Goal: Task Accomplishment & Management: Manage account settings

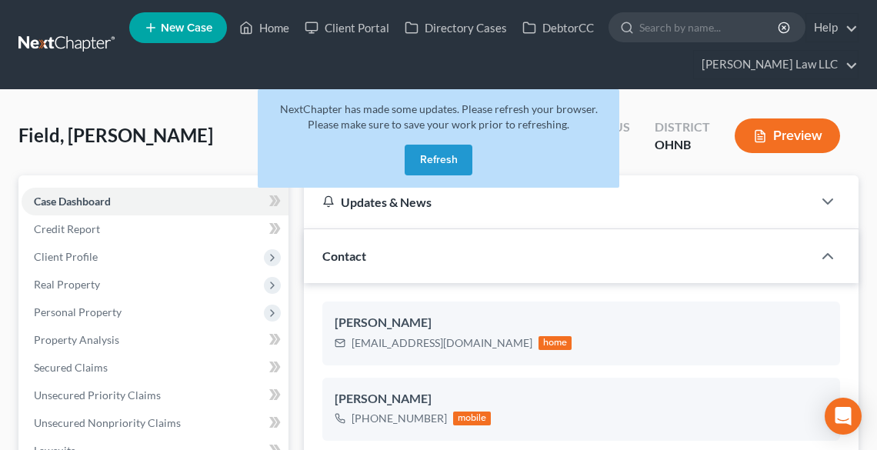
select select "0"
click at [440, 163] on button "Refresh" at bounding box center [439, 160] width 68 height 31
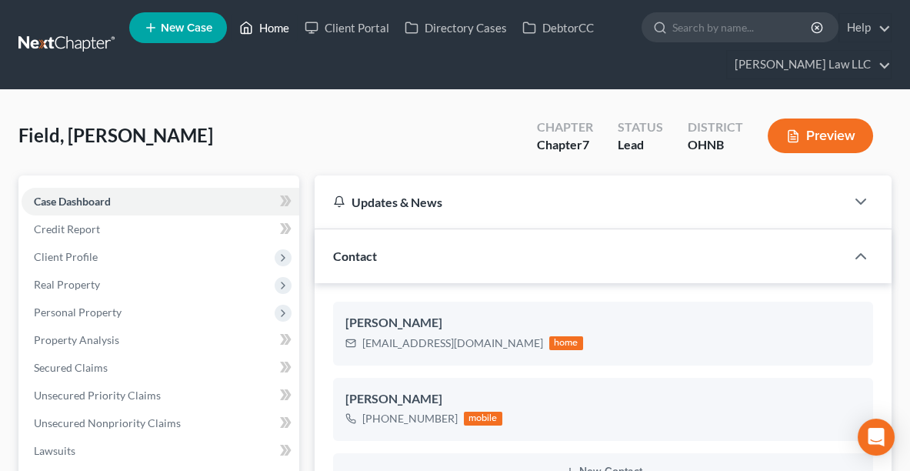
click at [264, 32] on link "Home" at bounding box center [264, 28] width 65 height 28
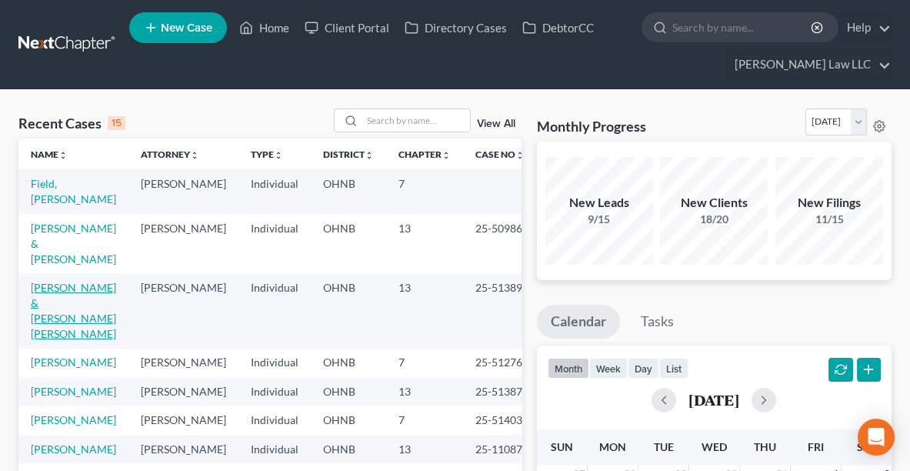
click at [103, 281] on link "[PERSON_NAME] & [PERSON_NAME] [PERSON_NAME]" at bounding box center [73, 310] width 85 height 59
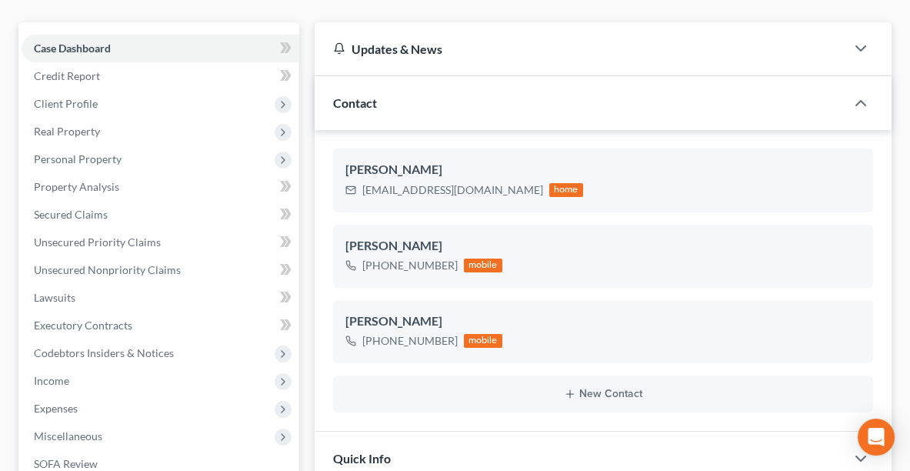
scroll to position [192, 0]
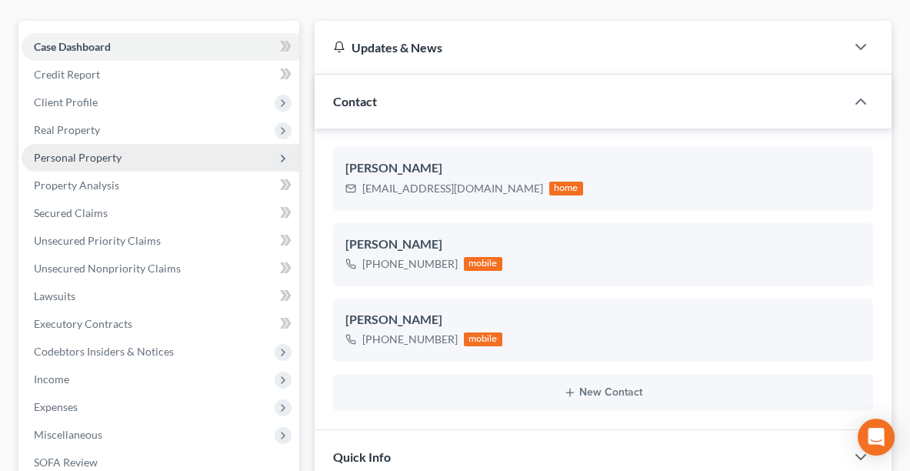
click at [46, 144] on span "Personal Property" at bounding box center [161, 158] width 278 height 28
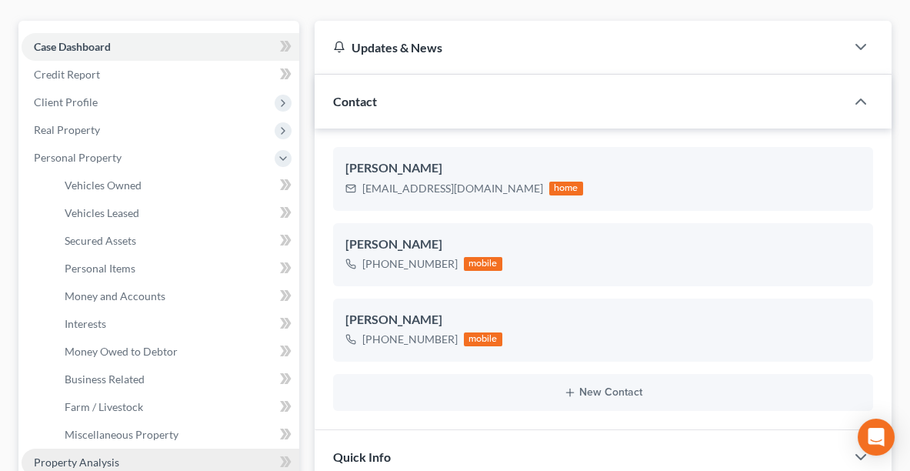
click at [115, 448] on link "Property Analysis" at bounding box center [161, 462] width 278 height 28
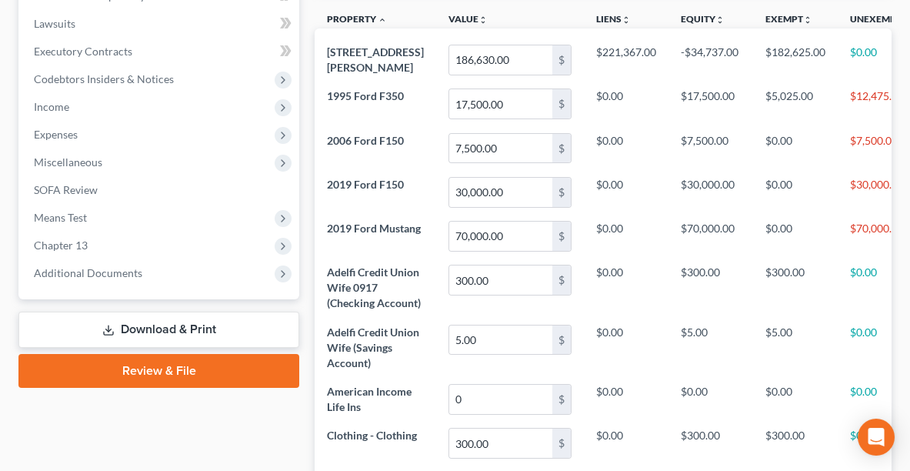
scroll to position [471, 0]
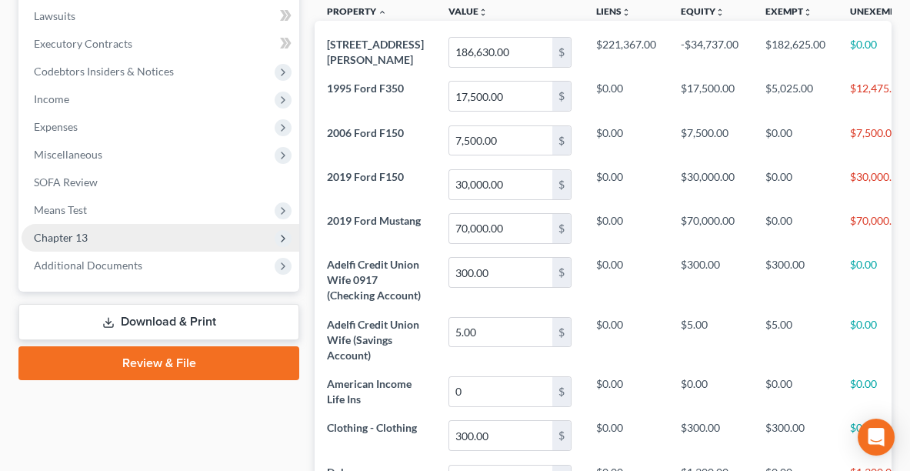
click at [144, 224] on span "Chapter 13" at bounding box center [161, 238] width 278 height 28
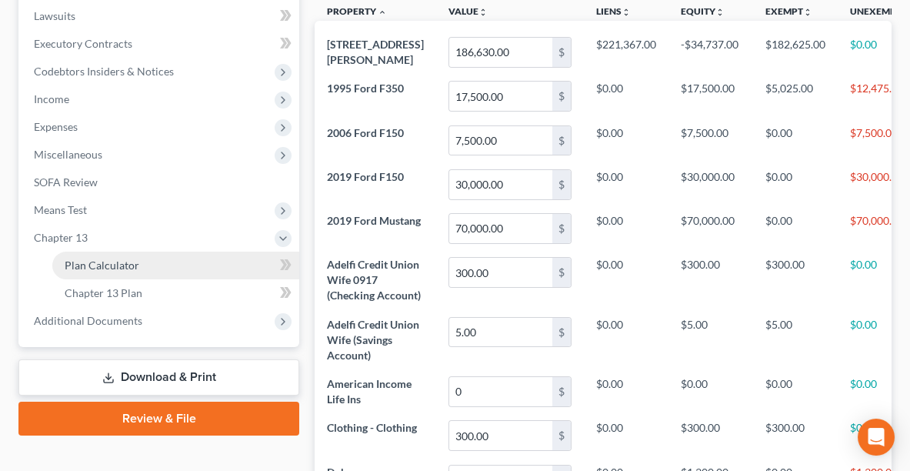
click at [136, 258] on span "Plan Calculator" at bounding box center [102, 264] width 75 height 13
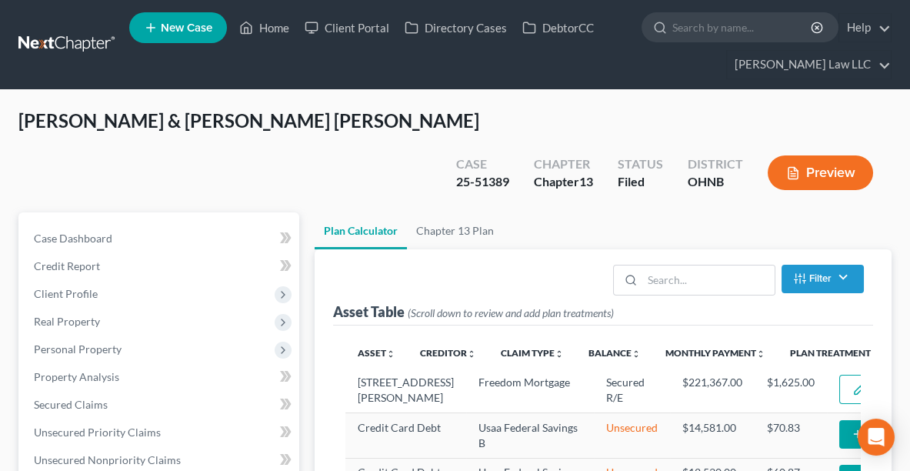
select select "59"
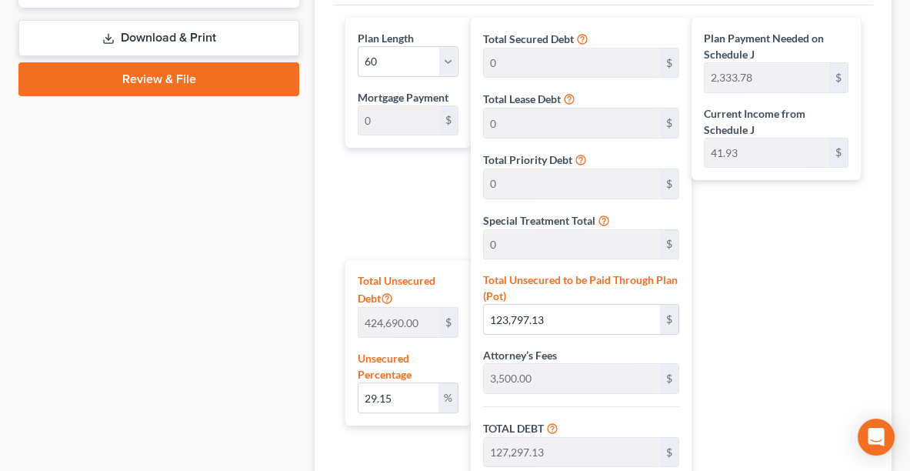
scroll to position [812, 0]
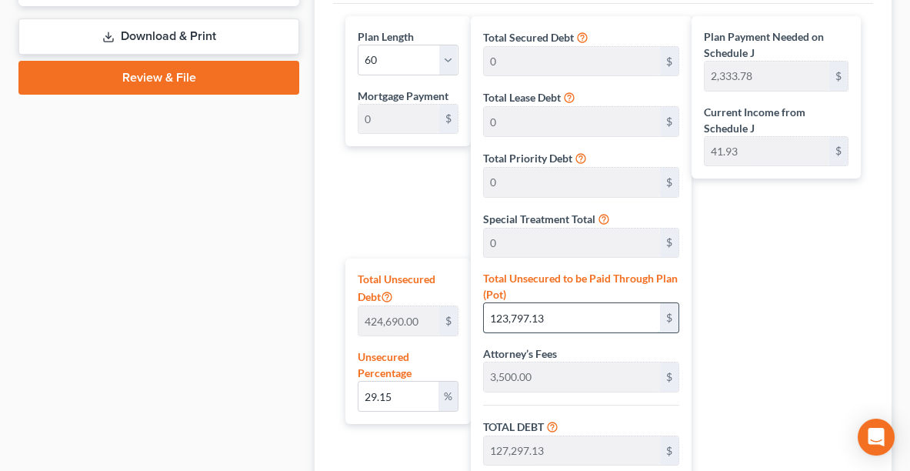
click at [595, 303] on input "123,797.13" at bounding box center [572, 317] width 177 height 29
type input "0.00023546586922225623"
type input "1"
type input "3,501.00"
type input "350.10"
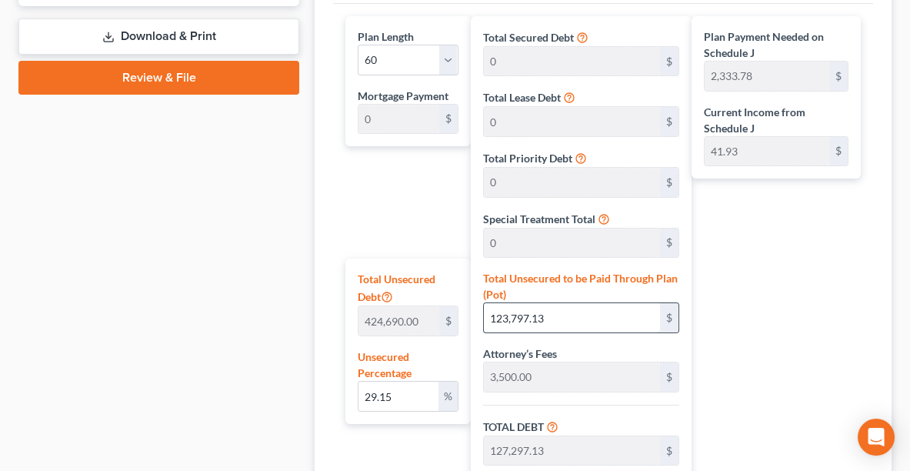
type input "3,851.10"
type input "64.18"
type input "0.0032965221691115872"
type input "14"
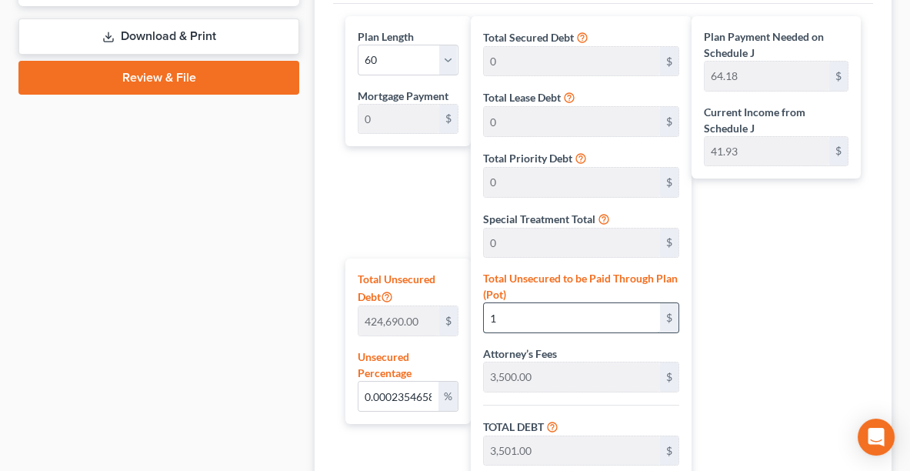
type input "3,514.00"
type input "351.40"
type input "3,865.40"
type input "64.42"
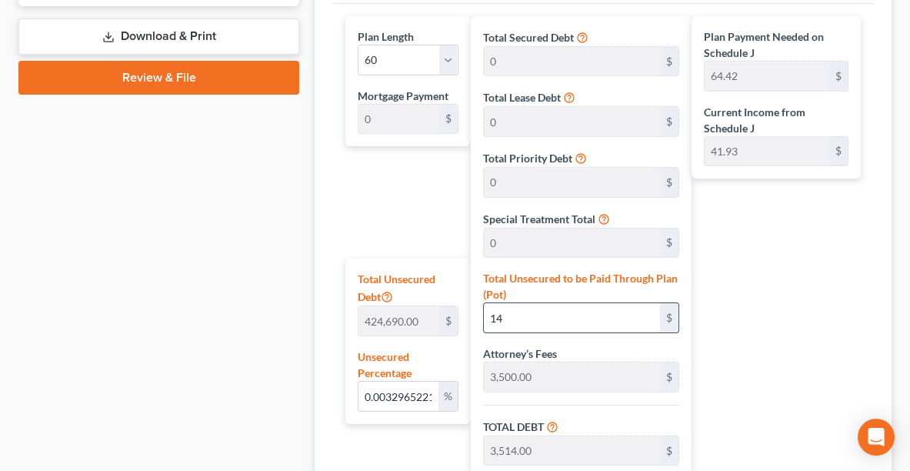
type input "0.03320068756033813"
type input "141"
type input "3,641.00"
type input "364.10"
type input "4,005.10"
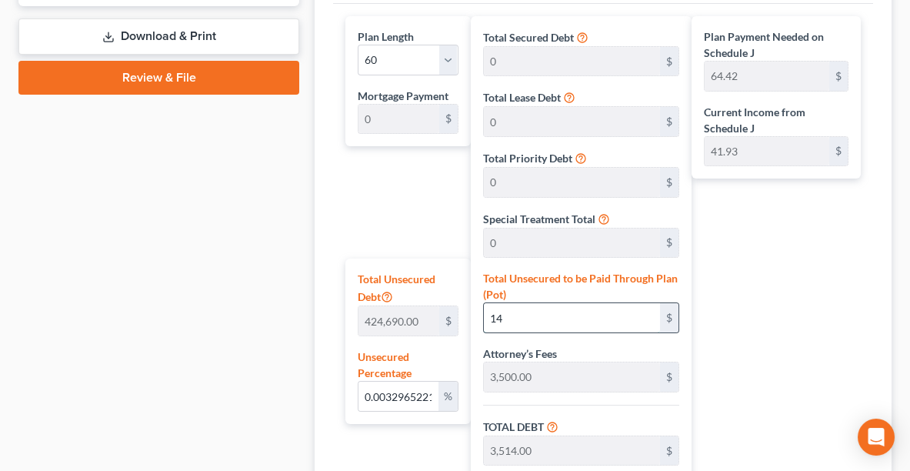
type input "66.75"
type input "0.0032965221691115872"
type input "14"
type input "3,514.00"
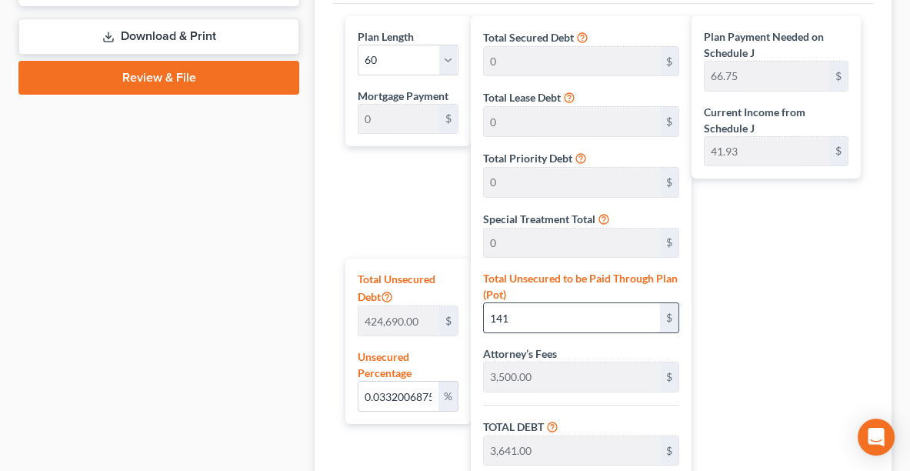
type input "351.40"
type input "3,865.40"
type input "64.42"
type input "0.033436153429560383"
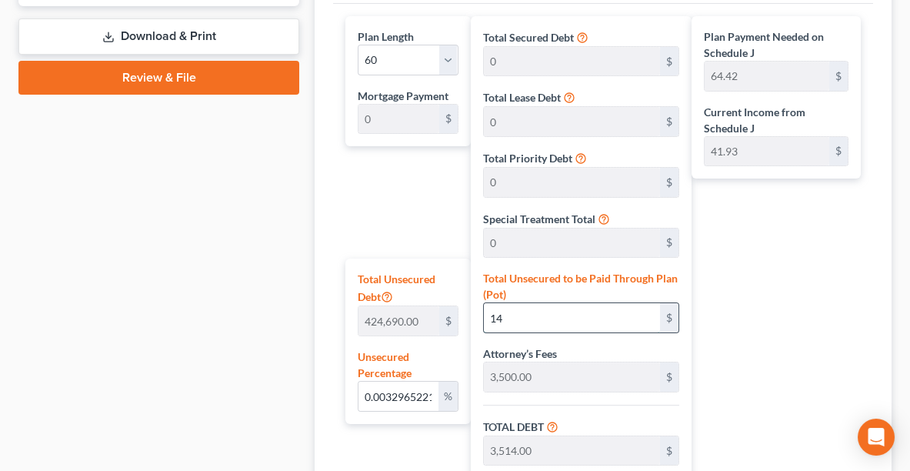
type input "142"
type input "3,642.00"
type input "364.20"
type input "4,006.20"
type input "66.77"
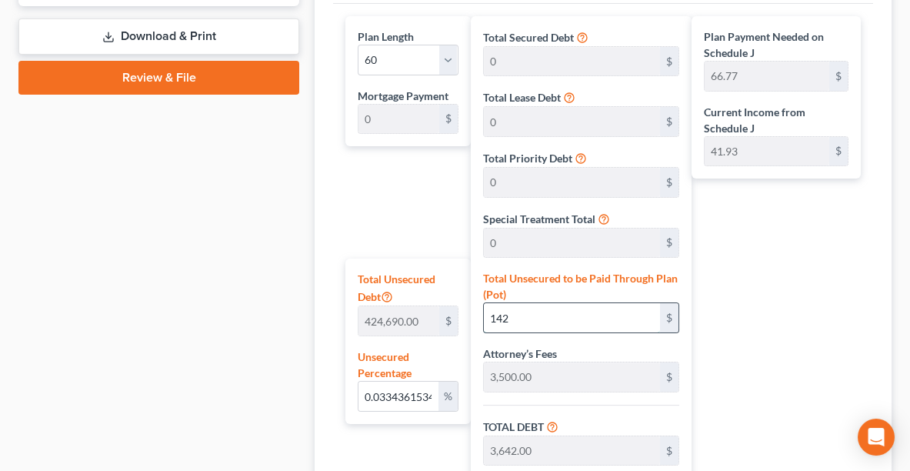
type input "66.77"
type input "0.33436153429560383"
type input "1420"
type input "4,920.00"
type input "492.00"
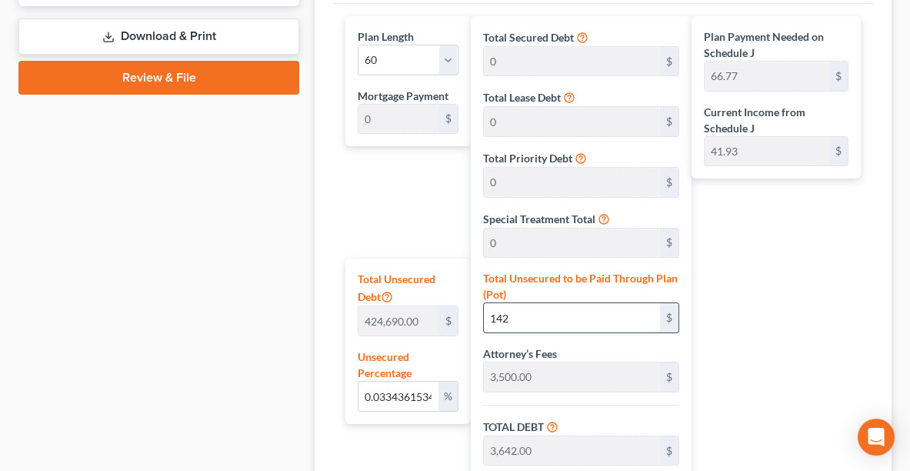
type input "5,412.00"
type input "90.20"
type input "1,420"
type input "3.3436153429560385"
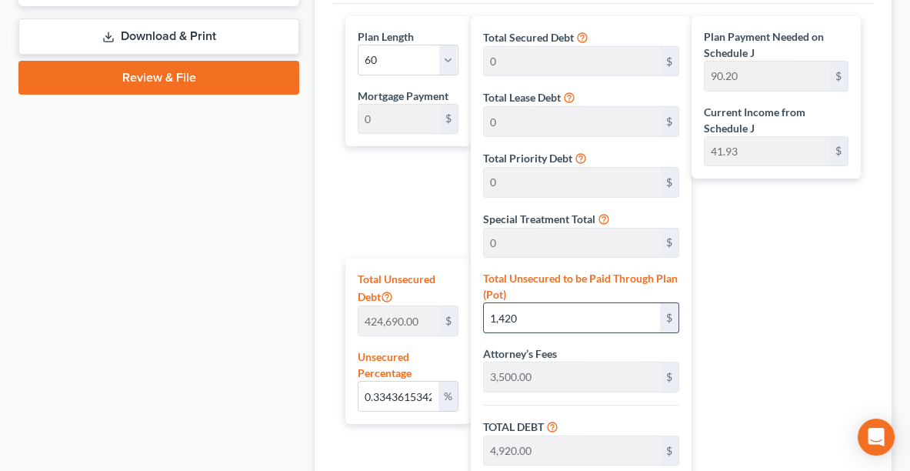
type input "1,4200"
type input "17,700.00"
type input "1,770.00"
type input "19,470.00"
type input "324.50"
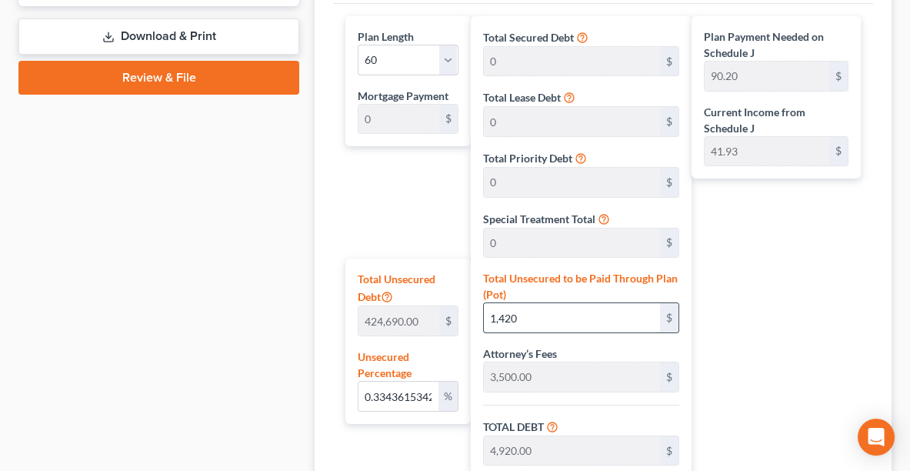
type input "324.50"
type input "14,200"
type input "33.436153429560385"
type input "14,2000"
type input "145,500.00"
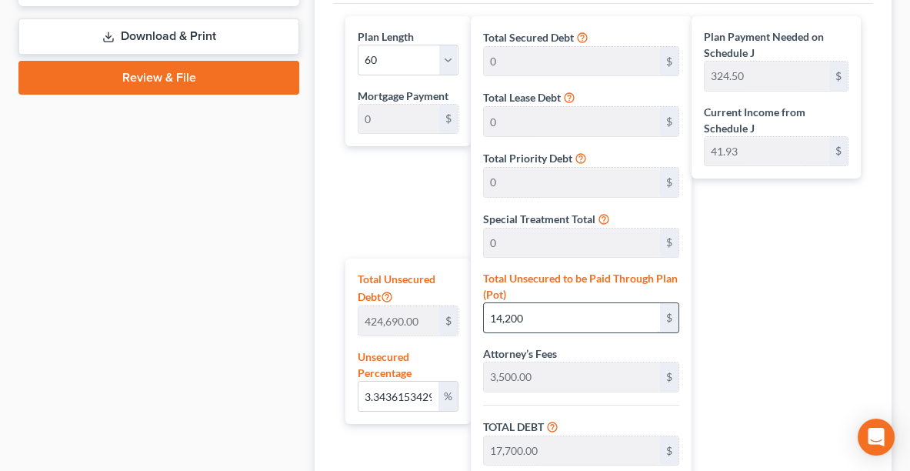
type input "14,550.00"
type input "160,050.00"
type input "2,667.50"
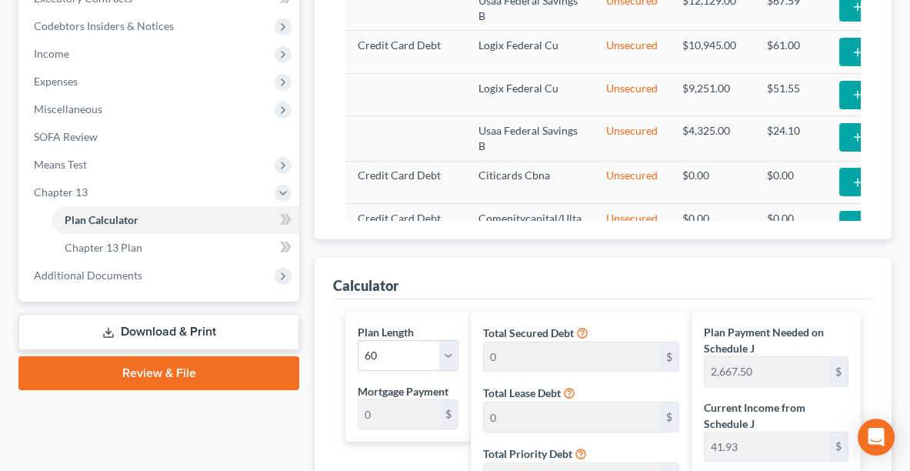
scroll to position [507, 0]
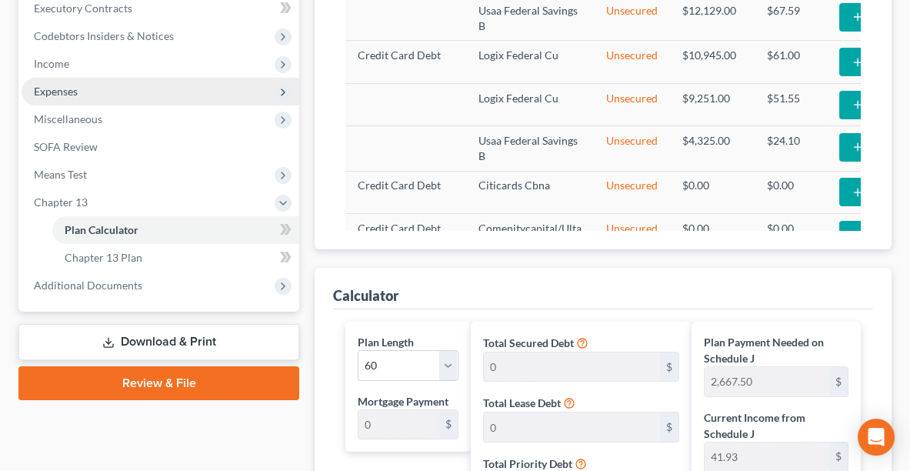
type input "142,000.00"
click at [62, 85] on span "Expenses" at bounding box center [56, 91] width 44 height 13
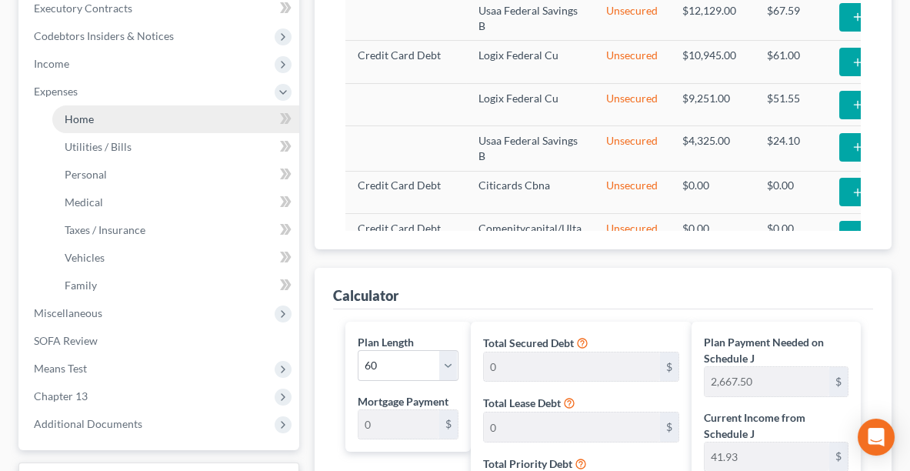
click at [112, 105] on link "Home" at bounding box center [175, 119] width 247 height 28
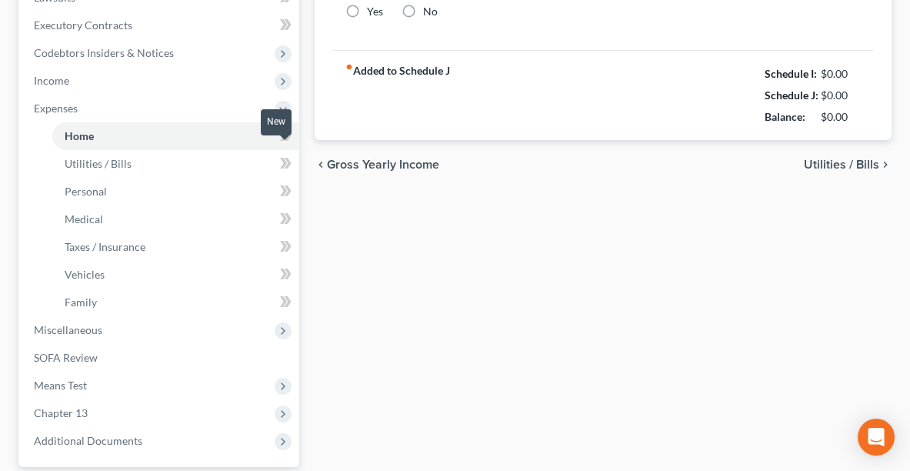
type input "1,625.00"
type input "0.00"
radio input "true"
type input "0.00"
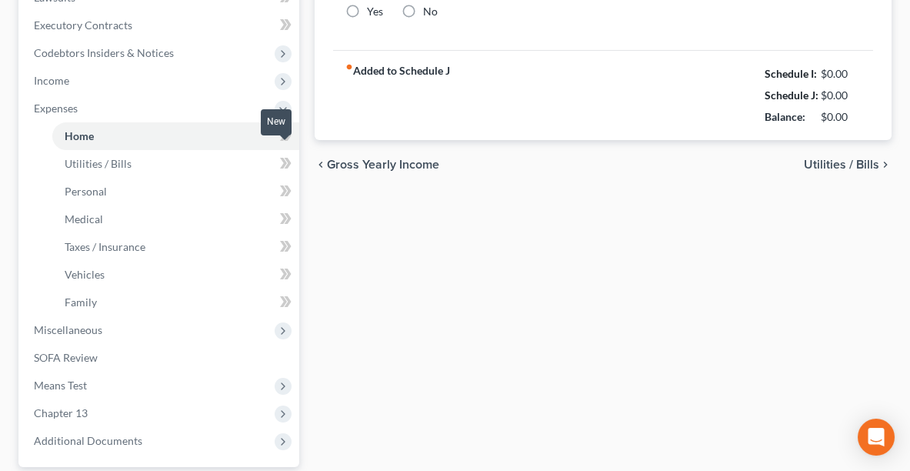
type input "0.00"
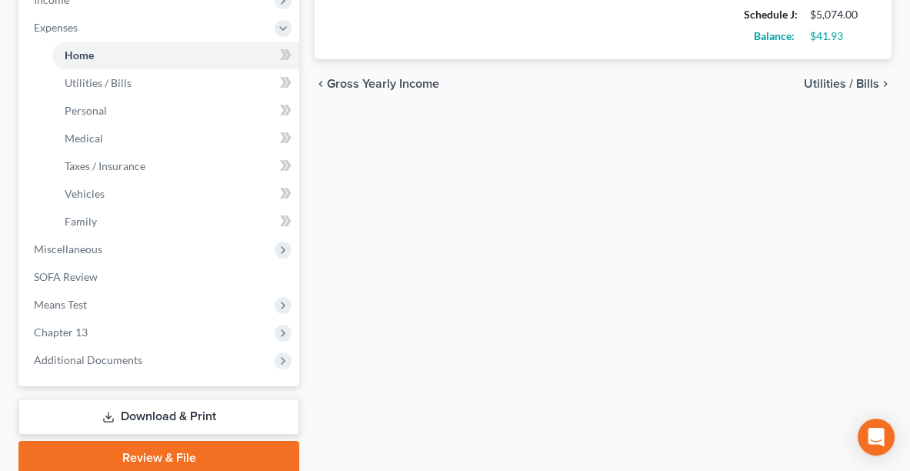
scroll to position [593, 0]
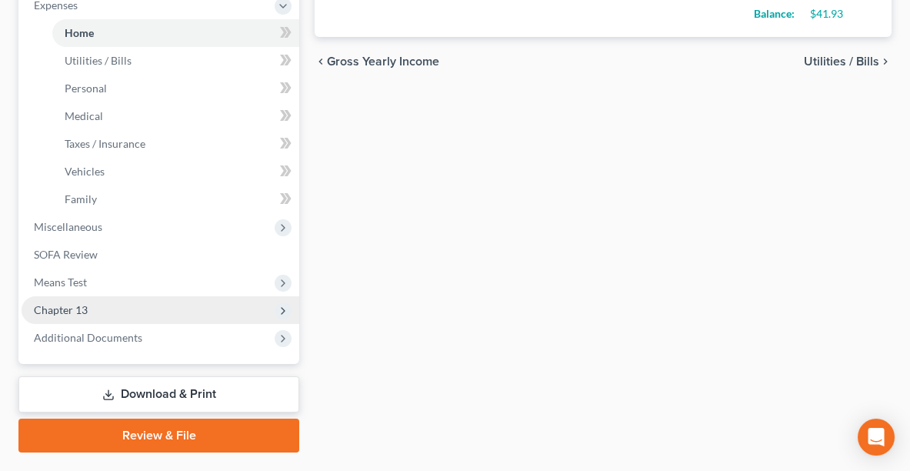
click at [88, 296] on span "Chapter 13" at bounding box center [161, 310] width 278 height 28
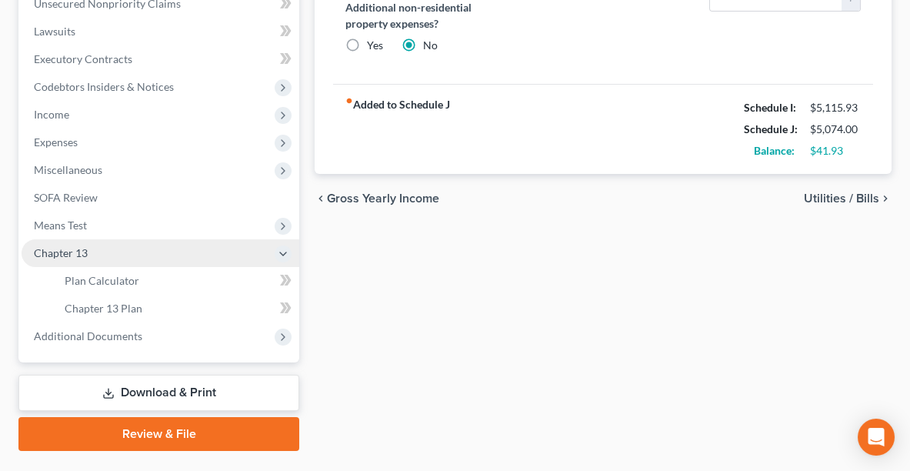
scroll to position [454, 0]
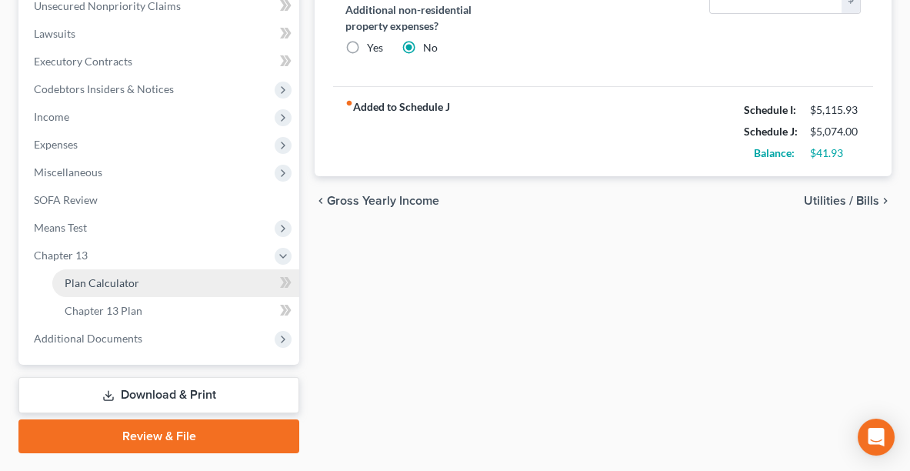
click at [80, 276] on span "Plan Calculator" at bounding box center [102, 282] width 75 height 13
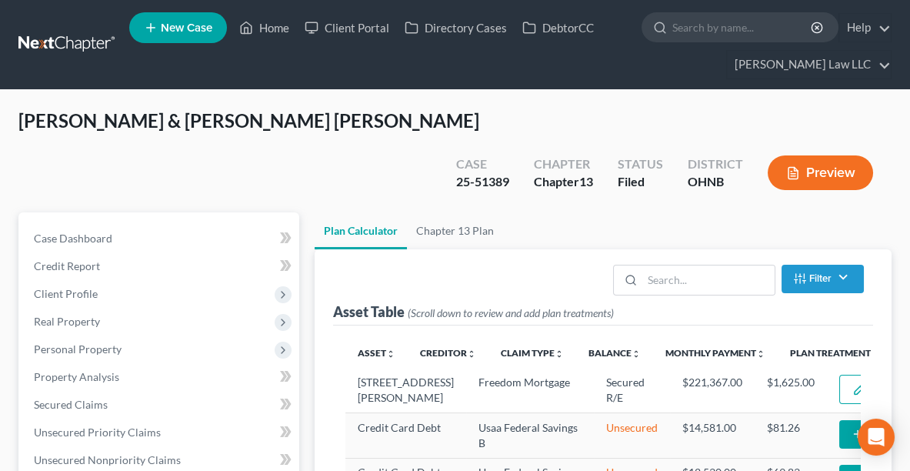
select select "59"
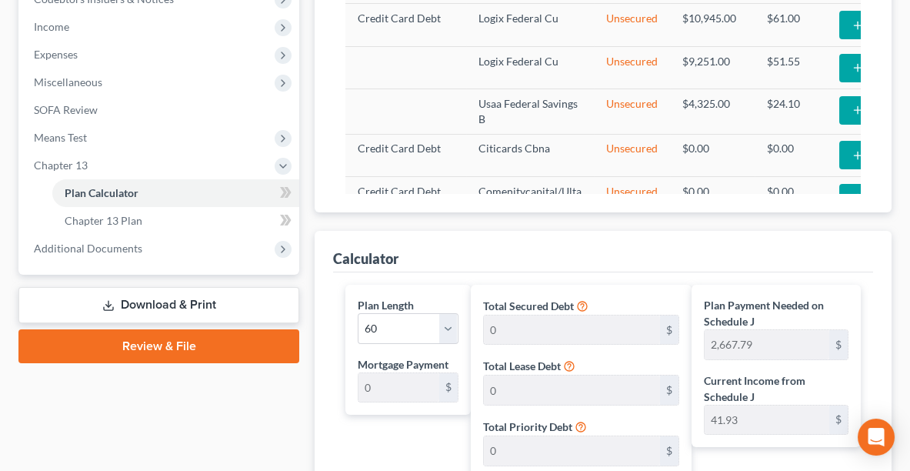
scroll to position [395, 0]
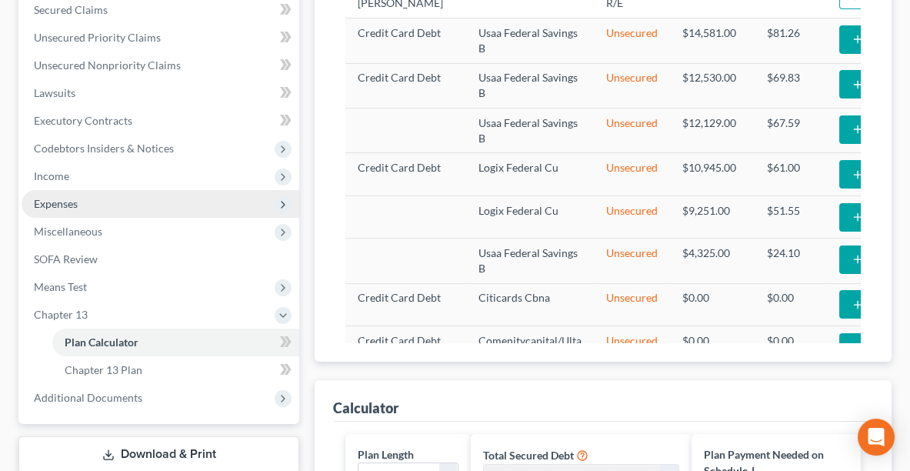
click at [85, 190] on span "Expenses" at bounding box center [161, 204] width 278 height 28
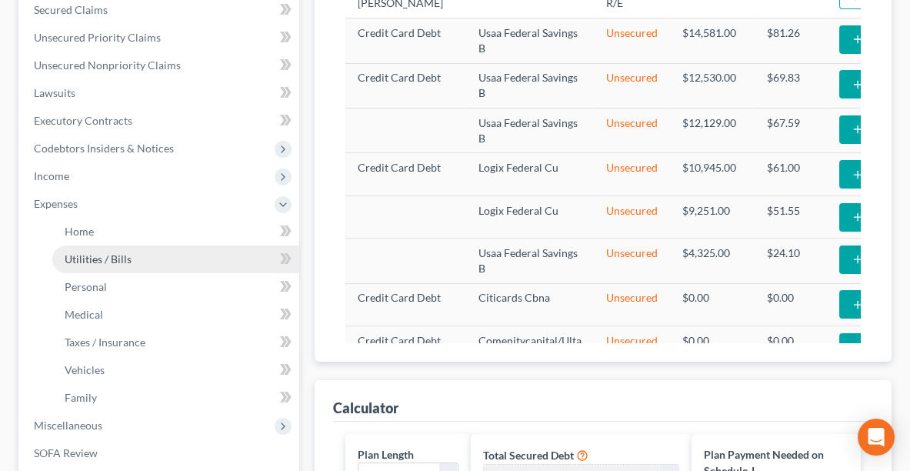
click at [100, 245] on link "Utilities / Bills" at bounding box center [175, 259] width 247 height 28
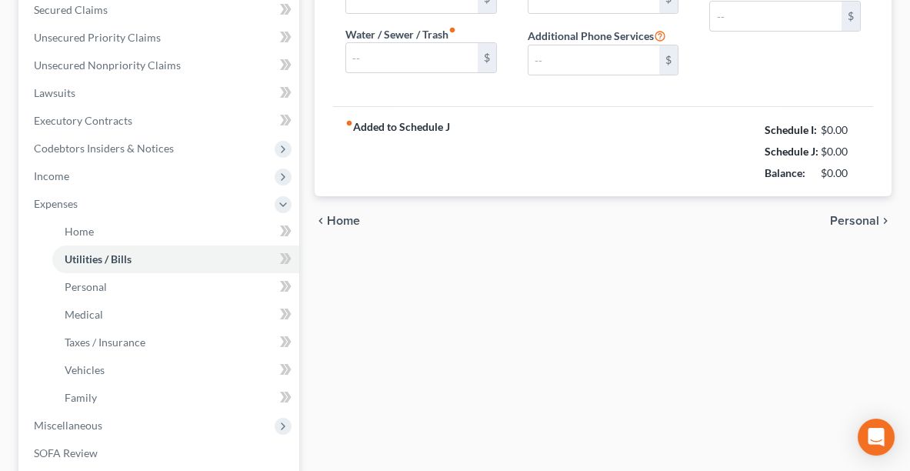
type input "282.00"
type input "200.00"
type input "160.00"
type input "280.00"
type input "242.00"
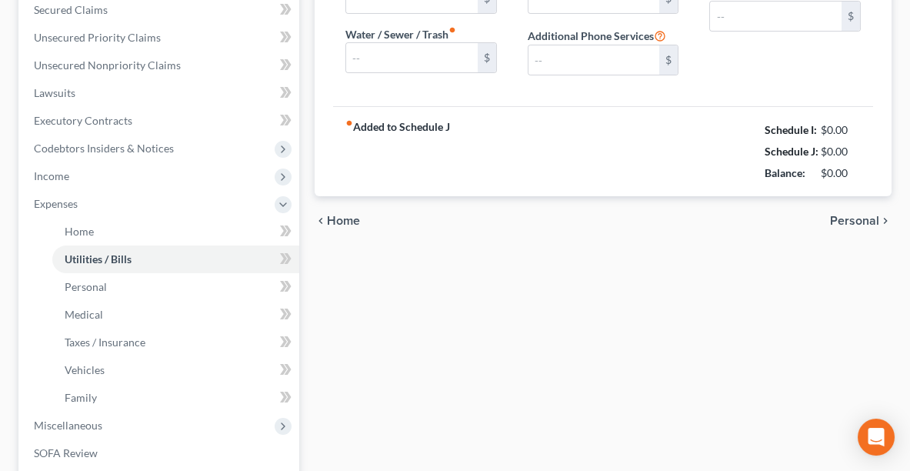
type input "0.00"
type input "8.00"
type input "Streaming Apps"
type input "0.00"
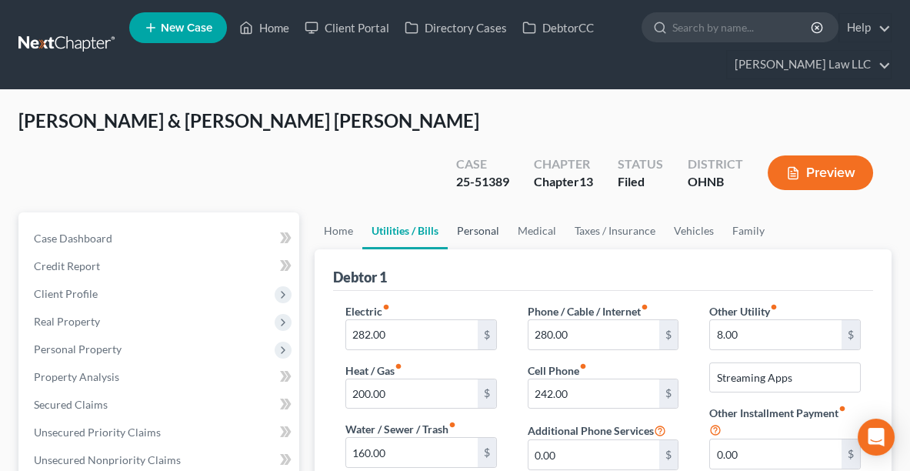
click at [506, 212] on link "Personal" at bounding box center [478, 230] width 61 height 37
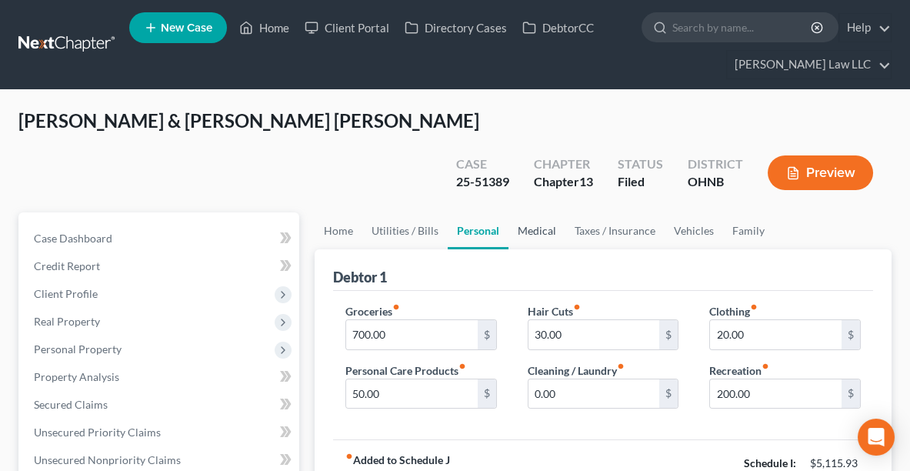
click at [532, 212] on link "Medical" at bounding box center [536, 230] width 57 height 37
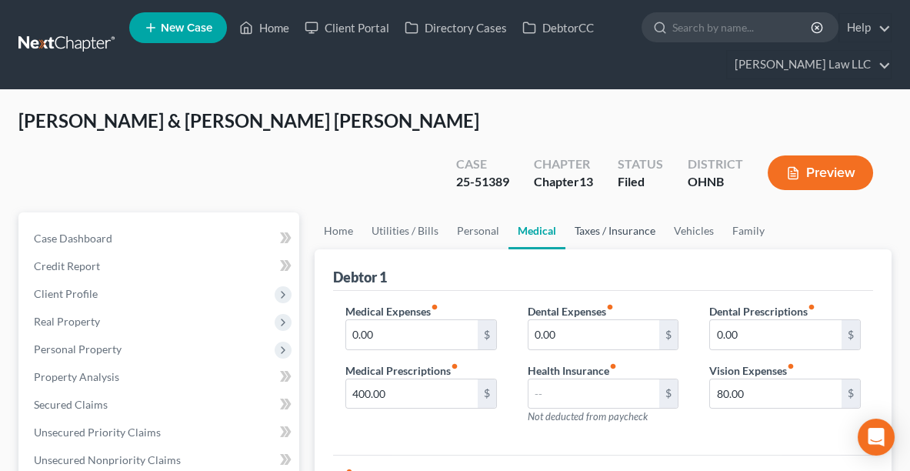
click at [628, 212] on link "Taxes / Insurance" at bounding box center [614, 230] width 99 height 37
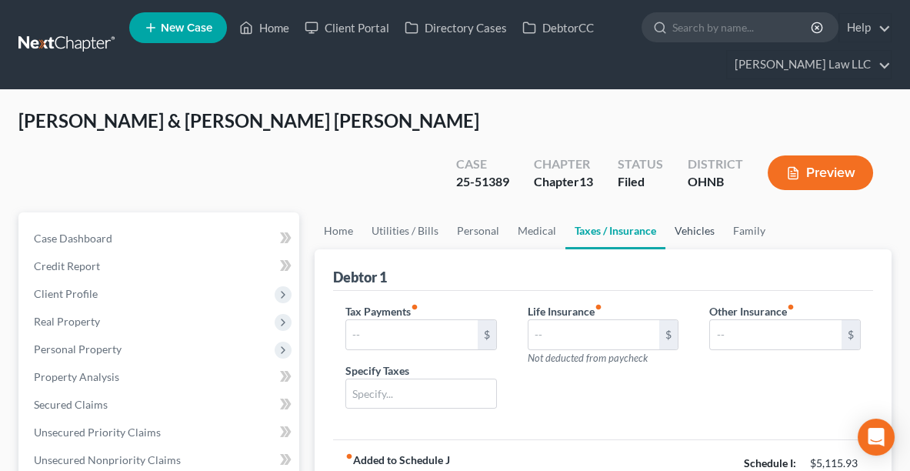
click at [686, 212] on link "Vehicles" at bounding box center [694, 230] width 58 height 37
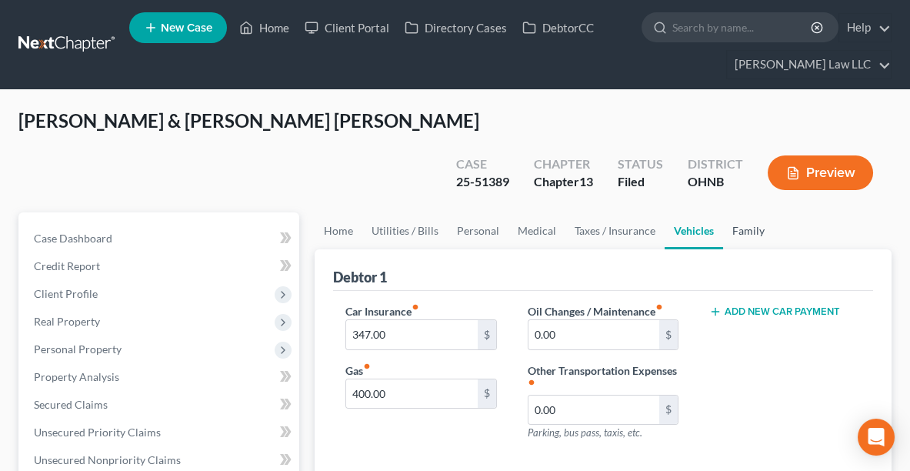
click at [753, 212] on link "Family" at bounding box center [748, 230] width 51 height 37
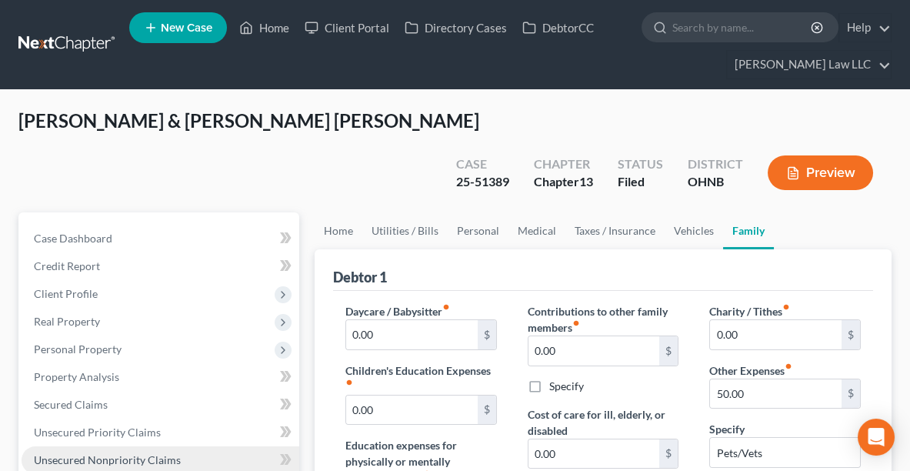
click at [170, 449] on span "Unsecured Nonpriority Claims" at bounding box center [107, 459] width 147 height 13
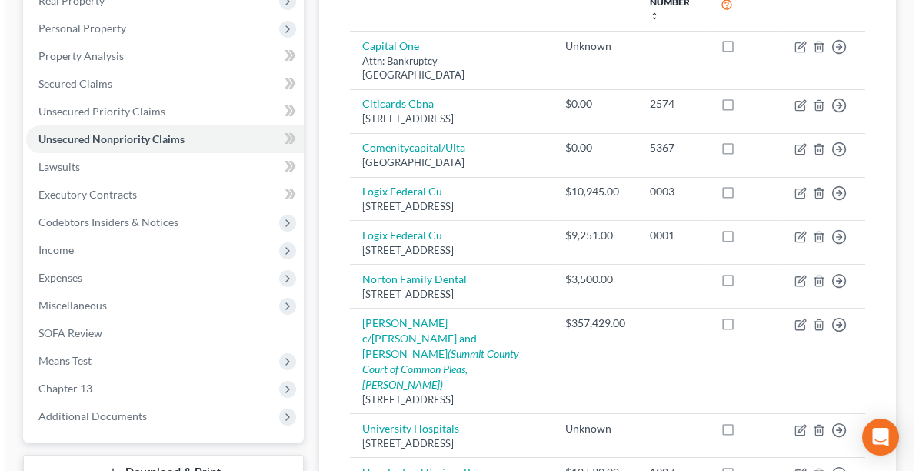
scroll to position [318, 0]
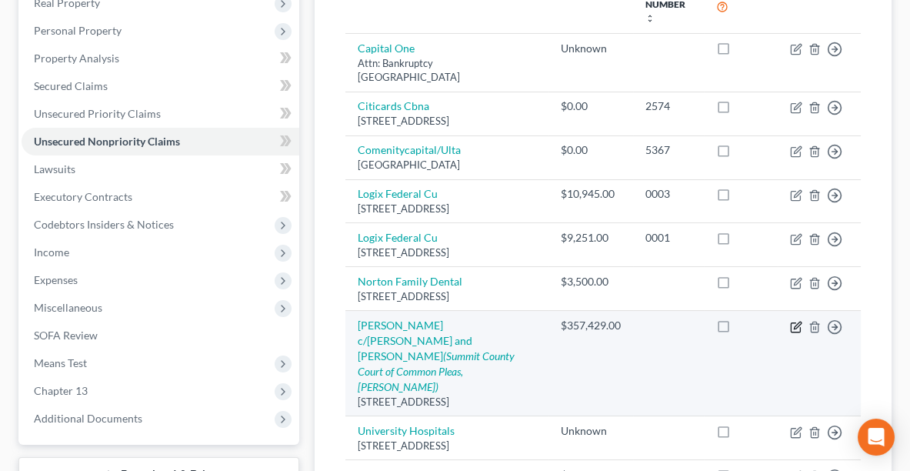
click at [795, 322] on icon "button" at bounding box center [797, 325] width 7 height 7
select select "36"
select select "2"
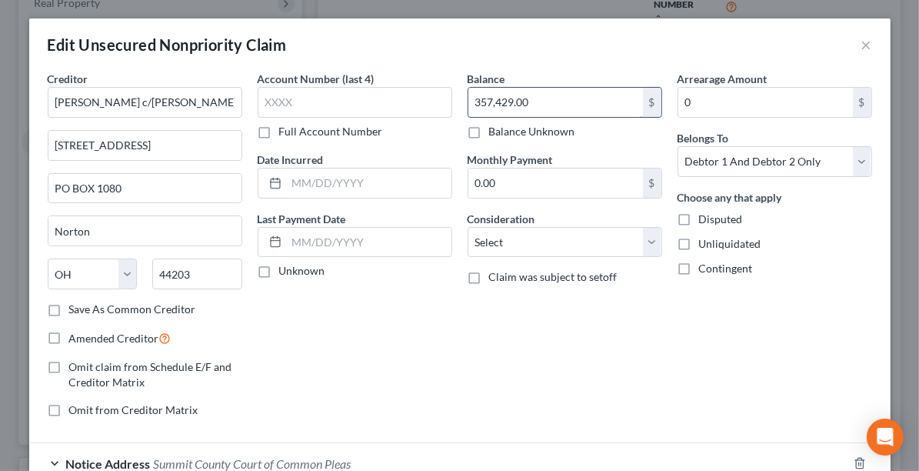
paste input "67,429.11"
click at [470, 103] on input "67,429.11" at bounding box center [555, 102] width 175 height 29
type input "367,429.11"
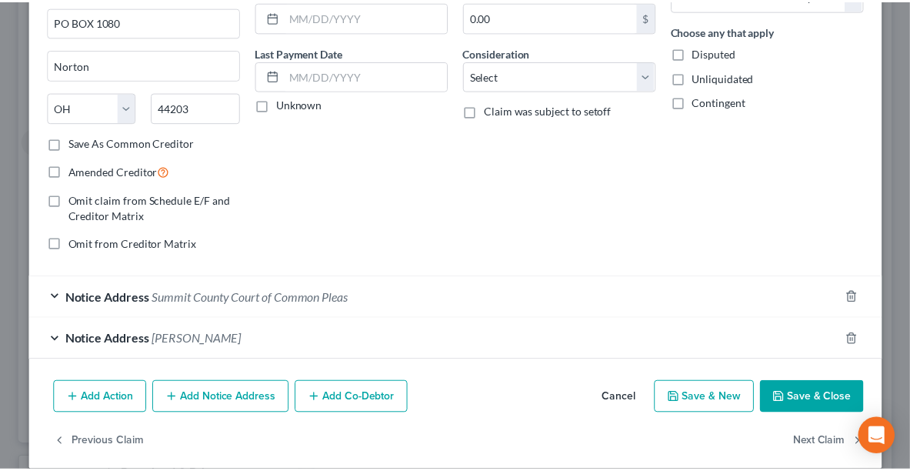
scroll to position [165, 0]
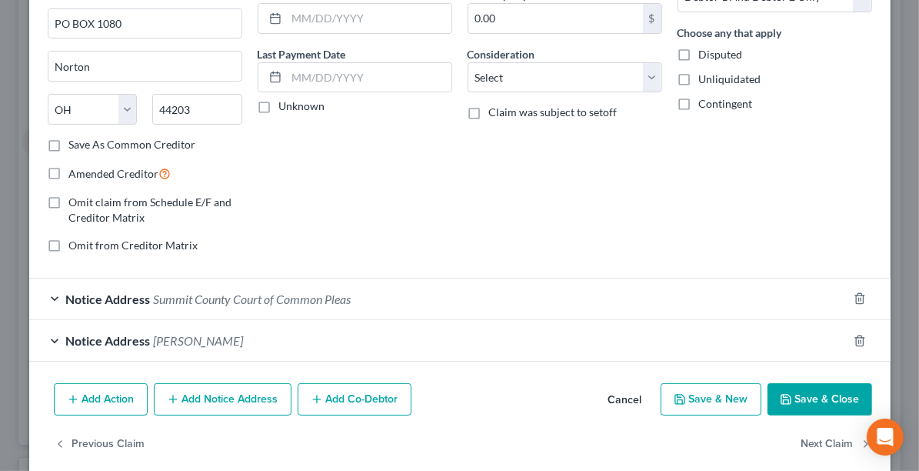
click at [810, 394] on button "Save & Close" at bounding box center [820, 399] width 105 height 32
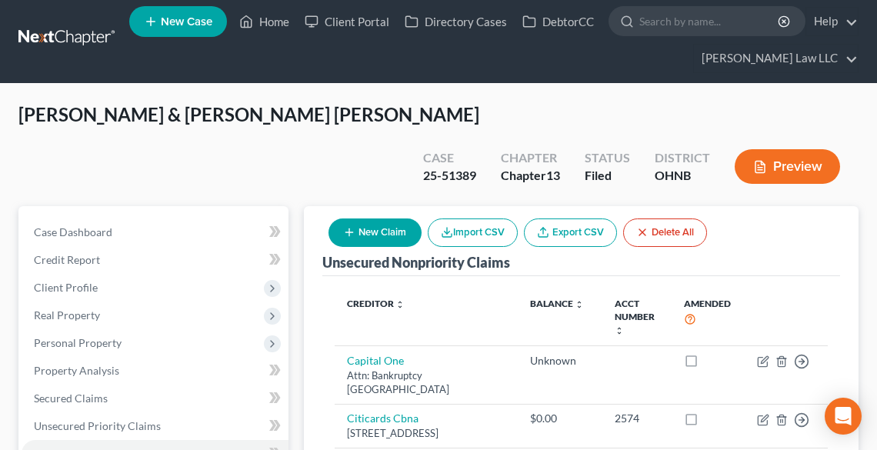
scroll to position [0, 0]
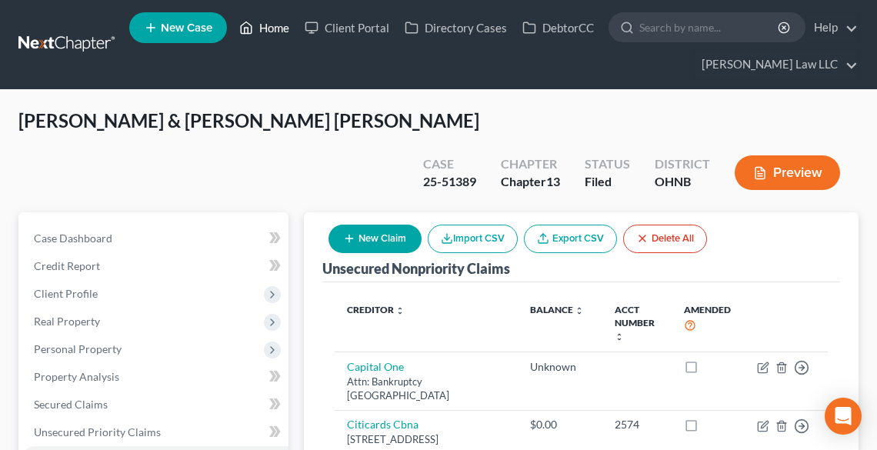
click at [265, 25] on link "Home" at bounding box center [264, 28] width 65 height 28
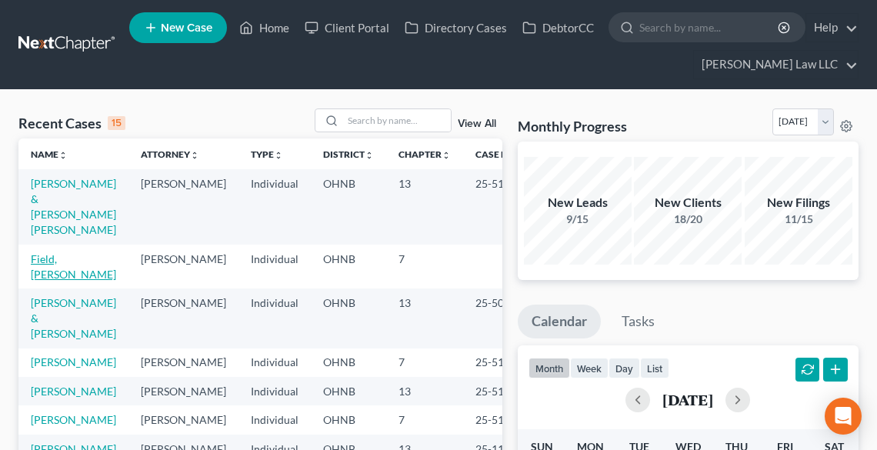
click at [65, 260] on link "Field, [PERSON_NAME]" at bounding box center [73, 266] width 85 height 28
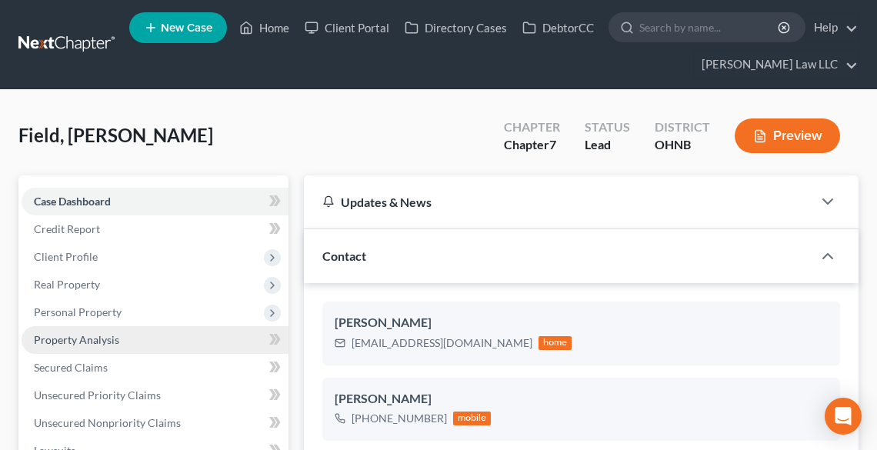
click at [98, 335] on span "Property Analysis" at bounding box center [76, 339] width 85 height 13
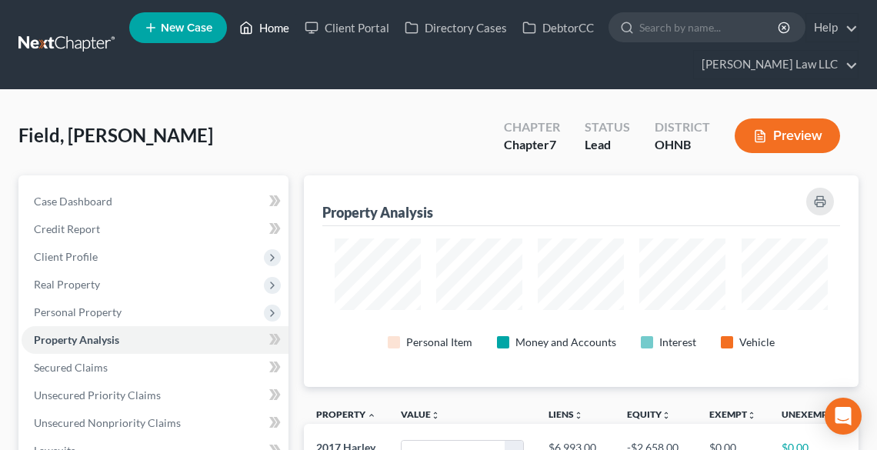
click at [282, 29] on link "Home" at bounding box center [264, 28] width 65 height 28
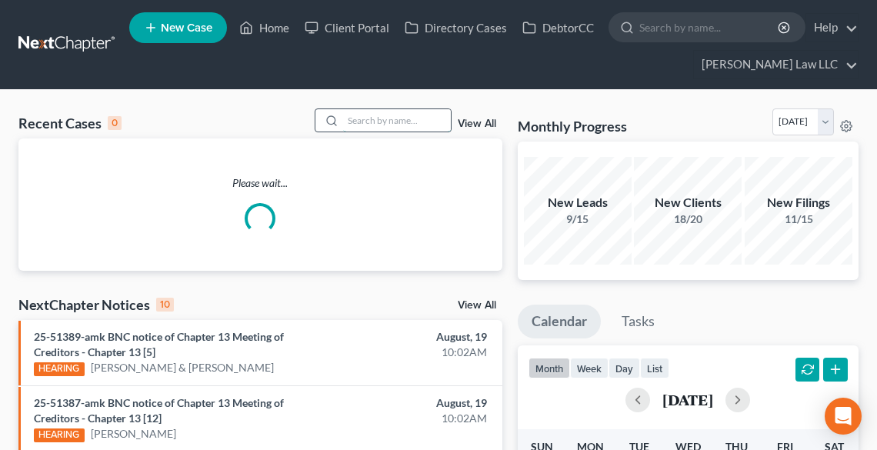
click at [394, 118] on input "search" at bounding box center [397, 120] width 108 height 22
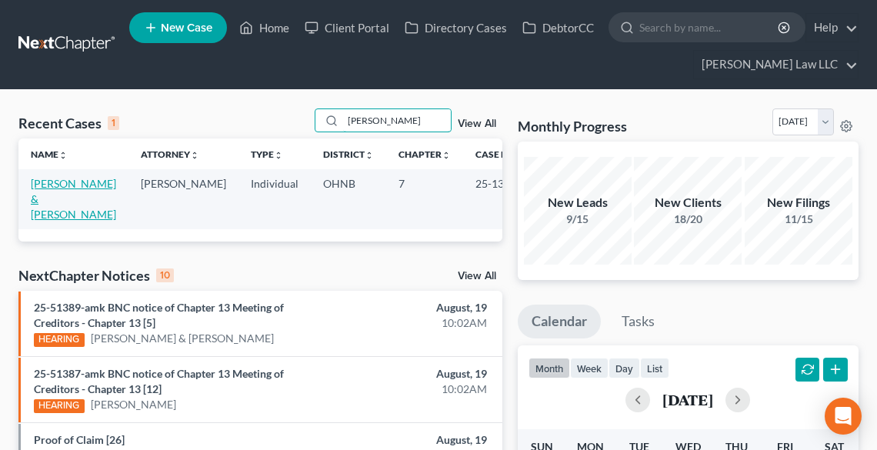
type input "[PERSON_NAME]"
click at [56, 202] on link "[PERSON_NAME] & [PERSON_NAME]" at bounding box center [73, 199] width 85 height 44
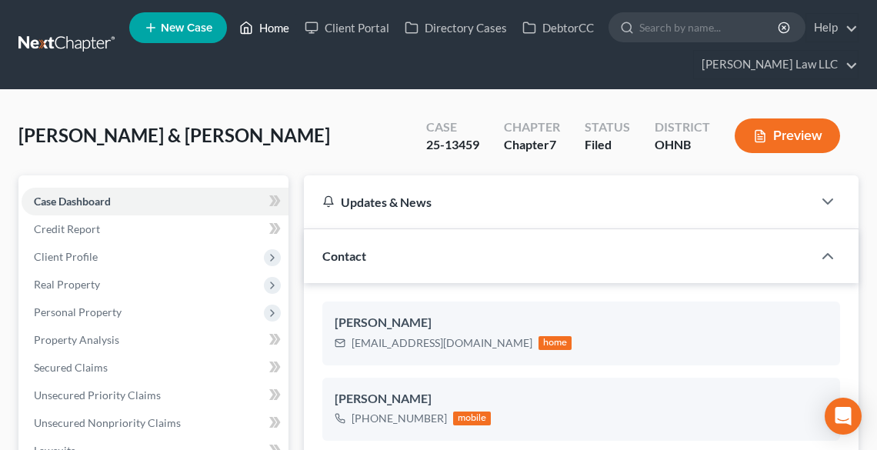
click at [286, 22] on link "Home" at bounding box center [264, 28] width 65 height 28
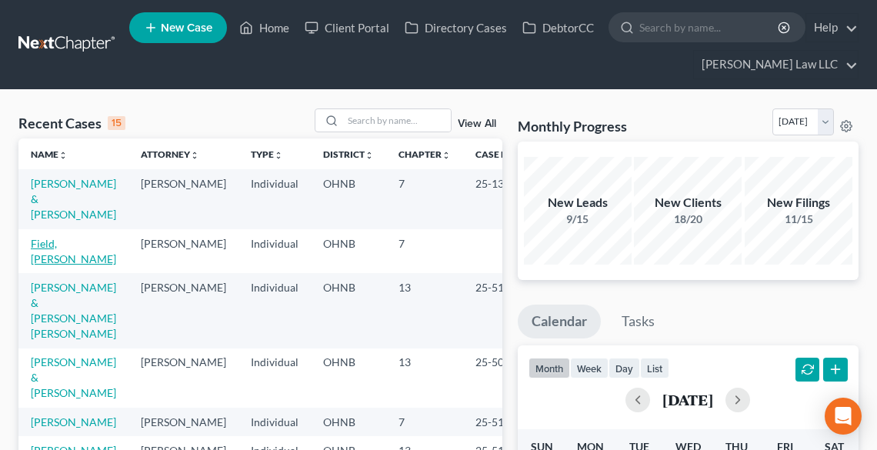
click at [57, 239] on link "Field, [PERSON_NAME]" at bounding box center [73, 251] width 85 height 28
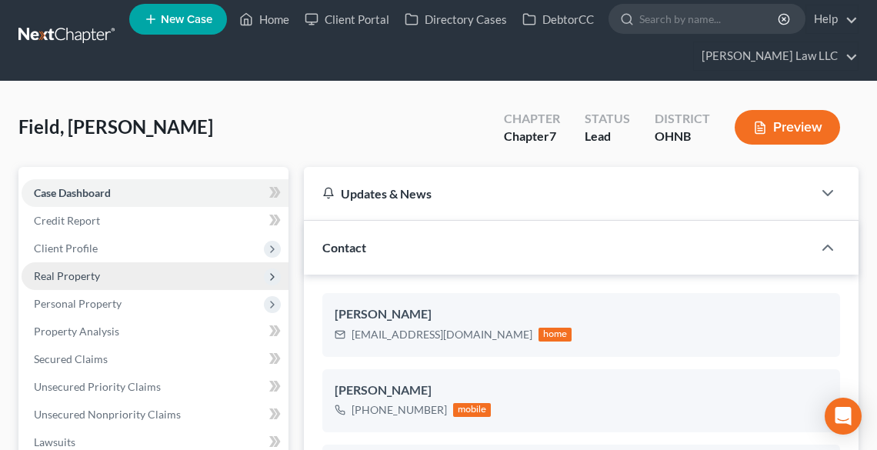
scroll to position [246, 0]
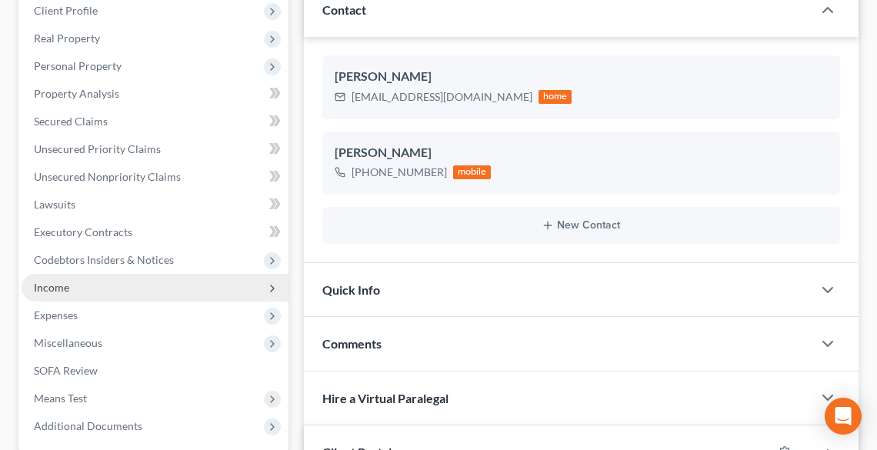
click at [46, 289] on span "Income" at bounding box center [51, 287] width 35 height 13
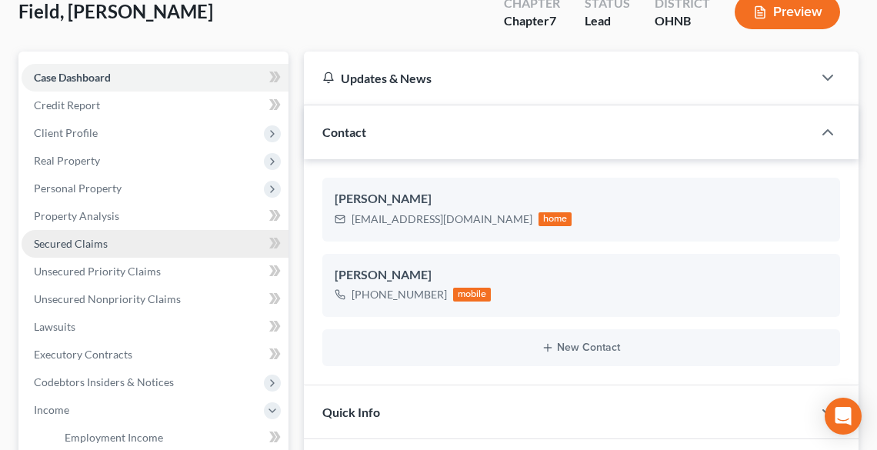
scroll to position [185, 0]
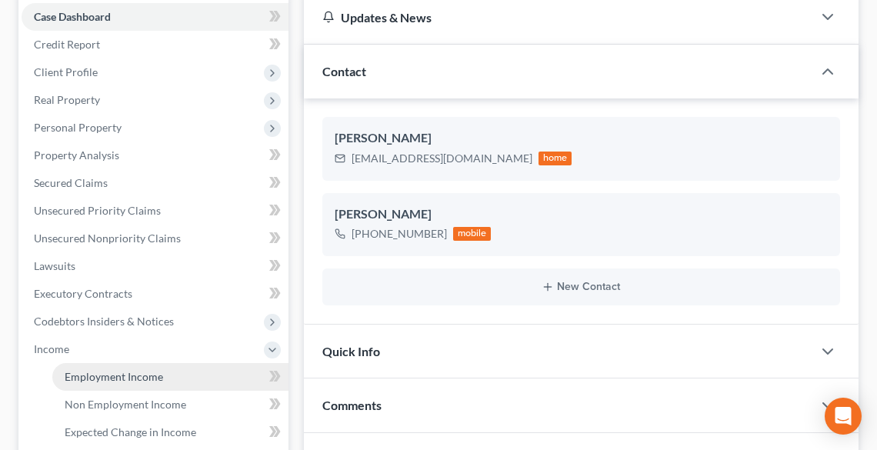
click at [105, 375] on span "Employment Income" at bounding box center [114, 376] width 98 height 13
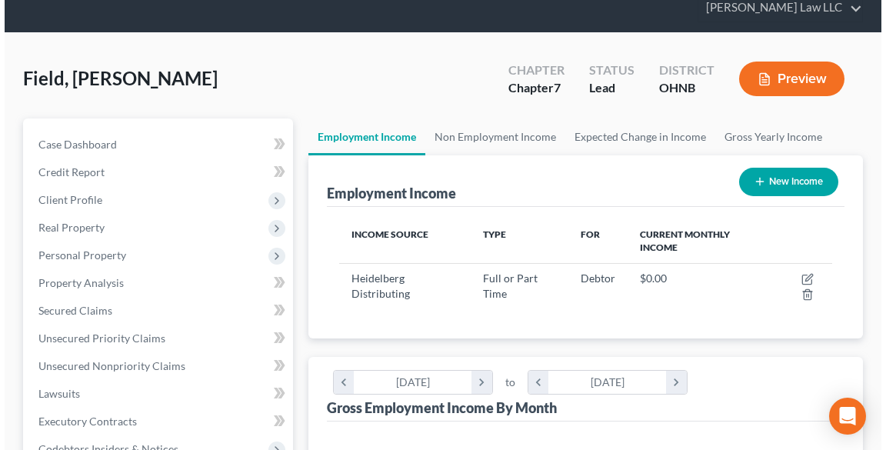
scroll to position [123, 0]
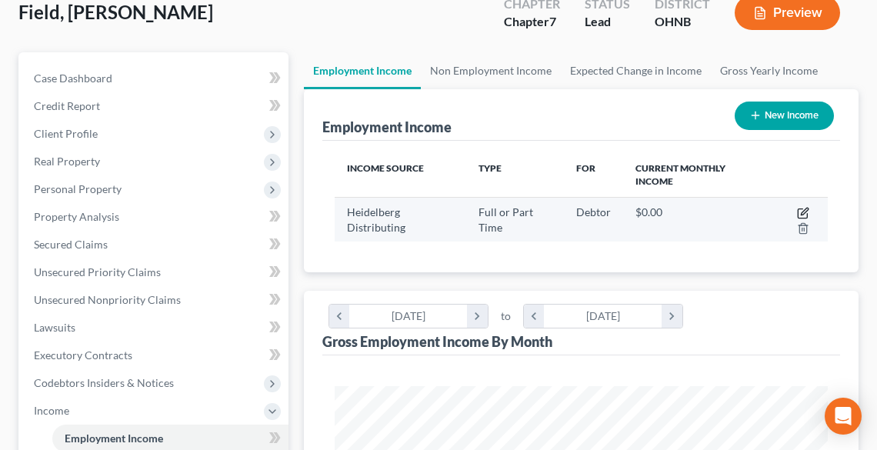
click at [803, 208] on icon "button" at bounding box center [803, 213] width 12 height 12
select select "0"
select select "36"
select select "3"
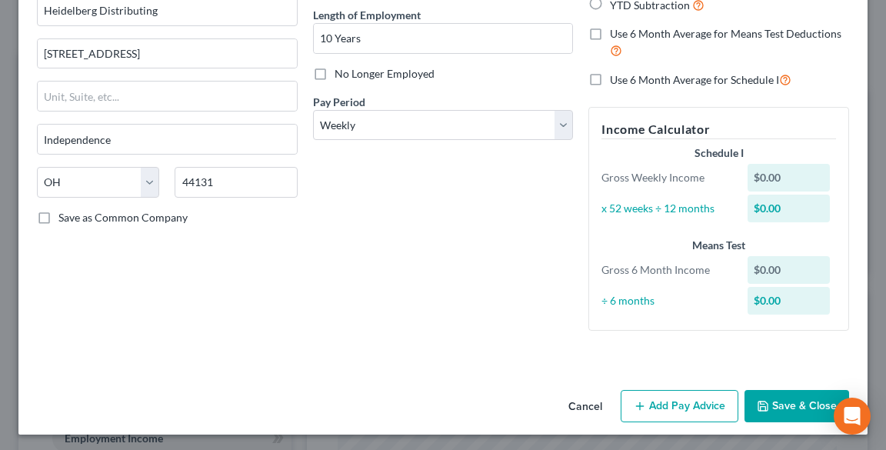
scroll to position [153, 0]
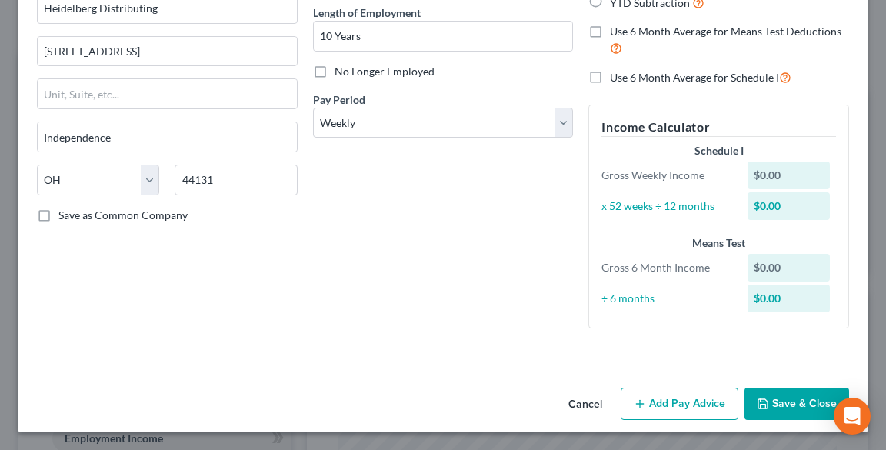
click at [692, 397] on button "Add Pay Advice" at bounding box center [680, 404] width 118 height 32
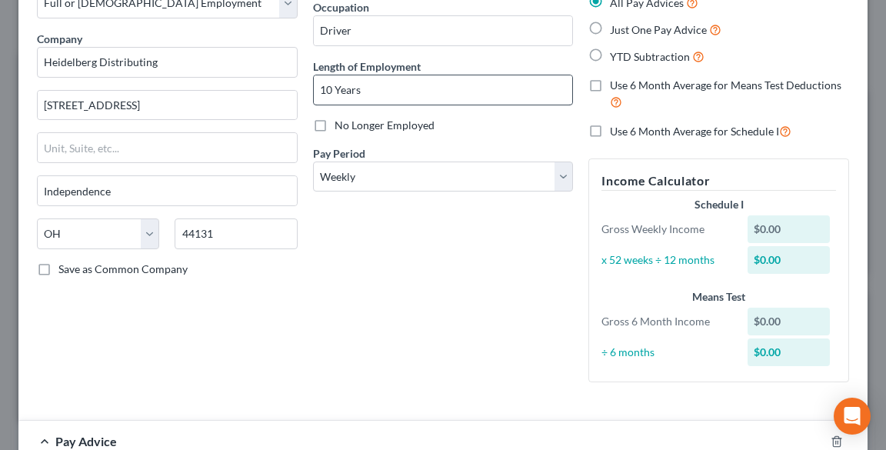
scroll to position [30, 0]
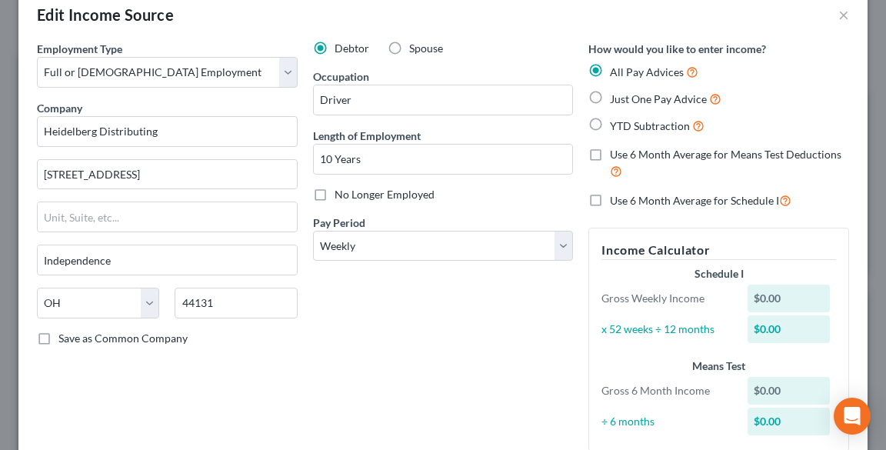
click at [638, 100] on span "Just One Pay Advice" at bounding box center [658, 98] width 97 height 13
click at [626, 100] on input "Just One Pay Advice" at bounding box center [621, 95] width 10 height 10
radio input "true"
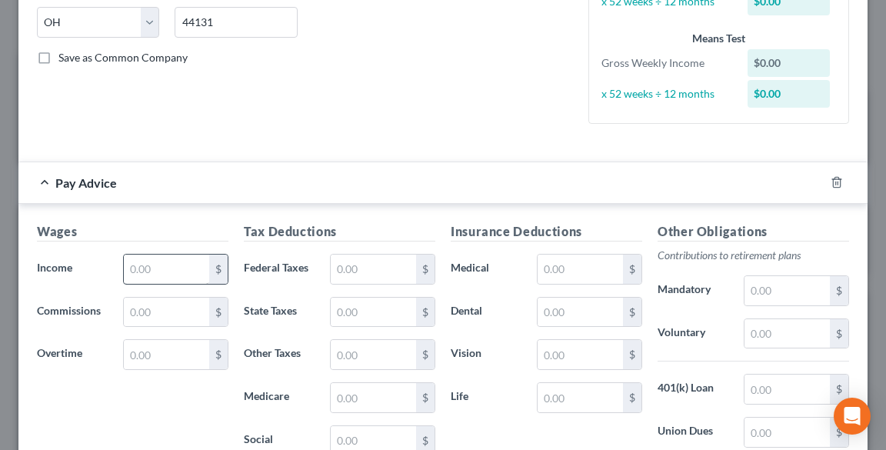
scroll to position [338, 0]
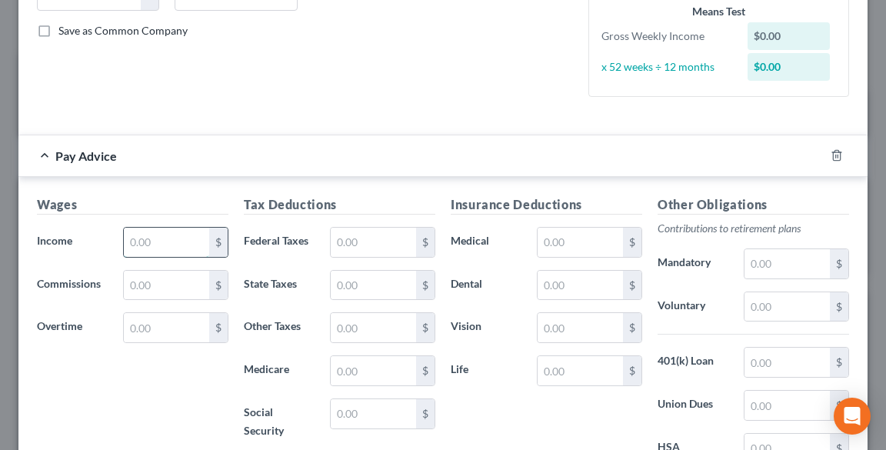
click at [182, 248] on input "text" at bounding box center [166, 242] width 85 height 29
type input "1,120.00"
click at [364, 244] on input "text" at bounding box center [373, 242] width 85 height 29
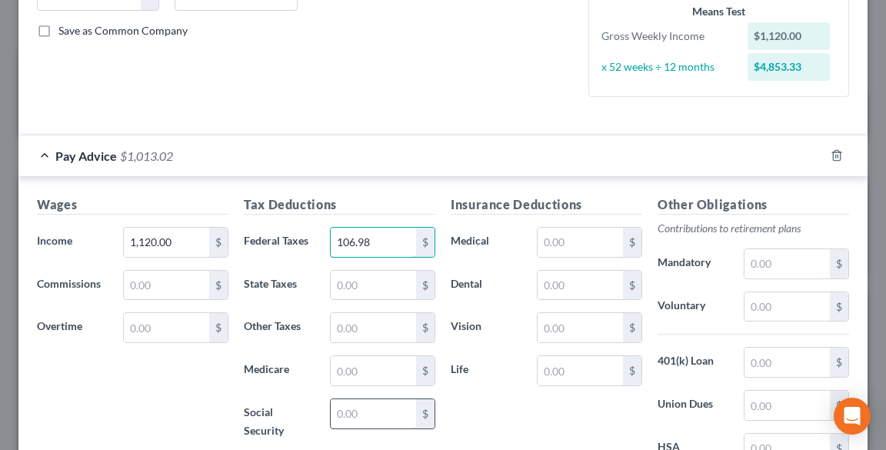
type input "106.98"
click at [345, 425] on input "text" at bounding box center [373, 413] width 85 height 29
type input "69.44"
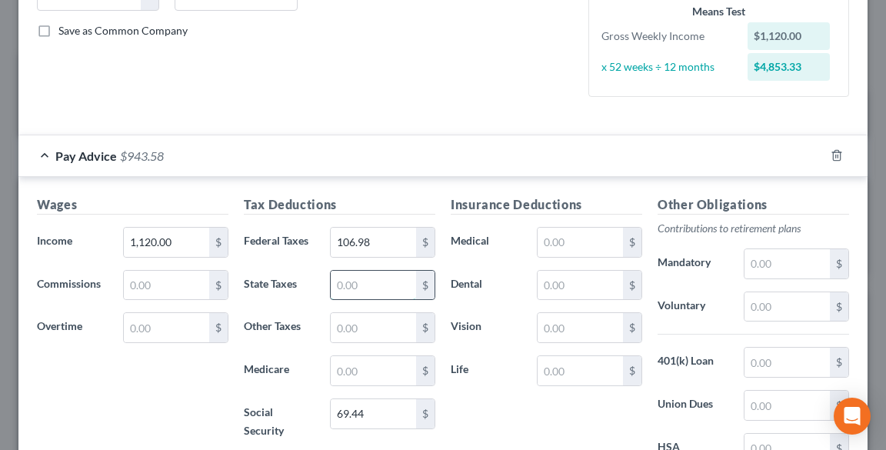
click at [351, 283] on input "text" at bounding box center [373, 285] width 85 height 29
type input "25.76"
click at [367, 332] on input "text" at bounding box center [373, 327] width 85 height 29
type input "16.24"
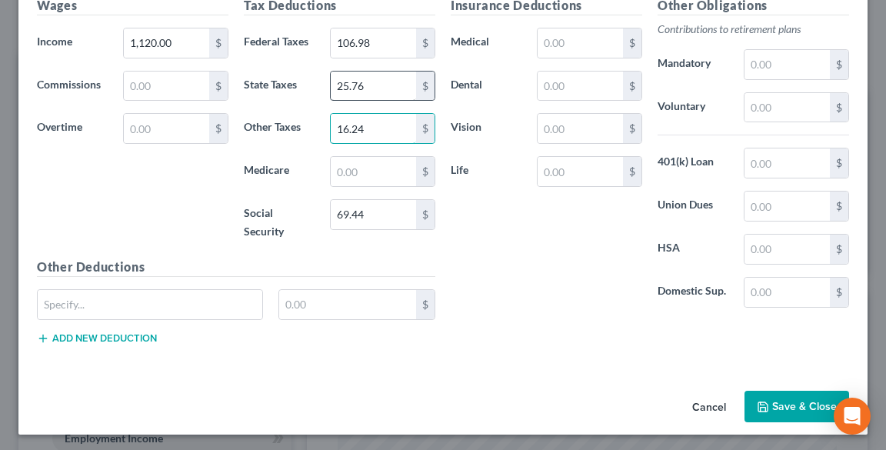
scroll to position [538, 0]
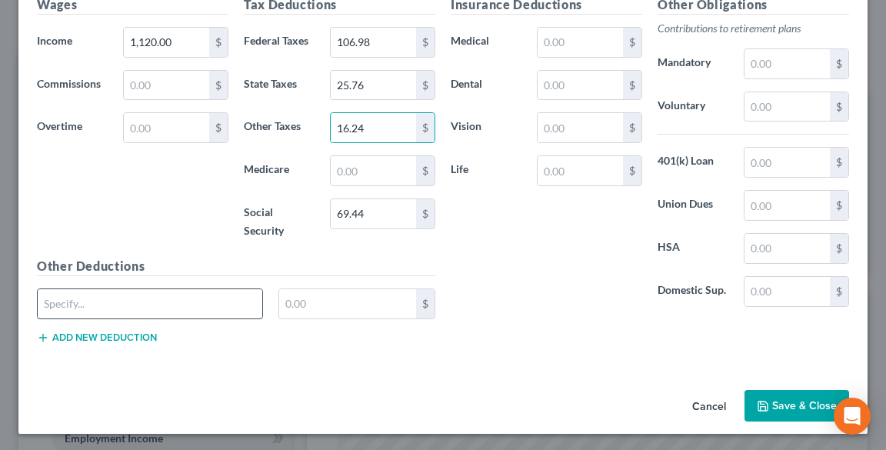
click at [169, 305] on input "text" at bounding box center [150, 303] width 225 height 29
type input "OH-[GEOGRAPHIC_DATA]"
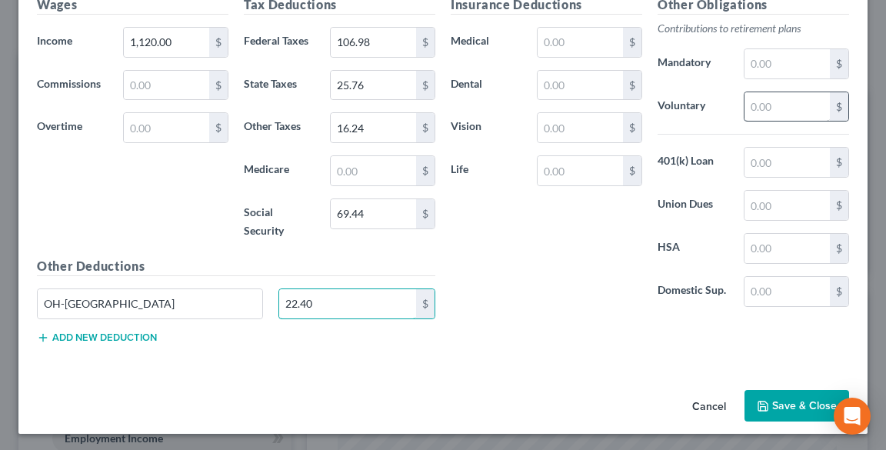
type input "22.40"
click at [781, 112] on input "text" at bounding box center [787, 106] width 85 height 29
type input "67.20"
click at [778, 198] on input "text" at bounding box center [787, 205] width 85 height 29
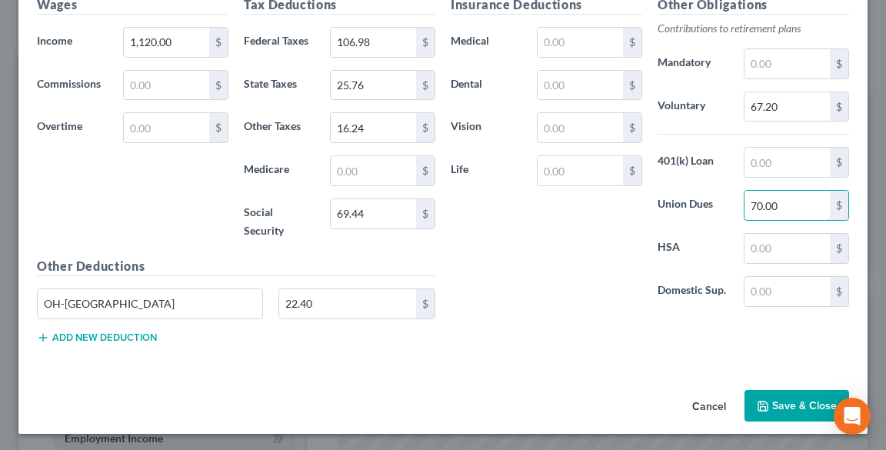
type input "70.00"
click at [120, 338] on button "Add new deduction" at bounding box center [97, 338] width 120 height 12
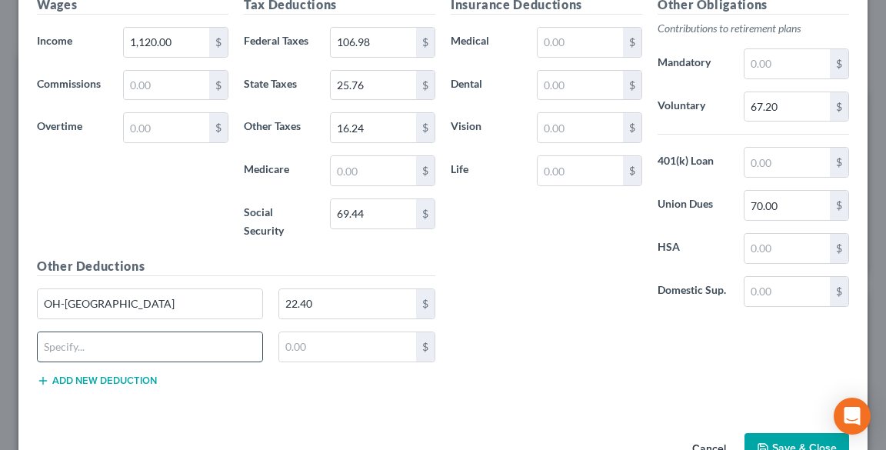
click at [120, 345] on input "text" at bounding box center [150, 346] width 225 height 29
type input "c"
type input "Cleveland Loan"
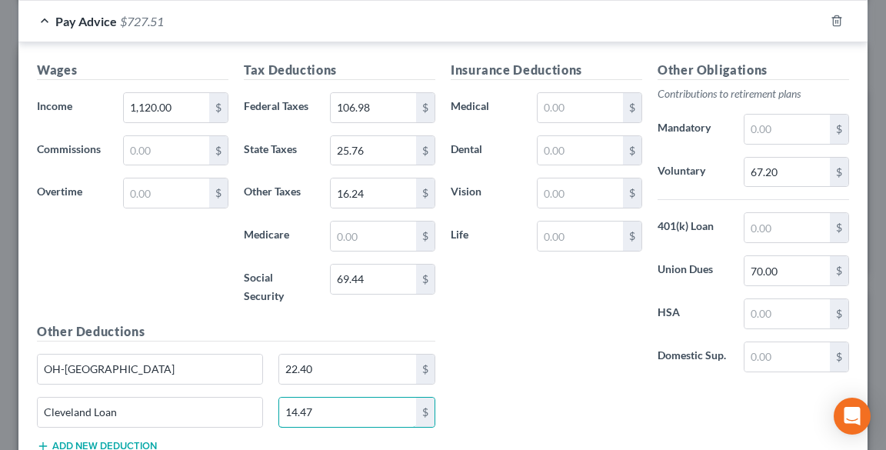
scroll to position [476, 0]
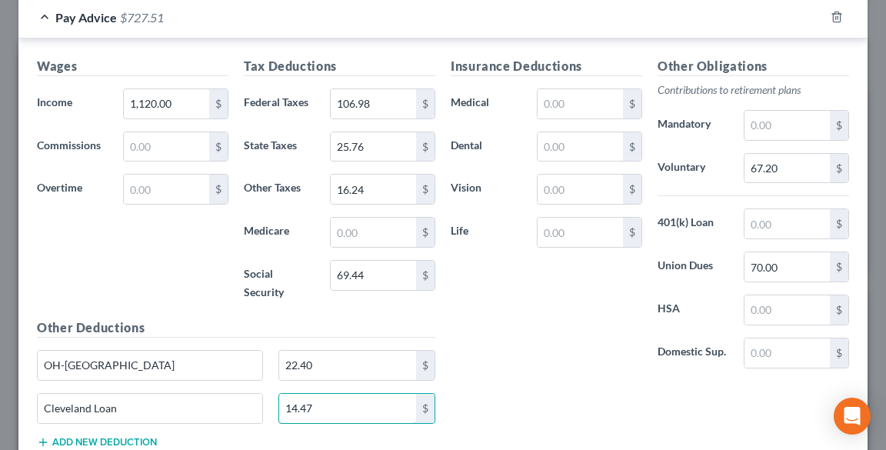
type input "14.47"
click at [380, 264] on input "69.44" at bounding box center [373, 275] width 85 height 29
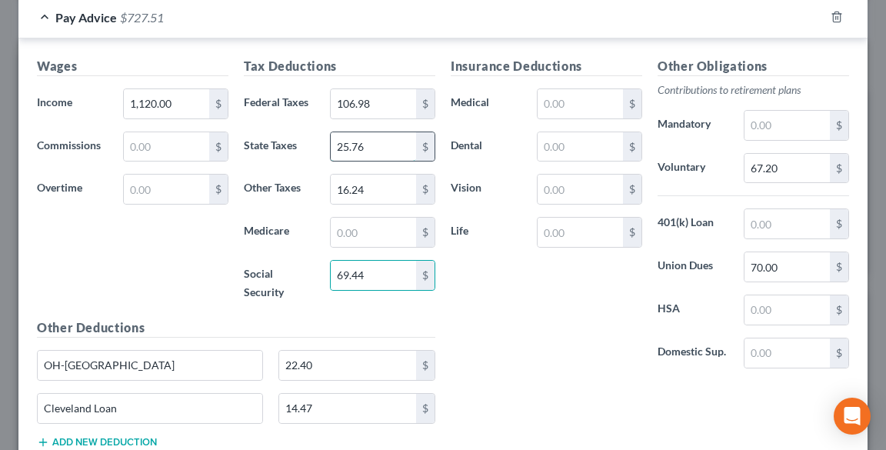
click at [381, 141] on input "25.76" at bounding box center [373, 146] width 85 height 29
click at [334, 363] on input "22.40" at bounding box center [347, 365] width 137 height 29
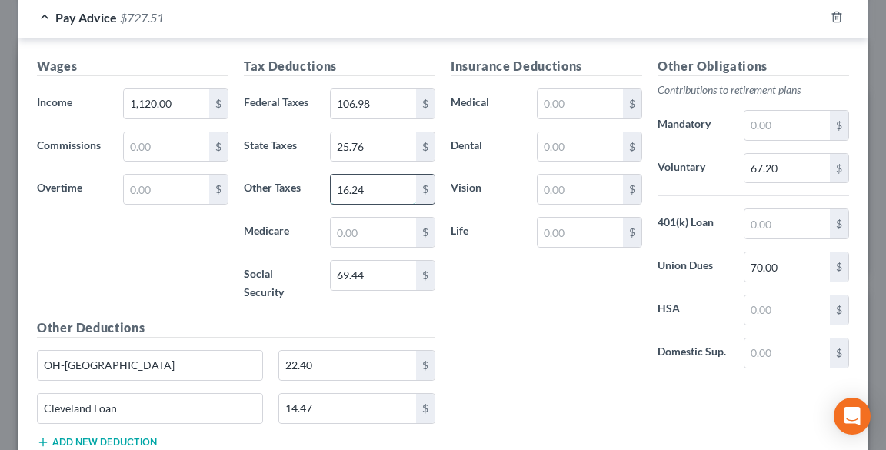
click at [358, 182] on input "16.24" at bounding box center [373, 189] width 85 height 29
click at [775, 164] on input "67.20" at bounding box center [787, 168] width 85 height 29
click at [335, 401] on input "14.47" at bounding box center [347, 408] width 137 height 29
drag, startPoint x: 606, startPoint y: 423, endPoint x: 618, endPoint y: 411, distance: 16.9
click at [608, 423] on div "Insurance Deductions Medical $ Dental $ Vision $ Life $ Other Obligations Contr…" at bounding box center [650, 259] width 414 height 404
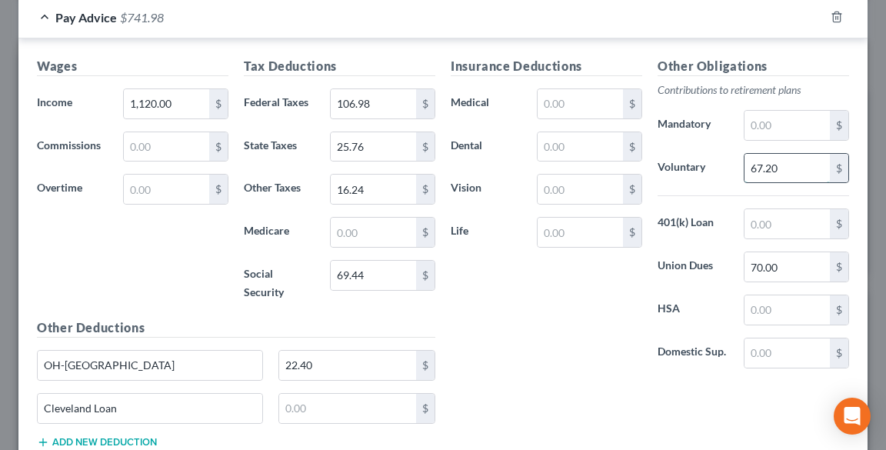
click at [794, 170] on input "67.20" at bounding box center [787, 168] width 85 height 29
click at [798, 262] on input "70.00" at bounding box center [787, 266] width 85 height 29
click at [335, 401] on input "text" at bounding box center [347, 408] width 137 height 29
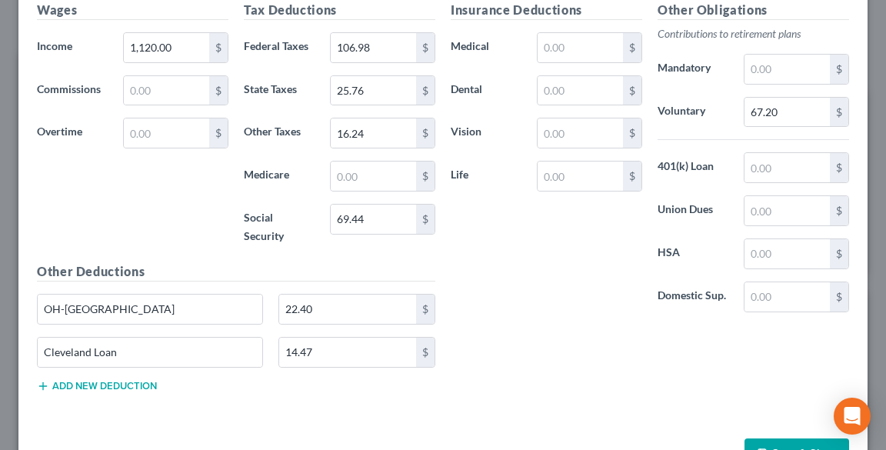
scroll to position [538, 0]
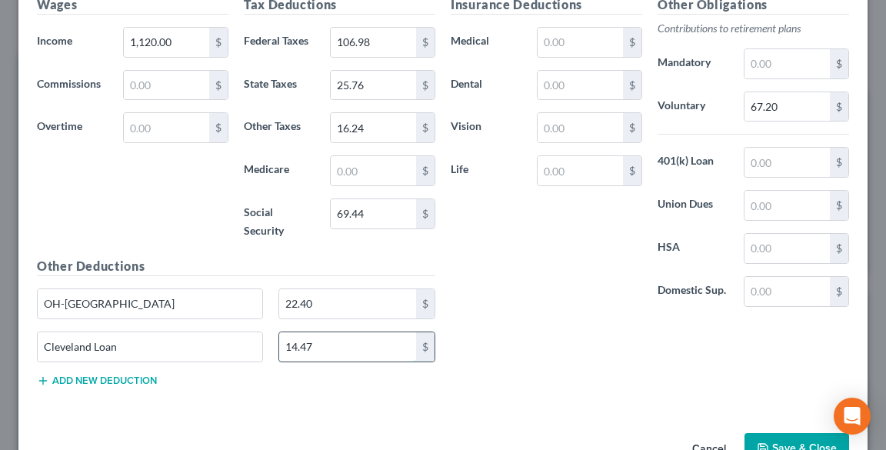
click at [355, 341] on input "14.47" at bounding box center [347, 346] width 137 height 29
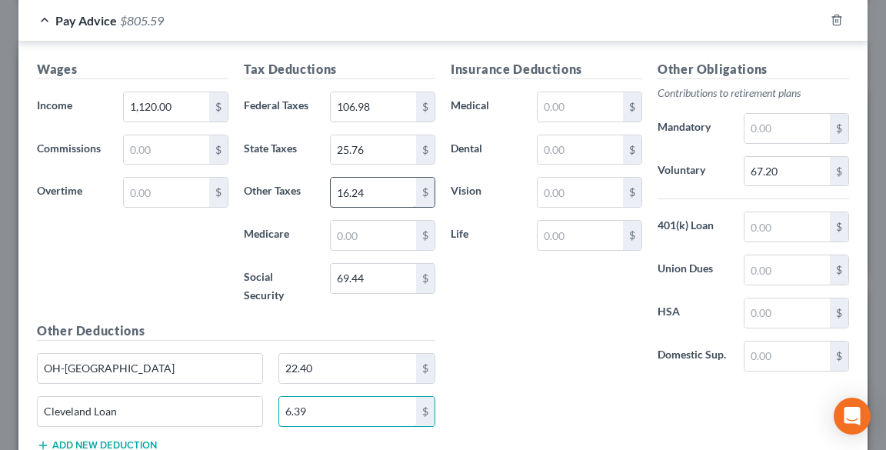
scroll to position [476, 0]
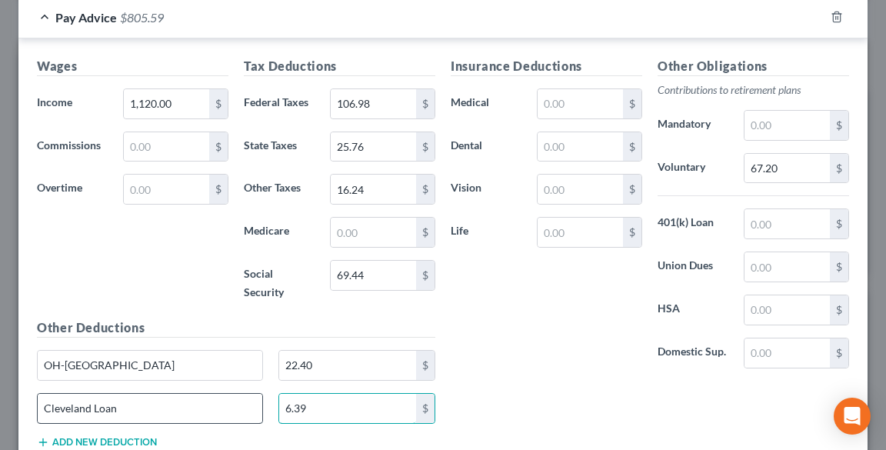
type input "6.39"
click at [203, 408] on input "Cleveland Loan" at bounding box center [150, 408] width 225 height 29
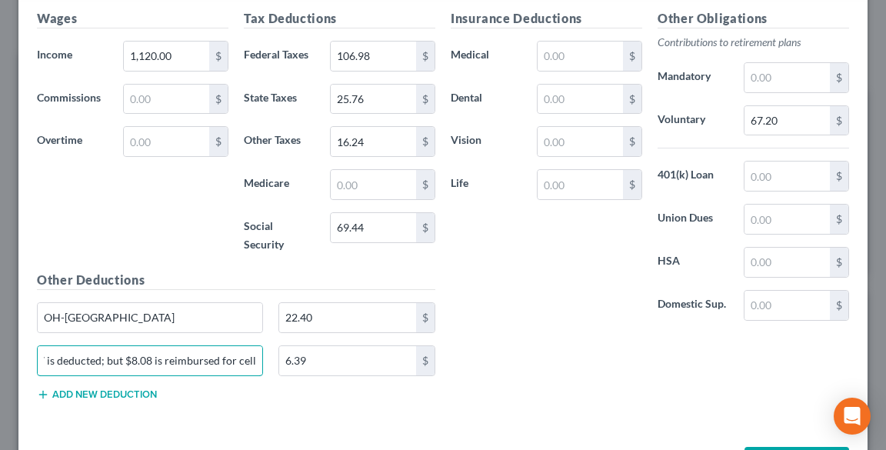
scroll to position [580, 0]
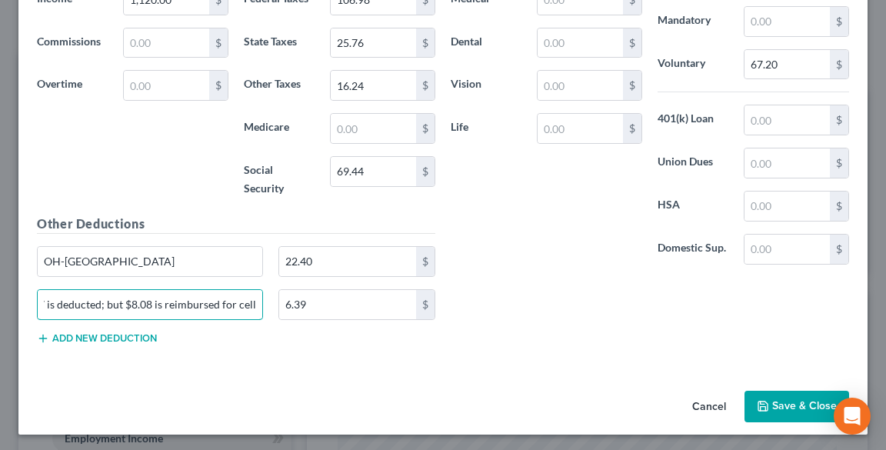
type input "Cleveland Loan [14.47 is deducted; but $8.08 is reimbursed for cell]"
click at [788, 397] on button "Save & Close" at bounding box center [797, 407] width 105 height 32
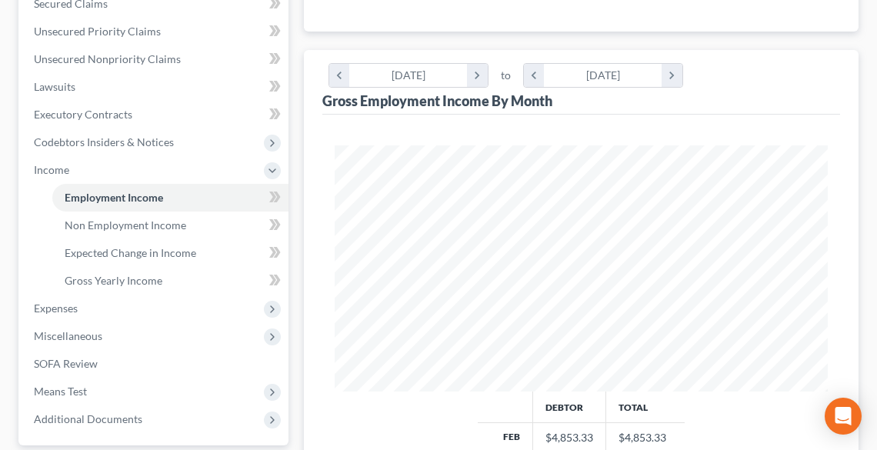
scroll to position [431, 0]
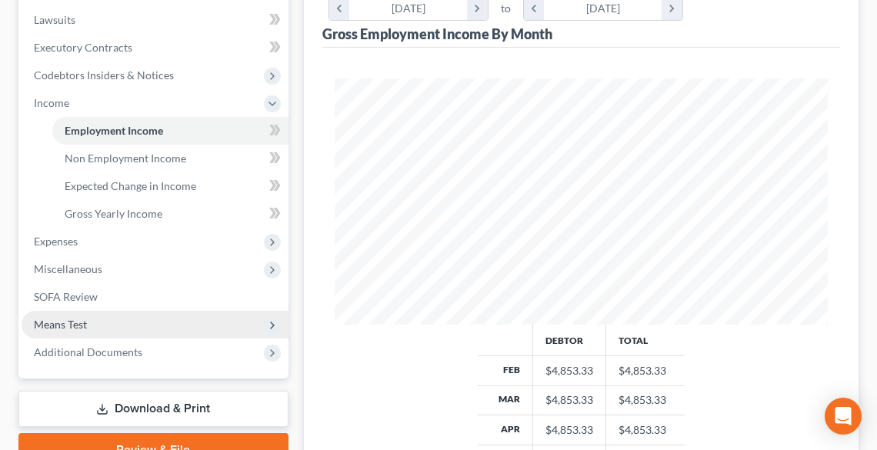
click at [59, 329] on span "Means Test" at bounding box center [60, 324] width 53 height 13
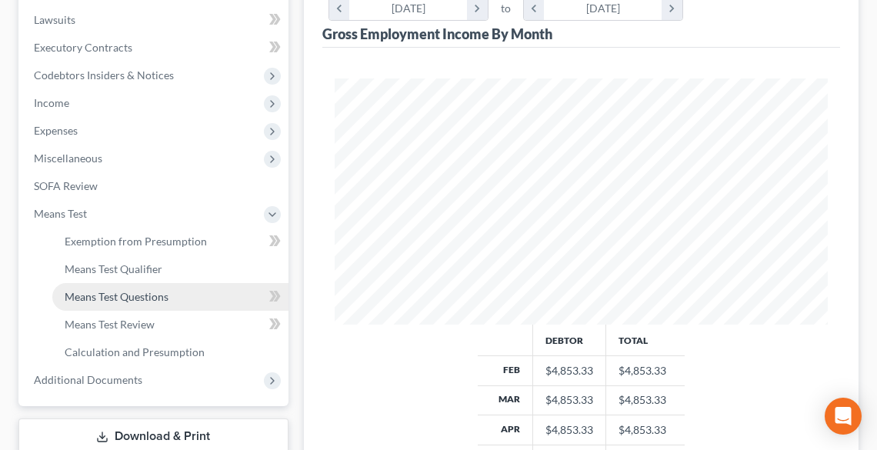
click at [189, 289] on link "Means Test Questions" at bounding box center [170, 297] width 236 height 28
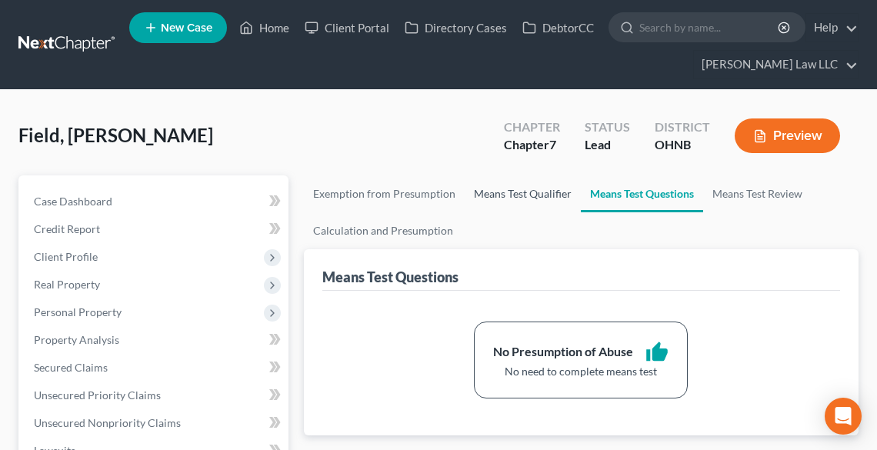
click at [492, 188] on link "Means Test Qualifier" at bounding box center [523, 193] width 116 height 37
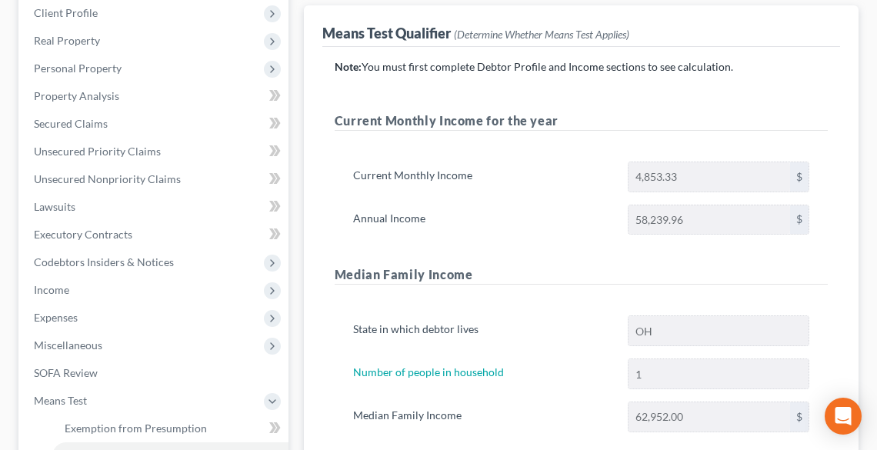
scroll to position [163, 0]
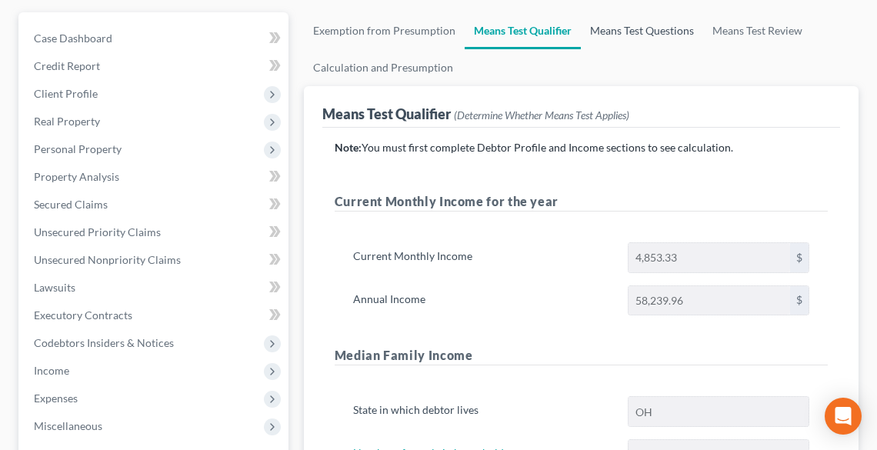
click at [634, 23] on link "Means Test Questions" at bounding box center [642, 30] width 122 height 37
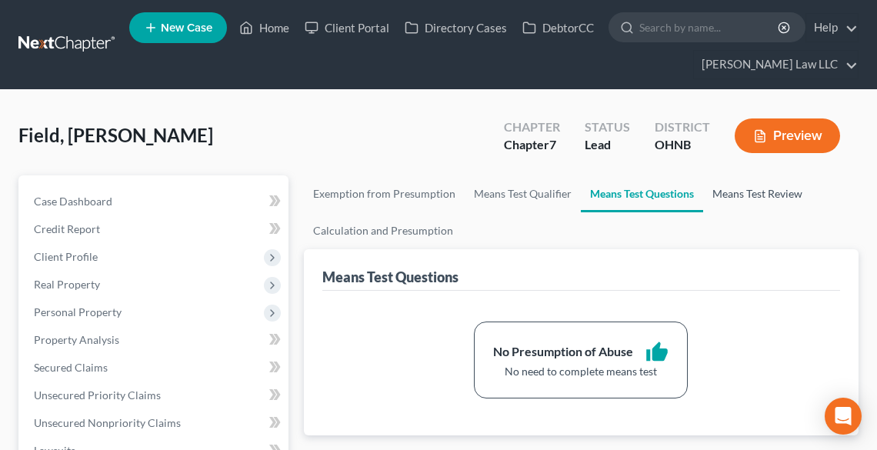
click at [761, 200] on link "Means Test Review" at bounding box center [757, 193] width 108 height 37
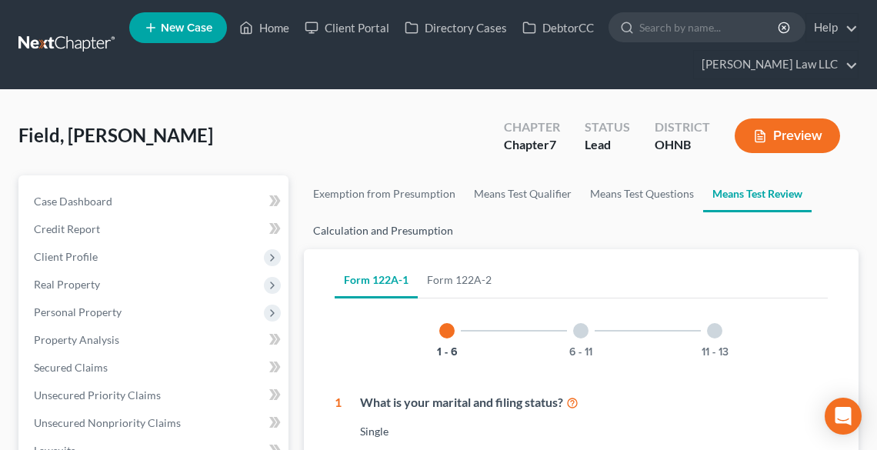
click at [381, 232] on link "Calculation and Presumption" at bounding box center [383, 230] width 158 height 37
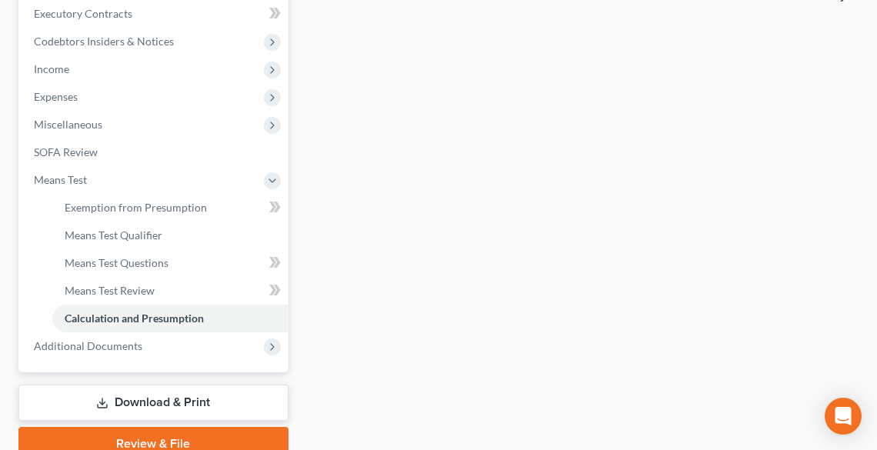
scroll to position [532, 0]
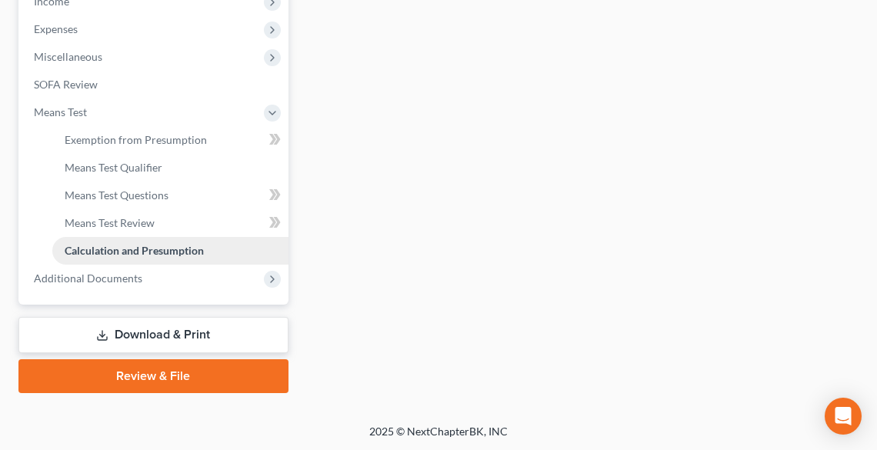
click at [110, 247] on span "Calculation and Presumption" at bounding box center [134, 250] width 139 height 13
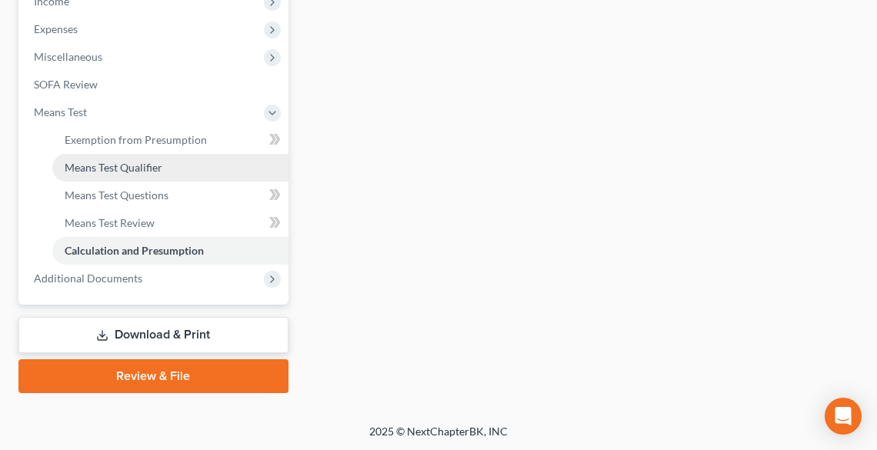
click at [116, 161] on span "Means Test Qualifier" at bounding box center [114, 167] width 98 height 13
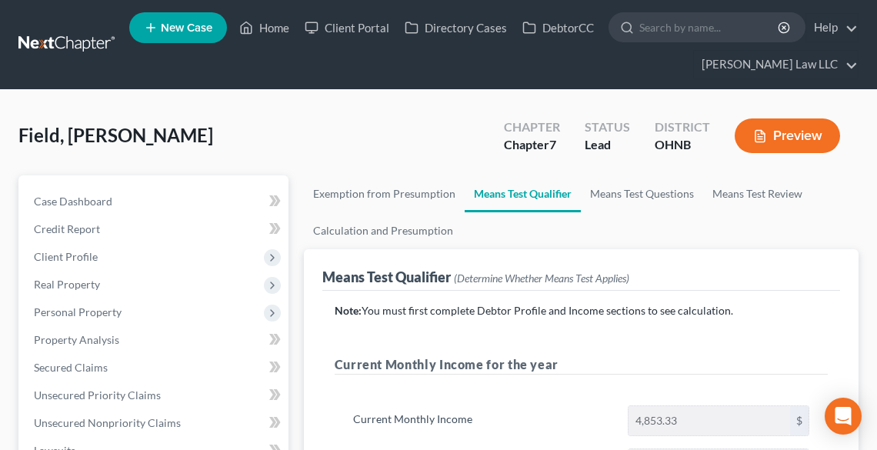
scroll to position [369, 0]
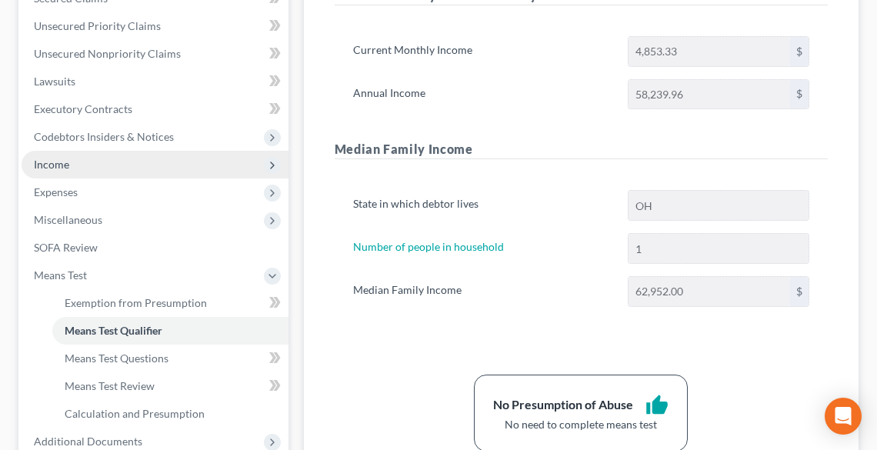
click at [63, 162] on span "Income" at bounding box center [51, 164] width 35 height 13
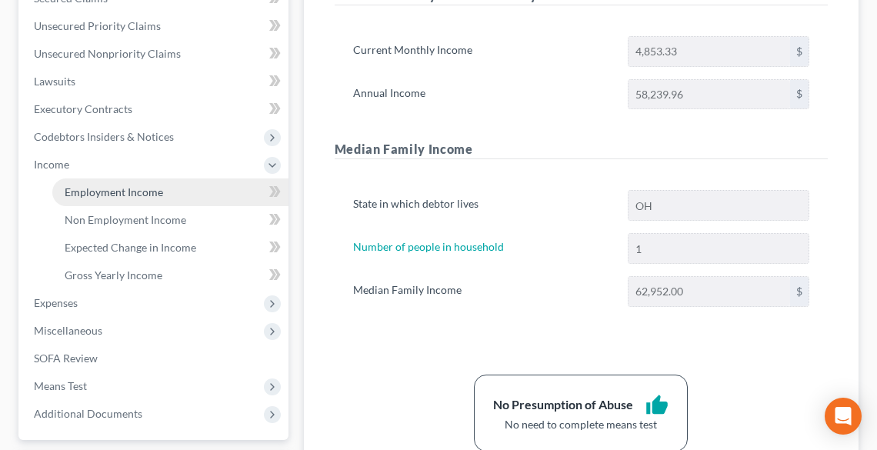
click at [128, 178] on link "Employment Income" at bounding box center [170, 192] width 236 height 28
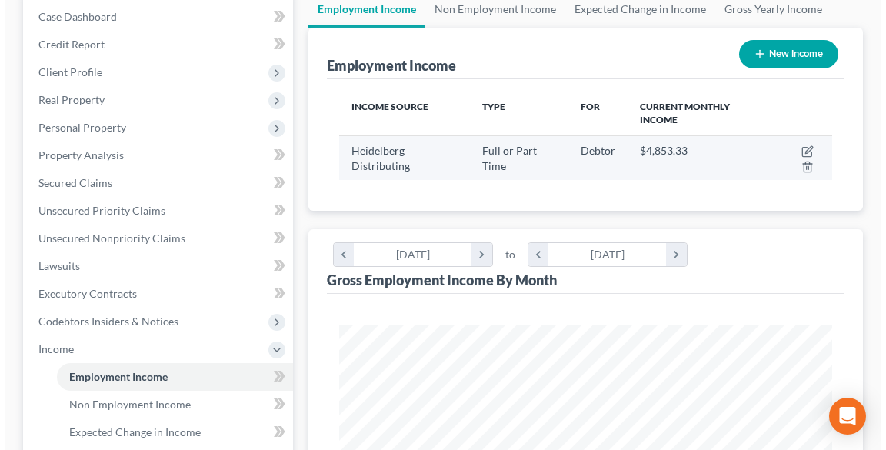
scroll to position [185, 0]
click at [804, 146] on icon "button" at bounding box center [803, 151] width 12 height 12
select select "0"
select select "36"
select select "3"
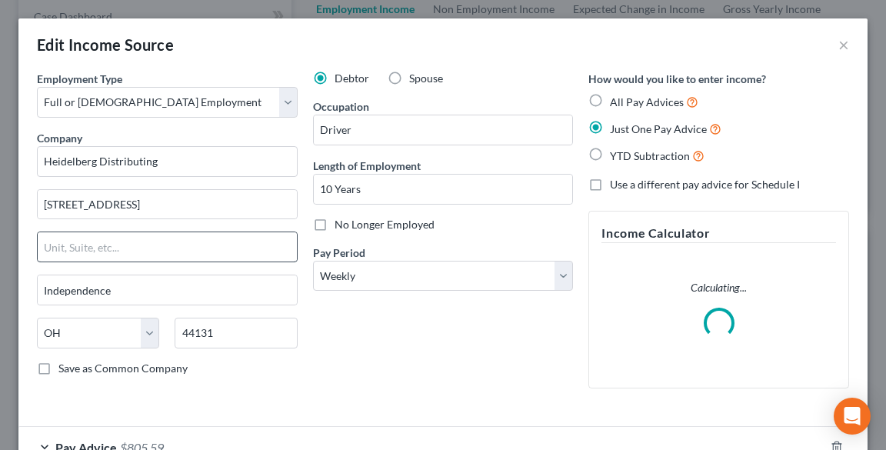
scroll to position [102, 0]
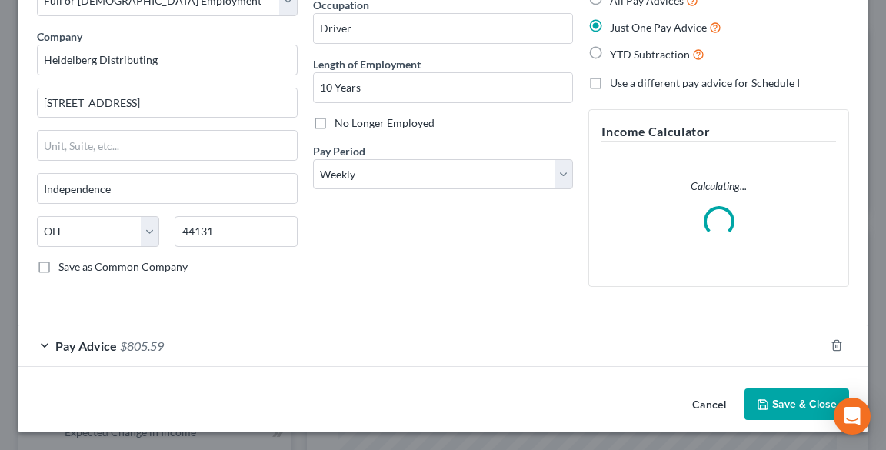
click at [57, 338] on span "Pay Advice" at bounding box center [86, 345] width 62 height 15
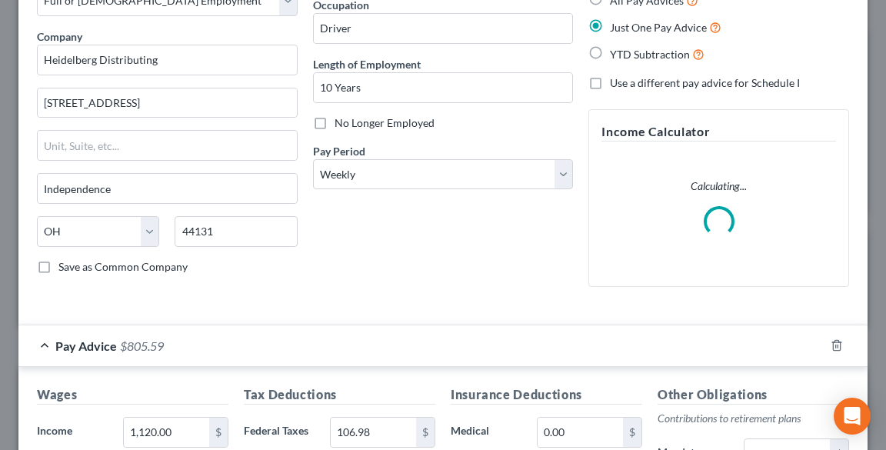
scroll to position [225, 0]
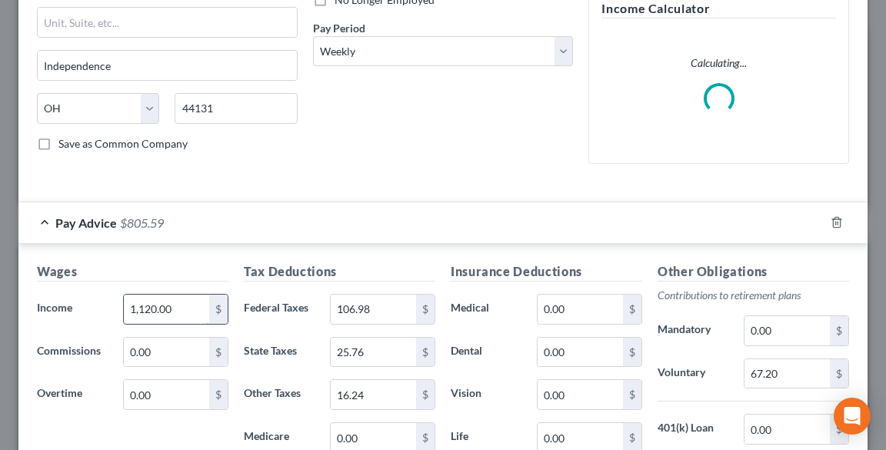
click at [180, 305] on input "1,120.00" at bounding box center [166, 309] width 85 height 29
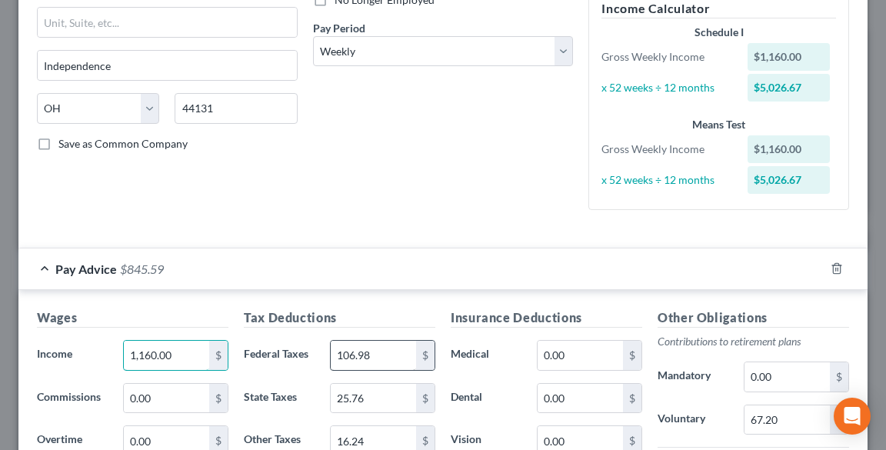
type input "1,160.00"
click at [381, 349] on input "106.98" at bounding box center [373, 355] width 85 height 29
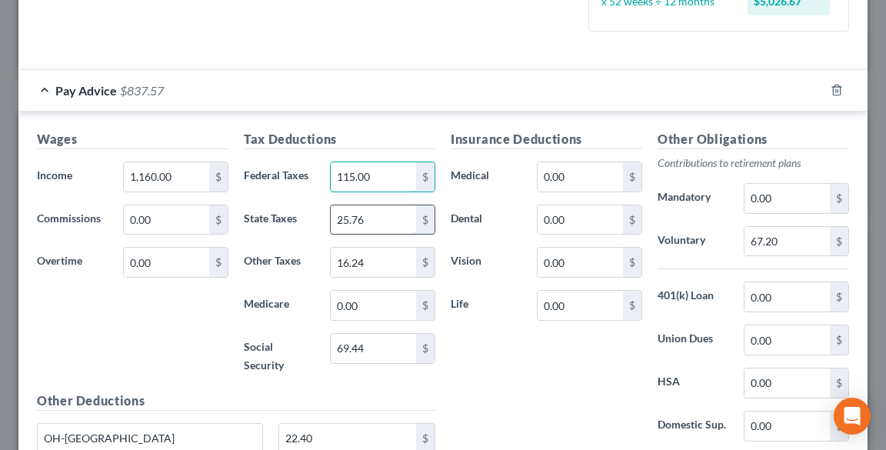
scroll to position [409, 0]
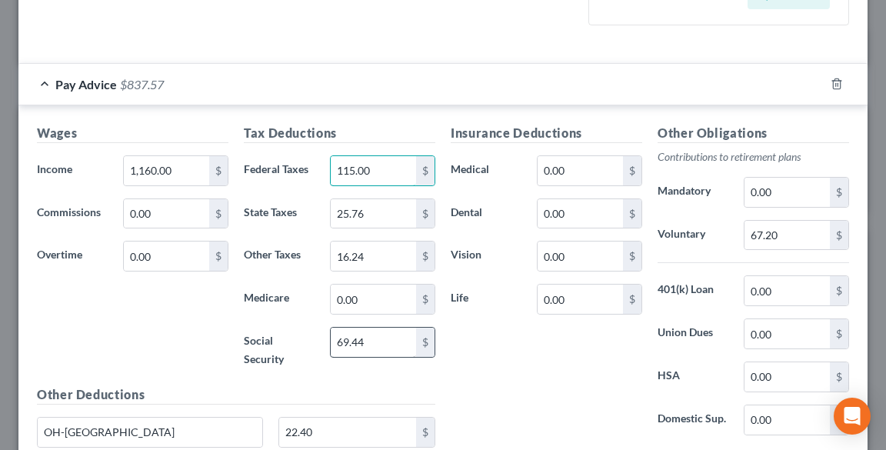
type input "115.00"
click at [354, 341] on input "69.44" at bounding box center [373, 342] width 85 height 29
type input "71.92"
click at [360, 208] on input "25.76" at bounding box center [373, 213] width 85 height 29
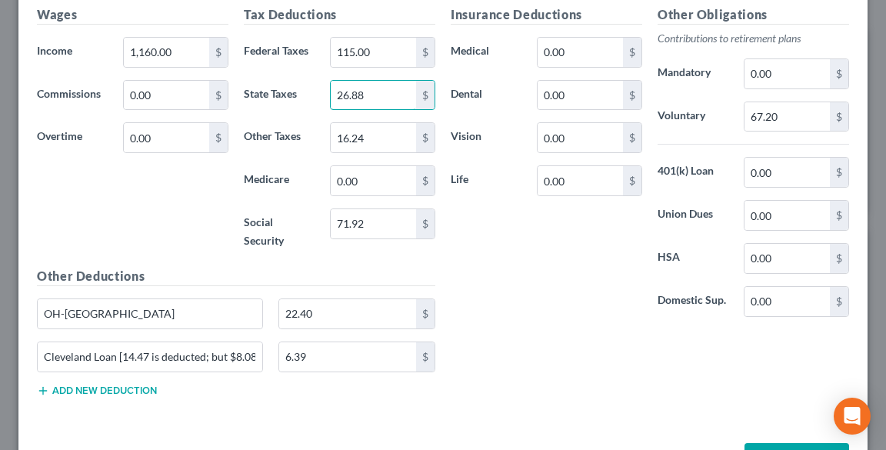
scroll to position [532, 0]
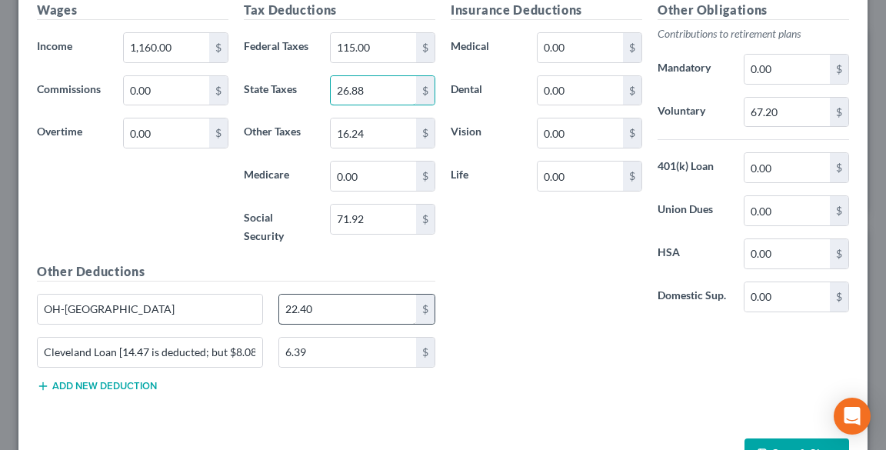
type input "26.88"
type input "23.20"
click at [381, 123] on input "16.24" at bounding box center [373, 132] width 85 height 29
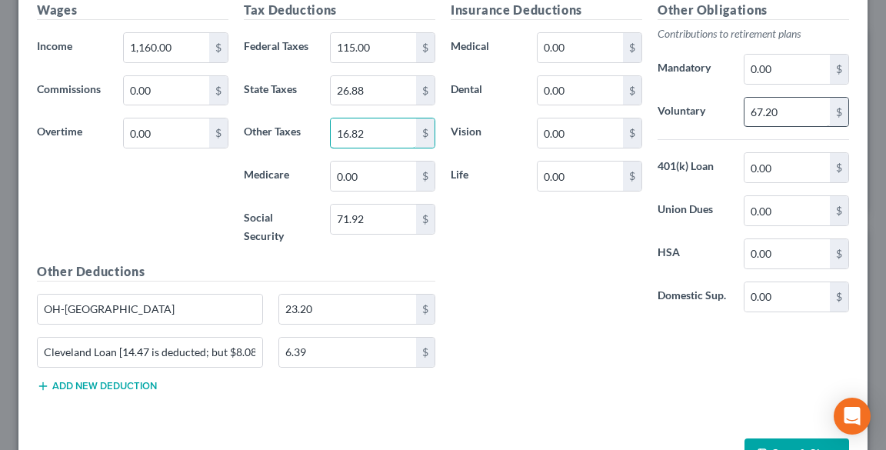
type input "16.82"
click at [807, 108] on input "67.20" at bounding box center [787, 112] width 85 height 29
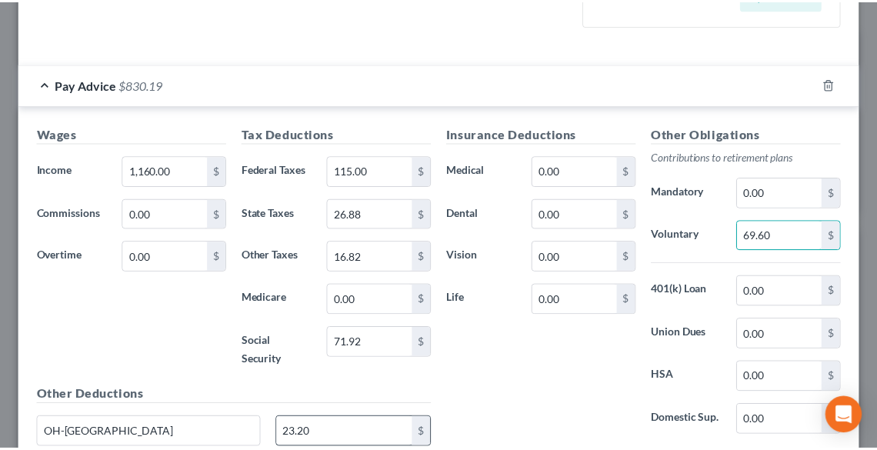
scroll to position [580, 0]
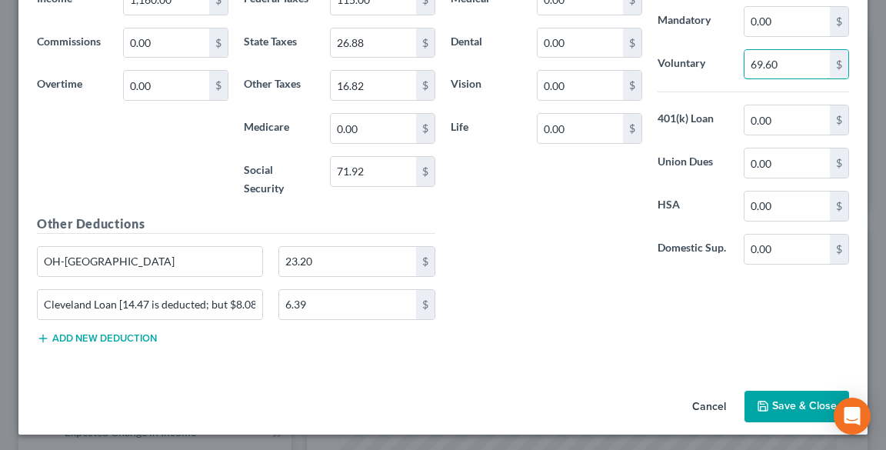
type input "69.60"
click at [773, 409] on button "Save & Close" at bounding box center [797, 407] width 105 height 32
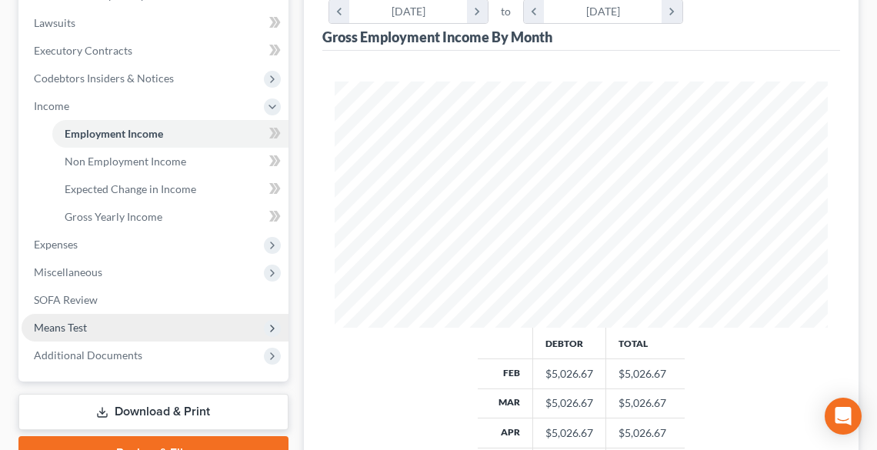
scroll to position [554, 0]
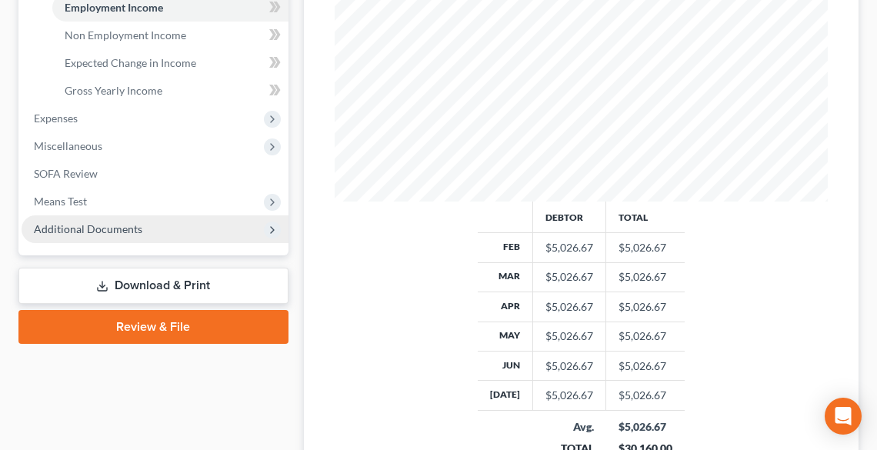
click at [152, 233] on span "Additional Documents" at bounding box center [155, 229] width 267 height 28
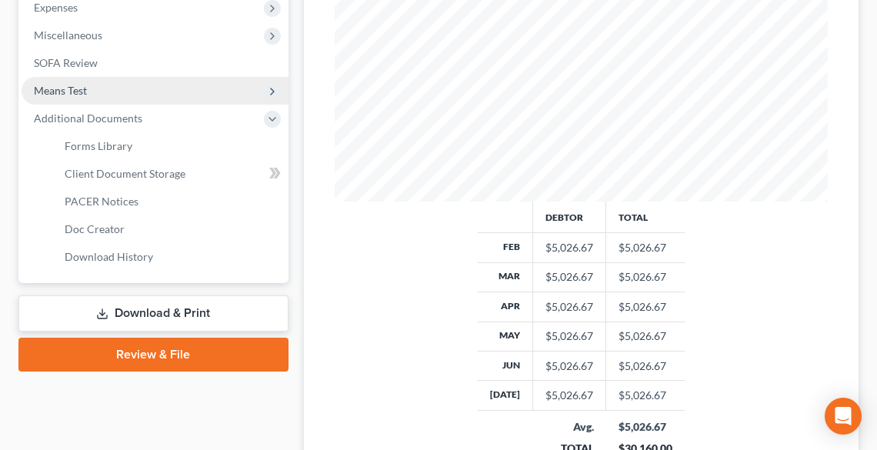
click at [88, 98] on span "Means Test" at bounding box center [155, 91] width 267 height 28
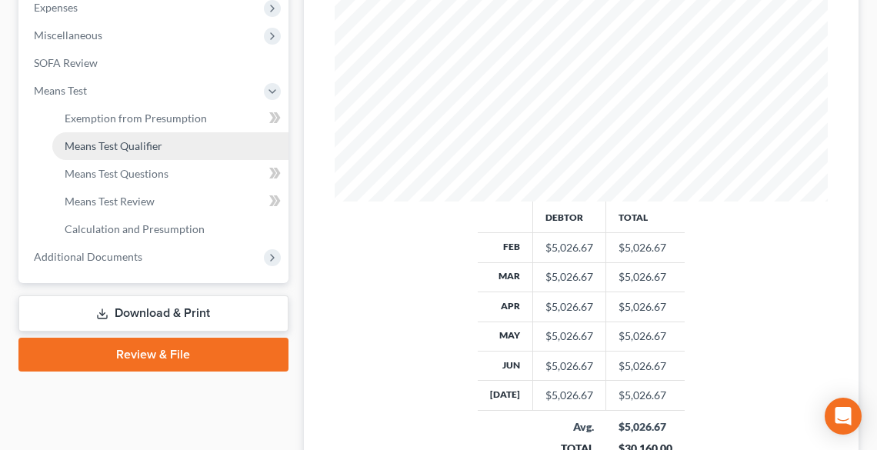
click at [109, 133] on link "Means Test Qualifier" at bounding box center [170, 146] width 236 height 28
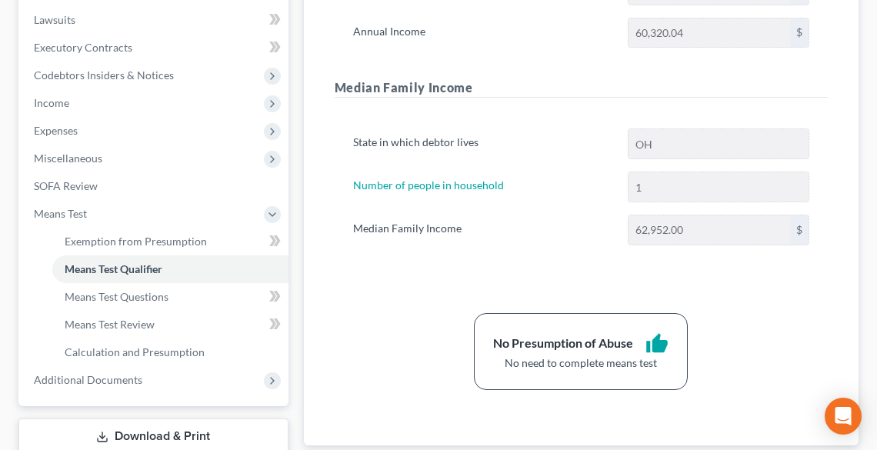
scroll to position [532, 0]
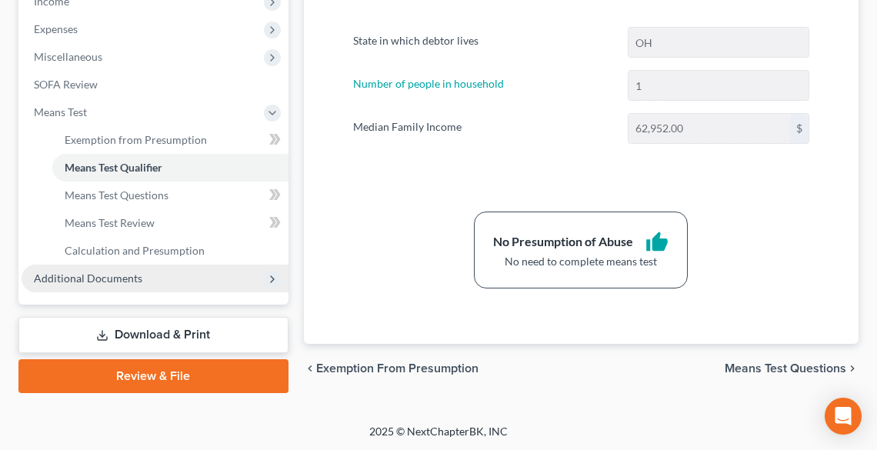
click at [126, 272] on span "Additional Documents" at bounding box center [88, 278] width 108 height 13
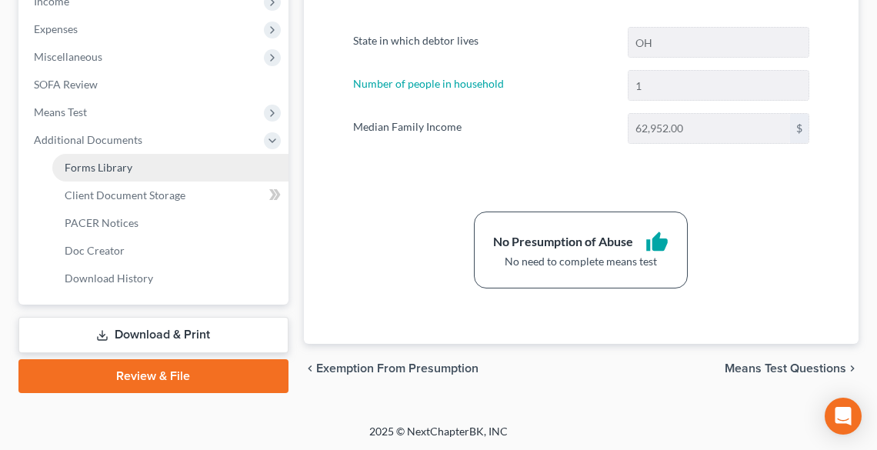
click at [96, 166] on span "Forms Library" at bounding box center [99, 167] width 68 height 13
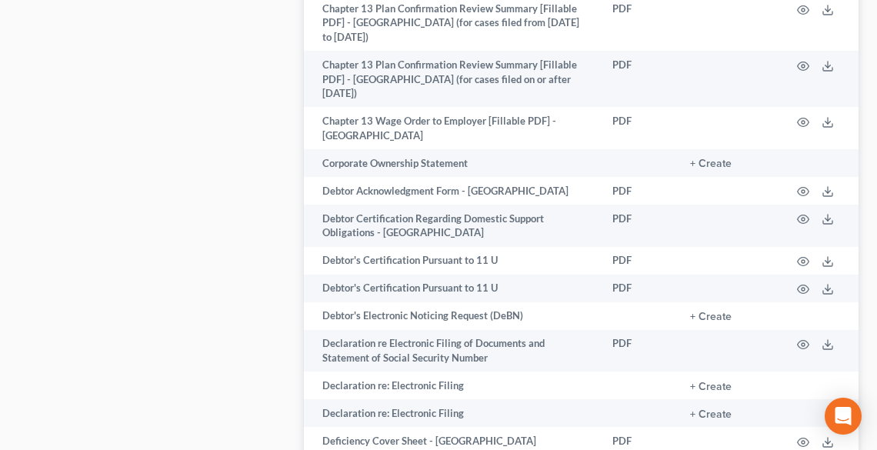
scroll to position [1046, 0]
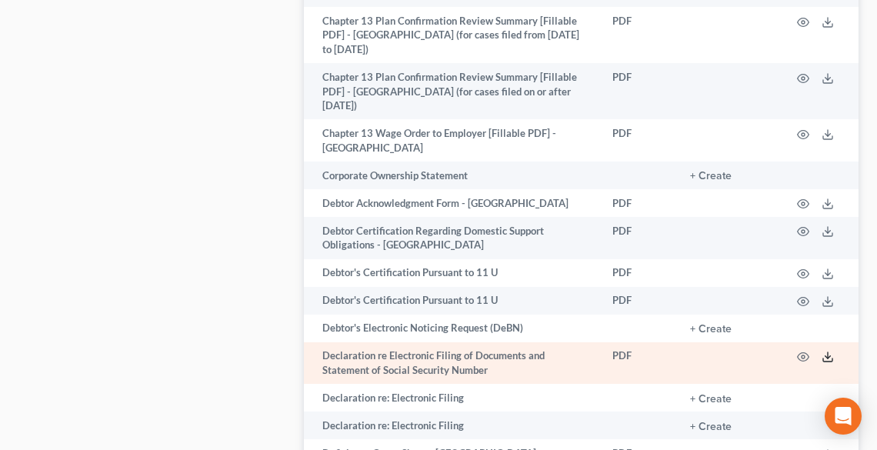
click at [831, 351] on icon at bounding box center [827, 357] width 12 height 12
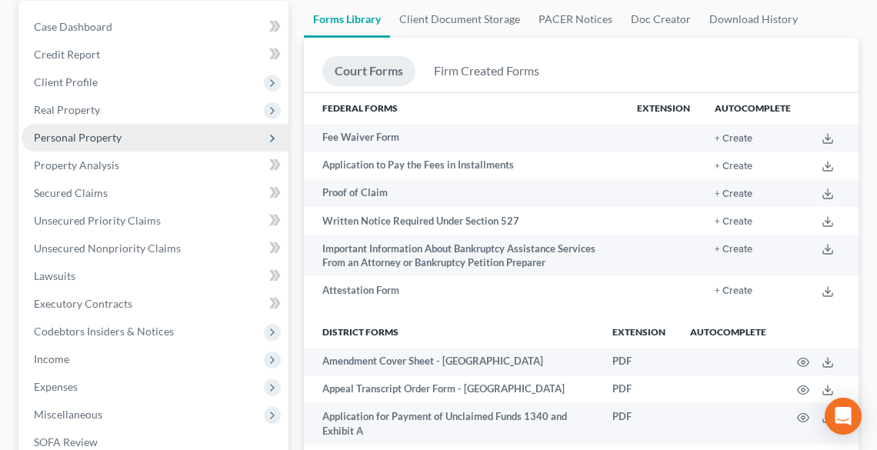
scroll to position [0, 0]
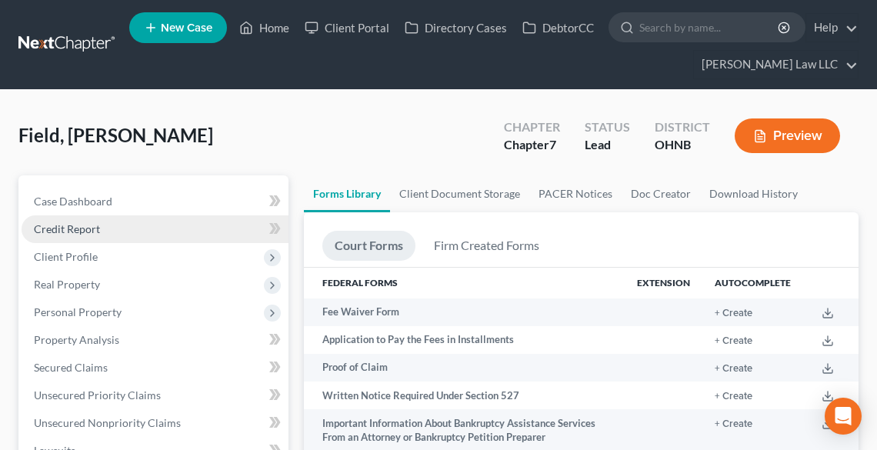
click at [86, 227] on span "Credit Report" at bounding box center [67, 228] width 66 height 13
click at [74, 228] on span "Credit Report" at bounding box center [67, 228] width 66 height 13
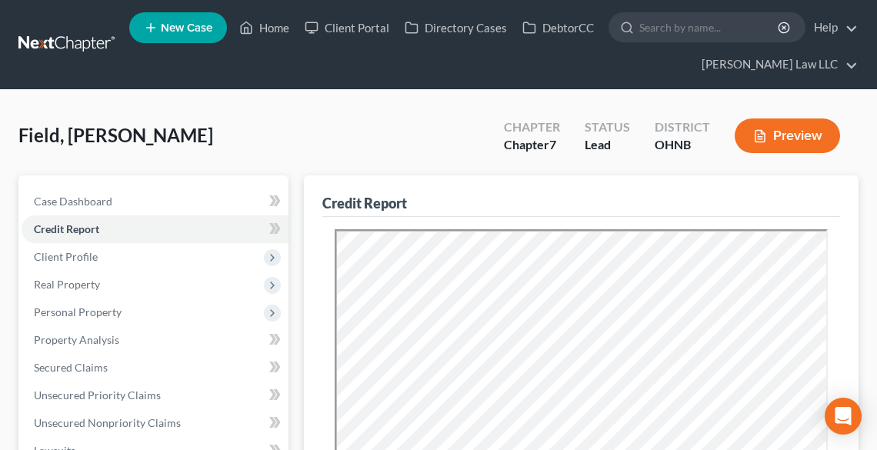
scroll to position [185, 0]
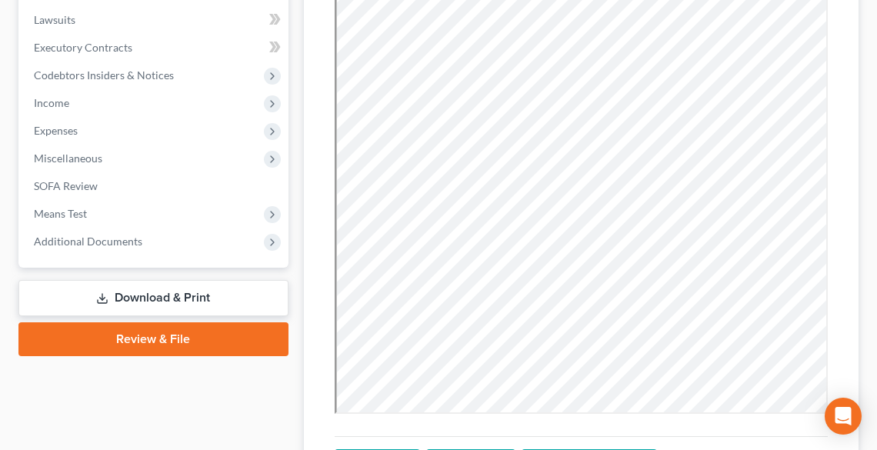
click at [103, 287] on link "Download & Print" at bounding box center [153, 298] width 270 height 36
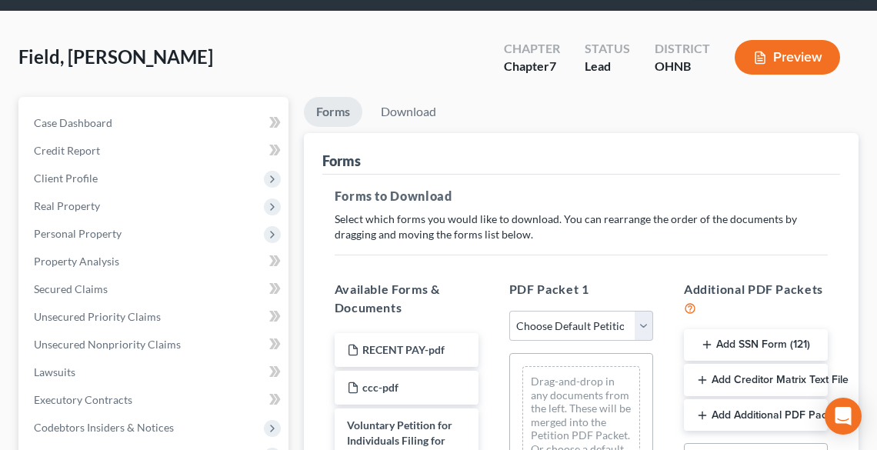
scroll to position [185, 0]
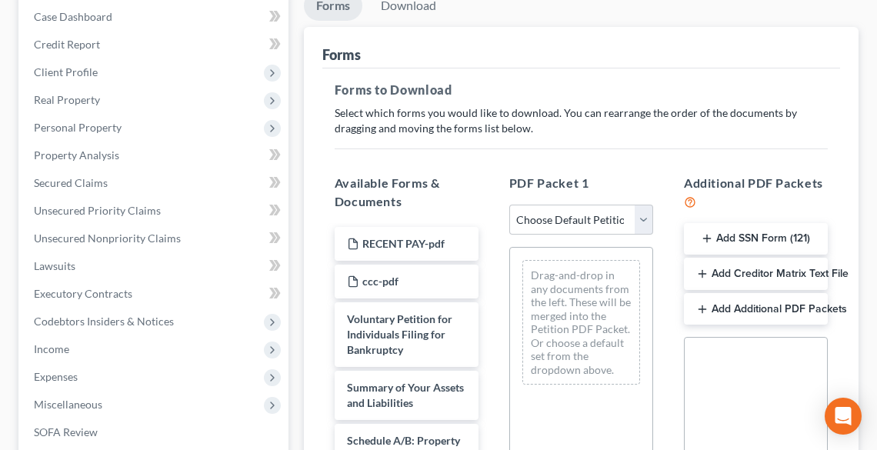
click at [735, 243] on button "Add SSN Form (121)" at bounding box center [756, 239] width 144 height 32
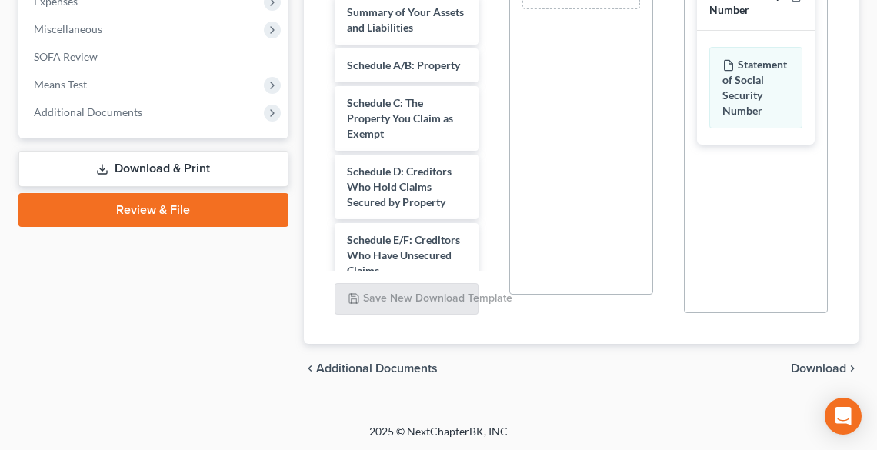
click at [828, 373] on span "Download" at bounding box center [818, 368] width 55 height 12
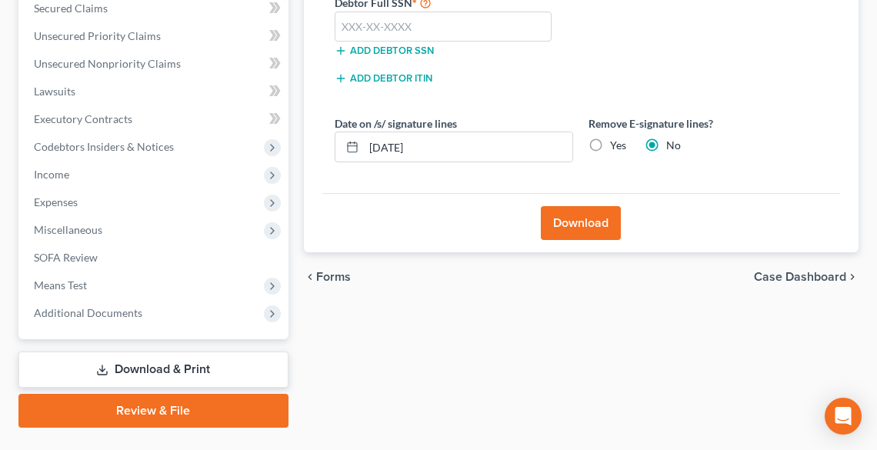
scroll to position [332, 0]
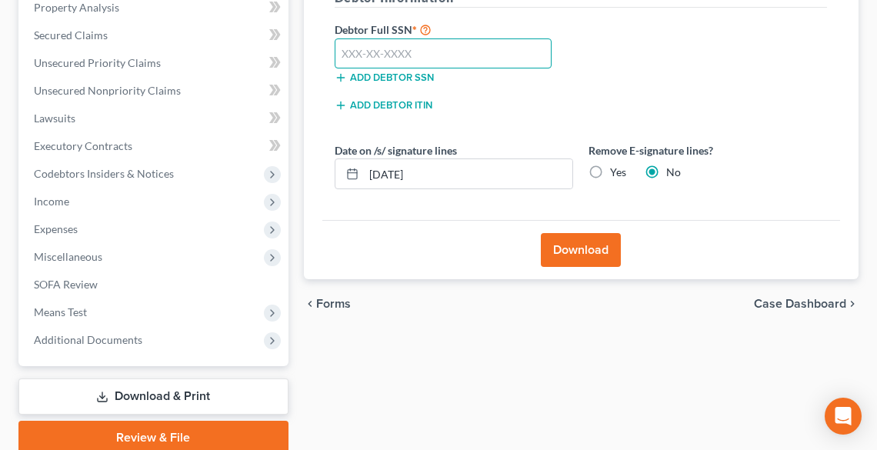
click at [390, 43] on input "text" at bounding box center [444, 53] width 218 height 31
type input "275-96-1512"
click at [610, 172] on label "Yes" at bounding box center [618, 172] width 16 height 15
click at [616, 172] on input "Yes" at bounding box center [621, 170] width 10 height 10
radio input "true"
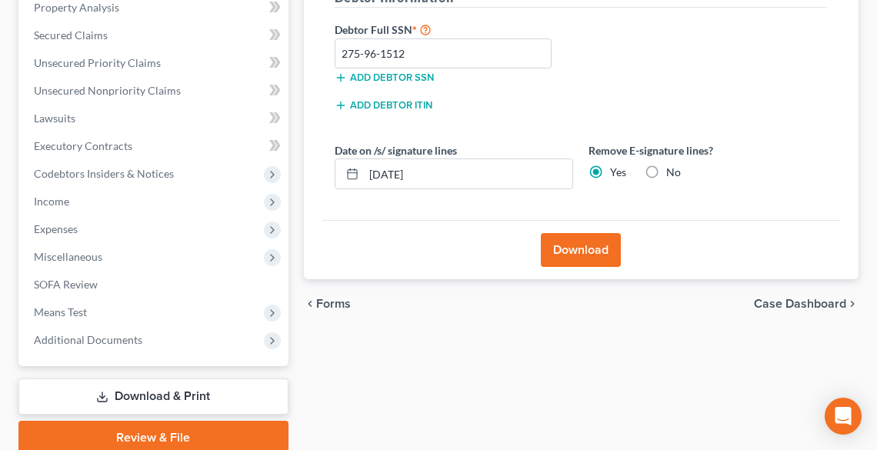
click at [586, 244] on button "Download" at bounding box center [581, 250] width 80 height 34
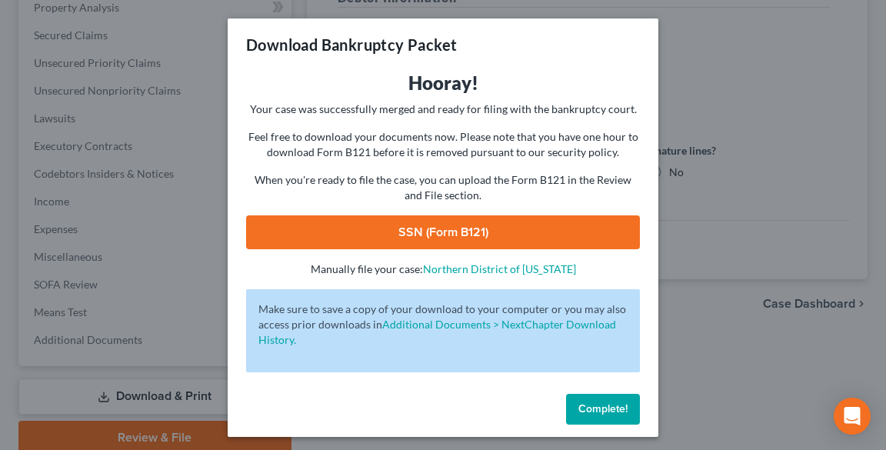
click at [488, 232] on link "SSN (Form B121)" at bounding box center [443, 232] width 394 height 34
click at [599, 408] on span "Complete!" at bounding box center [602, 408] width 49 height 13
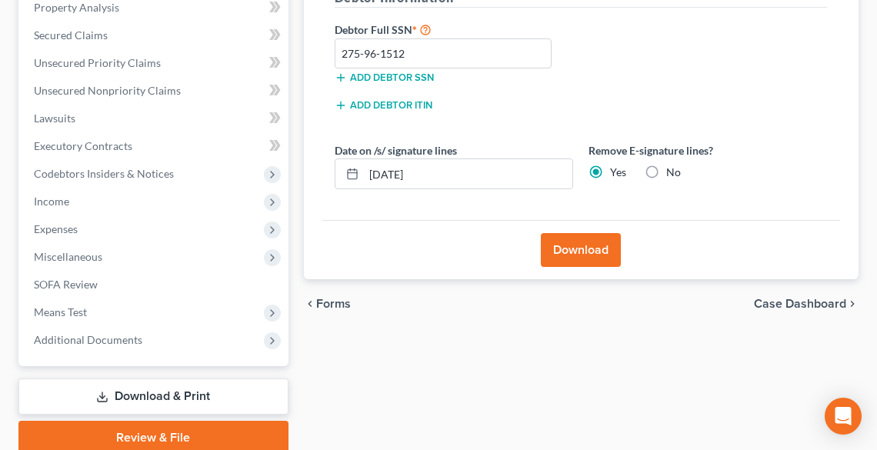
click at [666, 173] on label "No" at bounding box center [673, 172] width 15 height 15
click at [672, 173] on input "No" at bounding box center [677, 170] width 10 height 10
radio input "true"
radio input "false"
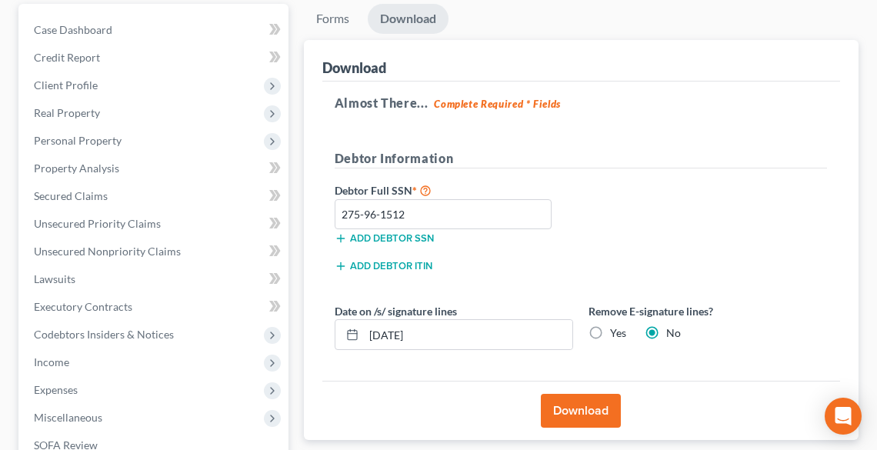
scroll to position [25, 0]
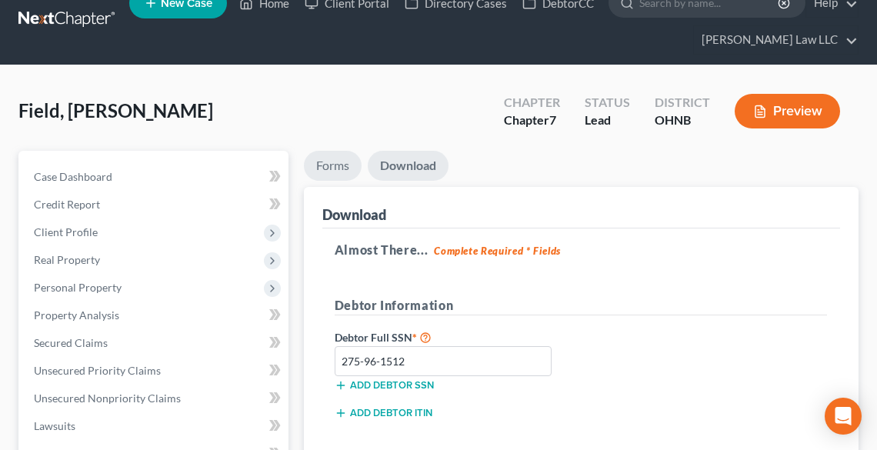
click at [332, 163] on link "Forms" at bounding box center [333, 166] width 58 height 30
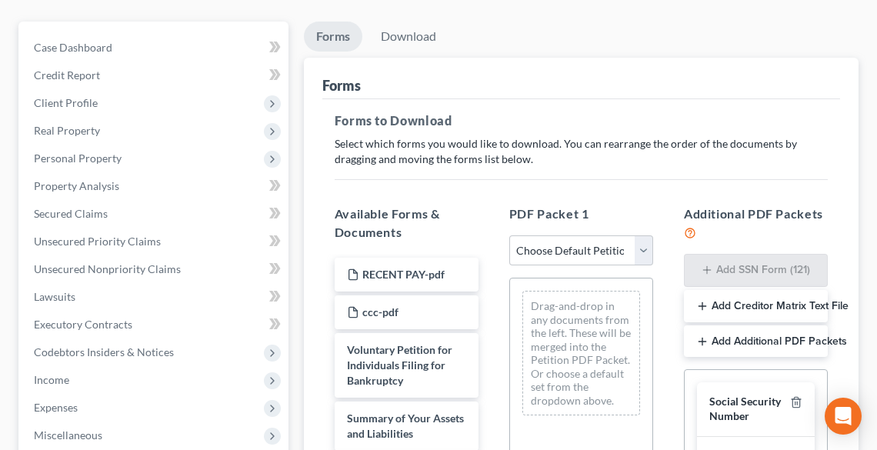
scroll to position [209, 0]
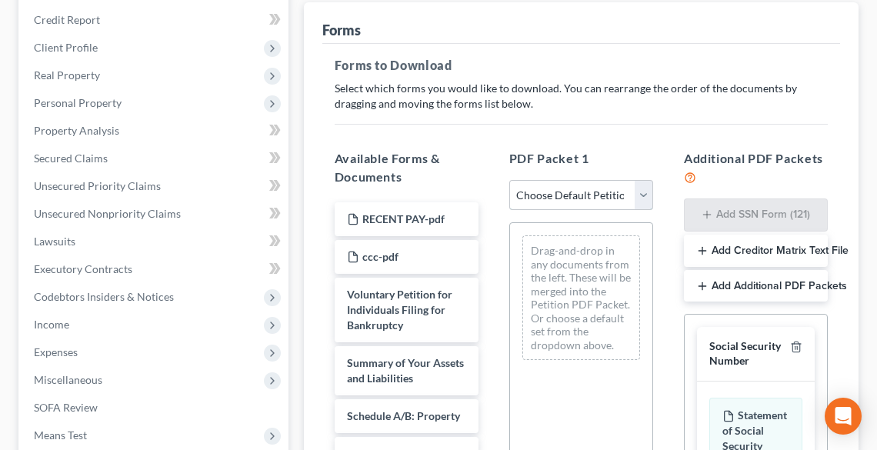
click at [581, 192] on select "Choose Default Petition PDF Packet Complete Bankruptcy Petition (all forms and …" at bounding box center [581, 195] width 144 height 31
select select "0"
click at [509, 180] on select "Choose Default Petition PDF Packet Complete Bankruptcy Petition (all forms and …" at bounding box center [581, 195] width 144 height 31
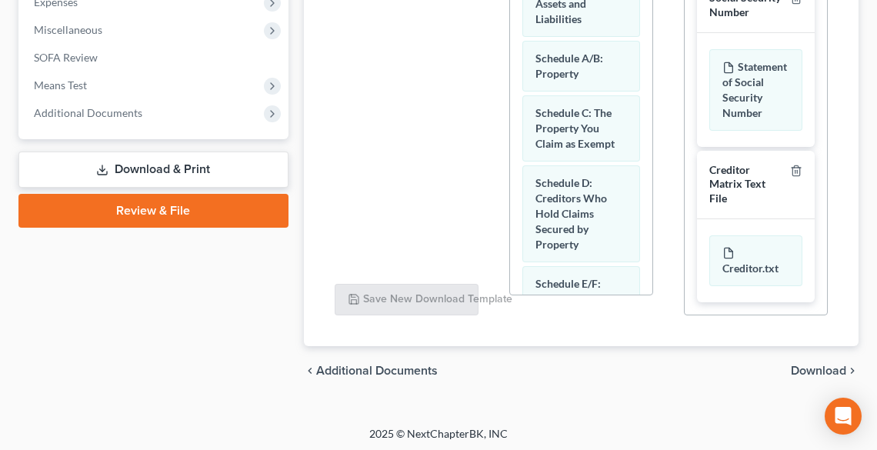
scroll to position [561, 0]
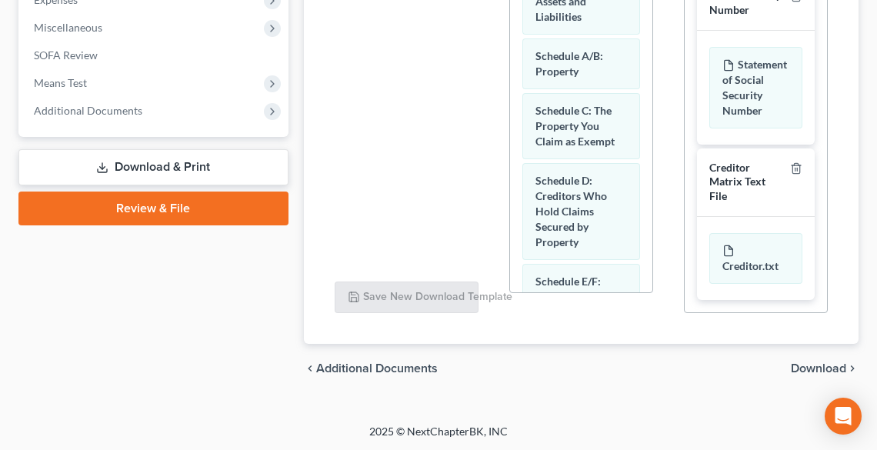
click at [816, 368] on span "Download" at bounding box center [818, 368] width 55 height 12
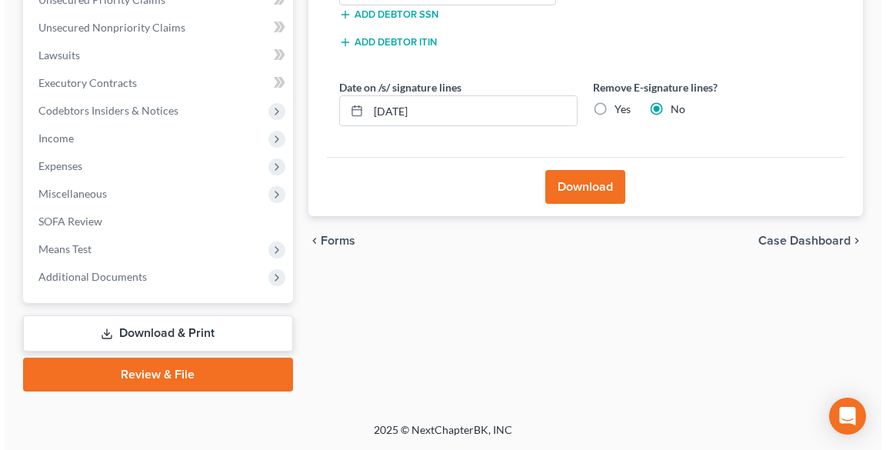
scroll to position [394, 0]
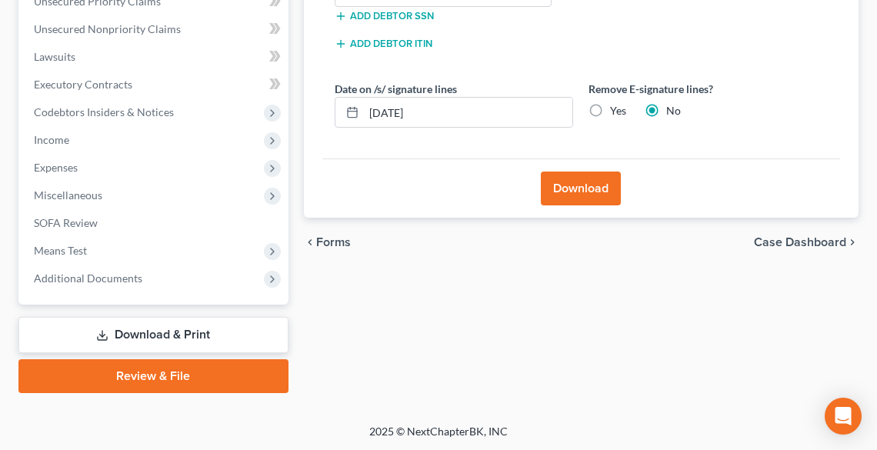
click at [584, 182] on button "Download" at bounding box center [581, 189] width 80 height 34
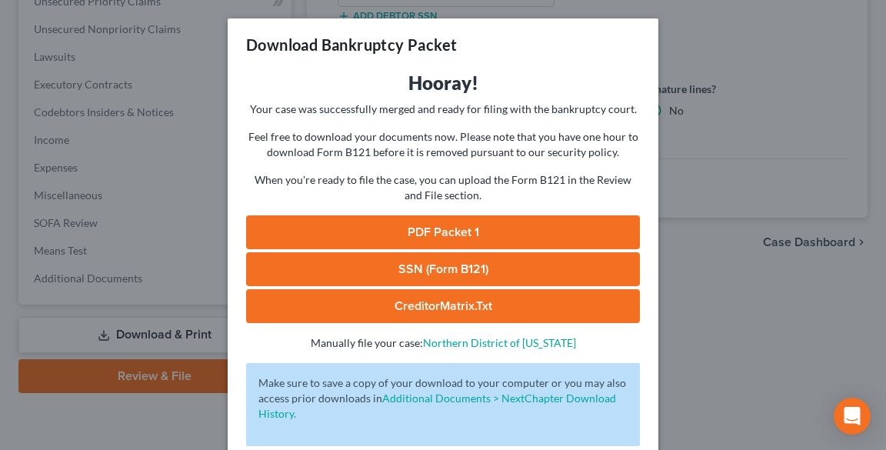
click at [411, 237] on link "PDF Packet 1" at bounding box center [443, 232] width 394 height 34
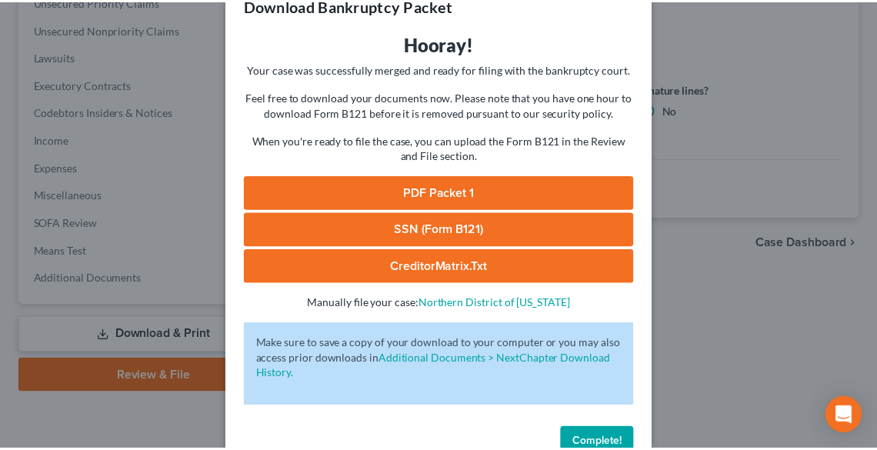
scroll to position [79, 0]
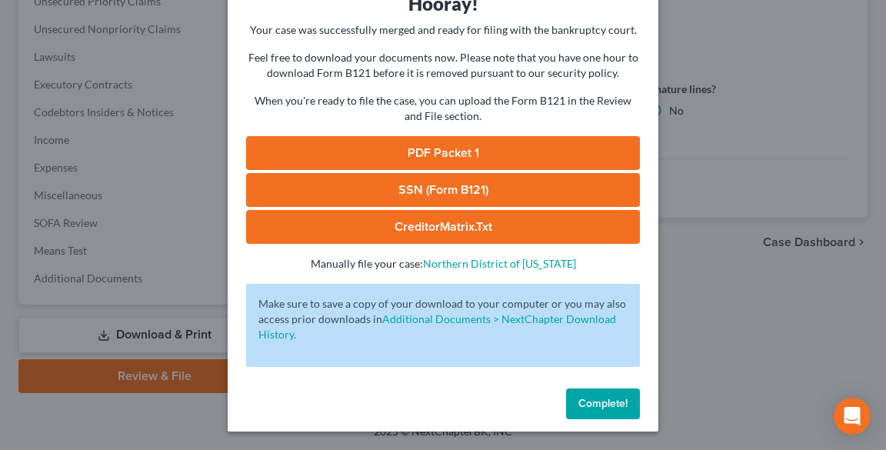
click at [615, 400] on span "Complete!" at bounding box center [602, 403] width 49 height 13
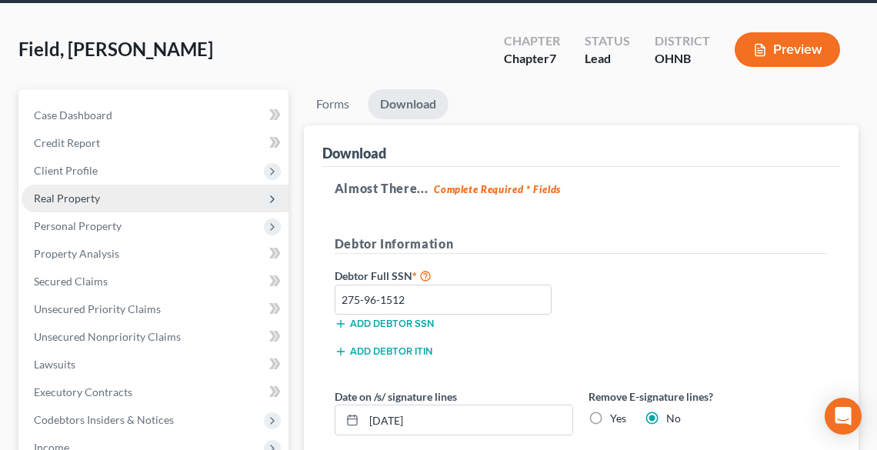
scroll to position [86, 0]
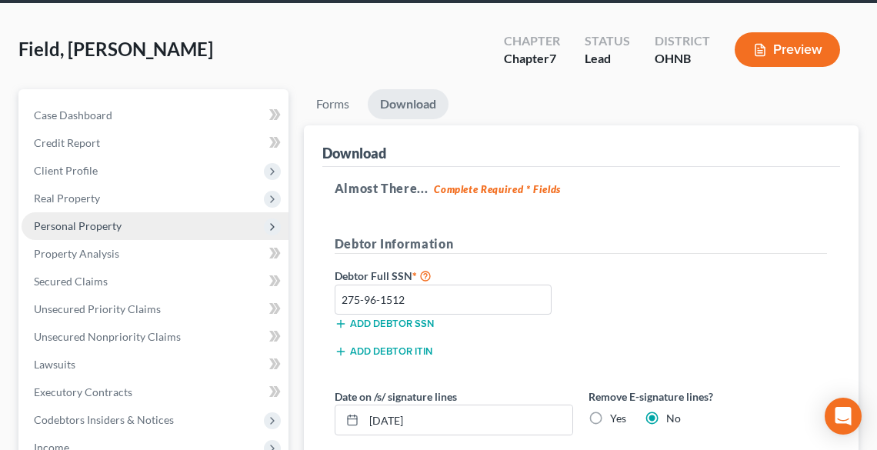
click at [89, 229] on span "Personal Property" at bounding box center [78, 225] width 88 height 13
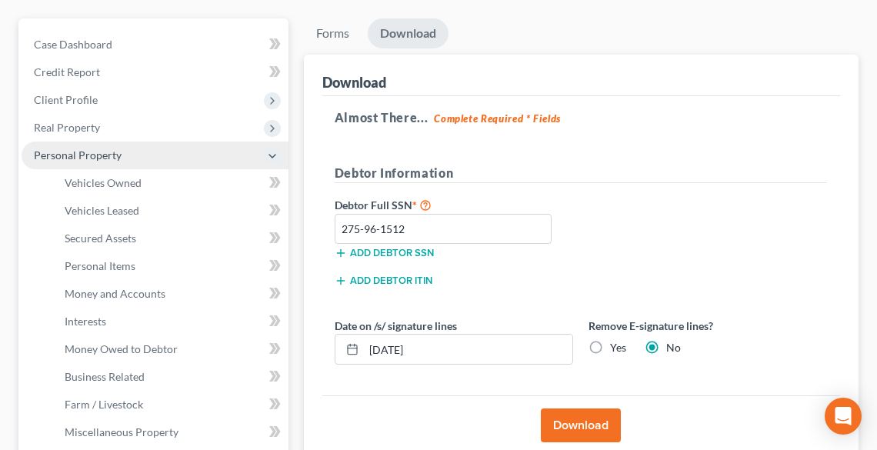
scroll to position [271, 0]
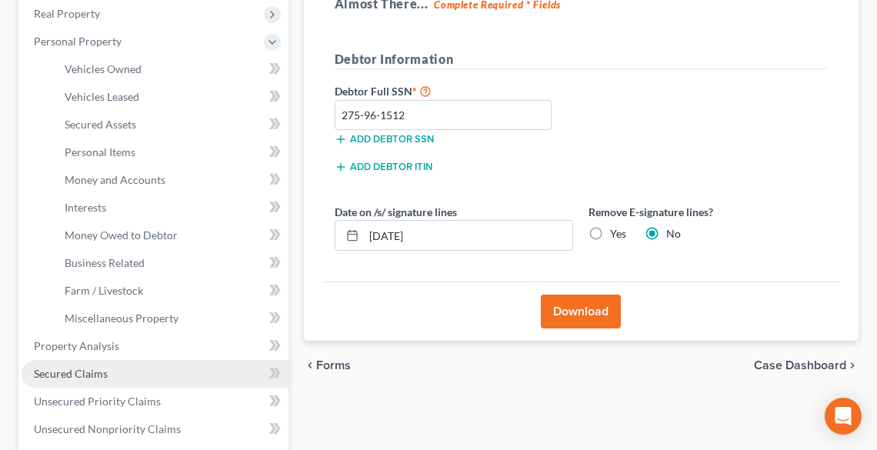
click at [102, 371] on span "Secured Claims" at bounding box center [71, 373] width 74 height 13
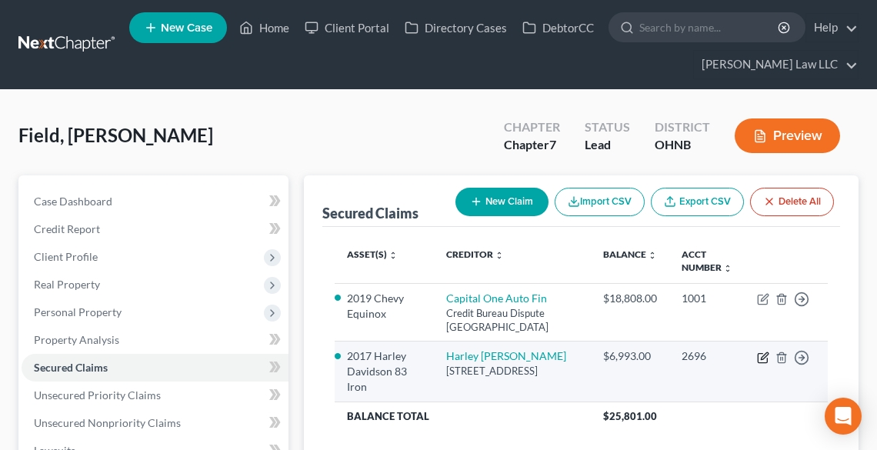
click at [767, 354] on icon "button" at bounding box center [764, 355] width 7 height 7
select select "31"
select select "6"
select select "0"
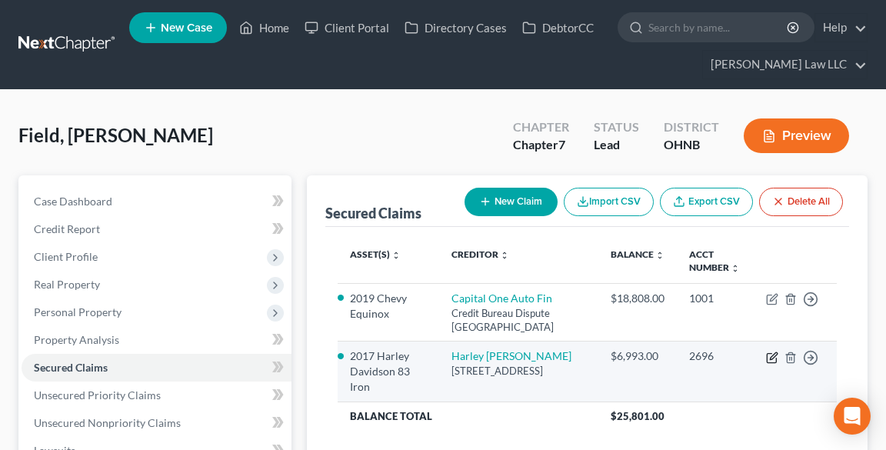
select select "0"
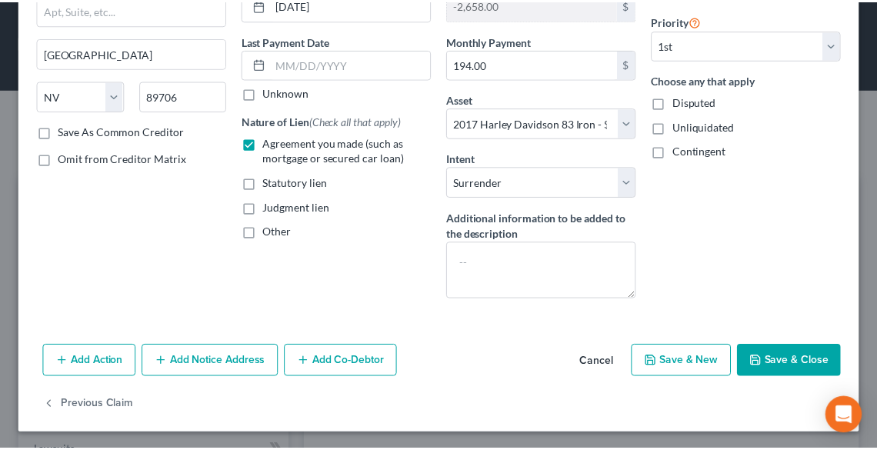
scroll to position [178, 0]
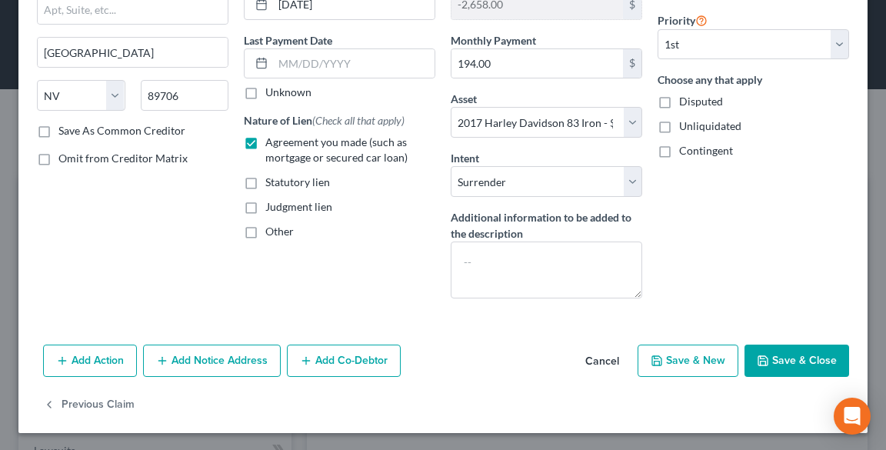
click at [772, 359] on button "Save & Close" at bounding box center [797, 361] width 105 height 32
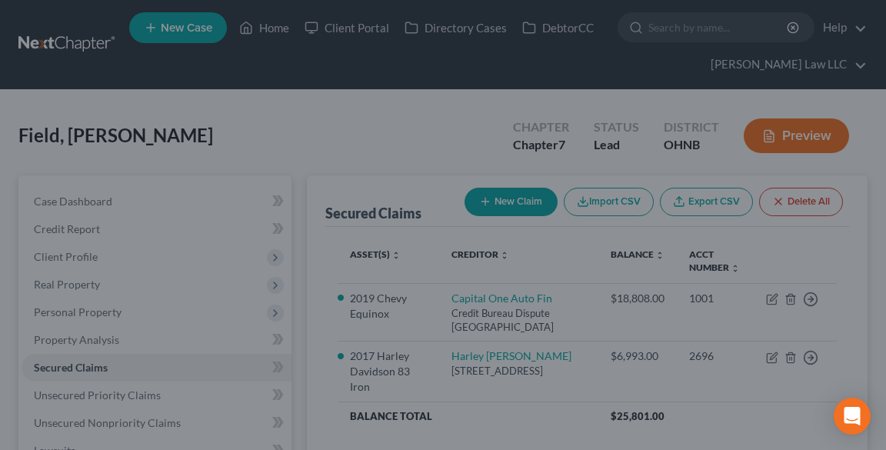
select select "6"
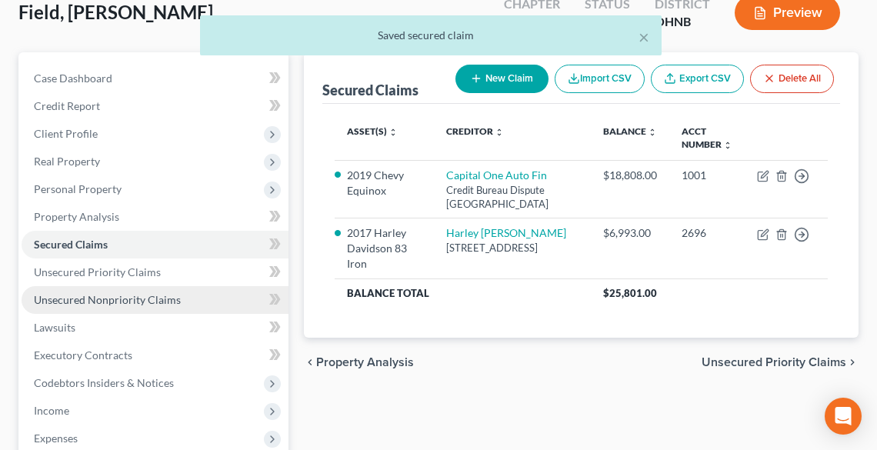
click at [110, 298] on span "Unsecured Nonpriority Claims" at bounding box center [107, 299] width 147 height 13
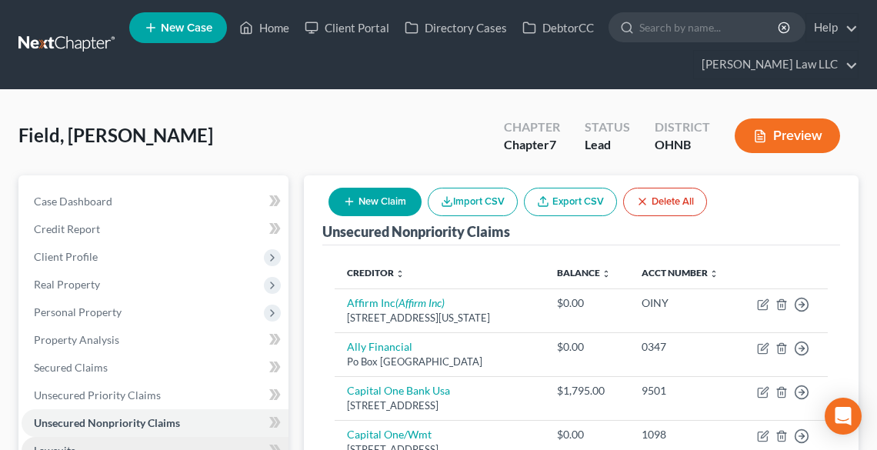
scroll to position [308, 0]
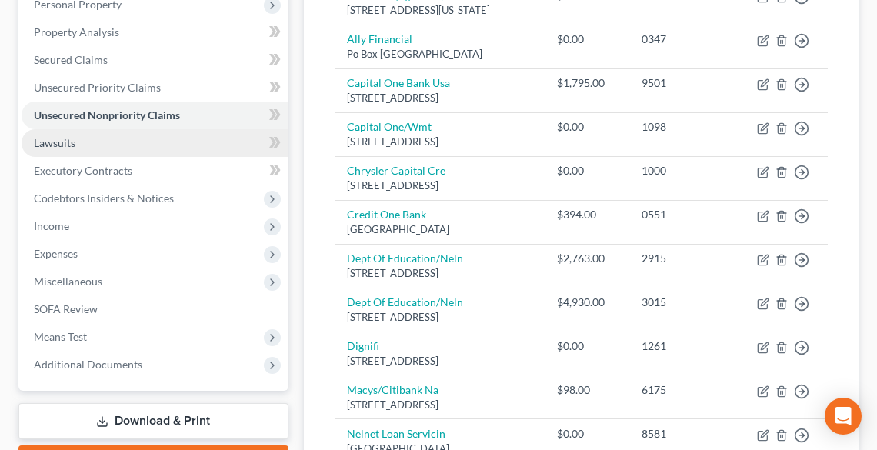
click at [52, 137] on span "Lawsuits" at bounding box center [55, 142] width 42 height 13
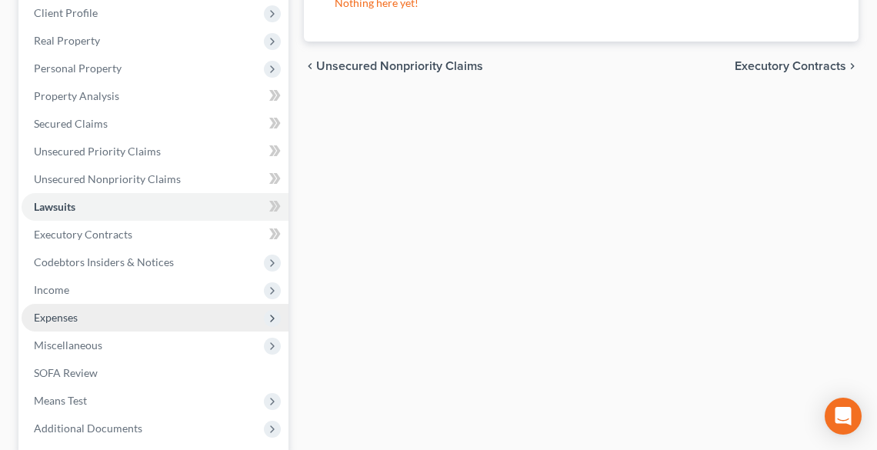
scroll to position [246, 0]
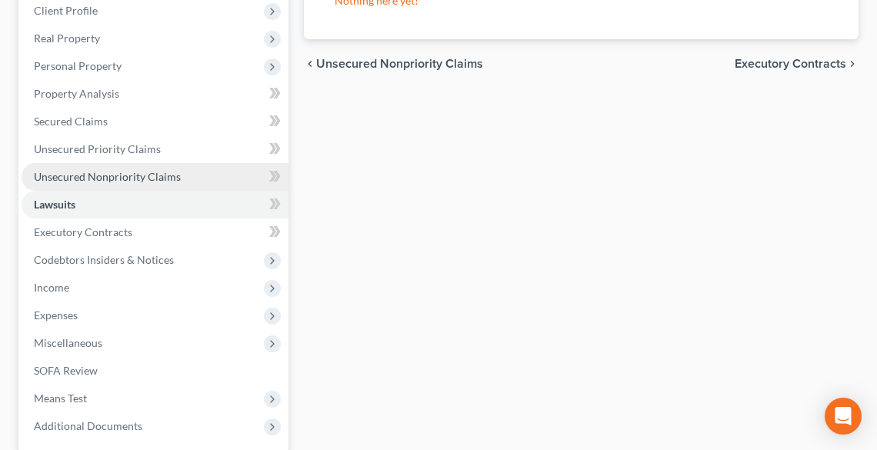
click at [77, 168] on link "Unsecured Nonpriority Claims" at bounding box center [155, 177] width 267 height 28
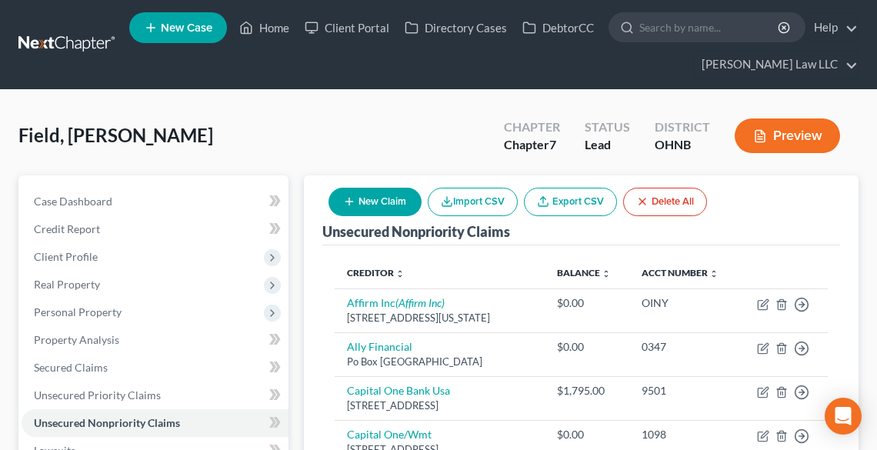
click at [368, 197] on button "New Claim" at bounding box center [374, 202] width 93 height 28
select select "0"
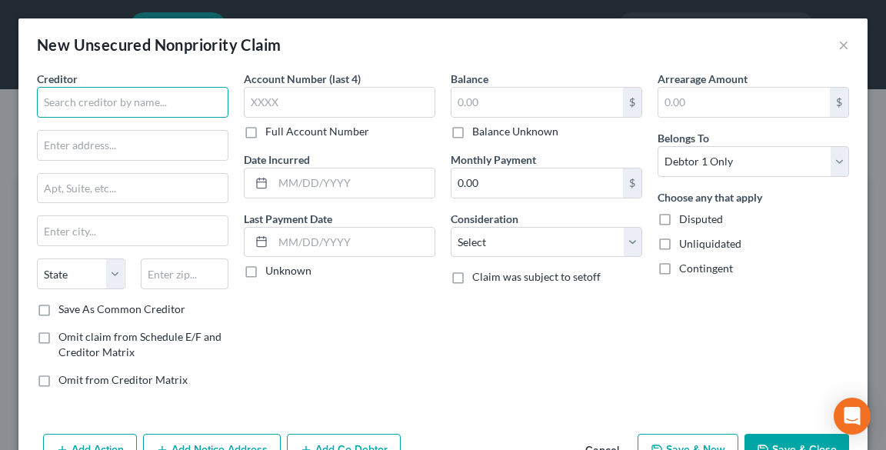
click at [84, 105] on input "text" at bounding box center [133, 102] width 192 height 31
type input "[PERSON_NAME] MD"
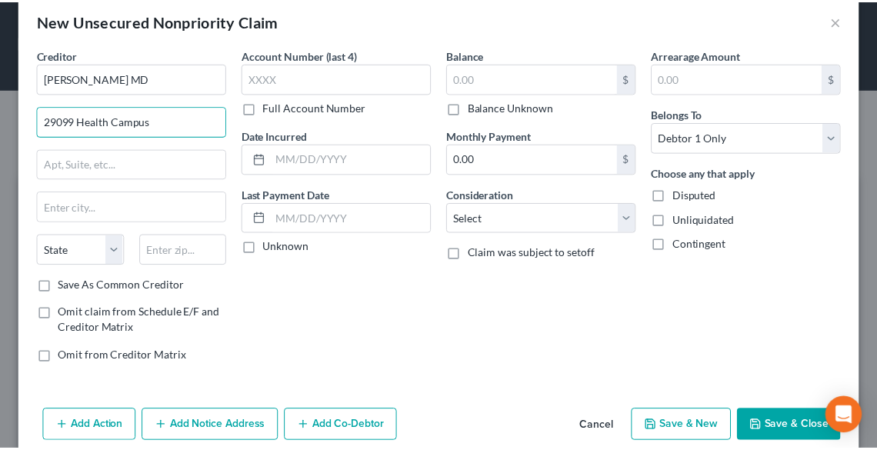
scroll to position [45, 0]
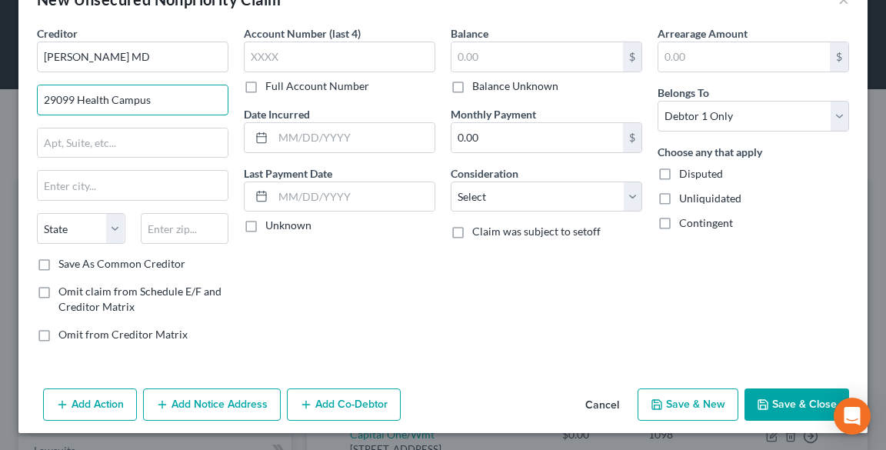
type input "29099 Health Campus"
click at [594, 401] on button "Cancel" at bounding box center [602, 405] width 58 height 31
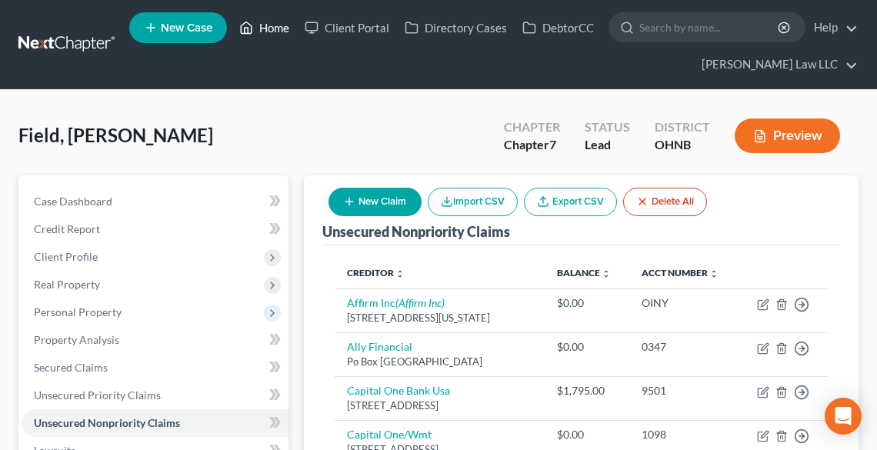
click at [270, 26] on link "Home" at bounding box center [264, 28] width 65 height 28
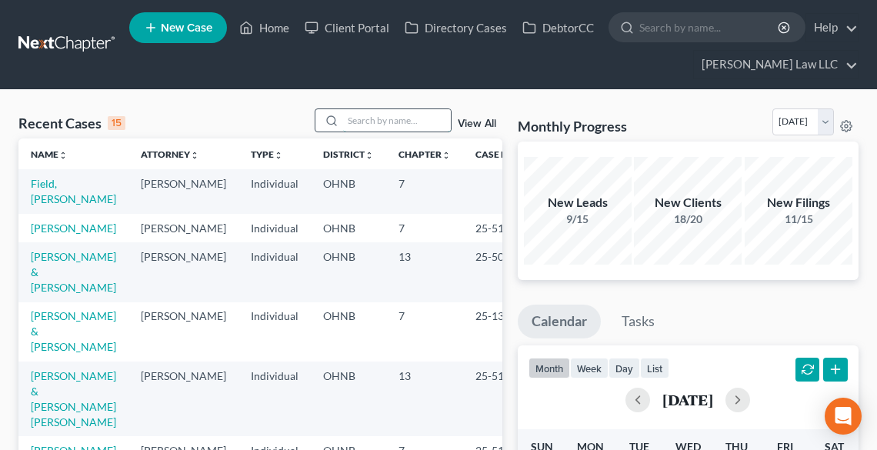
click at [357, 120] on input "search" at bounding box center [397, 120] width 108 height 22
type input "[PERSON_NAME]"
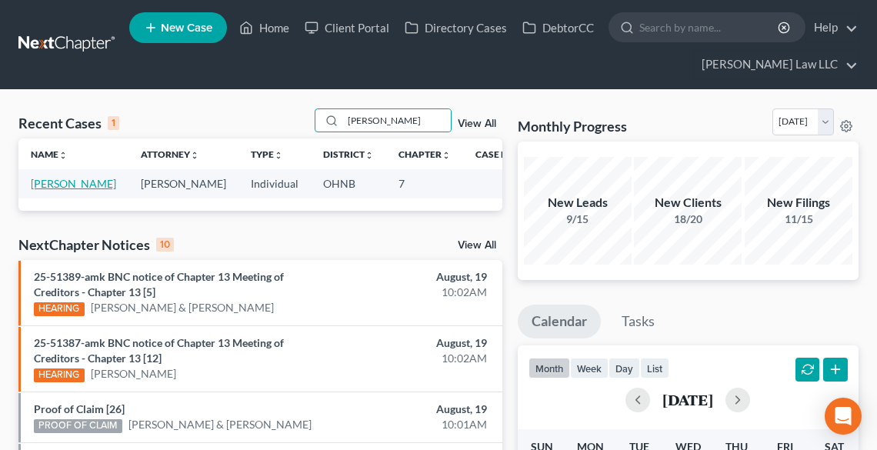
click at [45, 191] on td "[PERSON_NAME]" at bounding box center [73, 183] width 110 height 28
click at [41, 182] on link "[PERSON_NAME]" at bounding box center [73, 183] width 85 height 13
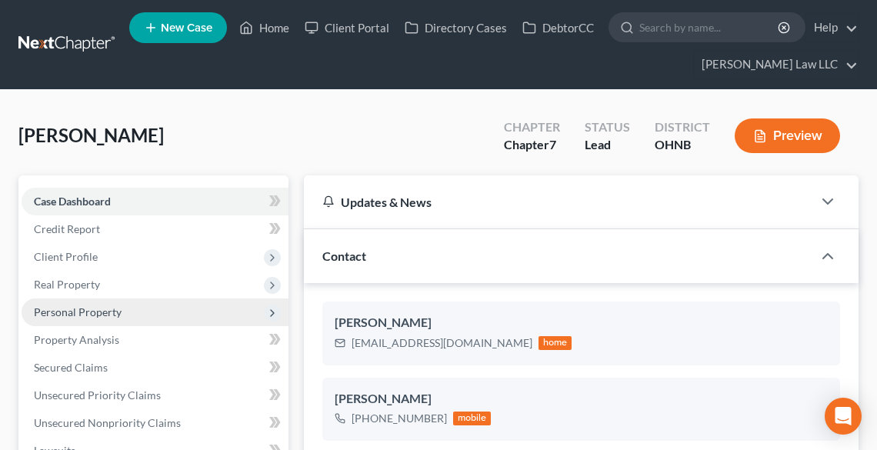
scroll to position [185, 0]
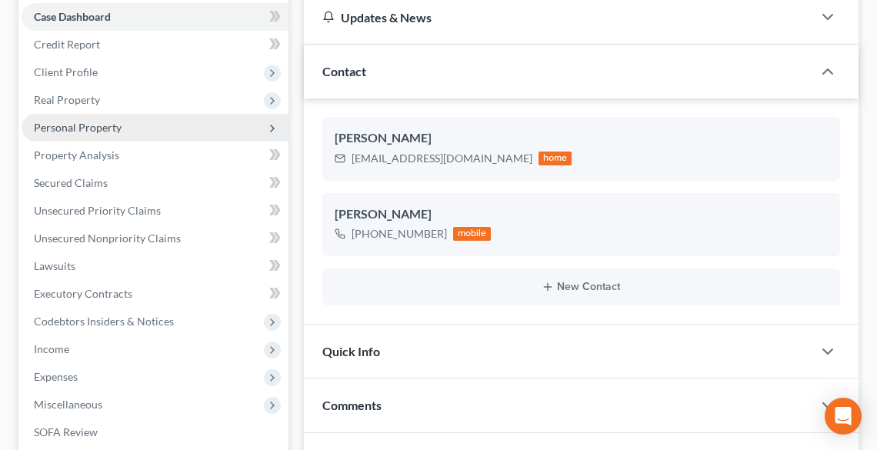
click at [67, 124] on span "Personal Property" at bounding box center [78, 127] width 88 height 13
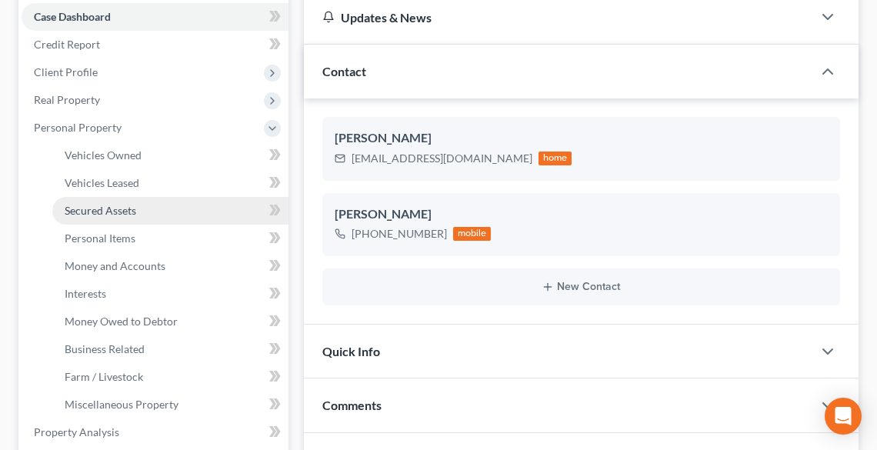
click at [92, 209] on span "Secured Assets" at bounding box center [101, 210] width 72 height 13
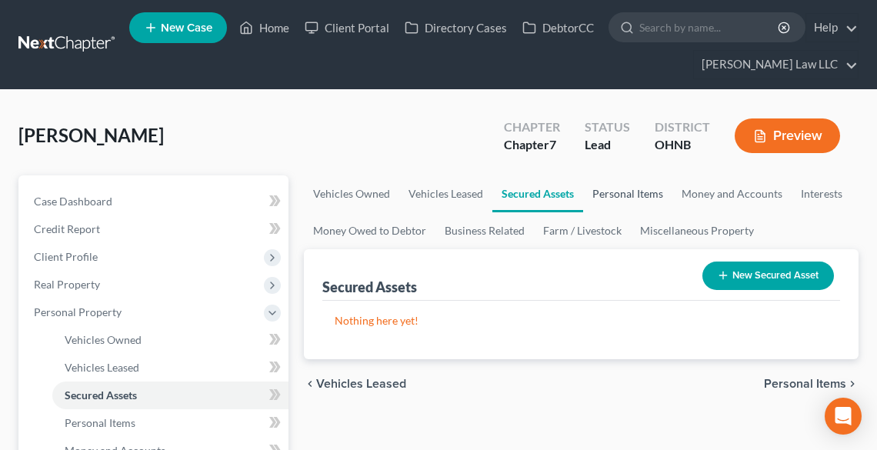
click at [638, 191] on link "Personal Items" at bounding box center [627, 193] width 89 height 37
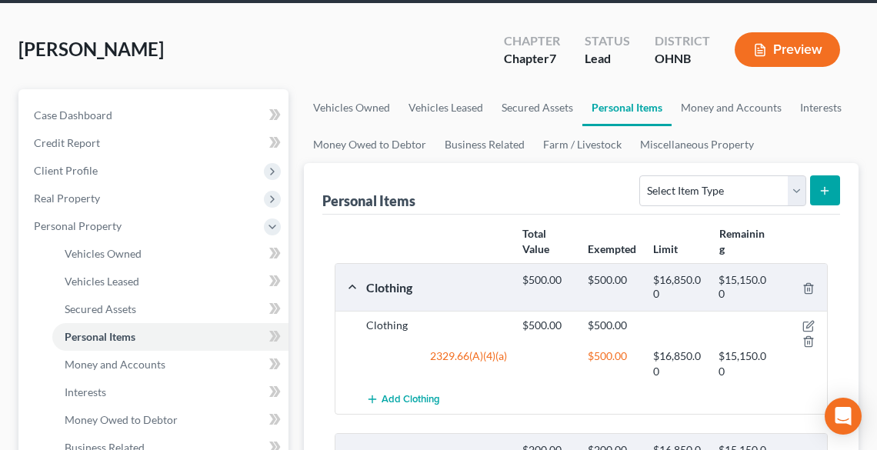
scroll to position [62, 0]
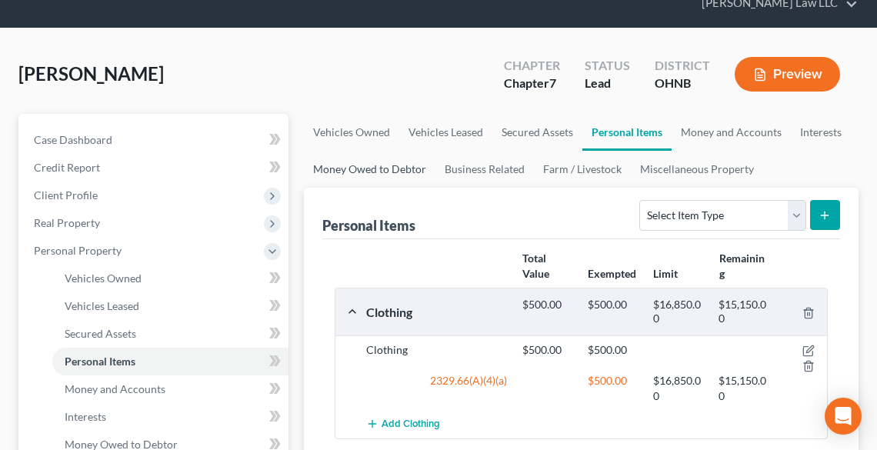
click at [372, 169] on link "Money Owed to Debtor" at bounding box center [370, 169] width 132 height 37
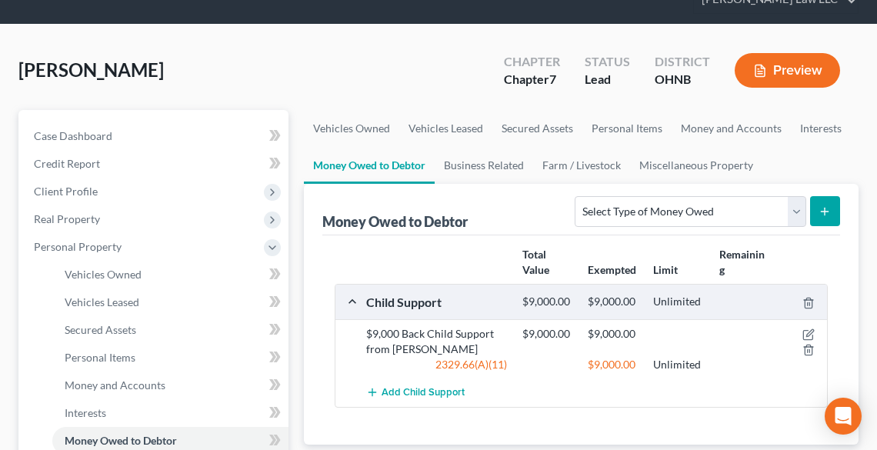
scroll to position [185, 0]
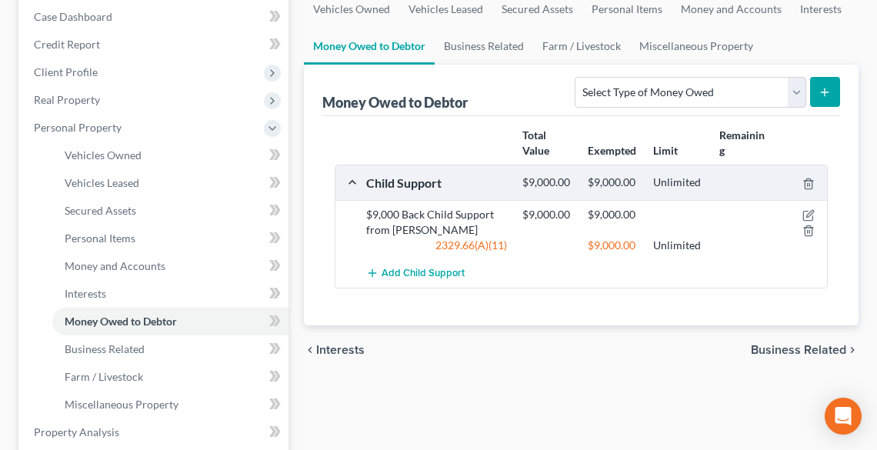
drag, startPoint x: 390, startPoint y: 227, endPoint x: 476, endPoint y: 232, distance: 86.3
click at [476, 232] on div "$9,000 Back Child Support from [PERSON_NAME]" at bounding box center [436, 222] width 157 height 31
copy div "[PERSON_NAME]"
click at [810, 230] on icon "button" at bounding box center [808, 231] width 12 height 12
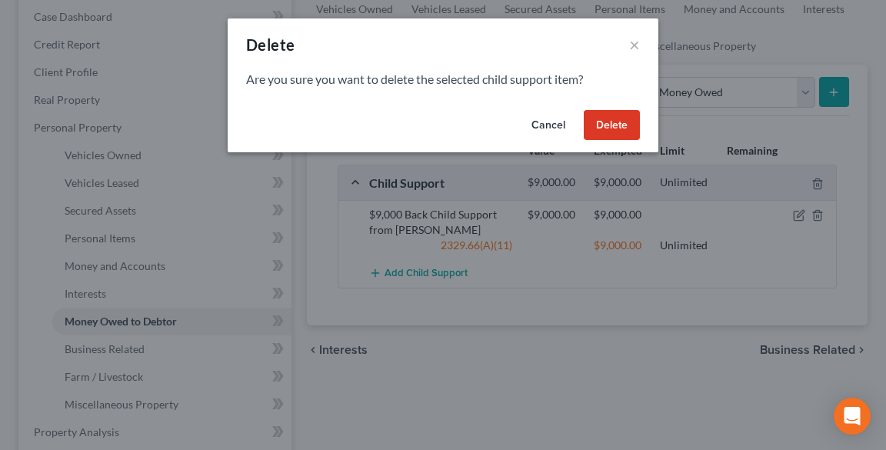
click at [616, 125] on button "Delete" at bounding box center [612, 125] width 56 height 31
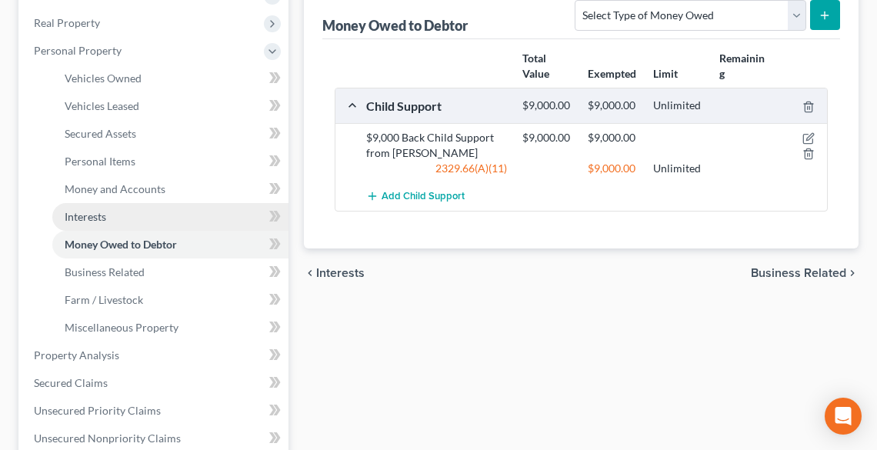
scroll to position [369, 0]
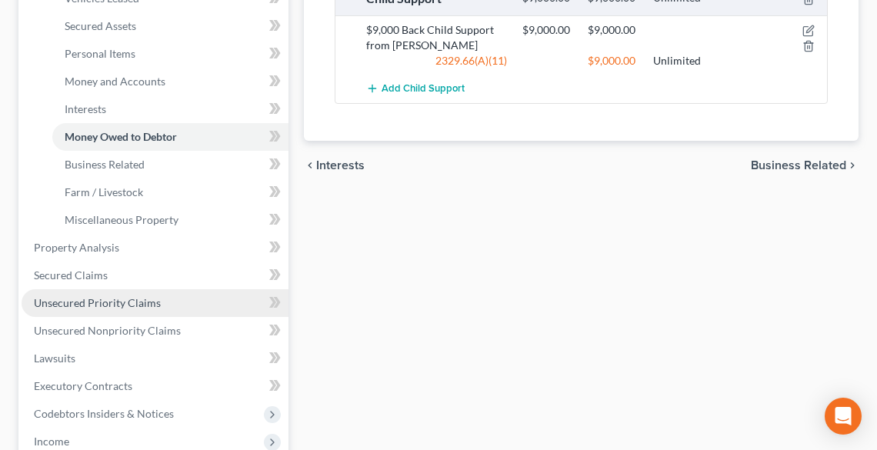
click at [85, 308] on span "Unsecured Priority Claims" at bounding box center [97, 302] width 127 height 13
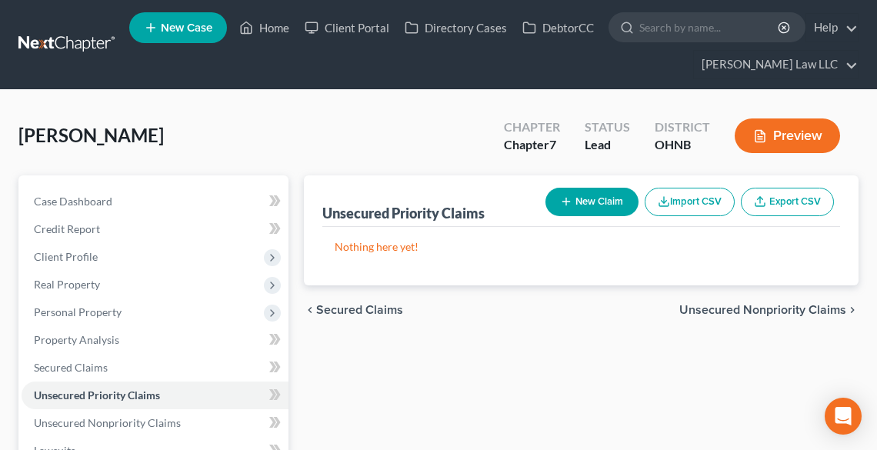
click at [597, 199] on button "New Claim" at bounding box center [591, 202] width 93 height 28
select select "0"
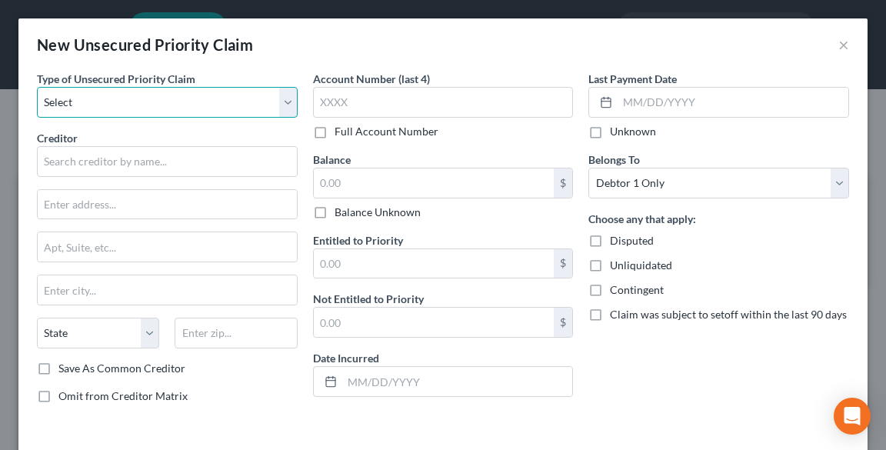
click at [78, 111] on select "Select Taxes & Other Government Units Domestic Support Obligations Extensions o…" at bounding box center [167, 102] width 261 height 31
select select "1"
click at [37, 87] on select "Select Taxes & Other Government Units Domestic Support Obligations Extensions o…" at bounding box center [167, 102] width 261 height 31
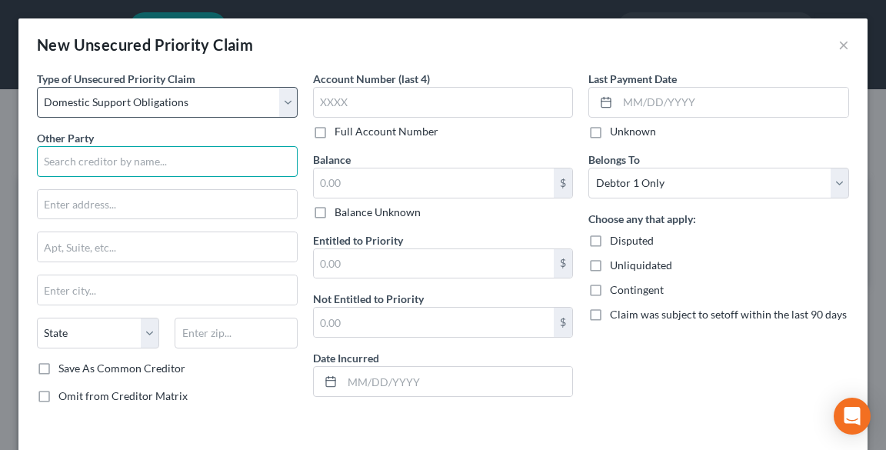
click at [108, 165] on input "text" at bounding box center [167, 161] width 261 height 31
paste input "[PERSON_NAME]"
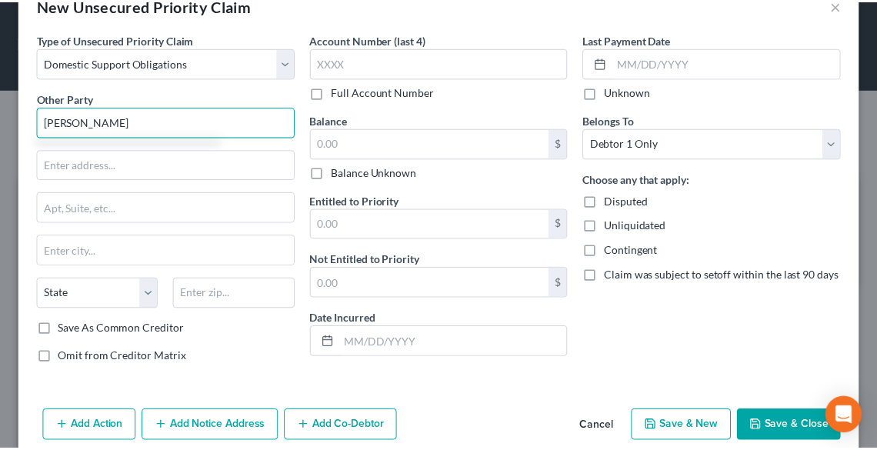
scroll to position [61, 0]
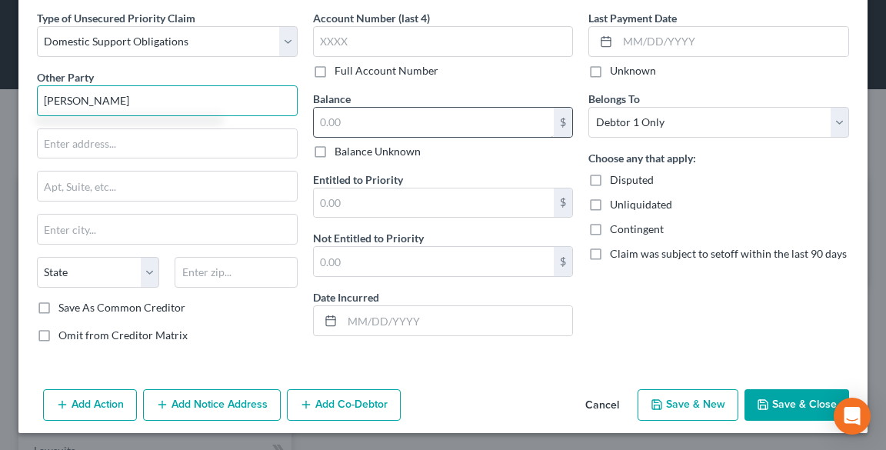
type input "[PERSON_NAME]"
click at [486, 114] on input "text" at bounding box center [434, 122] width 241 height 29
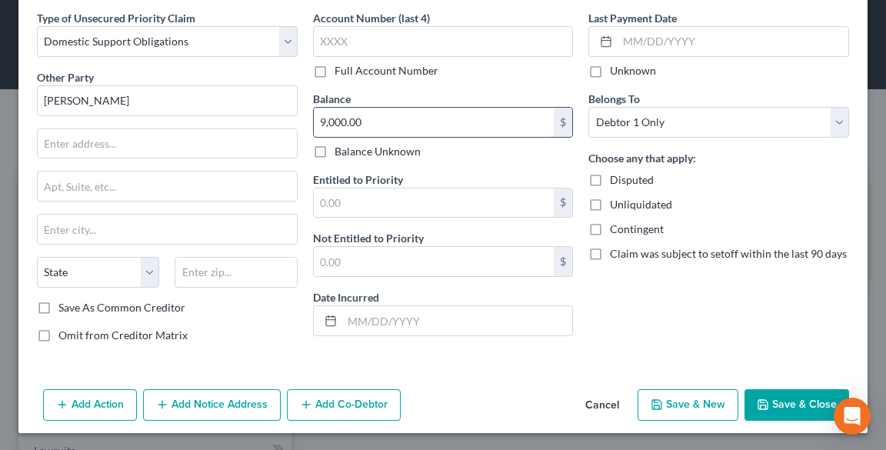
type input "9,000.00"
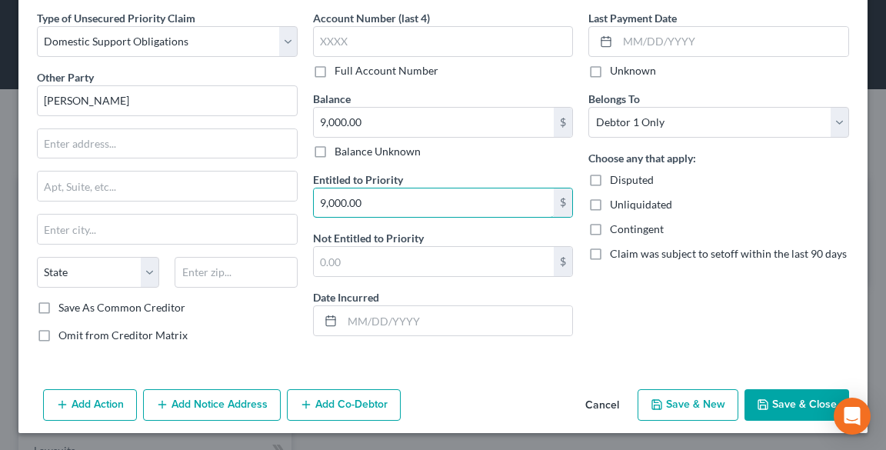
type input "9,000.00"
click at [780, 395] on button "Save & Close" at bounding box center [797, 405] width 105 height 32
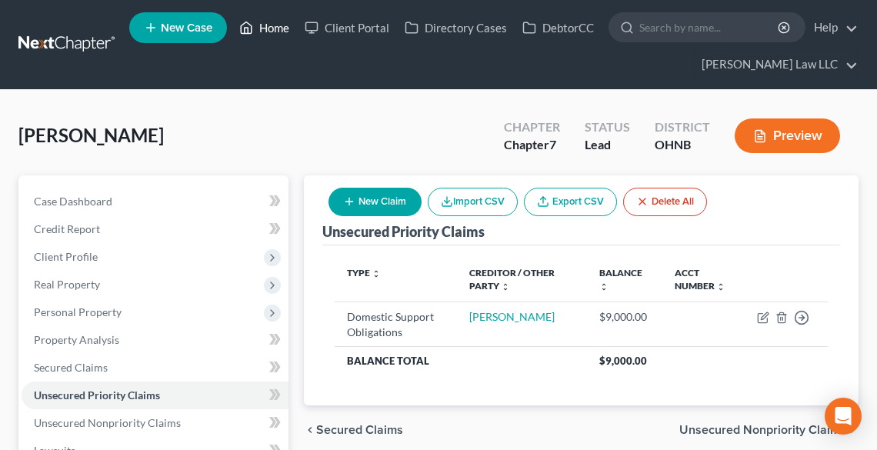
click at [262, 30] on link "Home" at bounding box center [264, 28] width 65 height 28
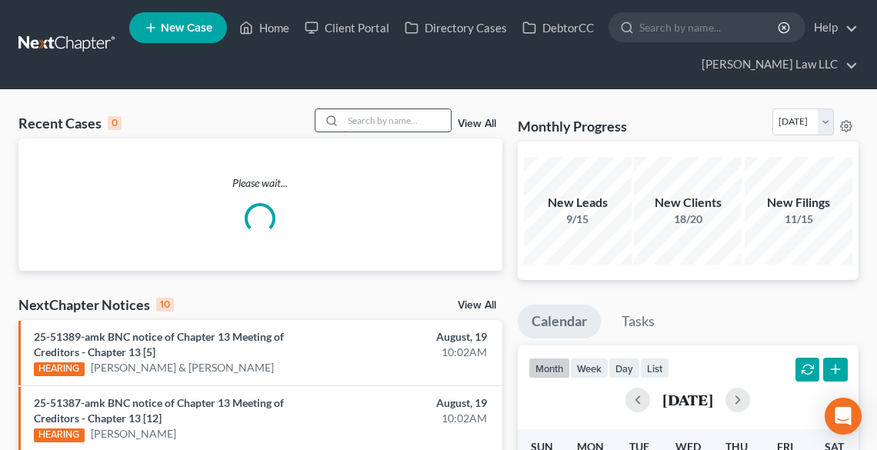
click at [370, 118] on input "search" at bounding box center [397, 120] width 108 height 22
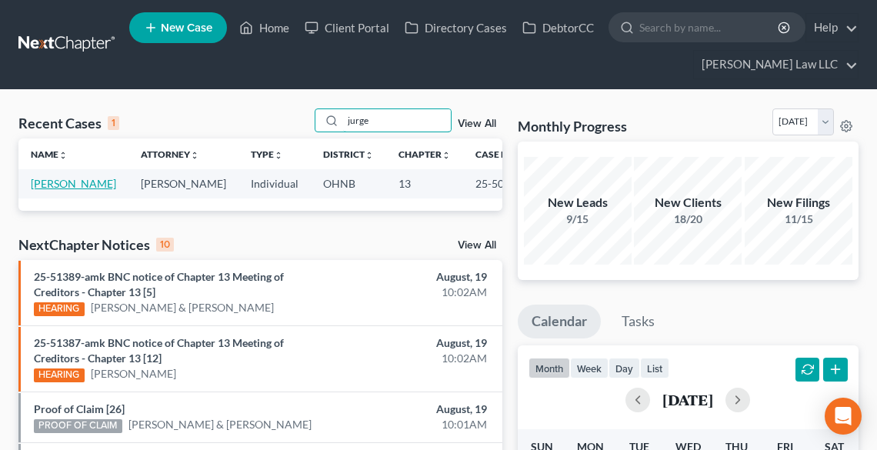
type input "jurge"
click at [65, 186] on link "[PERSON_NAME]" at bounding box center [73, 183] width 85 height 13
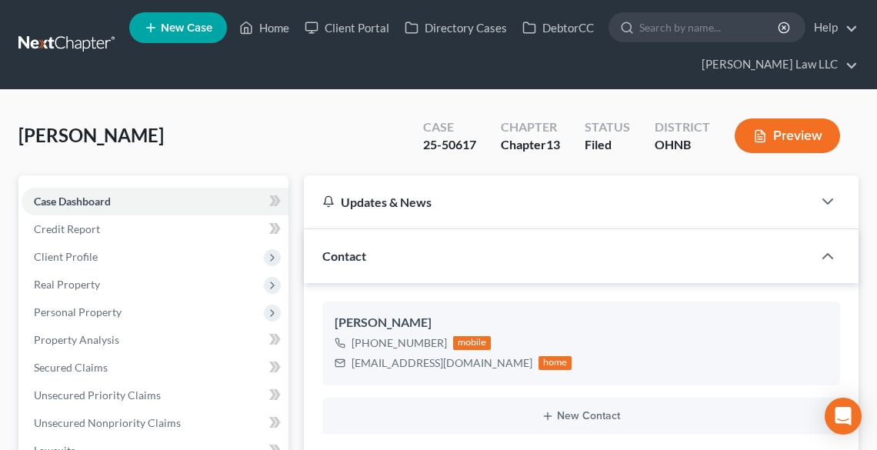
scroll to position [592, 0]
click at [71, 197] on span "Case Dashboard" at bounding box center [72, 201] width 77 height 13
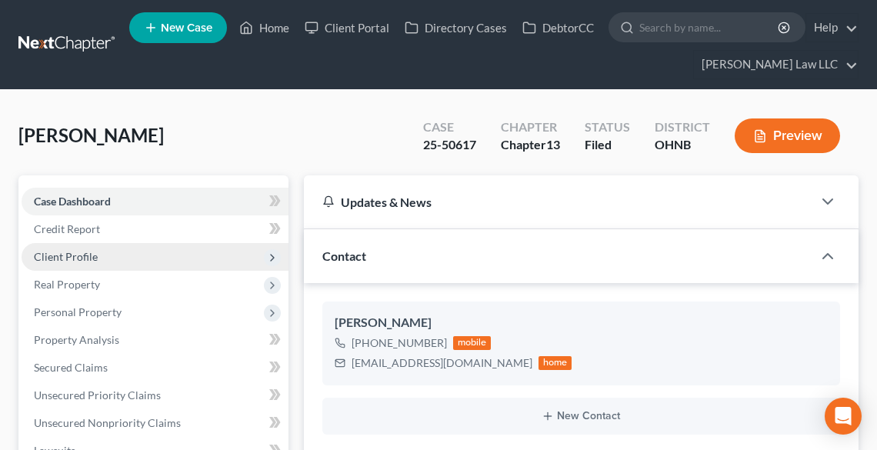
click at [75, 252] on span "Client Profile" at bounding box center [66, 256] width 64 height 13
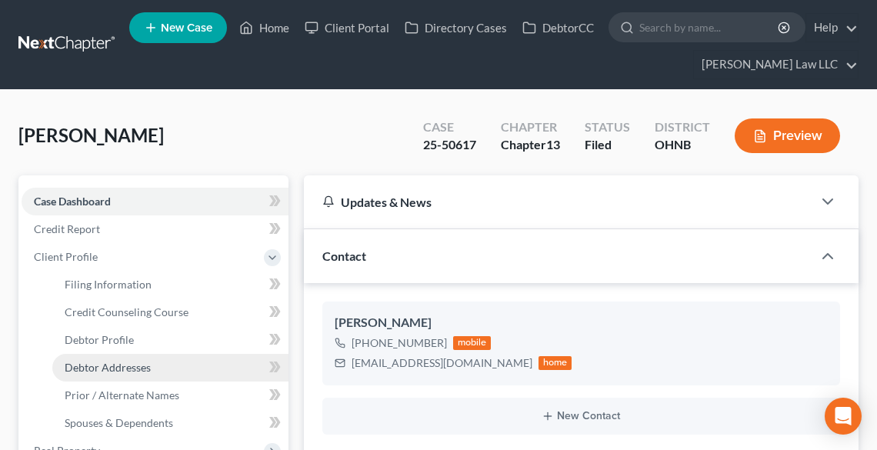
click at [117, 371] on span "Debtor Addresses" at bounding box center [108, 367] width 86 height 13
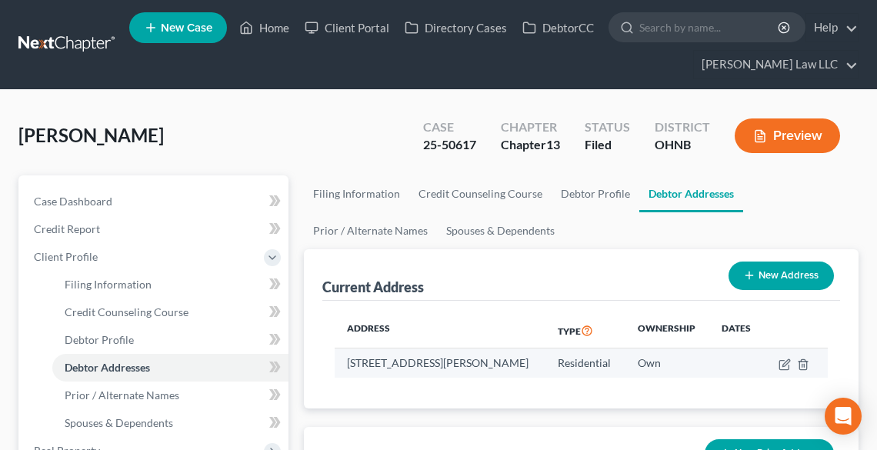
drag, startPoint x: 347, startPoint y: 363, endPoint x: 528, endPoint y: 366, distance: 180.8
click at [545, 370] on td "[STREET_ADDRESS][PERSON_NAME]" at bounding box center [441, 362] width 212 height 29
copy td "[STREET_ADDRESS][PERSON_NAME]"
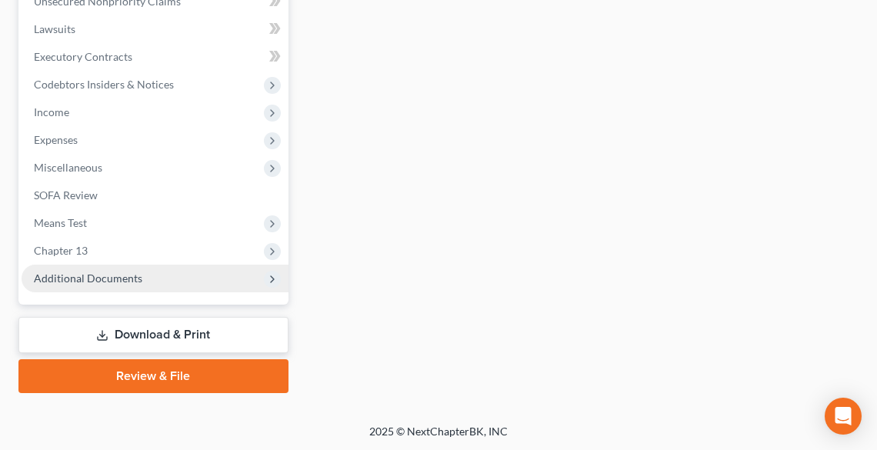
click at [112, 272] on span "Additional Documents" at bounding box center [88, 278] width 108 height 13
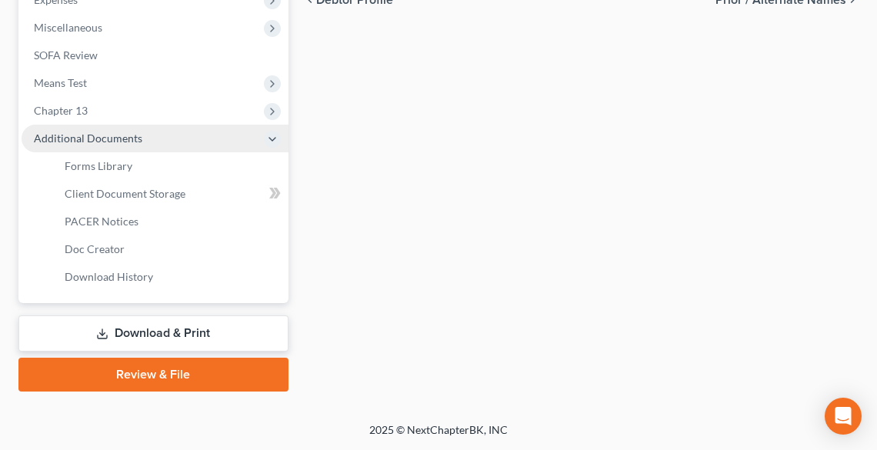
scroll to position [421, 0]
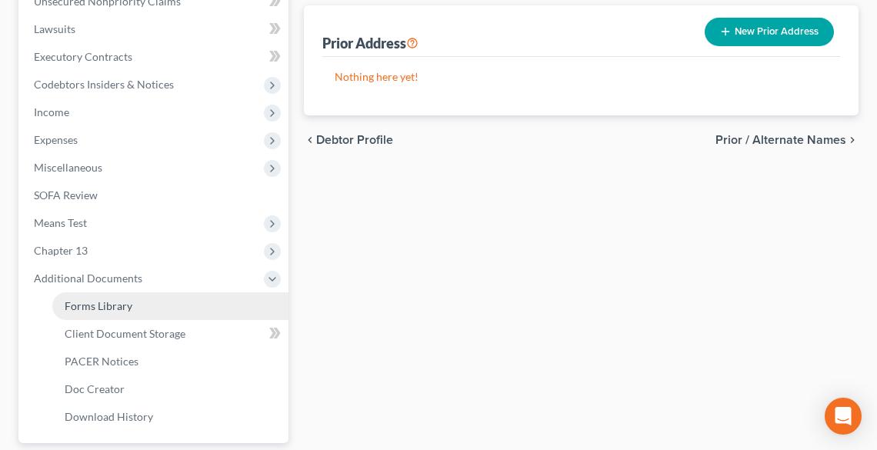
click at [118, 311] on span "Forms Library" at bounding box center [99, 305] width 68 height 13
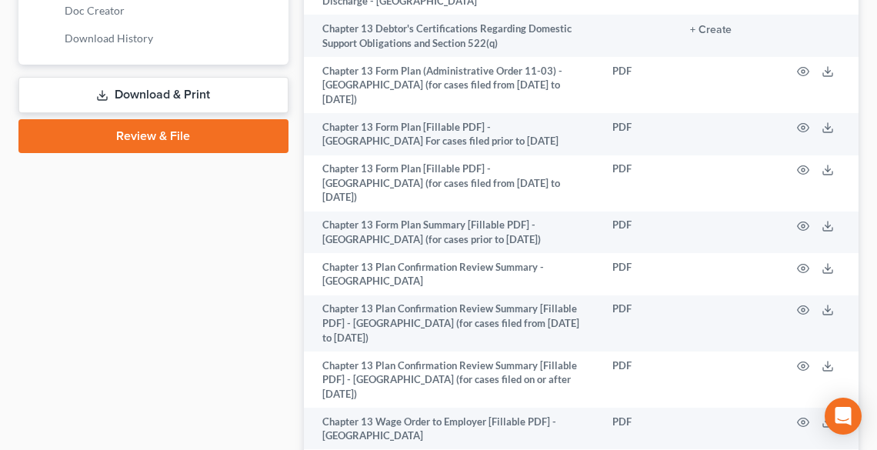
click at [118, 88] on link "Download & Print" at bounding box center [153, 95] width 270 height 36
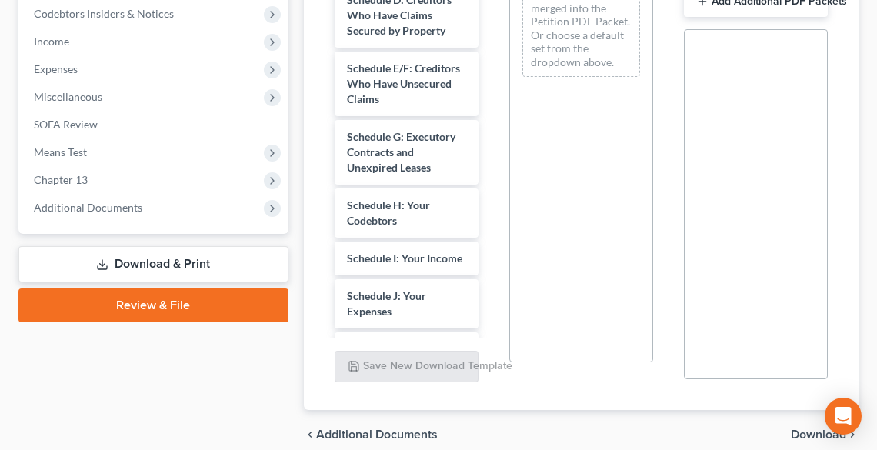
scroll to position [738, 0]
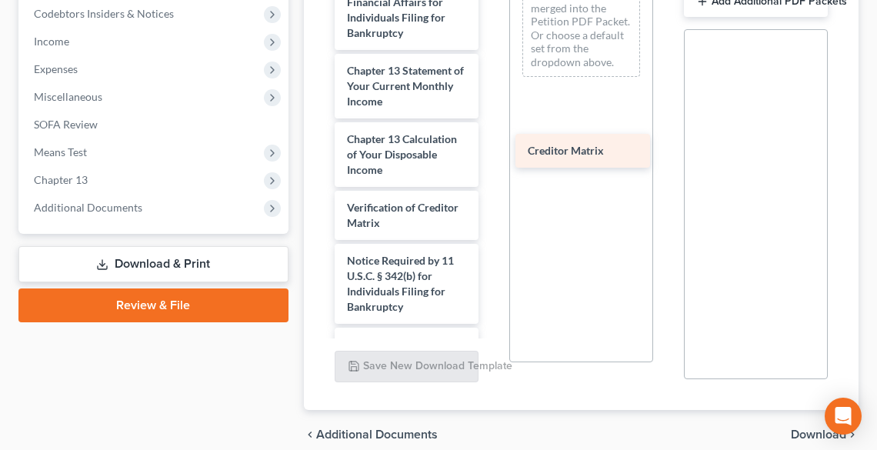
drag, startPoint x: 371, startPoint y: 252, endPoint x: 551, endPoint y: 151, distance: 207.3
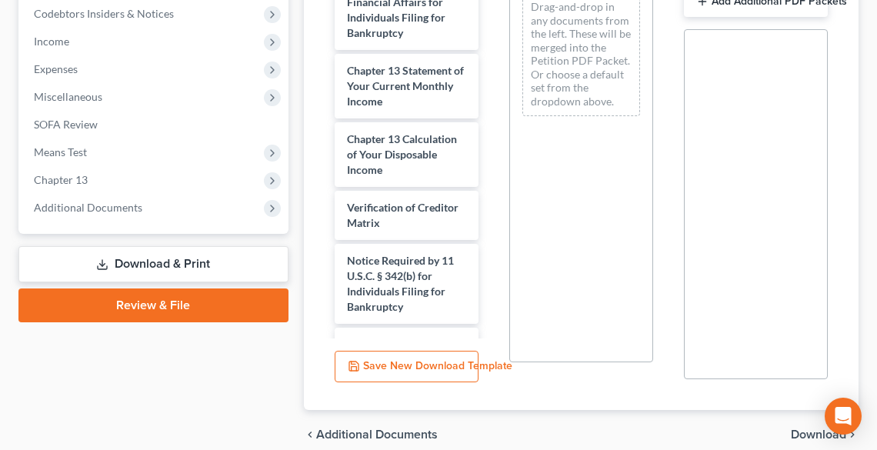
click at [800, 428] on span "Download" at bounding box center [818, 434] width 55 height 12
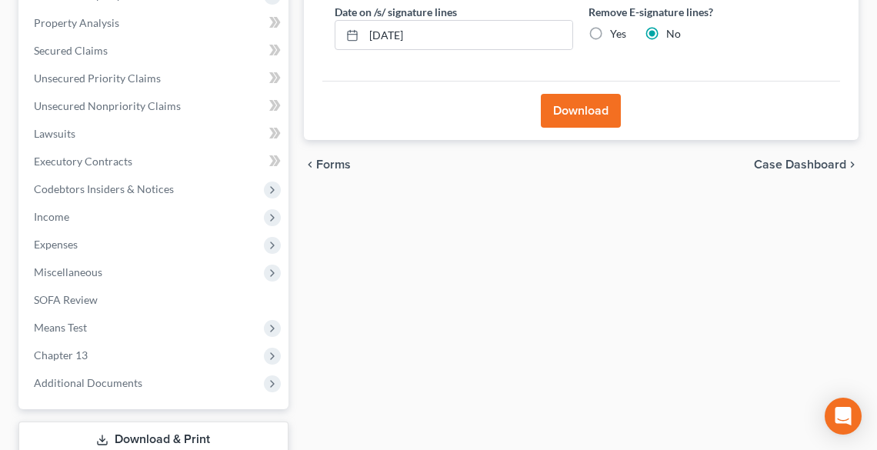
scroll to position [237, 0]
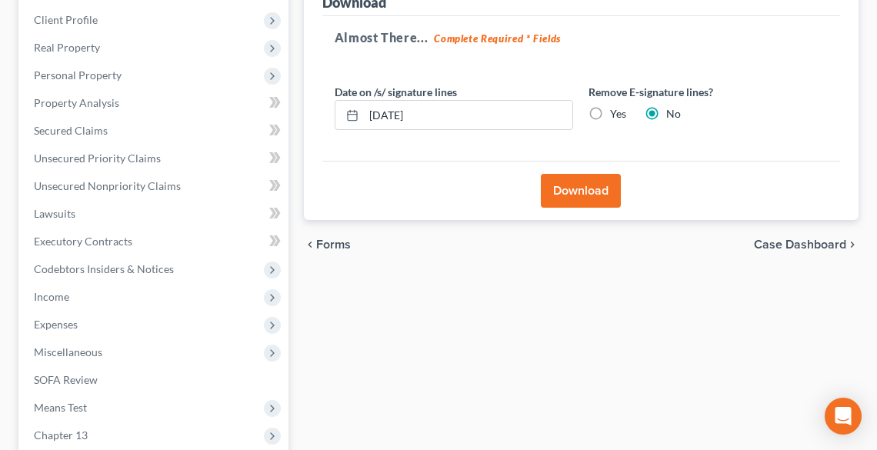
click at [594, 188] on button "Download" at bounding box center [581, 191] width 80 height 34
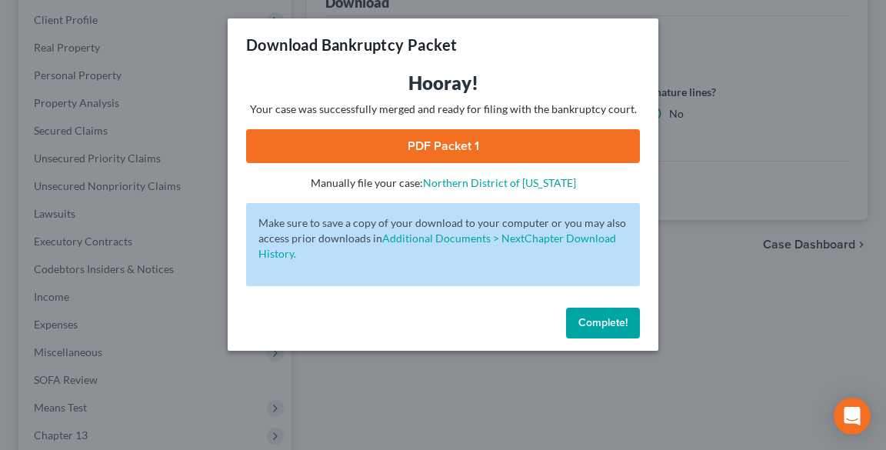
click at [450, 151] on link "PDF Packet 1" at bounding box center [443, 146] width 394 height 34
click at [603, 325] on span "Complete!" at bounding box center [602, 322] width 49 height 13
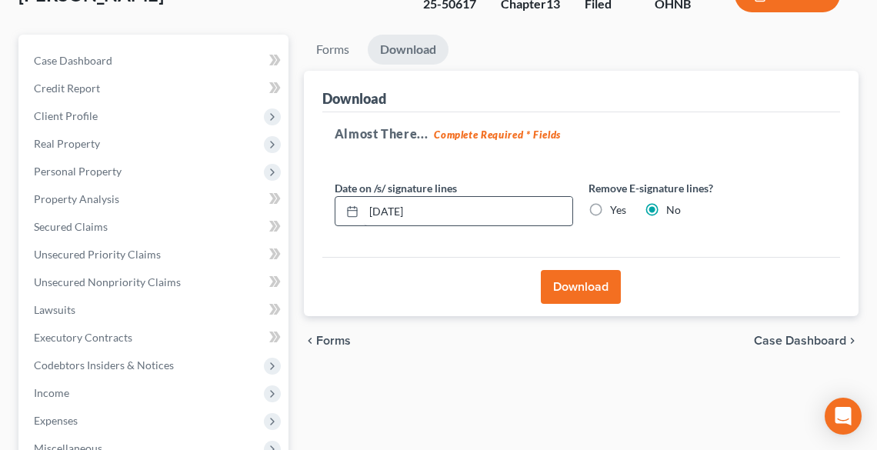
scroll to position [0, 0]
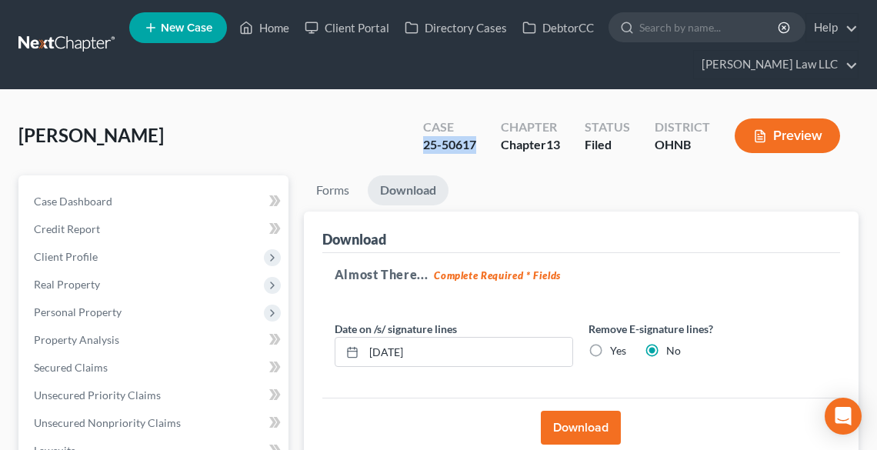
drag, startPoint x: 478, startPoint y: 142, endPoint x: 422, endPoint y: 150, distance: 56.7
click at [422, 150] on div "Case 25-50617" at bounding box center [450, 137] width 78 height 45
copy div "25-50617"
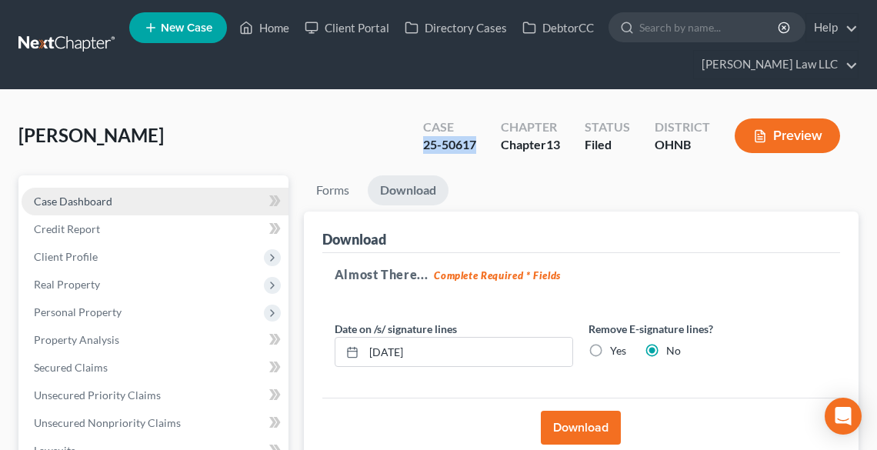
click at [78, 208] on link "Case Dashboard" at bounding box center [155, 202] width 267 height 28
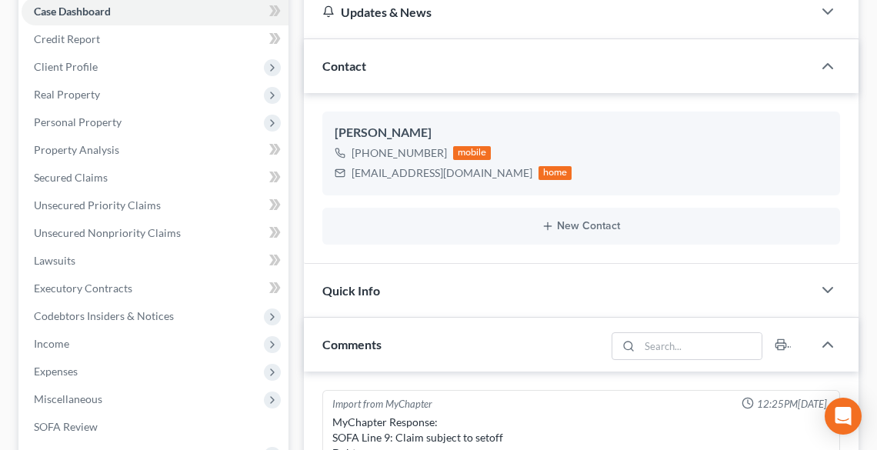
scroll to position [492, 0]
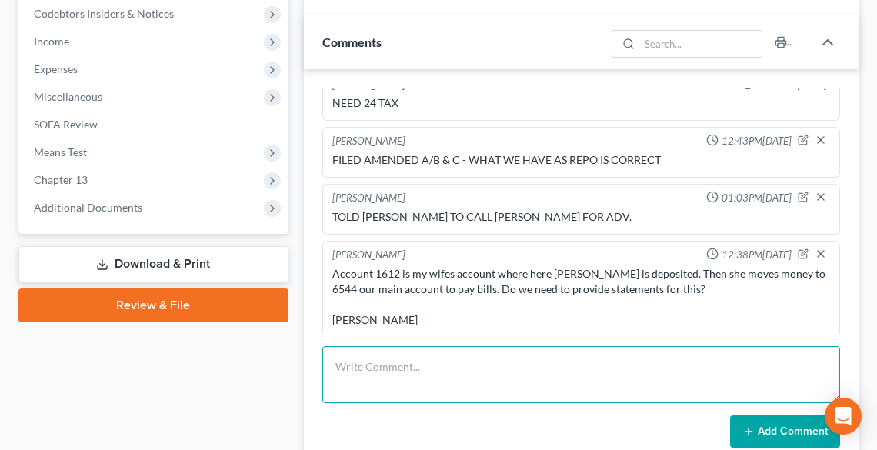
click at [400, 361] on textarea at bounding box center [581, 374] width 518 height 57
type textarea "f"
type textarea "FILED NT TO ADJ 341 HEARING TO 10/1"
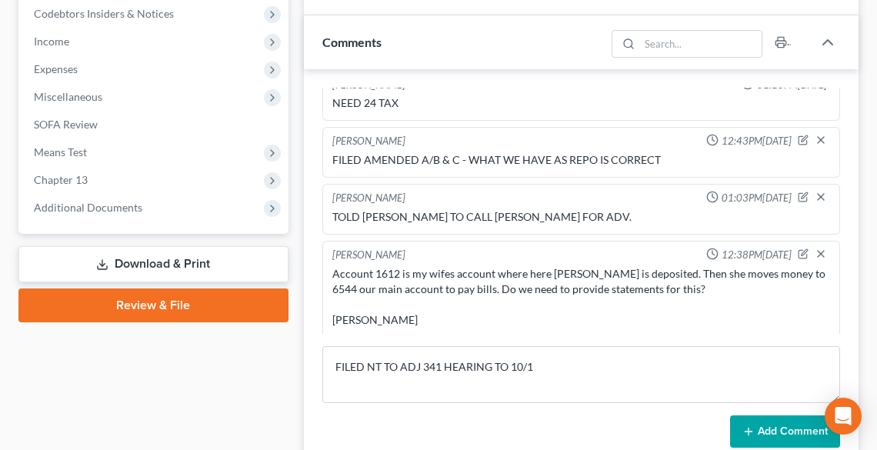
click at [740, 436] on button "Add Comment" at bounding box center [785, 431] width 110 height 32
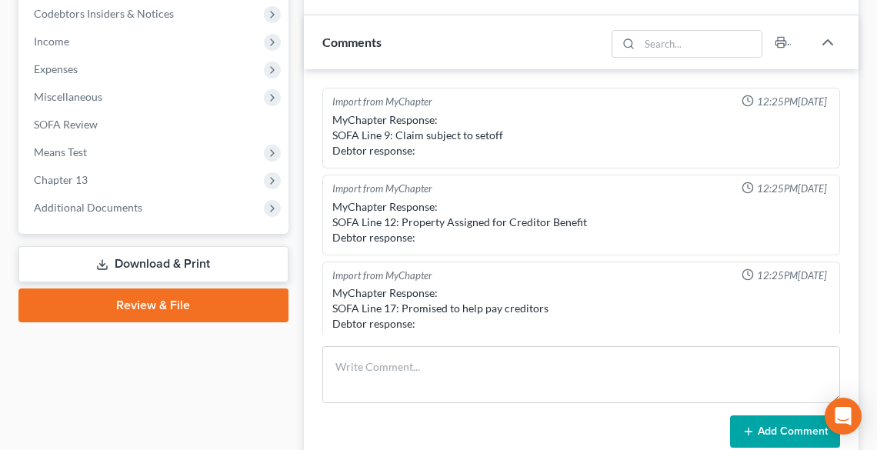
scroll to position [0, 0]
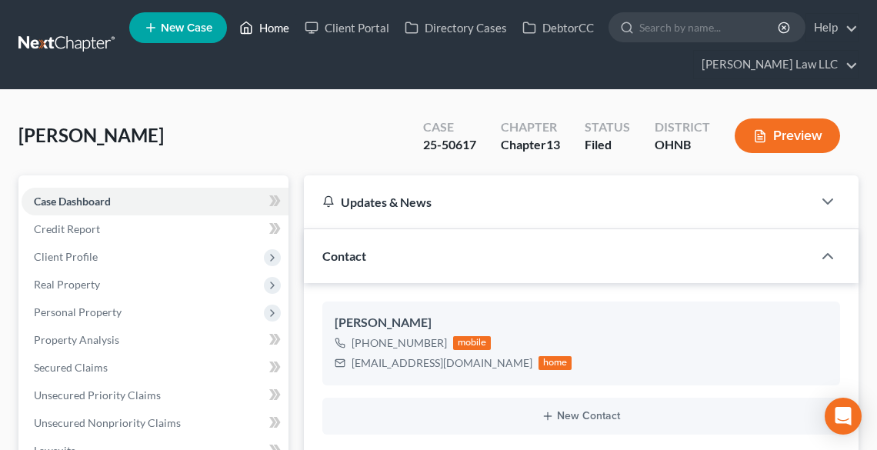
drag, startPoint x: 272, startPoint y: 25, endPoint x: 274, endPoint y: 168, distance: 142.3
click at [274, 25] on link "Home" at bounding box center [264, 28] width 65 height 28
click at [270, 28] on link "Home" at bounding box center [264, 28] width 65 height 28
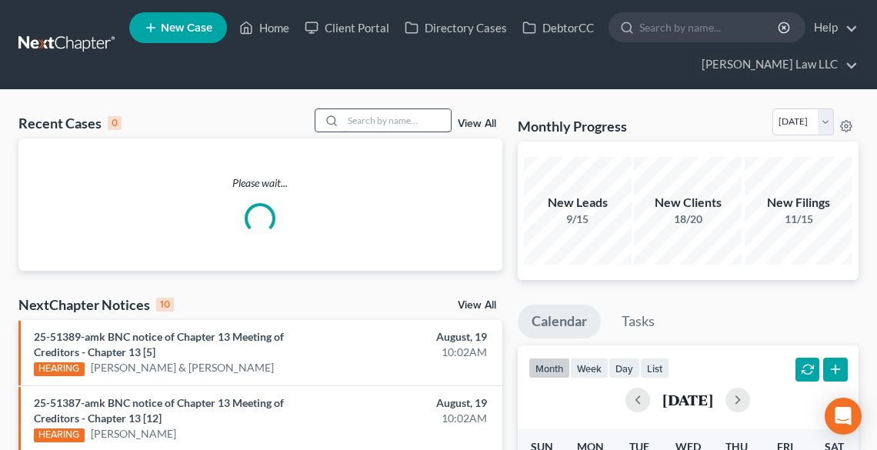
click at [380, 118] on input "search" at bounding box center [397, 120] width 108 height 22
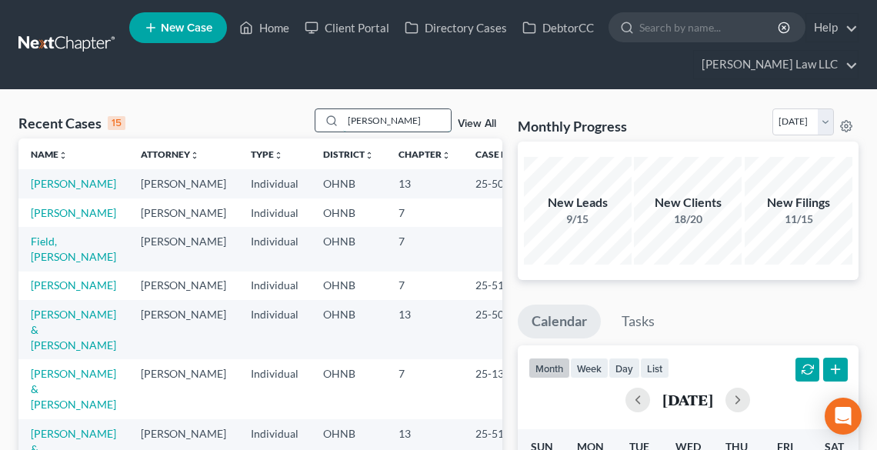
type input "[PERSON_NAME]"
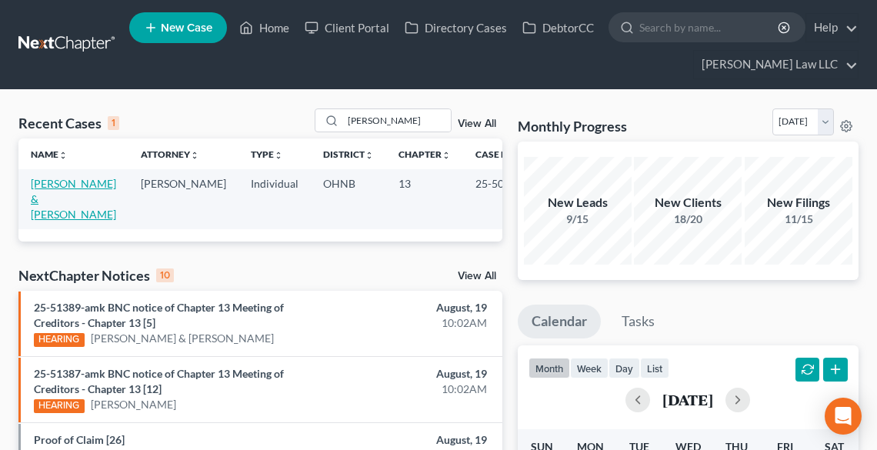
click at [55, 179] on link "[PERSON_NAME] & [PERSON_NAME]" at bounding box center [73, 199] width 85 height 44
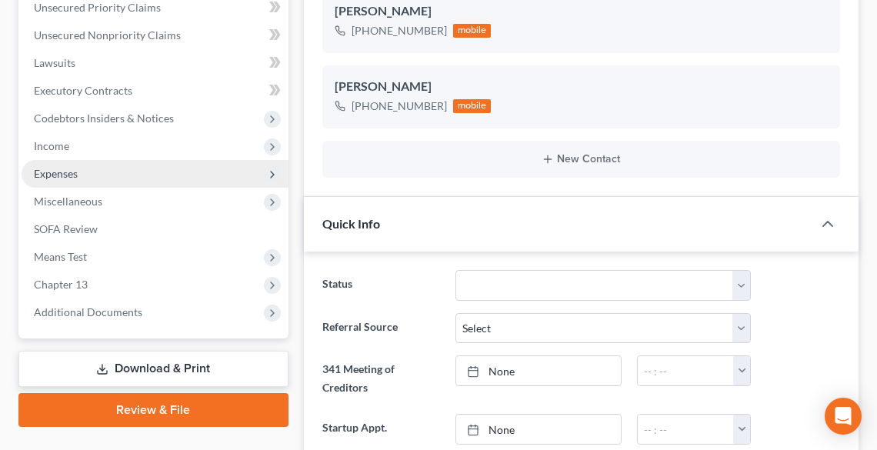
scroll to position [492, 0]
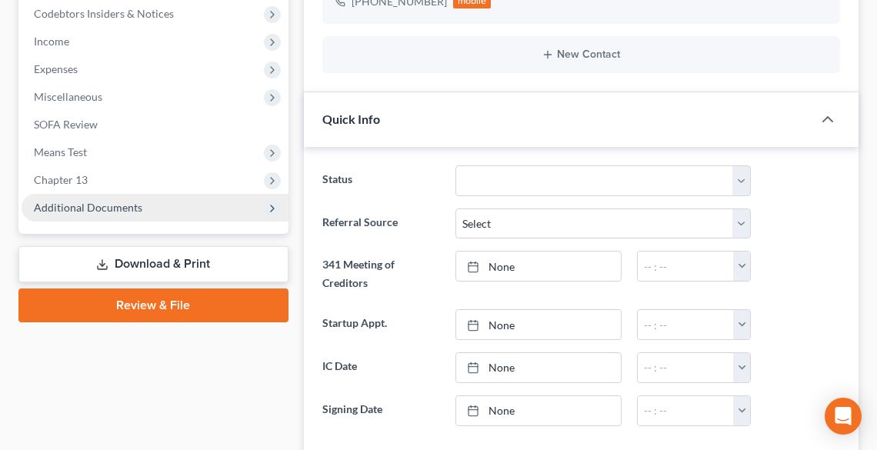
click at [82, 209] on span "Additional Documents" at bounding box center [88, 207] width 108 height 13
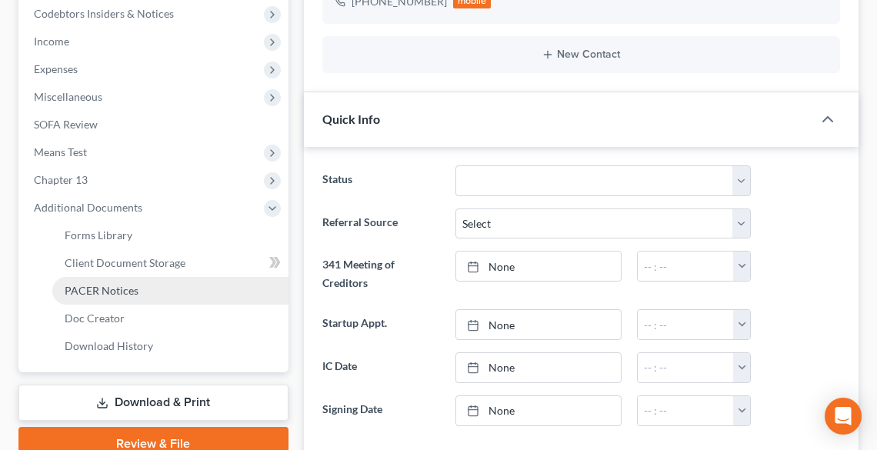
click at [104, 287] on span "PACER Notices" at bounding box center [102, 290] width 74 height 13
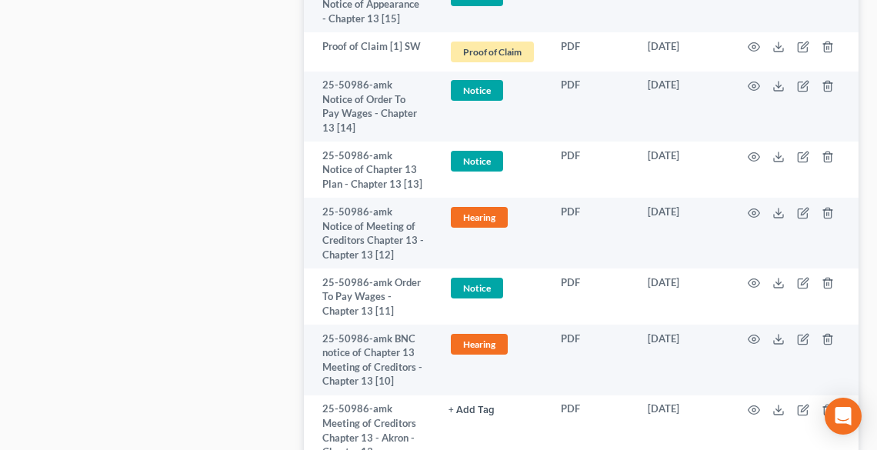
scroll to position [2686, 0]
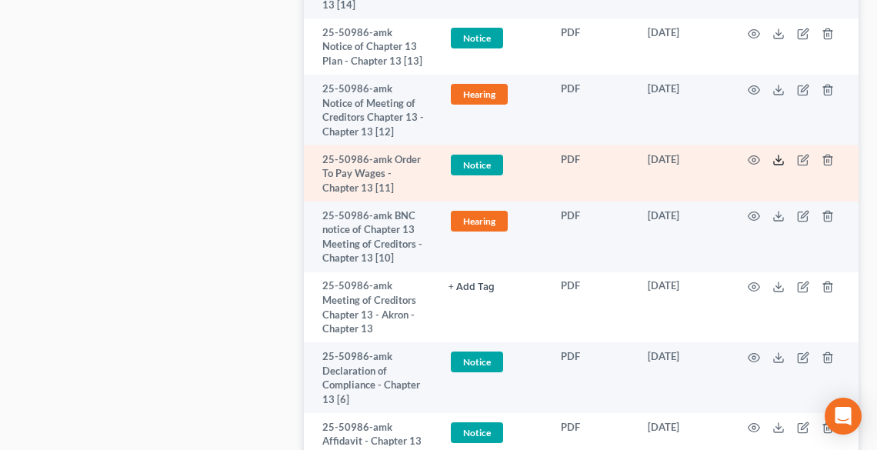
click at [778, 162] on polyline at bounding box center [778, 160] width 5 height 2
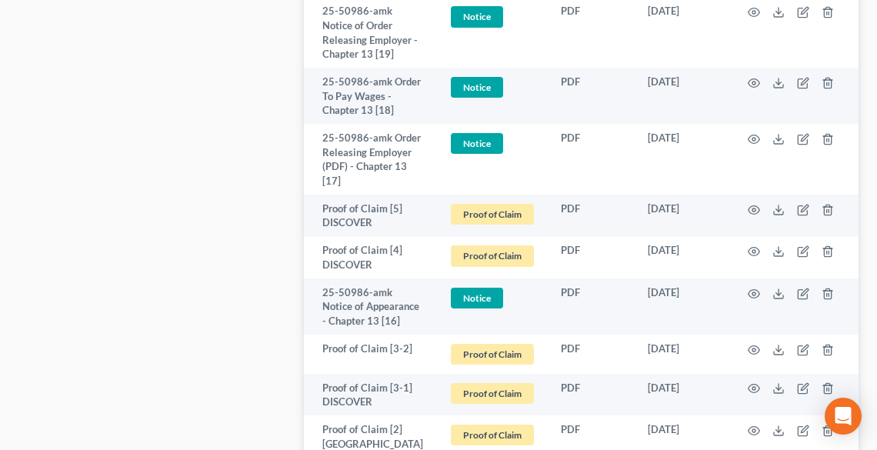
scroll to position [2071, 0]
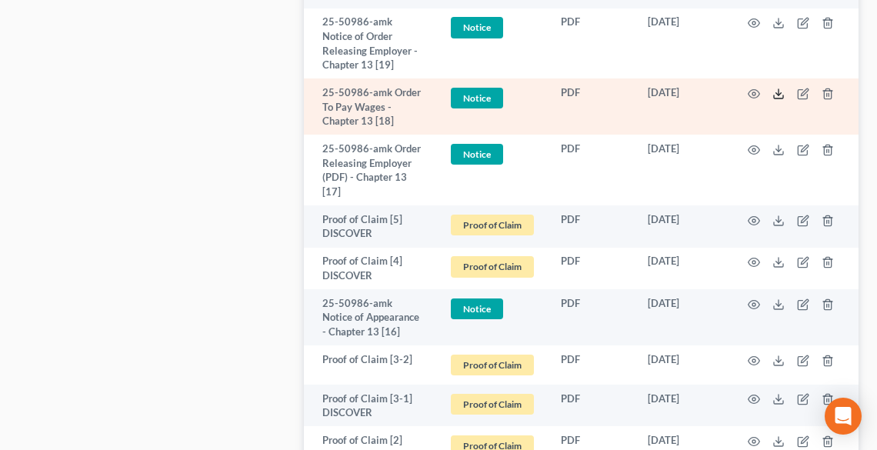
click at [774, 100] on icon at bounding box center [778, 94] width 12 height 12
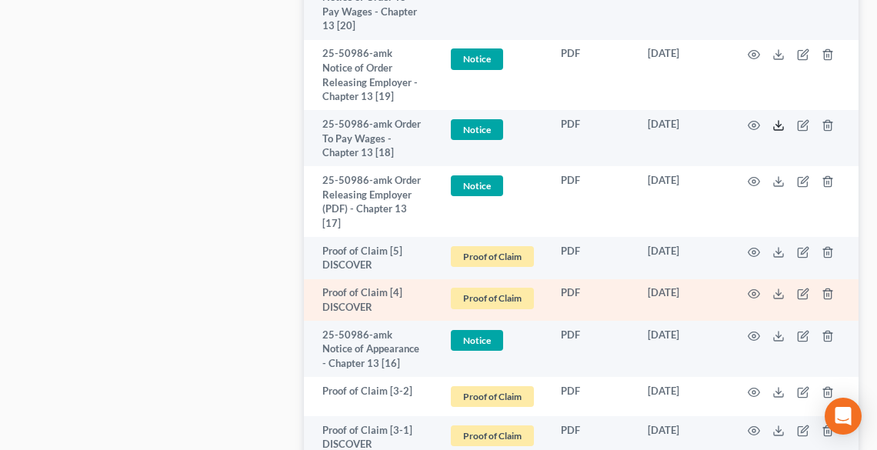
scroll to position [2009, 0]
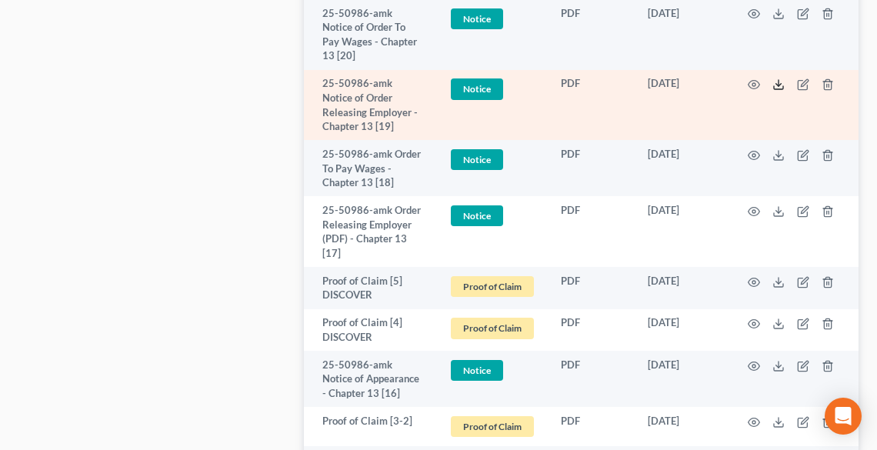
click at [778, 91] on icon at bounding box center [778, 84] width 12 height 12
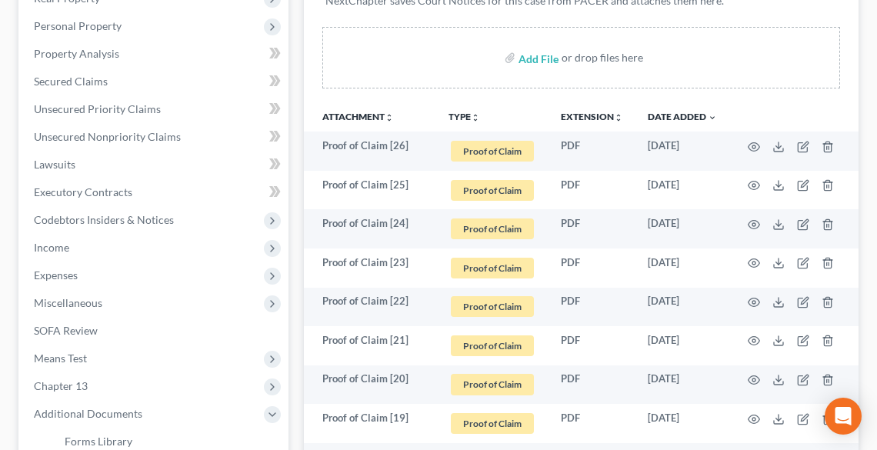
scroll to position [0, 0]
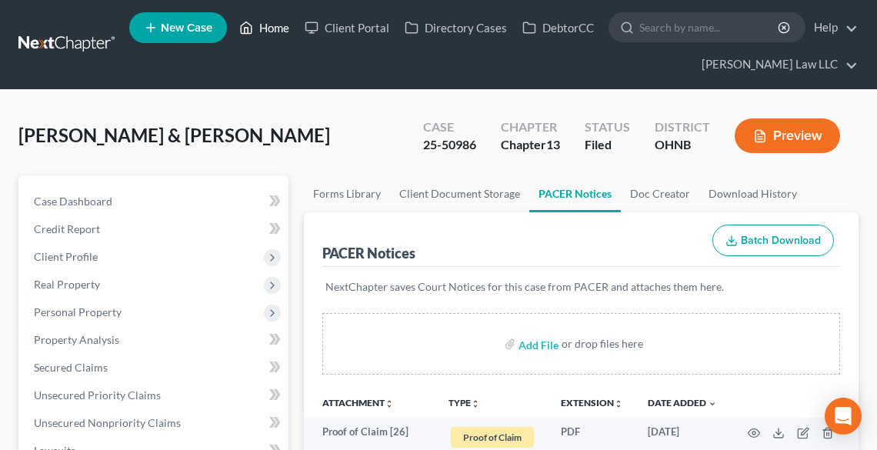
click at [271, 25] on link "Home" at bounding box center [264, 28] width 65 height 28
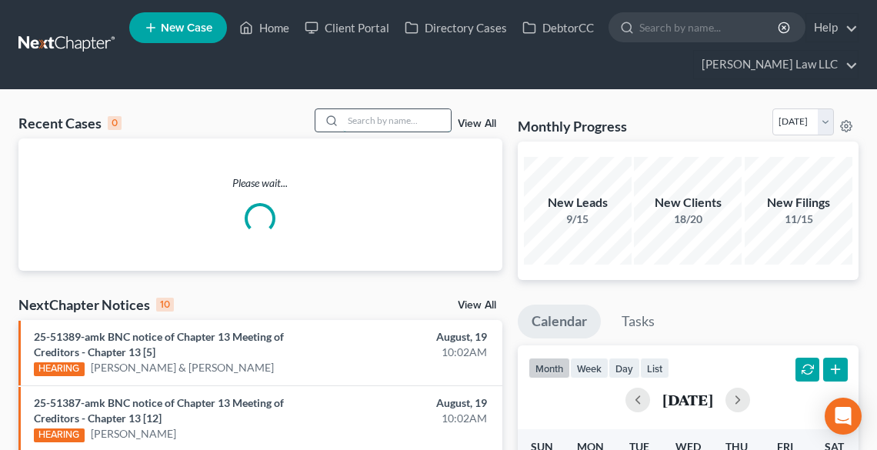
click at [359, 118] on input "search" at bounding box center [397, 120] width 108 height 22
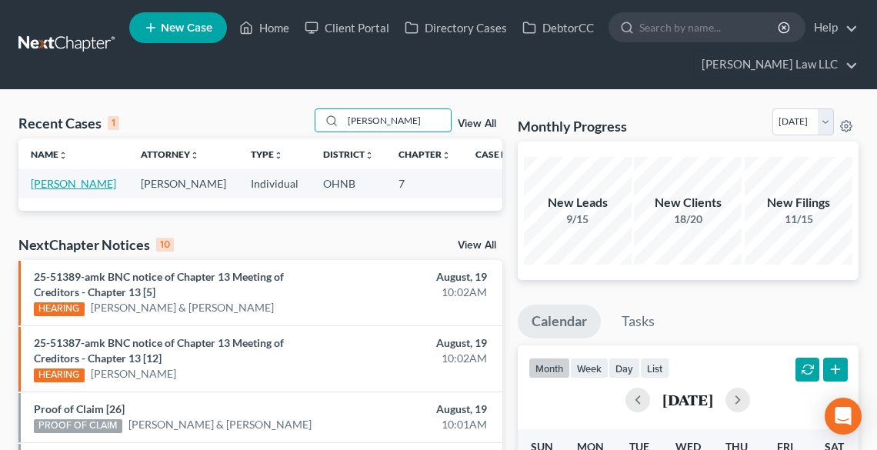
type input "[PERSON_NAME]"
click at [55, 190] on link "[PERSON_NAME]" at bounding box center [73, 183] width 85 height 13
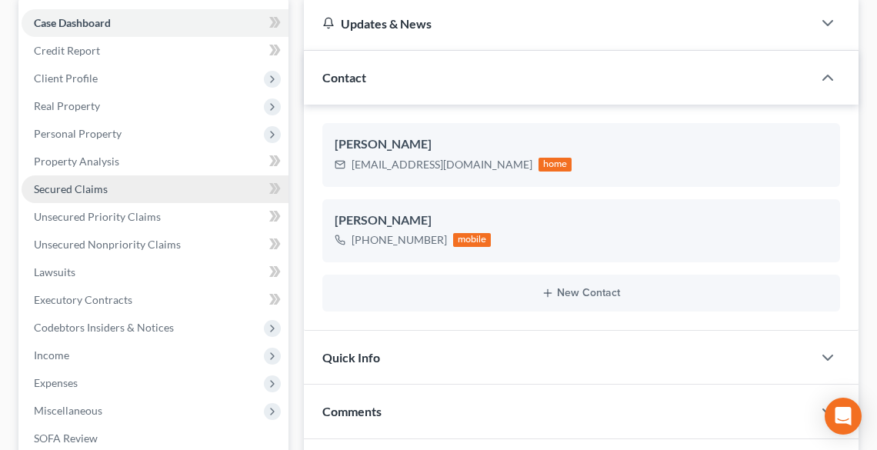
scroll to position [185, 0]
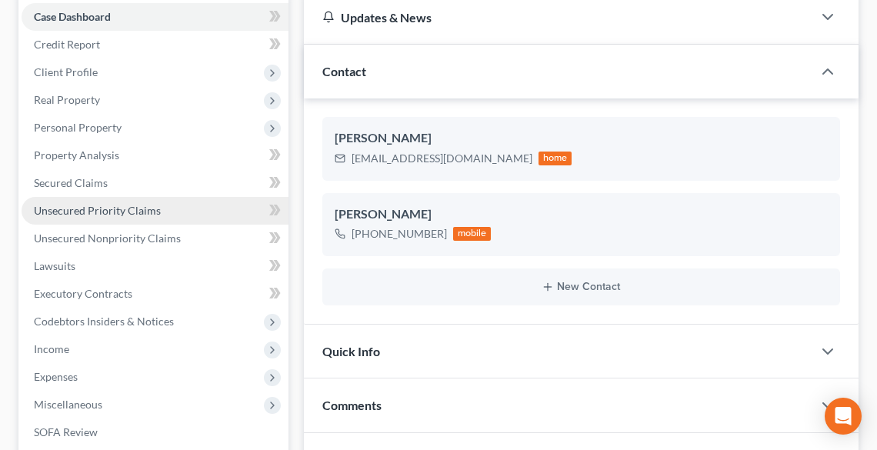
click at [52, 205] on span "Unsecured Priority Claims" at bounding box center [97, 210] width 127 height 13
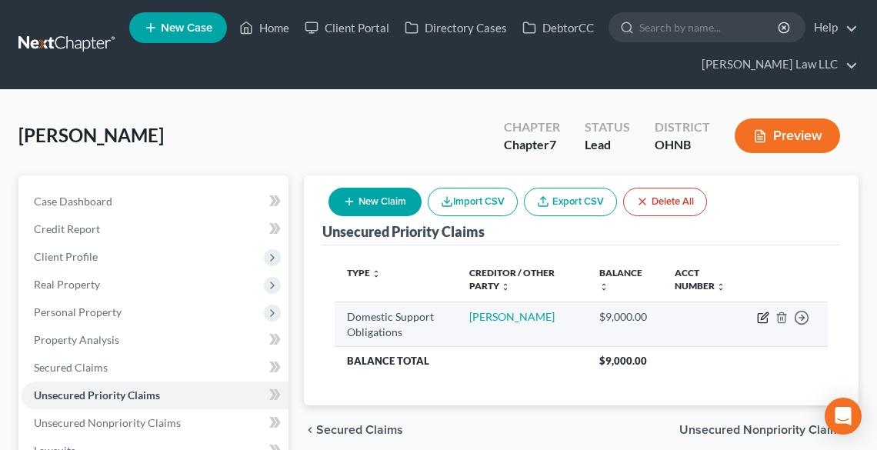
click at [760, 317] on icon "button" at bounding box center [763, 318] width 12 height 12
select select "0"
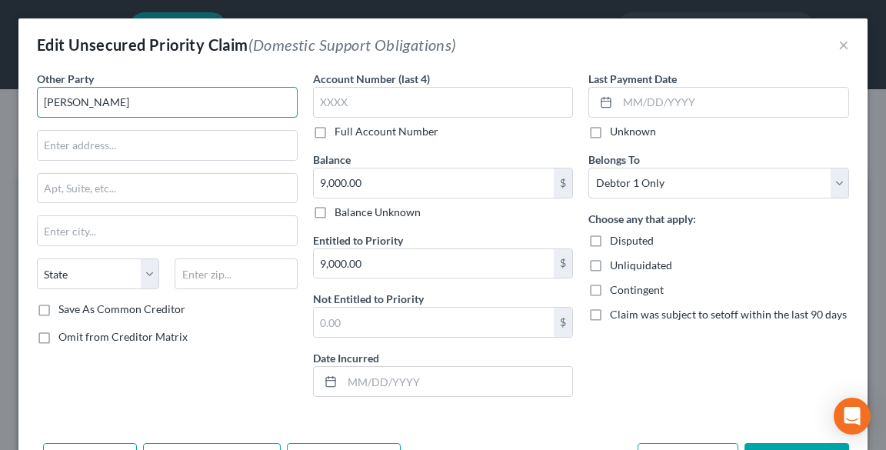
drag, startPoint x: 155, startPoint y: 98, endPoint x: 42, endPoint y: 105, distance: 114.0
click at [42, 105] on input "[PERSON_NAME]" at bounding box center [167, 102] width 261 height 31
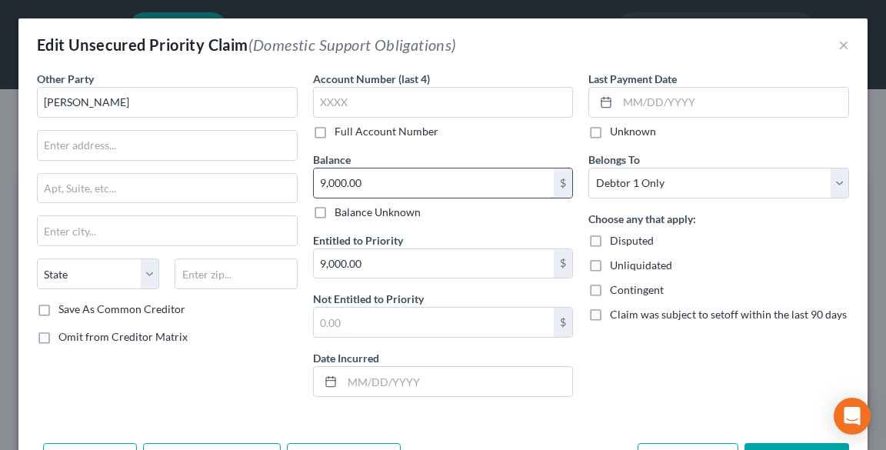
click at [372, 182] on input "9,000.00" at bounding box center [434, 182] width 241 height 29
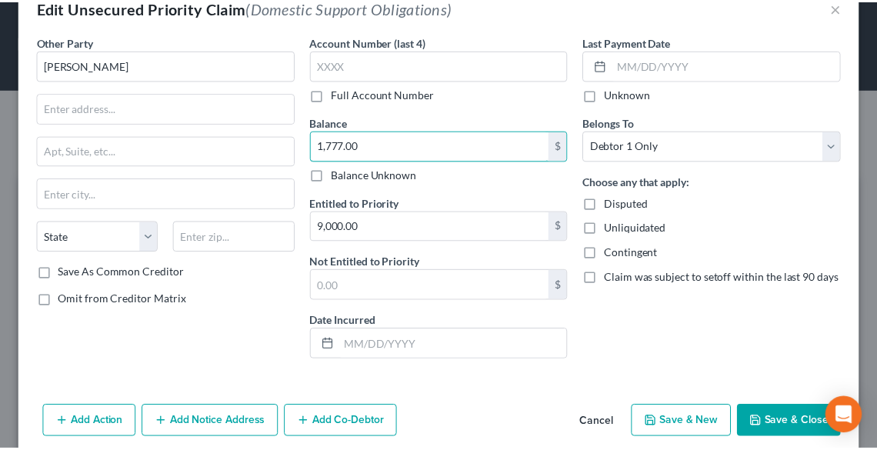
scroll to position [67, 0]
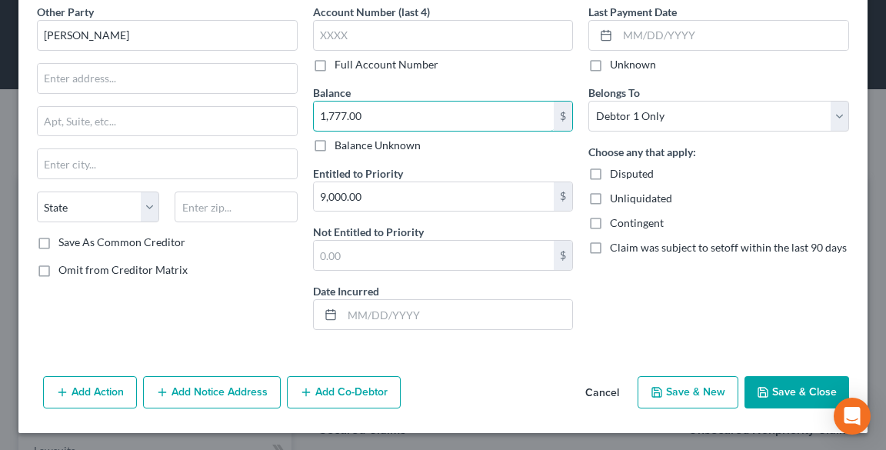
type input "1,777.00"
click at [800, 387] on button "Save & Close" at bounding box center [797, 392] width 105 height 32
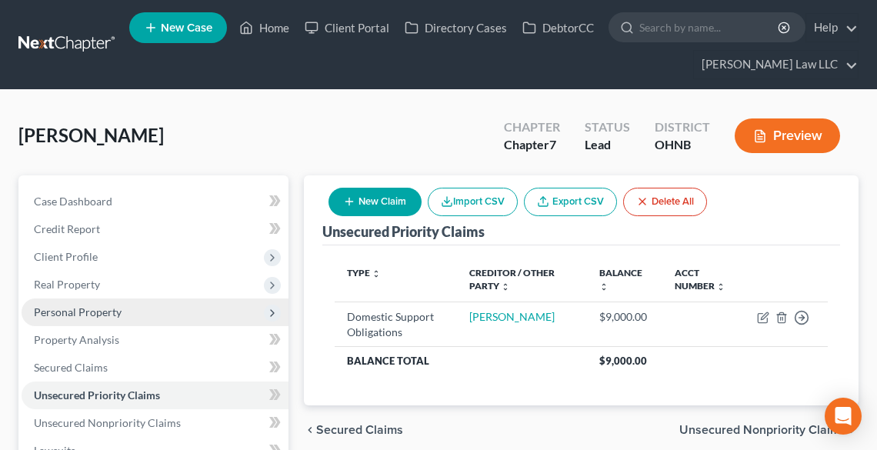
click at [83, 310] on span "Personal Property" at bounding box center [78, 311] width 88 height 13
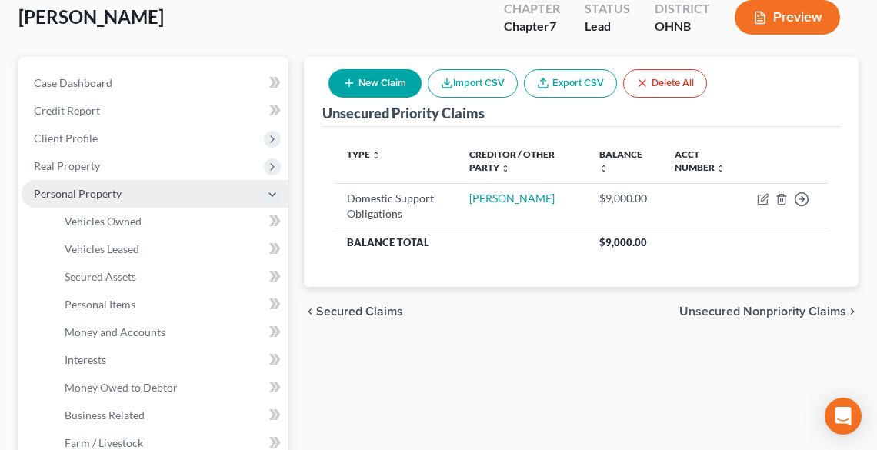
scroll to position [123, 0]
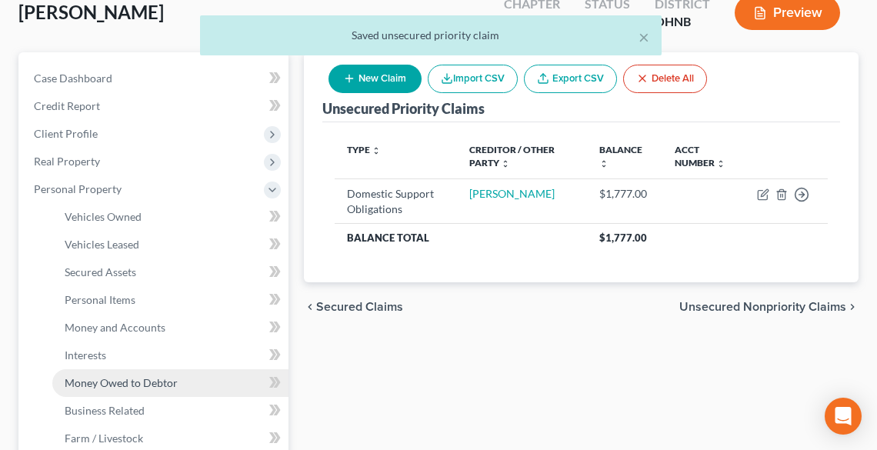
click at [108, 378] on span "Money Owed to Debtor" at bounding box center [121, 382] width 113 height 13
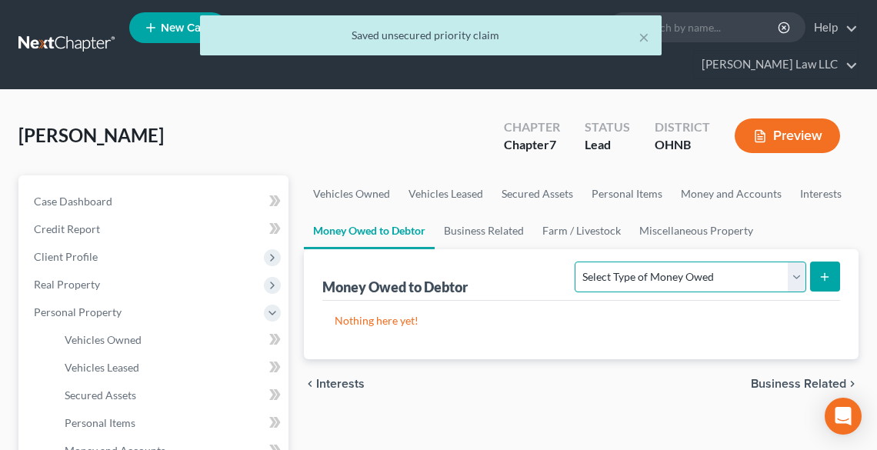
click at [646, 282] on select "Select Type of Money Owed Accounts Receivable Alimony Child Support Claims Agai…" at bounding box center [690, 277] width 231 height 31
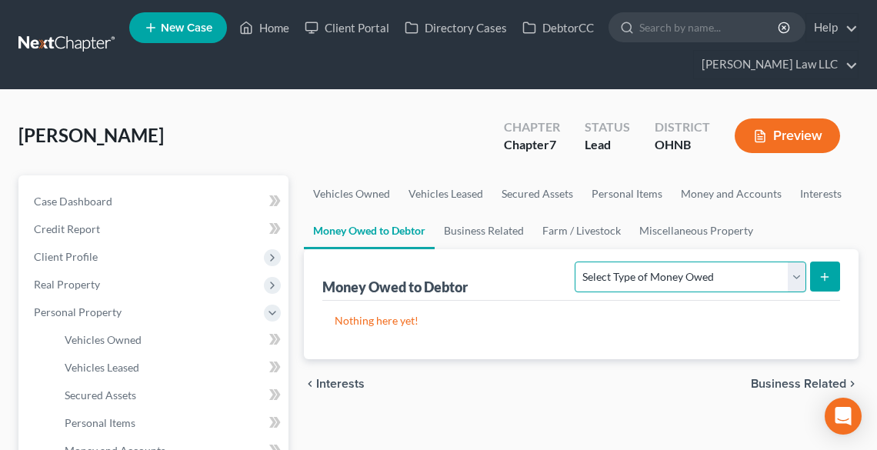
select select "child_support"
click at [578, 262] on select "Select Type of Money Owed Accounts Receivable Alimony Child Support Claims Agai…" at bounding box center [690, 277] width 231 height 31
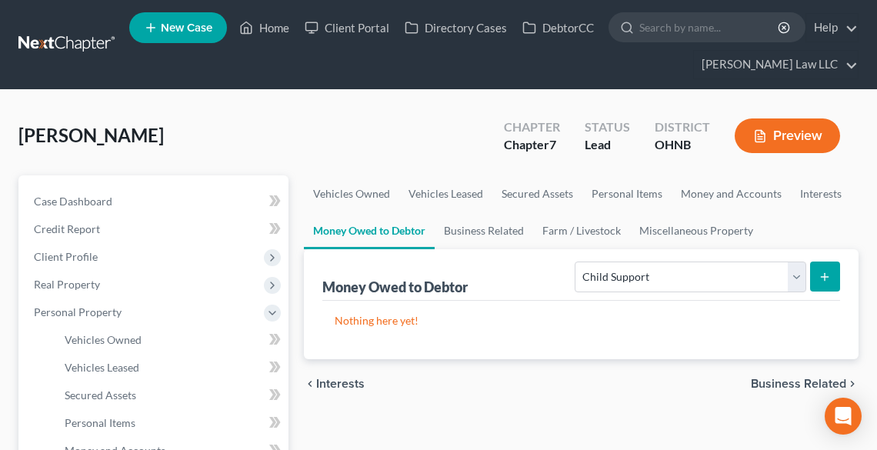
click at [825, 277] on line "submit" at bounding box center [824, 277] width 7 height 0
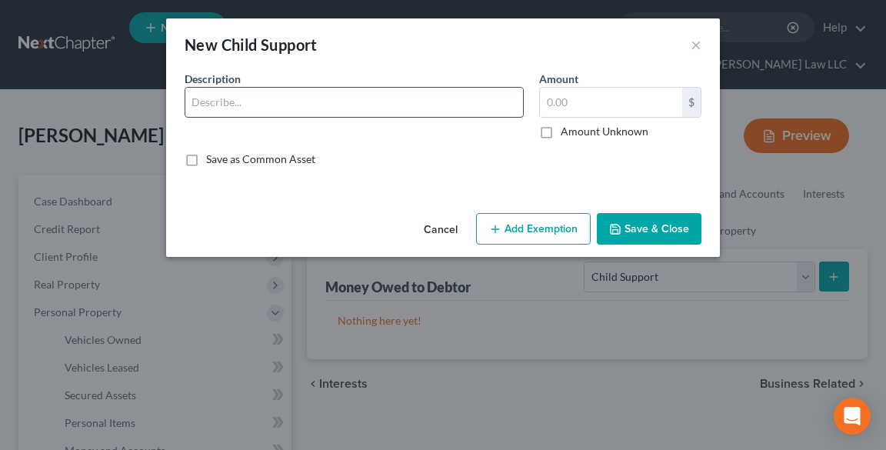
click at [234, 104] on input "text" at bounding box center [354, 102] width 338 height 29
paste input "[PERSON_NAME]"
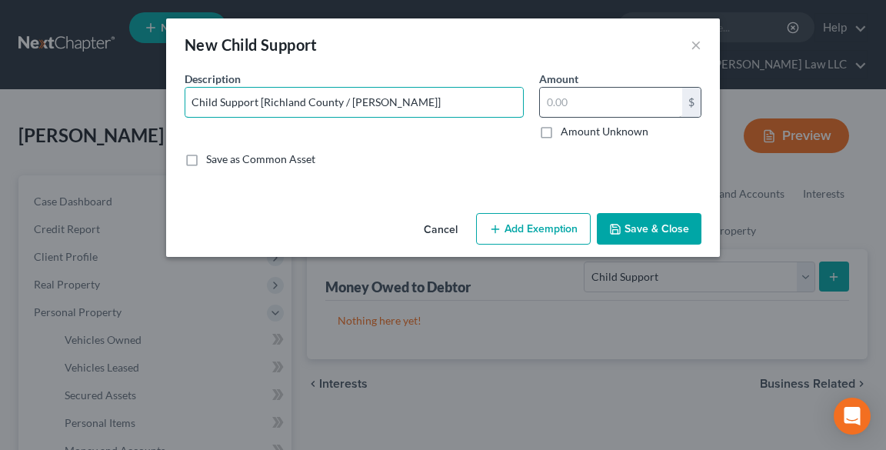
type input "Child Support [Richland County / [PERSON_NAME]]"
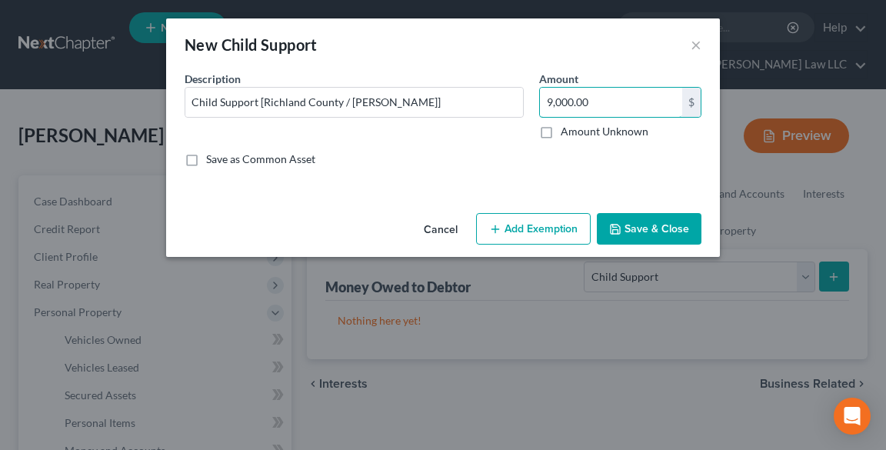
type input "9,000.00"
click at [649, 230] on button "Save & Close" at bounding box center [649, 229] width 105 height 32
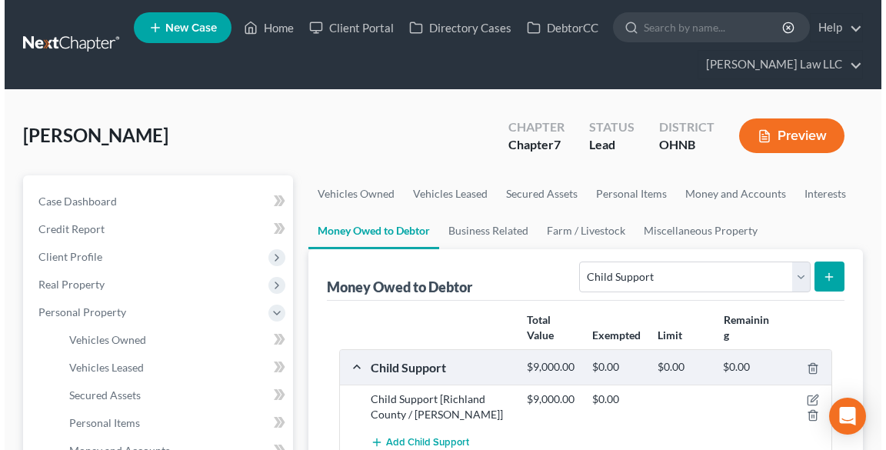
scroll to position [185, 0]
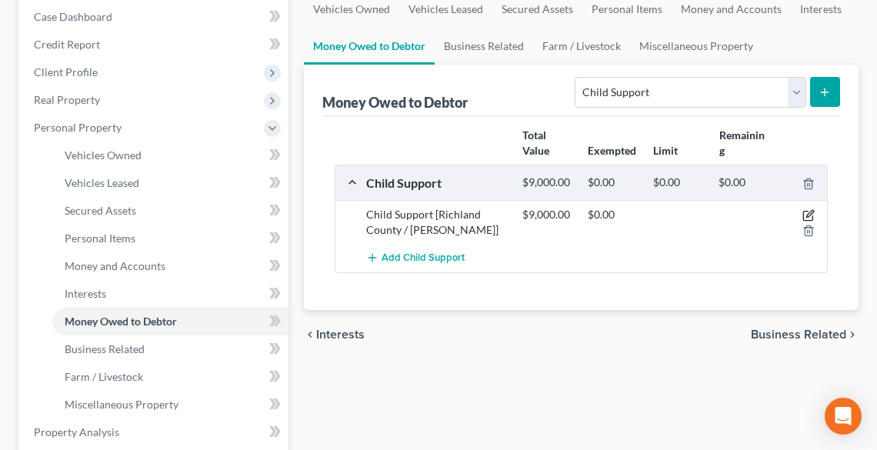
click at [810, 213] on icon "button" at bounding box center [809, 214] width 7 height 7
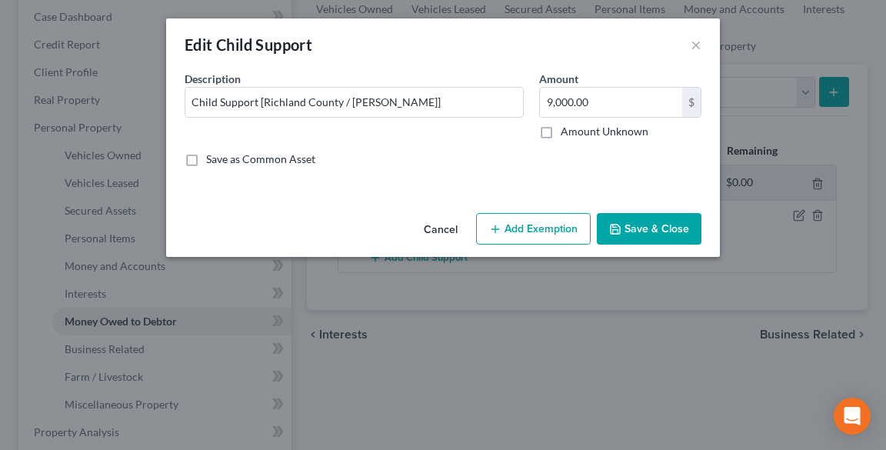
click at [526, 231] on button "Add Exemption" at bounding box center [533, 229] width 115 height 32
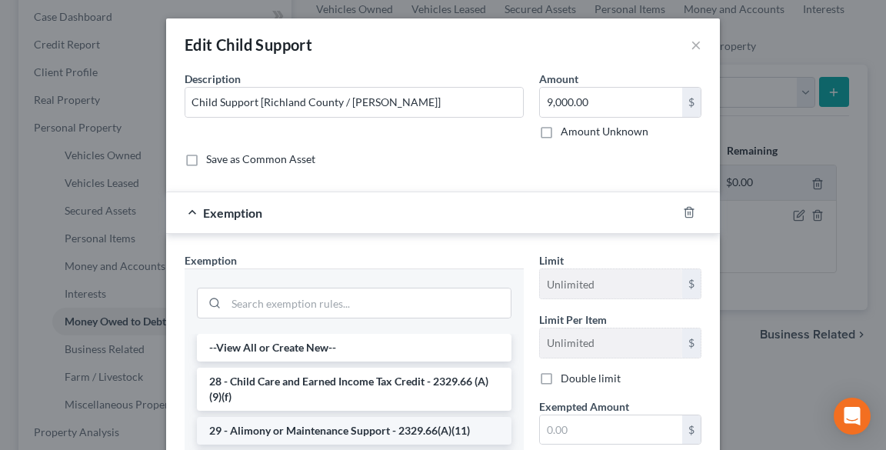
click at [381, 433] on li "29 - Alimony or Maintenance Support - 2329.66(A)(11)" at bounding box center [354, 431] width 315 height 28
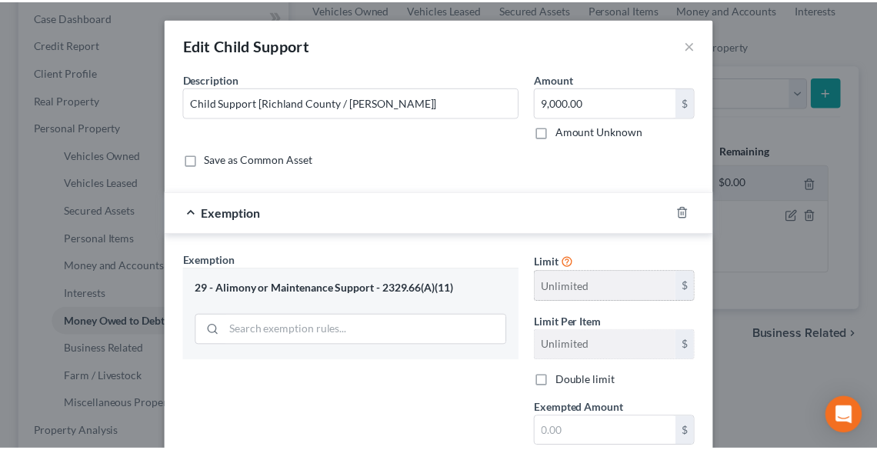
scroll to position [164, 0]
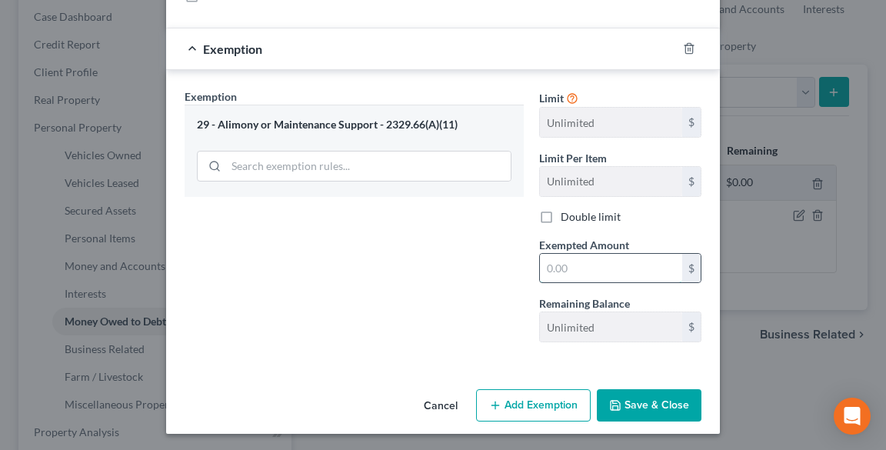
click at [604, 273] on input "text" at bounding box center [611, 268] width 142 height 29
type input "9,000.00"
click at [648, 415] on button "Save & Close" at bounding box center [649, 405] width 105 height 32
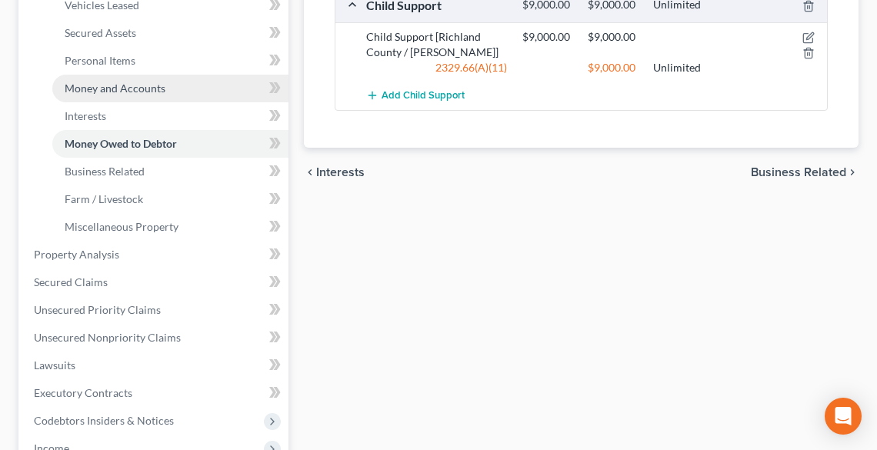
scroll to position [369, 0]
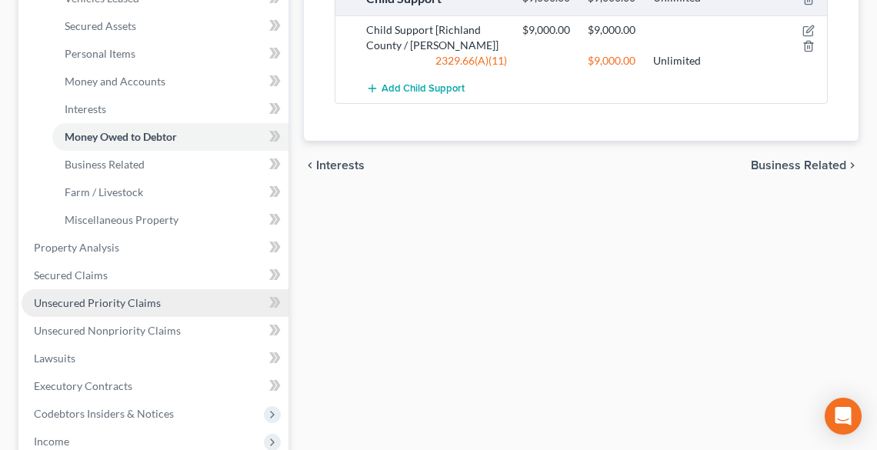
click at [62, 301] on span "Unsecured Priority Claims" at bounding box center [97, 302] width 127 height 13
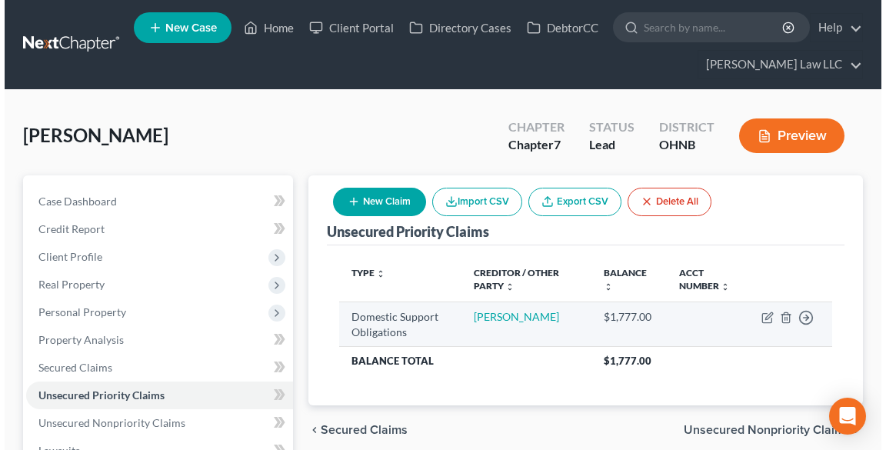
scroll to position [62, 0]
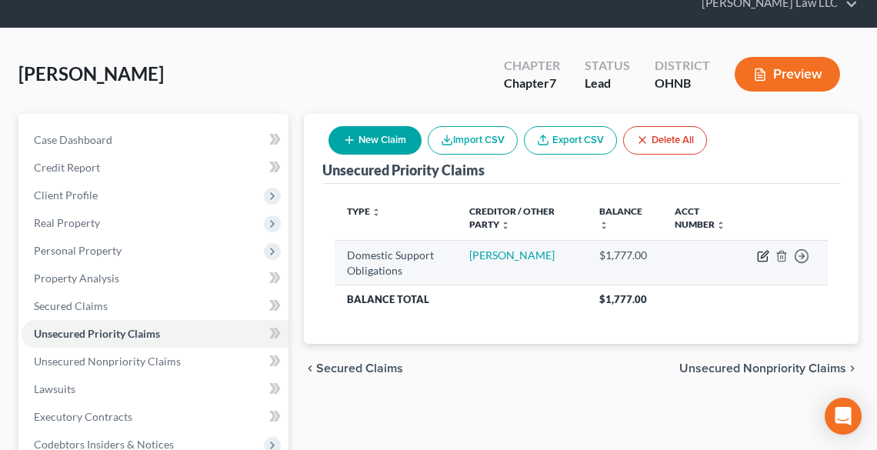
click at [765, 255] on icon "button" at bounding box center [764, 254] width 7 height 7
select select "0"
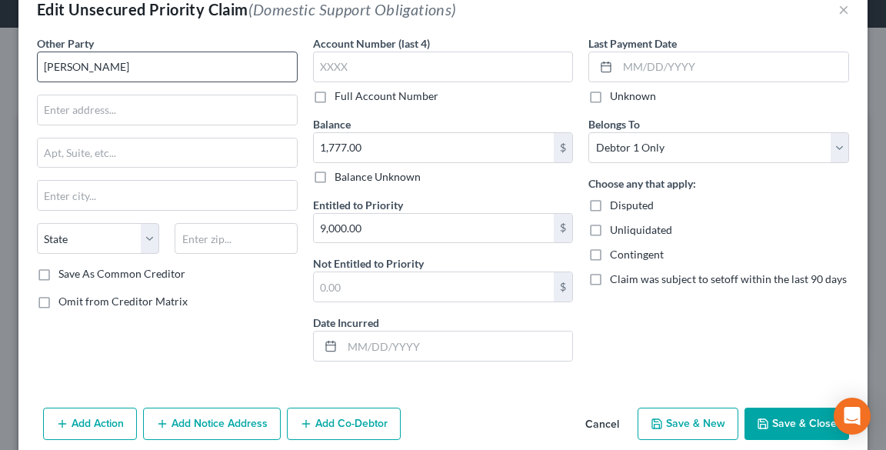
scroll to position [5, 0]
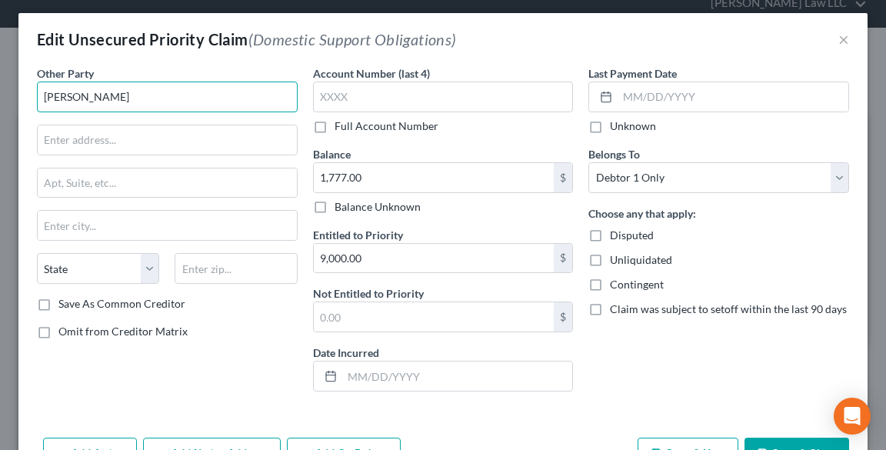
drag, startPoint x: 156, startPoint y: 103, endPoint x: 0, endPoint y: 92, distance: 156.5
click at [0, 92] on div "Edit Unsecured Priority Claim (Domestic Support Obligations) × Other Party * [P…" at bounding box center [443, 225] width 886 height 450
paste input "shland County Child Support Enforcement Agency"
type input "Ashland County Child Support Enforcement Agency"
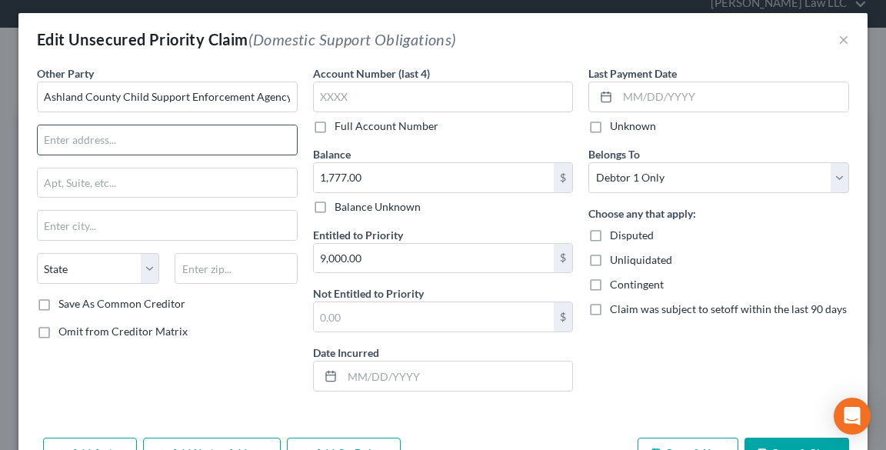
click at [83, 133] on input "text" at bounding box center [167, 139] width 259 height 29
type input "[STREET_ADDRESS]"
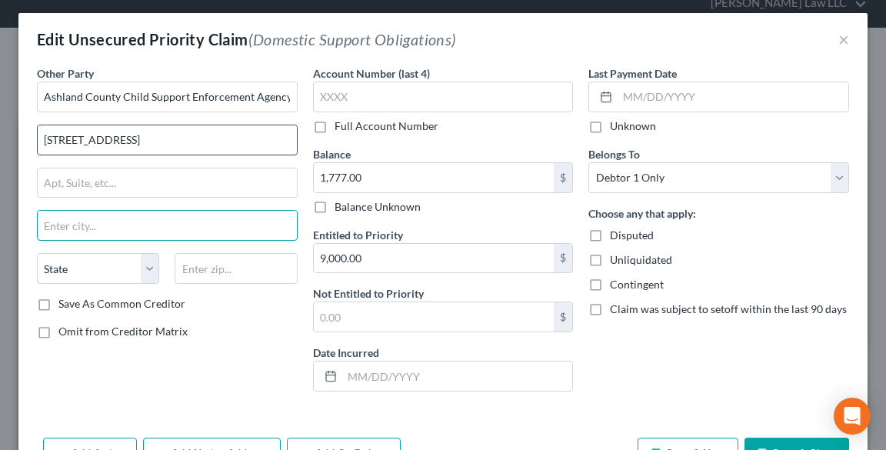
type input "S"
type input "Ashland"
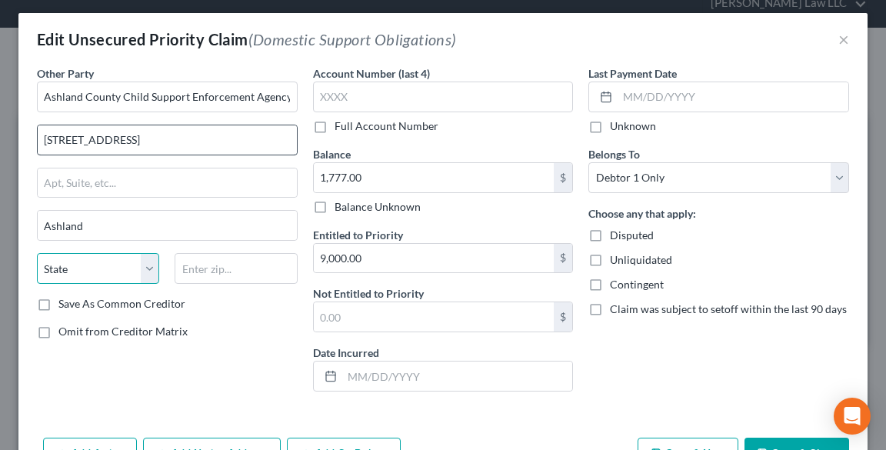
select select "36"
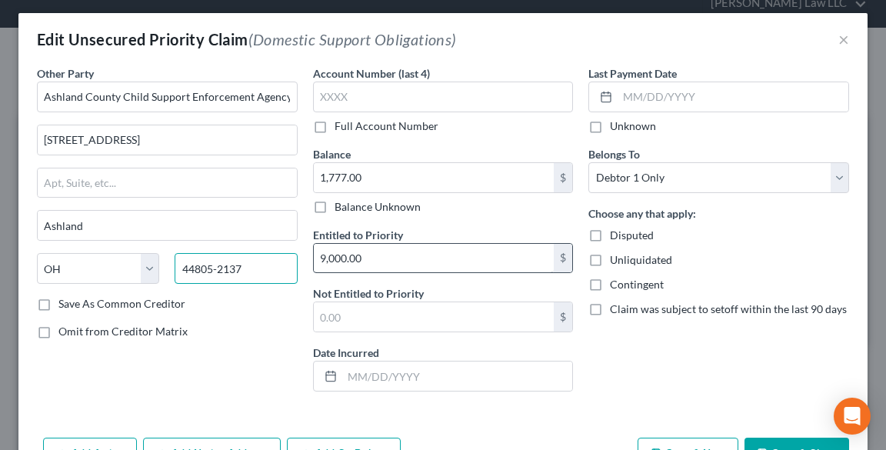
type input "44805-2137"
click at [381, 260] on input "9,000.00" at bounding box center [434, 258] width 241 height 29
type input "1,777.00"
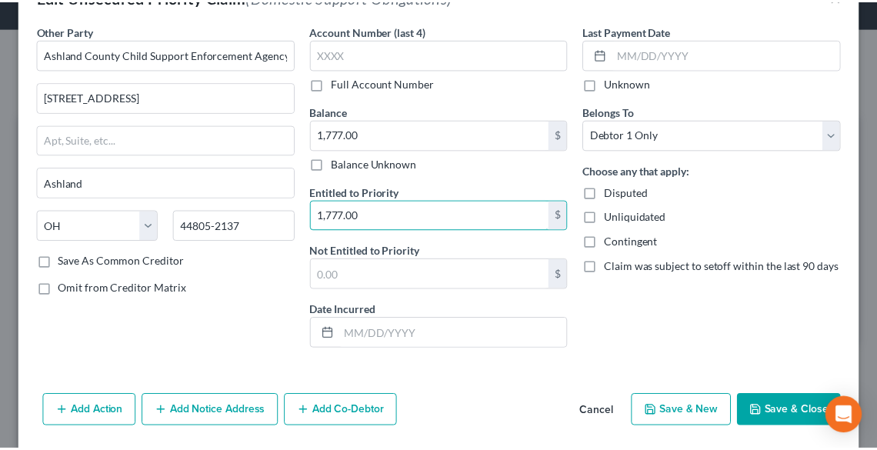
scroll to position [67, 0]
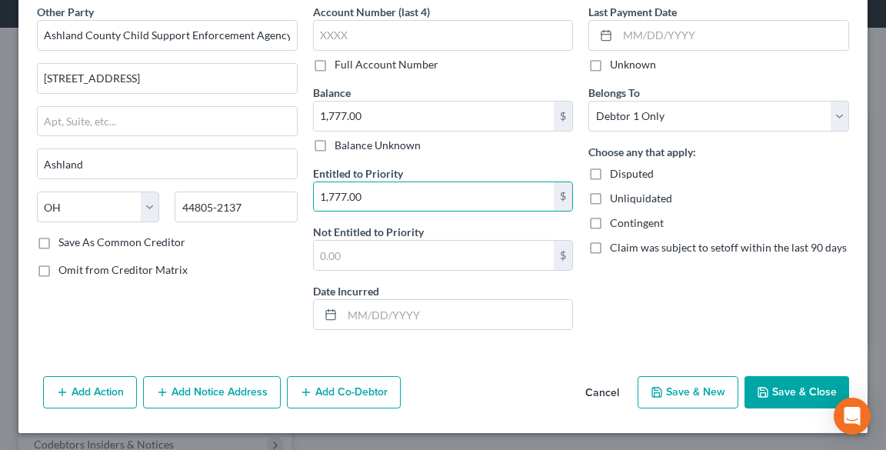
click at [814, 385] on button "Save & Close" at bounding box center [797, 392] width 105 height 32
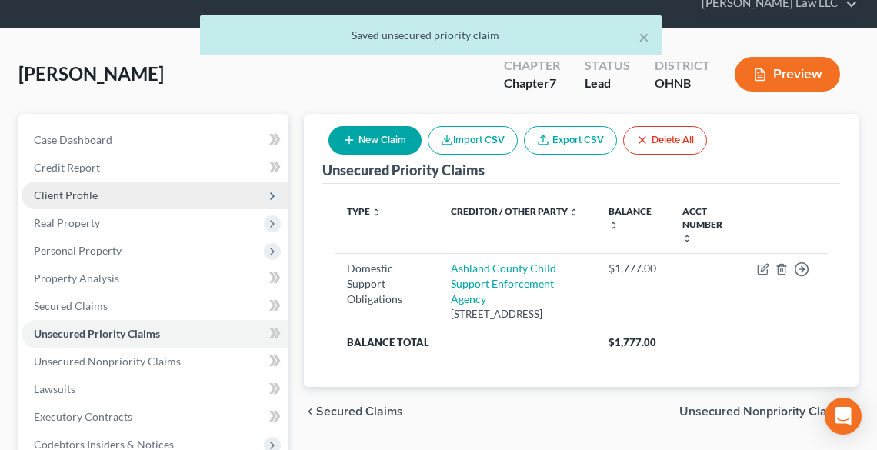
click at [76, 198] on span "Client Profile" at bounding box center [66, 194] width 64 height 13
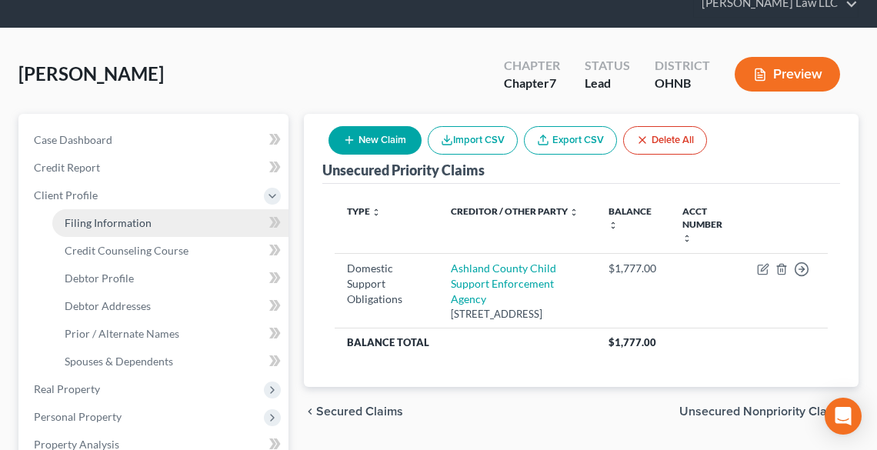
click at [95, 219] on span "Filing Information" at bounding box center [108, 222] width 87 height 13
select select "1"
select select "0"
select select "36"
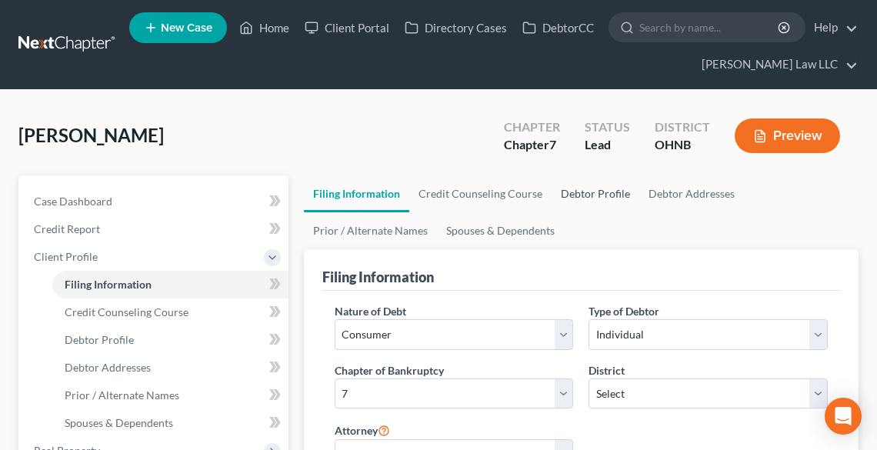
click at [606, 192] on link "Debtor Profile" at bounding box center [595, 193] width 88 height 37
select select "0"
select select "5"
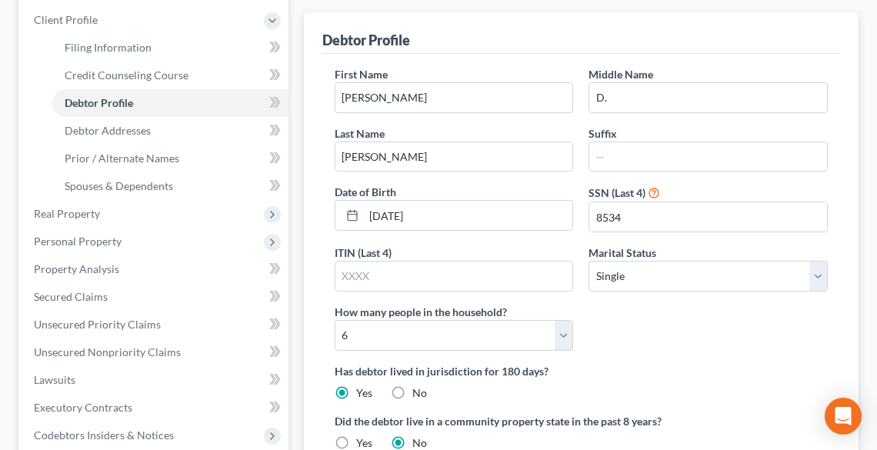
scroll to position [246, 0]
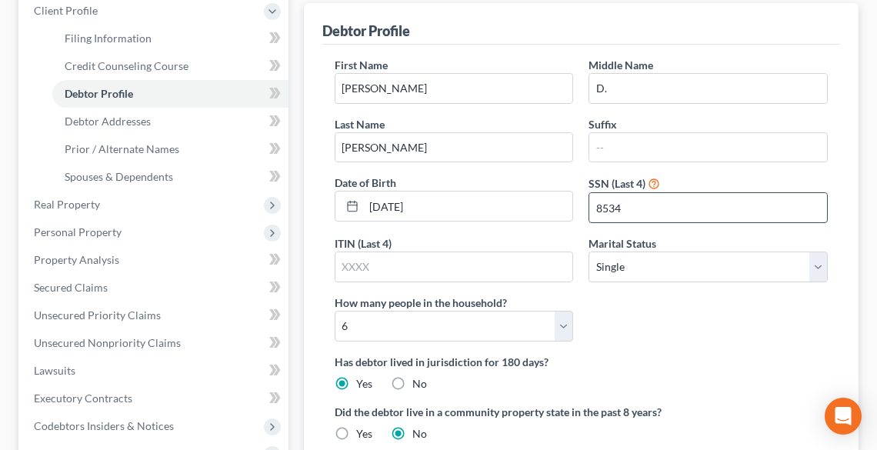
drag, startPoint x: 621, startPoint y: 205, endPoint x: 590, endPoint y: 205, distance: 31.5
click at [590, 205] on input "8534" at bounding box center [708, 207] width 238 height 29
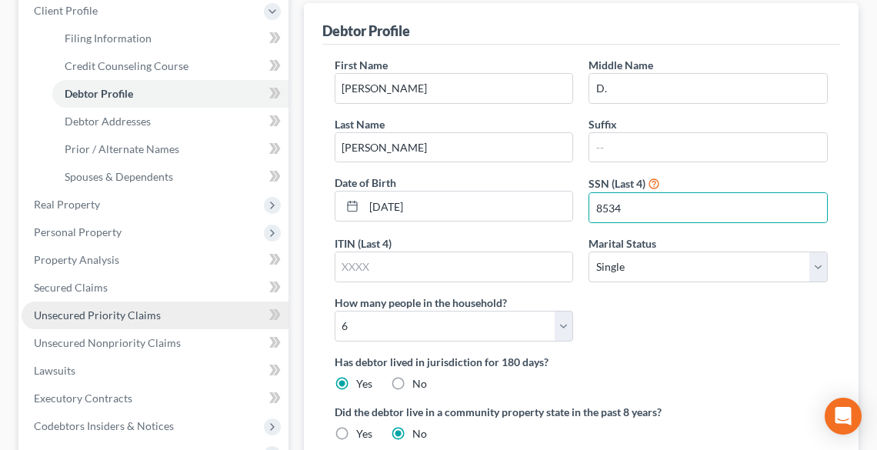
click at [103, 321] on link "Unsecured Priority Claims" at bounding box center [155, 316] width 267 height 28
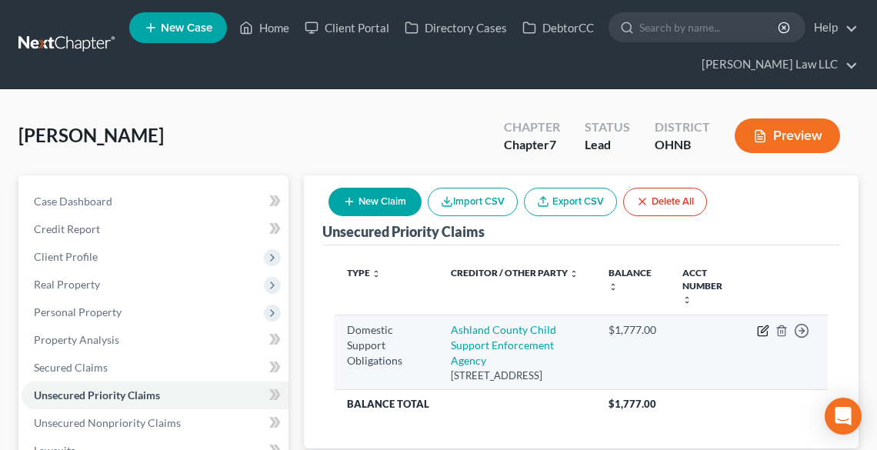
click at [767, 325] on icon "button" at bounding box center [763, 331] width 12 height 12
select select "36"
select select "0"
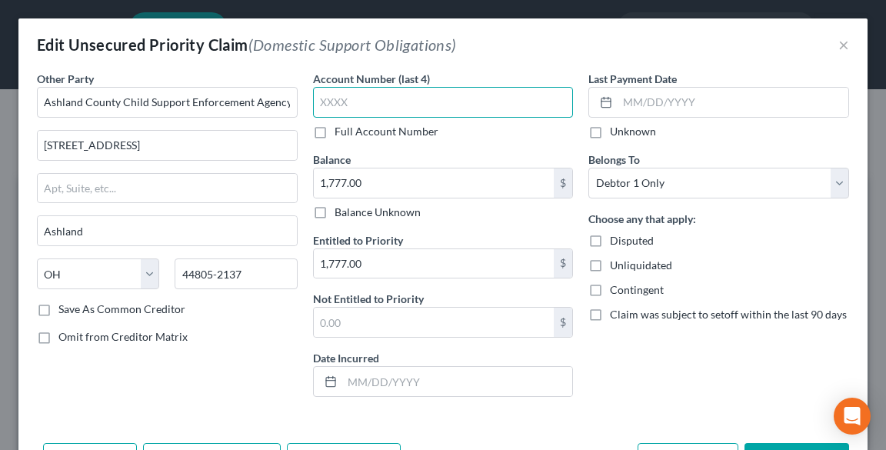
click at [466, 101] on input "text" at bounding box center [443, 102] width 261 height 31
paste input "8534"
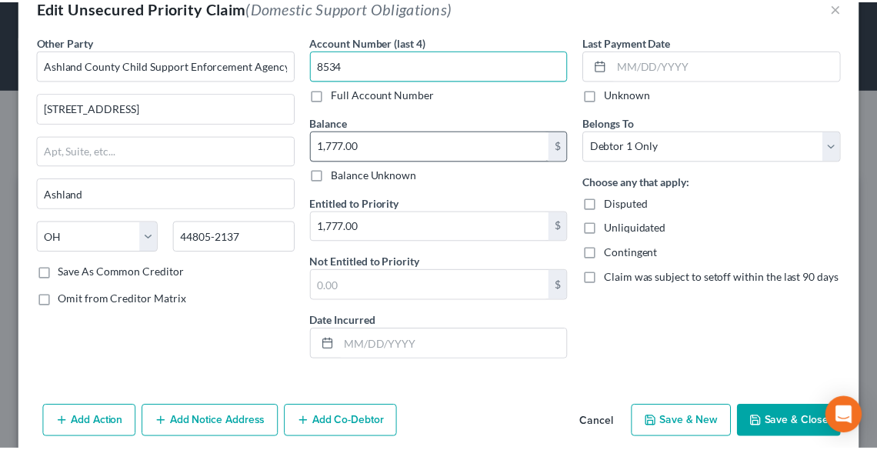
scroll to position [67, 0]
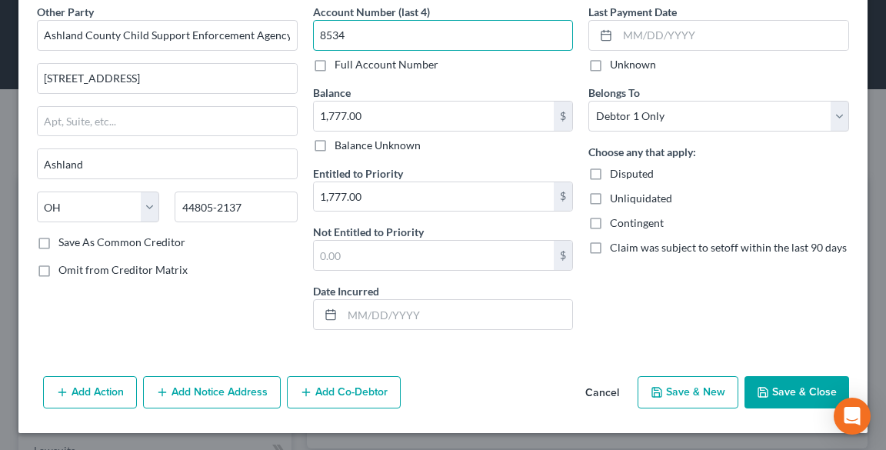
type input "8534"
click at [800, 385] on button "Save & Close" at bounding box center [797, 392] width 105 height 32
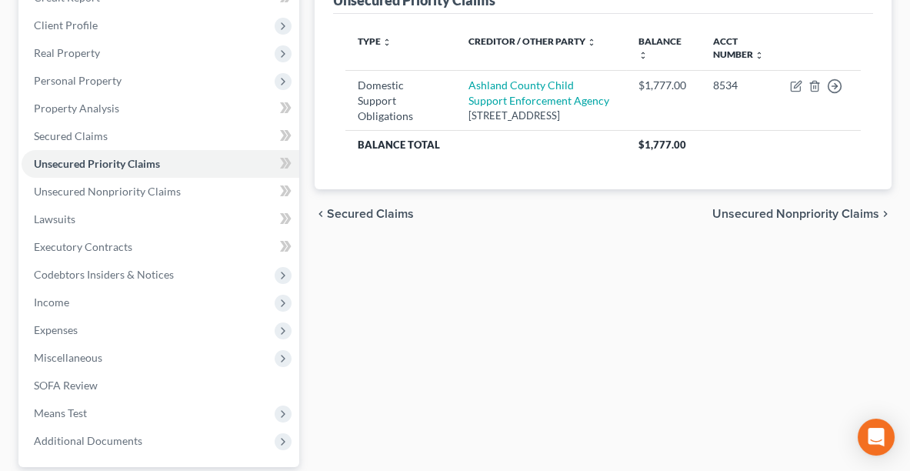
scroll to position [0, 0]
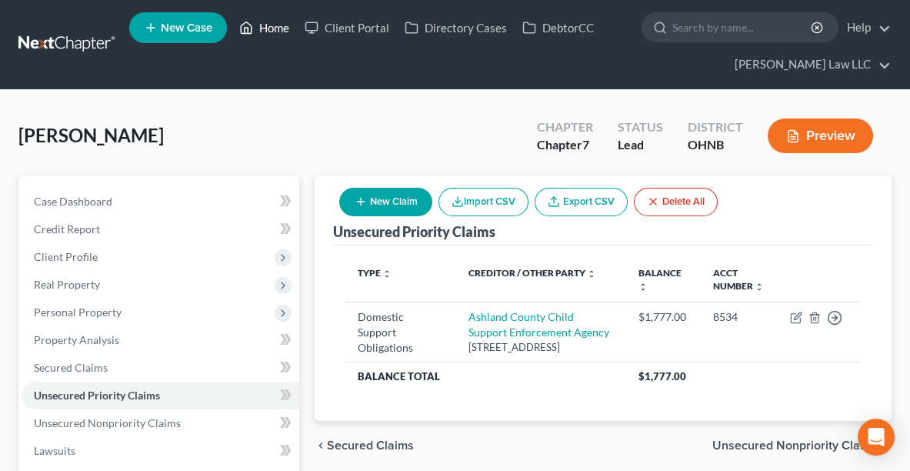
click at [265, 38] on link "Home" at bounding box center [264, 28] width 65 height 28
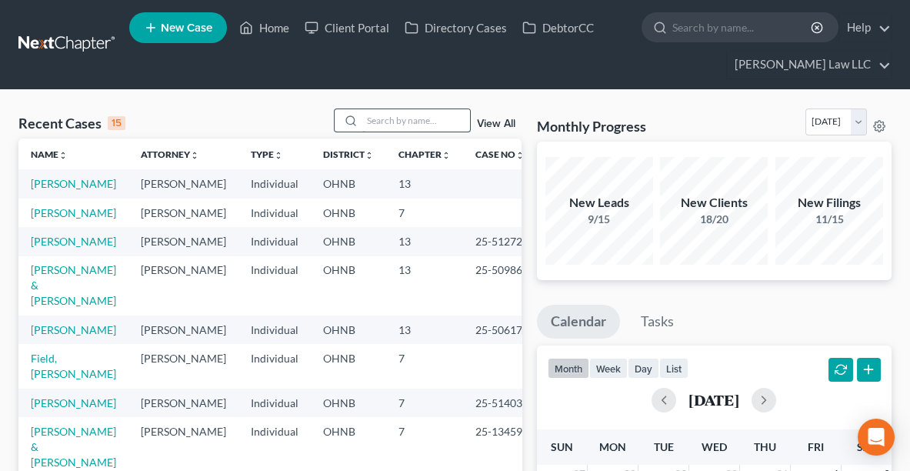
click at [374, 122] on input "search" at bounding box center [416, 120] width 108 height 22
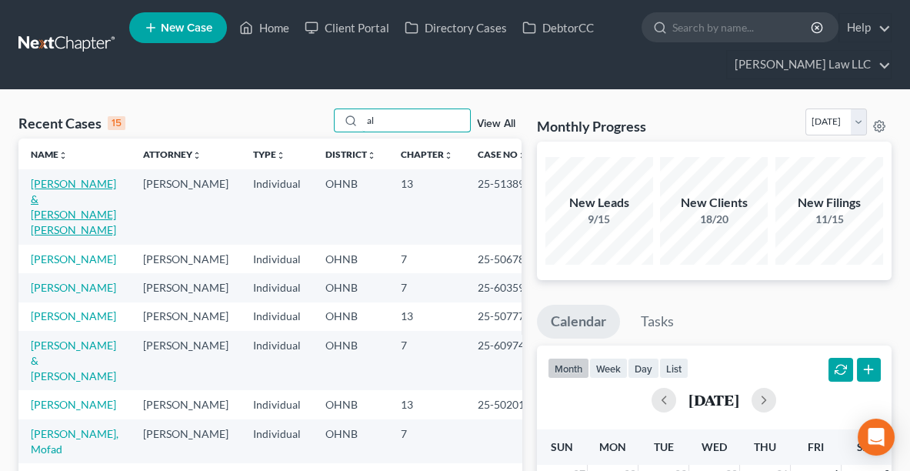
type input "al"
click at [64, 200] on link "[PERSON_NAME] & [PERSON_NAME] [PERSON_NAME]" at bounding box center [73, 206] width 85 height 59
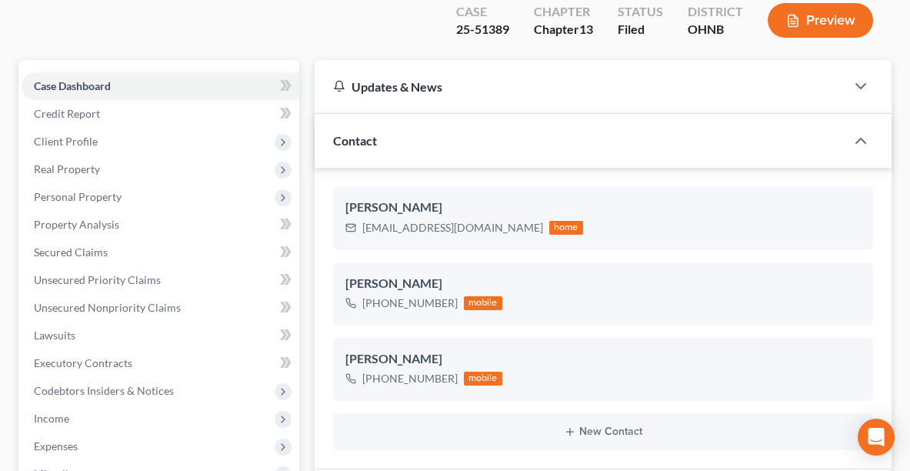
scroll to position [142, 0]
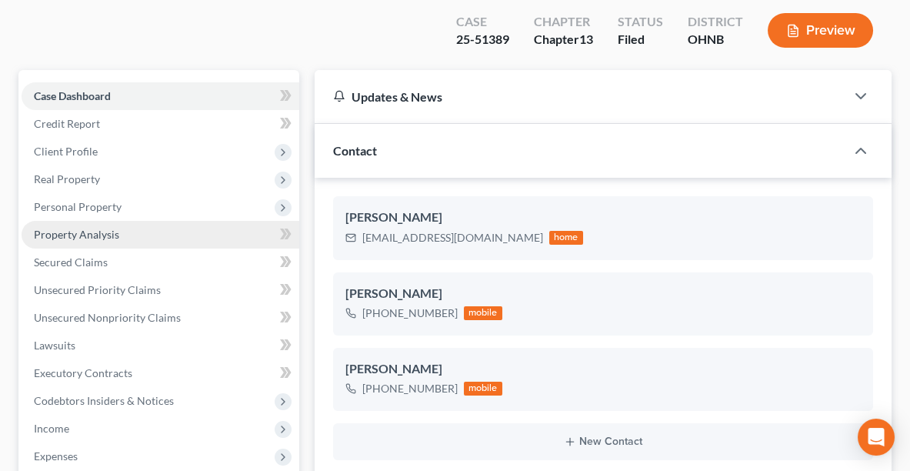
click at [62, 221] on link "Property Analysis" at bounding box center [161, 235] width 278 height 28
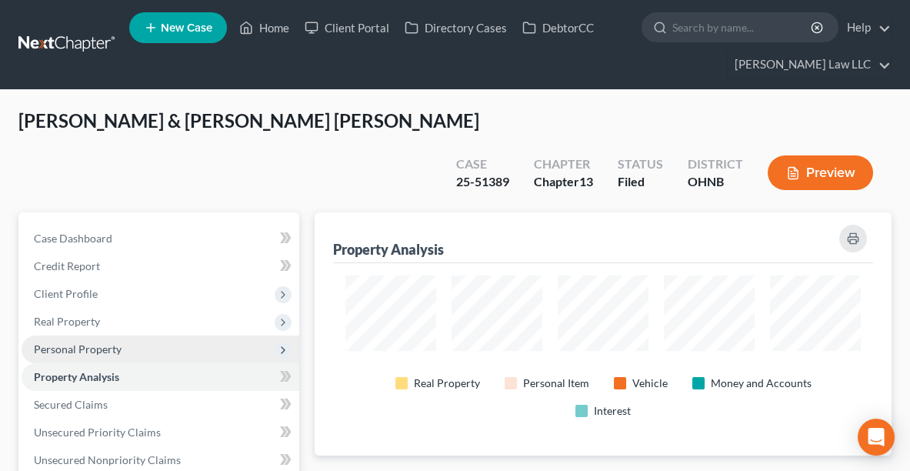
click at [85, 342] on span "Personal Property" at bounding box center [78, 348] width 88 height 13
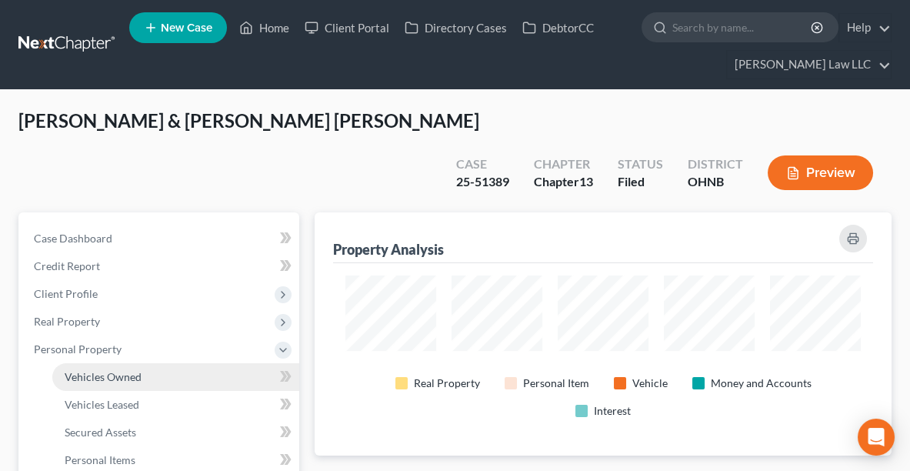
click at [95, 370] on span "Vehicles Owned" at bounding box center [103, 376] width 77 height 13
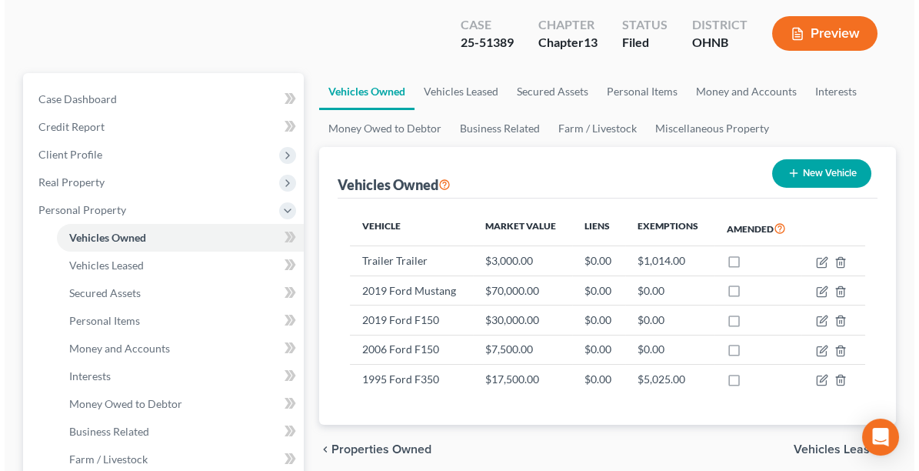
scroll to position [148, 0]
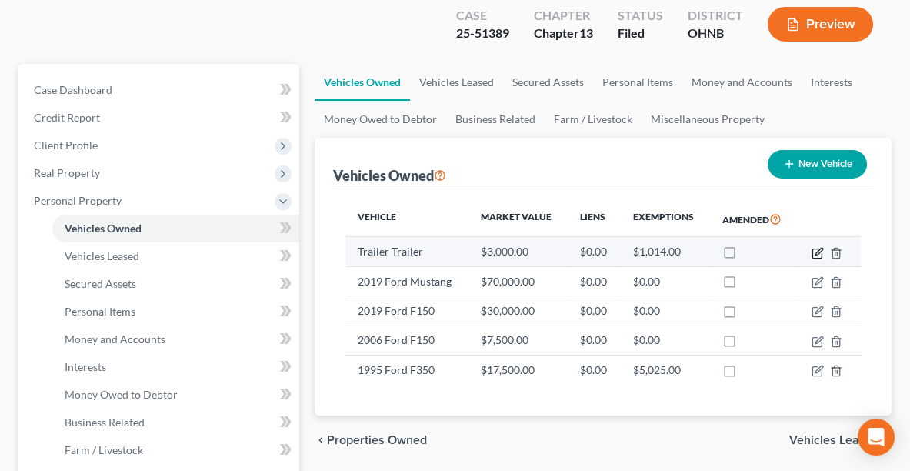
click at [818, 248] on icon "button" at bounding box center [818, 251] width 7 height 7
select select "2"
select select "3"
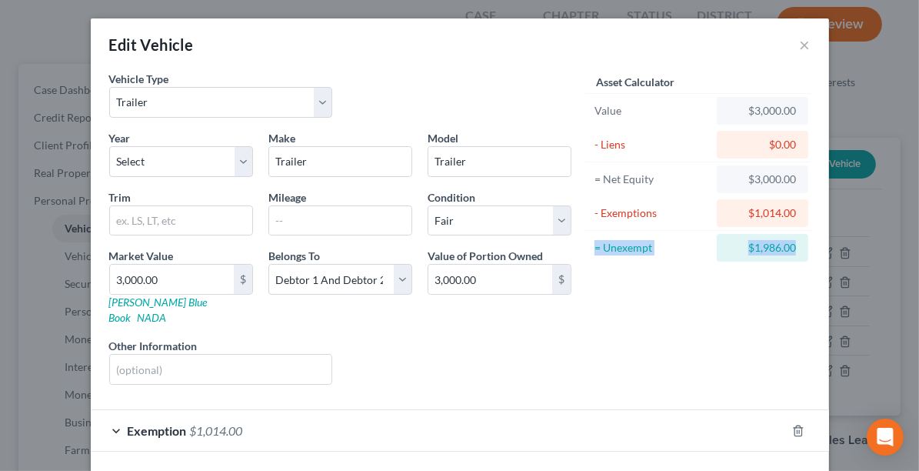
drag, startPoint x: 908, startPoint y: 207, endPoint x: 908, endPoint y: 252, distance: 44.6
click at [885, 252] on div "Edit Vehicle × Vehicle Type Select Automobile Truck Trailer Watercraft Aircraft…" at bounding box center [459, 235] width 919 height 471
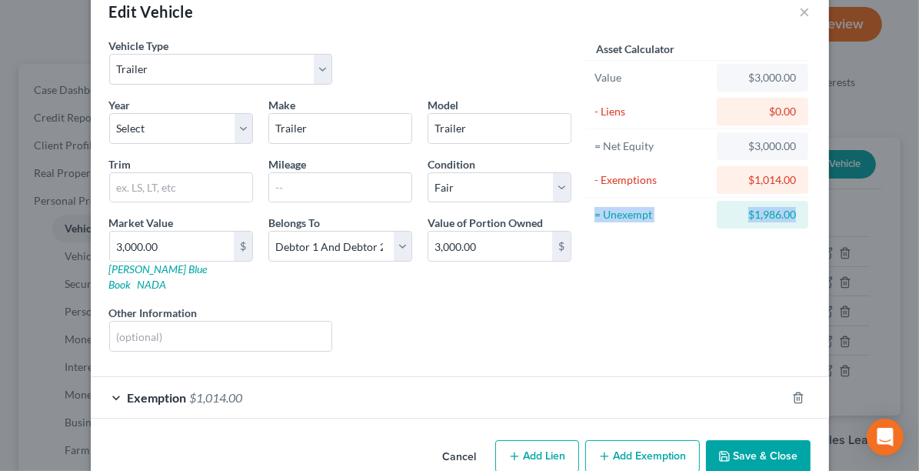
scroll to position [45, 0]
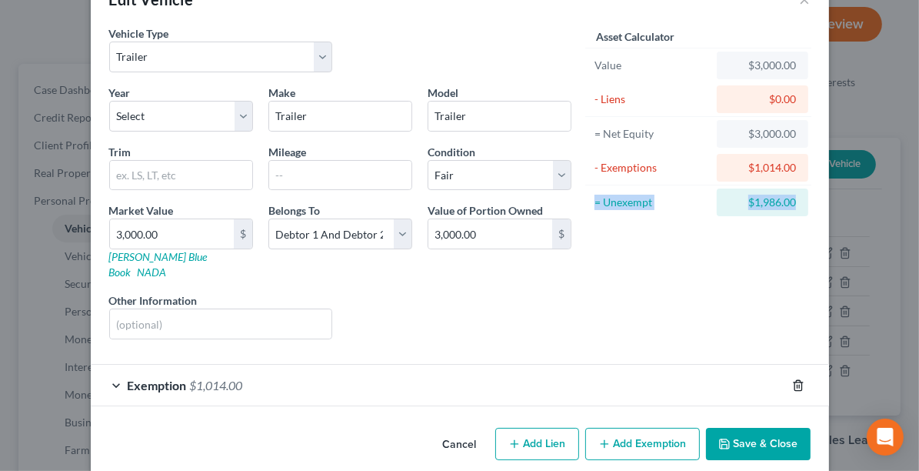
click at [795, 380] on icon "button" at bounding box center [798, 385] width 7 height 10
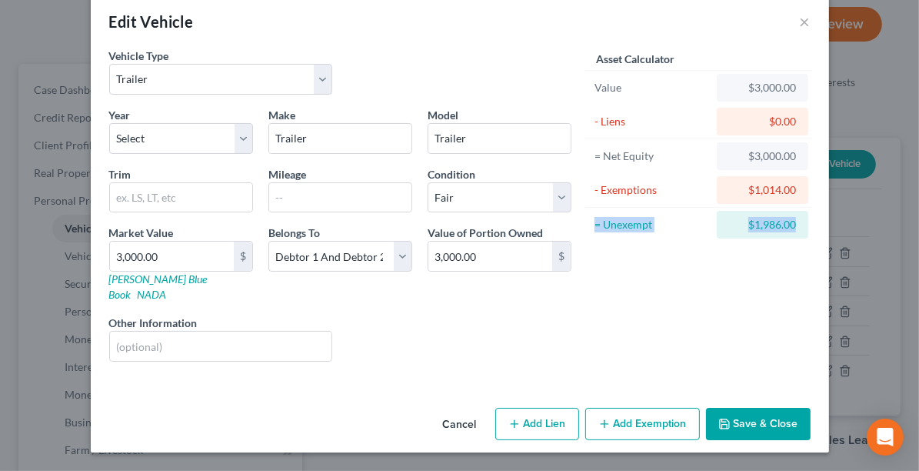
scroll to position [3, 0]
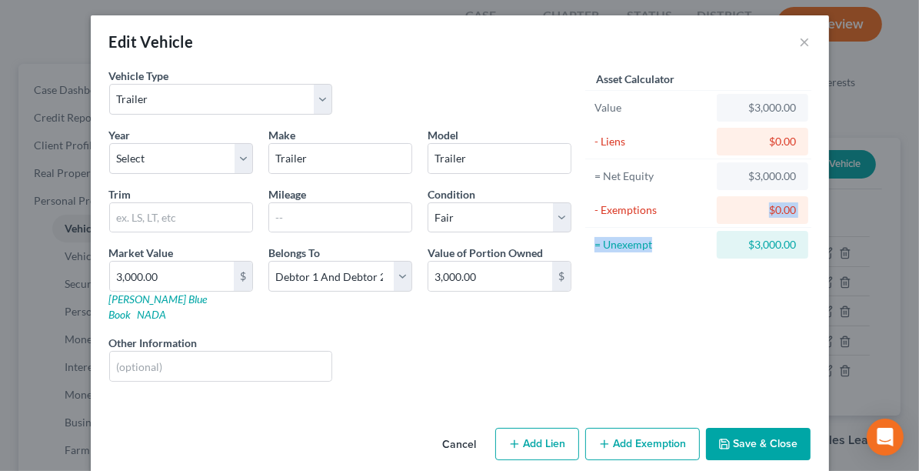
click at [663, 368] on div "Asset Calculator Value $3,000.00 - Liens $0.00 = Net Equity $3,000.00 - Exempti…" at bounding box center [698, 231] width 239 height 326
click at [402, 277] on select "Select Debtor 1 Only Debtor 2 Only Debtor 1 And Debtor 2 Only At Least One Of T…" at bounding box center [340, 276] width 144 height 31
click at [268, 261] on select "Select Debtor 1 Only Debtor 2 Only Debtor 1 And Debtor 2 Only At Least One Of T…" at bounding box center [340, 276] width 144 height 31
click at [395, 278] on select "Select Debtor 1 Only Debtor 2 Only Debtor 1 And Debtor 2 Only At Least One Of T…" at bounding box center [340, 276] width 144 height 31
click at [268, 261] on select "Select Debtor 1 Only Debtor 2 Only Debtor 1 And Debtor 2 Only At Least One Of T…" at bounding box center [340, 276] width 144 height 31
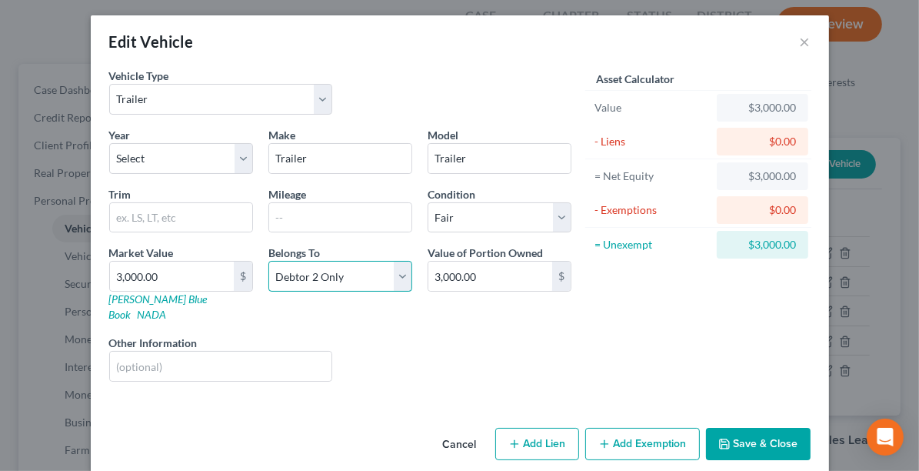
click at [398, 276] on select "Select Debtor 1 Only Debtor 2 Only Debtor 1 And Debtor 2 Only At Least One Of T…" at bounding box center [340, 276] width 144 height 31
select select "2"
click at [268, 261] on select "Select Debtor 1 Only Debtor 2 Only Debtor 1 And Debtor 2 Only At Least One Of T…" at bounding box center [340, 276] width 144 height 31
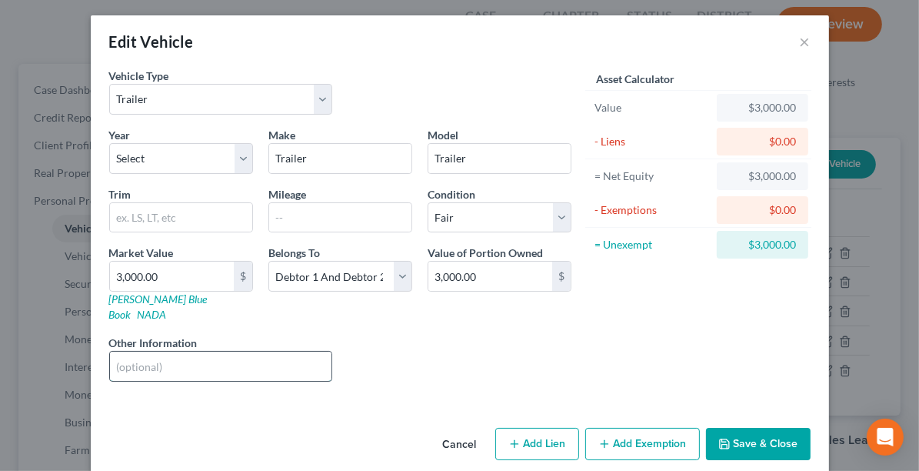
click at [153, 351] on input "text" at bounding box center [221, 365] width 222 height 29
type input "[PERSON_NAME]"
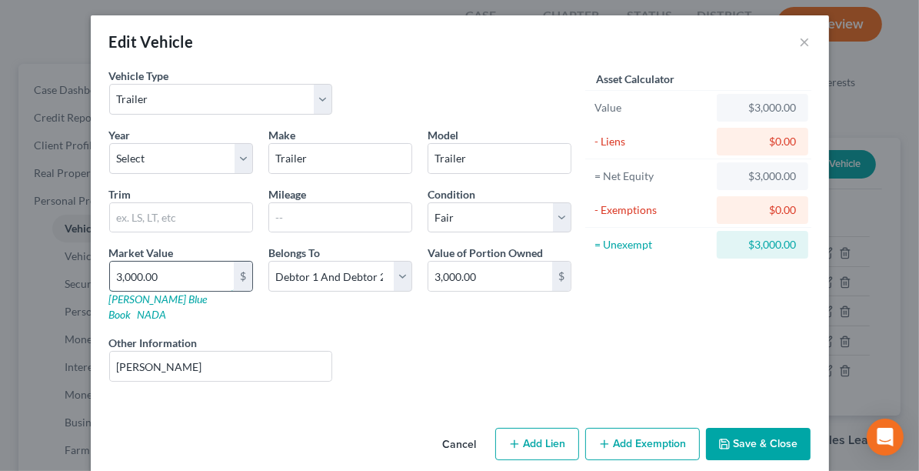
click at [170, 279] on input "3,000.00" at bounding box center [172, 276] width 124 height 29
type input "2"
type input "2.00"
type input "20"
type input "20.00"
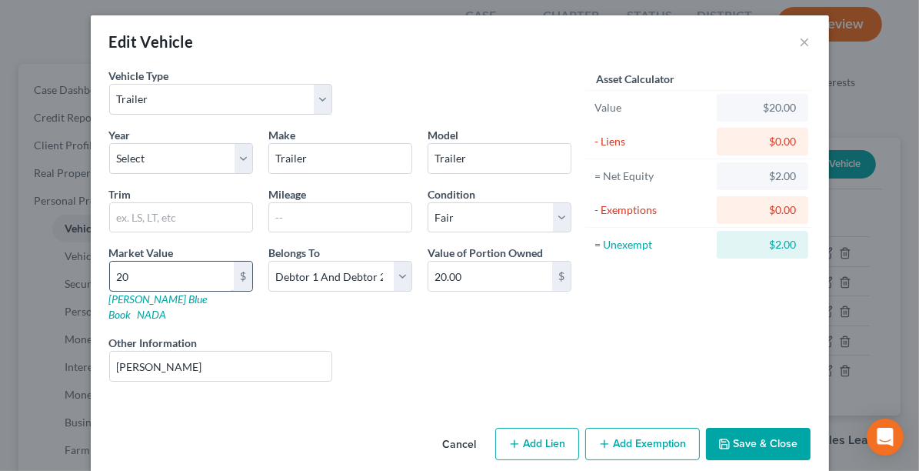
type input "200"
type input "200.00"
type input "2000"
type input "2,000.00"
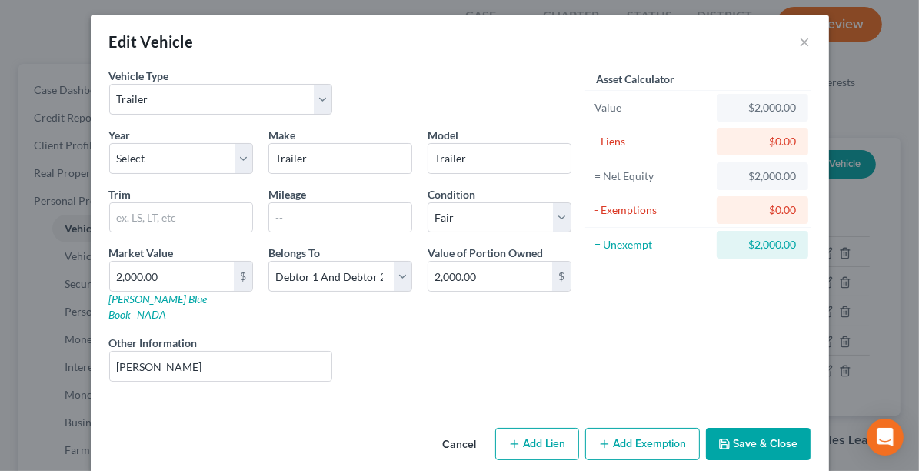
click at [761, 428] on button "Save & Close" at bounding box center [758, 444] width 105 height 32
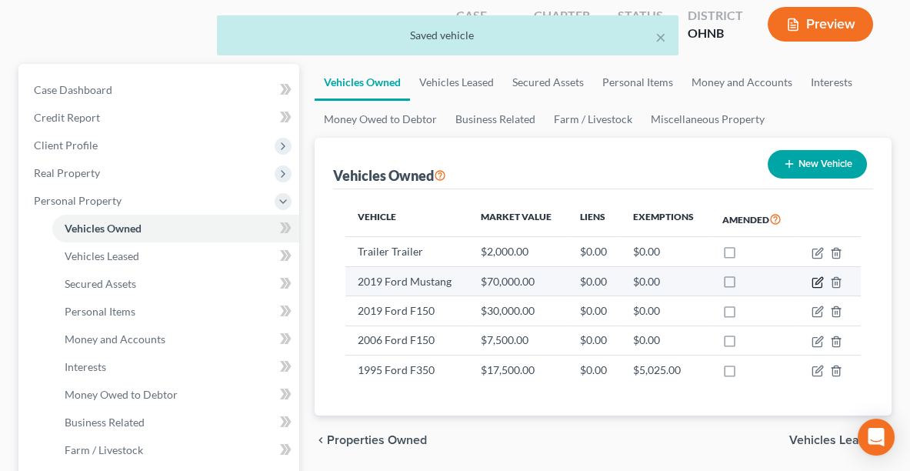
click at [811, 276] on icon "button" at bounding box center [817, 282] width 12 height 12
select select "0"
select select "7"
select select "0"
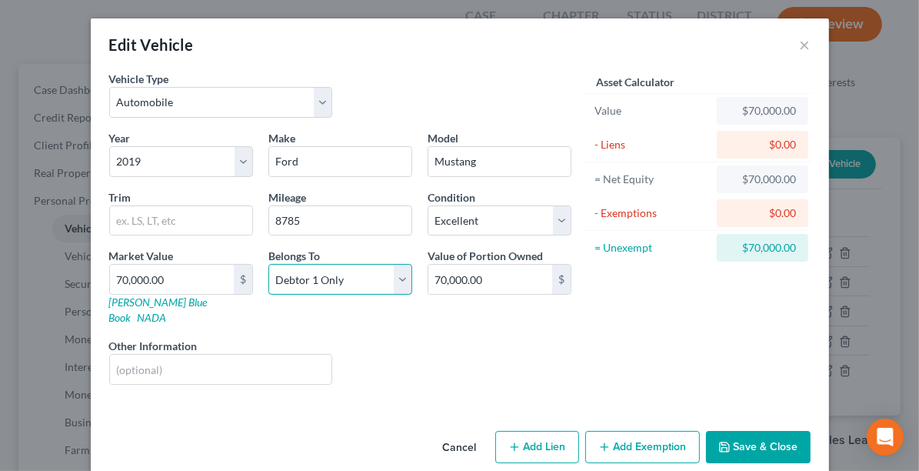
click at [400, 281] on select "Select Debtor 1 Only Debtor 2 Only Debtor 1 And Debtor 2 Only At Least One Of T…" at bounding box center [340, 279] width 144 height 31
select select "2"
click at [268, 264] on select "Select Debtor 1 Only Debtor 2 Only Debtor 1 And Debtor 2 Only At Least One Of T…" at bounding box center [340, 279] width 144 height 31
click at [169, 361] on input "text" at bounding box center [221, 369] width 222 height 29
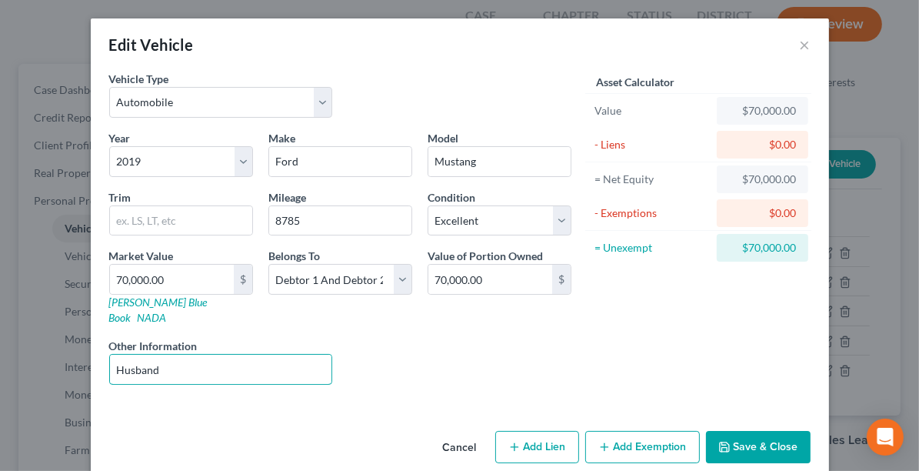
type input "Husband"
click at [783, 431] on button "Save & Close" at bounding box center [758, 447] width 105 height 32
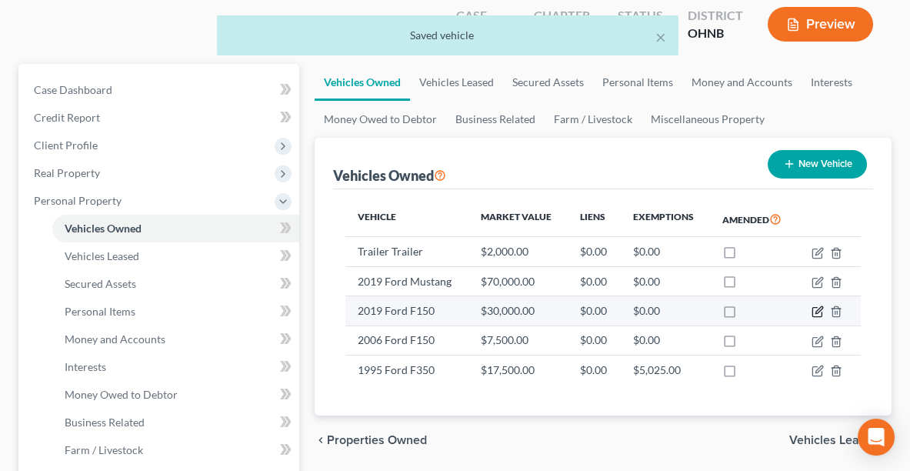
click at [821, 305] on icon "button" at bounding box center [817, 311] width 12 height 12
select select "0"
select select "7"
select select "1"
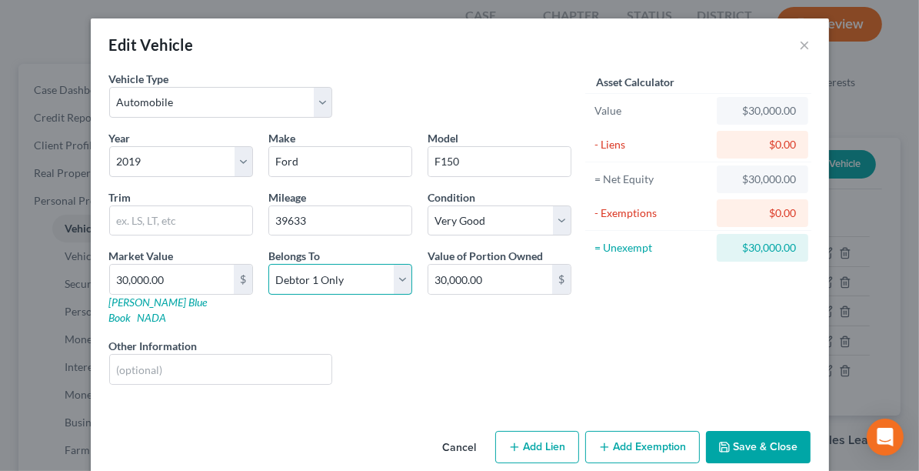
click at [401, 275] on select "Select Debtor 1 Only Debtor 2 Only Debtor 1 And Debtor 2 Only At Least One Of T…" at bounding box center [340, 279] width 144 height 31
select select "2"
click at [268, 264] on select "Select Debtor 1 Only Debtor 2 Only Debtor 1 And Debtor 2 Only At Least One Of T…" at bounding box center [340, 279] width 144 height 31
click at [225, 355] on input "text" at bounding box center [221, 369] width 222 height 29
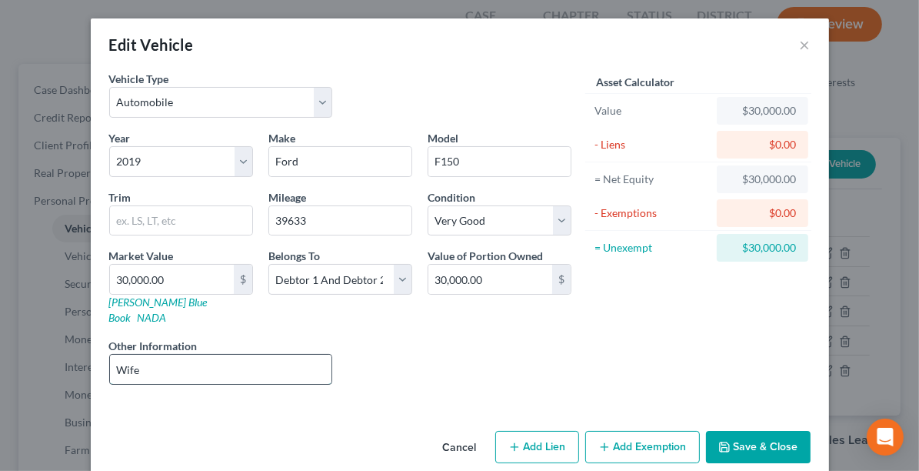
type input "Wife"
click at [757, 431] on button "Save & Close" at bounding box center [758, 447] width 105 height 32
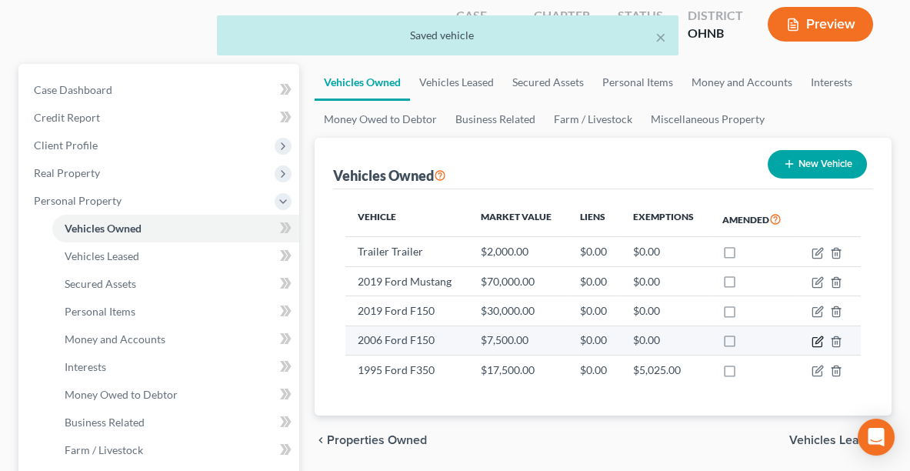
click at [816, 335] on icon "button" at bounding box center [817, 341] width 12 height 12
select select "0"
select select "20"
select select "2"
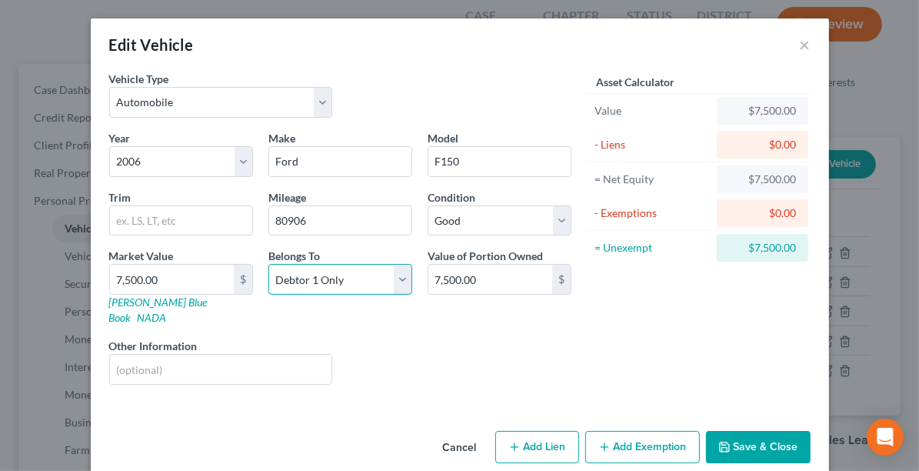
click at [334, 278] on select "Select Debtor 1 Only Debtor 2 Only Debtor 1 And Debtor 2 Only At Least One Of T…" at bounding box center [340, 279] width 144 height 31
select select "2"
click at [268, 264] on select "Select Debtor 1 Only Debtor 2 Only Debtor 1 And Debtor 2 Only At Least One Of T…" at bounding box center [340, 279] width 144 height 31
click at [216, 355] on input "text" at bounding box center [221, 369] width 222 height 29
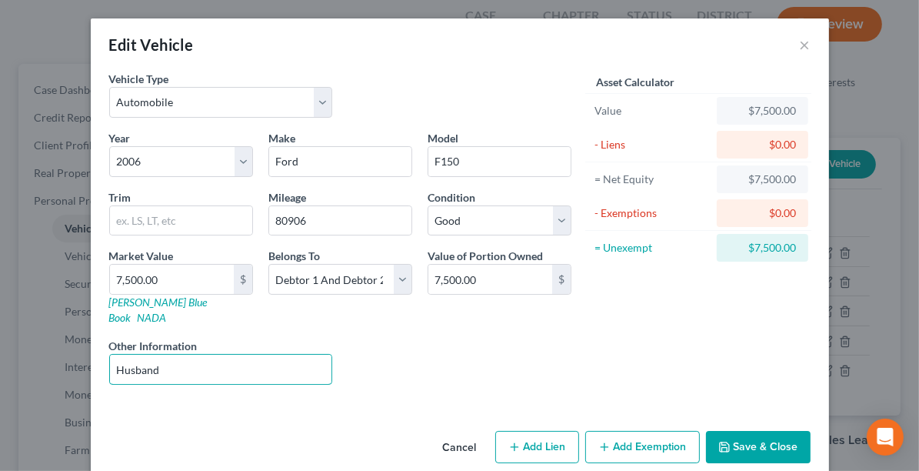
type input "Husband"
click at [754, 431] on button "Save & Close" at bounding box center [758, 447] width 105 height 32
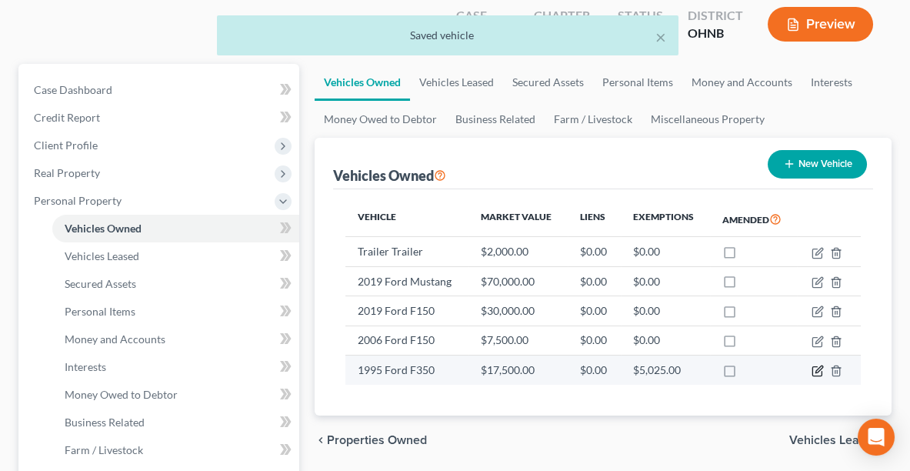
click at [820, 365] on icon "button" at bounding box center [817, 371] width 12 height 12
select select "0"
select select "31"
select select "3"
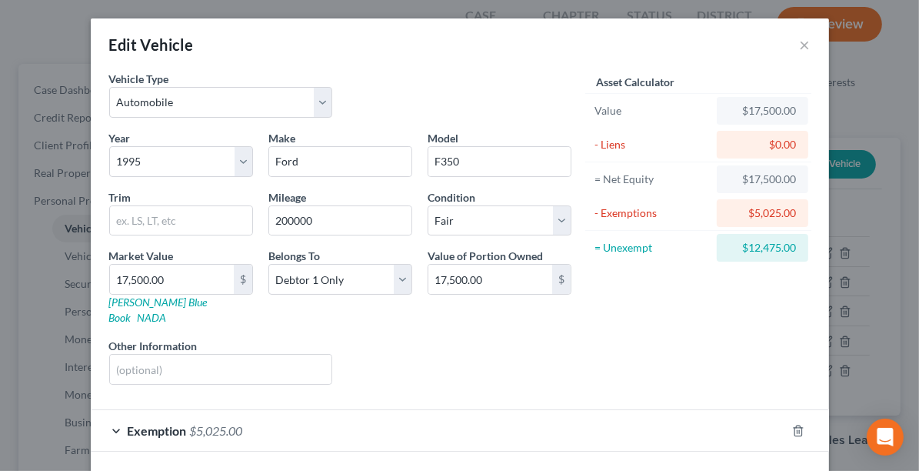
scroll to position [45, 0]
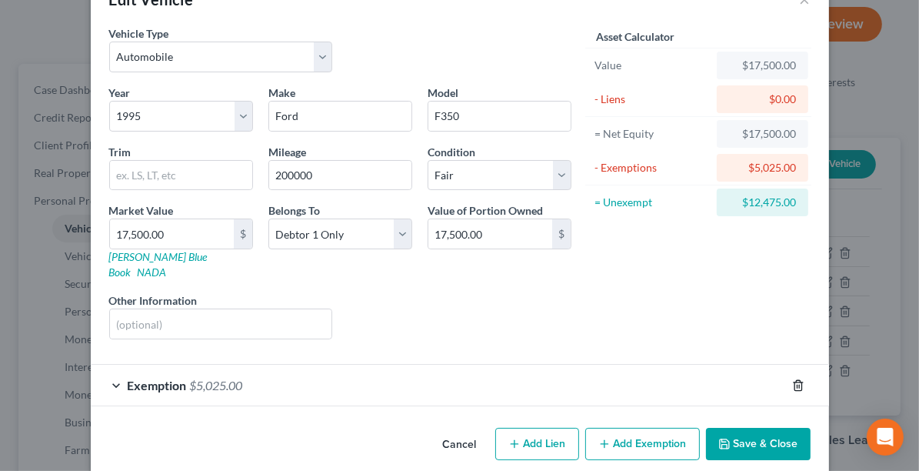
click at [792, 379] on icon "button" at bounding box center [798, 385] width 12 height 12
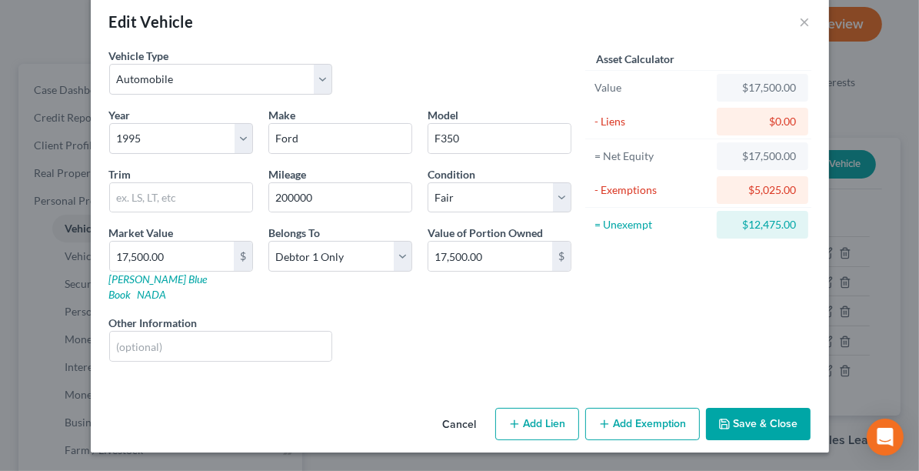
scroll to position [3, 0]
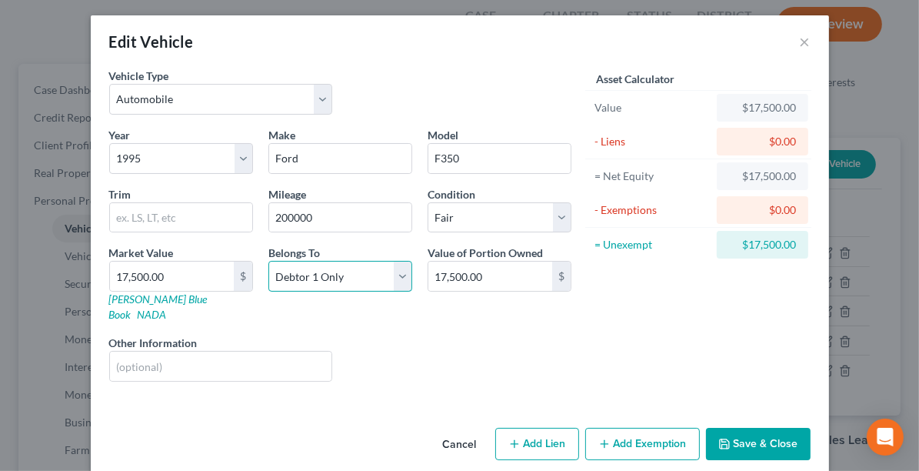
click at [345, 278] on select "Select Debtor 1 Only Debtor 2 Only Debtor 1 And Debtor 2 Only At Least One Of T…" at bounding box center [340, 276] width 144 height 31
select select "2"
click at [268, 261] on select "Select Debtor 1 Only Debtor 2 Only Debtor 1 And Debtor 2 Only At Least One Of T…" at bounding box center [340, 276] width 144 height 31
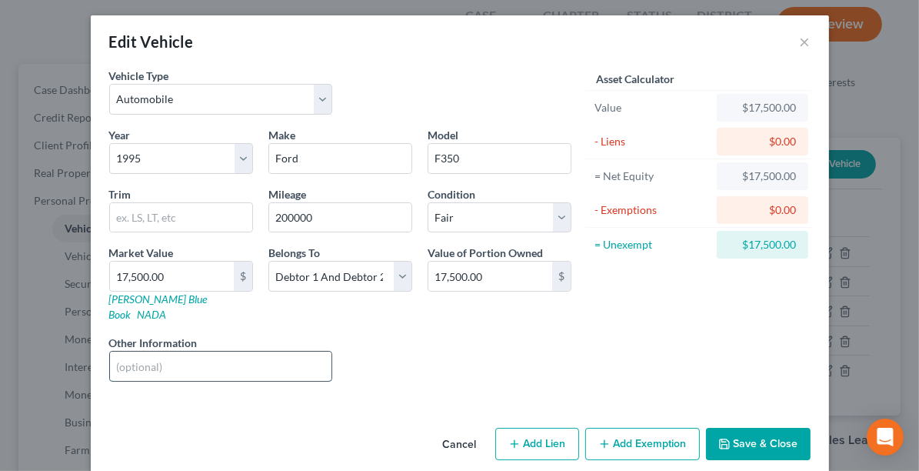
click at [242, 355] on input "text" at bounding box center [221, 365] width 222 height 29
drag, startPoint x: 179, startPoint y: 344, endPoint x: 335, endPoint y: 361, distance: 157.1
click at [335, 361] on div "Year Select 2026 2025 2024 2023 2022 2021 2020 2019 2018 2017 2016 2015 2014 20…" at bounding box center [341, 260] width 478 height 267
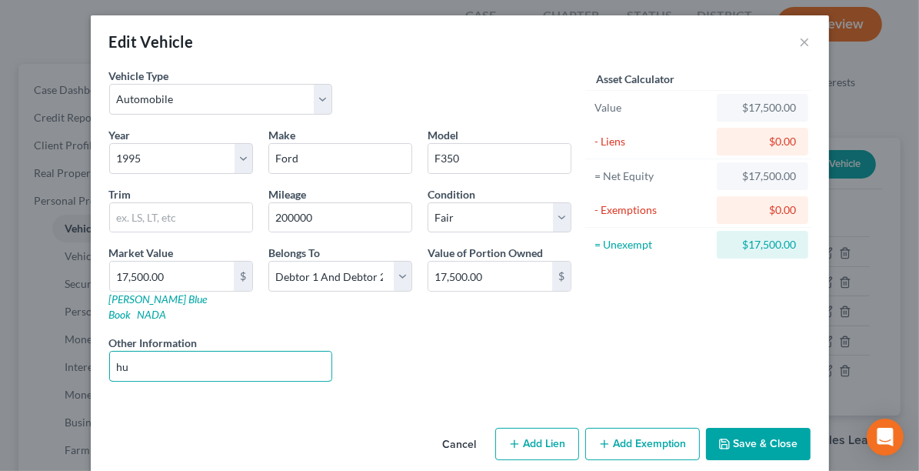
type input "h"
type input "Husband"
click at [752, 428] on button "Save & Close" at bounding box center [758, 444] width 105 height 32
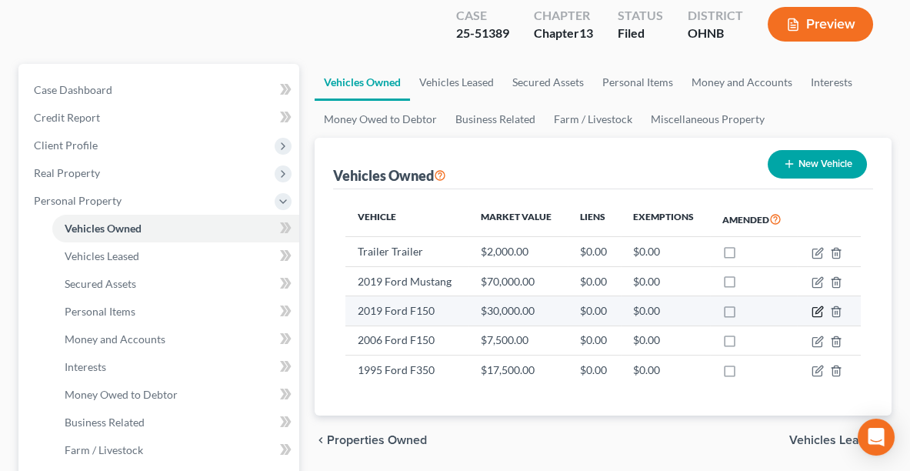
click at [817, 307] on icon "button" at bounding box center [818, 310] width 7 height 7
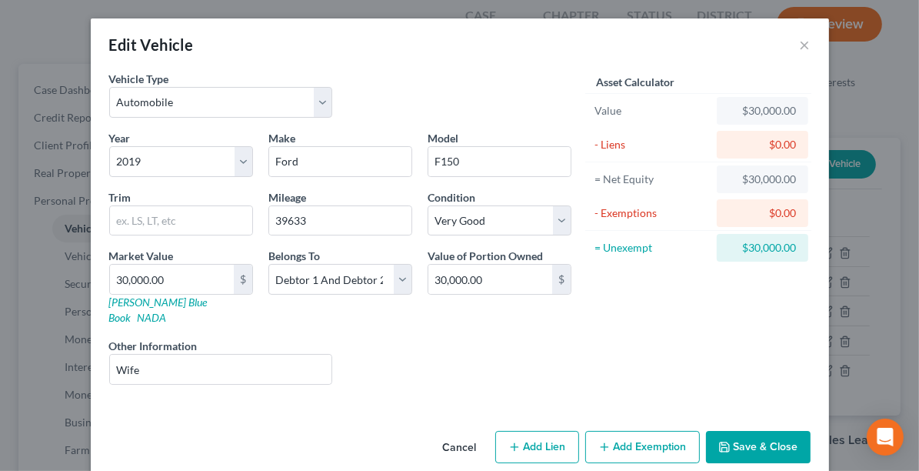
click at [639, 431] on button "Add Exemption" at bounding box center [642, 447] width 115 height 32
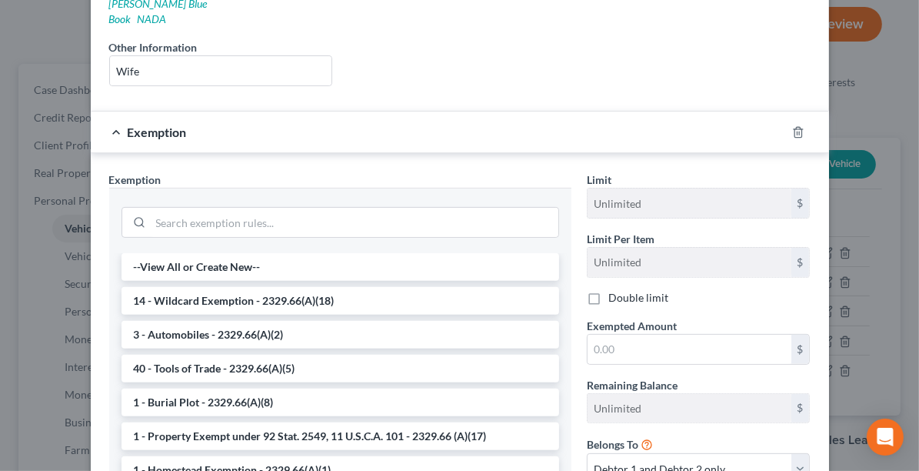
scroll to position [350, 0]
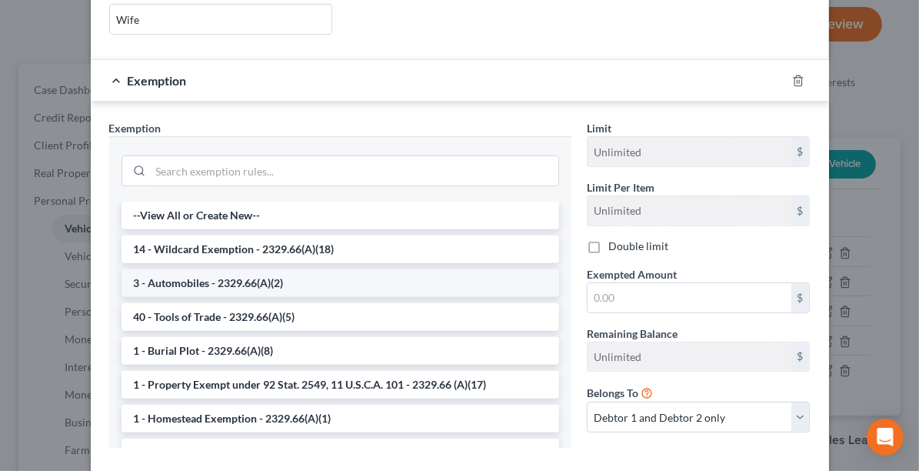
click at [218, 269] on li "3 - Automobiles - 2329.66(A)(2)" at bounding box center [341, 283] width 438 height 28
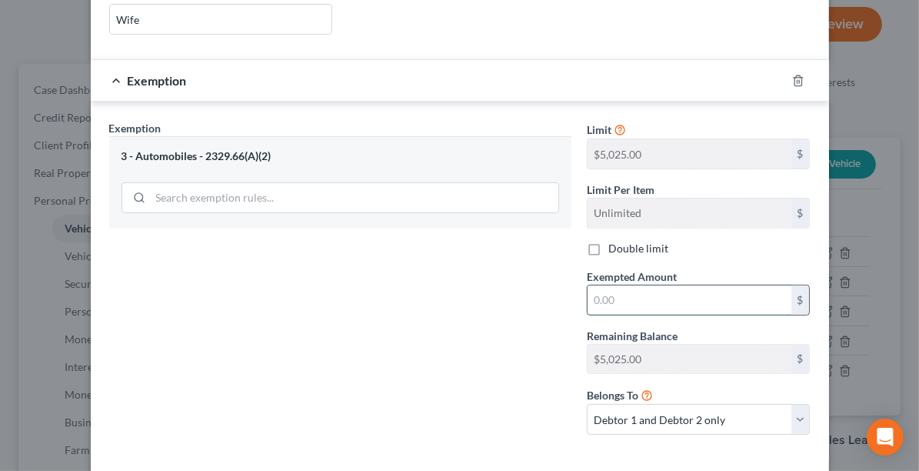
click at [632, 285] on input "text" at bounding box center [690, 299] width 204 height 29
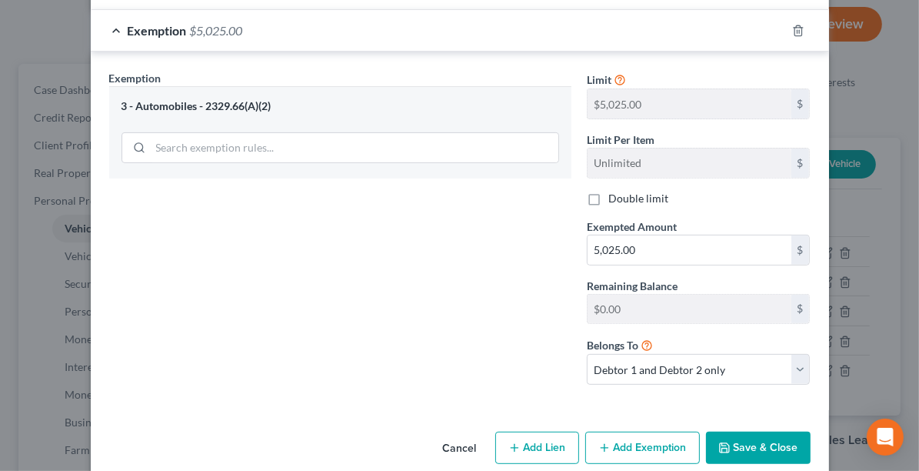
click at [752, 431] on button "Save & Close" at bounding box center [758, 447] width 105 height 32
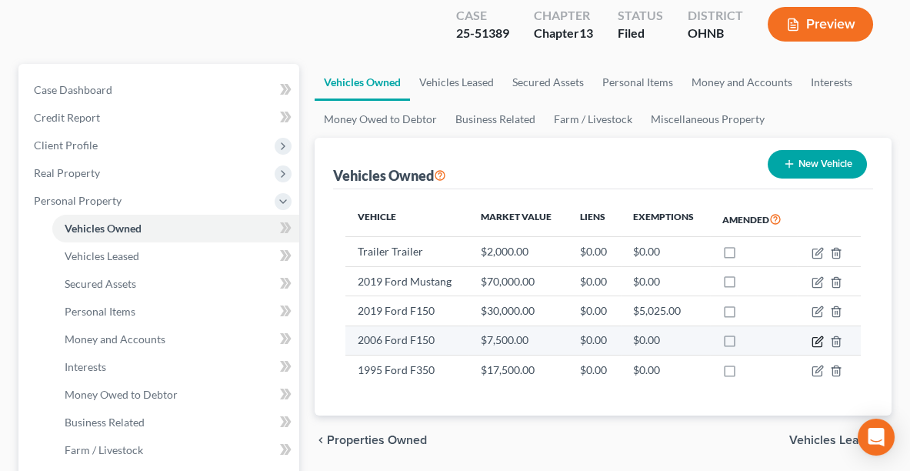
click at [817, 335] on icon "button" at bounding box center [817, 341] width 12 height 12
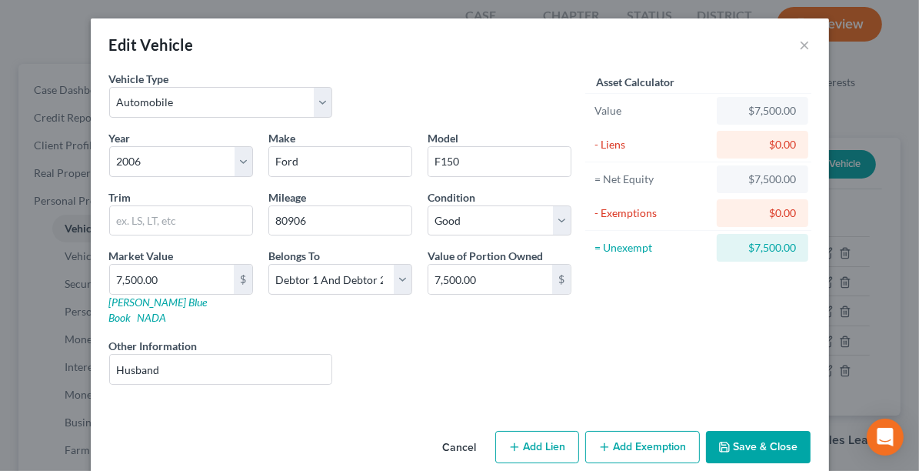
click at [640, 431] on button "Add Exemption" at bounding box center [642, 447] width 115 height 32
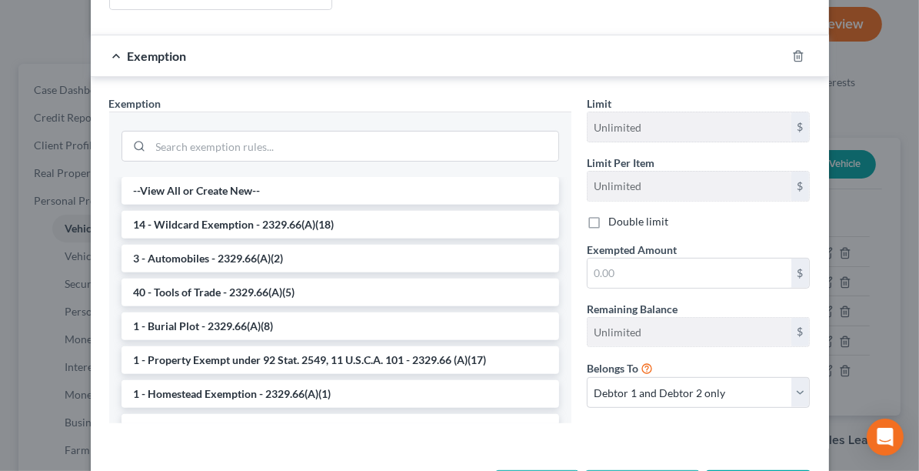
scroll to position [378, 0]
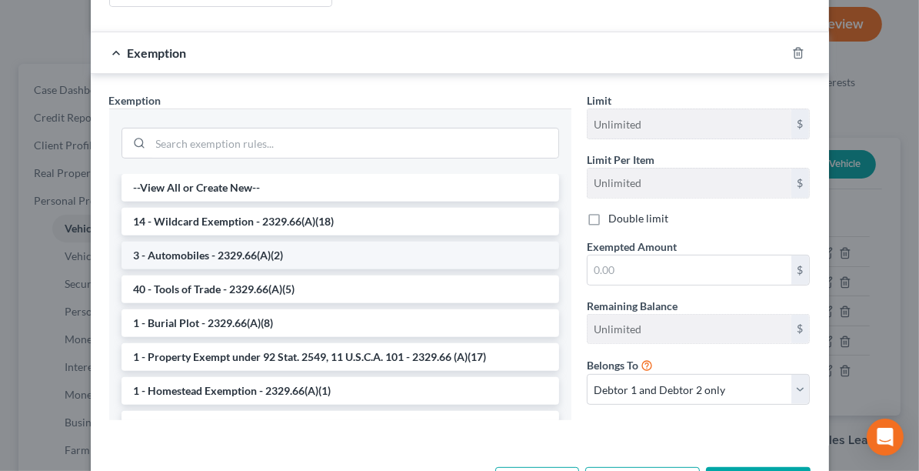
click at [295, 242] on li "3 - Automobiles - 2329.66(A)(2)" at bounding box center [341, 256] width 438 height 28
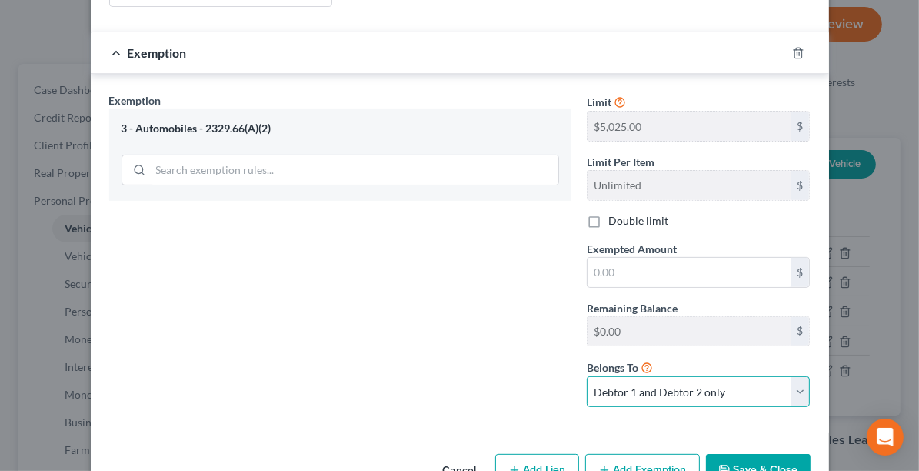
click at [669, 376] on select "Debtor 1 only Debtor 2 only Debtor 1 and Debtor 2 only" at bounding box center [699, 391] width 224 height 31
click at [587, 376] on select "Debtor 1 only Debtor 2 only Debtor 1 and Debtor 2 only" at bounding box center [699, 391] width 224 height 31
click at [671, 376] on select "Debtor 1 only Debtor 2 only Debtor 1 and Debtor 2 only" at bounding box center [699, 391] width 224 height 31
click at [587, 376] on select "Debtor 1 only Debtor 2 only Debtor 1 and Debtor 2 only" at bounding box center [699, 391] width 224 height 31
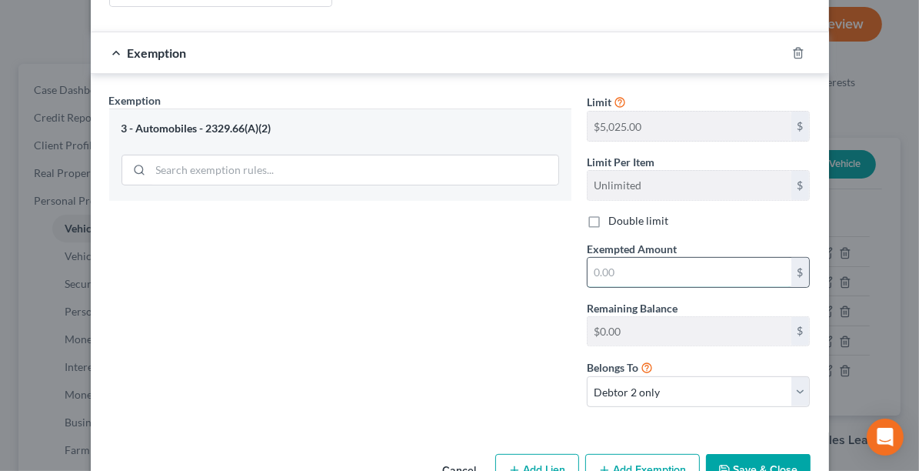
click at [638, 260] on input "text" at bounding box center [690, 272] width 204 height 29
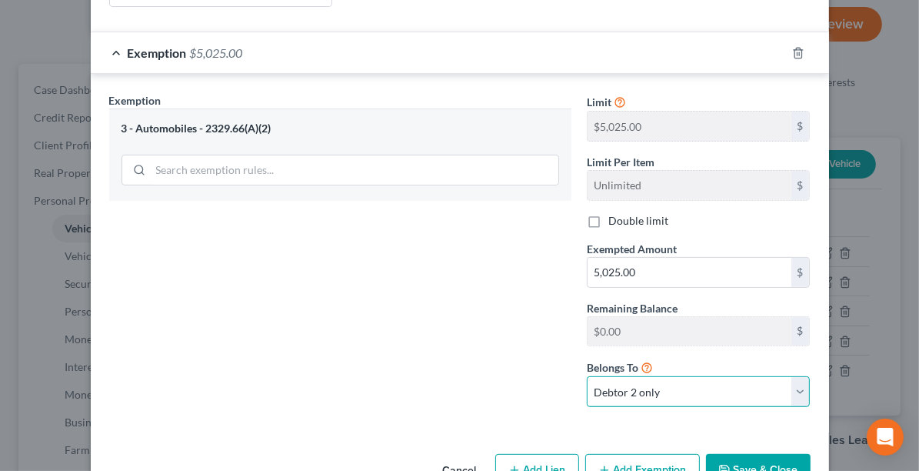
click at [647, 376] on select "Debtor 1 only Debtor 2 only Debtor 1 and Debtor 2 only" at bounding box center [699, 391] width 224 height 31
click at [587, 376] on select "Debtor 1 only Debtor 2 only Debtor 1 and Debtor 2 only" at bounding box center [699, 391] width 224 height 31
click at [720, 449] on icon "button" at bounding box center [724, 470] width 12 height 12
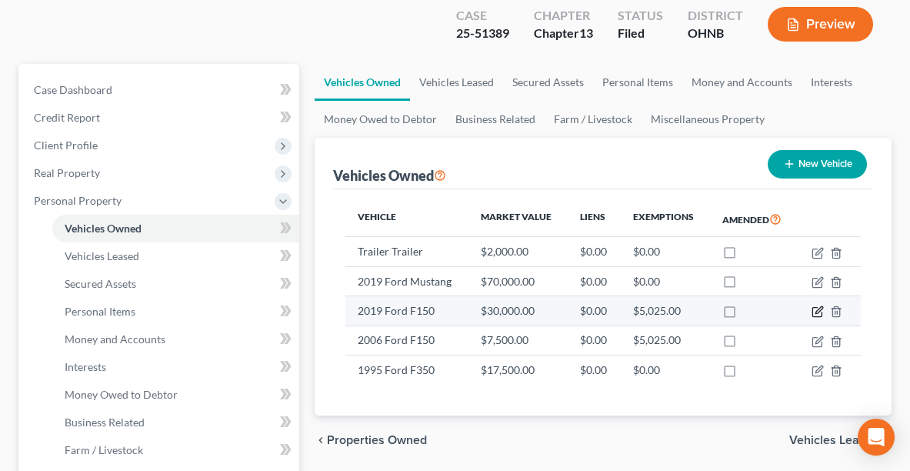
click at [821, 305] on icon "button" at bounding box center [817, 311] width 12 height 12
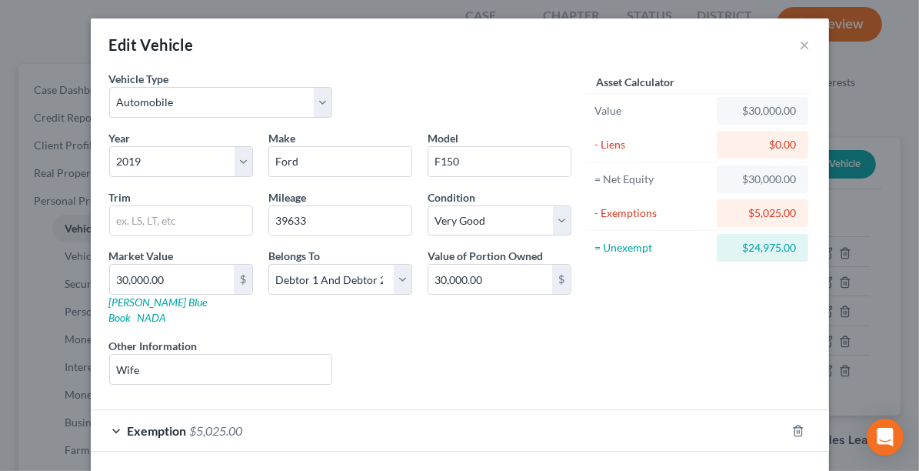
scroll to position [45, 0]
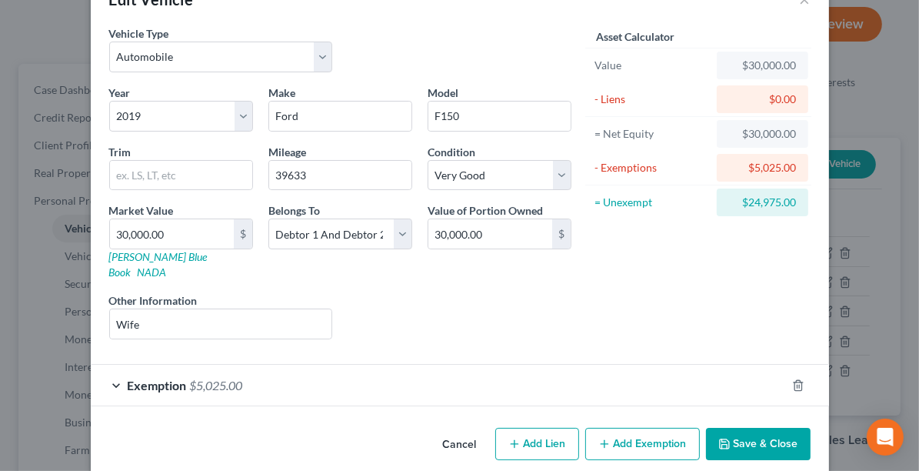
click at [173, 378] on span "Exemption" at bounding box center [157, 385] width 59 height 15
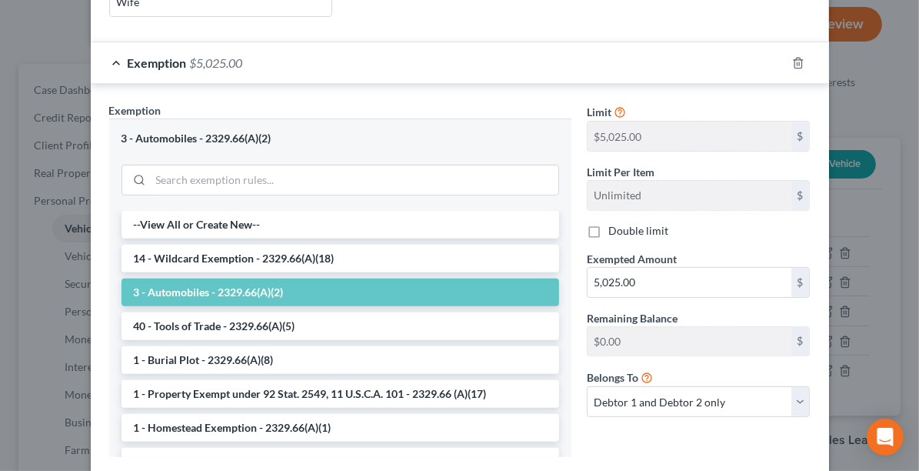
scroll to position [372, 0]
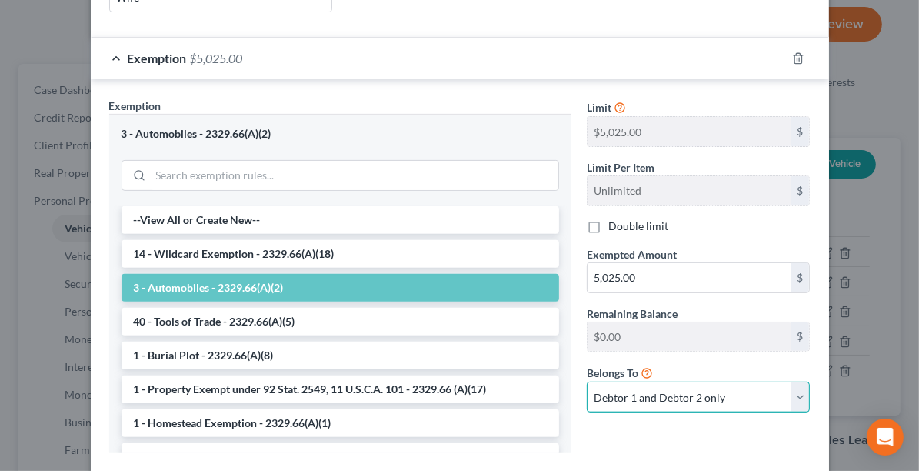
click at [688, 381] on select "Debtor 1 only Debtor 2 only Debtor 1 and Debtor 2 only" at bounding box center [699, 396] width 224 height 31
click at [587, 381] on select "Debtor 1 only Debtor 2 only Debtor 1 and Debtor 2 only" at bounding box center [699, 396] width 224 height 31
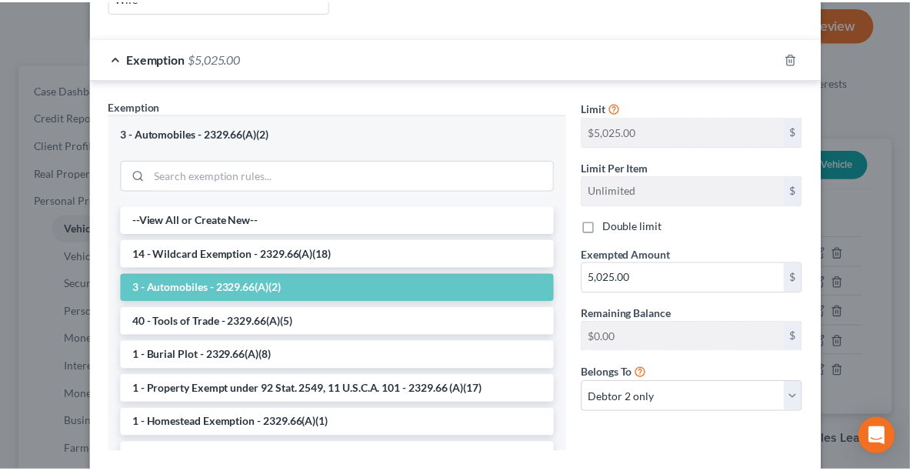
scroll to position [441, 0]
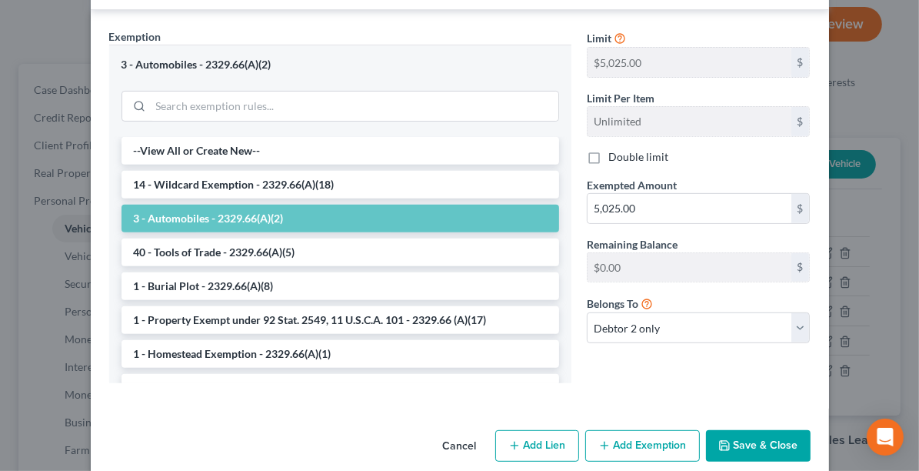
click at [788, 430] on button "Save & Close" at bounding box center [758, 446] width 105 height 32
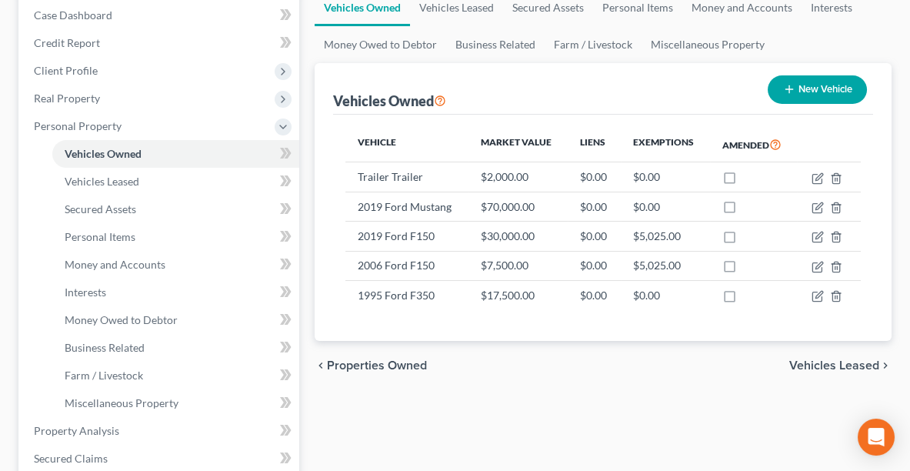
scroll to position [227, 0]
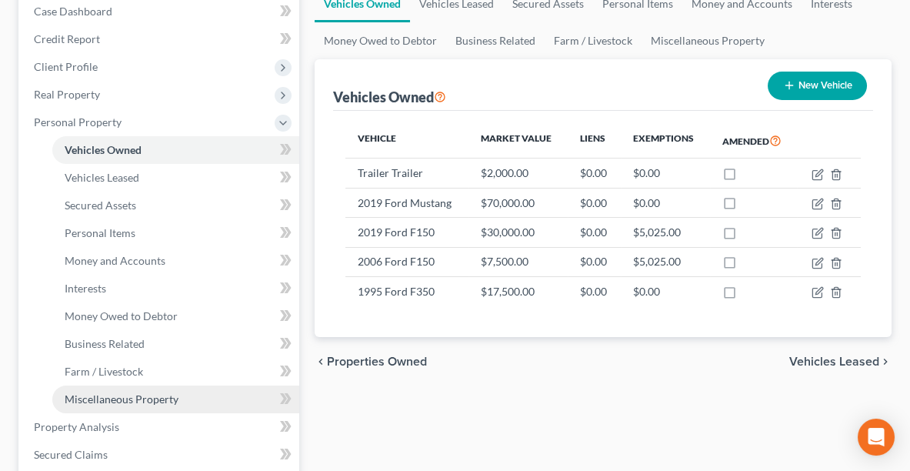
click at [146, 392] on span "Miscellaneous Property" at bounding box center [122, 398] width 114 height 13
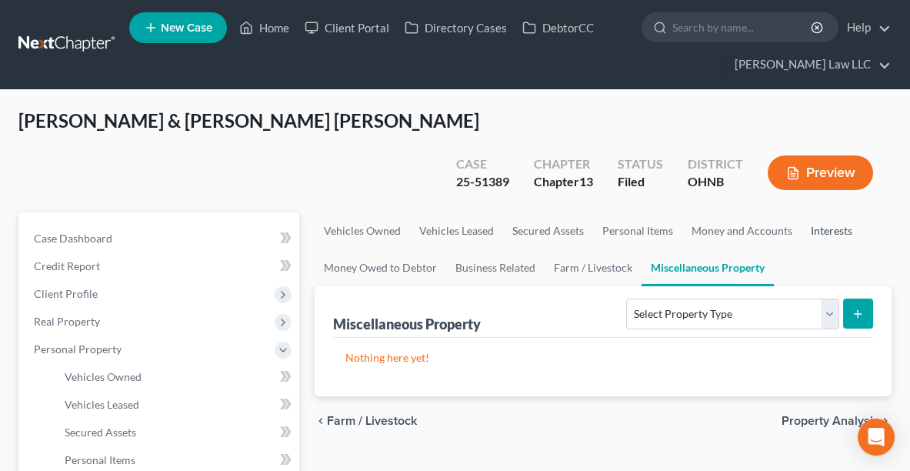
click at [821, 212] on link "Interests" at bounding box center [831, 230] width 60 height 37
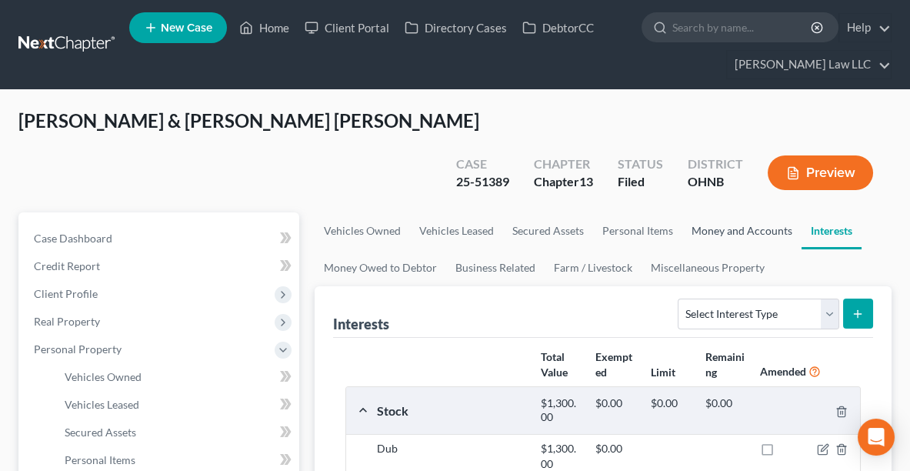
click at [766, 212] on link "Money and Accounts" at bounding box center [741, 230] width 119 height 37
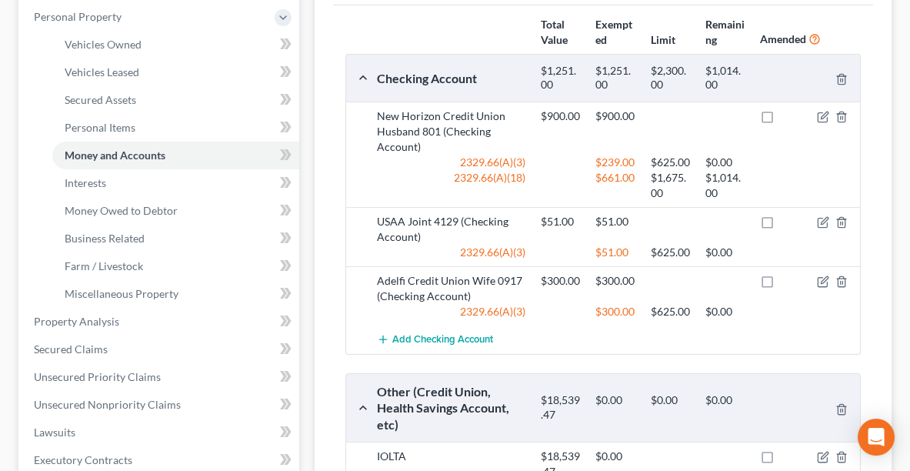
scroll to position [188, 0]
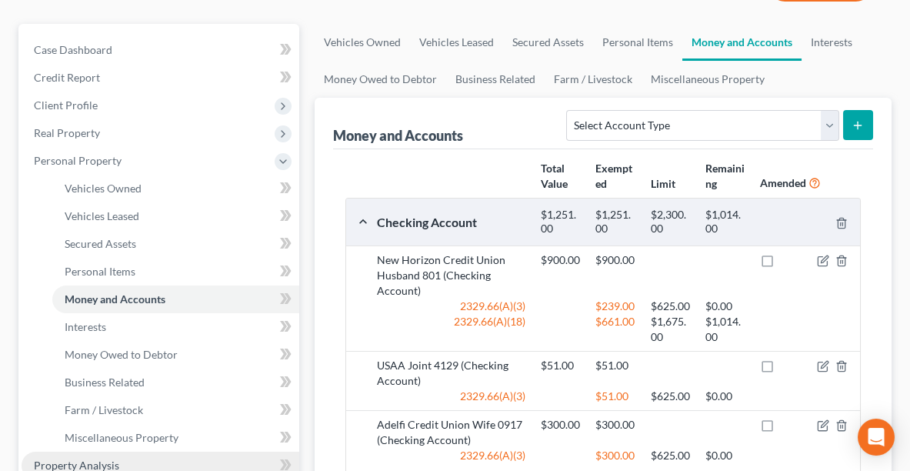
click at [96, 449] on span "Property Analysis" at bounding box center [76, 464] width 85 height 13
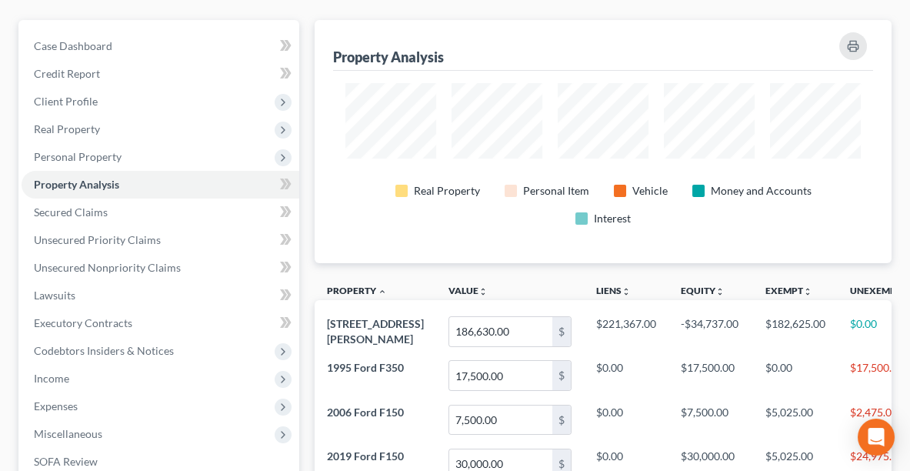
scroll to position [191, 0]
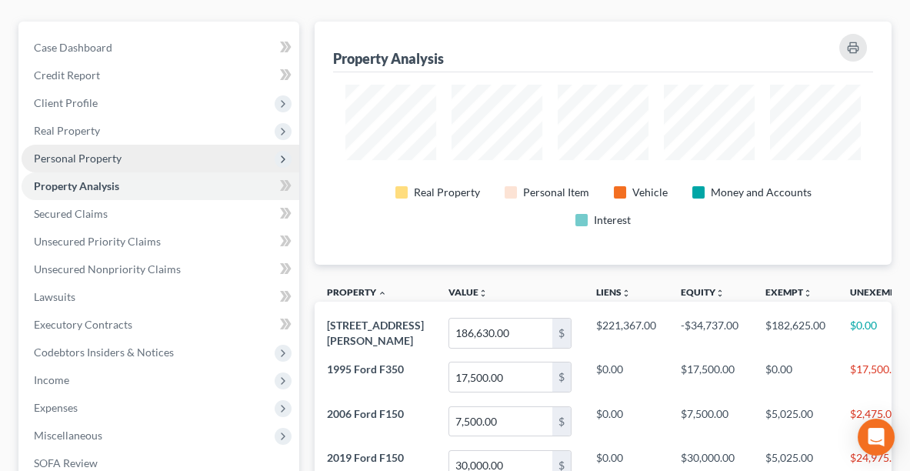
click at [95, 152] on span "Personal Property" at bounding box center [78, 158] width 88 height 13
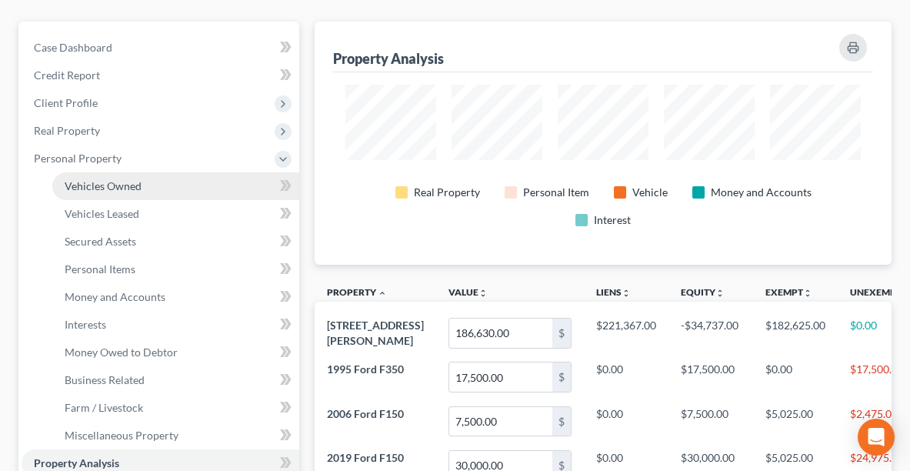
click at [105, 179] on span "Vehicles Owned" at bounding box center [103, 185] width 77 height 13
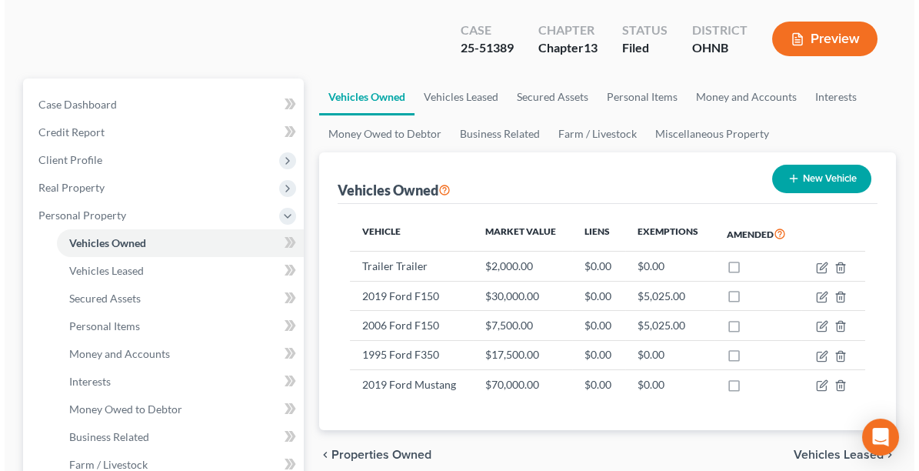
scroll to position [166, 0]
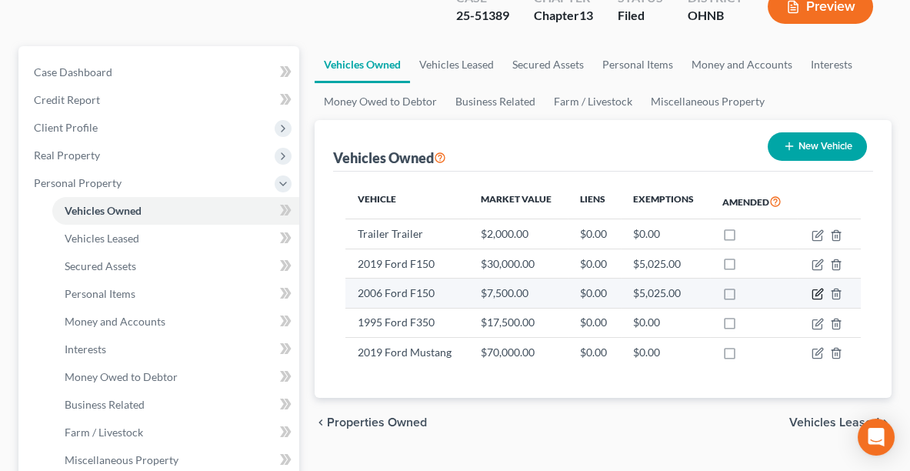
click at [817, 288] on icon "button" at bounding box center [817, 294] width 12 height 12
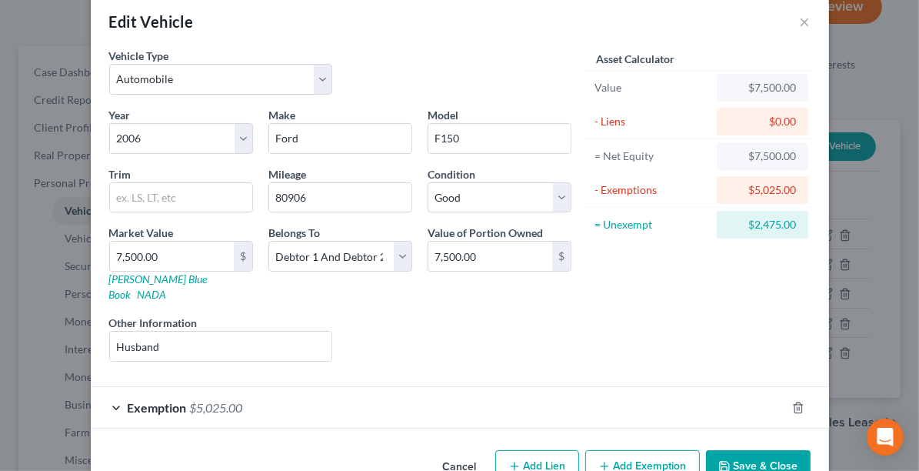
scroll to position [45, 0]
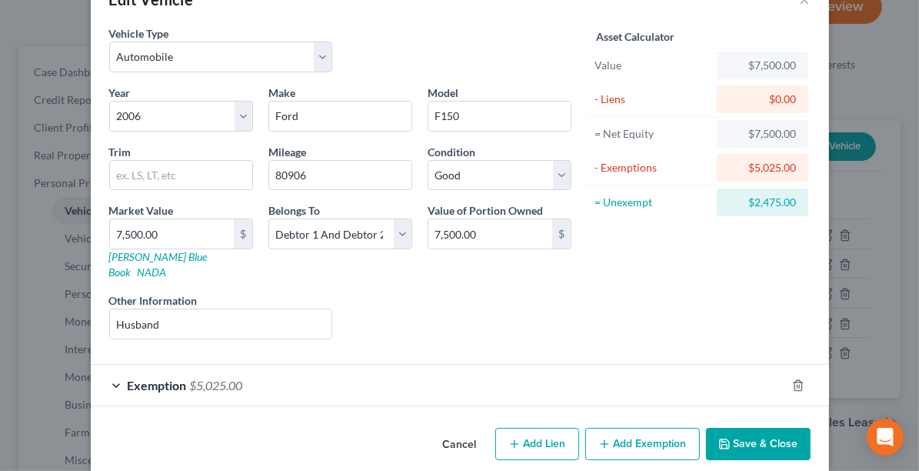
click at [635, 428] on button "Add Exemption" at bounding box center [642, 444] width 115 height 32
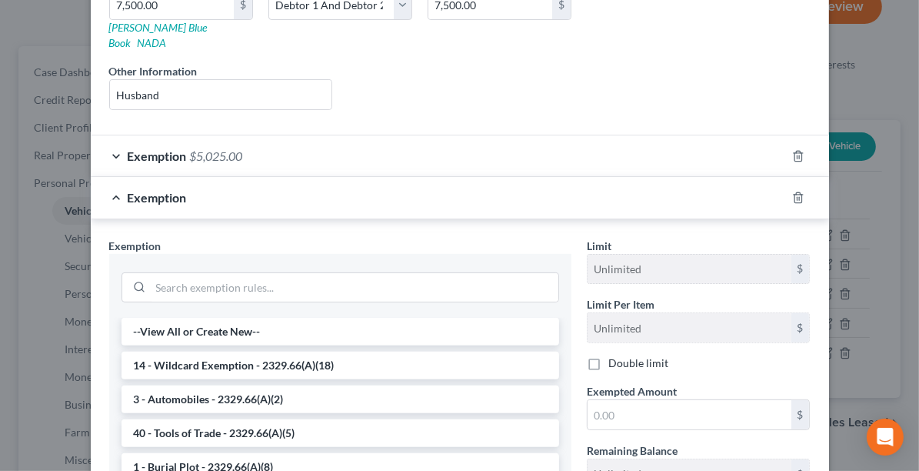
scroll to position [279, 0]
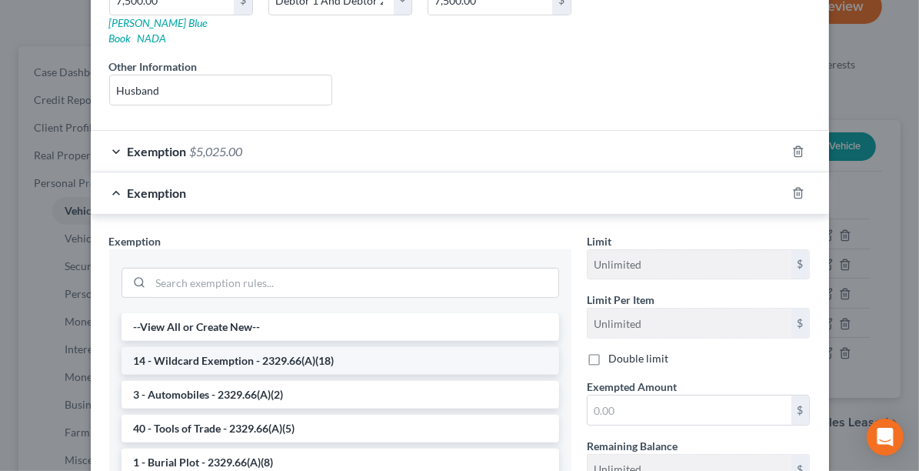
click at [328, 347] on li "14 - Wildcard Exemption - 2329.66(A)(18)" at bounding box center [341, 361] width 438 height 28
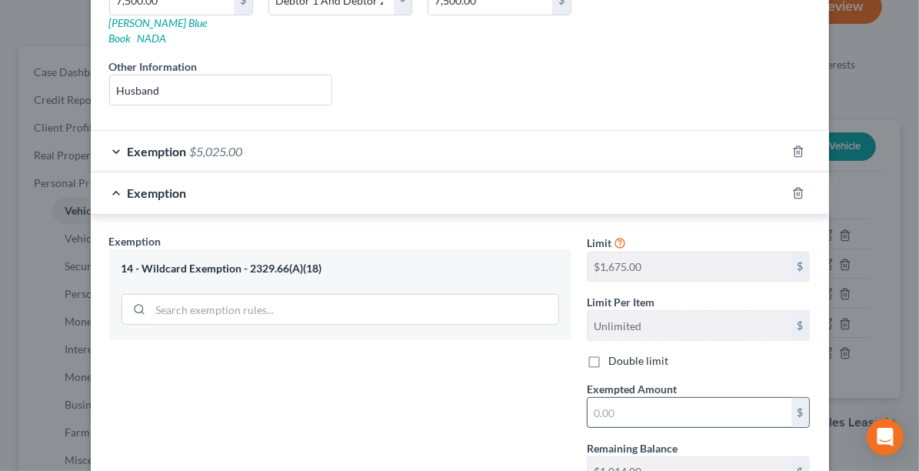
click at [630, 398] on input "text" at bounding box center [690, 412] width 204 height 29
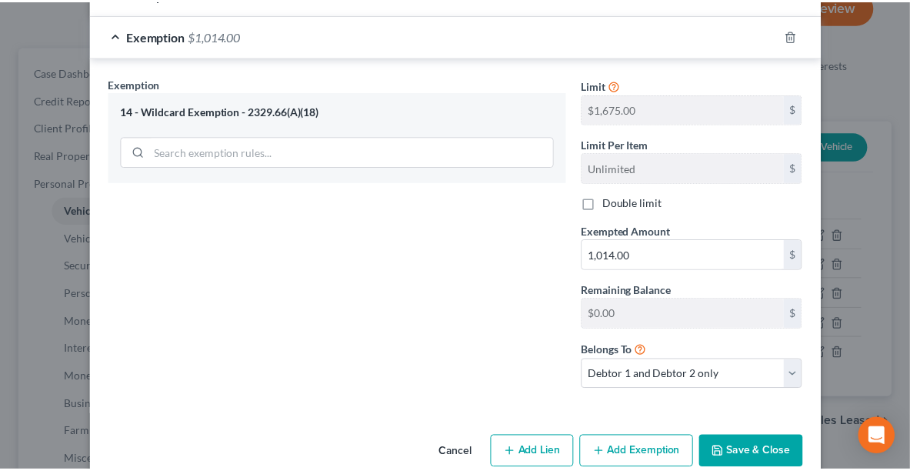
scroll to position [441, 0]
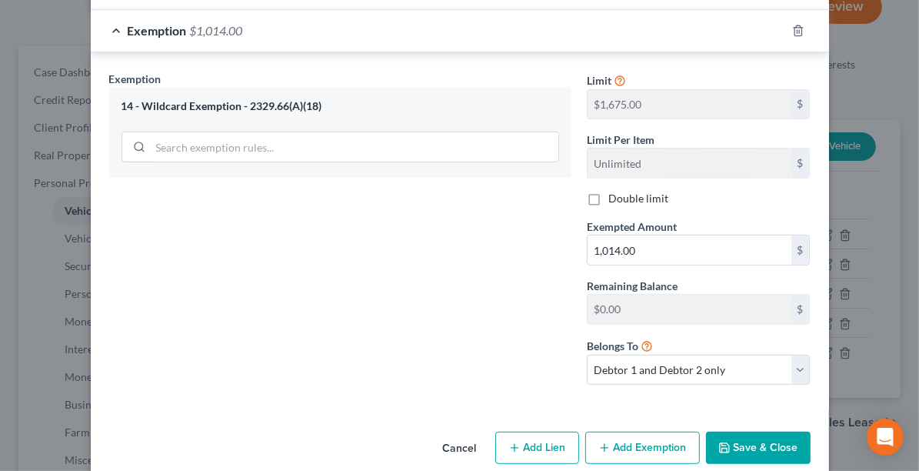
click at [763, 431] on button "Save & Close" at bounding box center [758, 447] width 105 height 32
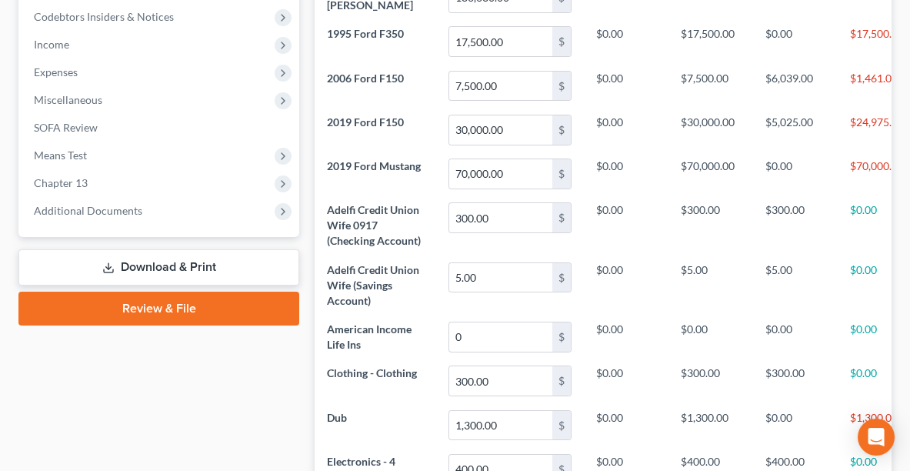
scroll to position [525, 0]
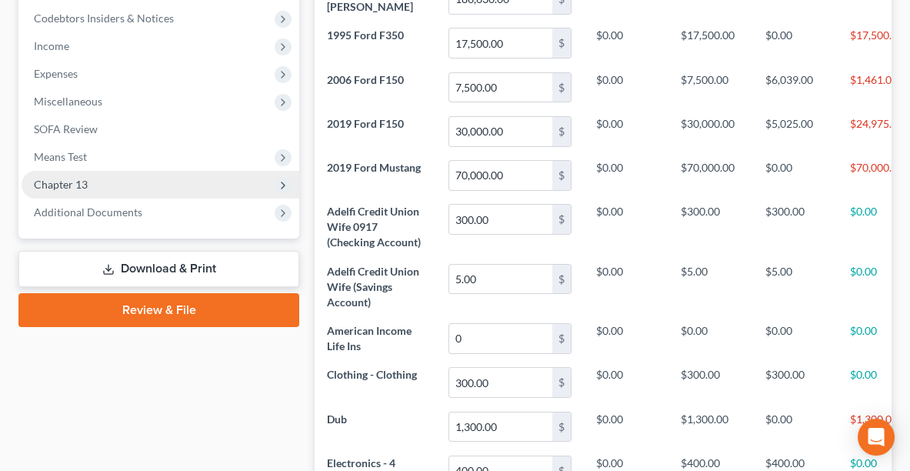
click at [148, 171] on span "Chapter 13" at bounding box center [161, 185] width 278 height 28
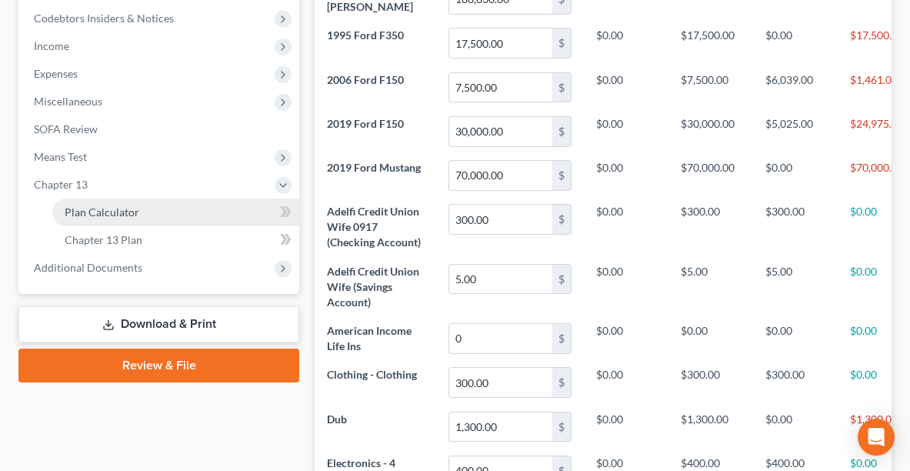
drag, startPoint x: 136, startPoint y: 168, endPoint x: 220, endPoint y: 185, distance: 85.5
click at [136, 205] on span "Plan Calculator" at bounding box center [102, 211] width 75 height 13
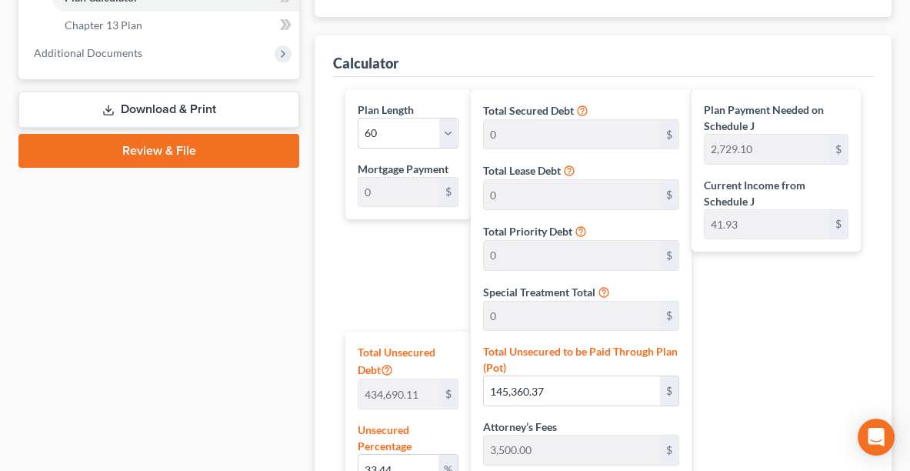
scroll to position [741, 0]
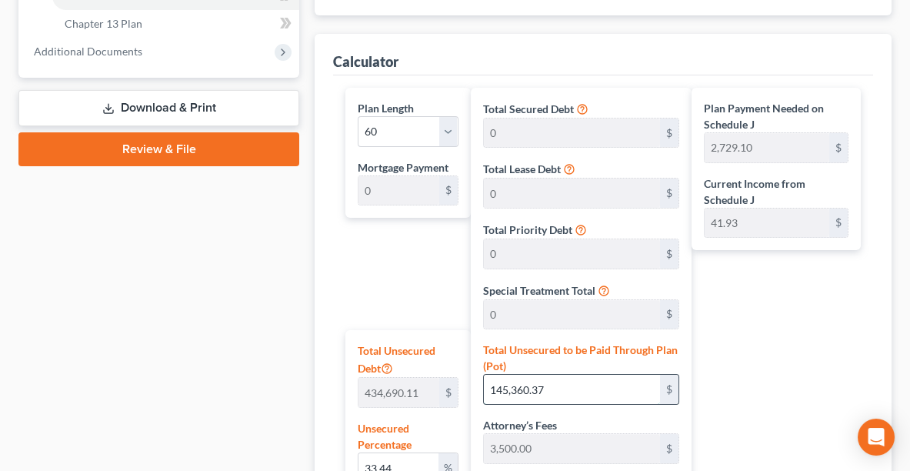
click at [593, 375] on input "145,360.37" at bounding box center [572, 389] width 177 height 29
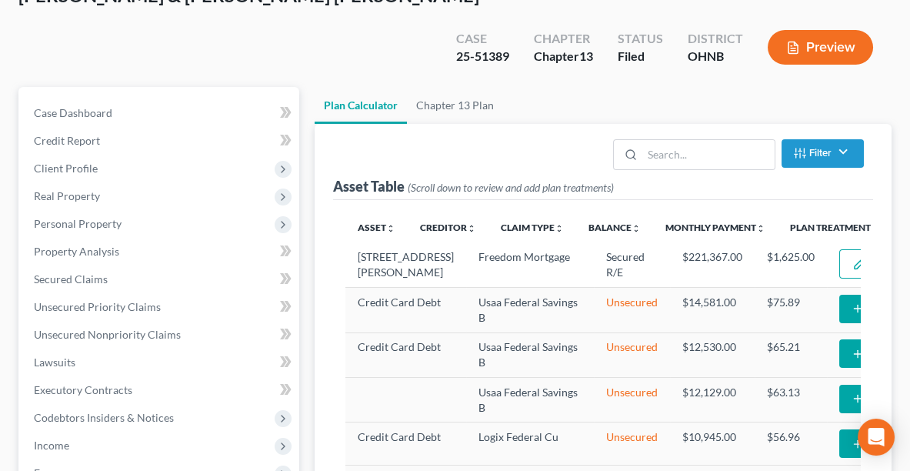
scroll to position [122, 0]
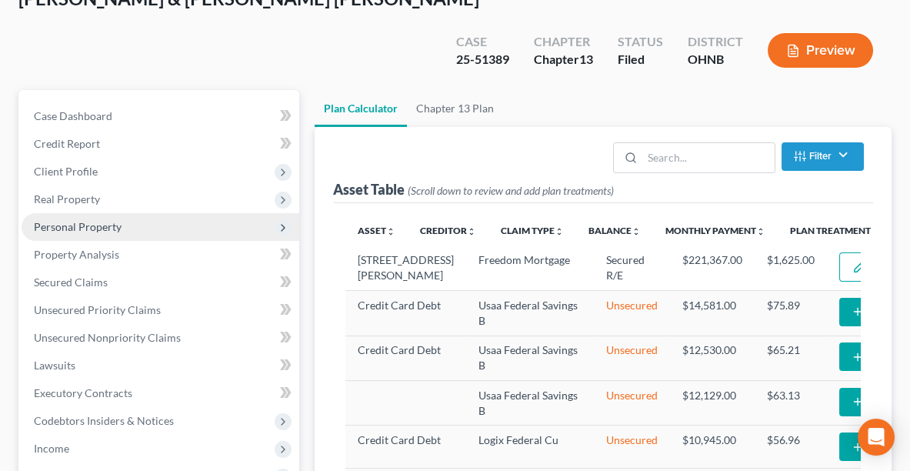
click at [60, 220] on span "Personal Property" at bounding box center [78, 226] width 88 height 13
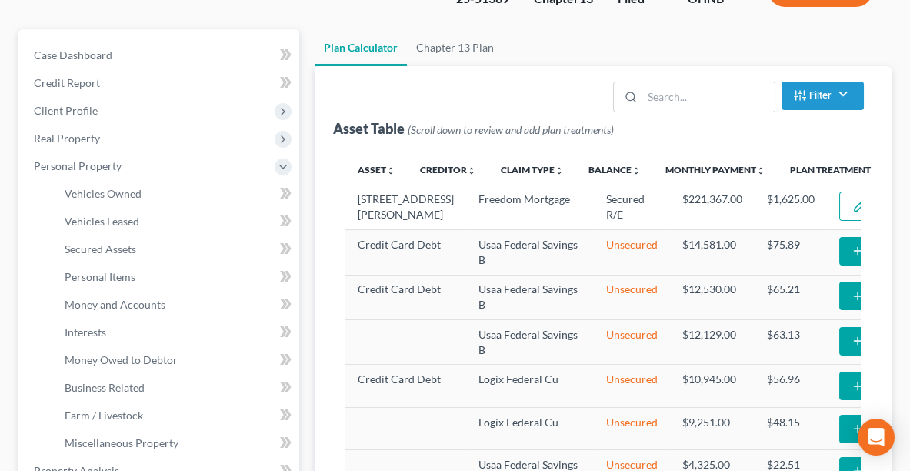
scroll to position [182, 0]
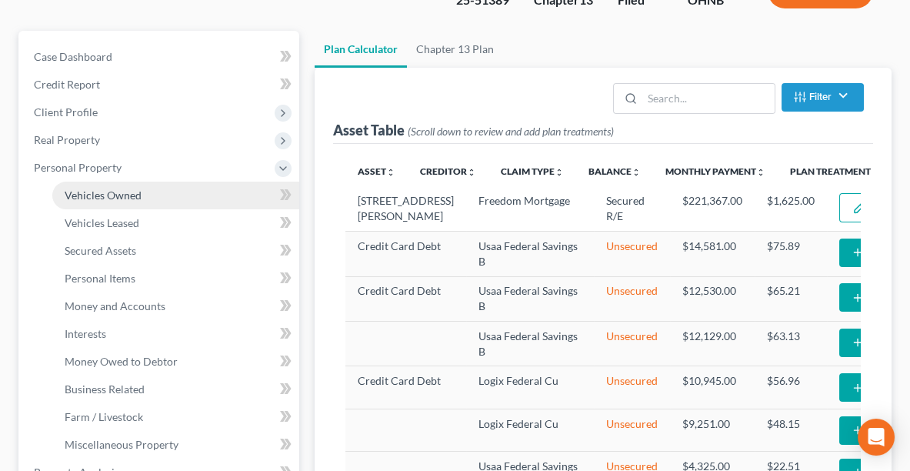
click at [117, 182] on link "Vehicles Owned" at bounding box center [175, 196] width 247 height 28
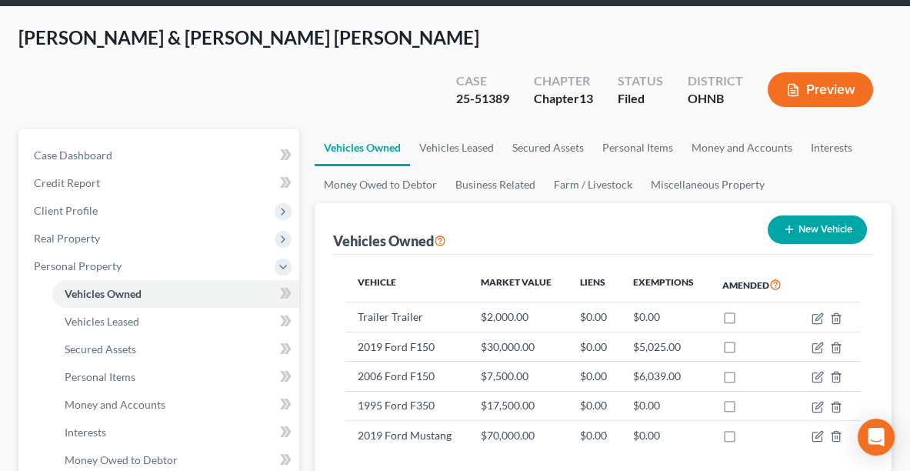
scroll to position [113, 0]
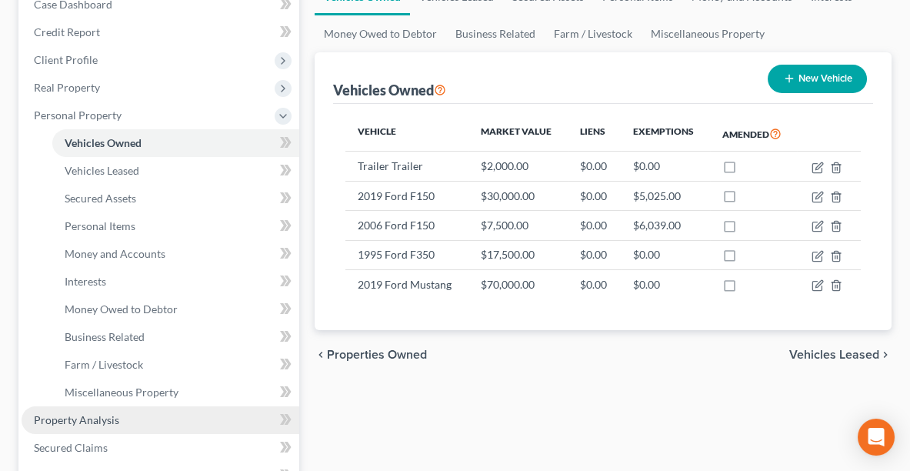
click at [62, 406] on link "Property Analysis" at bounding box center [161, 420] width 278 height 28
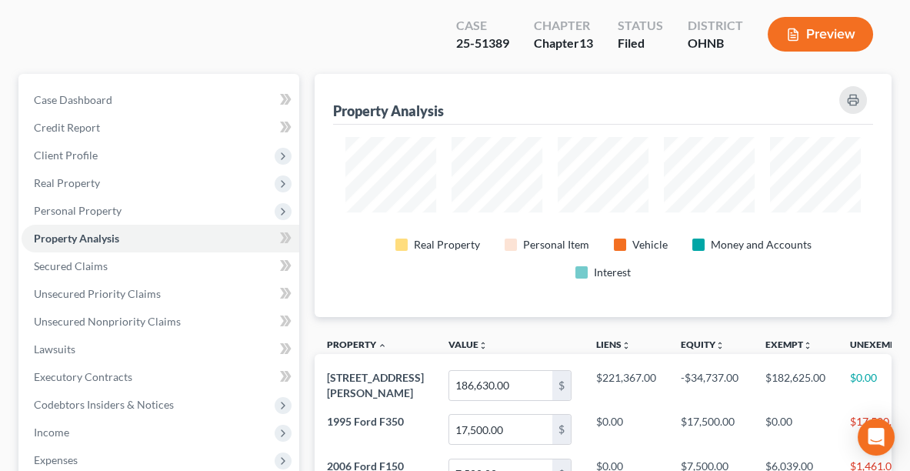
scroll to position [155, 0]
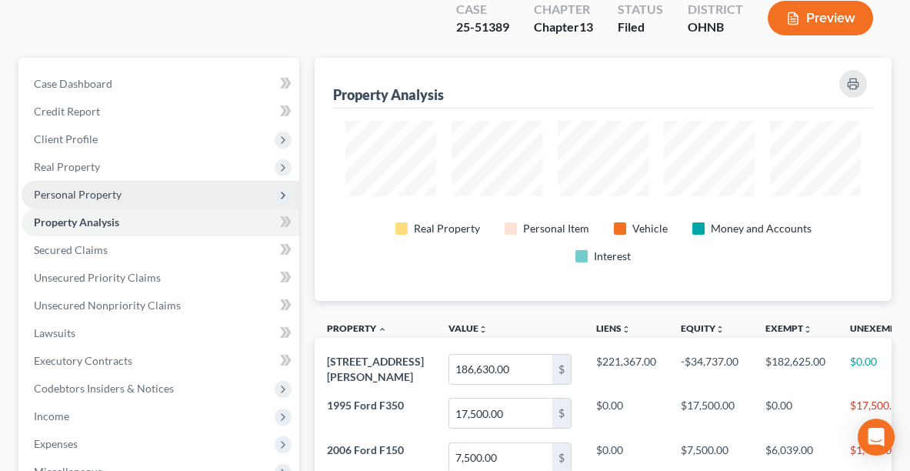
click at [72, 188] on span "Personal Property" at bounding box center [78, 194] width 88 height 13
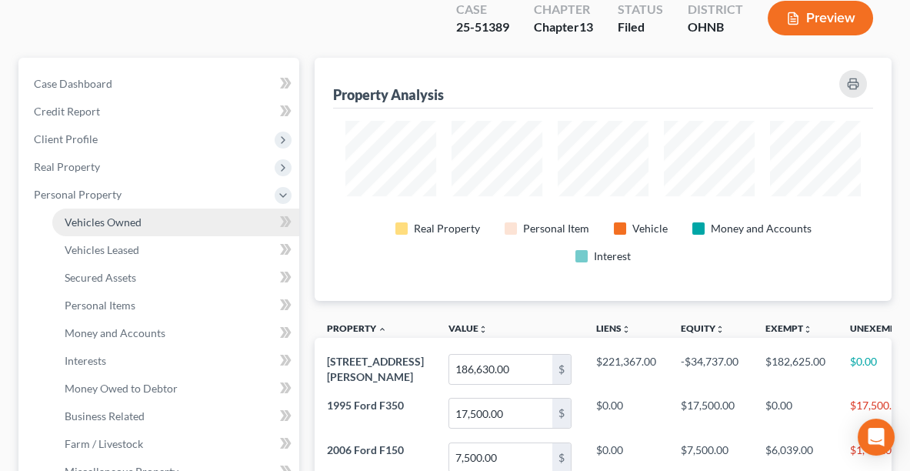
click at [118, 208] on link "Vehicles Owned" at bounding box center [175, 222] width 247 height 28
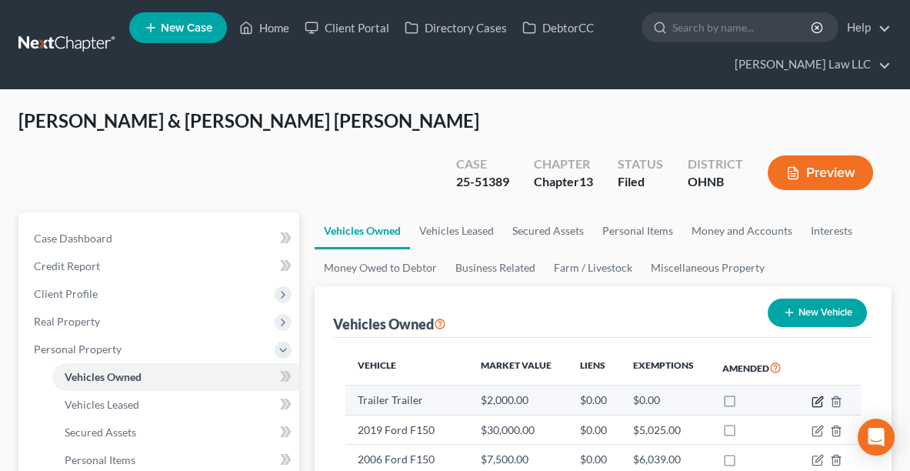
click at [819, 396] on icon "button" at bounding box center [818, 399] width 7 height 7
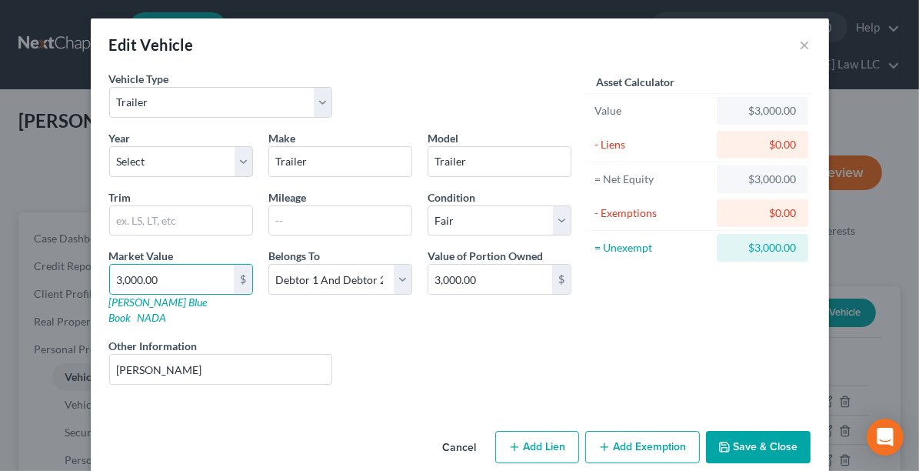
click at [783, 431] on button "Save & Close" at bounding box center [758, 447] width 105 height 32
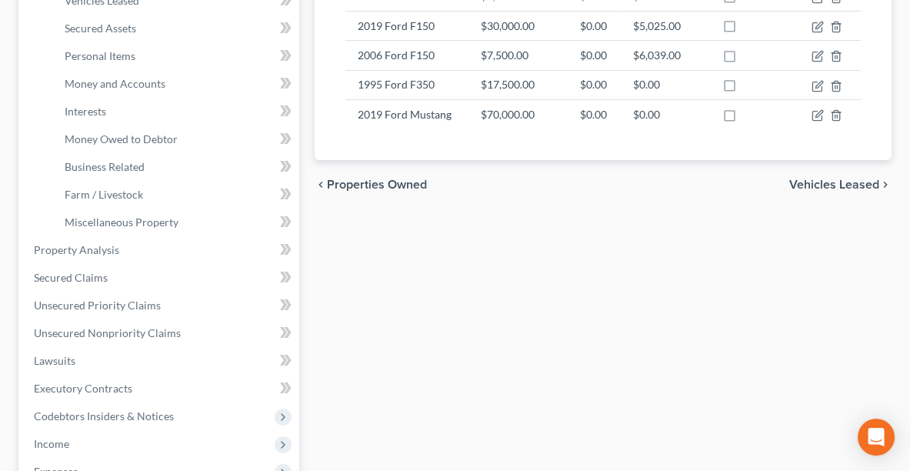
scroll to position [422, 0]
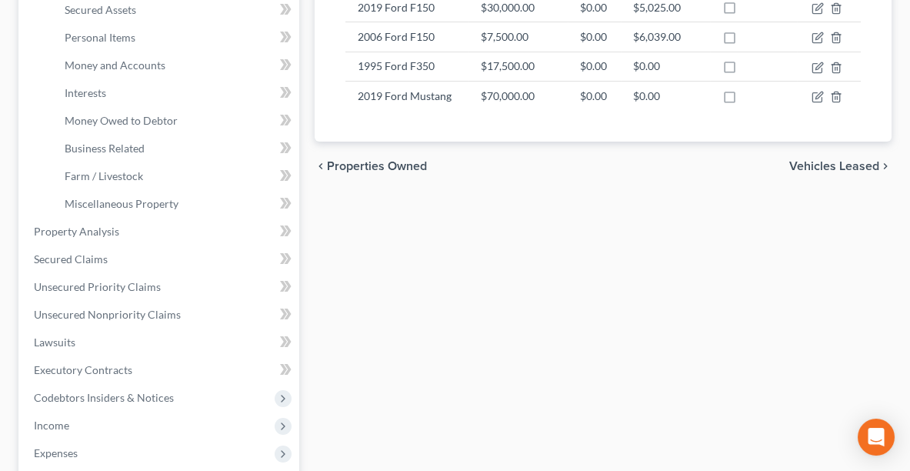
click at [672, 172] on div "Vehicles Owned Vehicles Leased Secured Assets Personal Items Money and Accounts…" at bounding box center [603, 248] width 592 height 916
click at [568, 287] on div "Vehicles Owned Vehicles Leased Secured Assets Personal Items Money and Accounts…" at bounding box center [603, 248] width 592 height 916
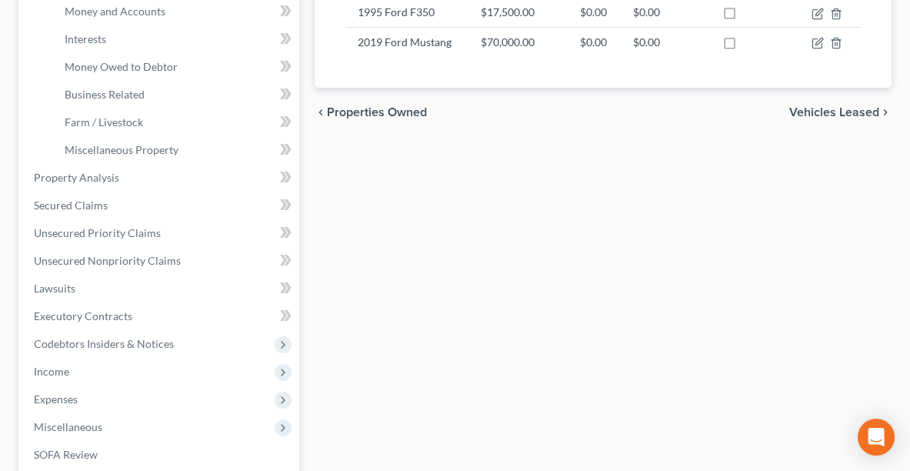
scroll to position [675, 0]
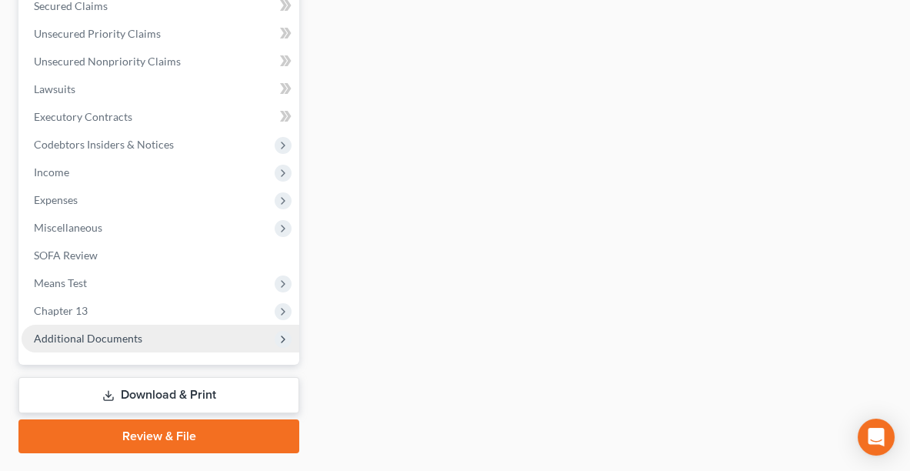
click at [145, 325] on span "Additional Documents" at bounding box center [161, 339] width 278 height 28
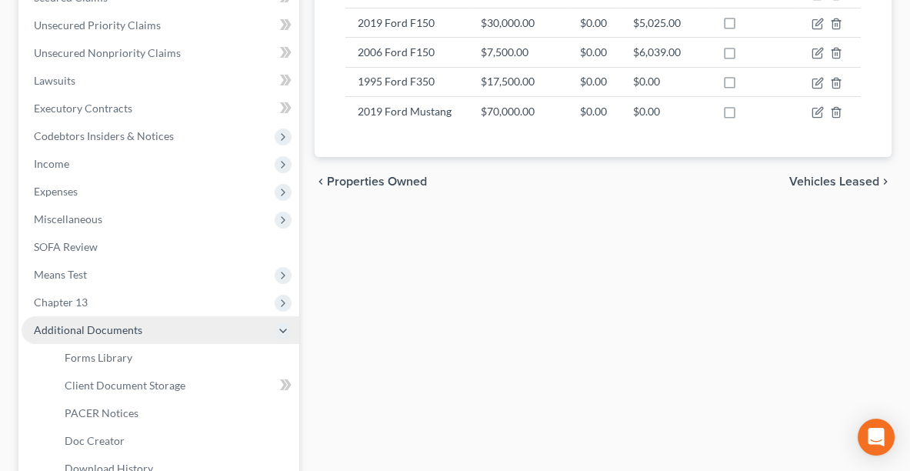
scroll to position [398, 0]
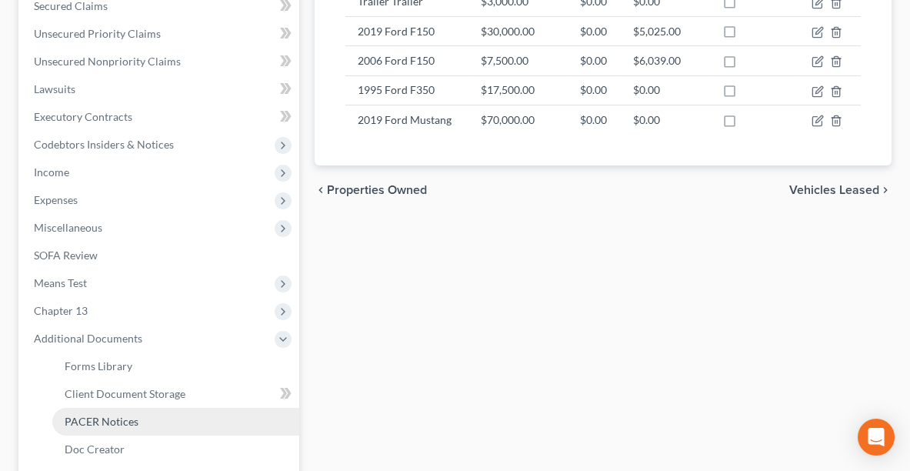
click at [122, 415] on span "PACER Notices" at bounding box center [102, 421] width 74 height 13
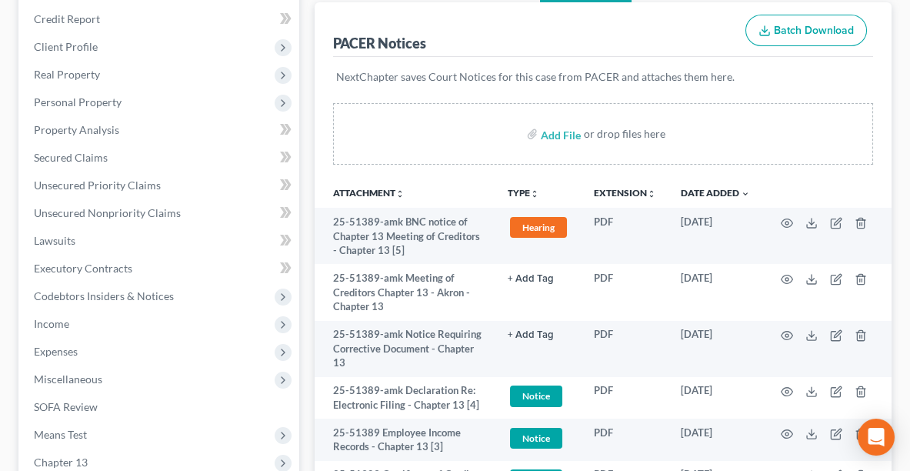
scroll to position [249, 0]
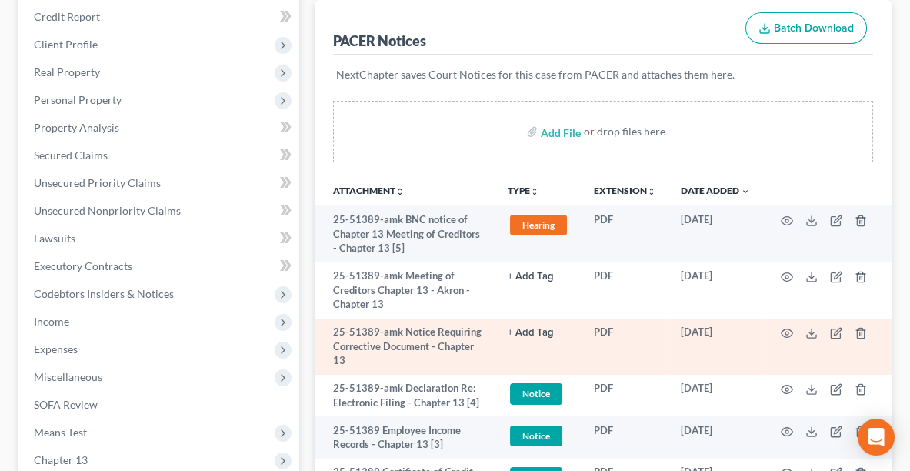
click at [814, 318] on td at bounding box center [826, 346] width 129 height 56
click at [809, 327] on icon at bounding box center [811, 333] width 12 height 12
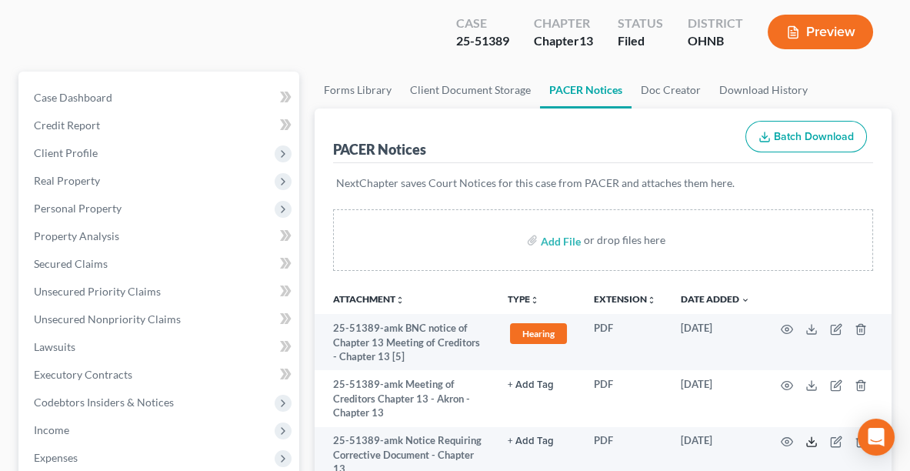
scroll to position [140, 0]
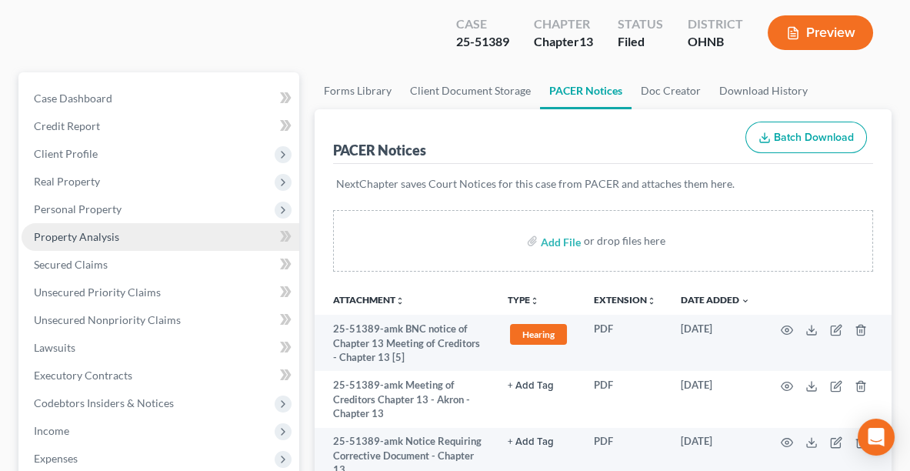
click at [64, 230] on span "Property Analysis" at bounding box center [76, 236] width 85 height 13
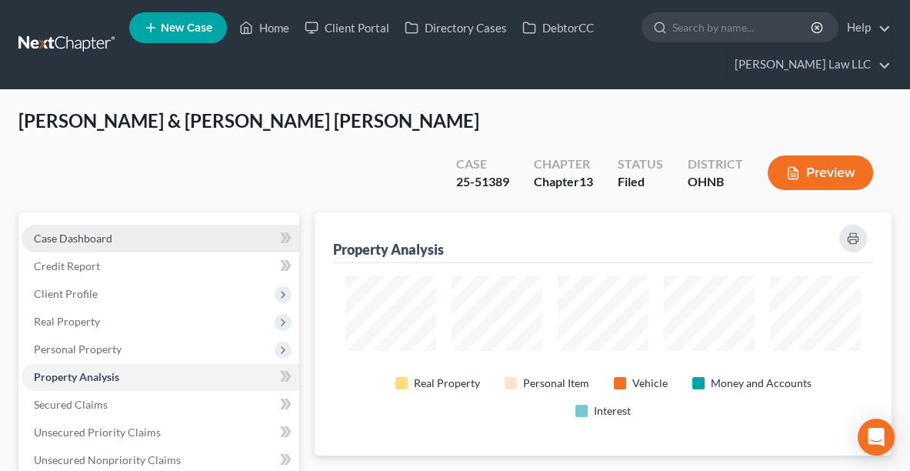
click at [91, 232] on span "Case Dashboard" at bounding box center [73, 238] width 78 height 13
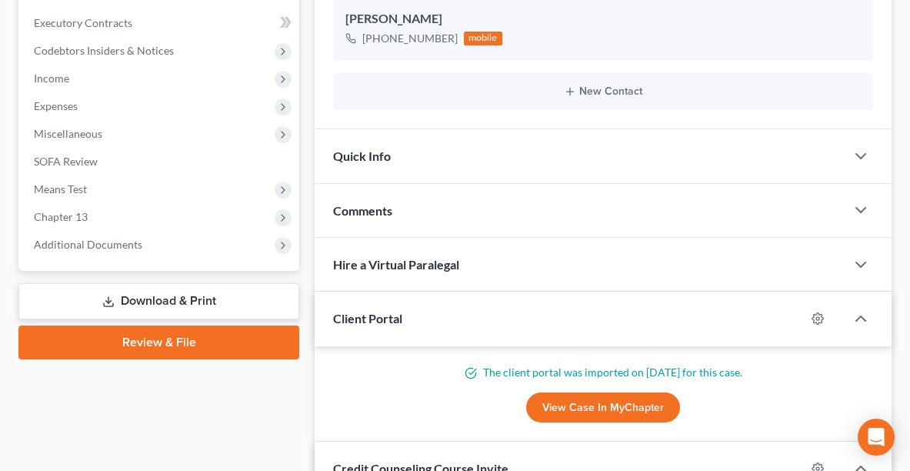
scroll to position [364, 0]
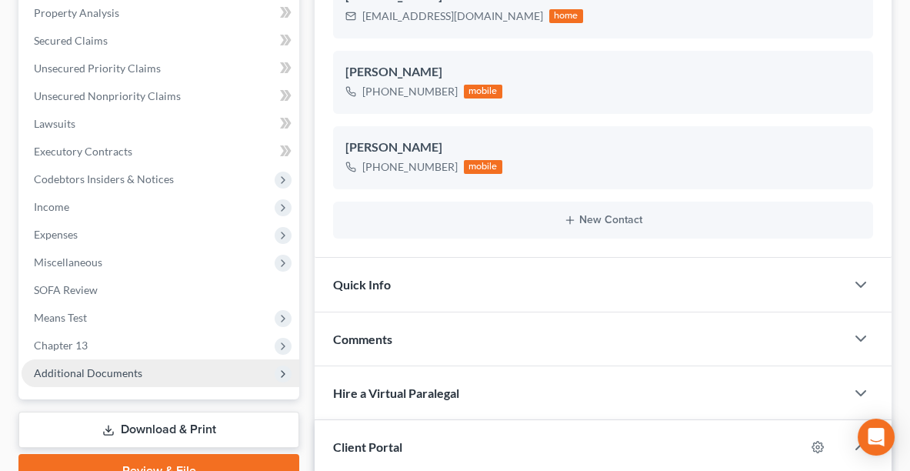
click at [165, 359] on span "Additional Documents" at bounding box center [161, 373] width 278 height 28
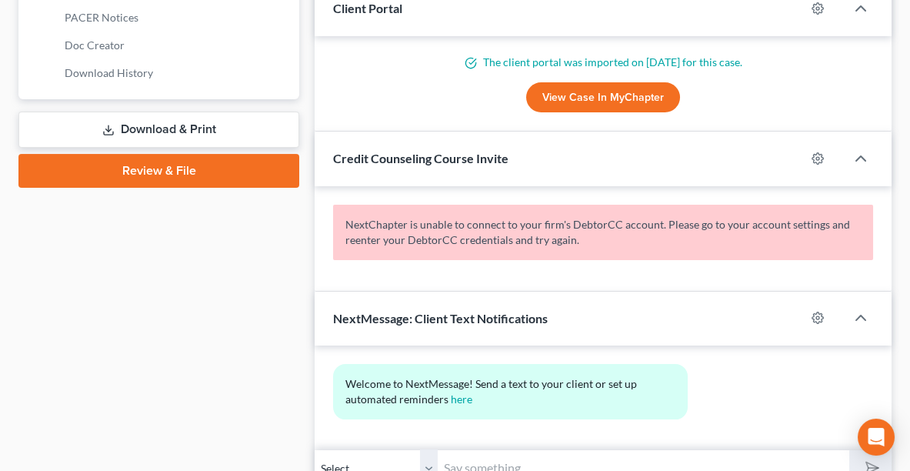
scroll to position [795, 0]
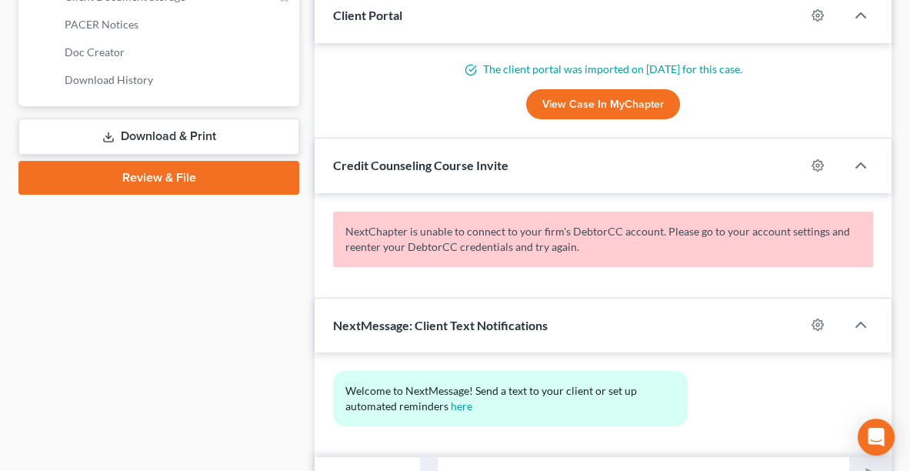
click at [187, 118] on link "Download & Print" at bounding box center [158, 136] width 281 height 36
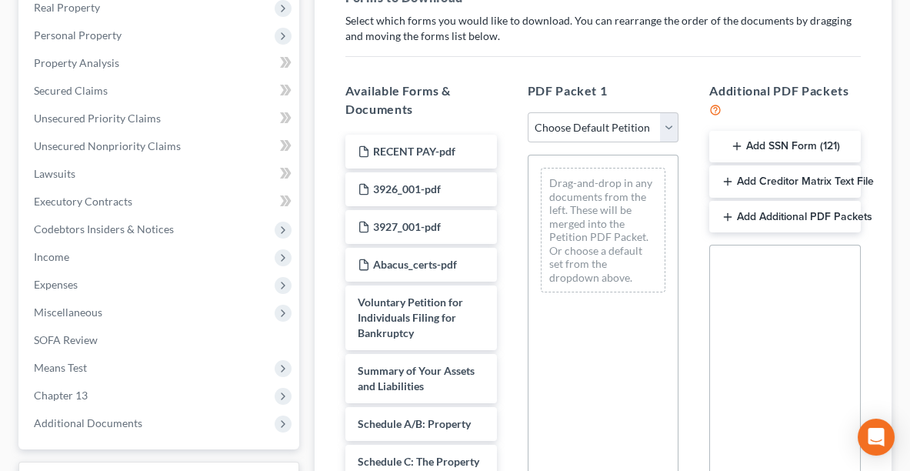
scroll to position [315, 0]
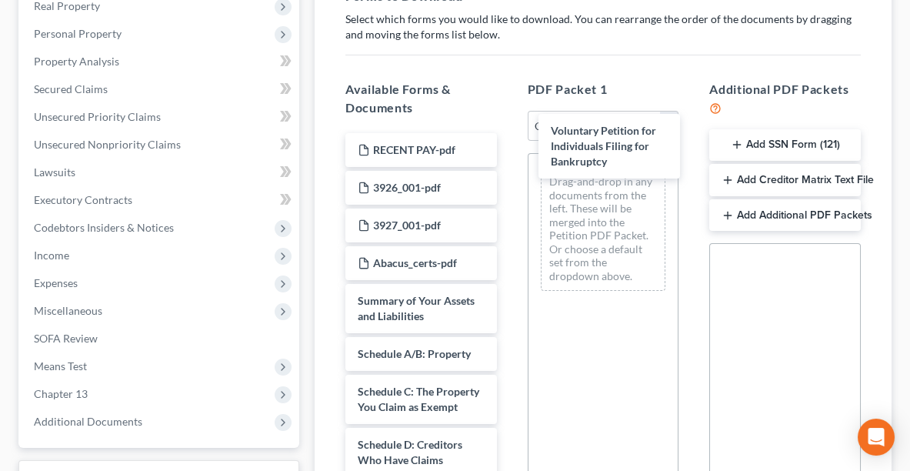
drag, startPoint x: 435, startPoint y: 265, endPoint x: 505, endPoint y: 209, distance: 89.3
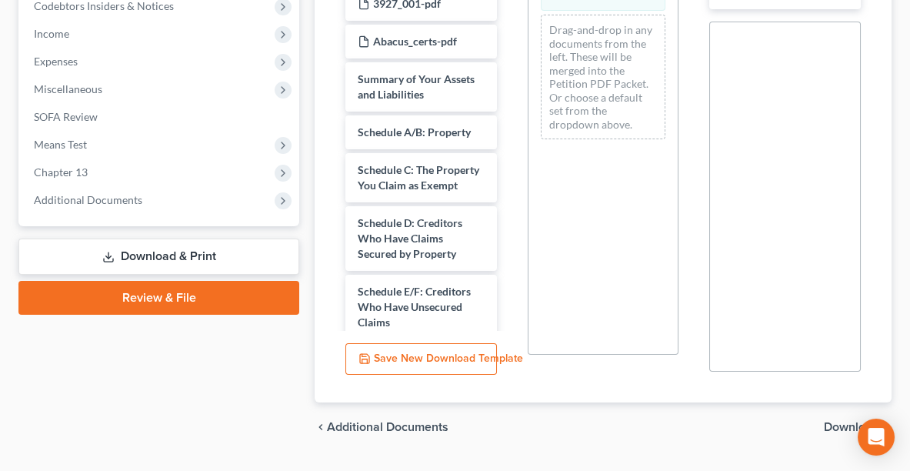
click at [861, 421] on span "Download" at bounding box center [851, 427] width 55 height 12
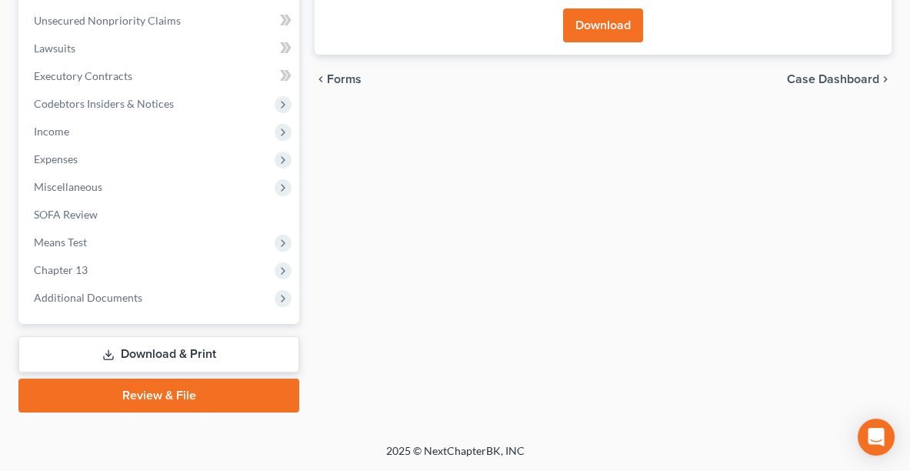
scroll to position [398, 0]
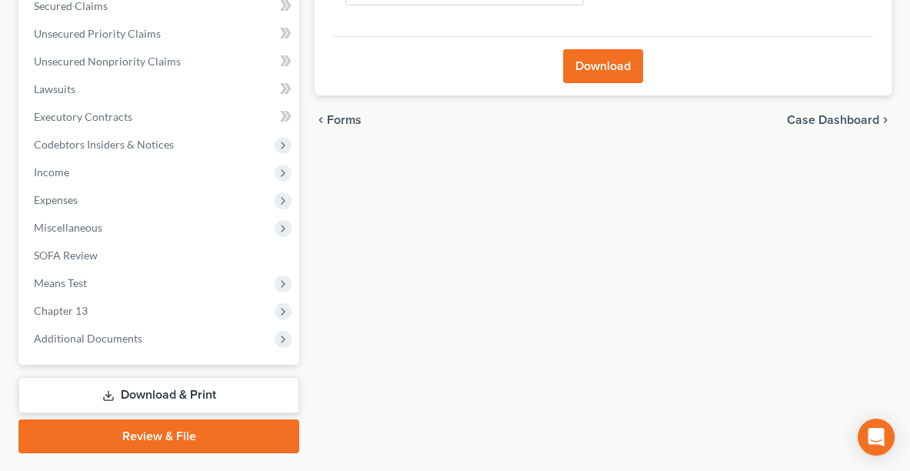
click at [600, 49] on button "Download" at bounding box center [603, 66] width 80 height 34
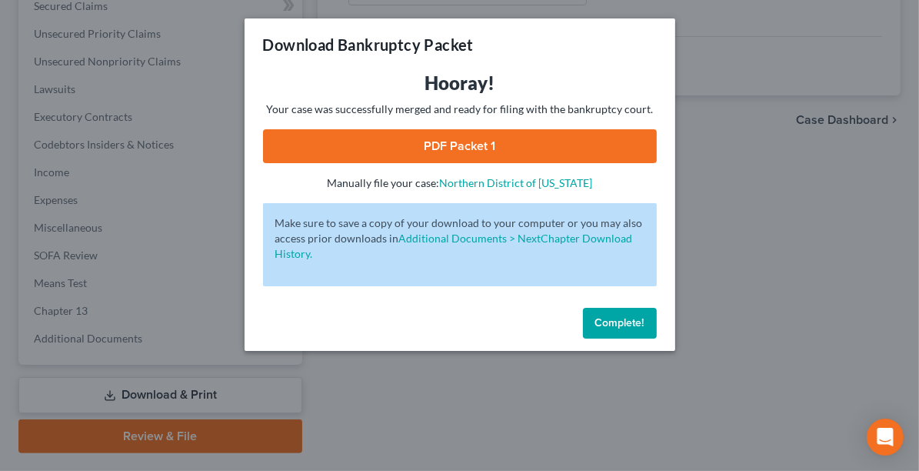
click at [496, 147] on link "PDF Packet 1" at bounding box center [460, 146] width 394 height 34
click at [610, 321] on span "Complete!" at bounding box center [619, 322] width 49 height 13
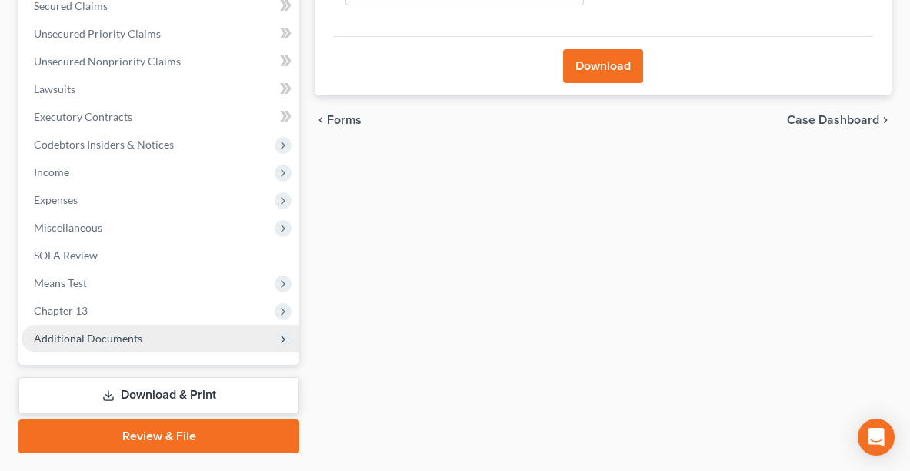
click at [107, 332] on span "Additional Documents" at bounding box center [88, 338] width 108 height 13
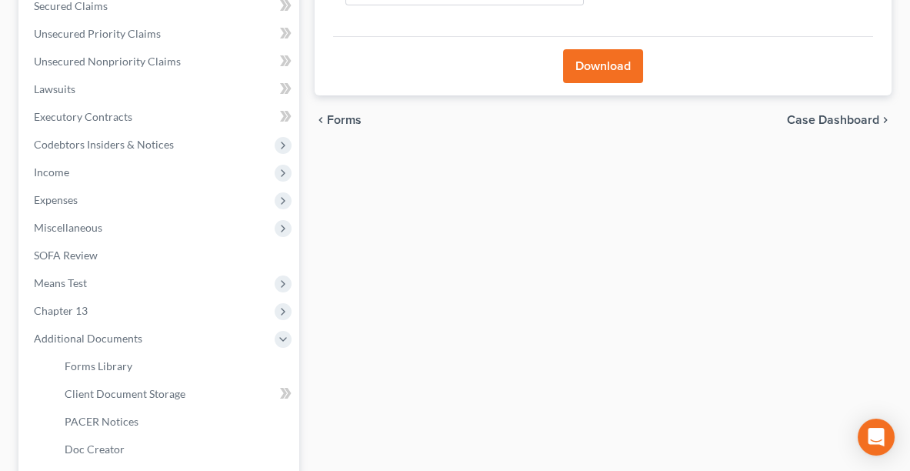
scroll to position [538, 0]
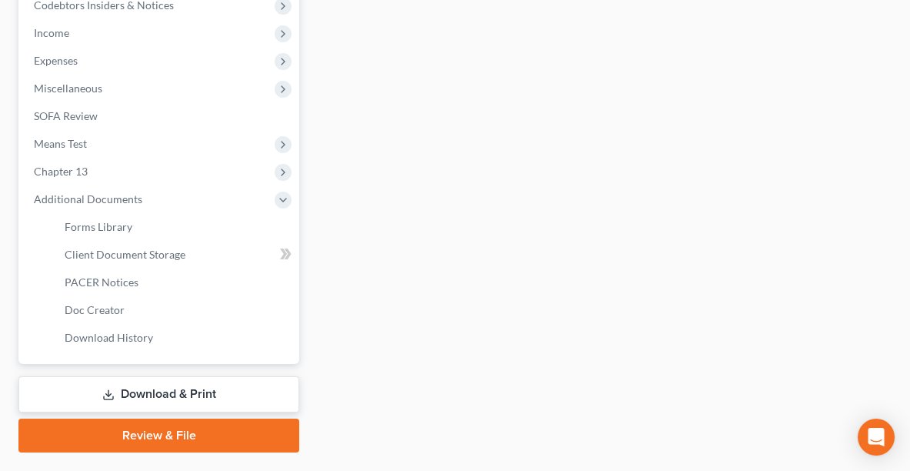
click at [206, 376] on link "Download & Print" at bounding box center [158, 394] width 281 height 36
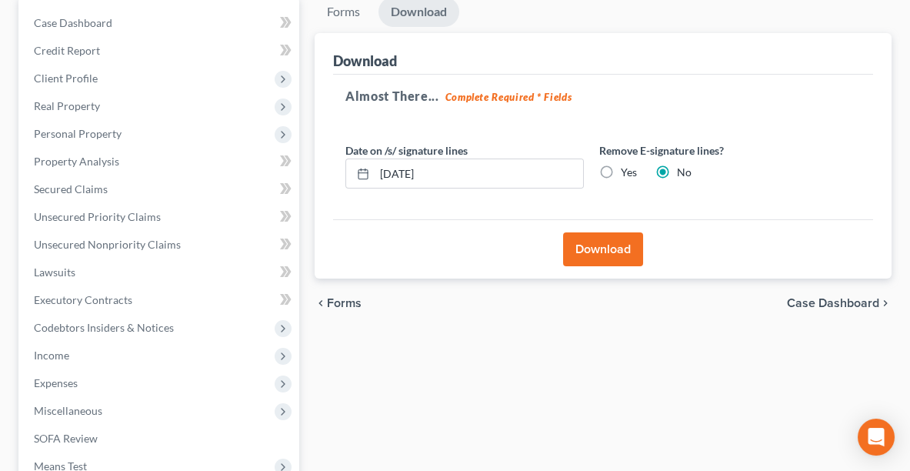
scroll to position [19, 0]
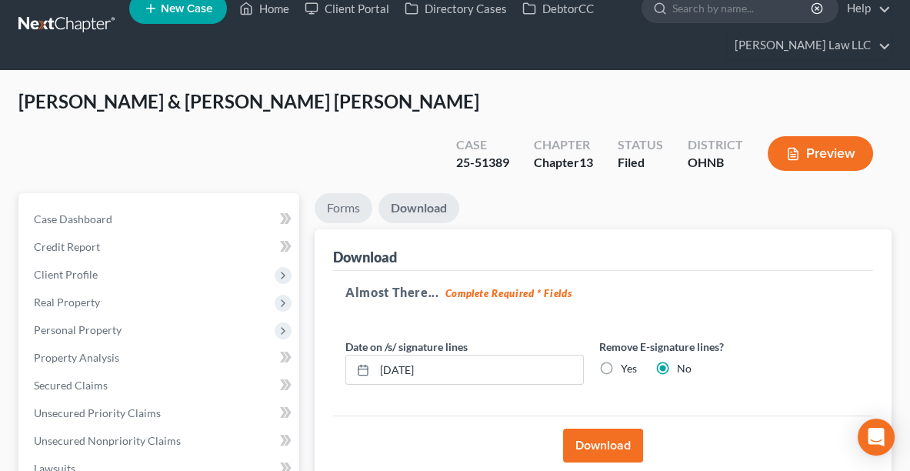
click at [347, 193] on link "Forms" at bounding box center [344, 208] width 58 height 30
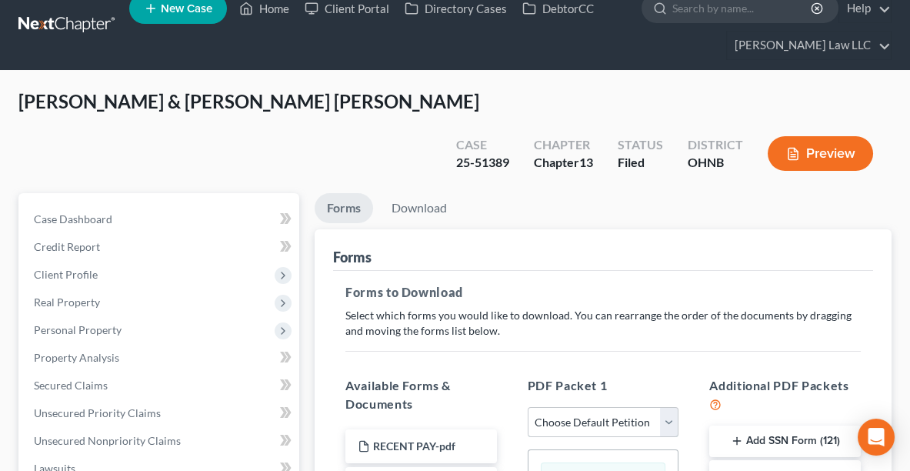
click at [606, 407] on select "Choose Default Petition PDF Packet Complete Bankruptcy Petition (all forms and …" at bounding box center [604, 422] width 152 height 31
click at [528, 407] on select "Choose Default Petition PDF Packet Complete Bankruptcy Petition (all forms and …" at bounding box center [604, 422] width 152 height 31
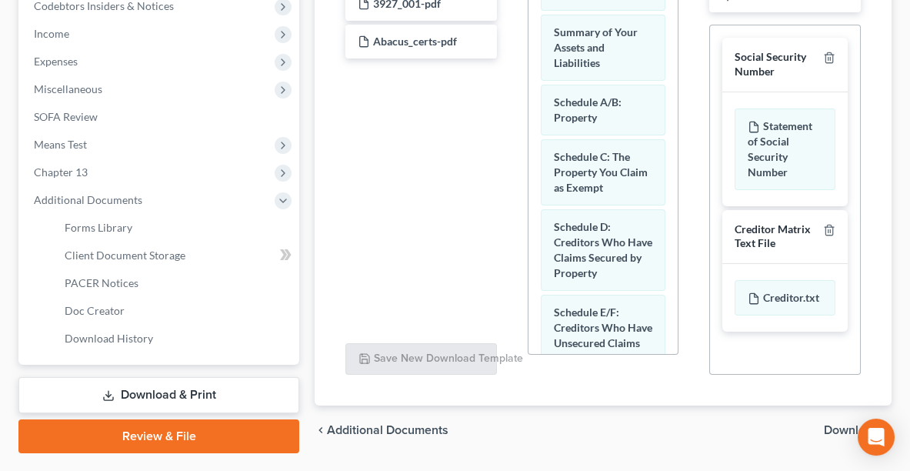
scroll to position [538, 0]
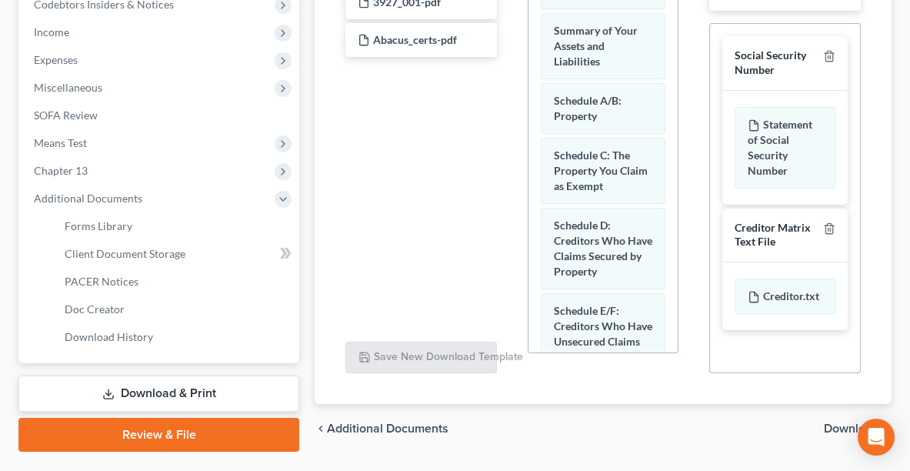
click at [838, 422] on span "Download" at bounding box center [851, 428] width 55 height 12
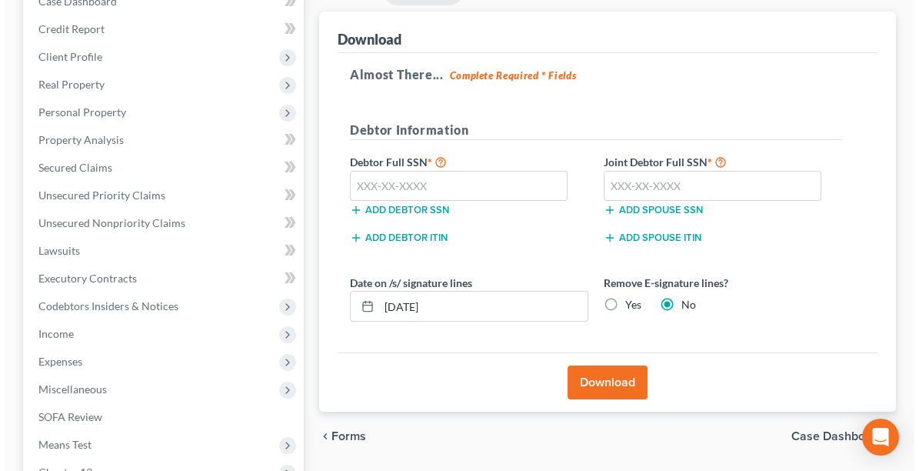
scroll to position [158, 0]
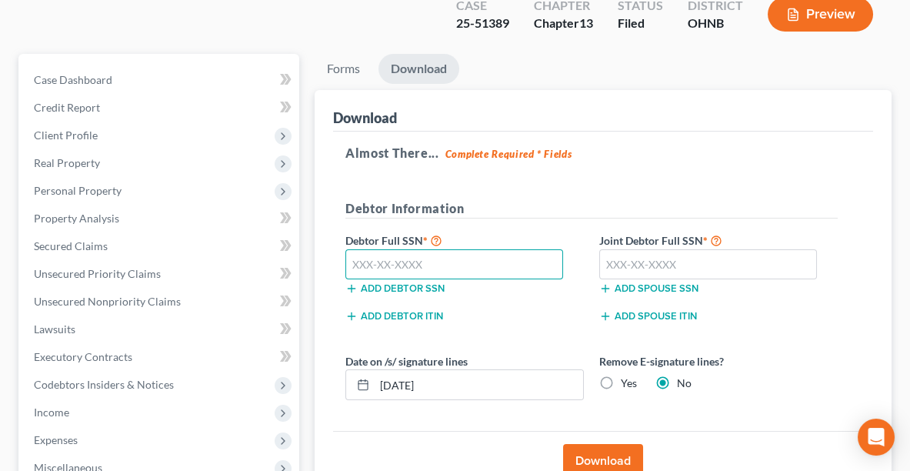
click at [408, 249] on input "text" at bounding box center [454, 264] width 218 height 31
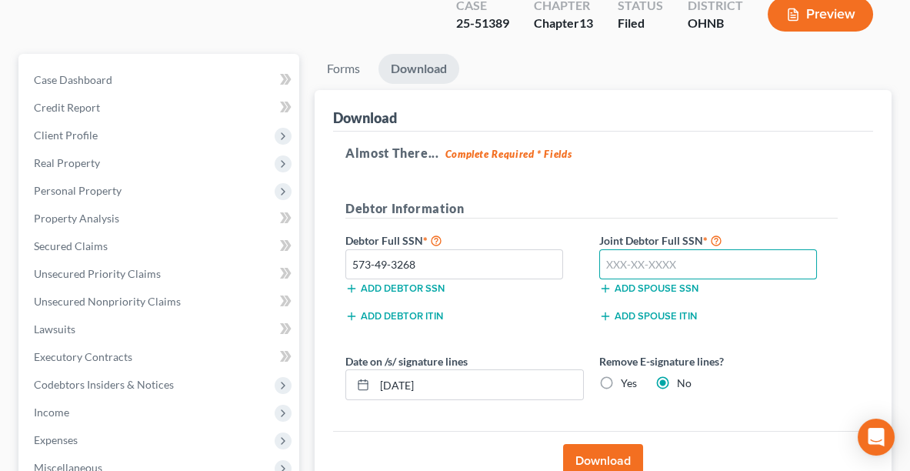
click at [640, 249] on input "text" at bounding box center [708, 264] width 218 height 31
click at [589, 444] on button "Download" at bounding box center [603, 461] width 80 height 34
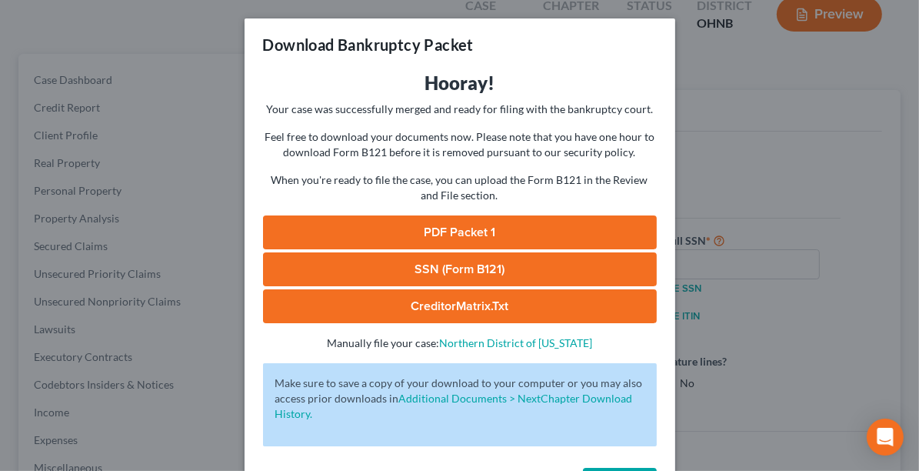
click at [496, 275] on link "SSN (Form B121)" at bounding box center [460, 269] width 394 height 34
click at [396, 229] on link "PDF Packet 1" at bounding box center [460, 232] width 394 height 34
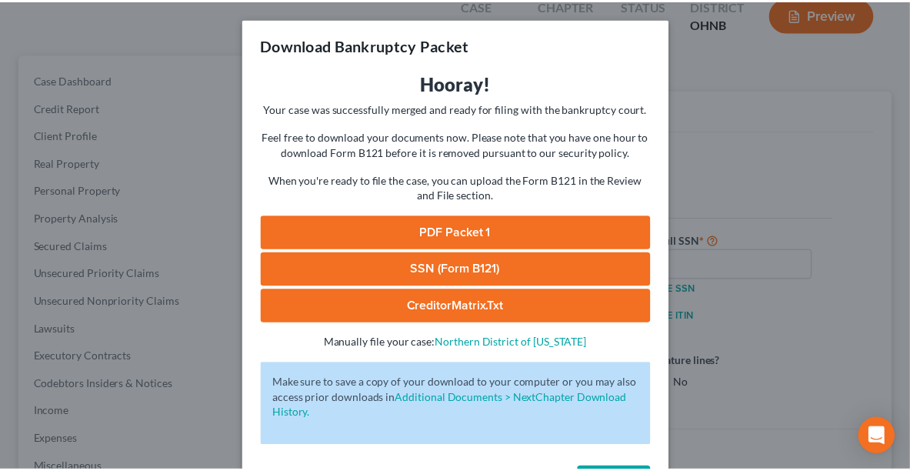
scroll to position [58, 0]
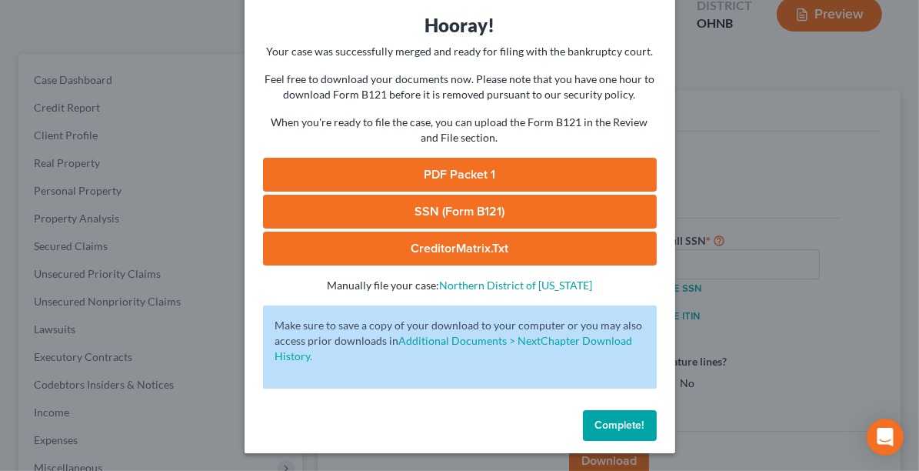
click at [619, 422] on span "Complete!" at bounding box center [619, 424] width 49 height 13
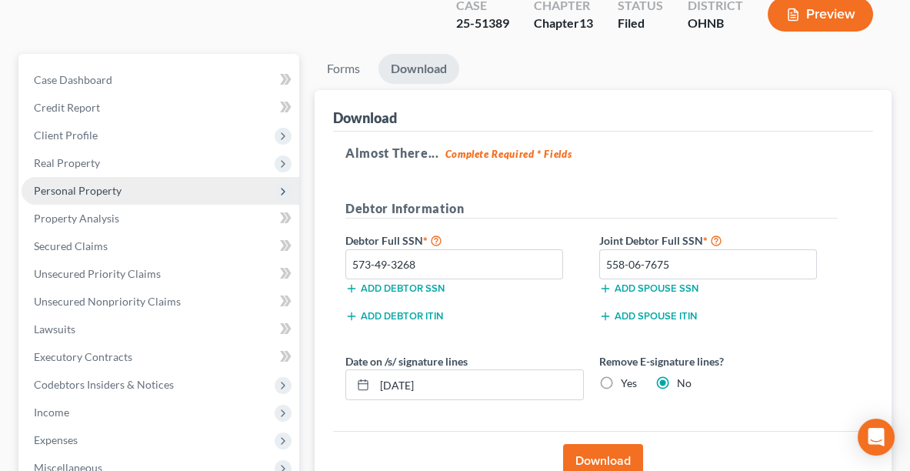
click at [65, 184] on span "Personal Property" at bounding box center [78, 190] width 88 height 13
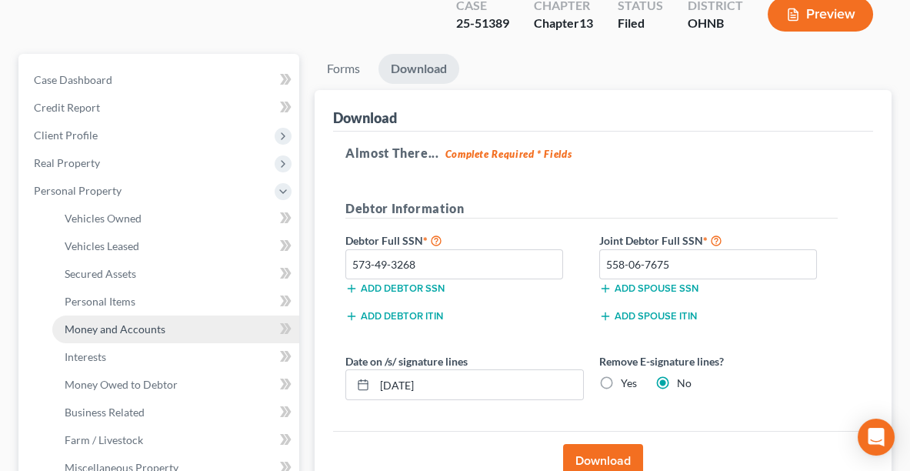
click at [105, 322] on span "Money and Accounts" at bounding box center [115, 328] width 101 height 13
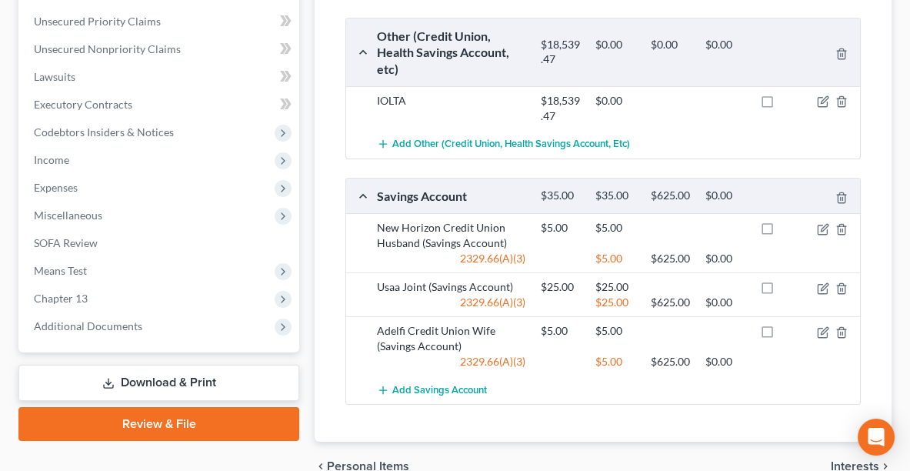
scroll to position [728, 0]
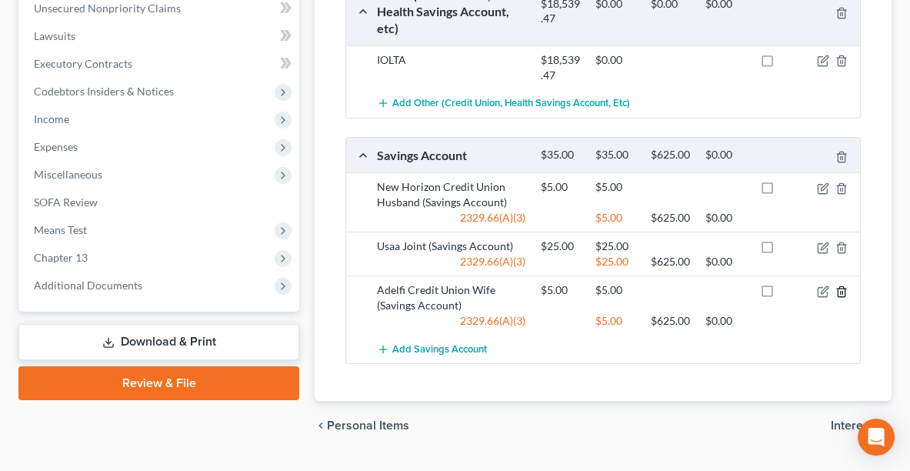
click at [845, 296] on icon "button" at bounding box center [841, 291] width 7 height 10
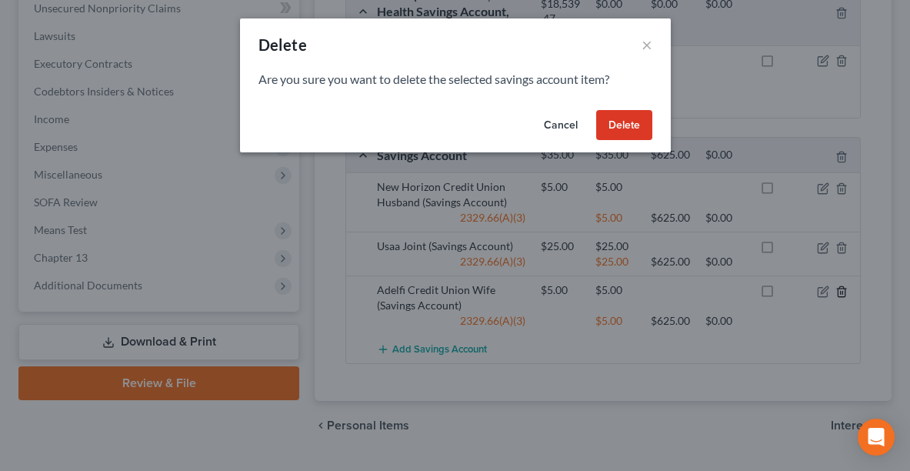
scroll to position [721, 0]
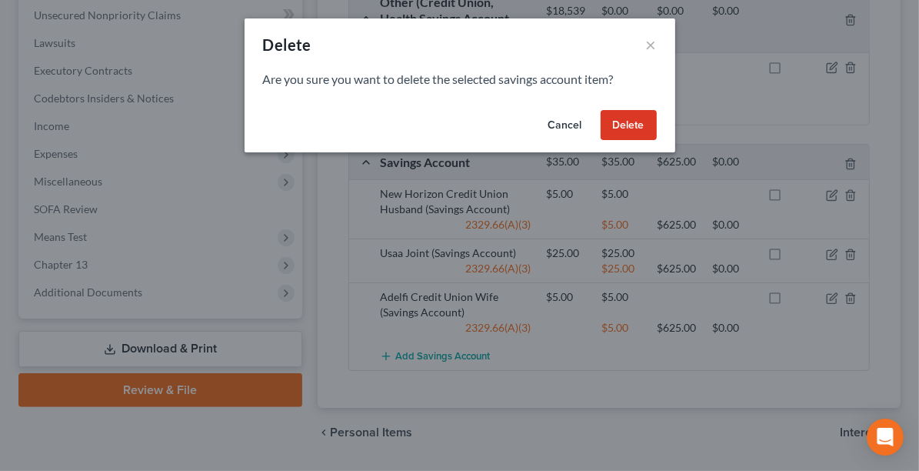
click at [632, 133] on button "Delete" at bounding box center [629, 125] width 56 height 31
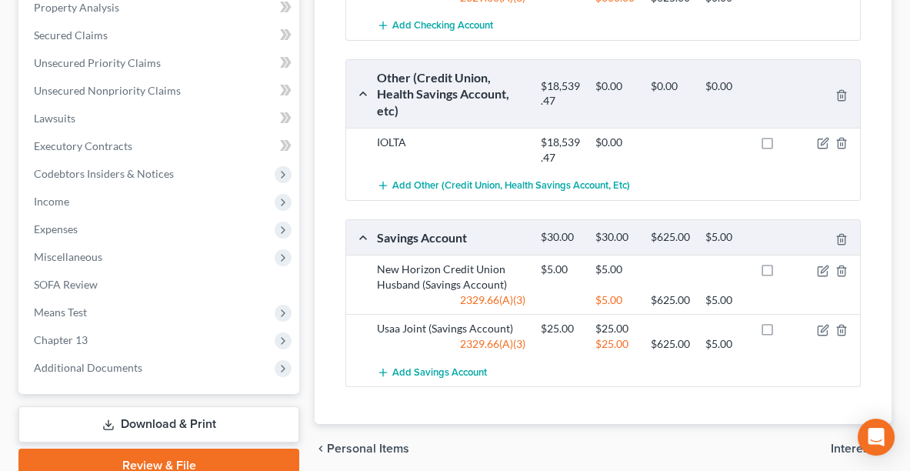
scroll to position [752, 0]
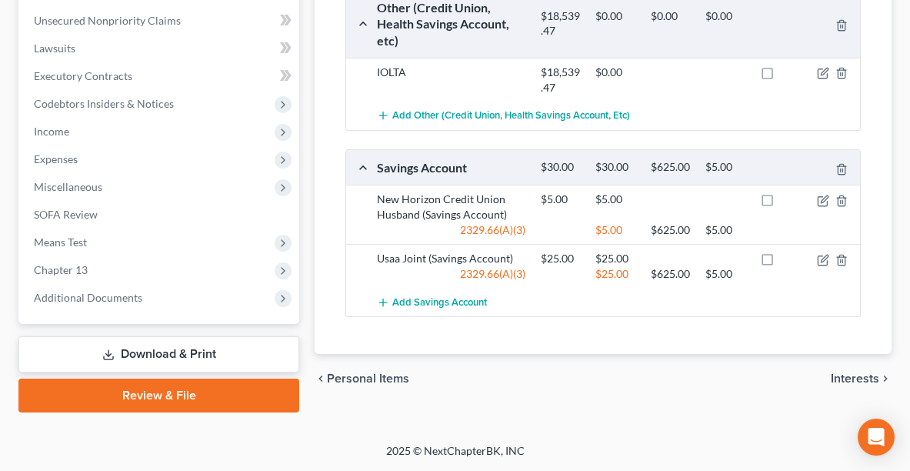
click at [853, 385] on span "Interests" at bounding box center [855, 378] width 48 height 12
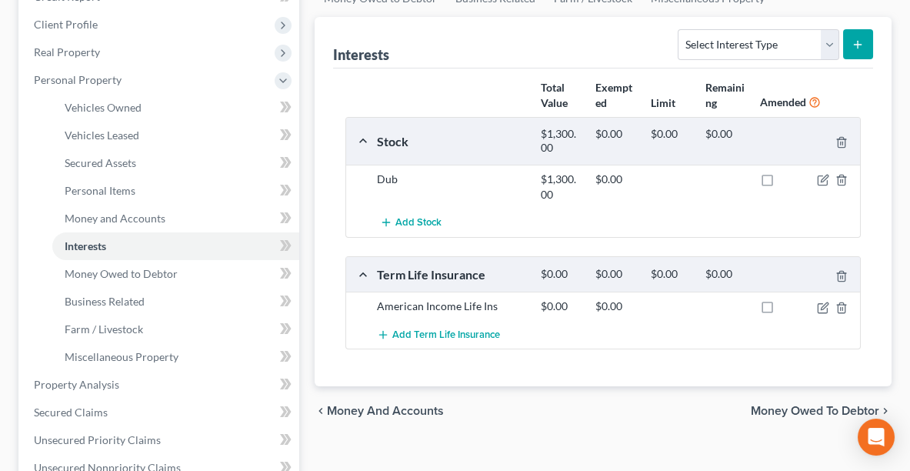
scroll to position [271, 0]
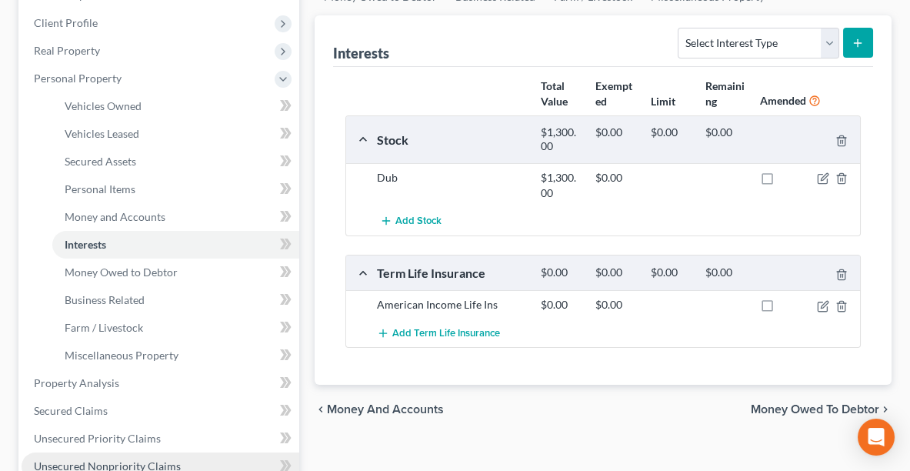
click at [175, 449] on link "Unsecured Nonpriority Claims" at bounding box center [161, 466] width 278 height 28
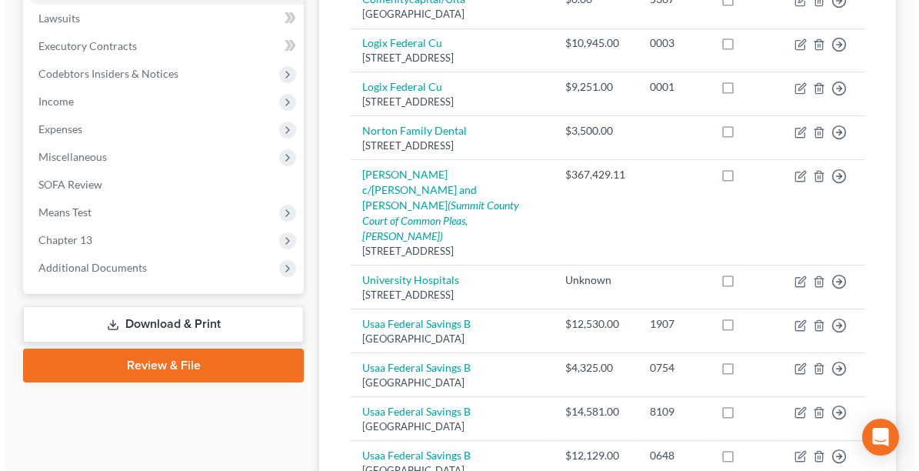
scroll to position [568, 0]
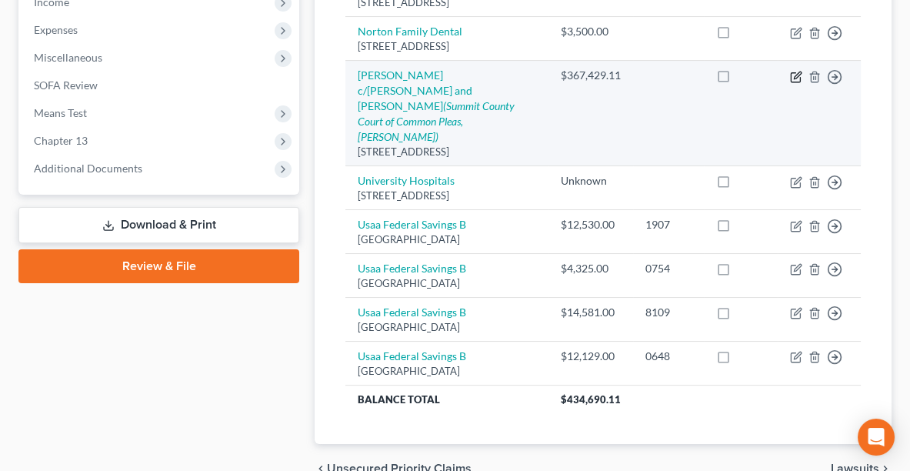
click at [795, 72] on icon "button" at bounding box center [797, 75] width 7 height 7
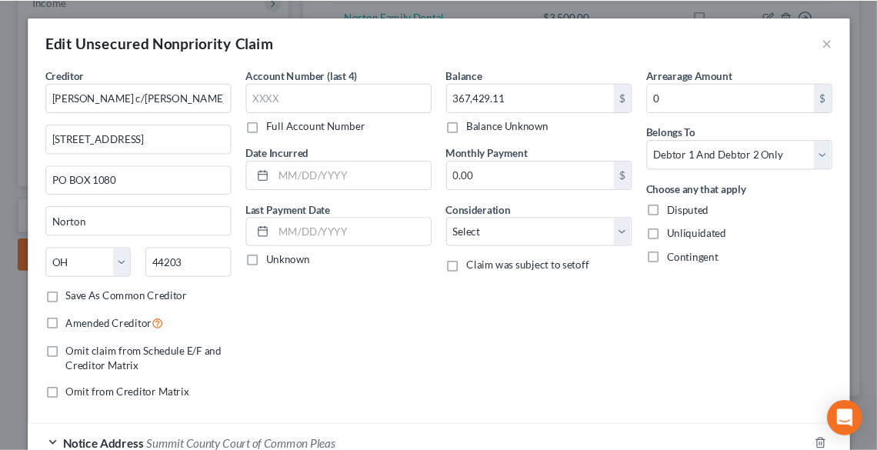
scroll to position [569, 0]
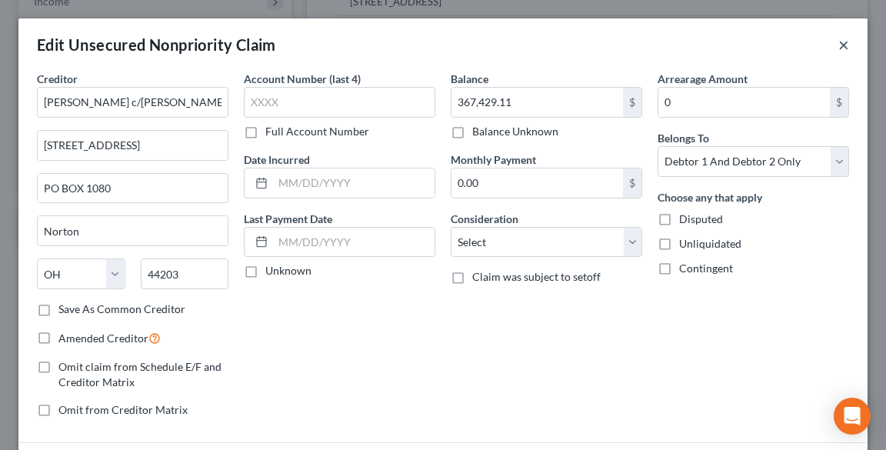
click at [838, 43] on button "×" at bounding box center [843, 44] width 11 height 18
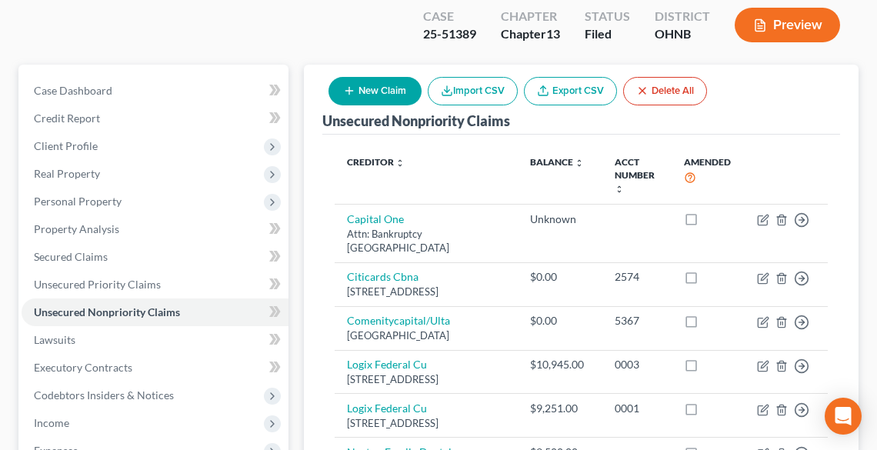
scroll to position [0, 0]
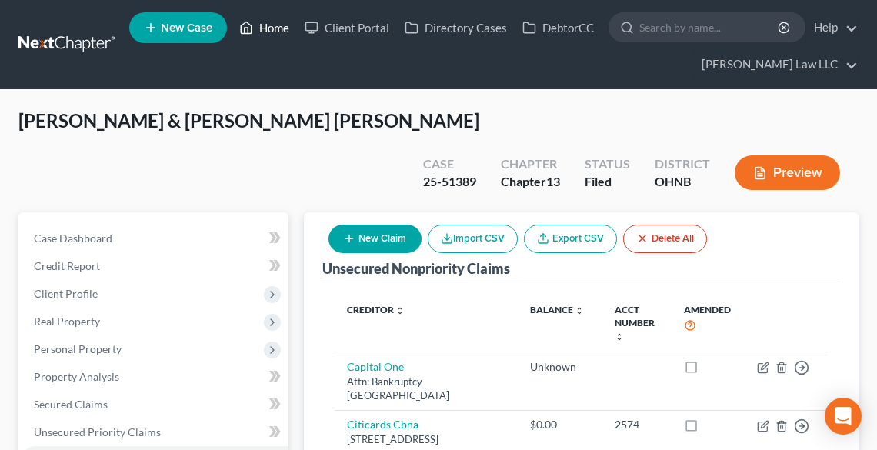
click at [272, 29] on link "Home" at bounding box center [264, 28] width 65 height 28
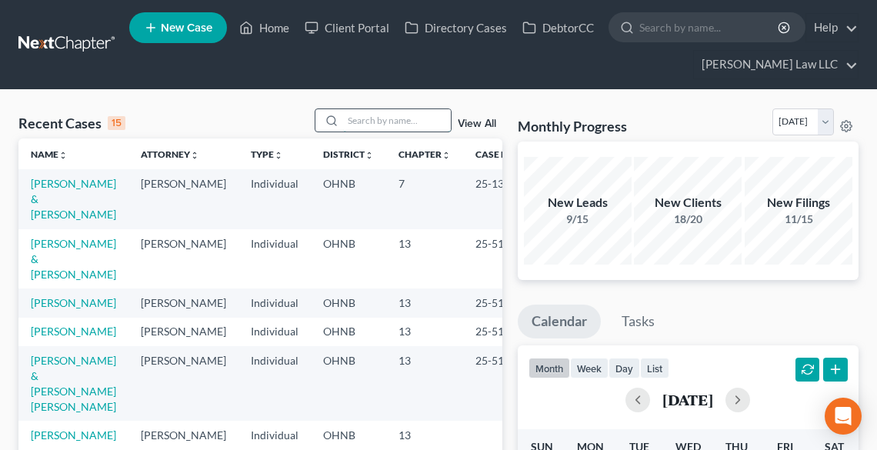
click at [366, 124] on input "search" at bounding box center [397, 120] width 108 height 22
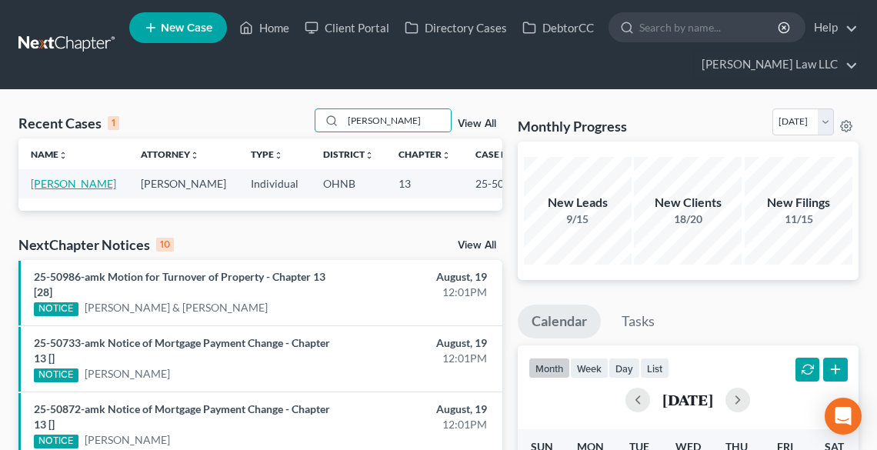
click at [49, 188] on link "[PERSON_NAME]" at bounding box center [73, 183] width 85 height 13
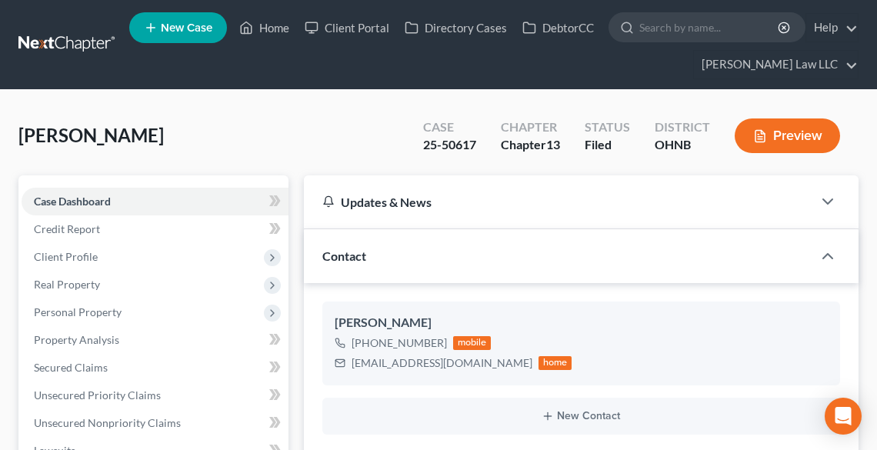
scroll to position [649, 0]
drag, startPoint x: 274, startPoint y: 40, endPoint x: 272, endPoint y: 32, distance: 8.0
click at [275, 40] on link "Home" at bounding box center [264, 28] width 65 height 28
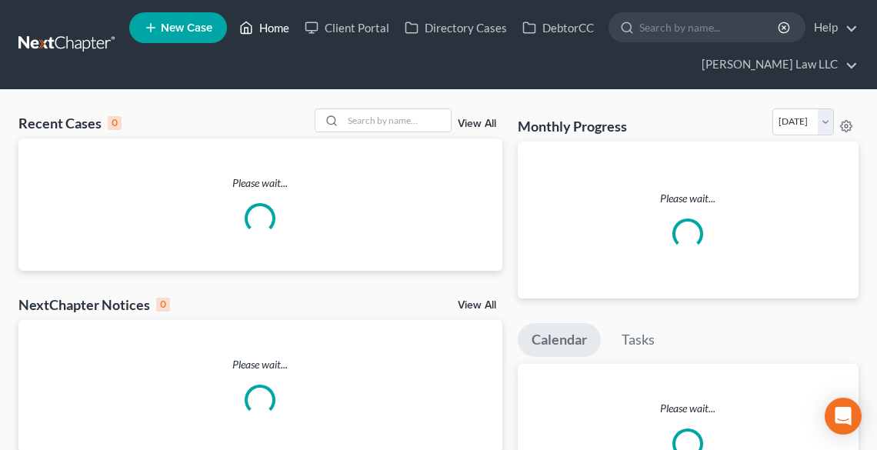
click at [272, 32] on link "Home" at bounding box center [264, 28] width 65 height 28
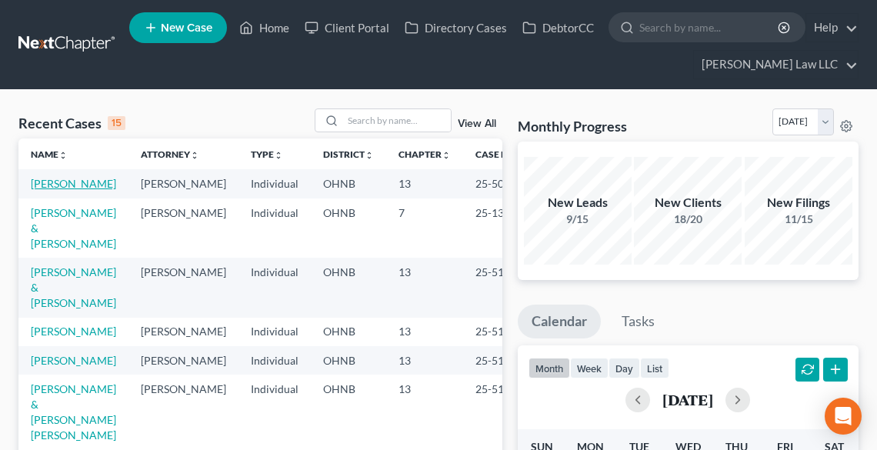
click at [52, 190] on link "[PERSON_NAME]" at bounding box center [73, 183] width 85 height 13
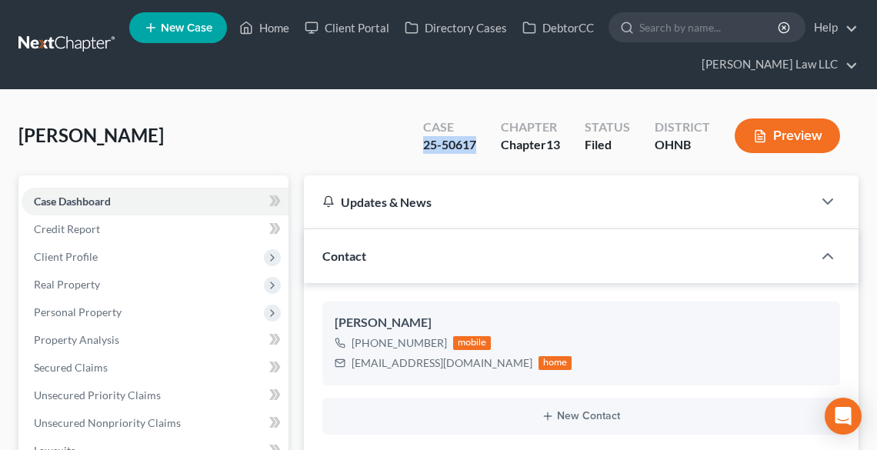
drag, startPoint x: 481, startPoint y: 143, endPoint x: 423, endPoint y: 150, distance: 58.9
click at [423, 150] on div "Case 25-50617" at bounding box center [450, 137] width 78 height 45
copy div "25-50617"
click at [255, 25] on link "Home" at bounding box center [264, 28] width 65 height 28
click at [269, 26] on link "Home" at bounding box center [264, 28] width 65 height 28
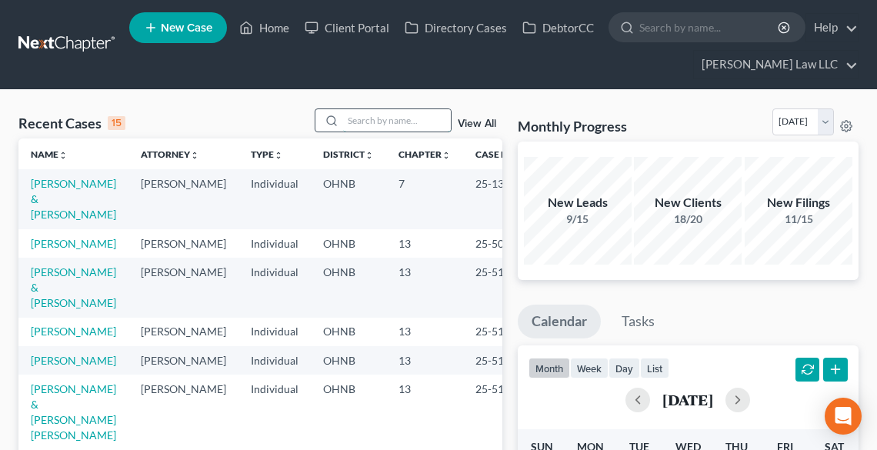
click at [385, 111] on input "search" at bounding box center [397, 120] width 108 height 22
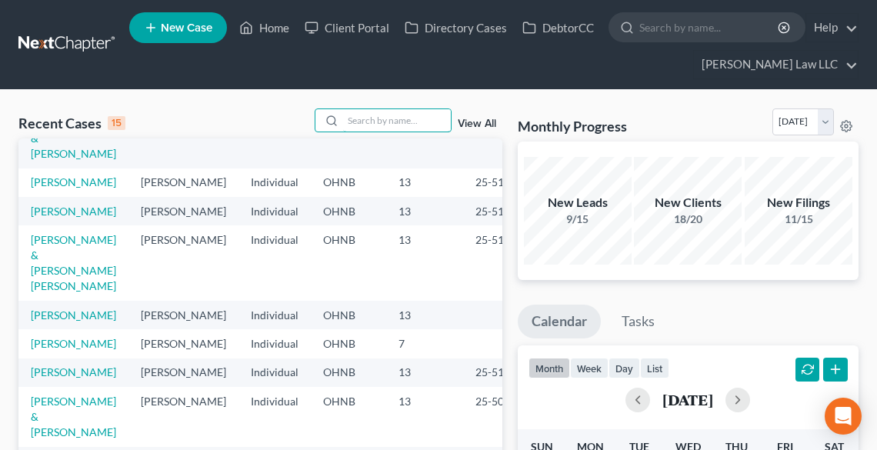
scroll to position [185, 0]
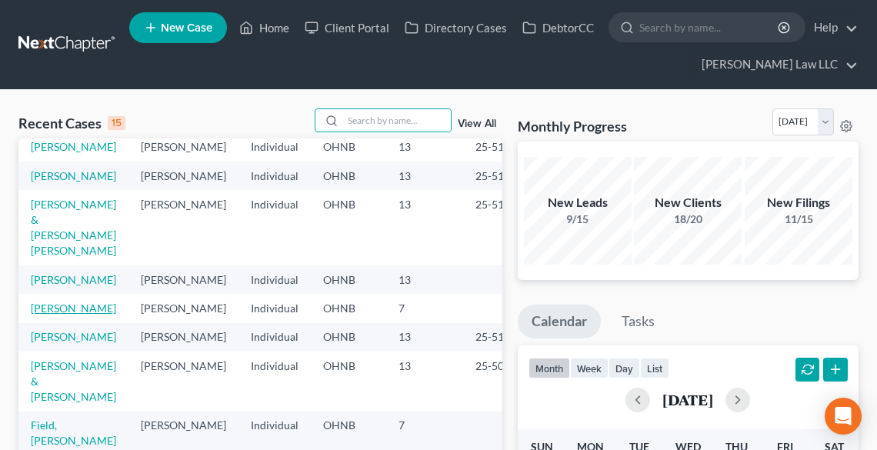
click at [43, 315] on link "[PERSON_NAME]" at bounding box center [73, 308] width 85 height 13
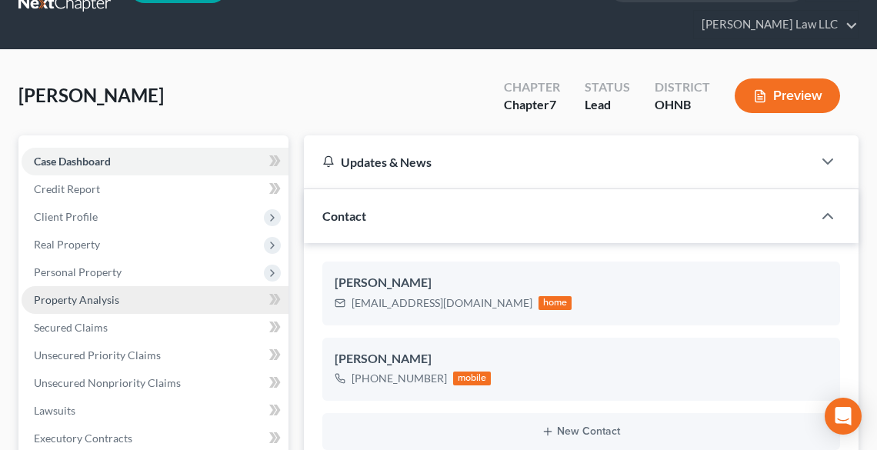
scroll to position [62, 0]
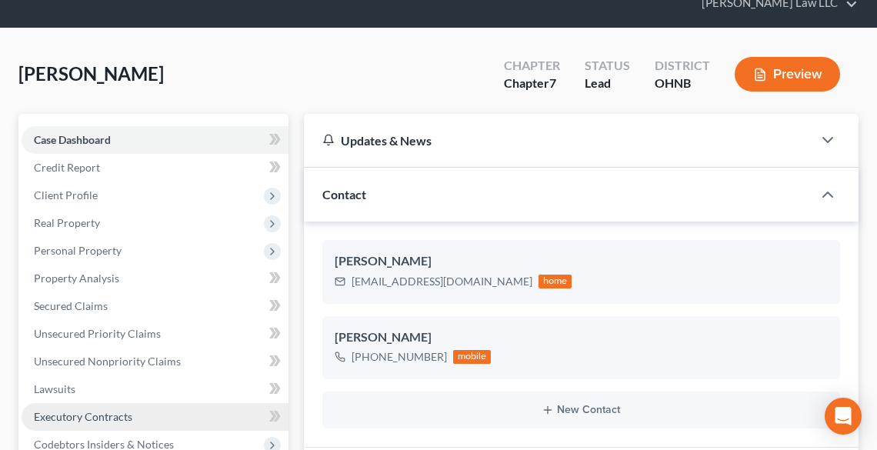
click at [78, 418] on span "Executory Contracts" at bounding box center [83, 416] width 98 height 13
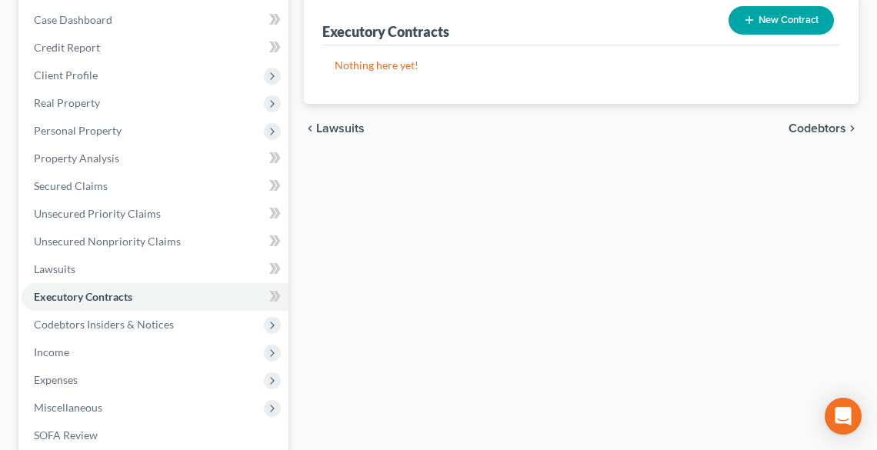
scroll to position [185, 0]
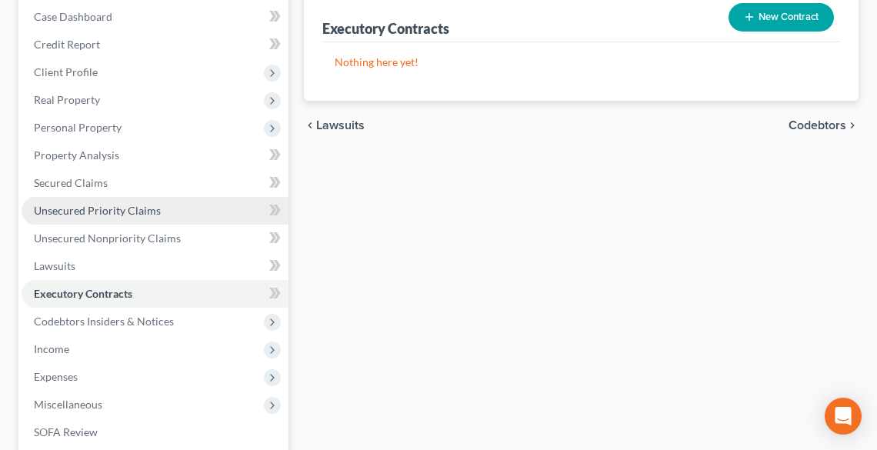
click at [94, 207] on span "Unsecured Priority Claims" at bounding box center [97, 210] width 127 height 13
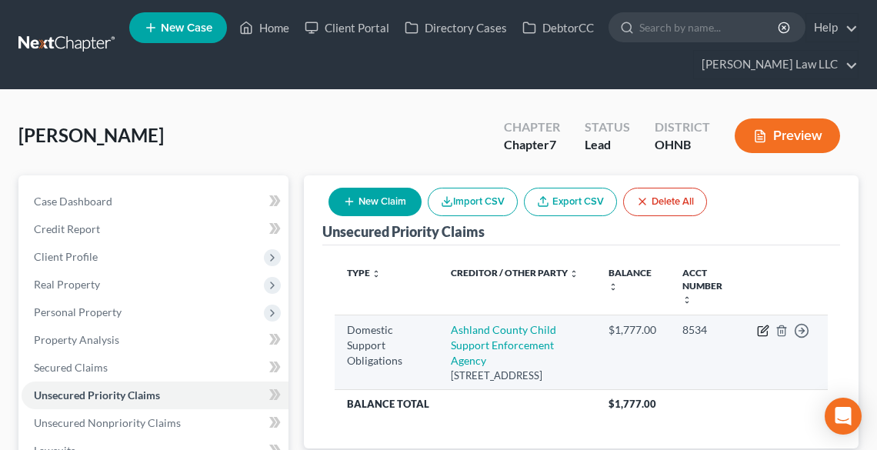
click at [763, 325] on icon "button" at bounding box center [763, 331] width 12 height 12
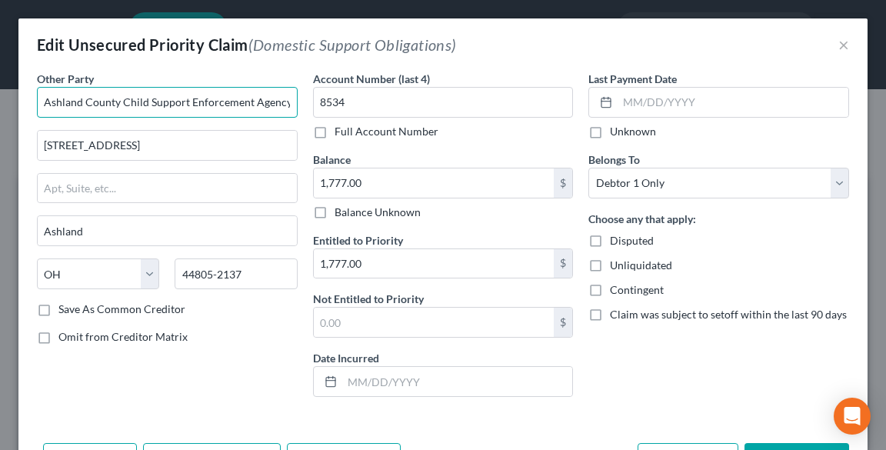
click at [45, 97] on input "Ashland County Child Support Enforcement Agency" at bounding box center [167, 102] width 261 height 31
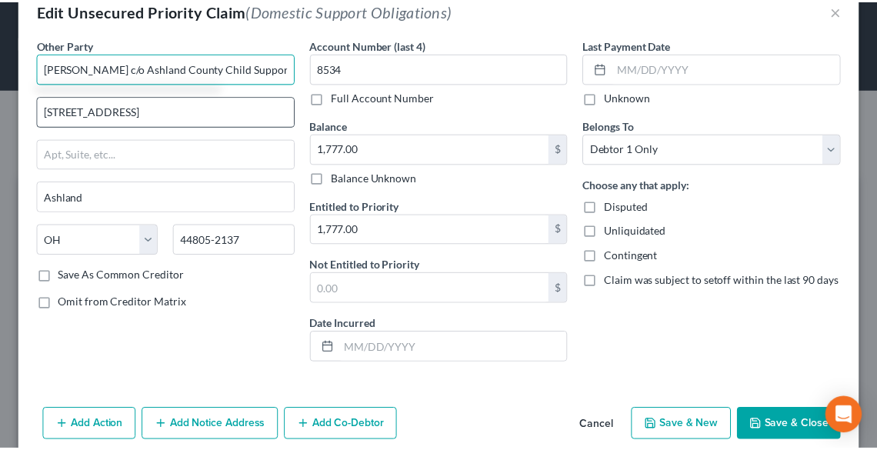
scroll to position [62, 0]
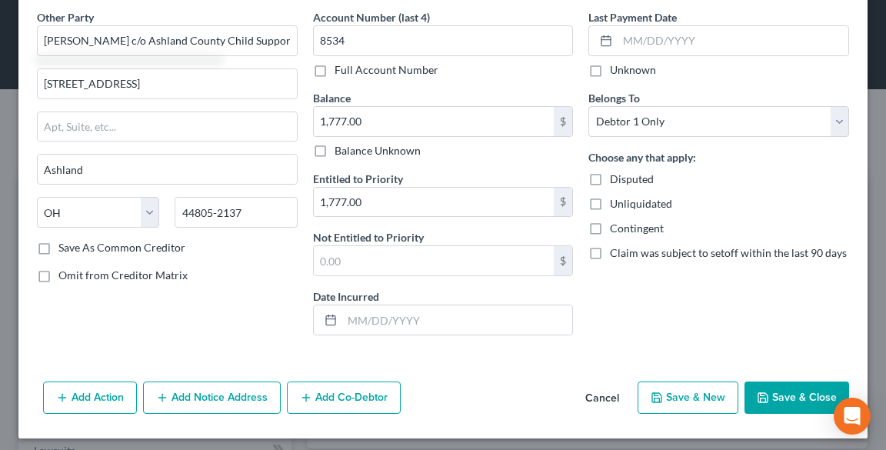
click at [764, 400] on button "Save & Close" at bounding box center [797, 397] width 105 height 32
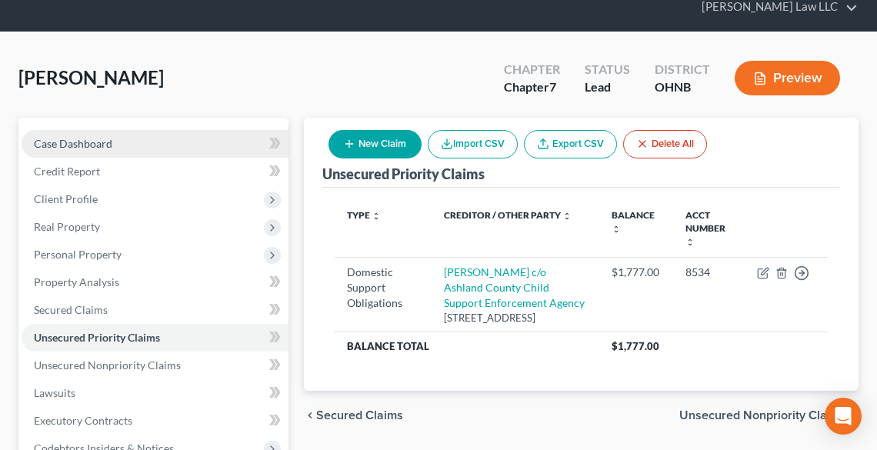
scroll to position [123, 0]
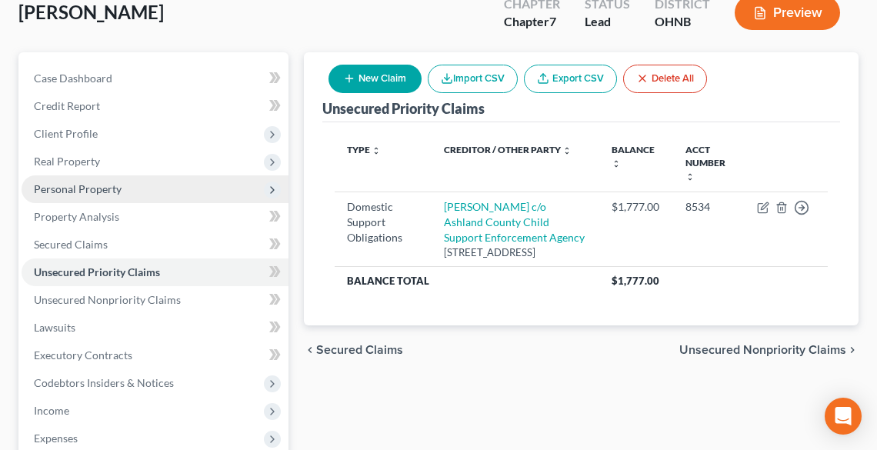
click at [75, 187] on span "Personal Property" at bounding box center [78, 188] width 88 height 13
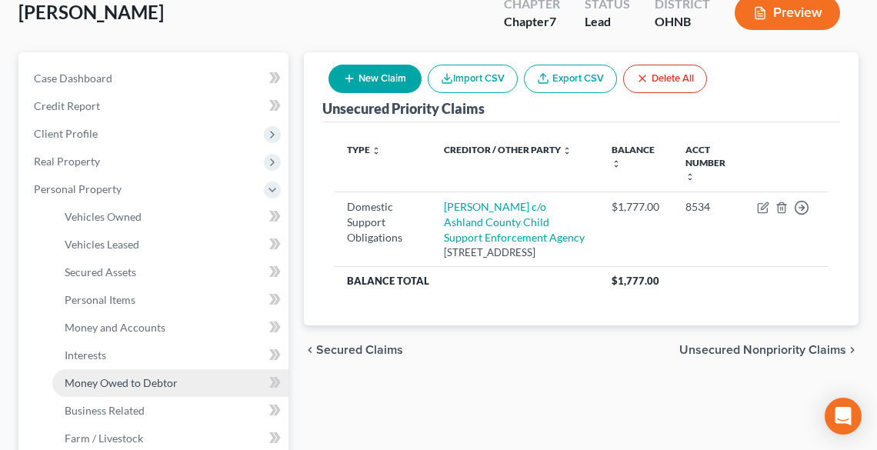
click at [115, 385] on span "Money Owed to Debtor" at bounding box center [121, 382] width 113 height 13
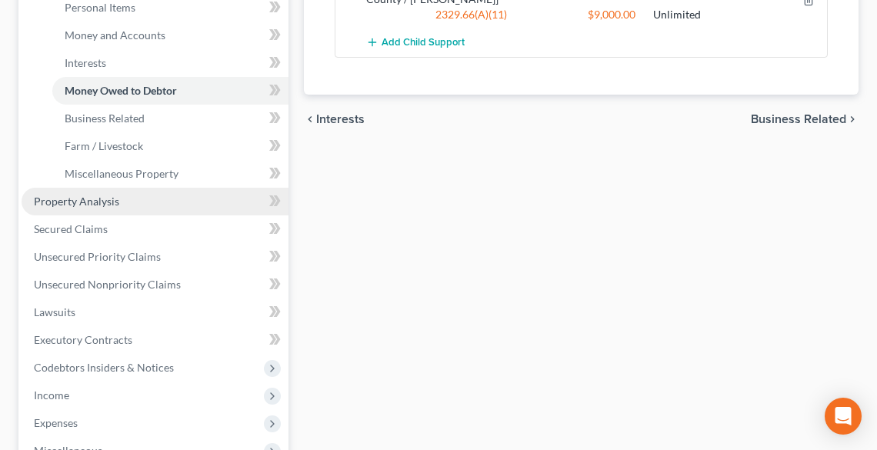
scroll to position [492, 0]
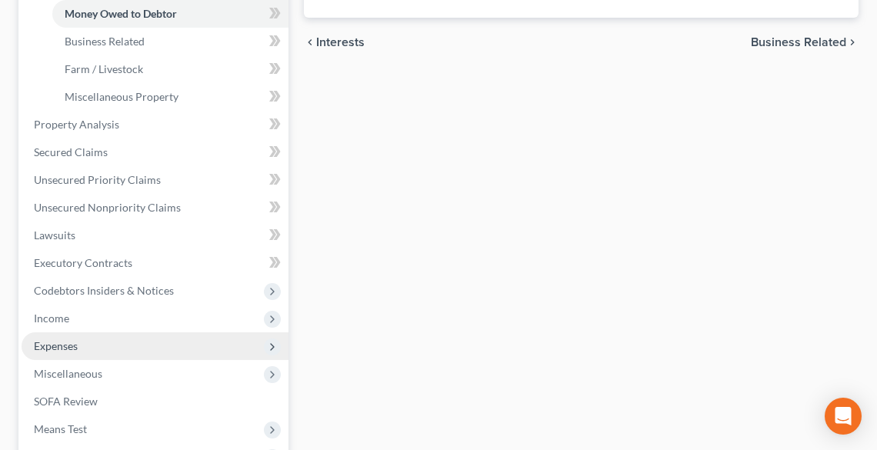
click at [62, 342] on span "Expenses" at bounding box center [56, 345] width 44 height 13
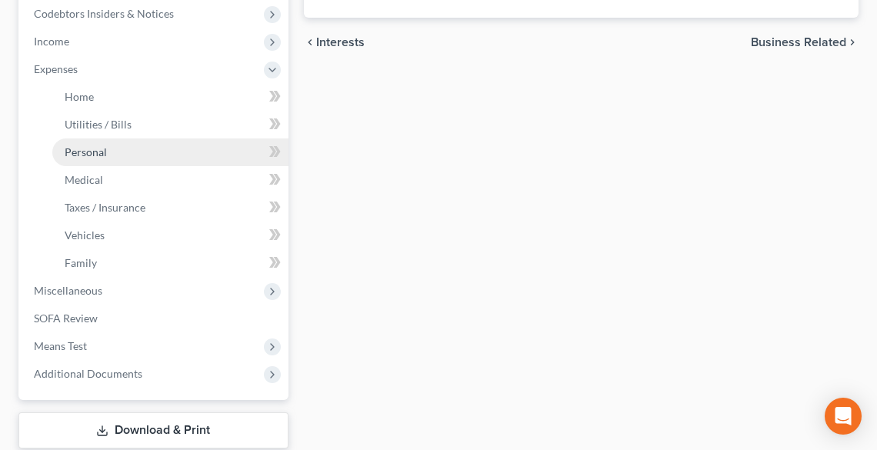
click at [85, 148] on span "Personal" at bounding box center [86, 151] width 42 height 13
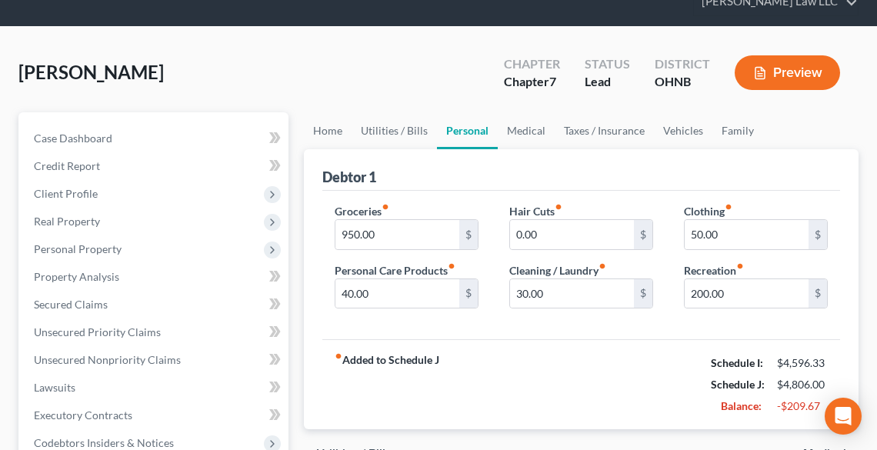
scroll to position [185, 0]
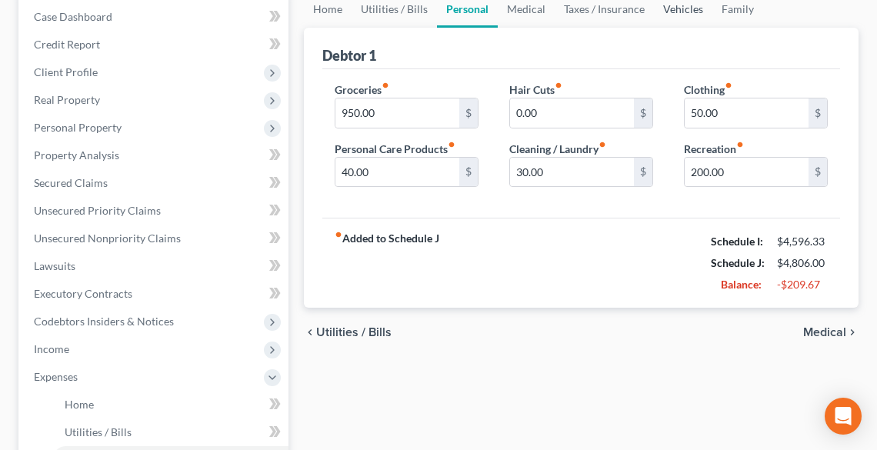
click at [687, 9] on link "Vehicles" at bounding box center [683, 9] width 58 height 37
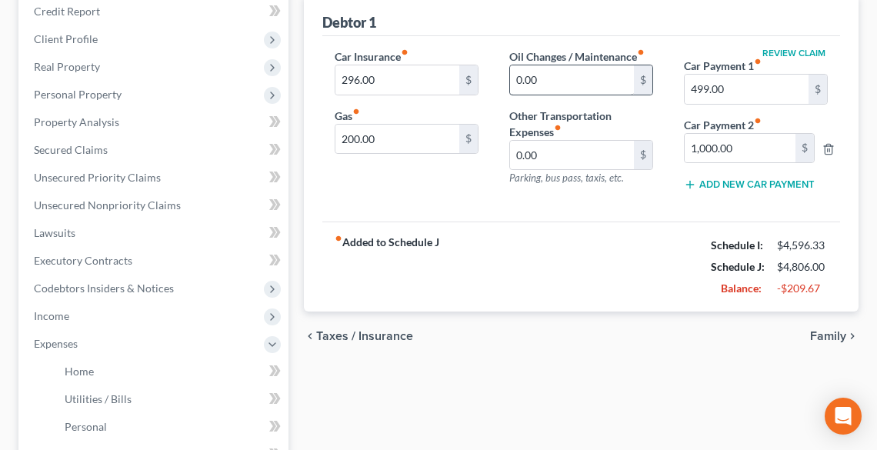
scroll to position [246, 0]
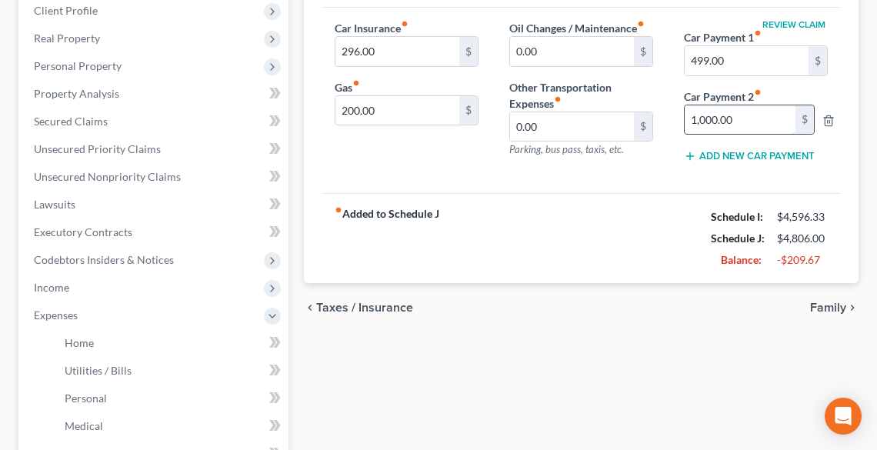
click at [768, 114] on input "1,000.00" at bounding box center [740, 119] width 111 height 29
click at [773, 125] on input "1,000.00" at bounding box center [740, 119] width 111 height 29
drag, startPoint x: 774, startPoint y: 125, endPoint x: 674, endPoint y: 123, distance: 100.0
click at [674, 123] on div "Review Claim Car Payment 1 fiber_manual_record 499.00 $ Car Payment 2 fiber_man…" at bounding box center [755, 97] width 175 height 155
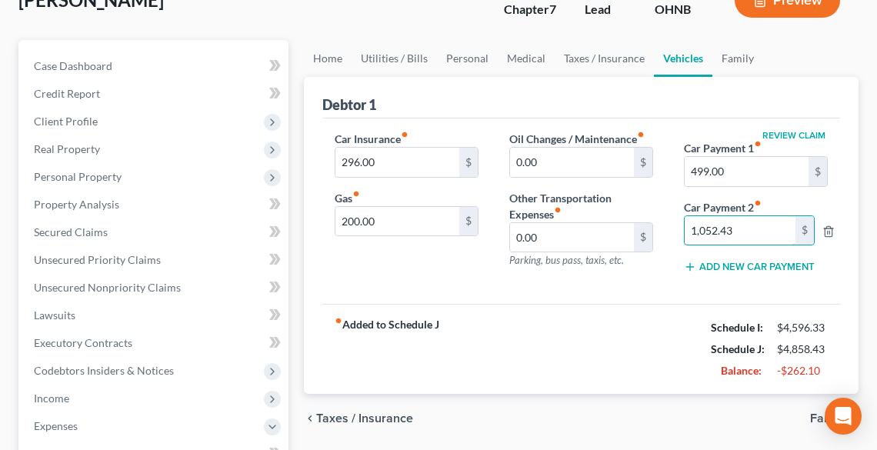
scroll to position [123, 0]
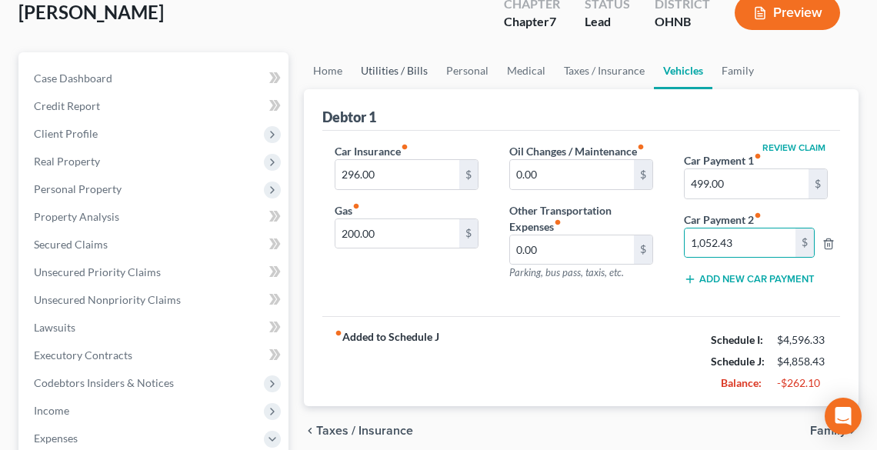
click at [381, 76] on link "Utilities / Bills" at bounding box center [393, 70] width 85 height 37
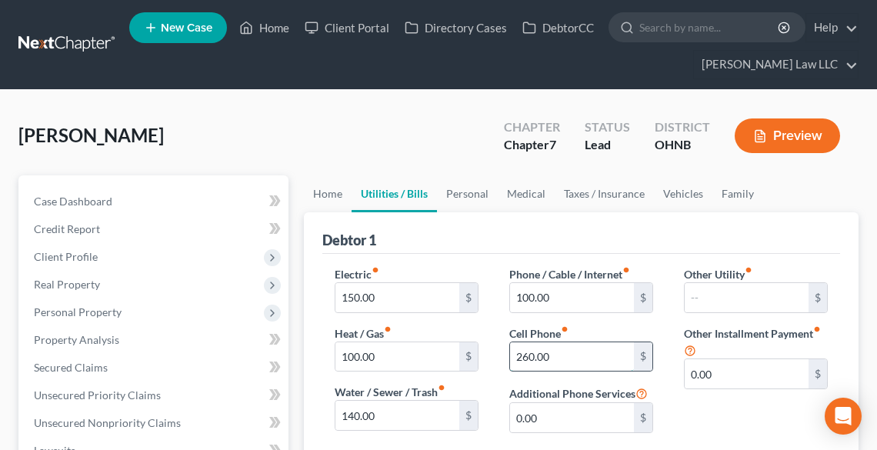
click at [574, 358] on input "260.00" at bounding box center [572, 356] width 124 height 29
click at [471, 194] on link "Personal" at bounding box center [467, 193] width 61 height 37
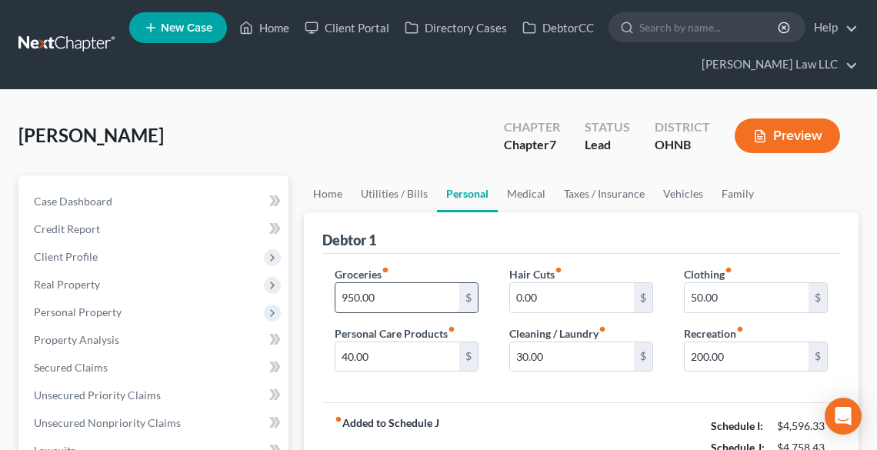
click at [428, 300] on input "950.00" at bounding box center [397, 297] width 124 height 29
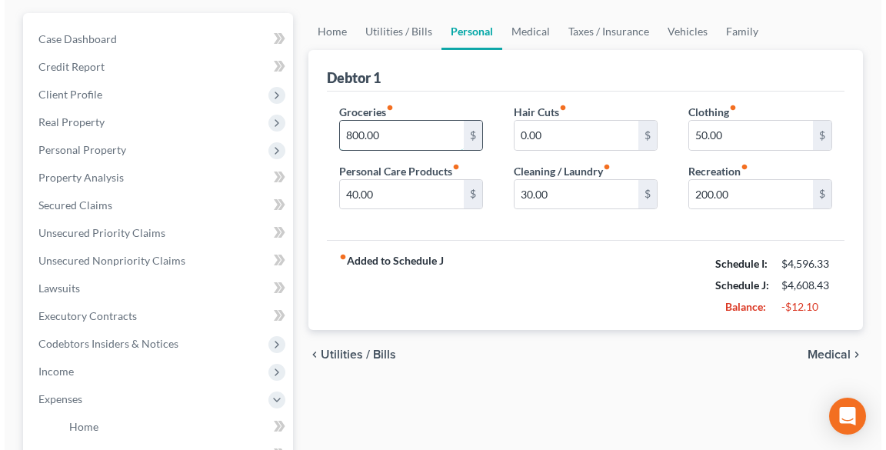
scroll to position [185, 0]
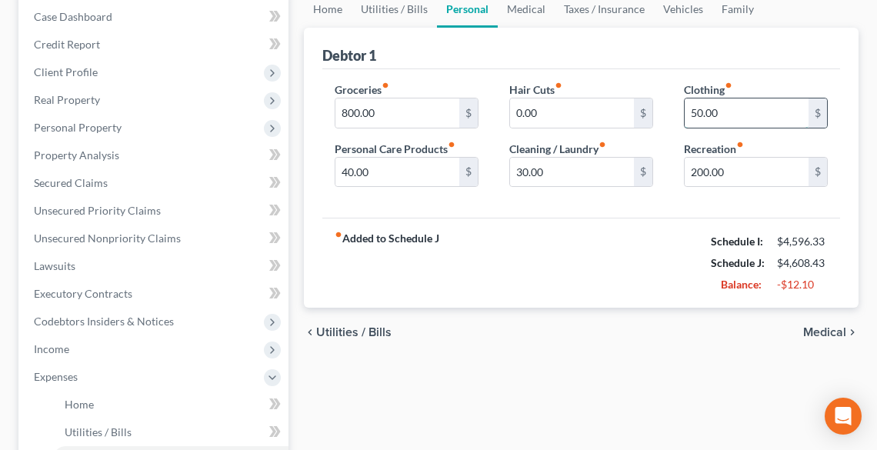
click at [750, 111] on input "50.00" at bounding box center [747, 112] width 124 height 29
click at [397, 172] on input "40.00" at bounding box center [397, 172] width 124 height 29
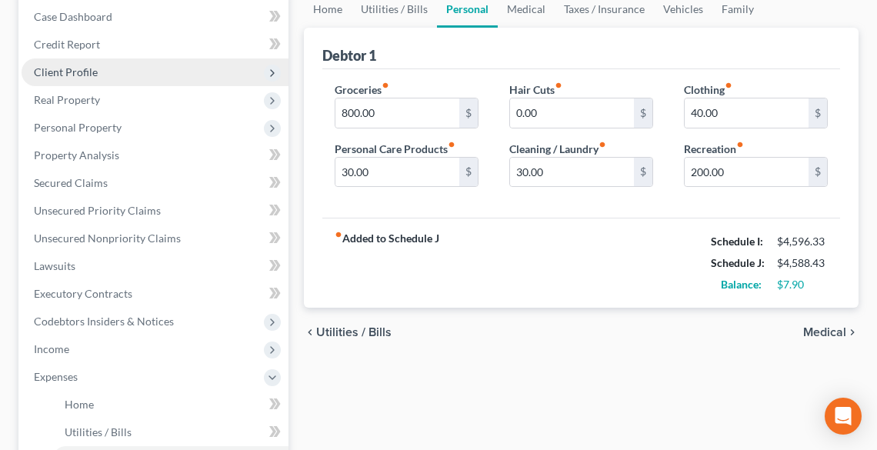
click at [70, 72] on span "Client Profile" at bounding box center [66, 71] width 64 height 13
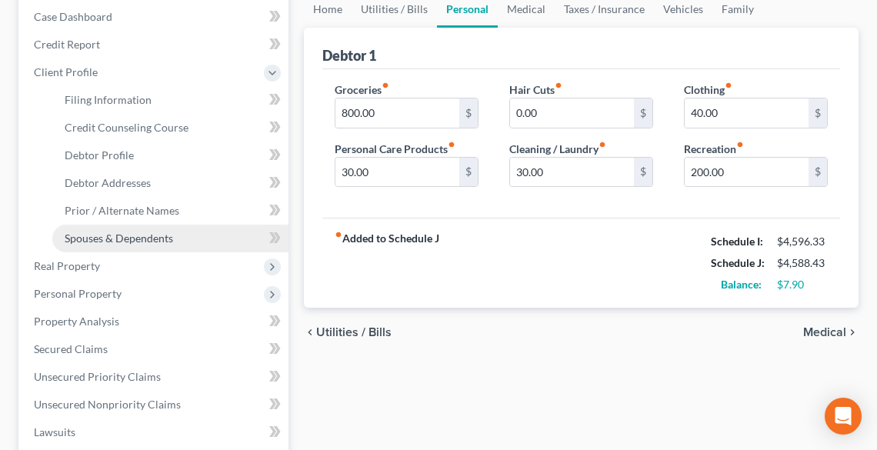
click at [118, 237] on span "Spouses & Dependents" at bounding box center [119, 238] width 108 height 13
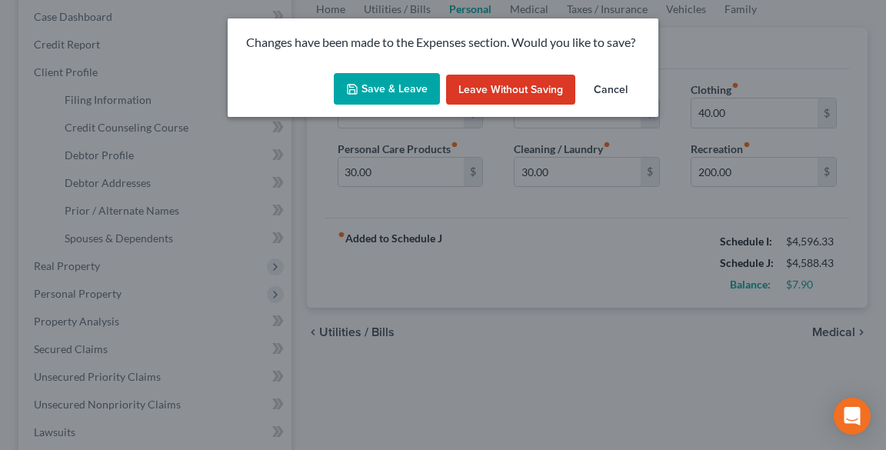
click at [371, 88] on button "Save & Leave" at bounding box center [387, 89] width 106 height 32
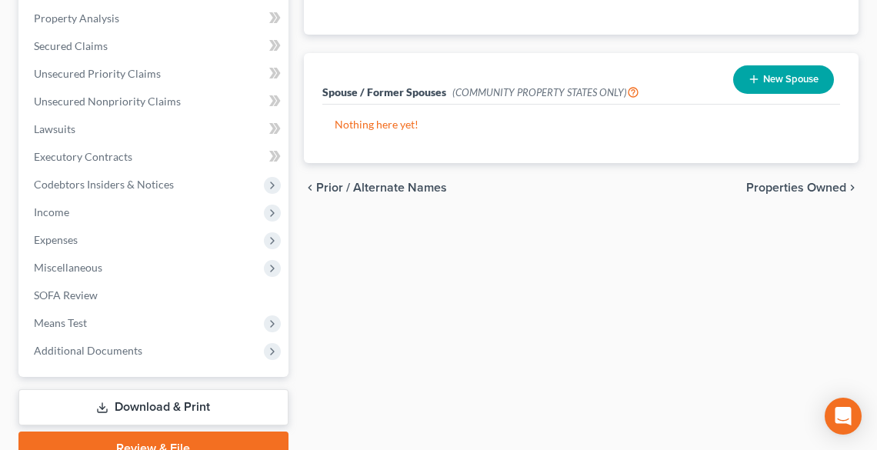
scroll to position [492, 0]
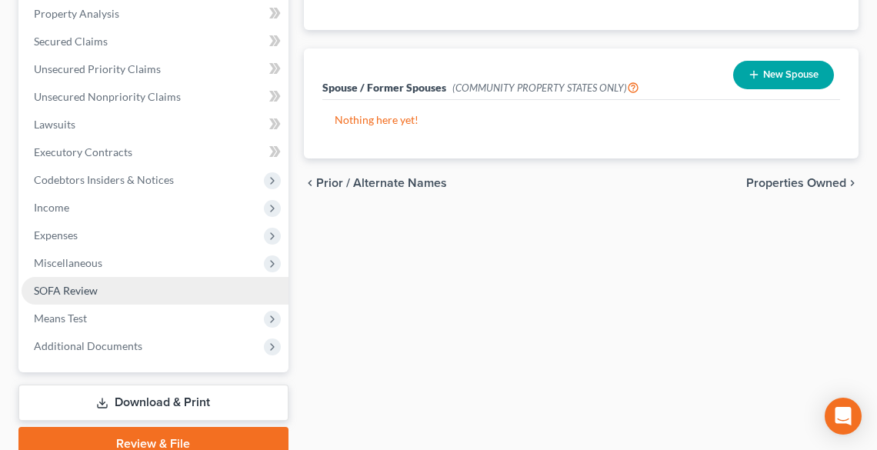
click at [86, 292] on span "SOFA Review" at bounding box center [66, 290] width 64 height 13
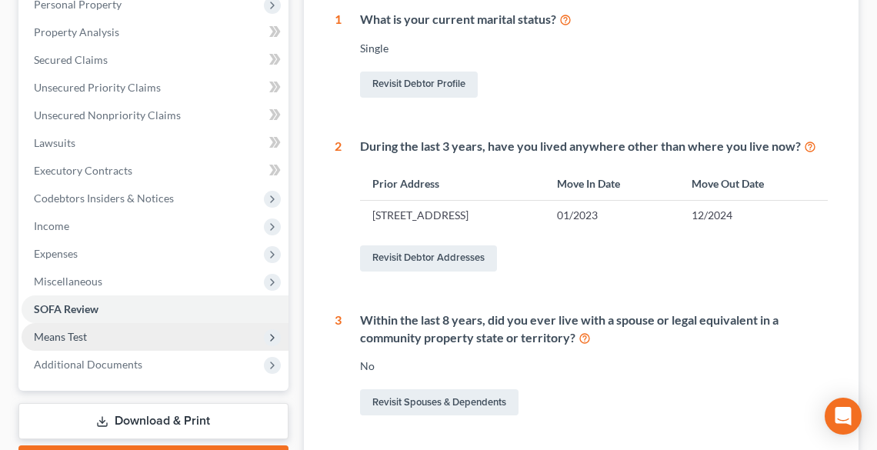
scroll to position [615, 0]
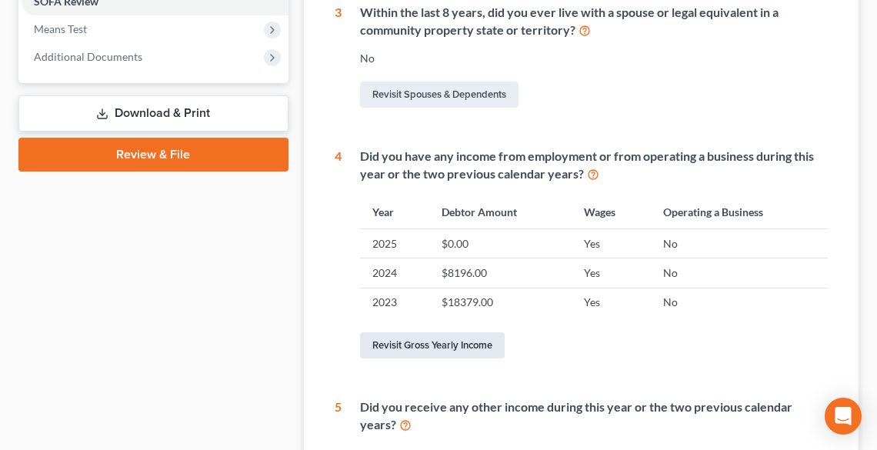
click at [432, 351] on link "Revisit Gross Yearly Income" at bounding box center [432, 345] width 145 height 26
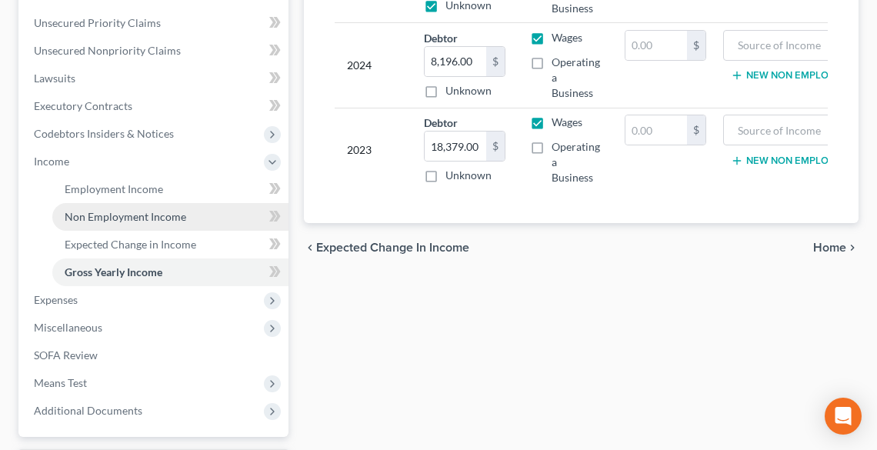
scroll to position [431, 0]
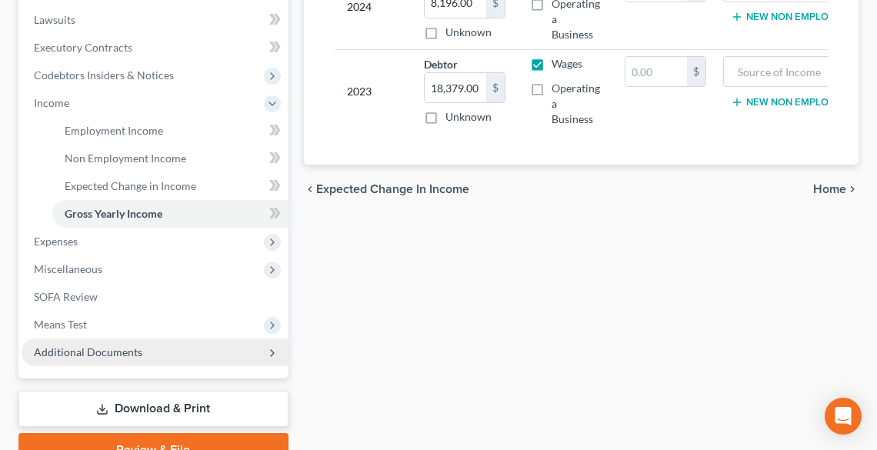
click at [120, 348] on span "Additional Documents" at bounding box center [88, 351] width 108 height 13
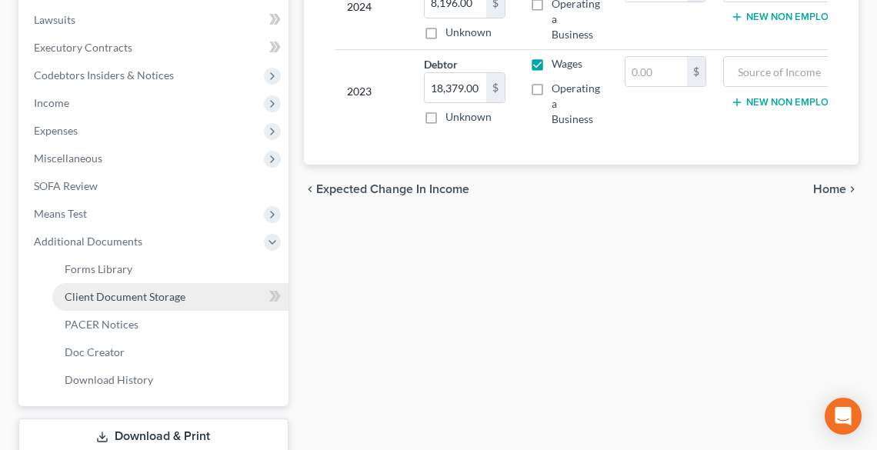
click at [114, 295] on span "Client Document Storage" at bounding box center [125, 296] width 121 height 13
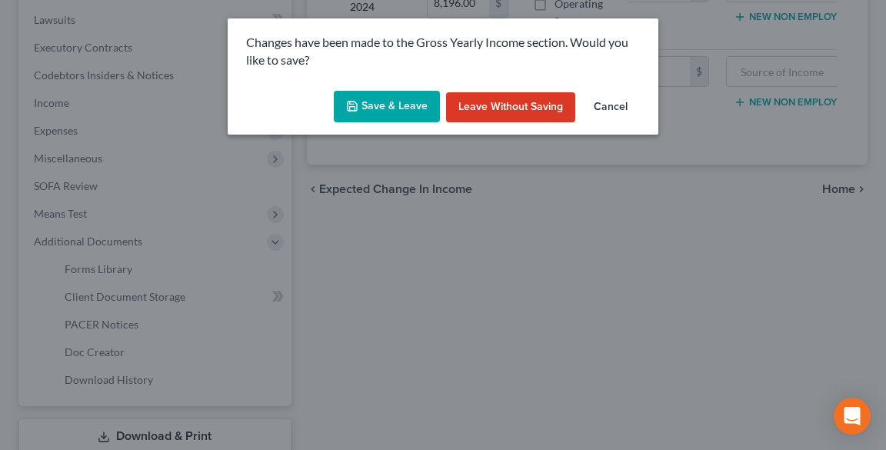
click at [388, 99] on button "Save & Leave" at bounding box center [387, 107] width 106 height 32
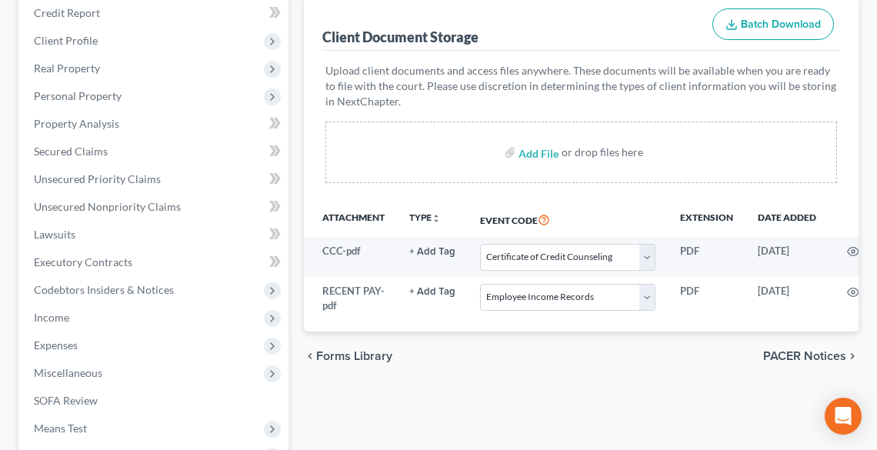
scroll to position [308, 0]
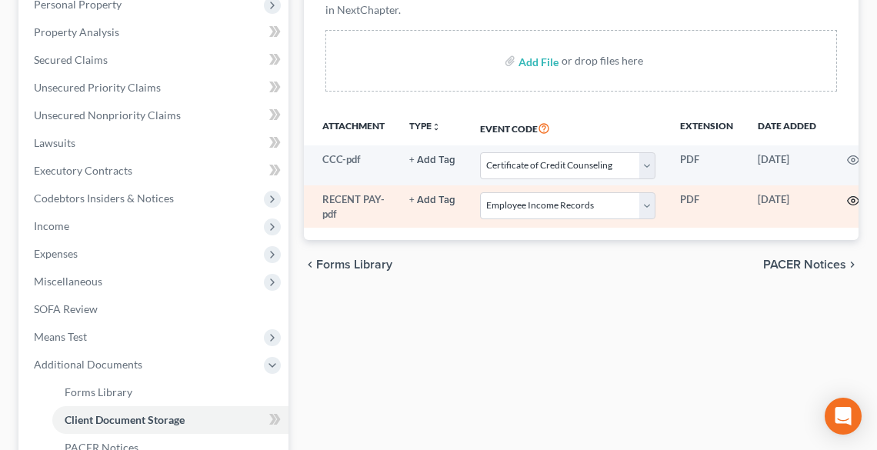
click at [851, 202] on icon "button" at bounding box center [853, 201] width 12 height 12
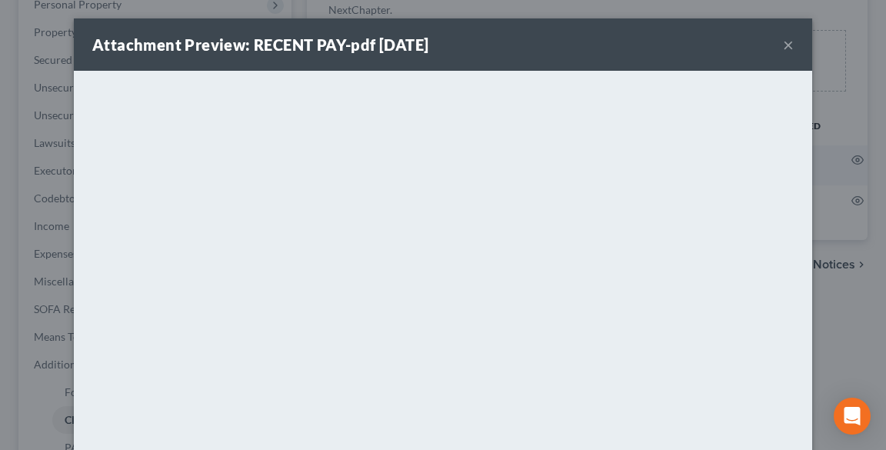
click at [791, 45] on div "Attachment Preview: RECENT PAY-pdf [DATE] ×" at bounding box center [443, 44] width 738 height 52
click at [783, 46] on button "×" at bounding box center [788, 44] width 11 height 18
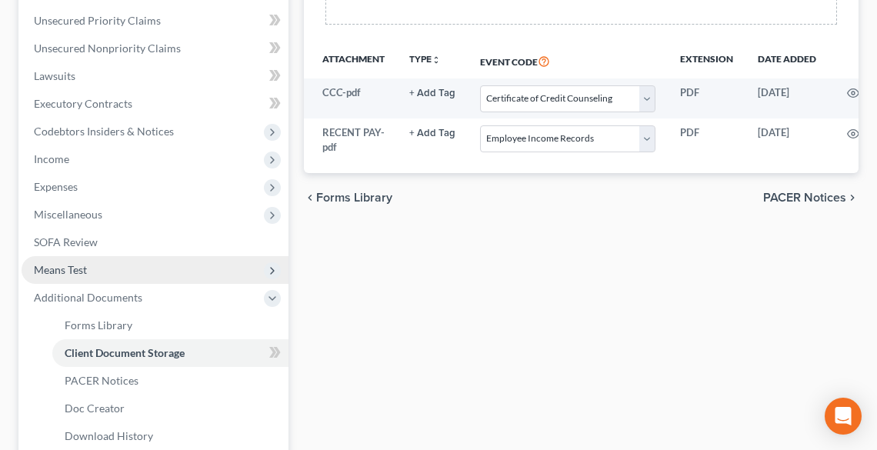
scroll to position [492, 0]
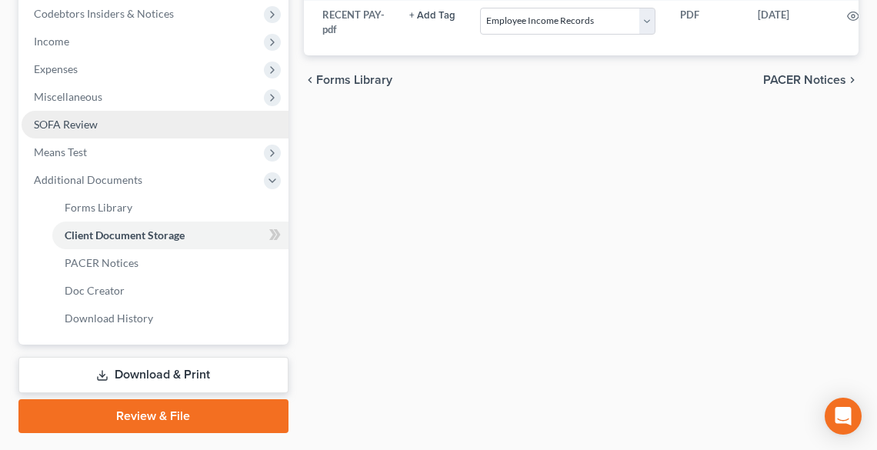
click at [60, 120] on span "SOFA Review" at bounding box center [66, 124] width 64 height 13
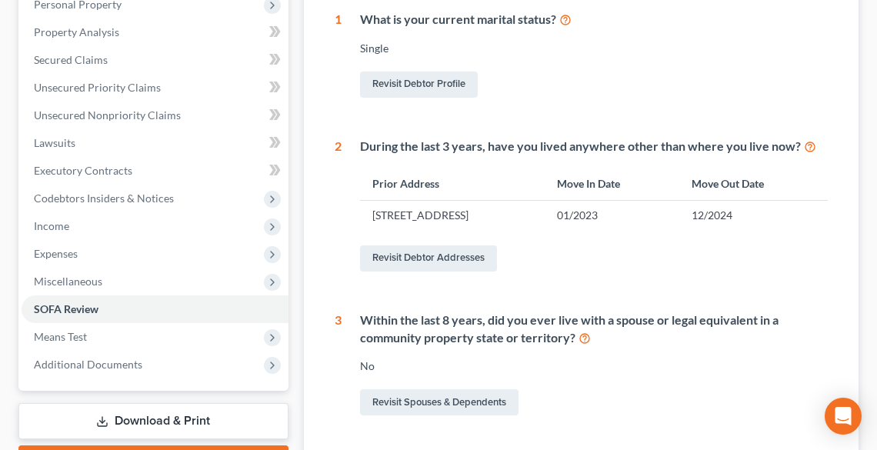
scroll to position [554, 0]
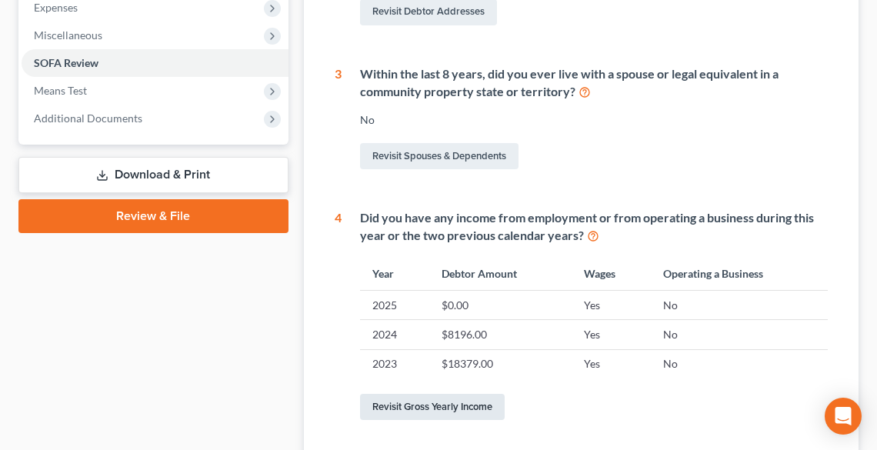
click at [448, 417] on link "Revisit Gross Yearly Income" at bounding box center [432, 407] width 145 height 26
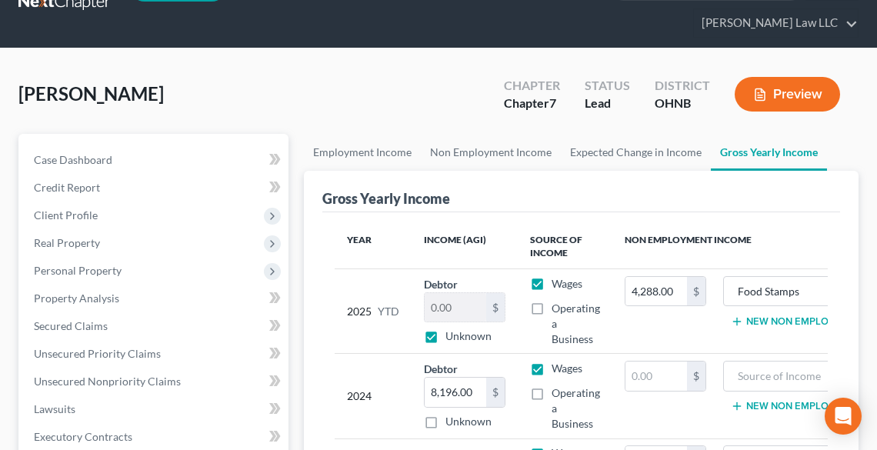
scroll to position [123, 0]
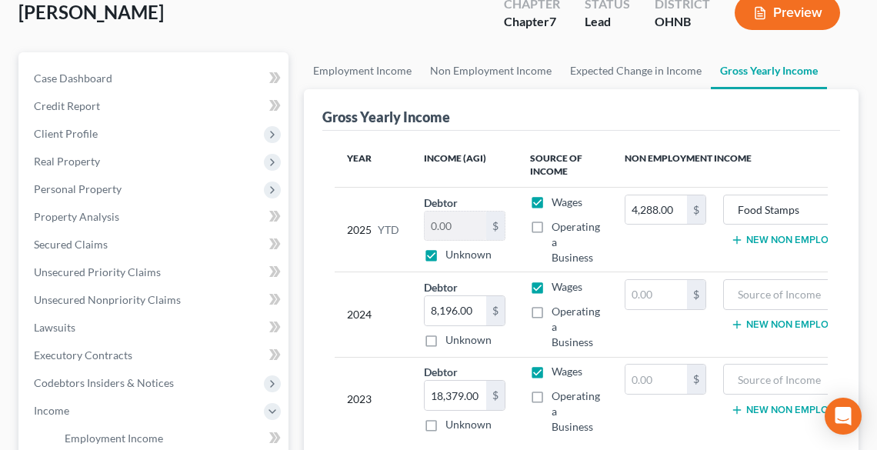
click at [445, 249] on label "Unknown" at bounding box center [468, 254] width 46 height 15
click at [451, 249] on input "Unknown" at bounding box center [456, 252] width 10 height 10
click at [452, 229] on input "0.00" at bounding box center [456, 226] width 62 height 29
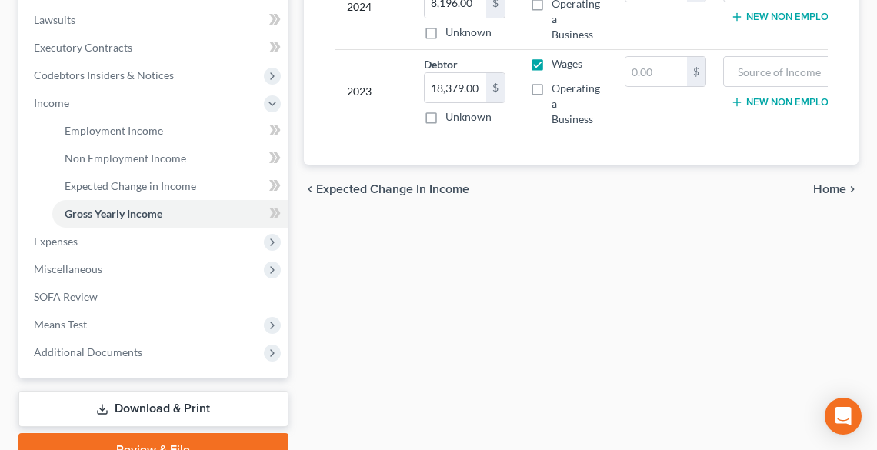
click at [640, 228] on div "Employment Income Non Employment Income Expected Change in Income Gross Yearly …" at bounding box center [581, 106] width 570 height 722
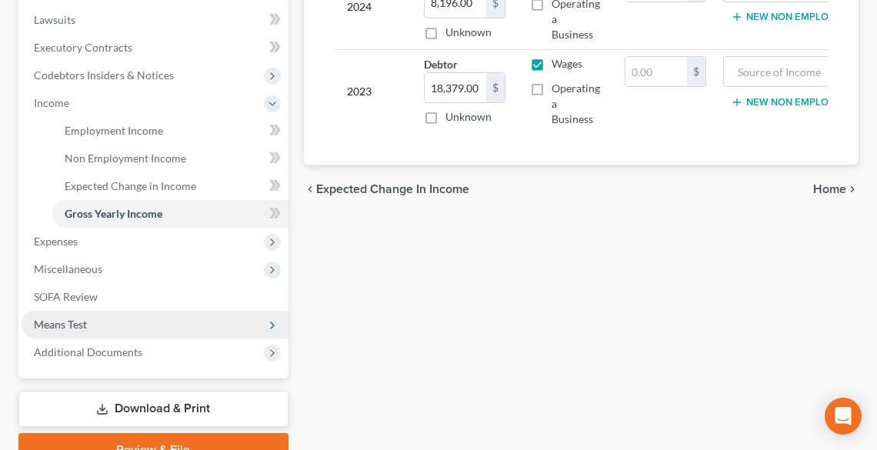
click at [61, 319] on span "Means Test" at bounding box center [60, 324] width 53 height 13
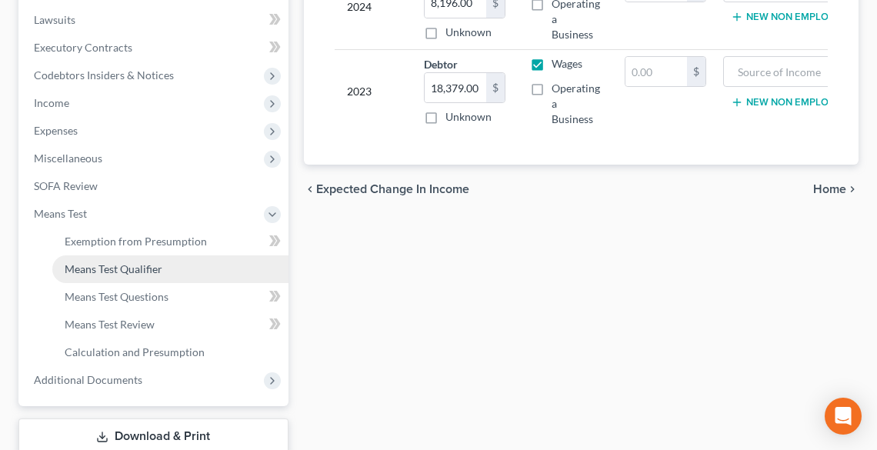
click at [123, 274] on span "Means Test Qualifier" at bounding box center [114, 268] width 98 height 13
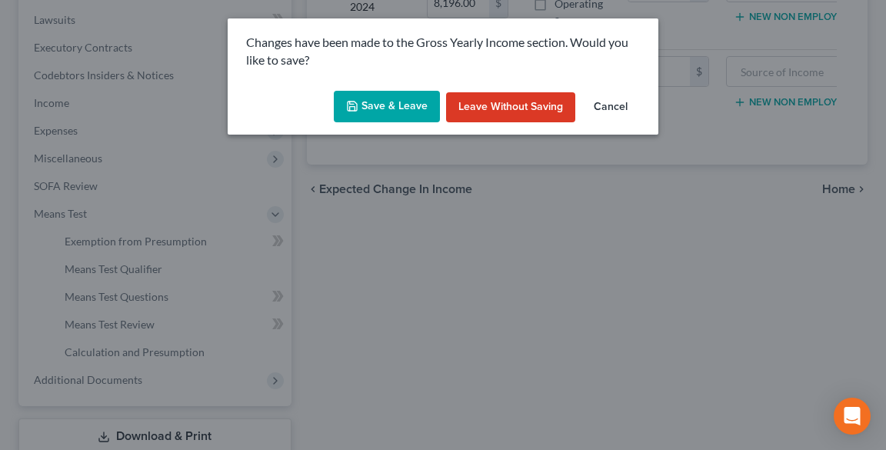
click at [394, 102] on button "Save & Leave" at bounding box center [387, 107] width 106 height 32
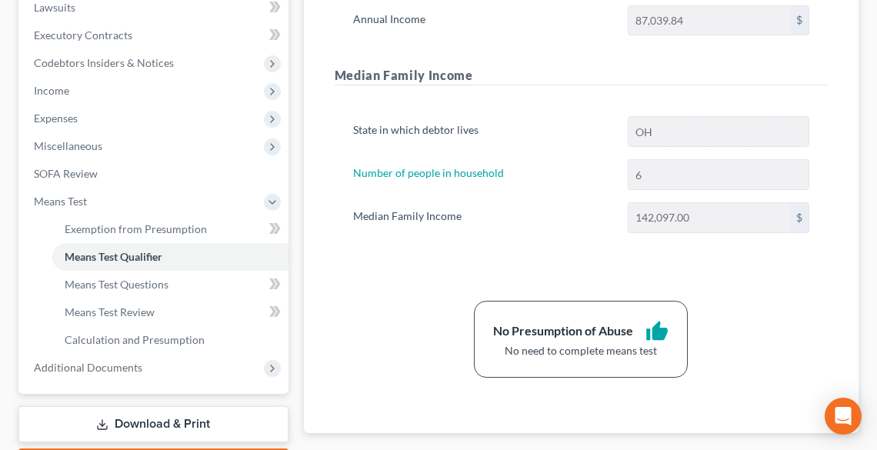
scroll to position [532, 0]
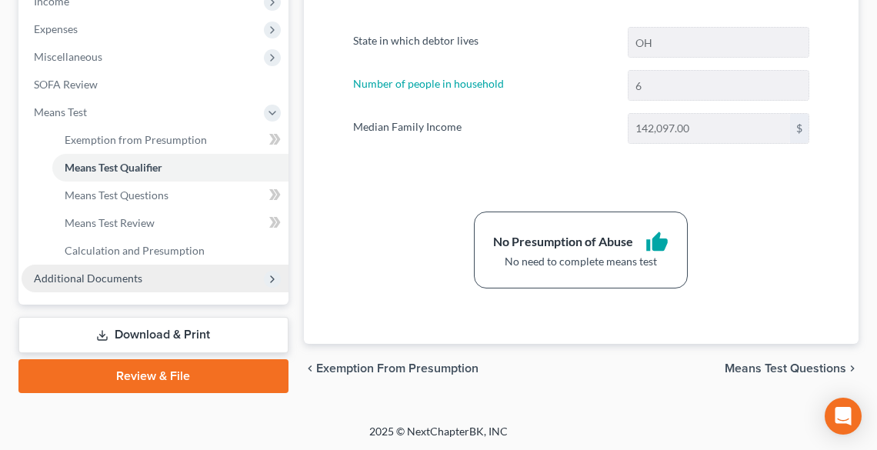
click at [125, 280] on span "Additional Documents" at bounding box center [88, 278] width 108 height 13
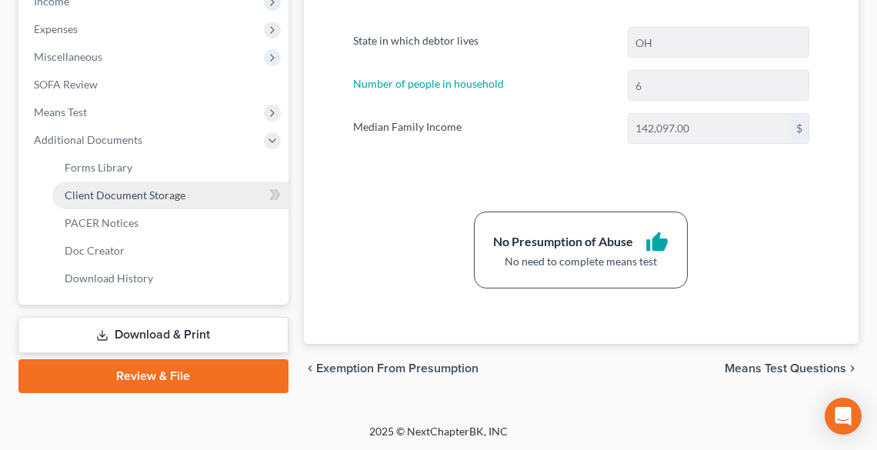
click at [117, 202] on link "Client Document Storage" at bounding box center [170, 196] width 236 height 28
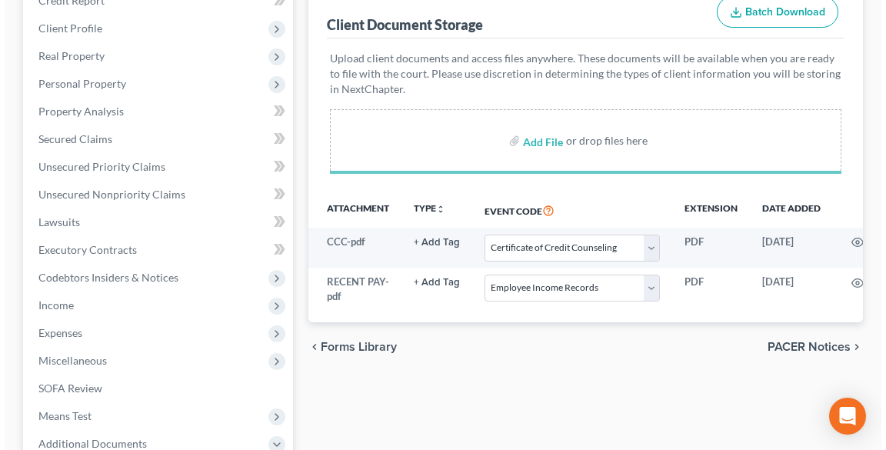
scroll to position [246, 0]
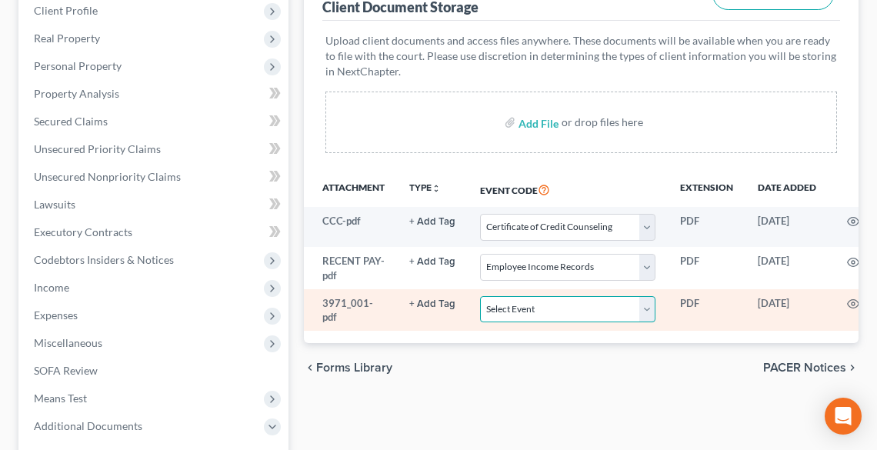
click at [537, 312] on select "Select Event 20 Largest Unsecured Creditors Amended List of Creditors (Fee) Ame…" at bounding box center [567, 309] width 175 height 27
click at [480, 296] on select "Select Event 20 Largest Unsecured Creditors Amended List of Creditors (Fee) Ame…" at bounding box center [567, 309] width 175 height 27
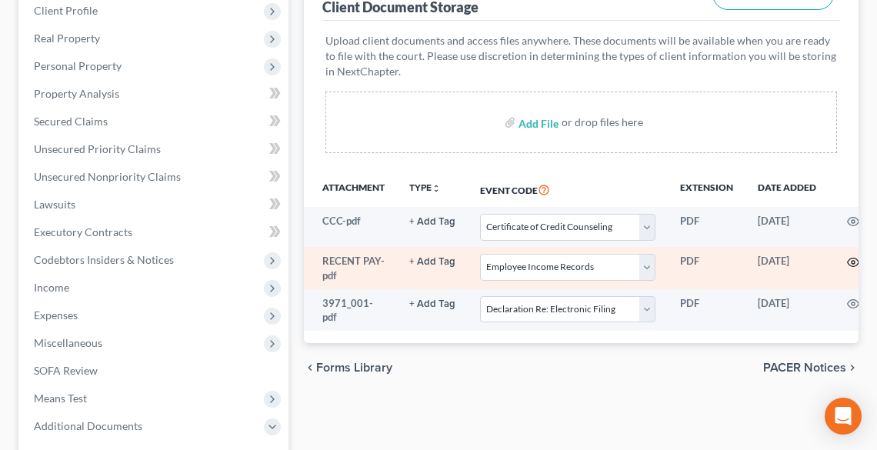
click at [849, 262] on icon "button" at bounding box center [853, 262] width 12 height 12
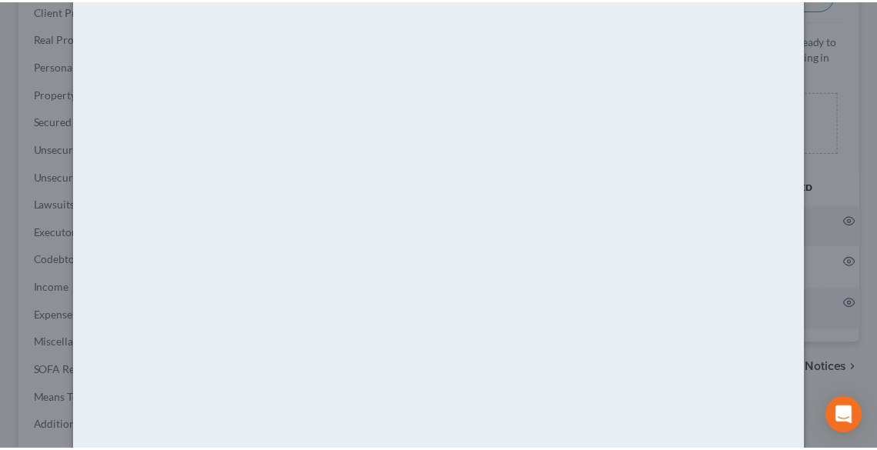
scroll to position [0, 0]
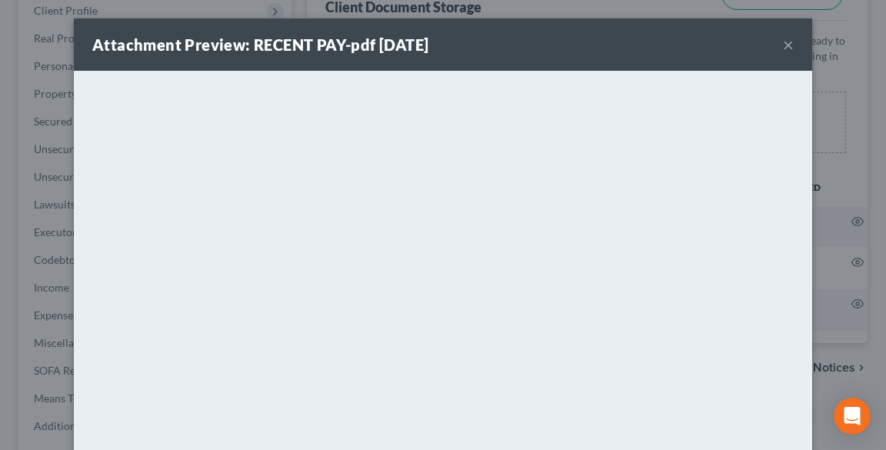
click at [783, 49] on button "×" at bounding box center [788, 44] width 11 height 18
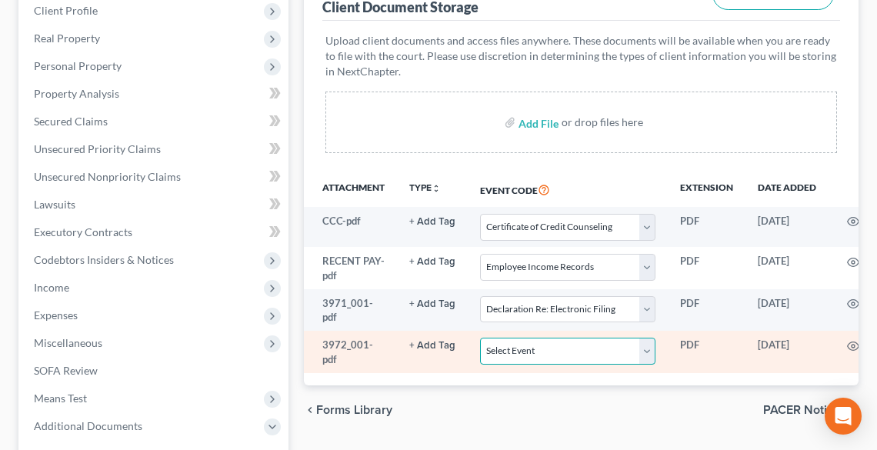
click at [536, 350] on select "Select Event 20 Largest Unsecured Creditors Amended List of Creditors (Fee) Ame…" at bounding box center [567, 351] width 175 height 27
click at [480, 338] on select "Select Event 20 Largest Unsecured Creditors Amended List of Creditors (Fee) Ame…" at bounding box center [567, 351] width 175 height 27
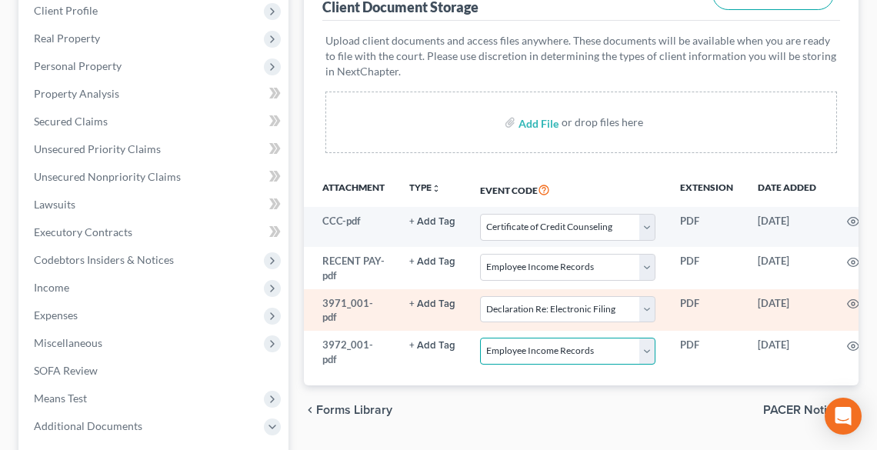
scroll to position [532, 0]
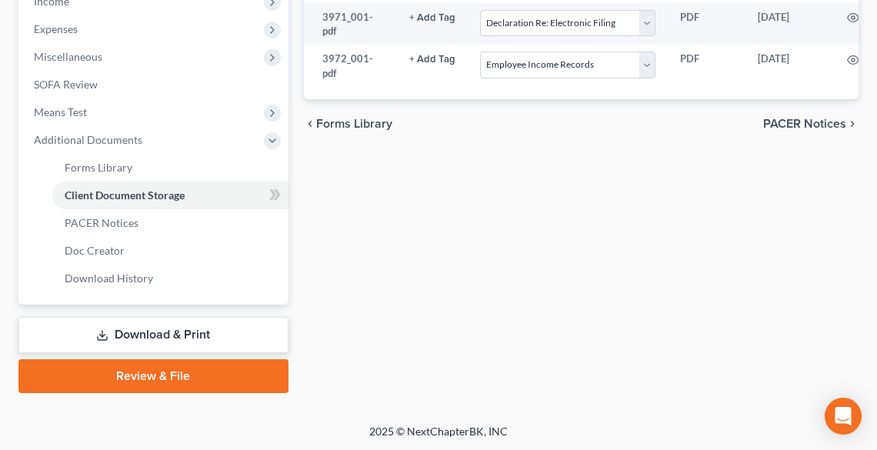
click at [225, 322] on link "Download & Print" at bounding box center [153, 335] width 270 height 36
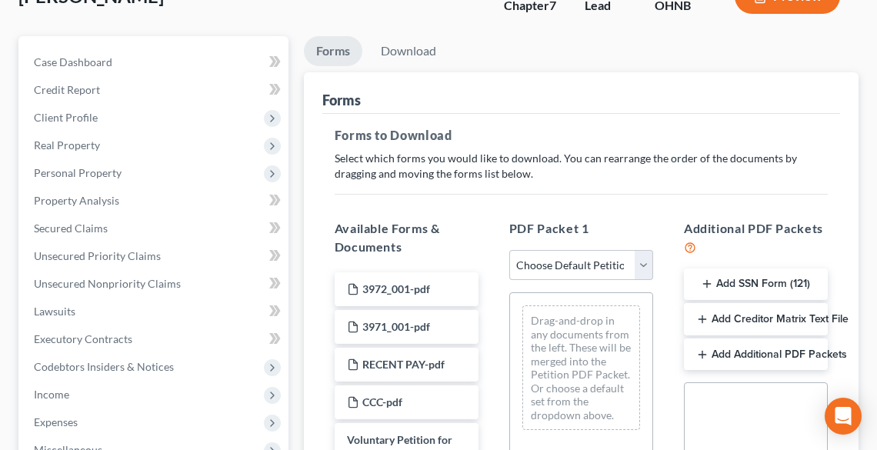
scroll to position [128, 0]
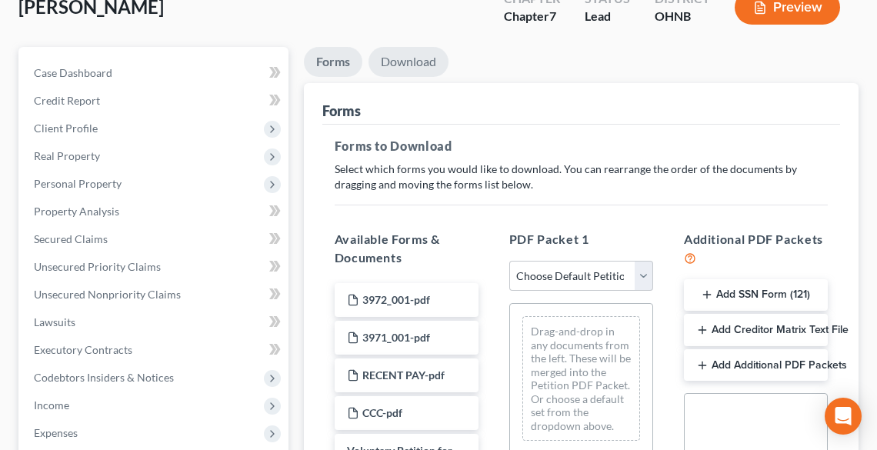
click at [406, 65] on link "Download" at bounding box center [408, 62] width 80 height 30
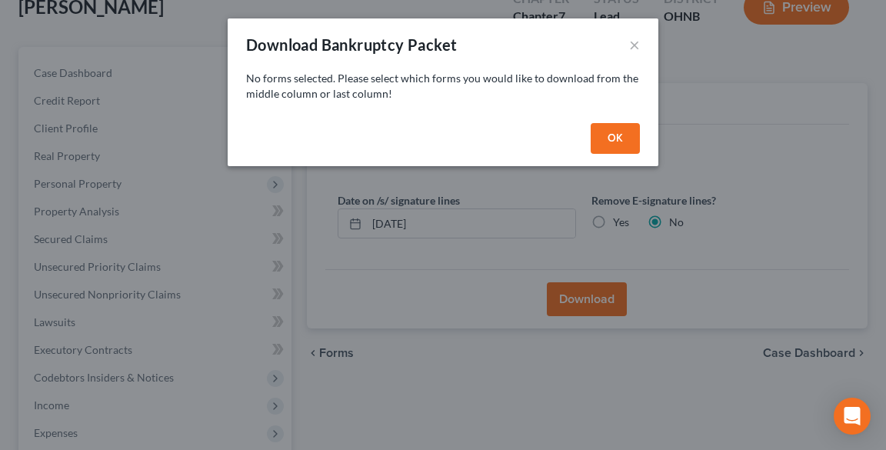
click at [621, 145] on button "OK" at bounding box center [615, 138] width 49 height 31
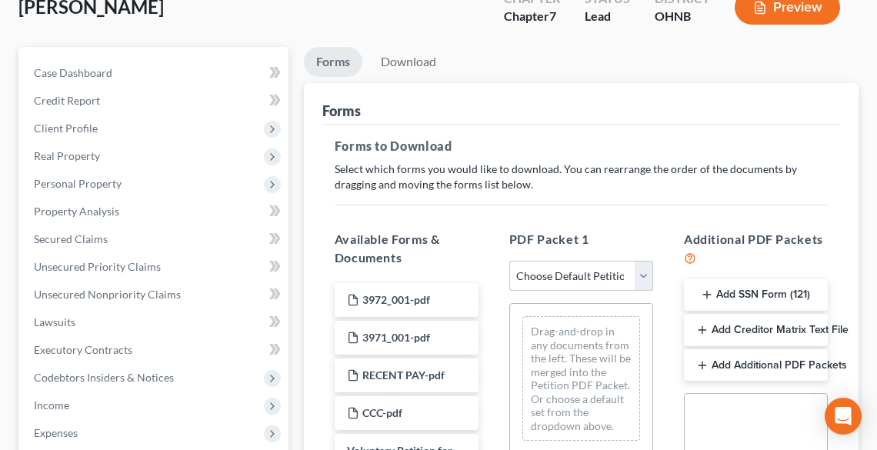
click at [588, 285] on select "Choose Default Petition PDF Packet Complete Bankruptcy Petition (all forms and …" at bounding box center [581, 276] width 144 height 31
click at [509, 261] on select "Choose Default Petition PDF Packet Complete Bankruptcy Petition (all forms and …" at bounding box center [581, 276] width 144 height 31
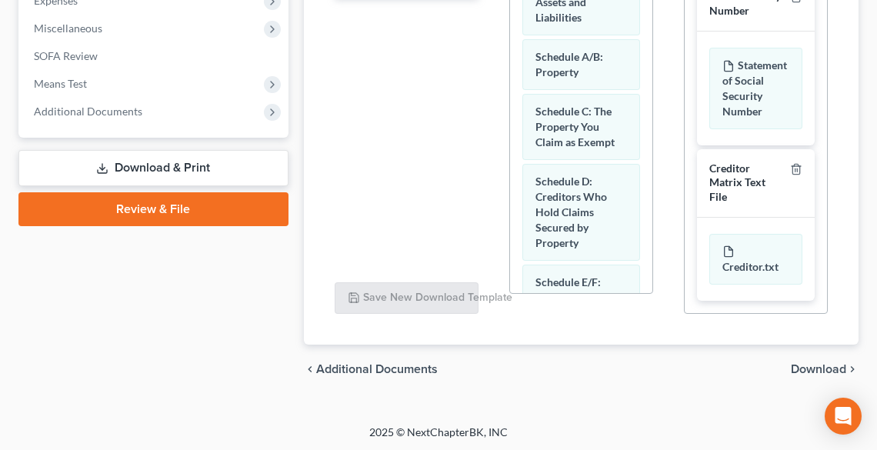
scroll to position [561, 0]
click at [834, 362] on span "Download" at bounding box center [818, 368] width 55 height 12
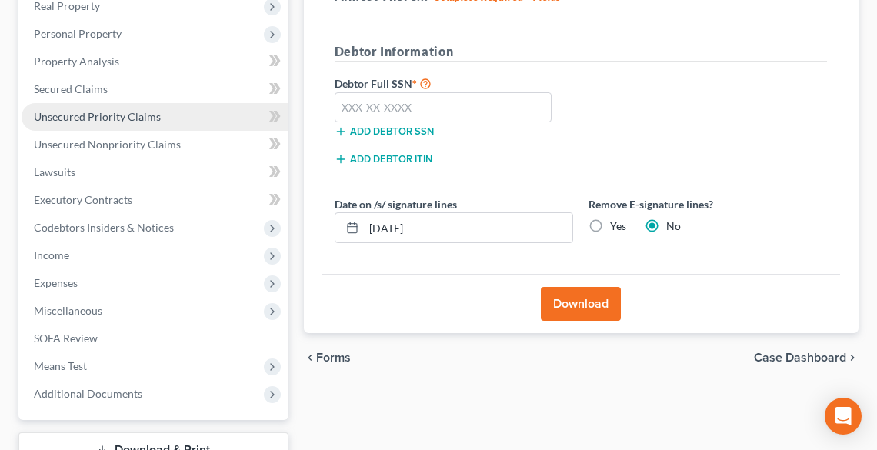
scroll to position [394, 0]
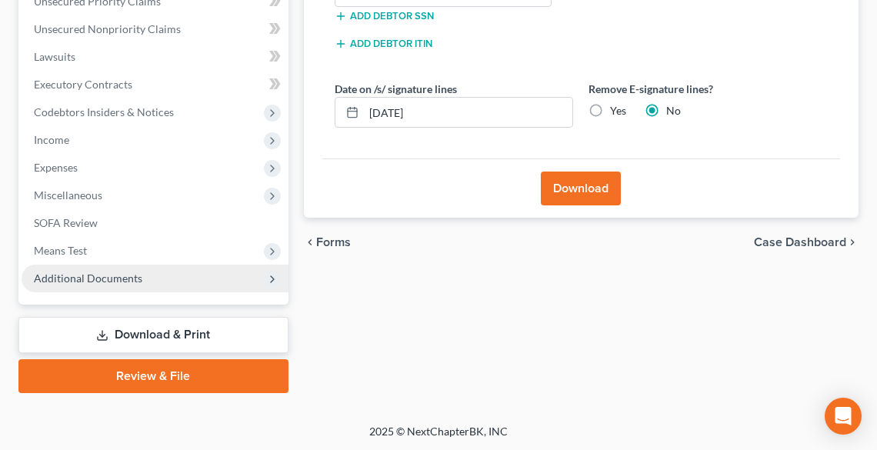
click at [70, 286] on span "Additional Documents" at bounding box center [155, 279] width 267 height 28
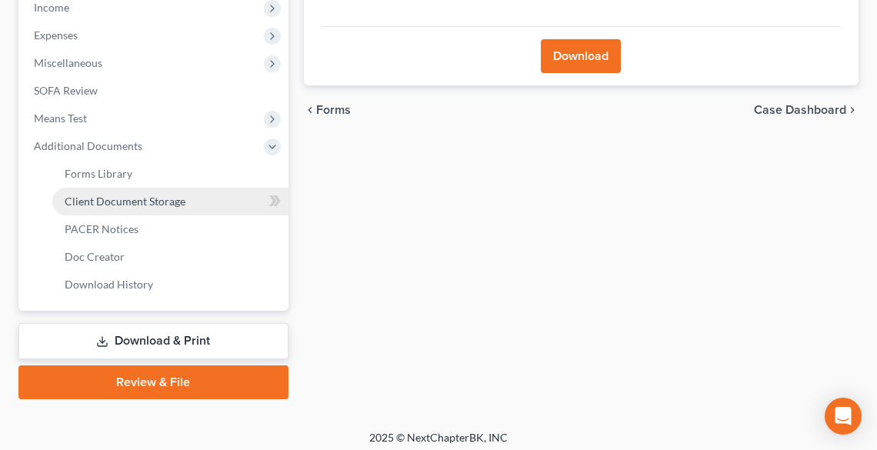
scroll to position [532, 0]
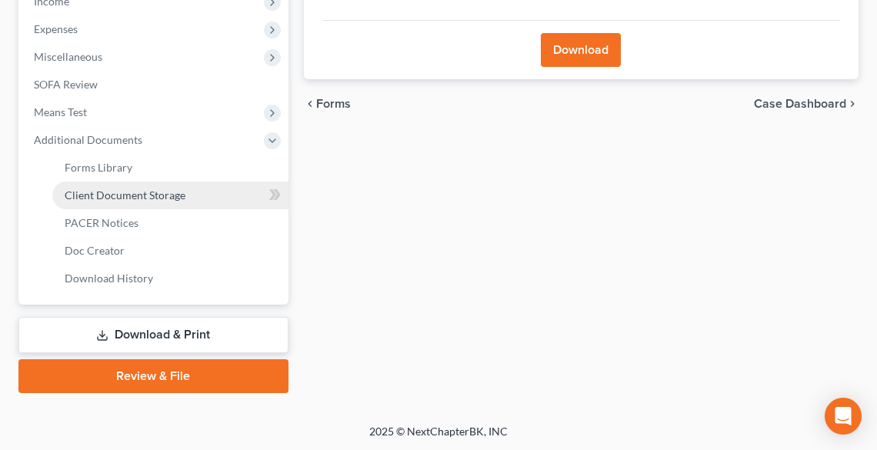
click at [78, 197] on span "Client Document Storage" at bounding box center [125, 194] width 121 height 13
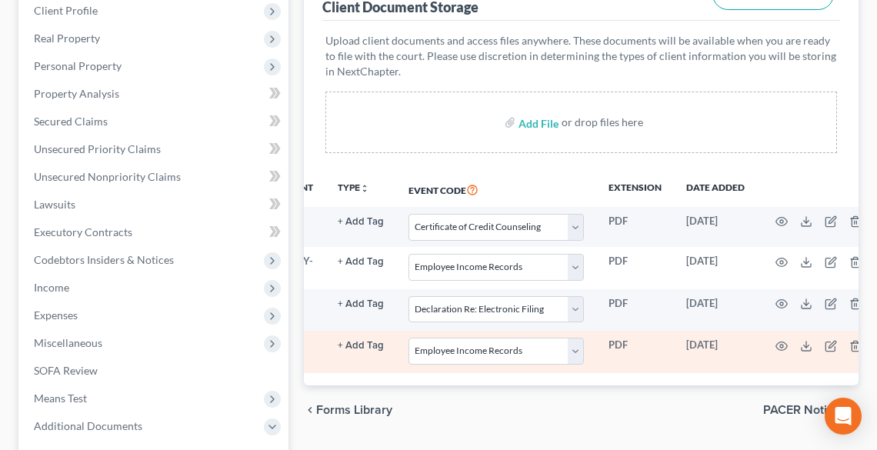
scroll to position [0, 72]
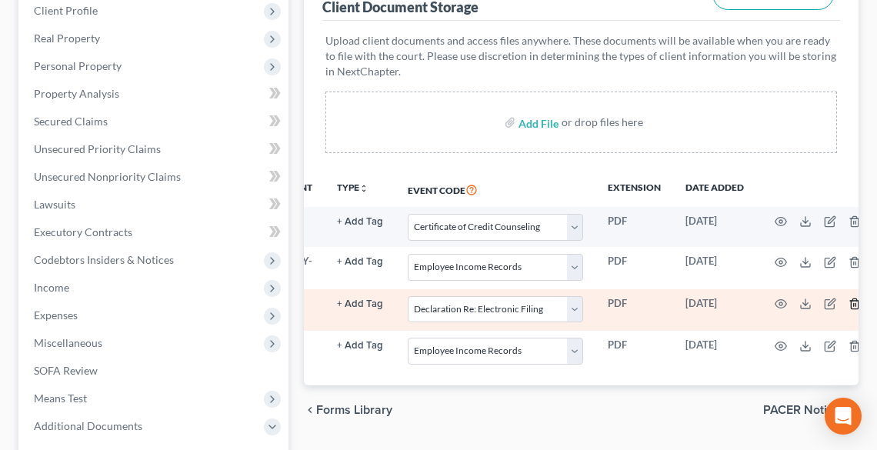
click at [853, 305] on line "button" at bounding box center [853, 305] width 0 height 3
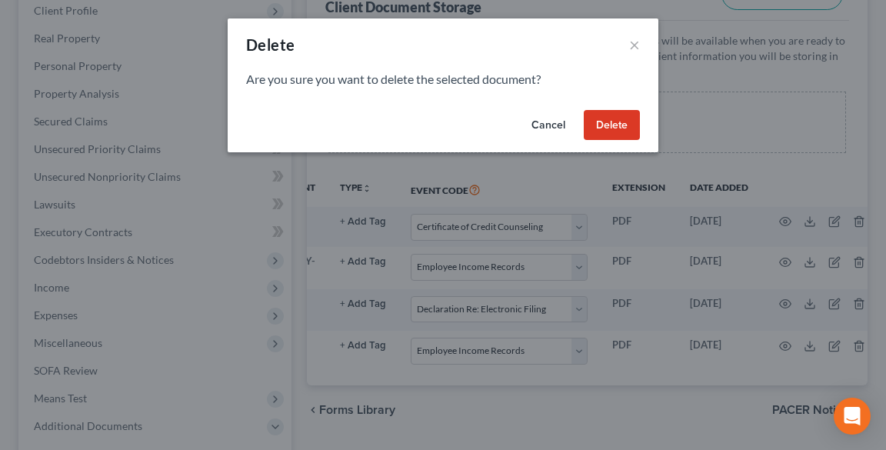
click at [610, 129] on button "Delete" at bounding box center [612, 125] width 56 height 31
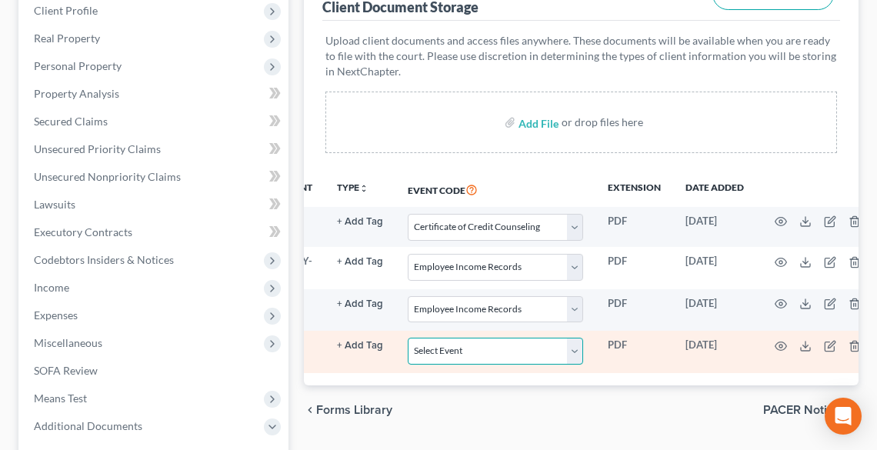
click at [549, 345] on select "Select Event 20 Largest Unsecured Creditors Amended List of Creditors (Fee) Ame…" at bounding box center [495, 351] width 175 height 27
click at [408, 338] on select "Select Event 20 Largest Unsecured Creditors Amended List of Creditors (Fee) Ame…" at bounding box center [495, 351] width 175 height 27
click at [779, 345] on circle "button" at bounding box center [780, 346] width 3 height 3
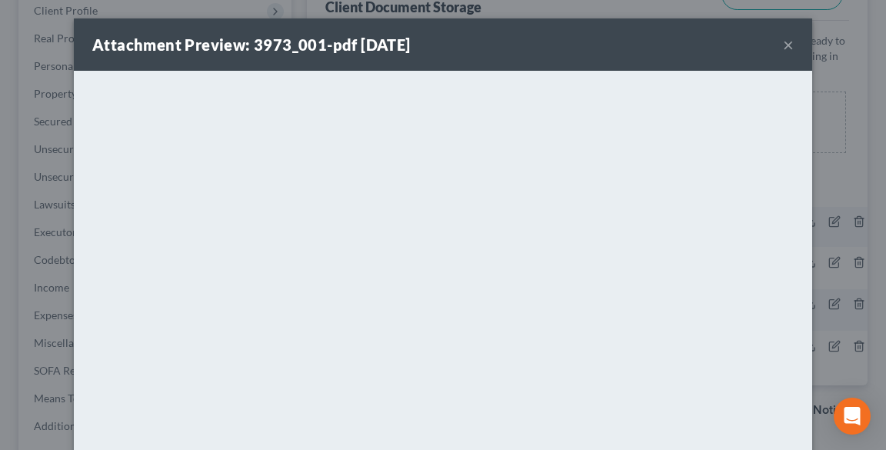
click at [786, 43] on button "×" at bounding box center [788, 44] width 11 height 18
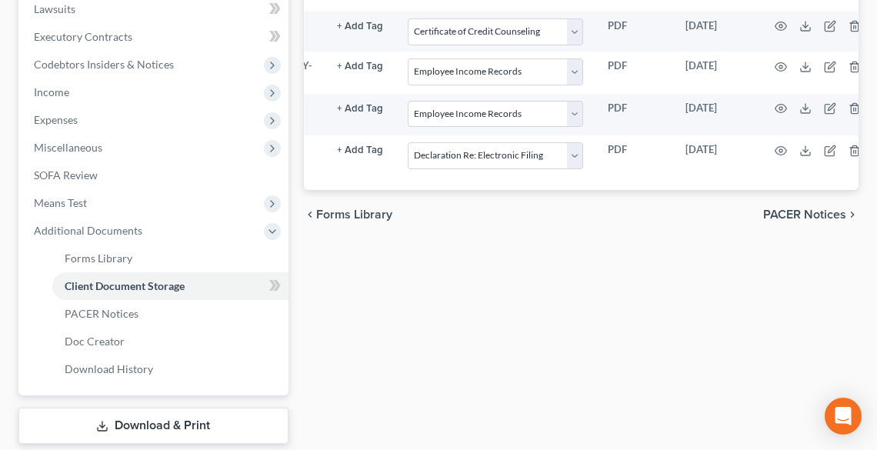
scroll to position [532, 0]
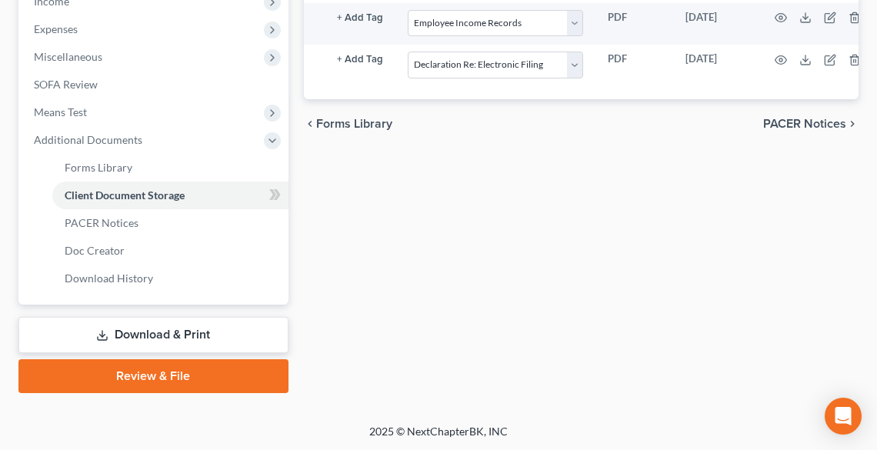
click at [166, 366] on link "Review & File" at bounding box center [153, 376] width 270 height 34
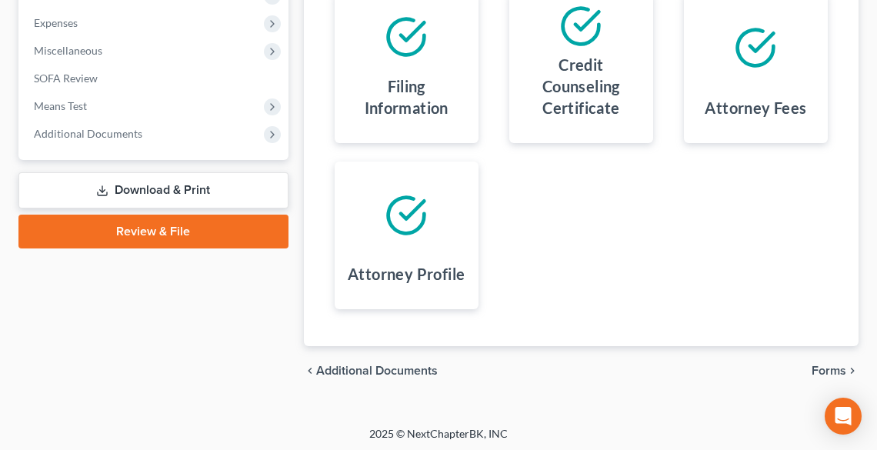
scroll to position [541, 0]
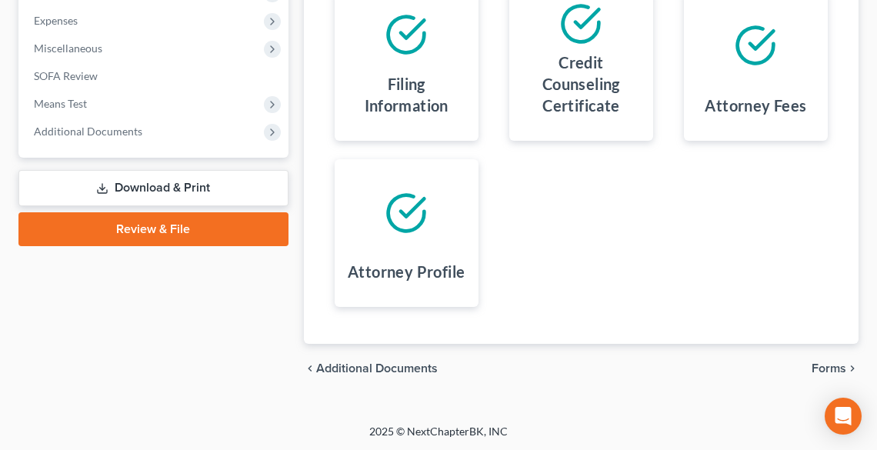
click at [823, 363] on span "Forms" at bounding box center [828, 368] width 35 height 12
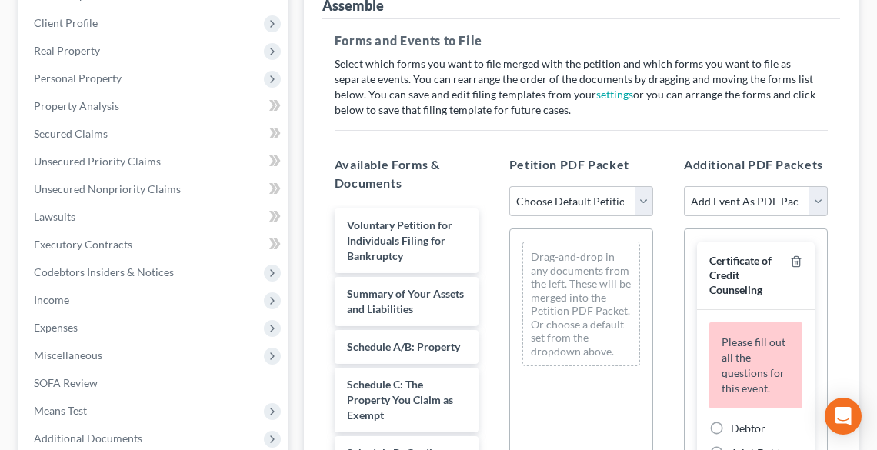
scroll to position [233, 0]
click at [573, 202] on select "Choose Default Petition PDF Packet Complete Bankruptcy Petition (all forms and …" at bounding box center [581, 202] width 144 height 31
click at [509, 187] on select "Choose Default Petition PDF Packet Complete Bankruptcy Petition (all forms and …" at bounding box center [581, 202] width 144 height 31
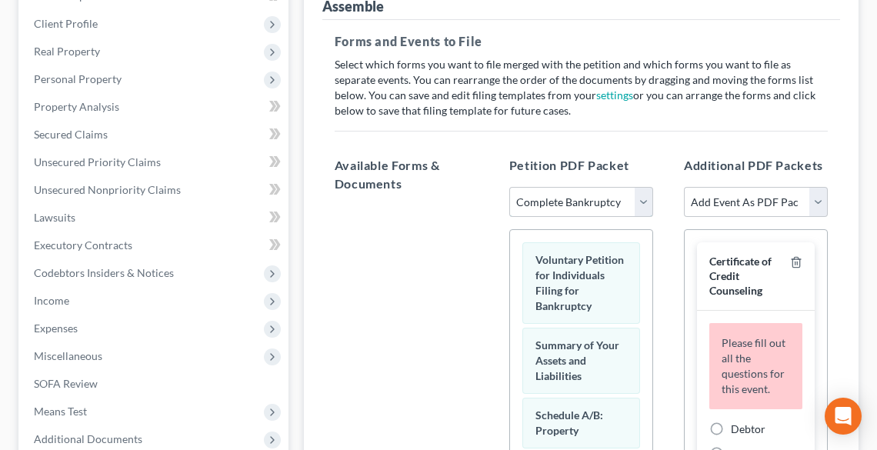
scroll to position [123, 0]
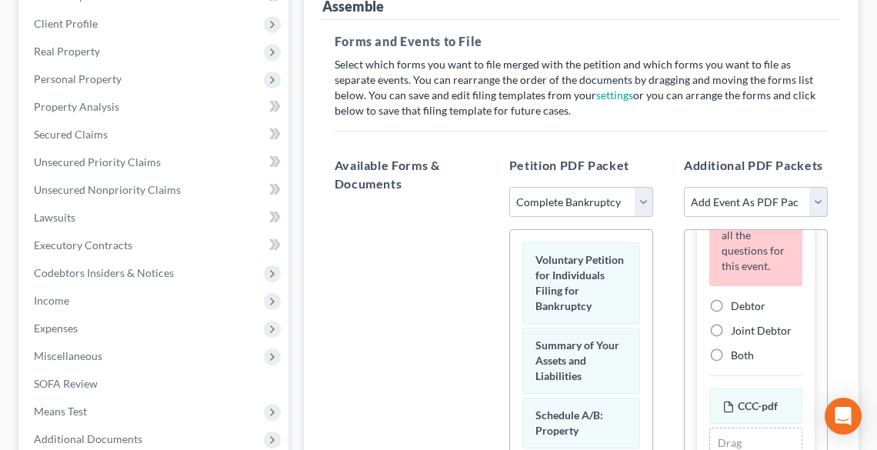
click at [731, 314] on label "Debtor" at bounding box center [748, 305] width 35 height 15
click at [737, 308] on input "Debtor" at bounding box center [742, 303] width 10 height 10
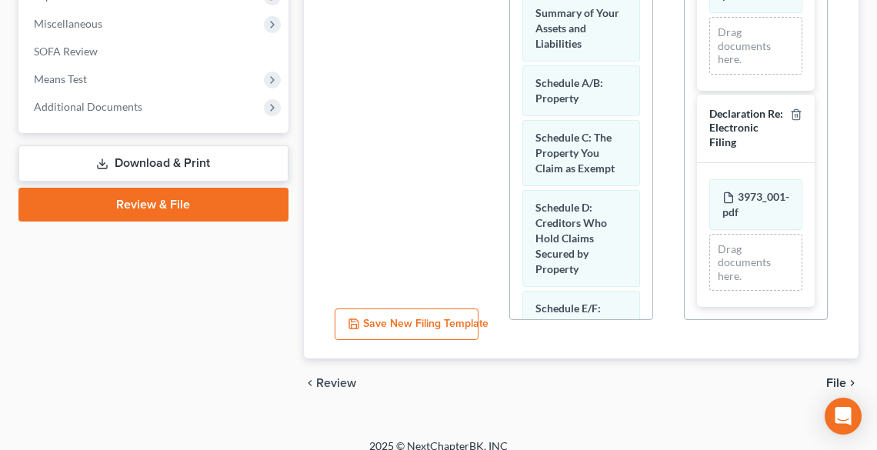
scroll to position [580, 0]
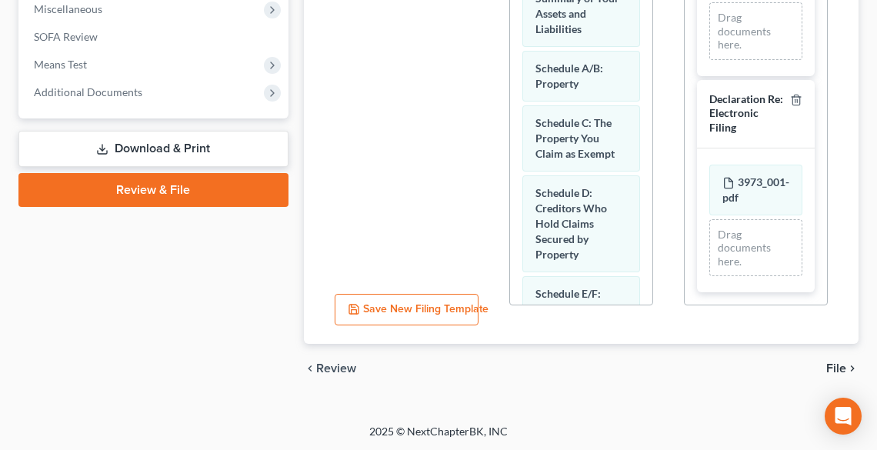
click at [839, 363] on span "File" at bounding box center [836, 368] width 20 height 12
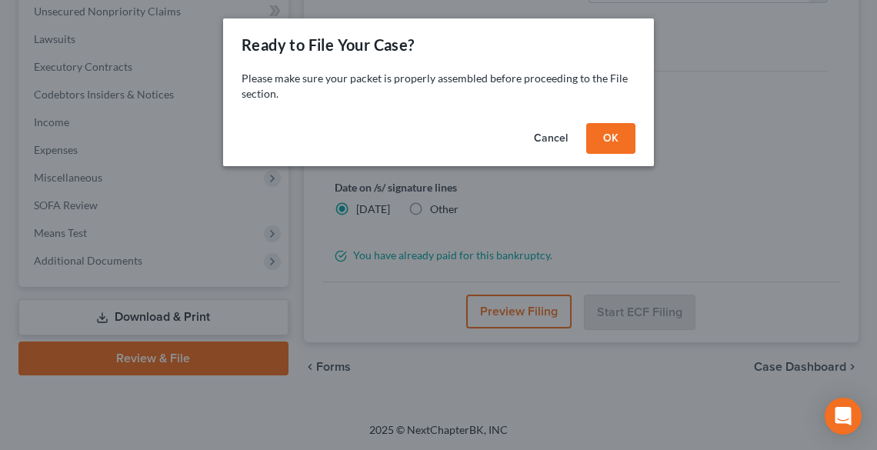
scroll to position [409, 0]
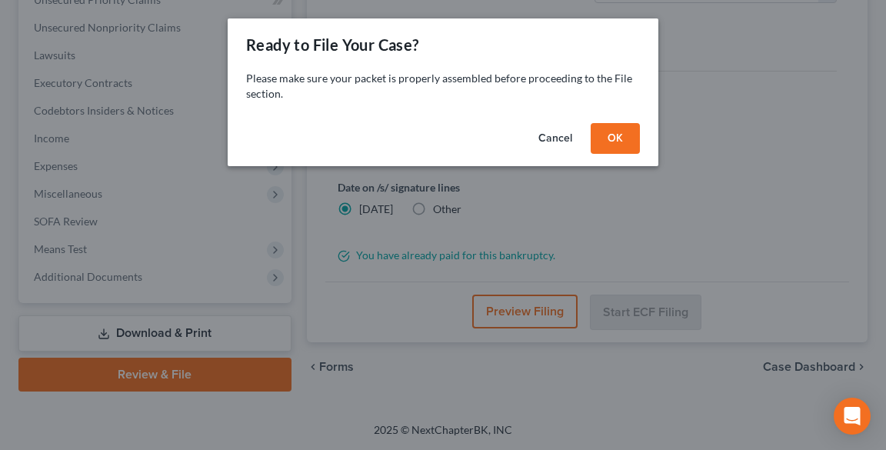
click at [614, 132] on button "OK" at bounding box center [615, 138] width 49 height 31
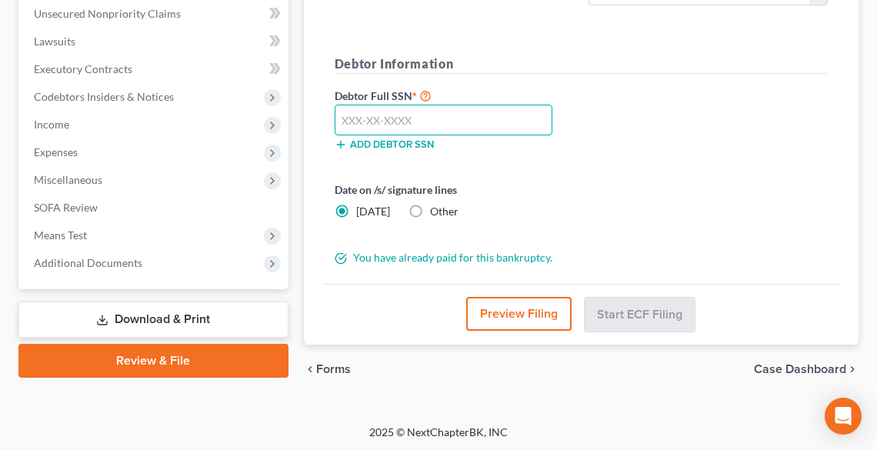
click at [438, 123] on input "text" at bounding box center [444, 120] width 218 height 31
click at [430, 208] on label "Other" at bounding box center [444, 211] width 28 height 15
click at [436, 208] on input "Other" at bounding box center [441, 209] width 10 height 10
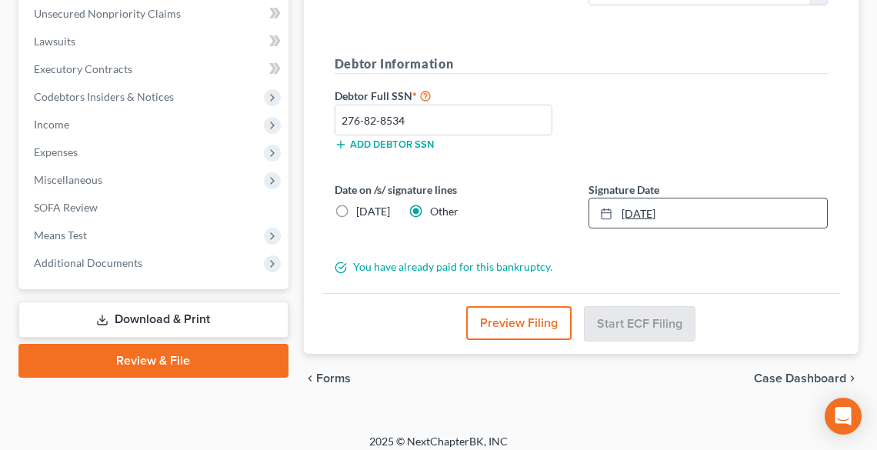
click at [639, 212] on link "[DATE]" at bounding box center [708, 212] width 238 height 29
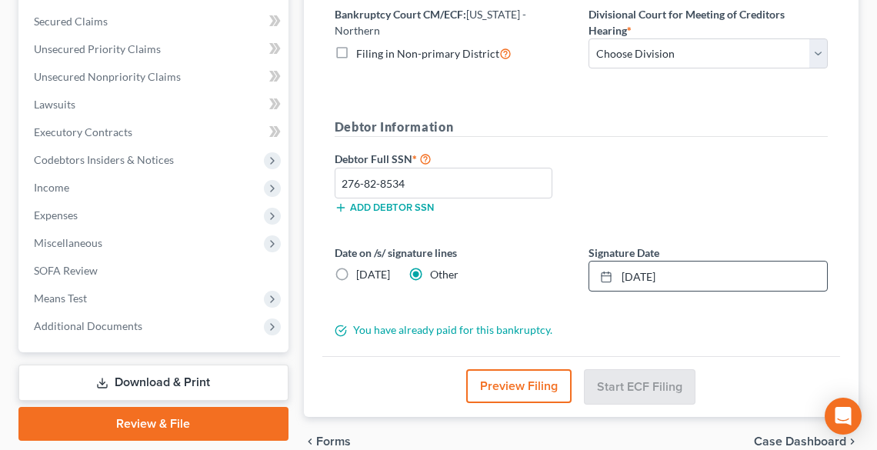
scroll to position [286, 0]
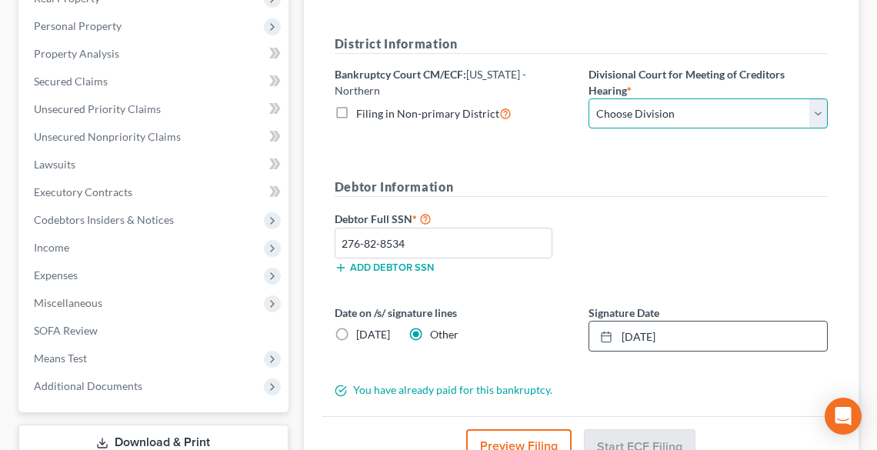
click at [692, 115] on select "Choose Division Akron [GEOGRAPHIC_DATA] [GEOGRAPHIC_DATA] [GEOGRAPHIC_DATA] [GE…" at bounding box center [707, 113] width 239 height 31
click at [588, 98] on select "Choose Division Akron [GEOGRAPHIC_DATA] [GEOGRAPHIC_DATA] [GEOGRAPHIC_DATA] [GE…" at bounding box center [707, 113] width 239 height 31
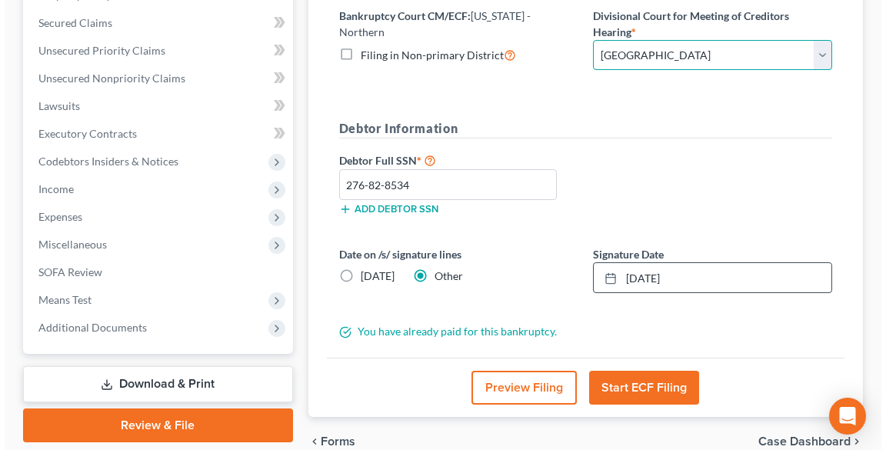
scroll to position [409, 0]
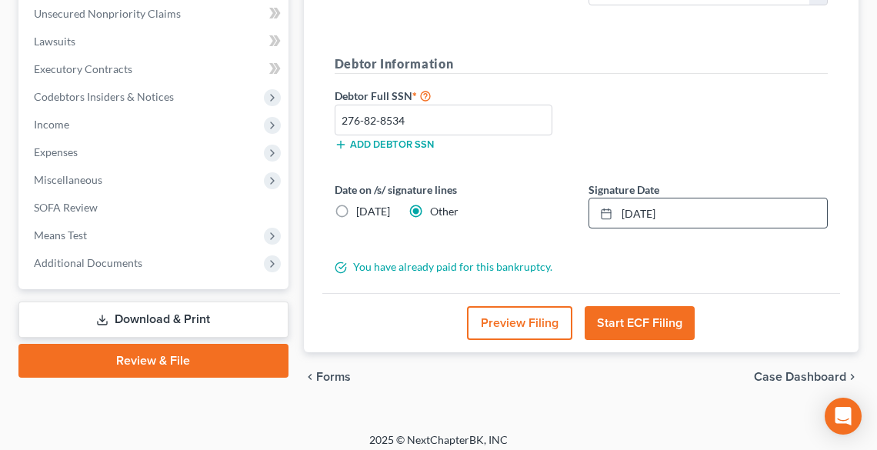
click at [675, 312] on button "Start ECF Filing" at bounding box center [640, 323] width 110 height 34
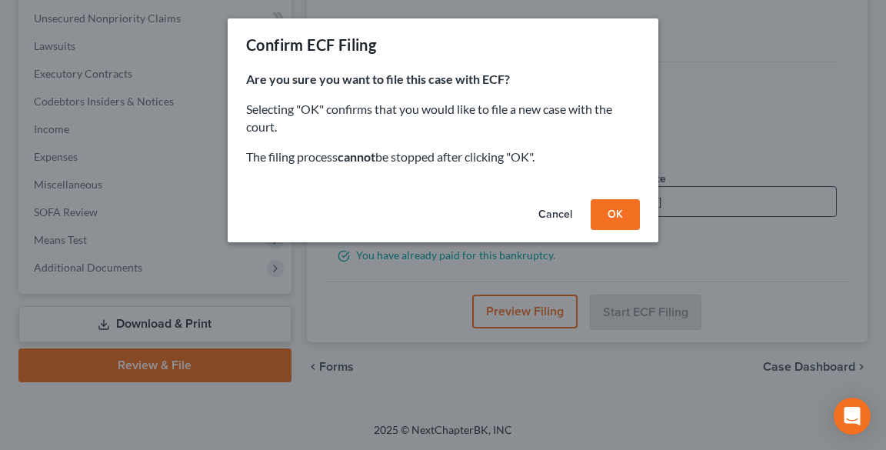
click at [618, 200] on button "OK" at bounding box center [615, 214] width 49 height 31
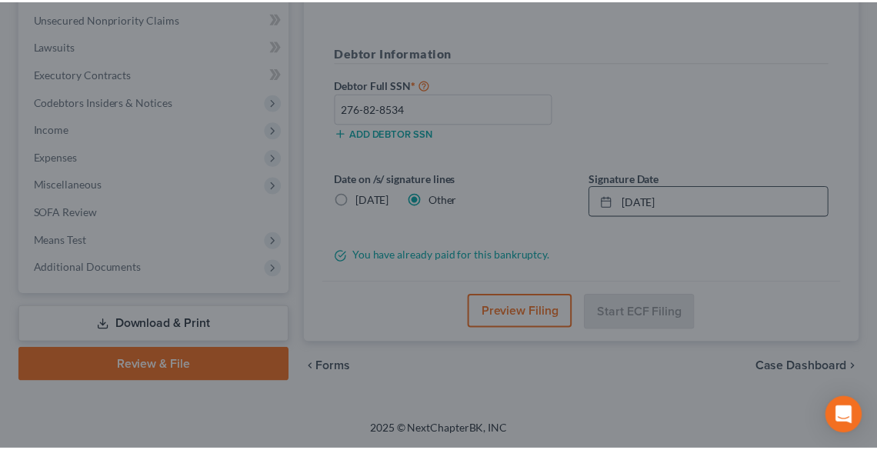
scroll to position [394, 0]
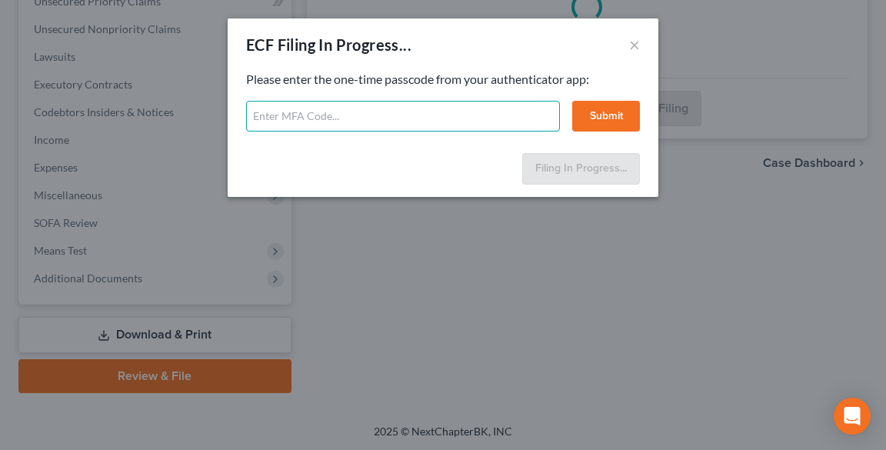
click at [420, 122] on input "text" at bounding box center [403, 116] width 314 height 31
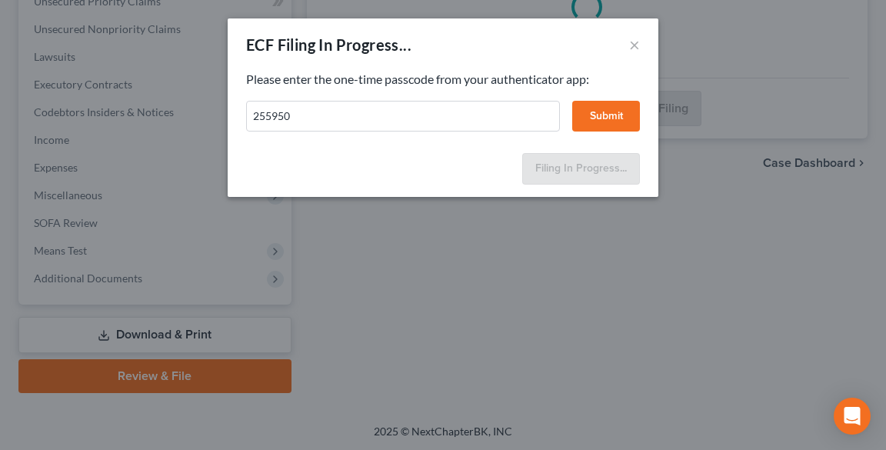
click at [617, 108] on button "Submit" at bounding box center [606, 116] width 68 height 31
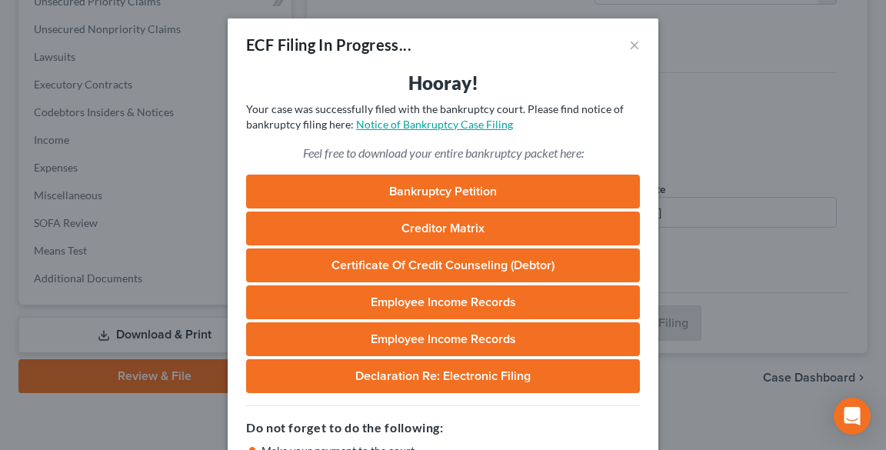
click at [471, 122] on link "Notice of Bankruptcy Case Filing" at bounding box center [434, 124] width 157 height 13
click at [634, 45] on button "×" at bounding box center [634, 44] width 11 height 18
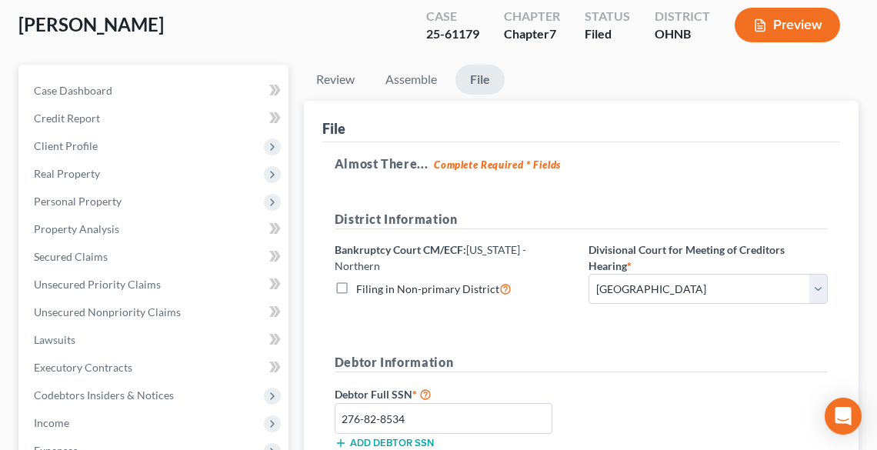
scroll to position [0, 0]
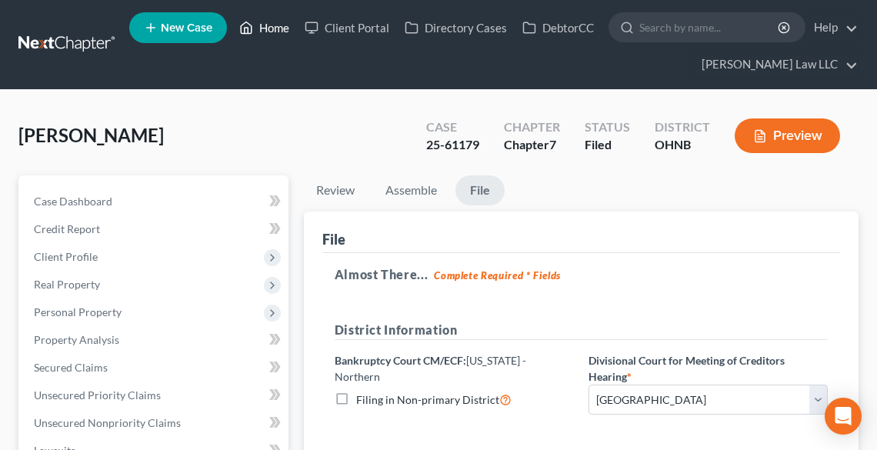
click at [272, 22] on link "Home" at bounding box center [264, 28] width 65 height 28
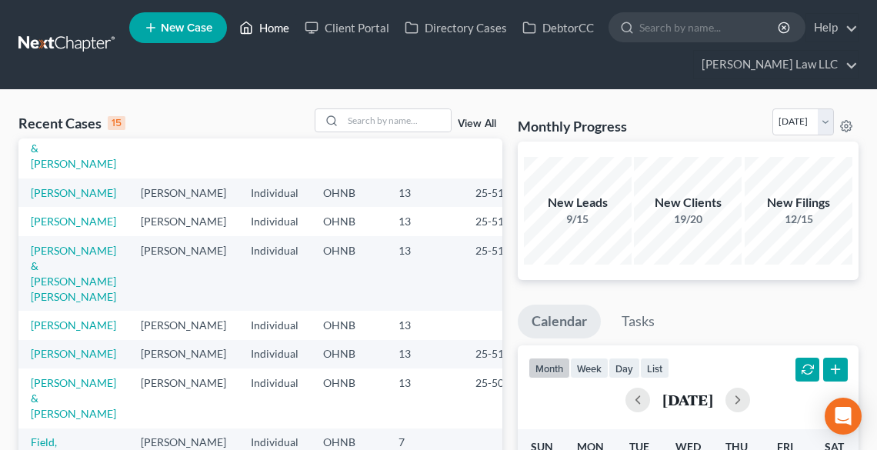
scroll to position [185, 0]
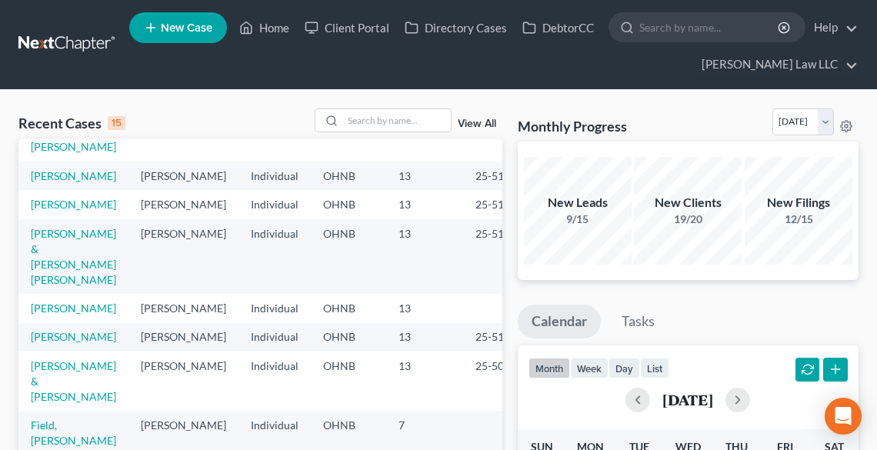
click at [49, 294] on td "[PERSON_NAME] & [PERSON_NAME] [PERSON_NAME]" at bounding box center [73, 256] width 110 height 75
click at [48, 286] on link "[PERSON_NAME] & [PERSON_NAME] [PERSON_NAME]" at bounding box center [73, 256] width 85 height 59
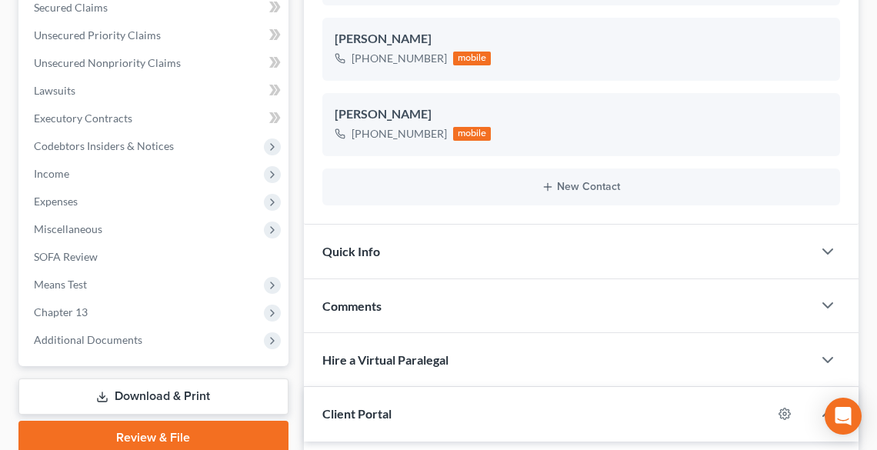
scroll to position [492, 0]
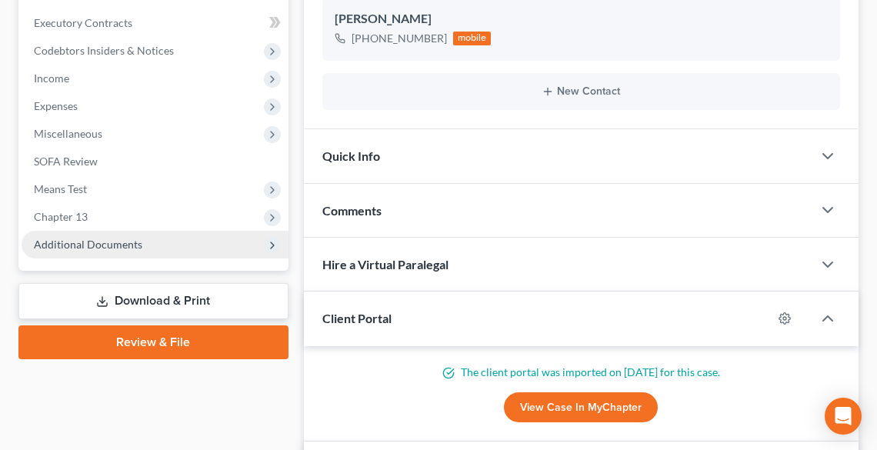
click at [48, 238] on span "Additional Documents" at bounding box center [88, 244] width 108 height 13
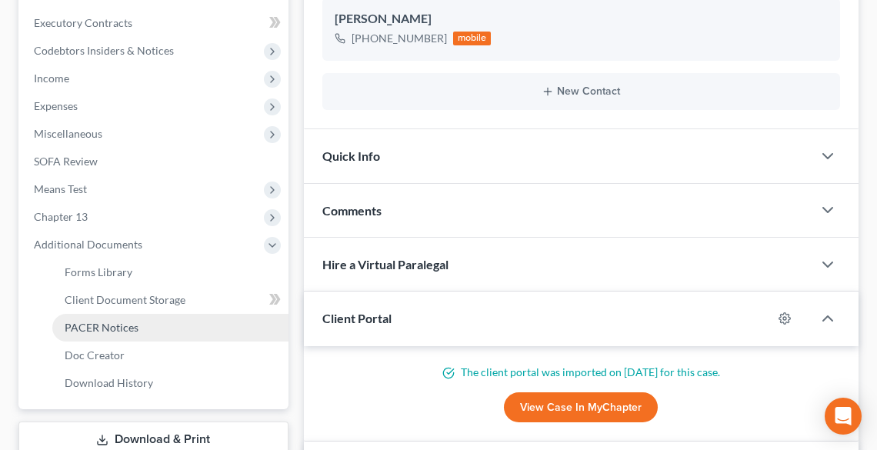
click at [108, 321] on span "PACER Notices" at bounding box center [102, 327] width 74 height 13
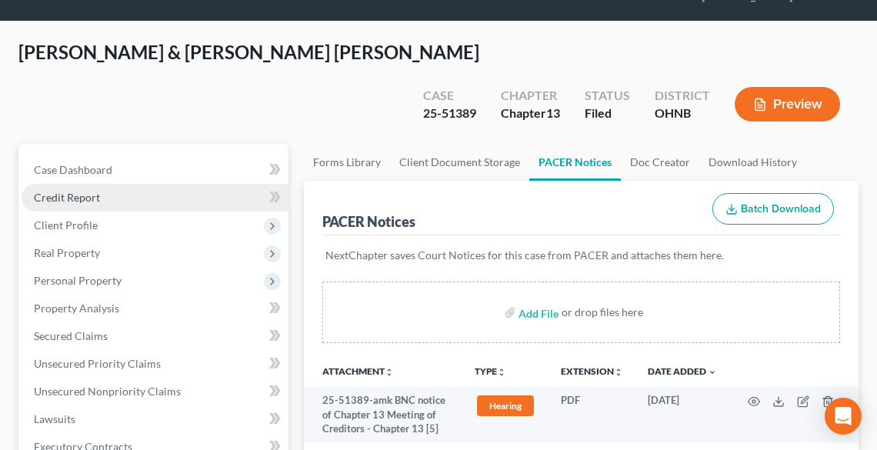
scroll to position [68, 0]
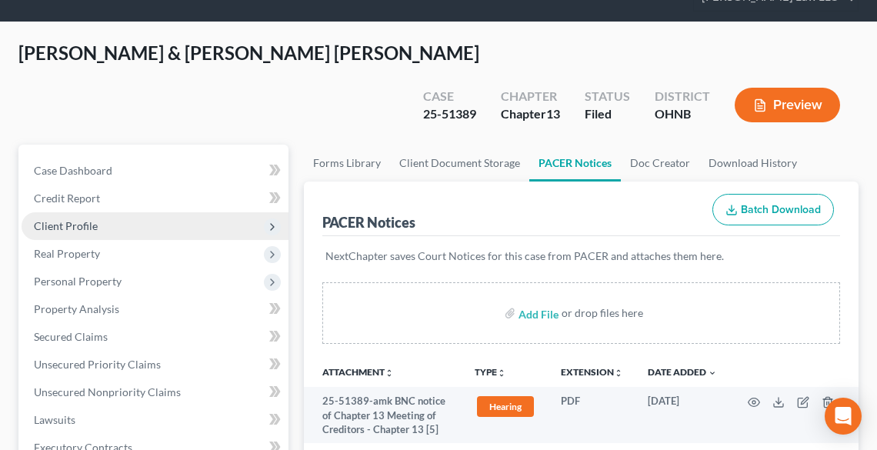
click at [78, 219] on span "Client Profile" at bounding box center [66, 225] width 64 height 13
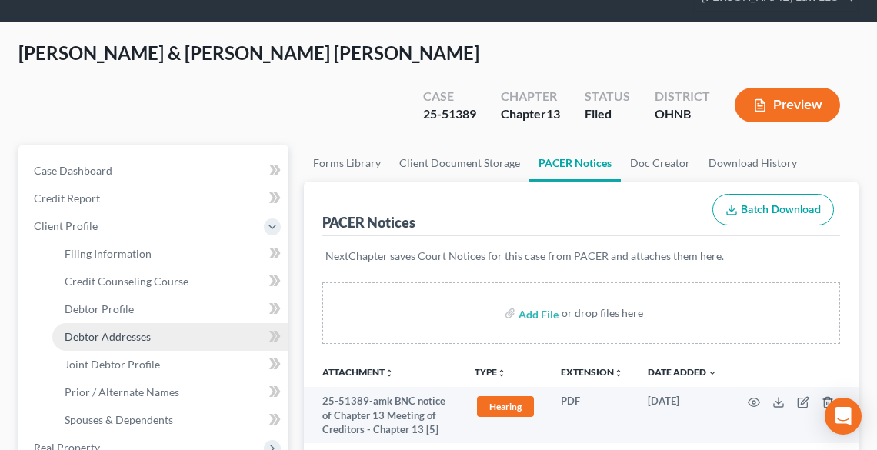
click at [117, 330] on span "Debtor Addresses" at bounding box center [108, 336] width 86 height 13
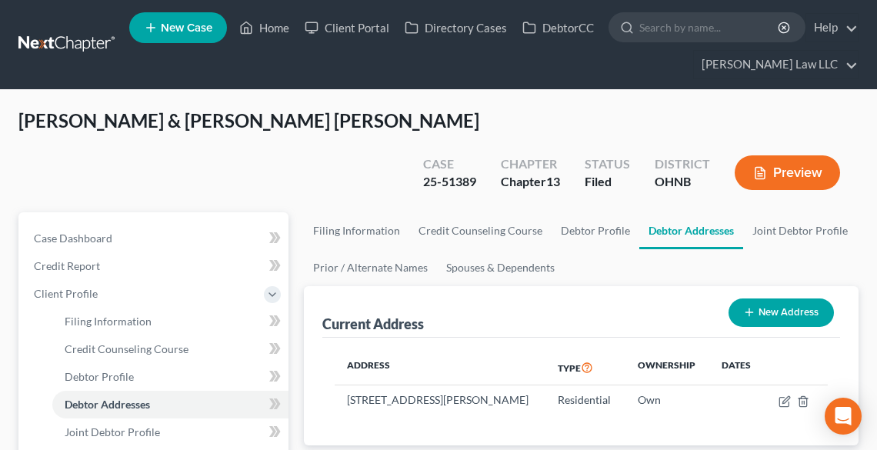
scroll to position [185, 0]
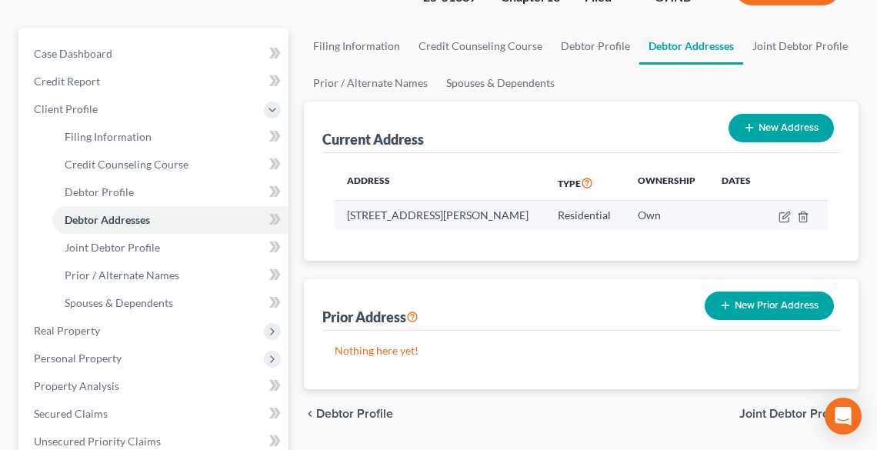
drag, startPoint x: 346, startPoint y: 178, endPoint x: 520, endPoint y: 175, distance: 173.8
click at [531, 201] on td "[STREET_ADDRESS][PERSON_NAME]" at bounding box center [441, 215] width 212 height 29
copy td "[STREET_ADDRESS][PERSON_NAME]"
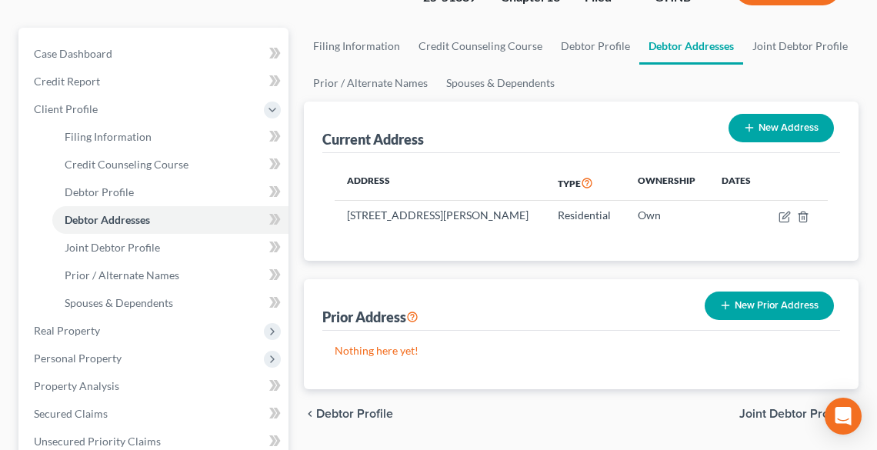
scroll to position [0, 0]
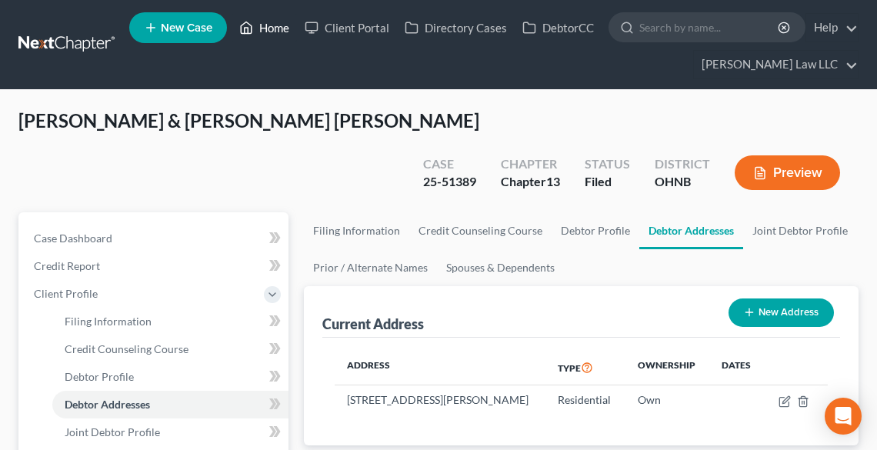
click at [268, 32] on link "Home" at bounding box center [264, 28] width 65 height 28
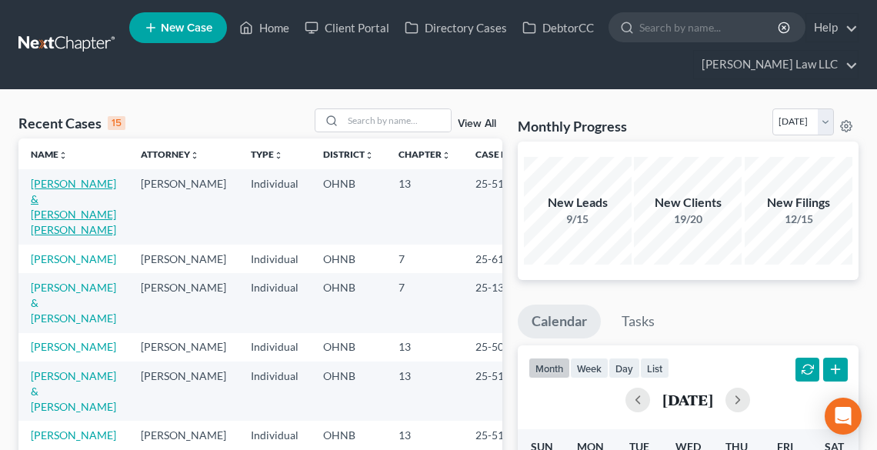
click at [48, 188] on link "[PERSON_NAME] & [PERSON_NAME] [PERSON_NAME]" at bounding box center [73, 206] width 85 height 59
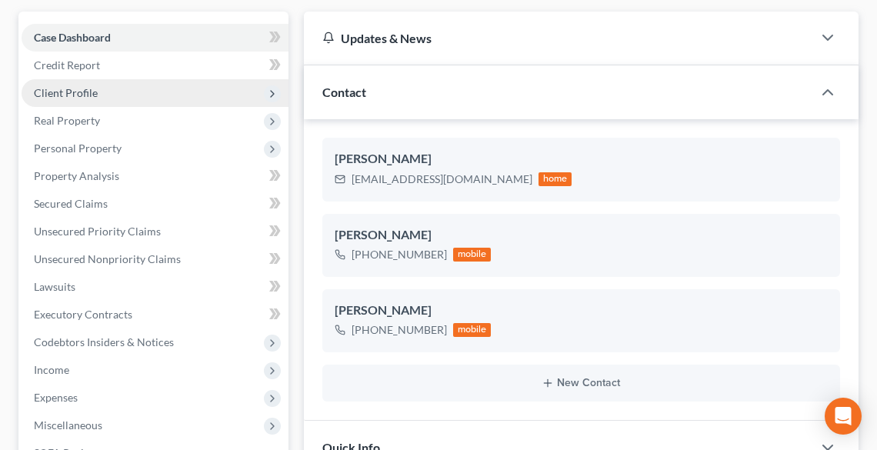
scroll to position [369, 0]
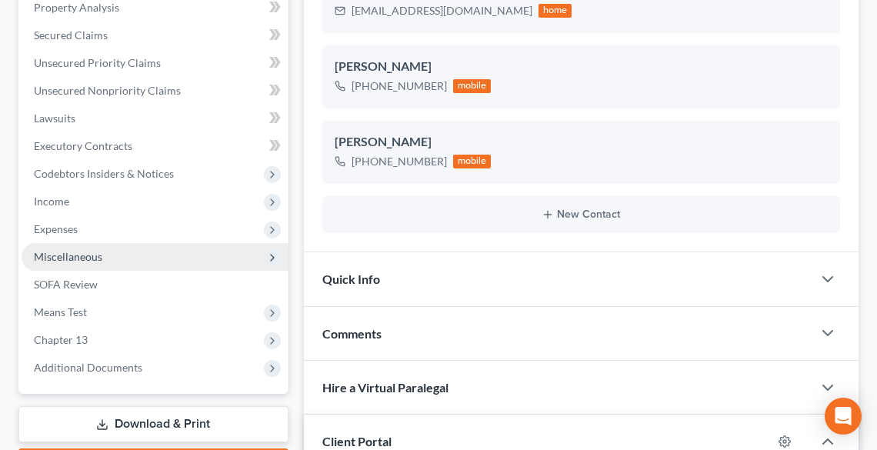
click at [55, 250] on span "Miscellaneous" at bounding box center [68, 256] width 68 height 13
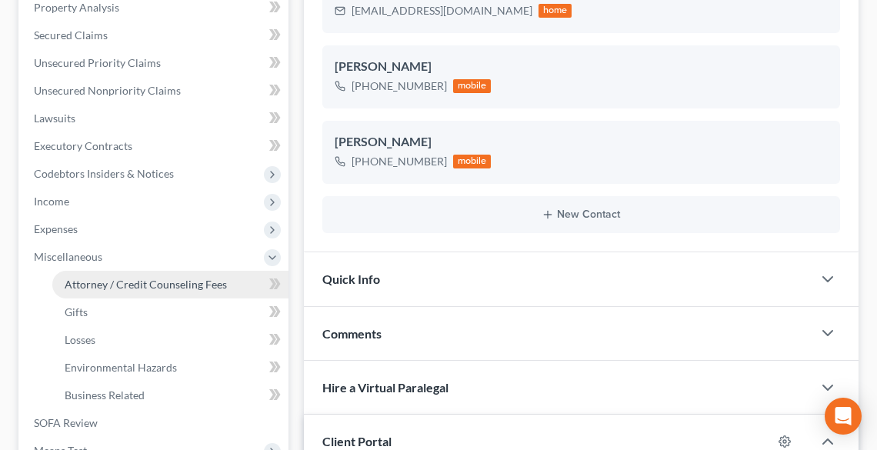
click at [105, 278] on span "Attorney / Credit Counseling Fees" at bounding box center [146, 284] width 162 height 13
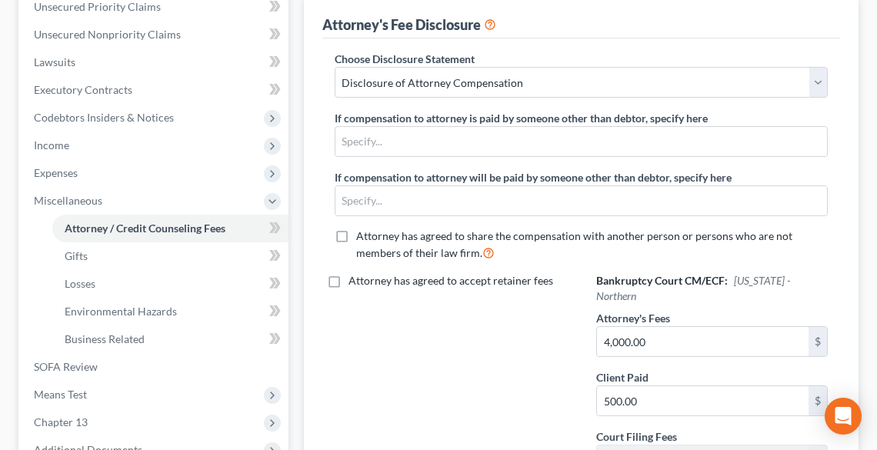
scroll to position [431, 0]
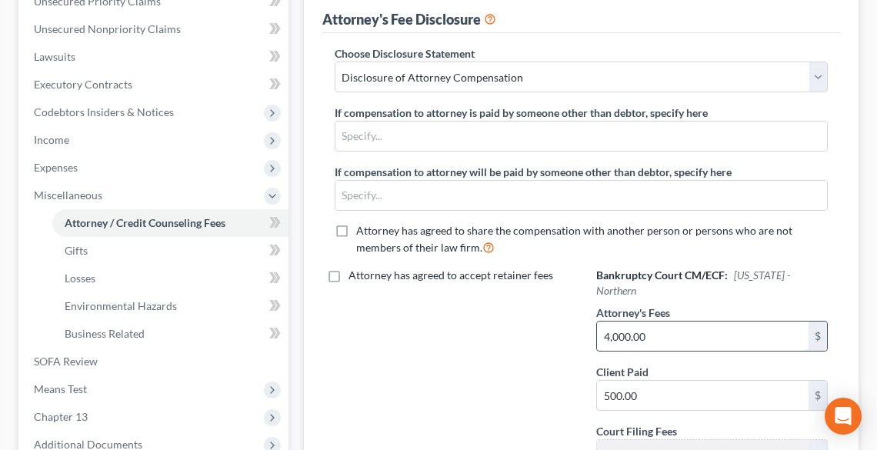
click at [698, 322] on input "4,000.00" at bounding box center [703, 336] width 212 height 29
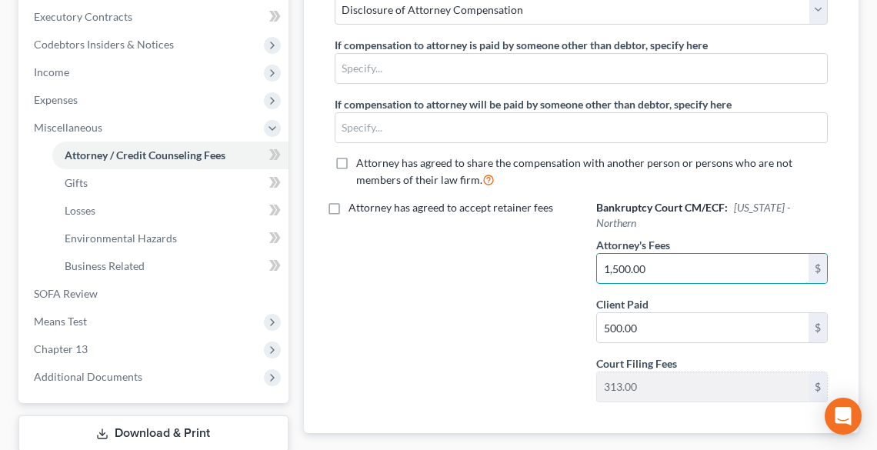
scroll to position [560, 0]
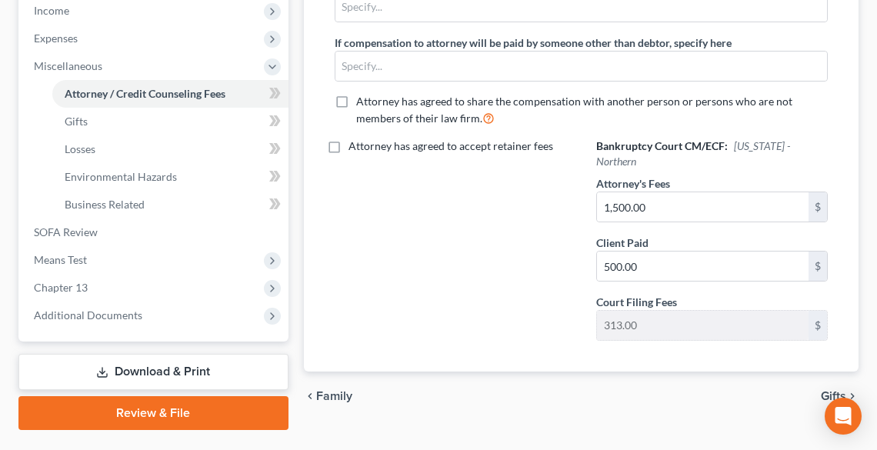
click at [187, 354] on link "Download & Print" at bounding box center [153, 372] width 270 height 36
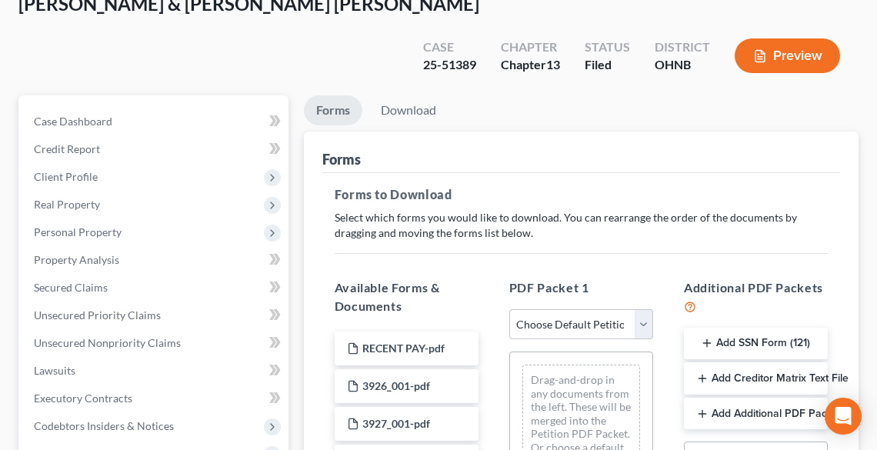
scroll to position [246, 0]
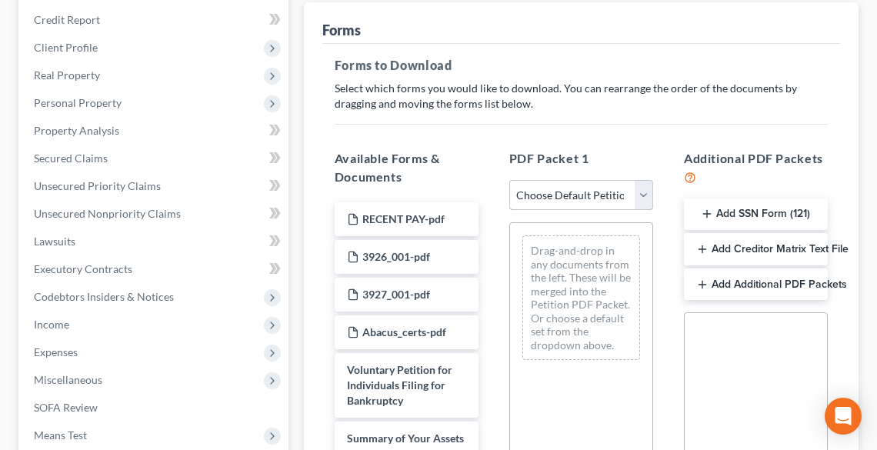
click at [548, 180] on select "Choose Default Petition PDF Packet Complete Bankruptcy Petition (all forms and …" at bounding box center [581, 195] width 144 height 31
click at [509, 180] on select "Choose Default Petition PDF Packet Complete Bankruptcy Petition (all forms and …" at bounding box center [581, 195] width 144 height 31
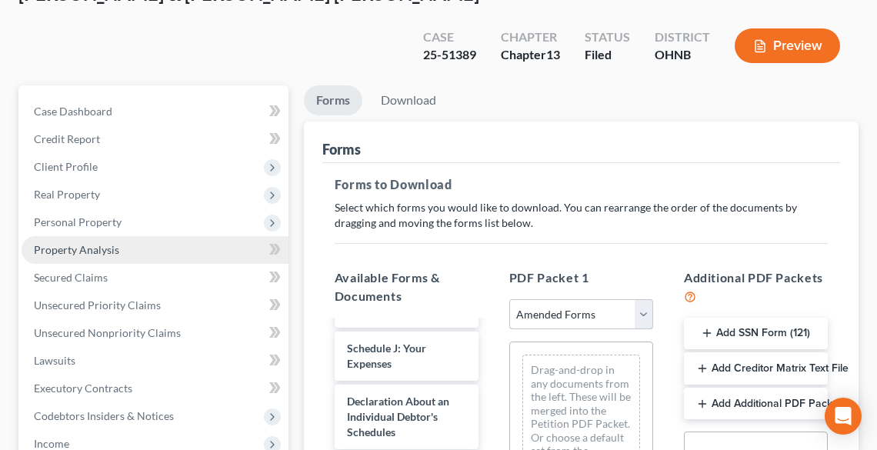
scroll to position [0, 0]
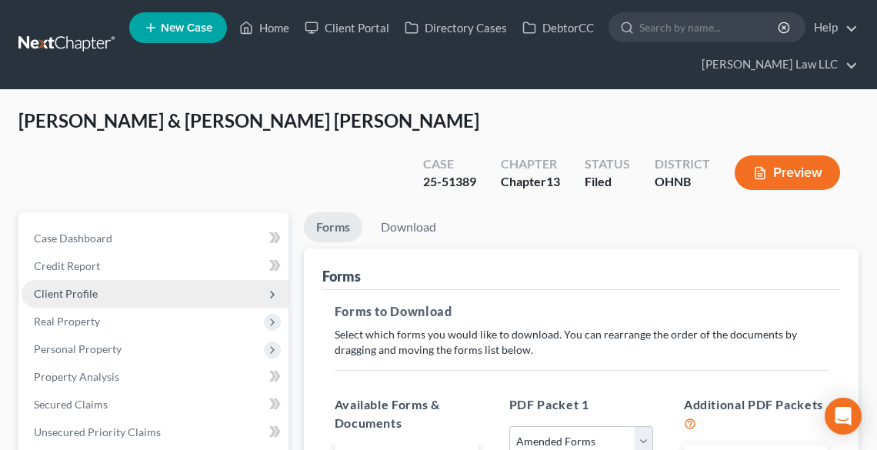
click at [71, 287] on span "Client Profile" at bounding box center [66, 293] width 64 height 13
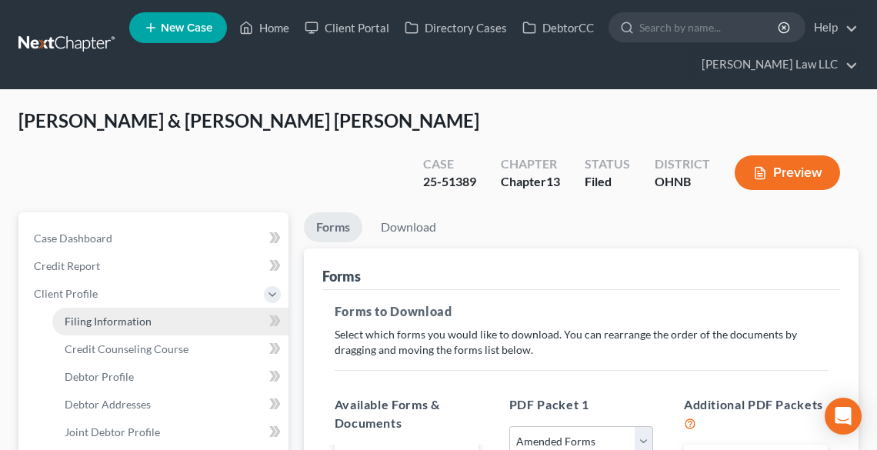
click at [97, 315] on span "Filing Information" at bounding box center [108, 321] width 87 height 13
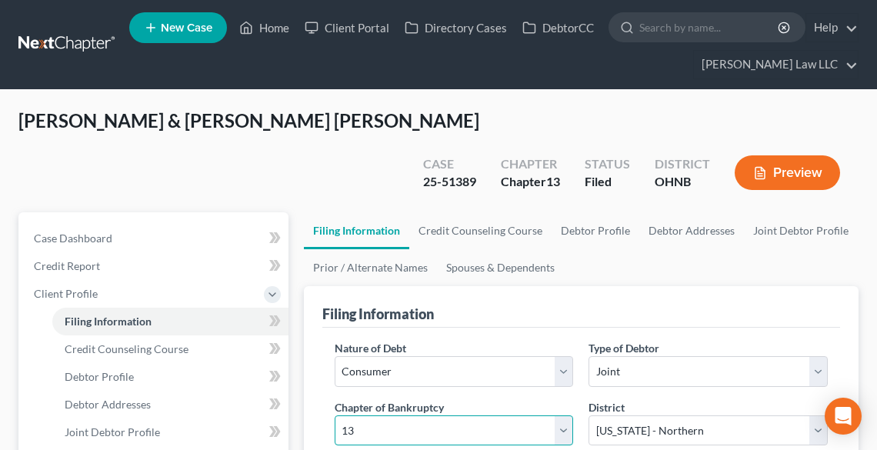
click at [446, 415] on select "Select 7 11 12 13" at bounding box center [454, 430] width 239 height 31
click at [335, 415] on select "Select 7 11 12 13" at bounding box center [454, 430] width 239 height 31
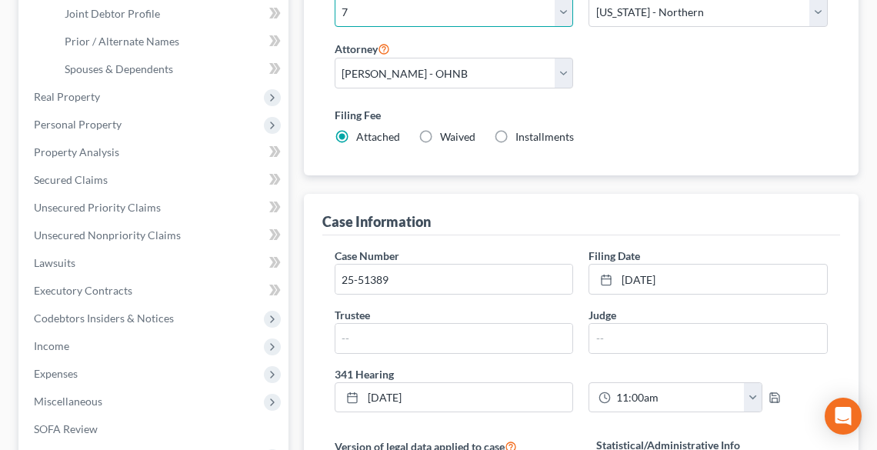
scroll to position [554, 0]
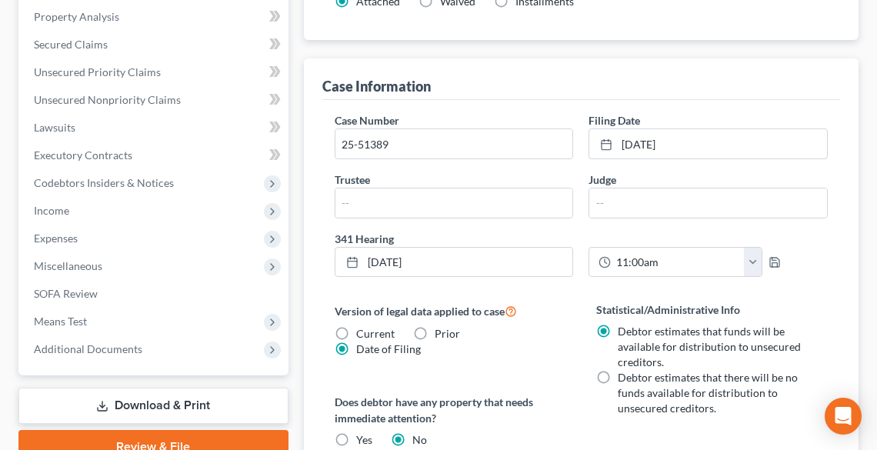
click at [146, 388] on link "Download & Print" at bounding box center [153, 406] width 270 height 36
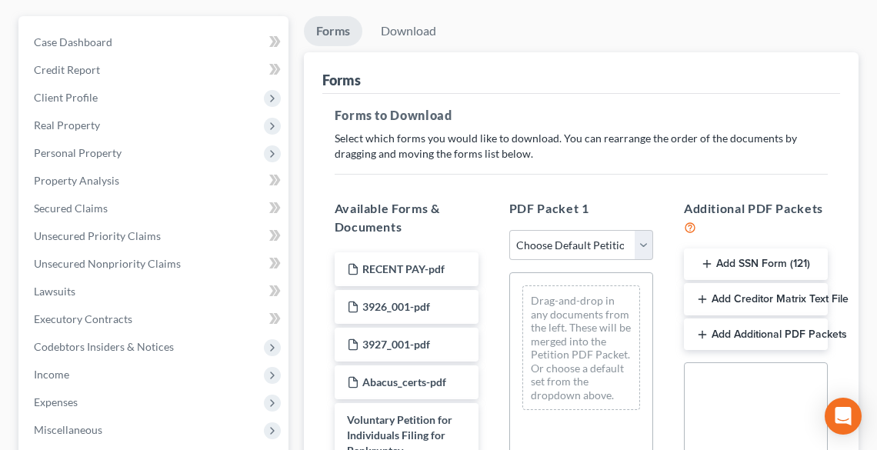
scroll to position [246, 0]
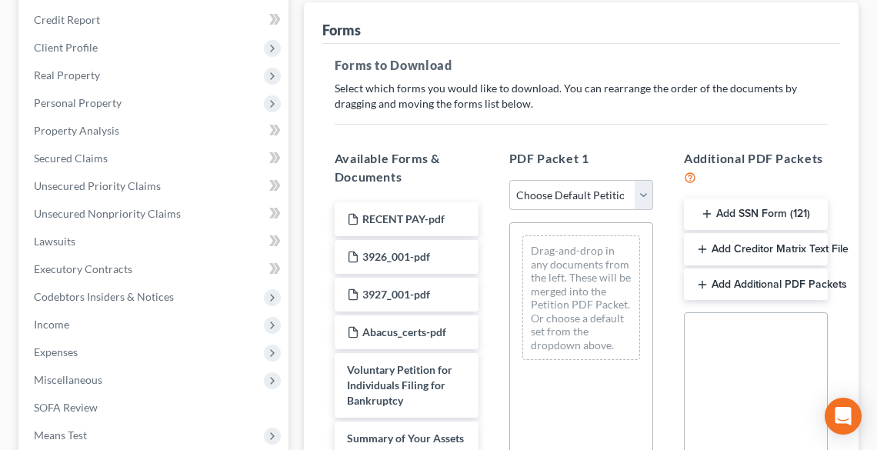
click at [554, 180] on select "Choose Default Petition PDF Packet Complete Bankruptcy Petition (all forms and …" at bounding box center [581, 195] width 144 height 31
click at [509, 180] on select "Choose Default Petition PDF Packet Complete Bankruptcy Petition (all forms and …" at bounding box center [581, 195] width 144 height 31
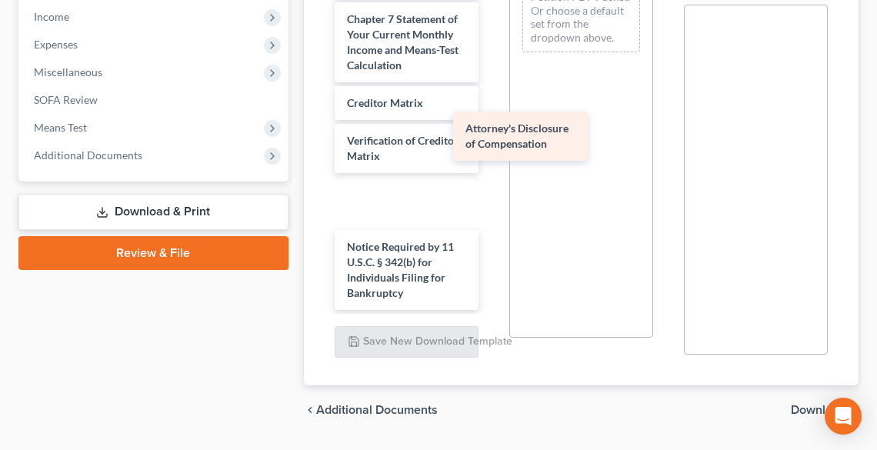
scroll to position [683, 0]
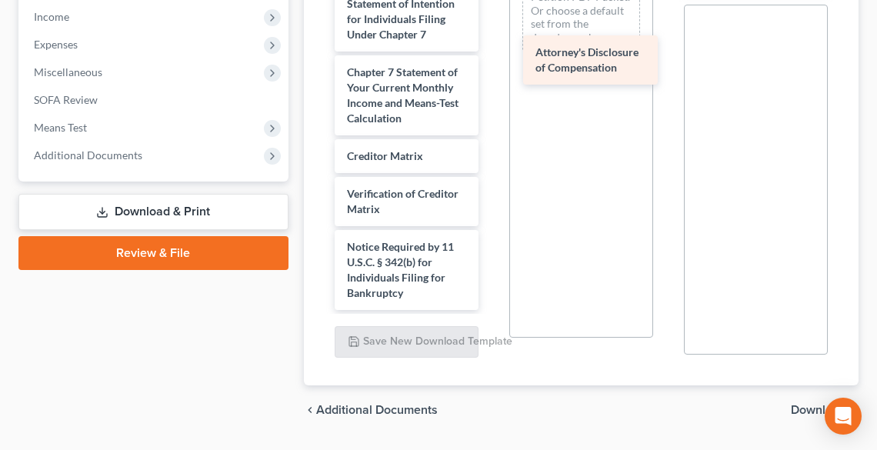
drag, startPoint x: 395, startPoint y: 249, endPoint x: 588, endPoint y: 69, distance: 263.9
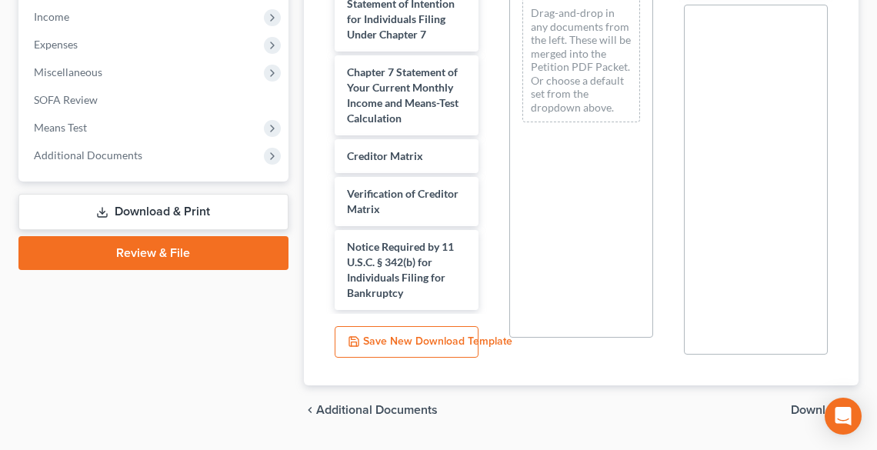
click at [816, 404] on span "Download" at bounding box center [818, 410] width 55 height 12
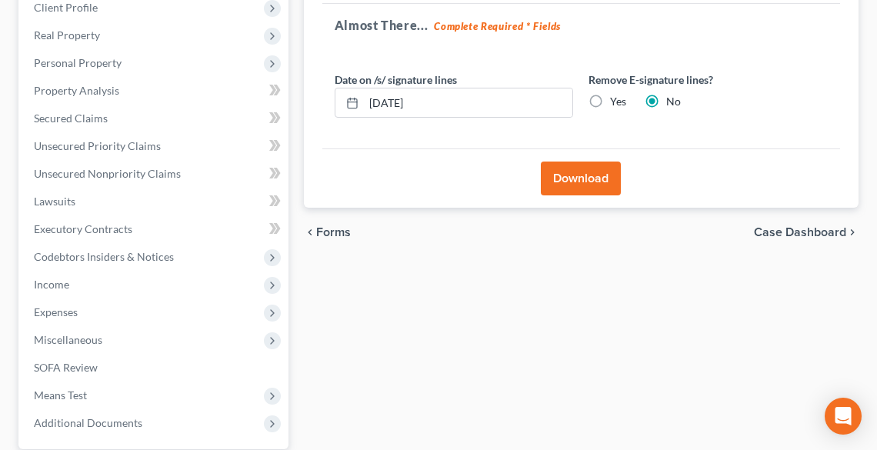
scroll to position [271, 0]
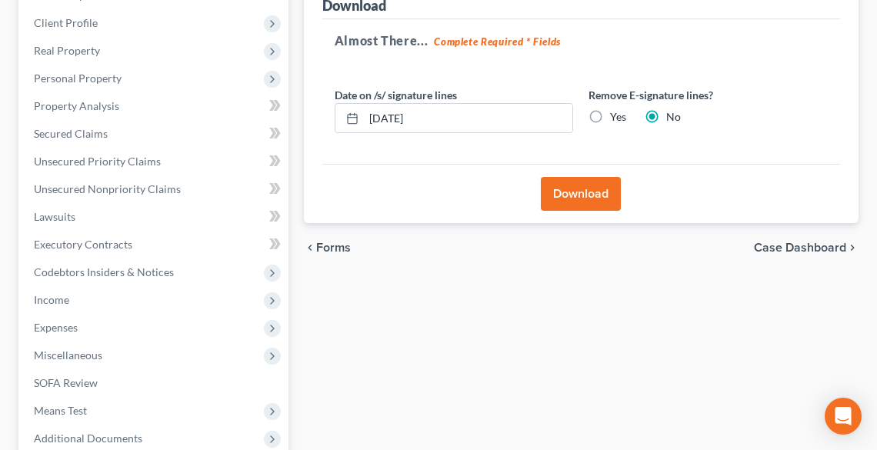
click at [595, 177] on button "Download" at bounding box center [581, 194] width 80 height 34
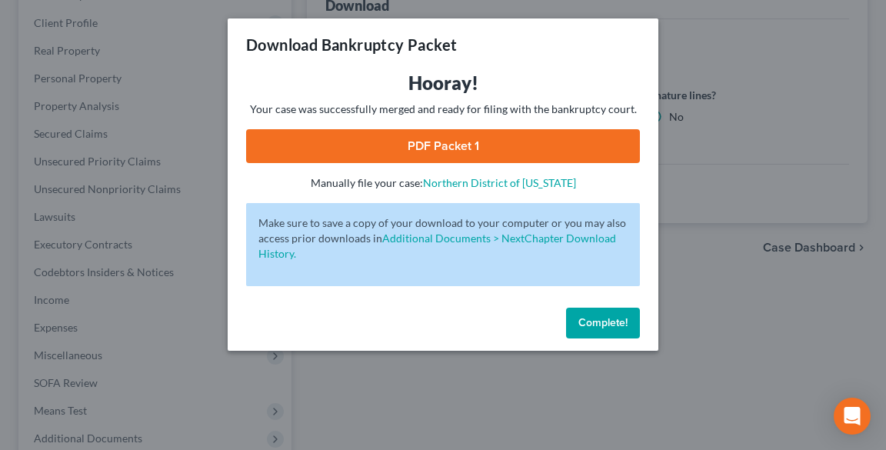
click at [529, 146] on link "PDF Packet 1" at bounding box center [443, 146] width 394 height 34
click at [608, 327] on span "Complete!" at bounding box center [602, 322] width 49 height 13
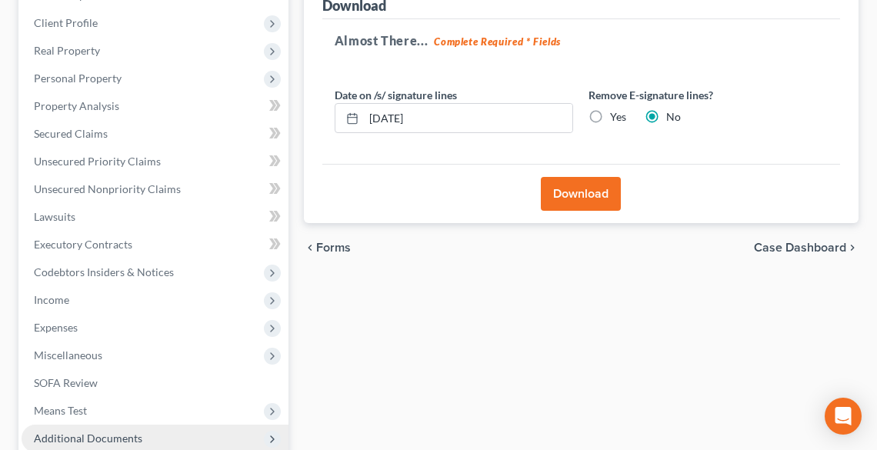
click at [111, 431] on span "Additional Documents" at bounding box center [88, 437] width 108 height 13
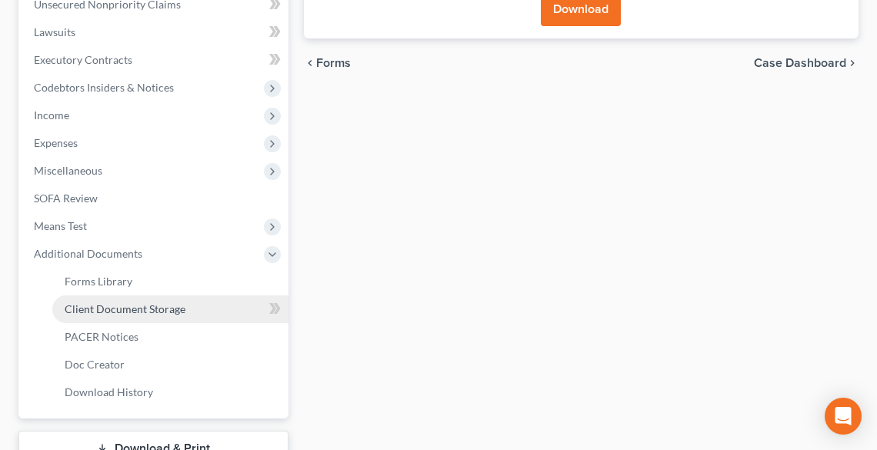
click at [86, 302] on span "Client Document Storage" at bounding box center [125, 308] width 121 height 13
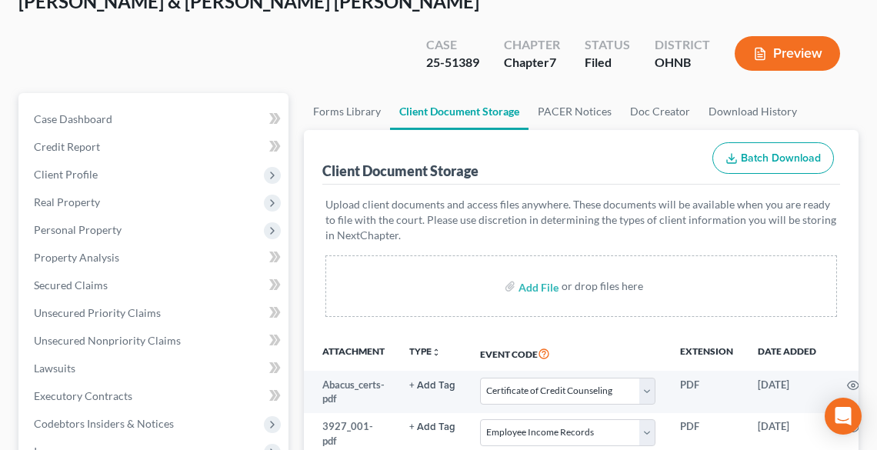
scroll to position [123, 0]
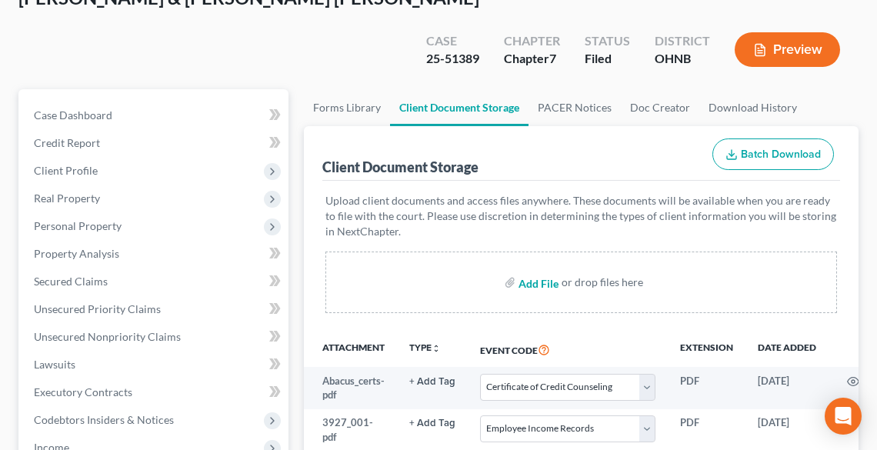
click at [526, 268] on input "file" at bounding box center [536, 282] width 37 height 28
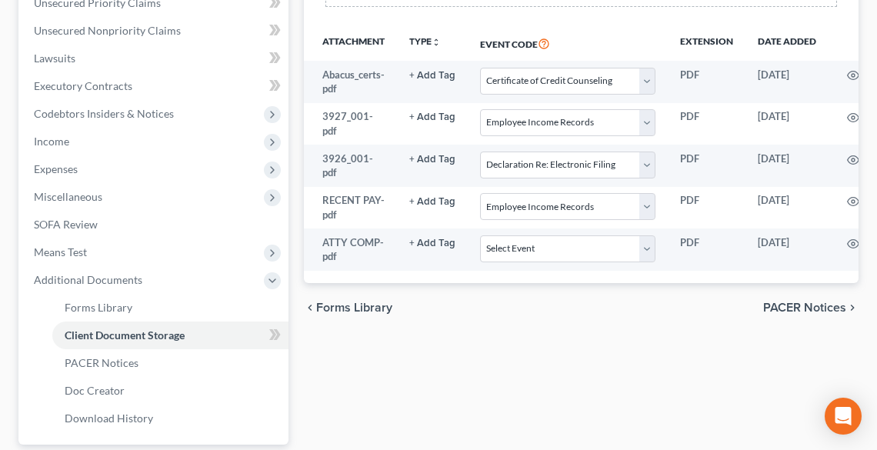
scroll to position [431, 0]
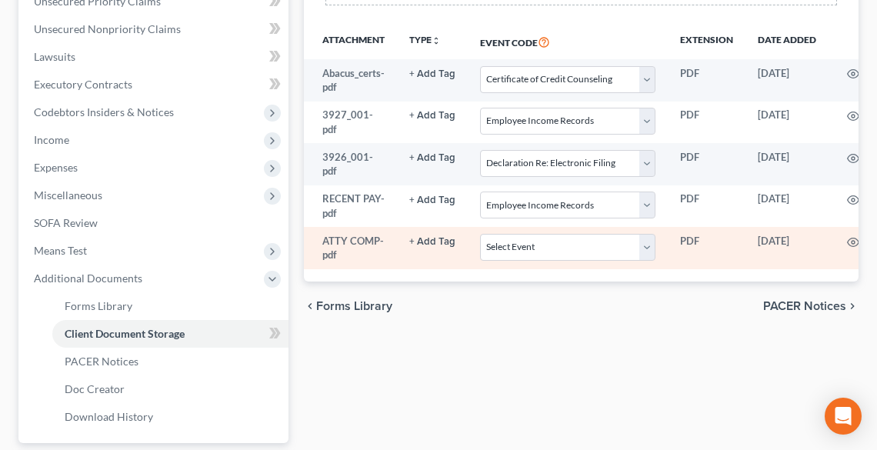
click at [511, 227] on td "Select Event 20 Largest Unsecured Creditors Amended List of Creditors (Fee) Ame…" at bounding box center [568, 248] width 200 height 42
click at [517, 234] on select "Select Event 20 Largest Unsecured Creditors Amended List of Creditors (Fee) Ame…" at bounding box center [567, 247] width 175 height 27
click at [480, 234] on select "Select Event 20 Largest Unsecured Creditors Amended List of Creditors (Fee) Ame…" at bounding box center [567, 247] width 175 height 27
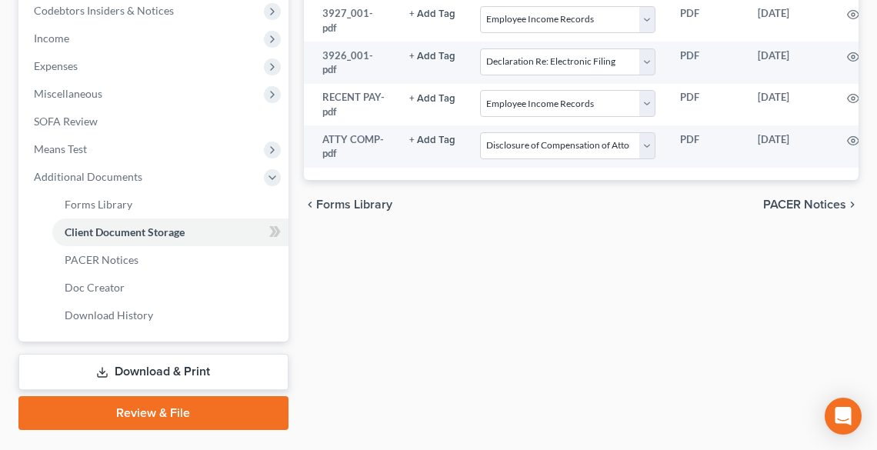
click at [165, 354] on link "Download & Print" at bounding box center [153, 372] width 270 height 36
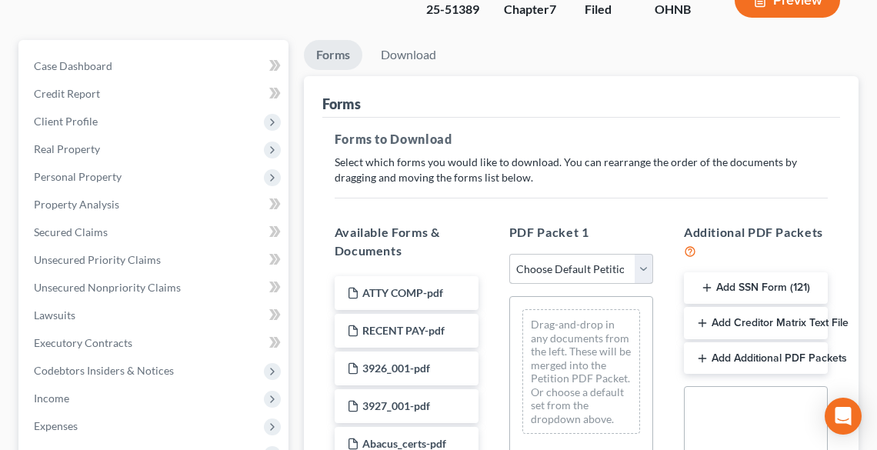
scroll to position [185, 0]
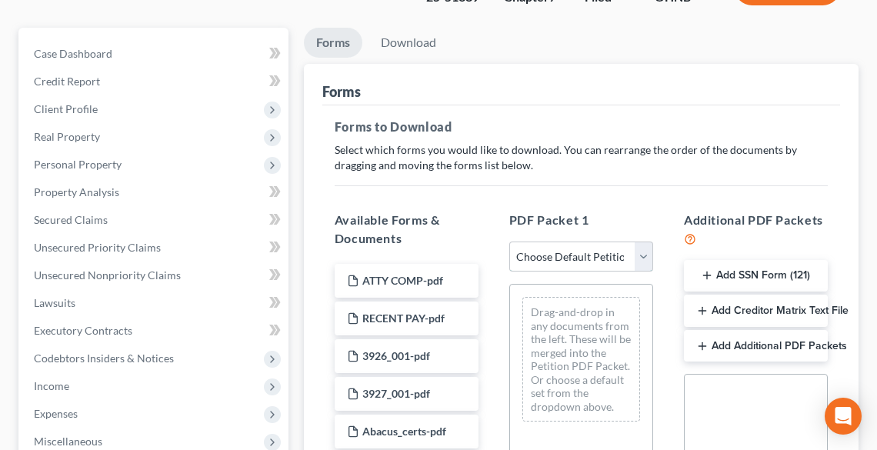
click at [544, 242] on select "Choose Default Petition PDF Packet Complete Bankruptcy Petition (all forms and …" at bounding box center [581, 257] width 144 height 31
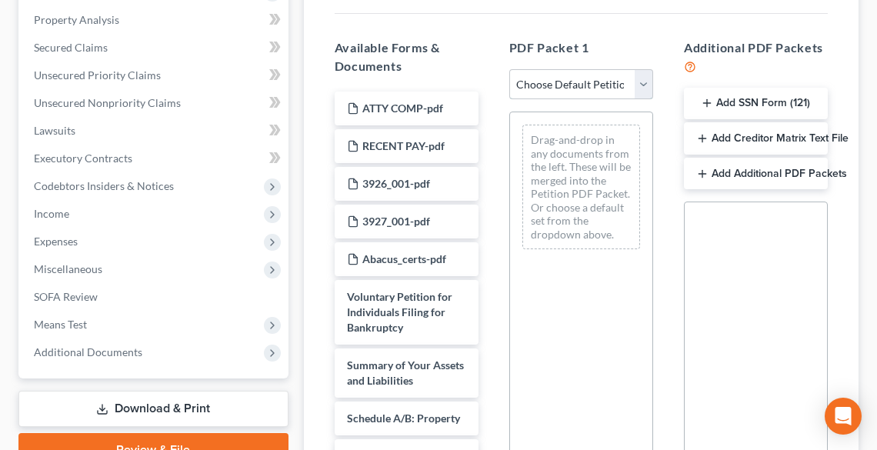
scroll to position [246, 0]
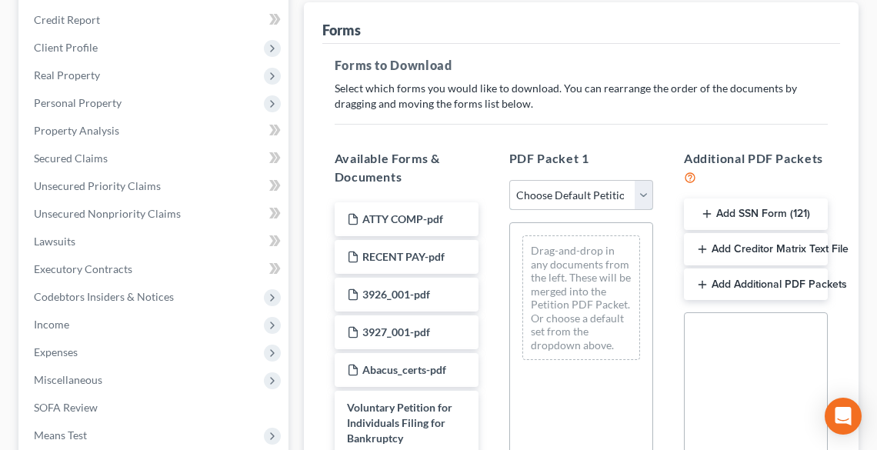
click at [582, 180] on select "Choose Default Petition PDF Packet Complete Bankruptcy Petition (all forms and …" at bounding box center [581, 195] width 144 height 31
click at [629, 137] on div "PDF Packet 1 Choose Default Petition PDF Packet Complete Bankruptcy Petition (a…" at bounding box center [581, 406] width 175 height 538
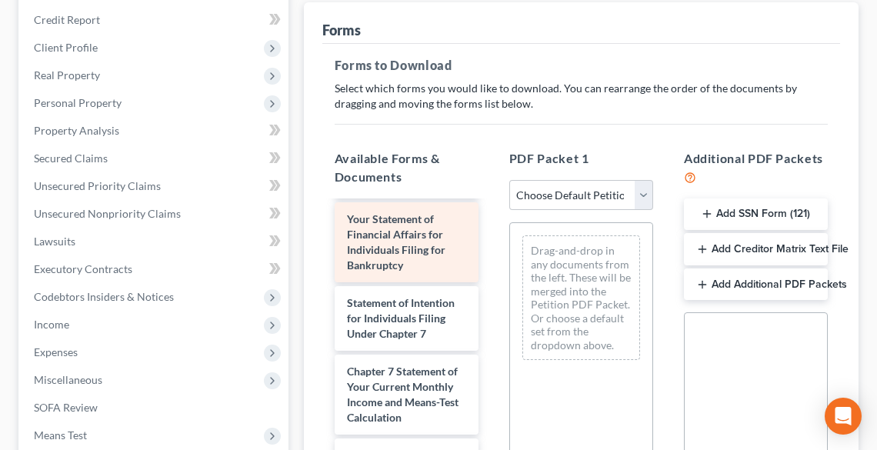
scroll to position [739, 0]
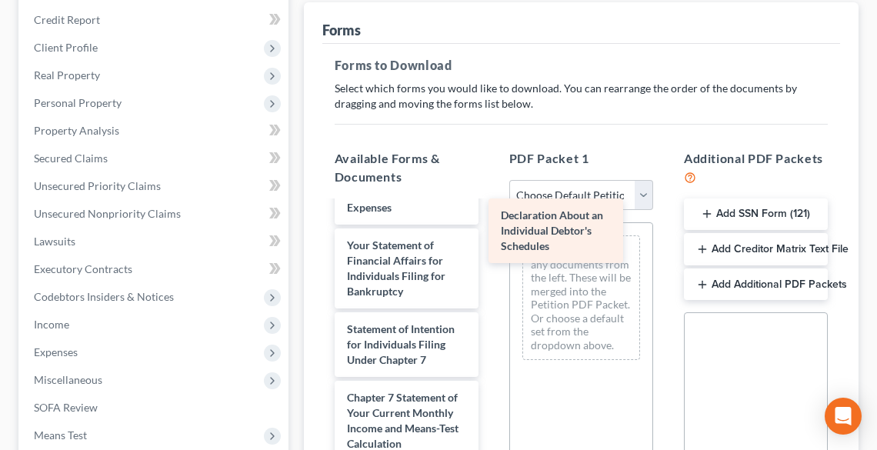
drag, startPoint x: 397, startPoint y: 252, endPoint x: 558, endPoint y: 232, distance: 162.0
click at [491, 232] on div "Declaration About an Individual Debtor's Schedules ATTY COMP-pdf RECENT PAY-pdf…" at bounding box center [406, 75] width 168 height 1225
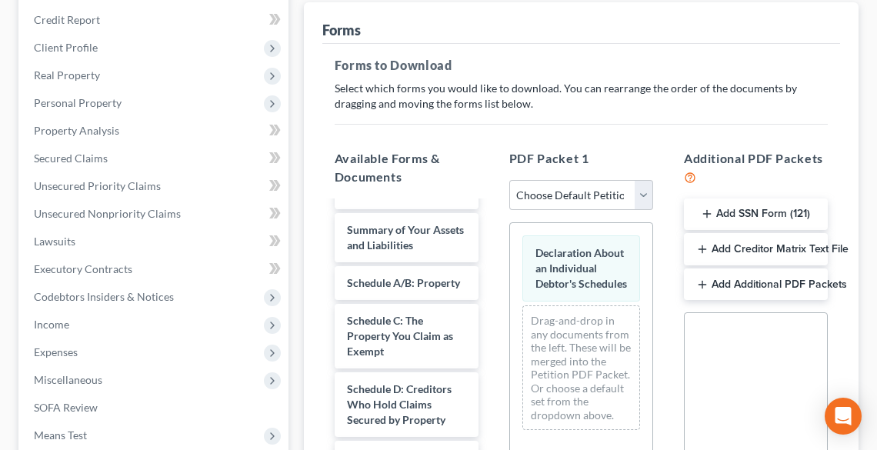
scroll to position [308, 0]
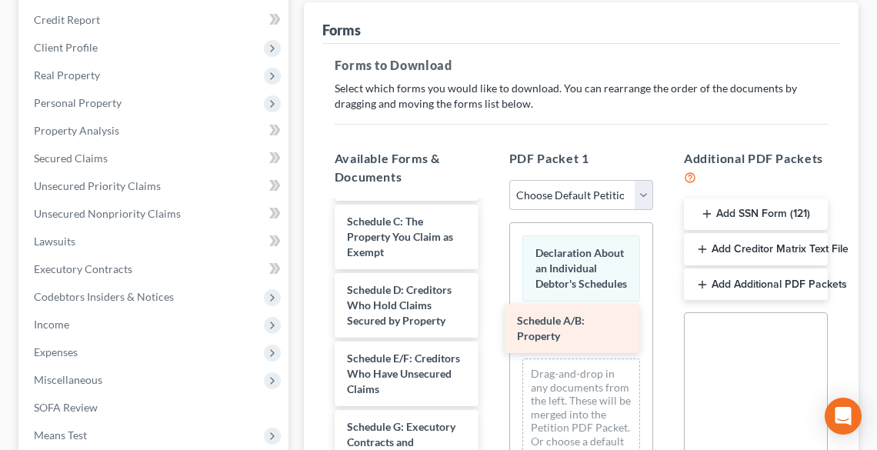
drag, startPoint x: 392, startPoint y: 195, endPoint x: 562, endPoint y: 332, distance: 218.7
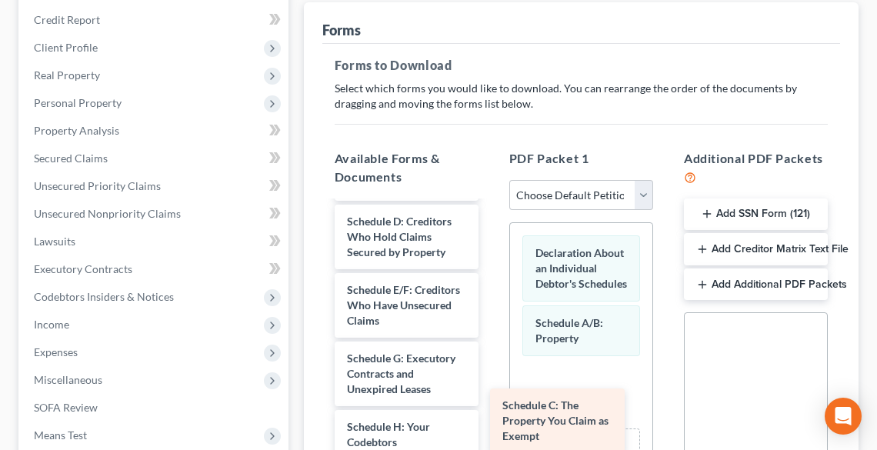
drag, startPoint x: 409, startPoint y: 191, endPoint x: 596, endPoint y: 358, distance: 250.6
click at [491, 358] on div "Schedule C: The Property You Claim as Exempt ATTY COMP-pdf RECENT PAY-pdf 3926_…" at bounding box center [406, 454] width 168 height 1119
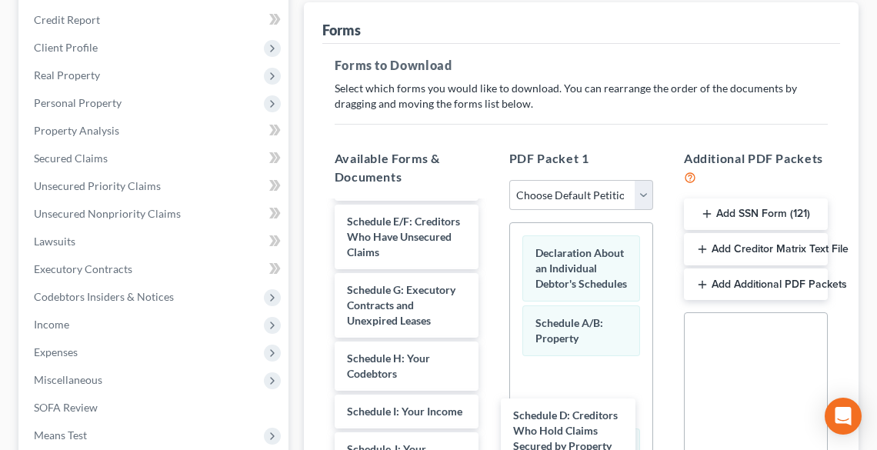
drag, startPoint x: 405, startPoint y: 203, endPoint x: 604, endPoint y: 385, distance: 268.9
click at [491, 435] on div "Schedule D: Creditors Who Hold Claims Secured by Property ATTY COMP-pdf RECENT …" at bounding box center [406, 420] width 168 height 1051
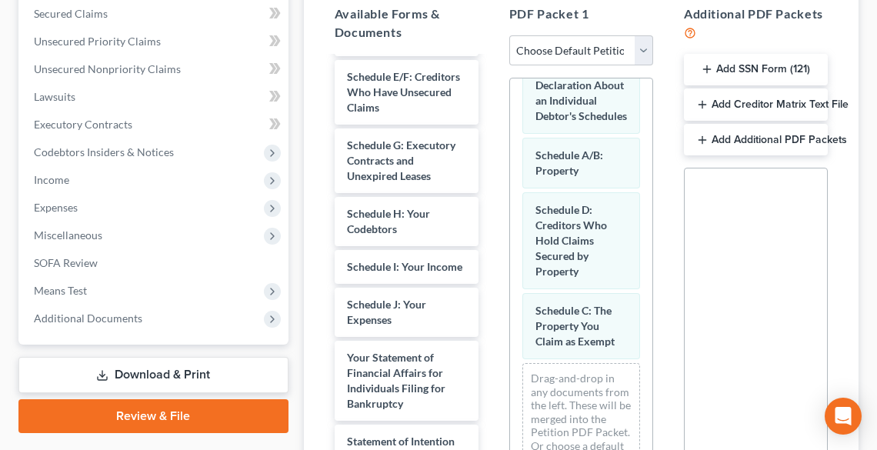
scroll to position [369, 0]
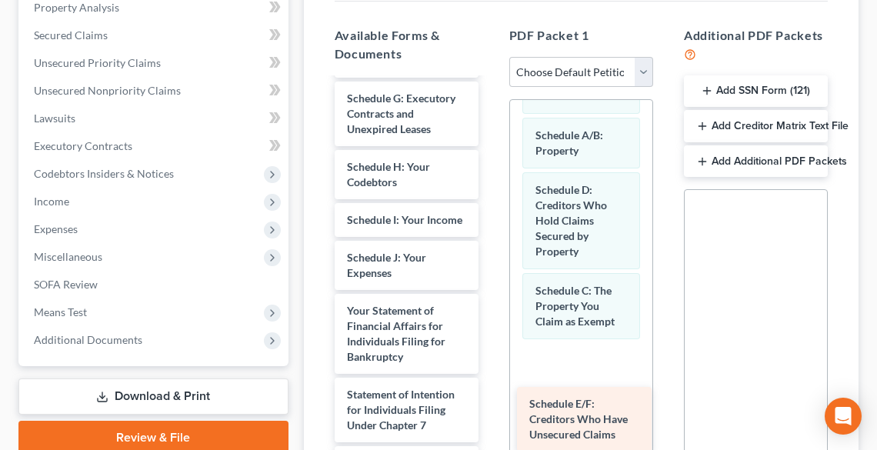
drag, startPoint x: 405, startPoint y: 69, endPoint x: 584, endPoint y: 388, distance: 365.7
click at [491, 411] on div "Schedule E/F: Creditors Who Have Unsecured Claims ATTY COMP-pdf RECENT PAY-pdf …" at bounding box center [406, 263] width 168 height 982
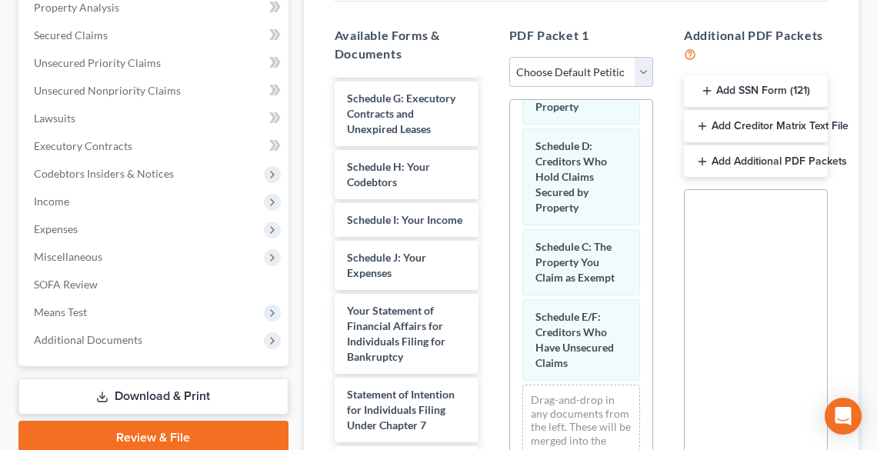
scroll to position [150, 0]
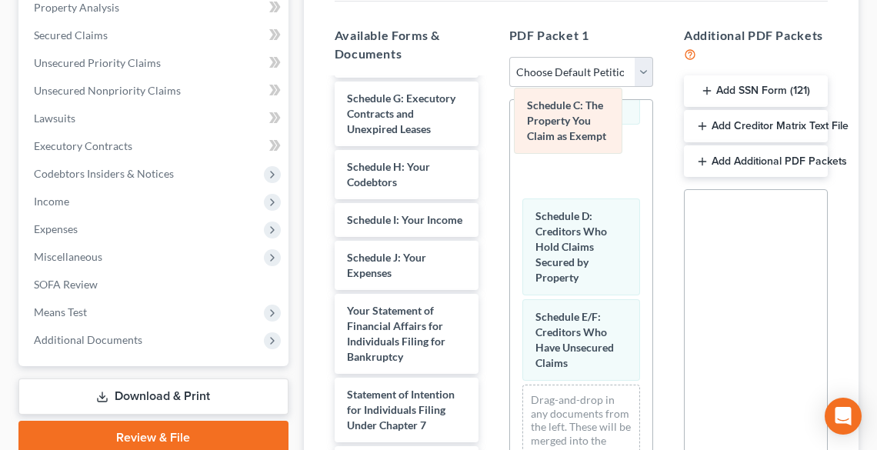
drag, startPoint x: 582, startPoint y: 209, endPoint x: 574, endPoint y: 118, distance: 91.9
click at [574, 118] on div "Schedule C: The Property You Claim as Exempt Declaration About an Individual De…" at bounding box center [581, 257] width 142 height 530
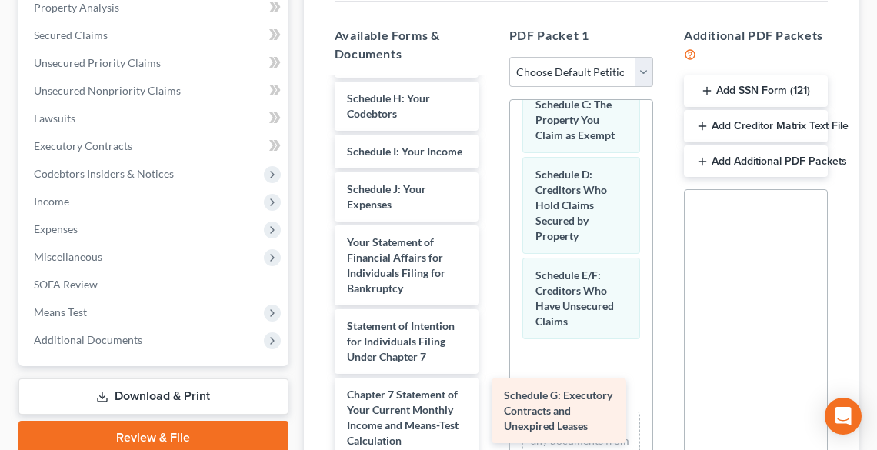
drag, startPoint x: 409, startPoint y: 89, endPoint x: 566, endPoint y: 425, distance: 370.2
click at [491, 425] on div "Schedule G: Executory Contracts and Unexpired Leases ATTY COMP-pdf RECENT PAY-p…" at bounding box center [406, 229] width 168 height 914
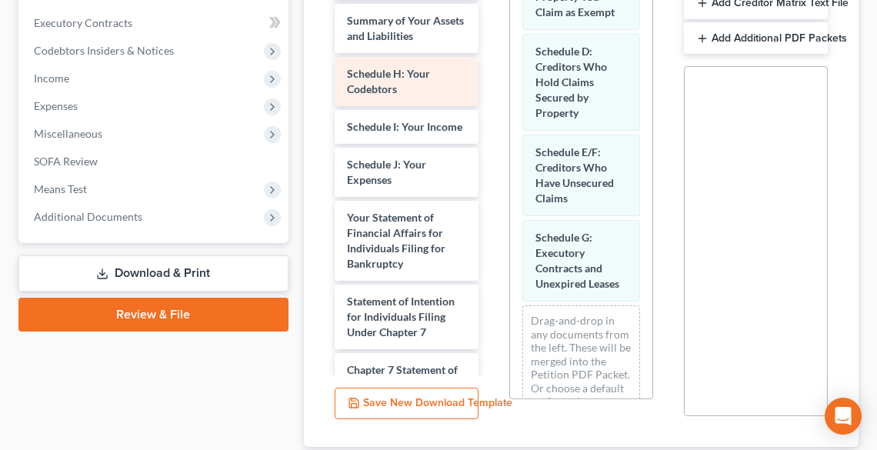
scroll to position [208, 0]
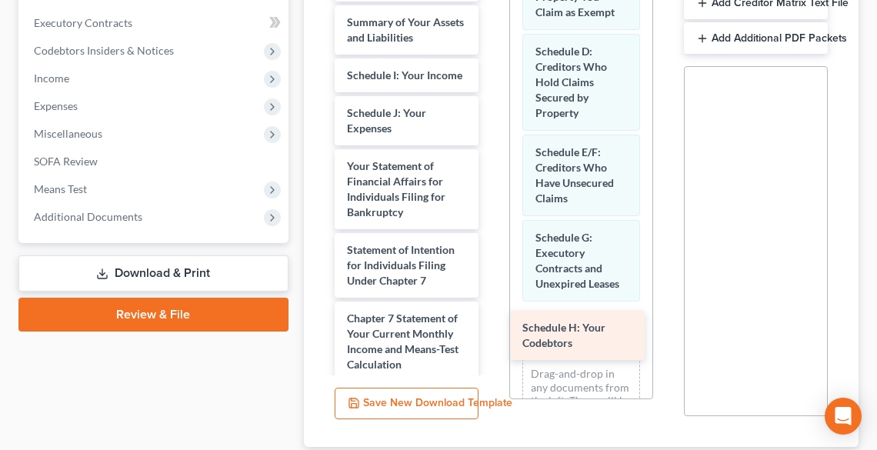
drag, startPoint x: 419, startPoint y: 36, endPoint x: 595, endPoint y: 327, distance: 339.5
click at [491, 327] on div "Schedule H: Your Codebtors ATTY COMP-pdf RECENT PAY-pdf 3926_001-pdf 3927_001-p…" at bounding box center [406, 178] width 168 height 861
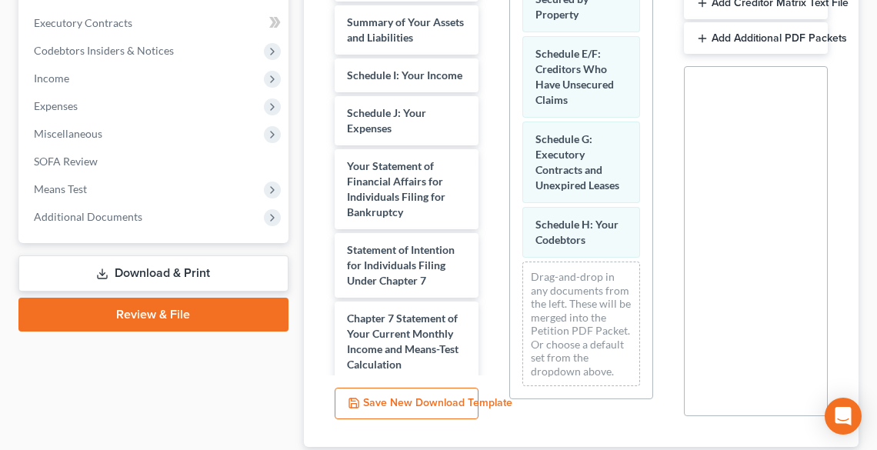
scroll to position [305, 0]
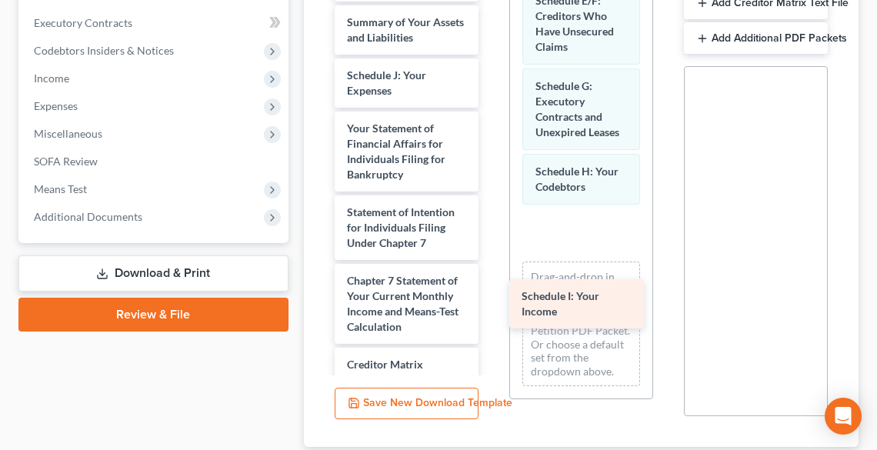
drag, startPoint x: 416, startPoint y: 35, endPoint x: 591, endPoint y: 295, distance: 313.6
click at [491, 295] on div "Schedule I: Your Income ATTY COMP-pdf RECENT PAY-pdf 3926_001-pdf 3927_001-pdf …" at bounding box center [406, 159] width 168 height 823
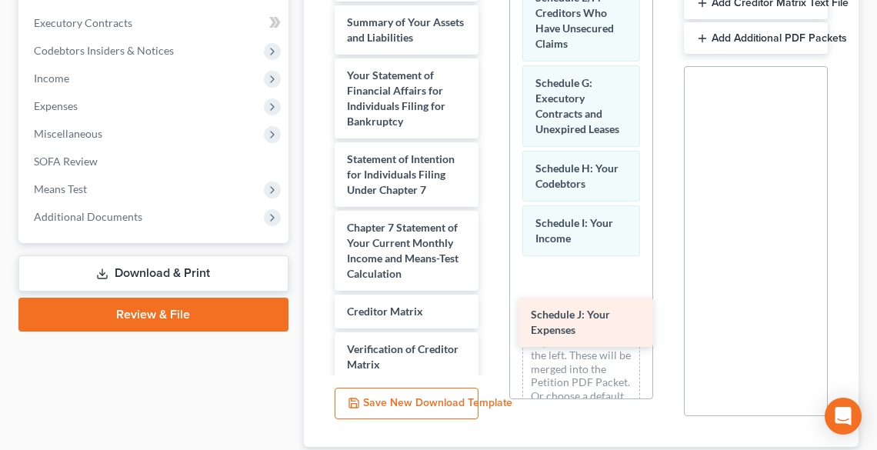
drag, startPoint x: 410, startPoint y: 45, endPoint x: 598, endPoint y: 323, distance: 335.6
click at [491, 323] on div "Schedule J: Your Expenses ATTY COMP-pdf RECENT PAY-pdf 3926_001-pdf 3927_001-pd…" at bounding box center [406, 133] width 168 height 770
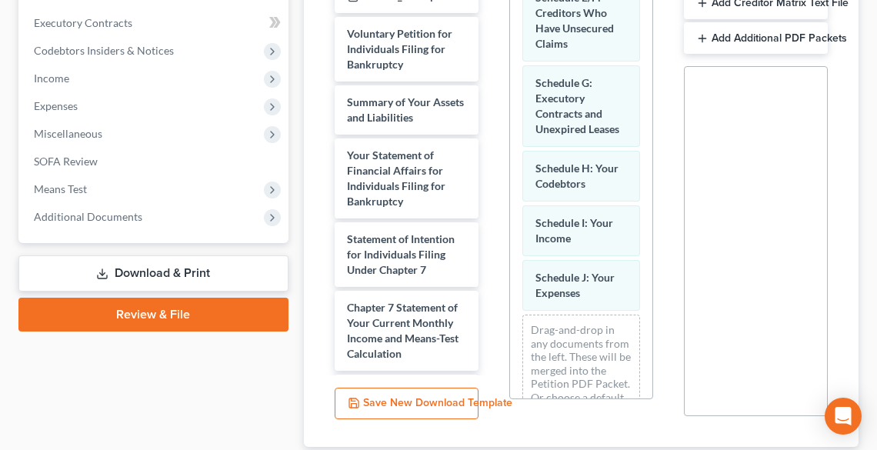
scroll to position [0, 0]
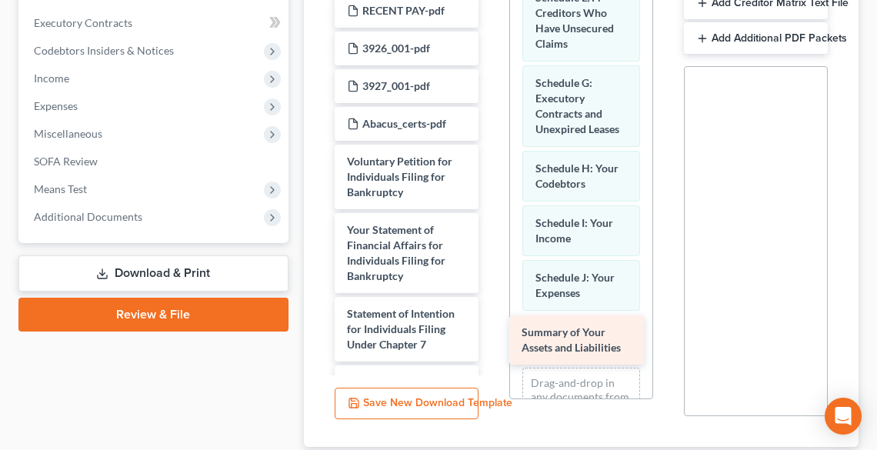
drag, startPoint x: 425, startPoint y: 212, endPoint x: 610, endPoint y: 354, distance: 233.7
click at [491, 352] on div "Summary of Your Assets and Liabilities ATTY COMP-pdf RECENT PAY-pdf 3926_001-pd…" at bounding box center [406, 314] width 168 height 717
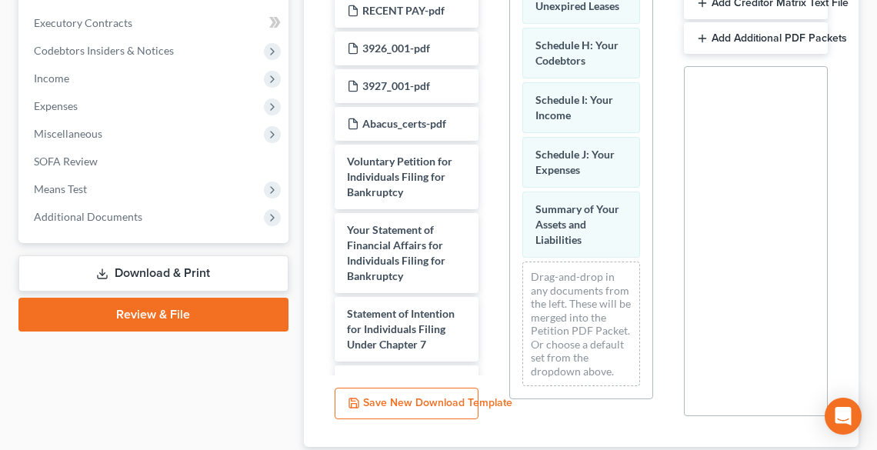
scroll to position [483, 0]
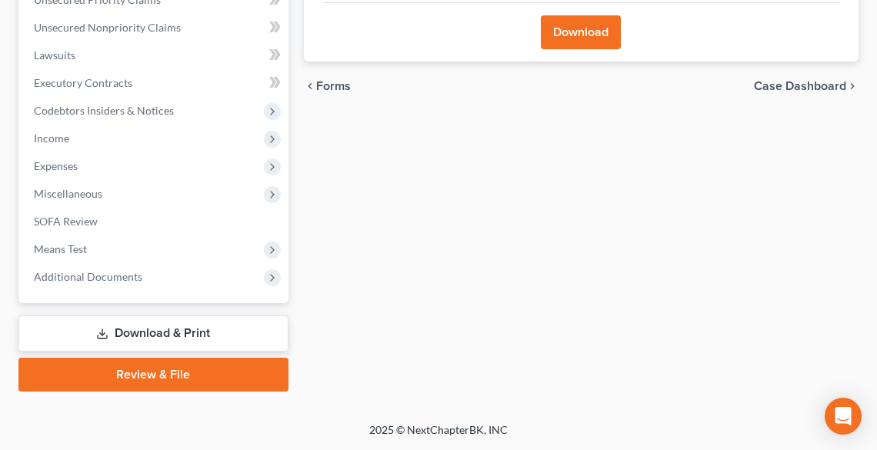
scroll to position [394, 0]
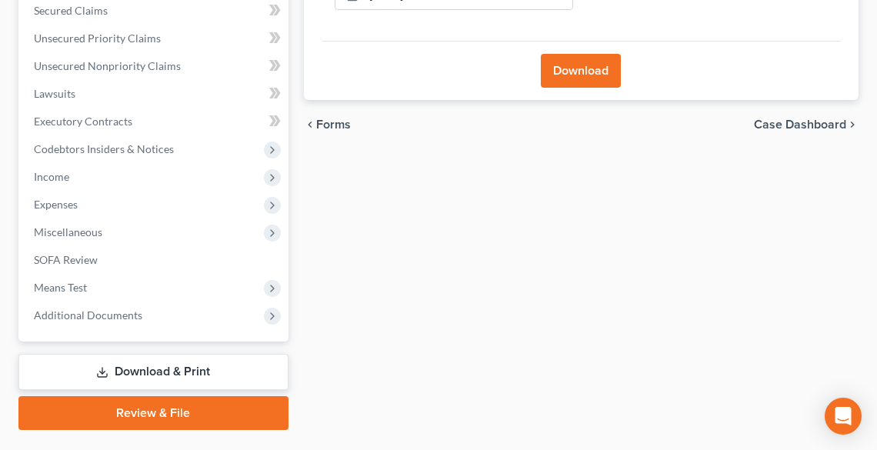
click at [591, 54] on button "Download" at bounding box center [581, 71] width 80 height 34
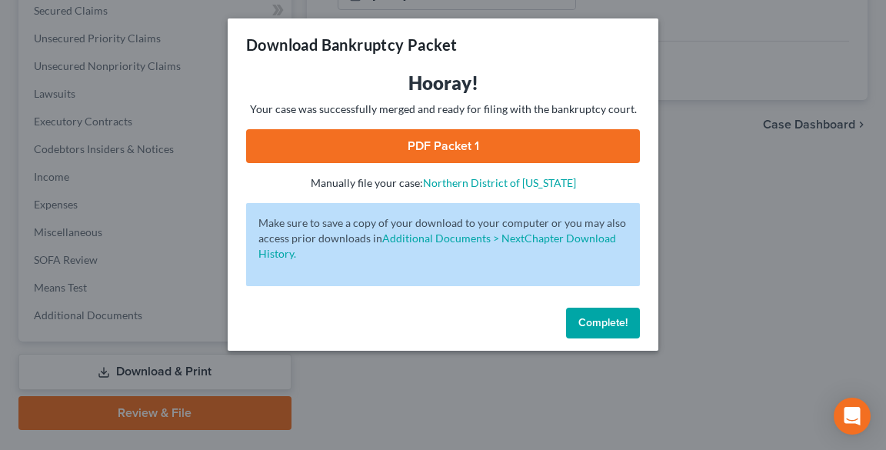
click at [414, 135] on link "PDF Packet 1" at bounding box center [443, 146] width 394 height 34
click at [600, 323] on span "Complete!" at bounding box center [602, 322] width 49 height 13
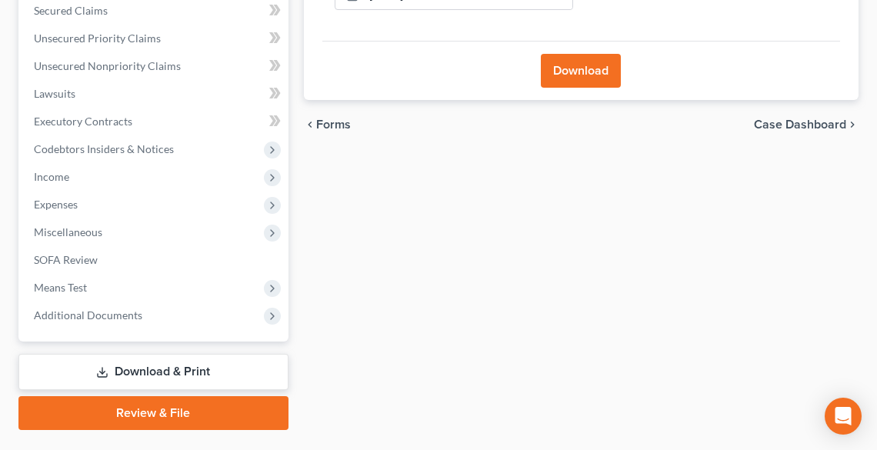
click at [173, 293] on div "Case Dashboard Payments Invoices Payments Payments Credit Report Client Profile…" at bounding box center [153, 79] width 270 height 523
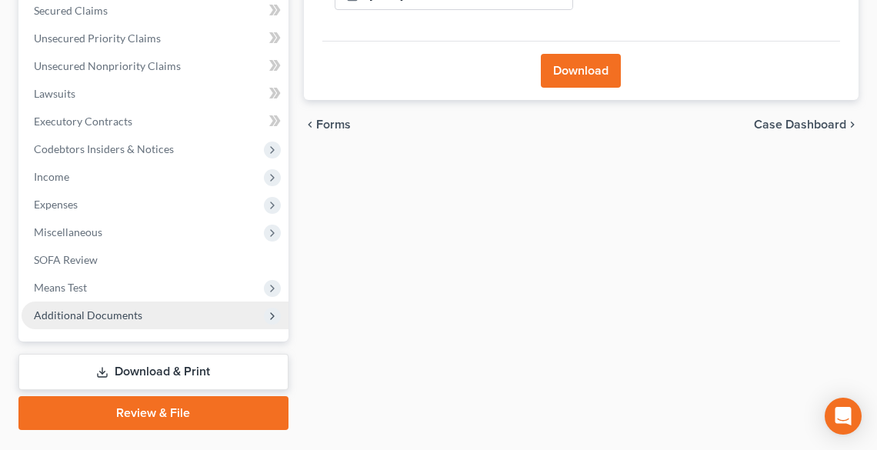
click at [156, 302] on span "Additional Documents" at bounding box center [155, 316] width 267 height 28
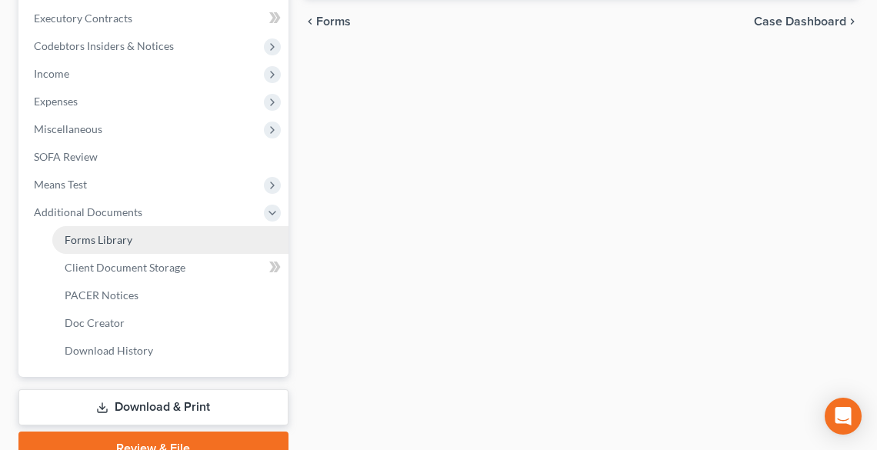
scroll to position [517, 0]
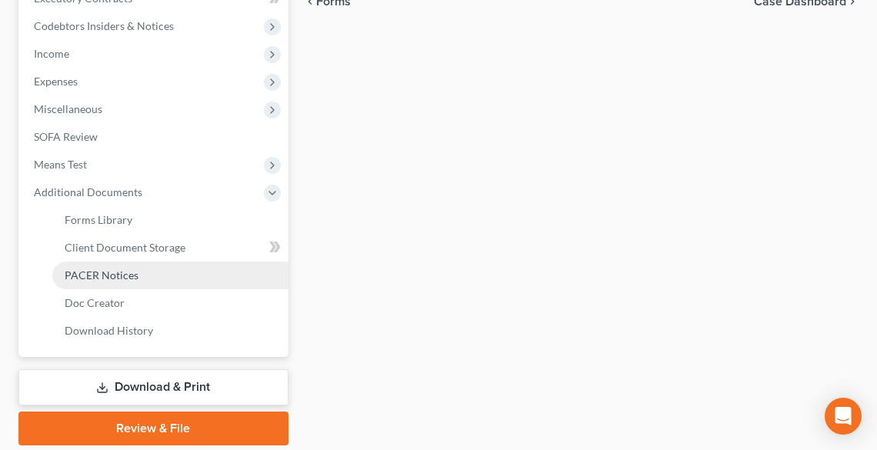
click at [134, 268] on span "PACER Notices" at bounding box center [102, 274] width 74 height 13
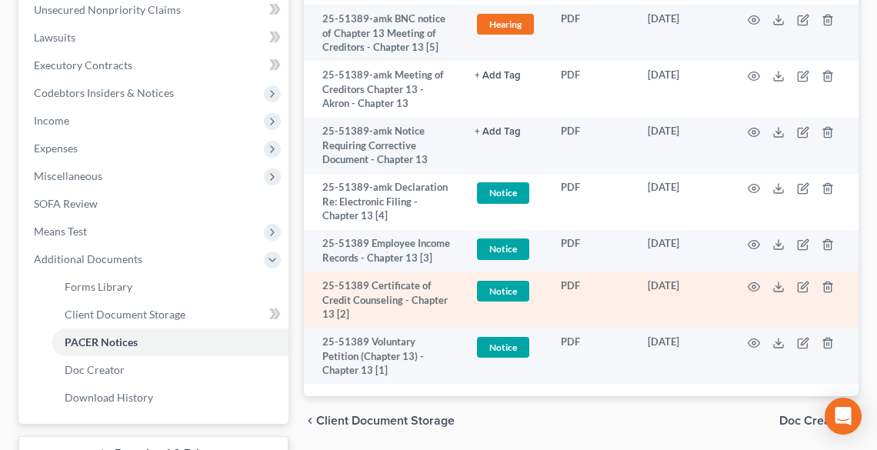
scroll to position [431, 0]
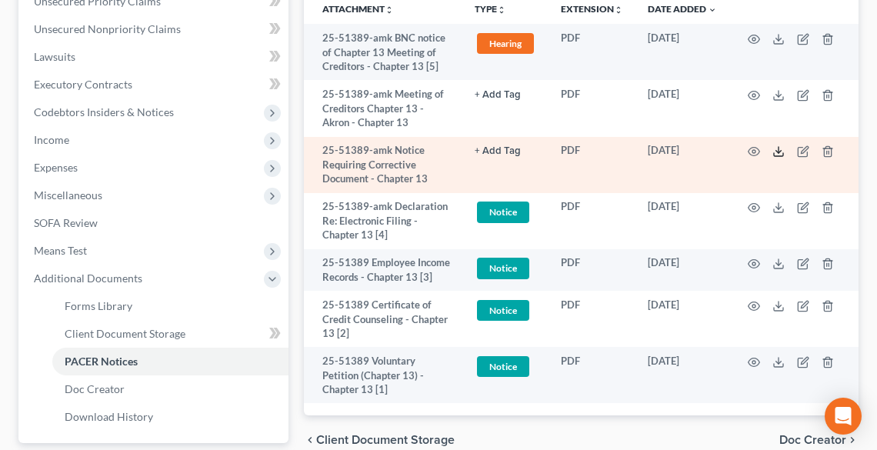
click at [774, 145] on icon at bounding box center [778, 151] width 12 height 12
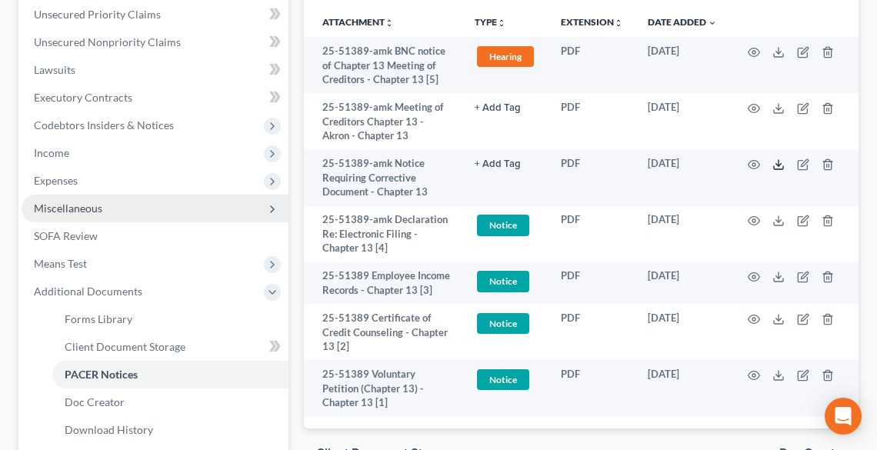
scroll to position [532, 0]
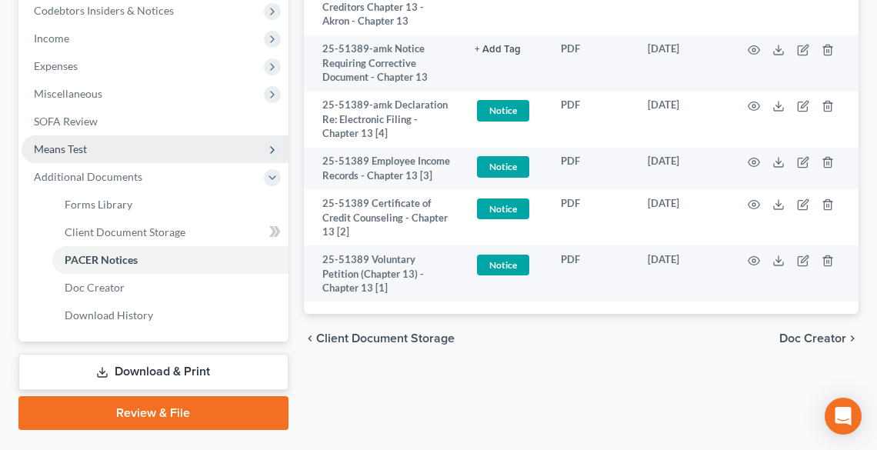
click at [83, 142] on span "Means Test" at bounding box center [60, 148] width 53 height 13
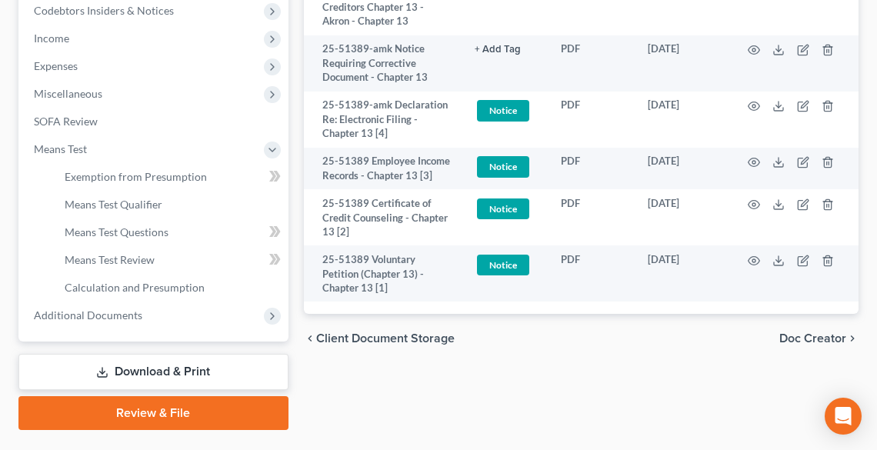
click at [203, 354] on link "Download & Print" at bounding box center [153, 372] width 270 height 36
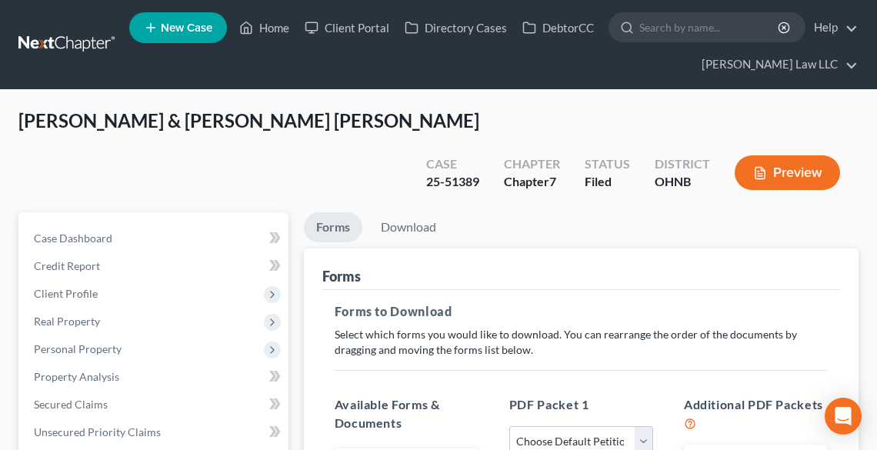
click at [587, 426] on select "Choose Default Petition PDF Packet Complete Bankruptcy Petition (all forms and …" at bounding box center [581, 441] width 144 height 31
click at [618, 212] on ul "Forms Download" at bounding box center [581, 230] width 555 height 36
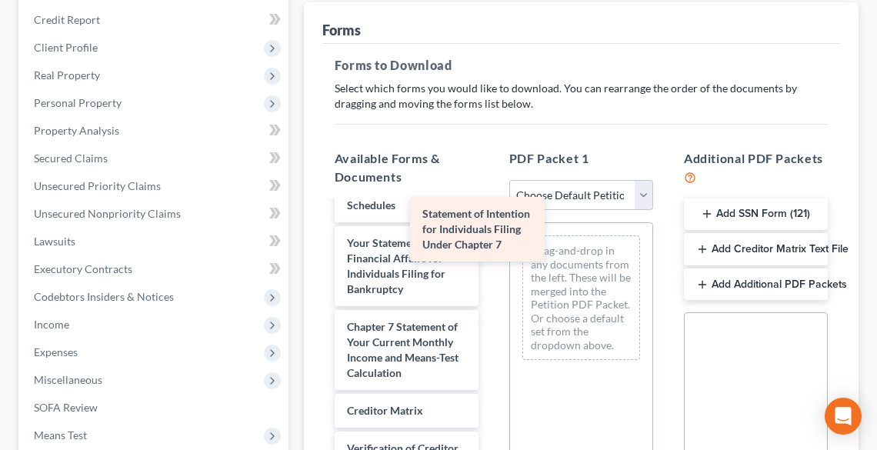
scroll to position [913, 0]
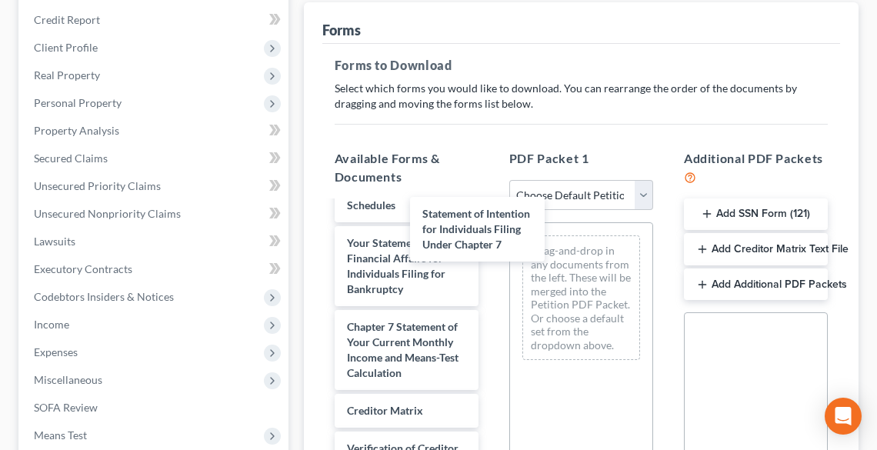
drag, startPoint x: 421, startPoint y: 232, endPoint x: 336, endPoint y: 246, distance: 85.9
click at [448, 222] on div "Statement of Intention for Individuals Filing Under Chapter 7 ATTY COMP-pdf REC…" at bounding box center [406, 4] width 168 height 1225
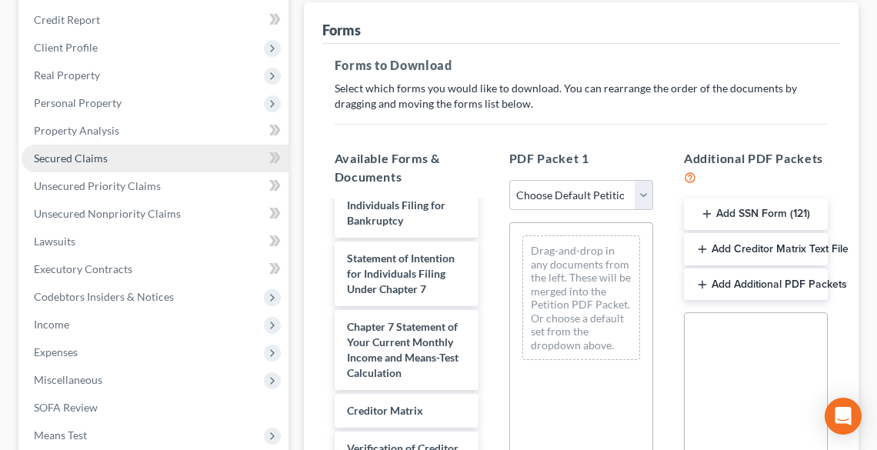
click at [52, 145] on link "Secured Claims" at bounding box center [155, 159] width 267 height 28
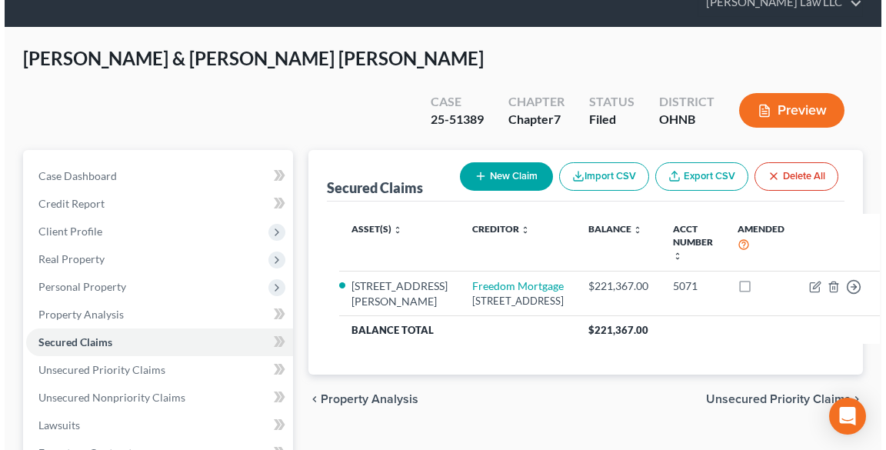
scroll to position [123, 0]
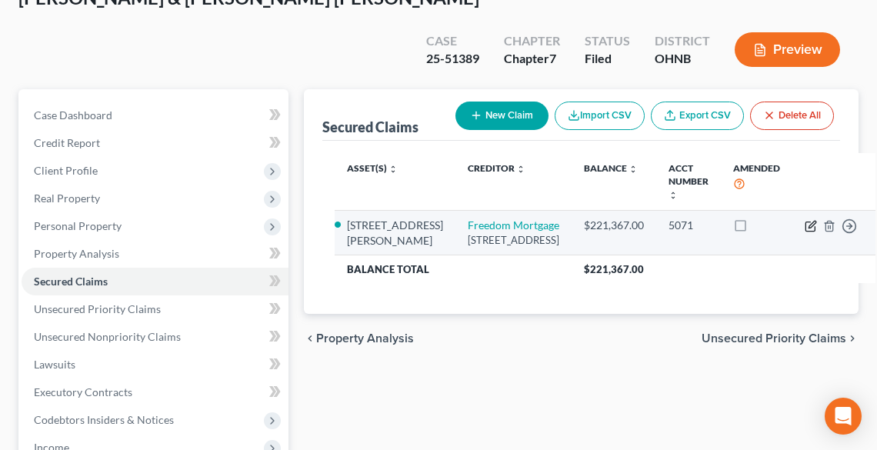
click at [805, 220] on icon "button" at bounding box center [811, 226] width 12 height 12
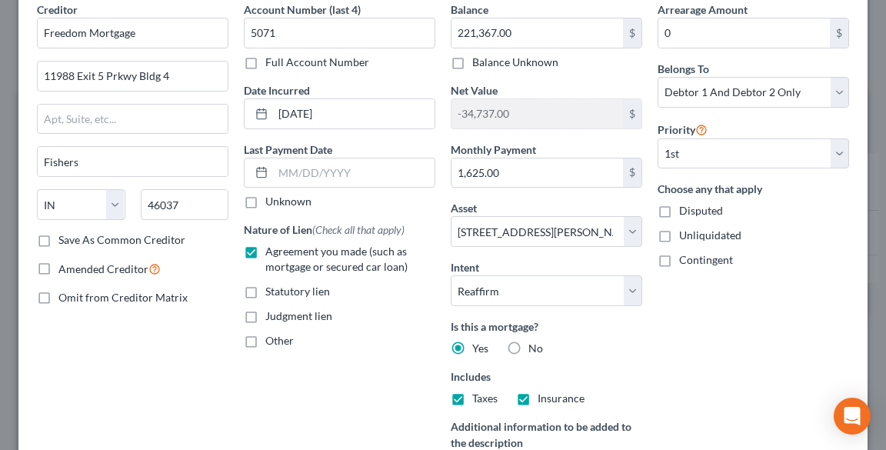
scroll to position [185, 0]
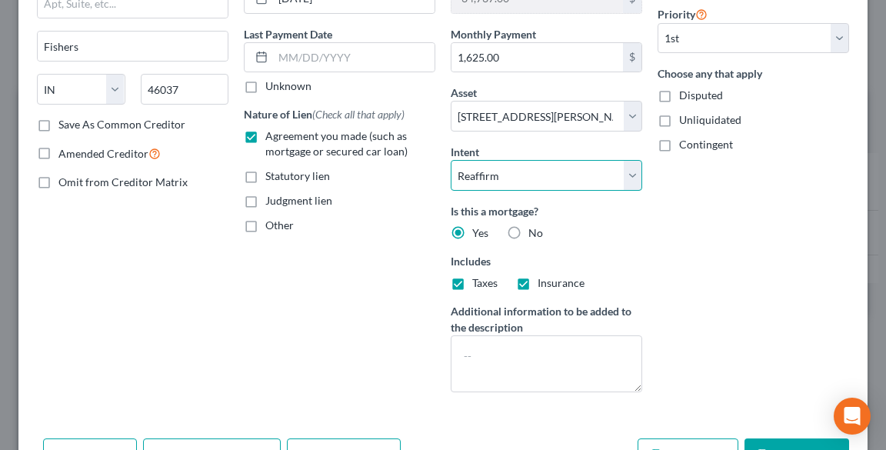
click at [511, 175] on select "Select Surrender Redeem Reaffirm Avoid Other" at bounding box center [547, 175] width 192 height 31
click at [451, 160] on select "Select Surrender Redeem Reaffirm Avoid Other" at bounding box center [547, 175] width 192 height 31
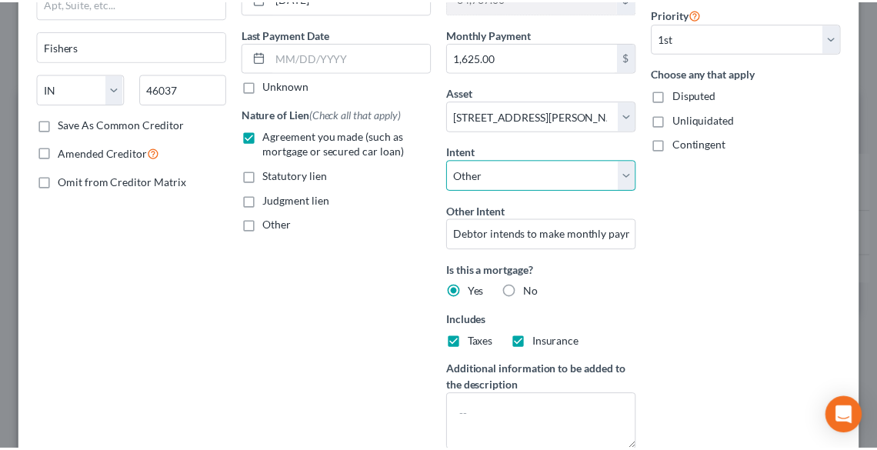
scroll to position [305, 0]
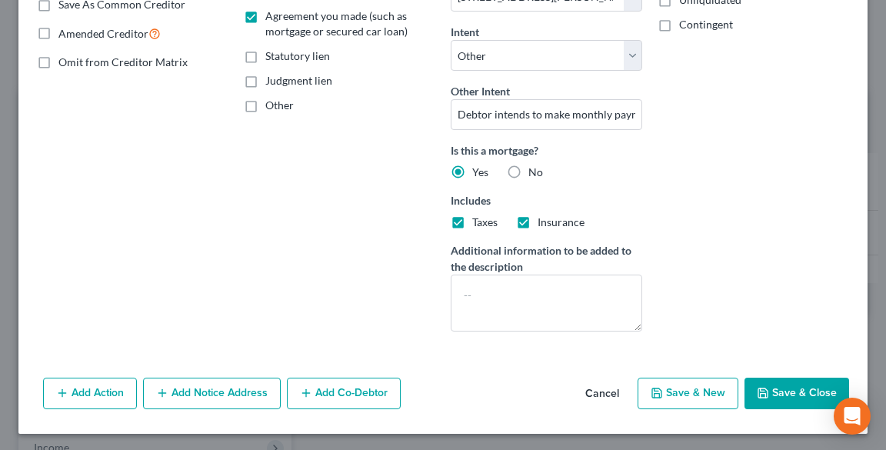
click at [798, 388] on button "Save & Close" at bounding box center [797, 394] width 105 height 32
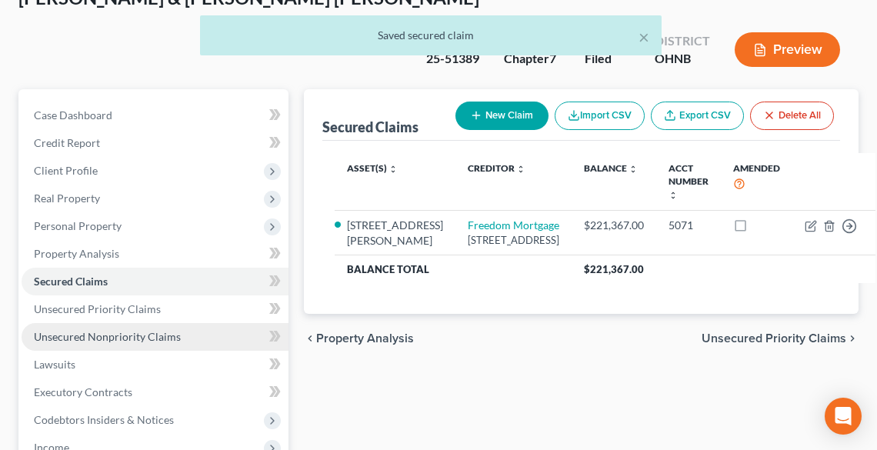
scroll to position [369, 0]
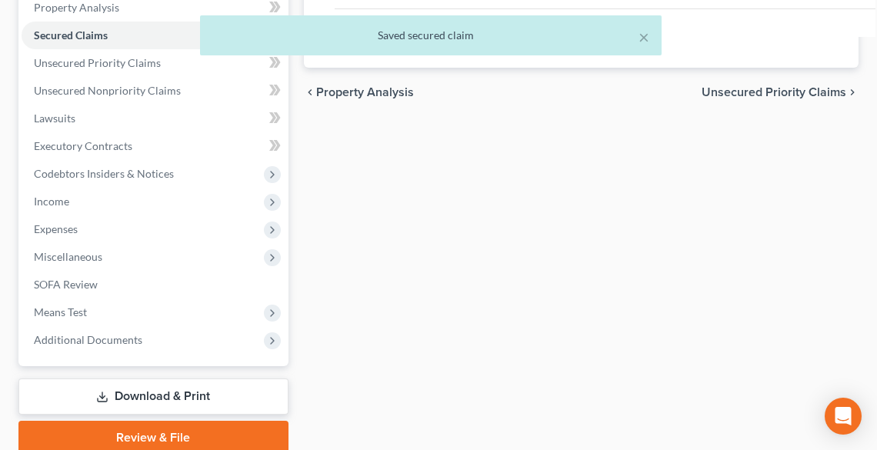
click at [138, 378] on link "Download & Print" at bounding box center [153, 396] width 270 height 36
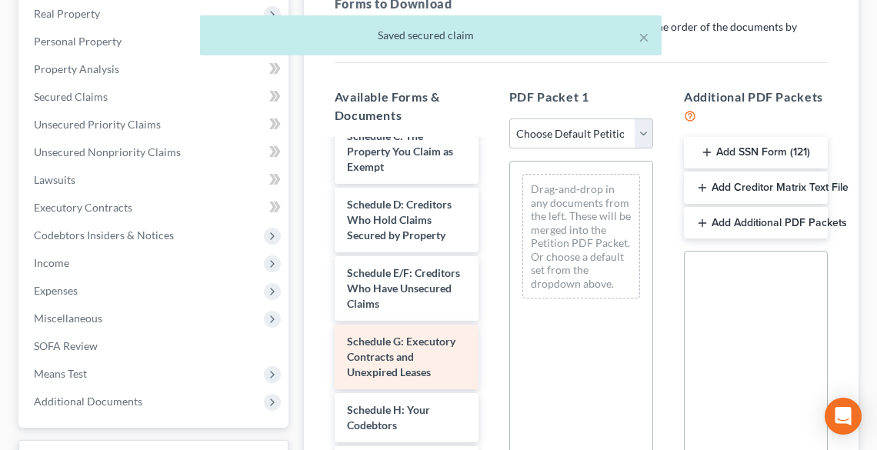
scroll to position [738, 0]
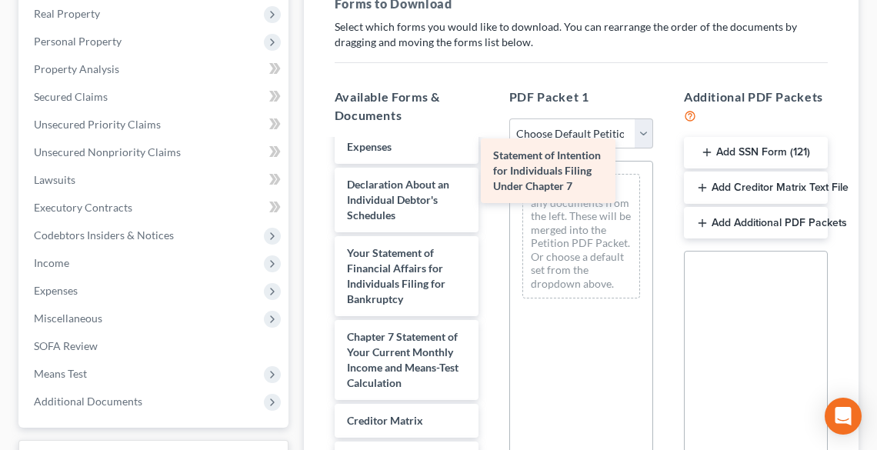
drag, startPoint x: 426, startPoint y: 341, endPoint x: 571, endPoint y: 167, distance: 226.1
click at [491, 167] on div "Statement of Intention for Individuals Filing Under Chapter 7 ATTY COMP-pdf REC…" at bounding box center [406, 14] width 168 height 1225
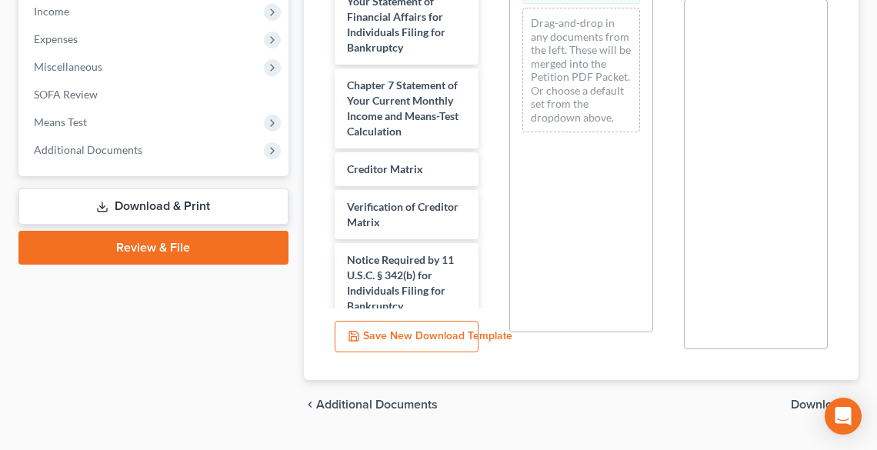
click at [810, 398] on span "Download" at bounding box center [818, 404] width 55 height 12
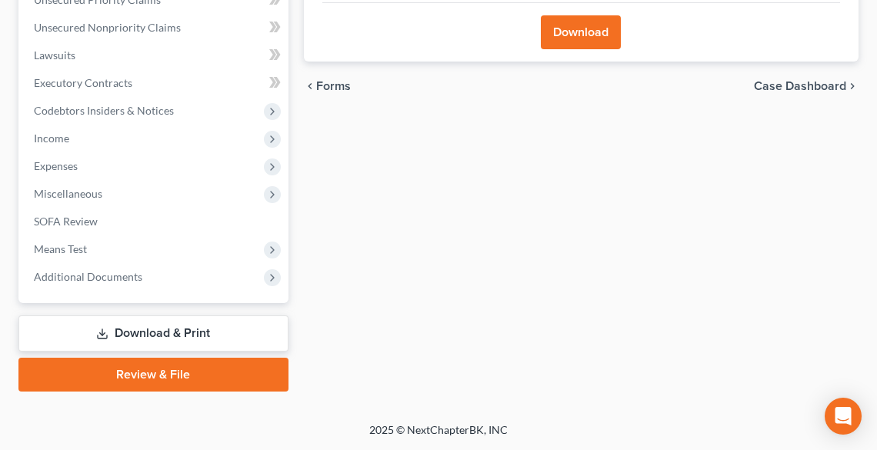
scroll to position [394, 0]
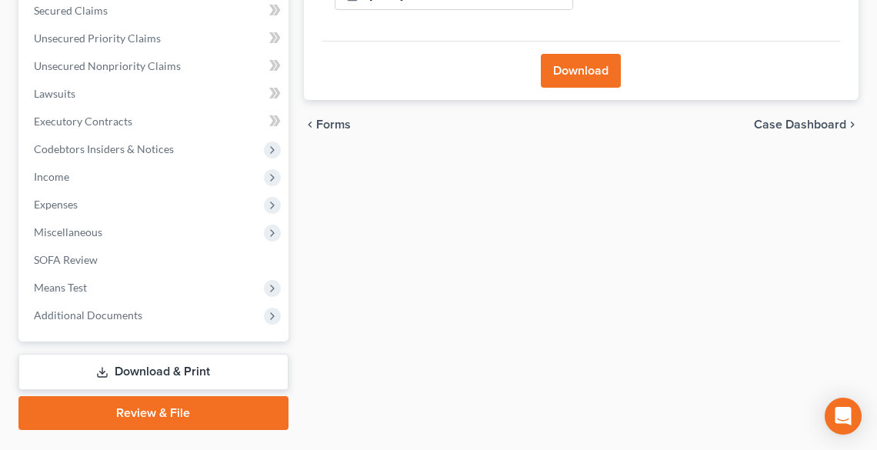
click at [576, 54] on button "Download" at bounding box center [581, 71] width 80 height 34
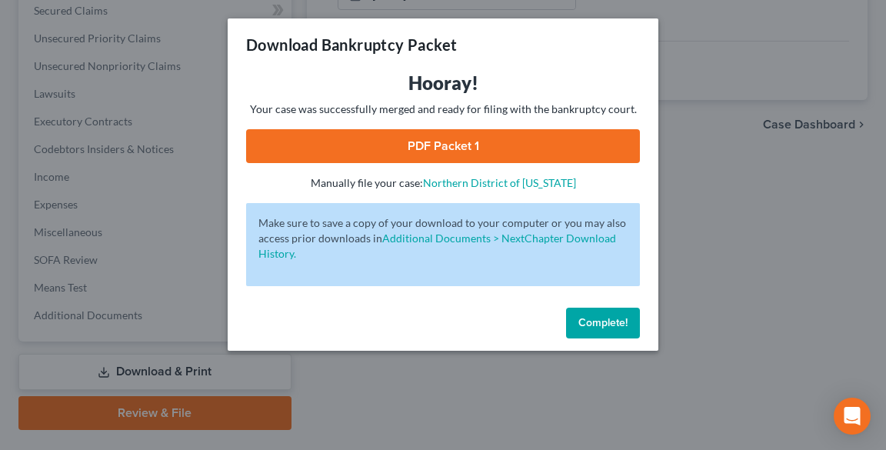
click at [458, 152] on link "PDF Packet 1" at bounding box center [443, 146] width 394 height 34
click at [603, 323] on span "Complete!" at bounding box center [602, 322] width 49 height 13
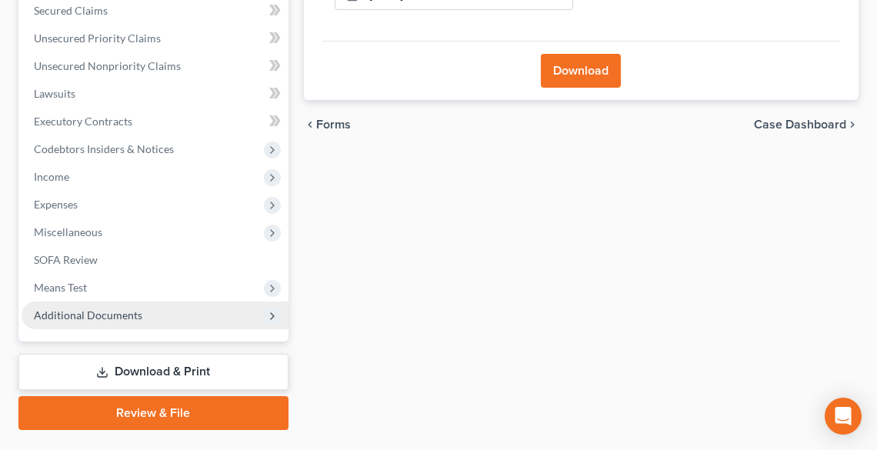
click at [74, 308] on span "Additional Documents" at bounding box center [88, 314] width 108 height 13
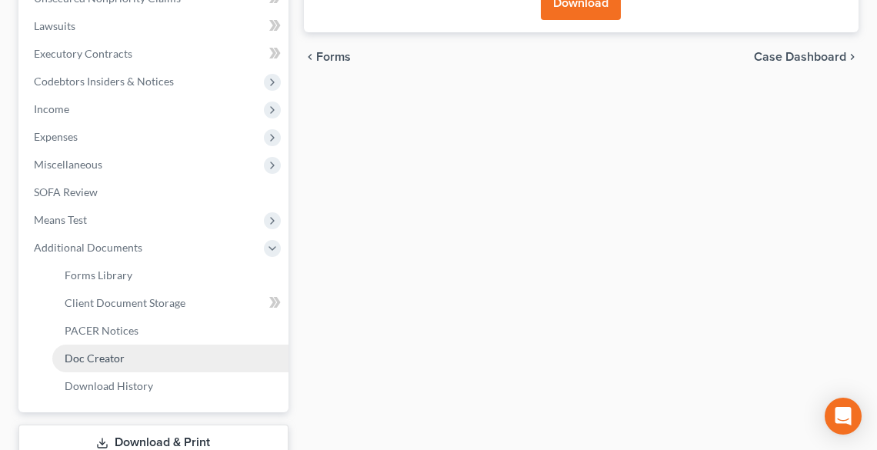
scroll to position [532, 0]
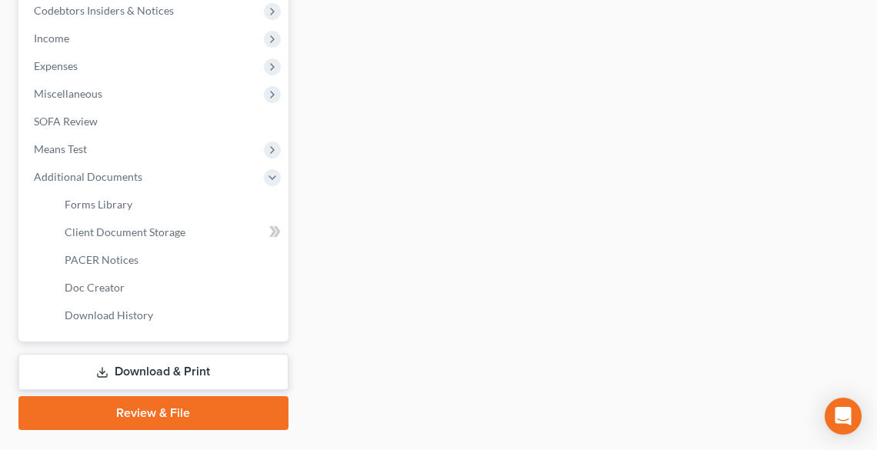
click at [178, 354] on link "Download & Print" at bounding box center [153, 372] width 270 height 36
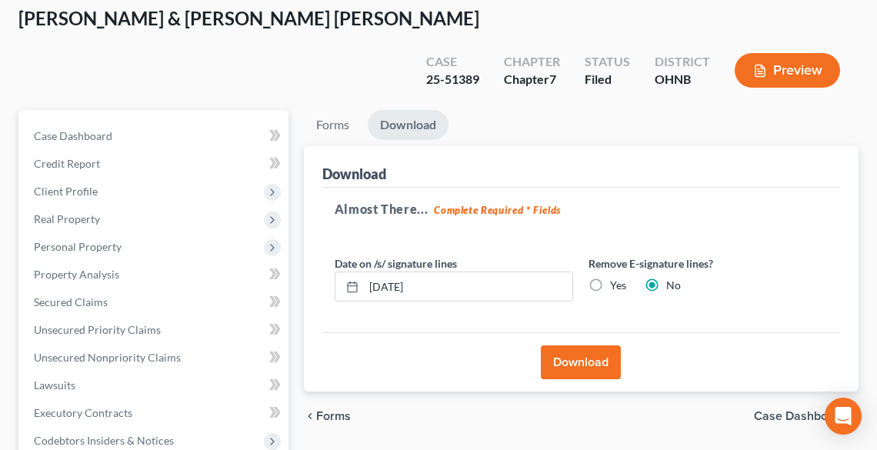
scroll to position [0, 0]
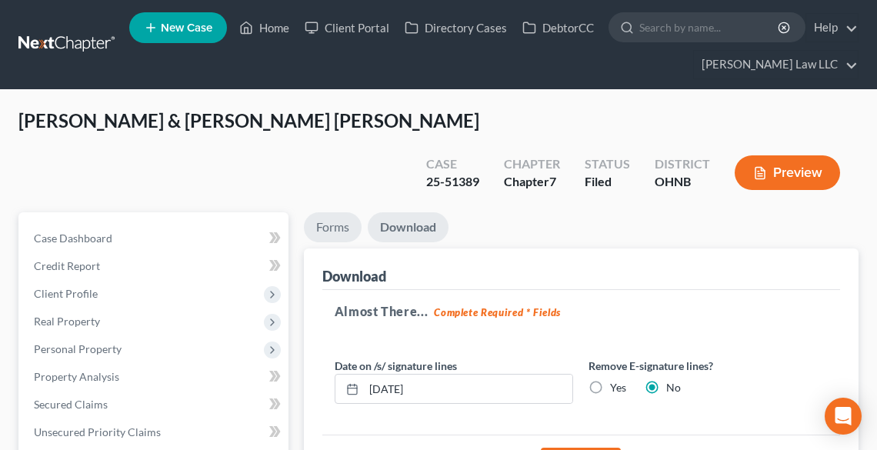
click at [327, 212] on link "Forms" at bounding box center [333, 227] width 58 height 30
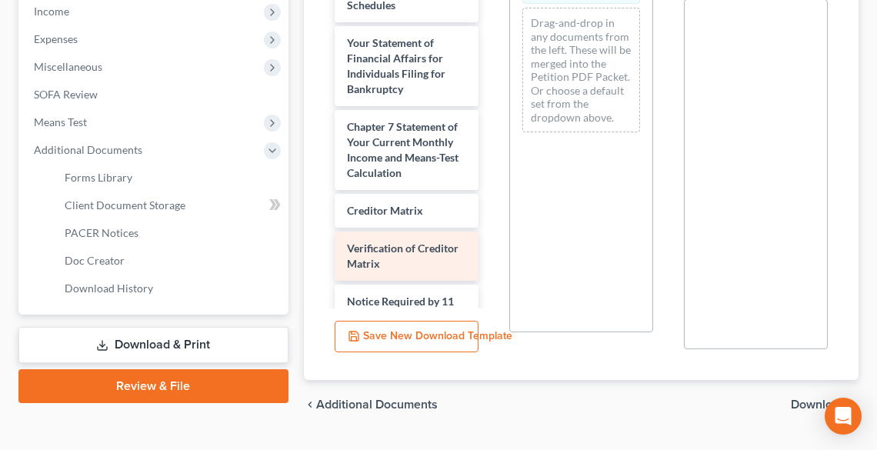
scroll to position [677, 0]
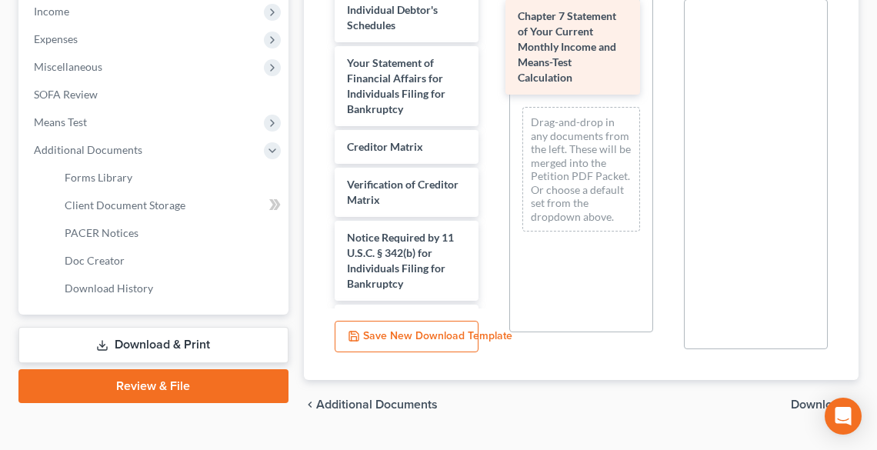
drag, startPoint x: 403, startPoint y: 168, endPoint x: 574, endPoint y: 45, distance: 210.5
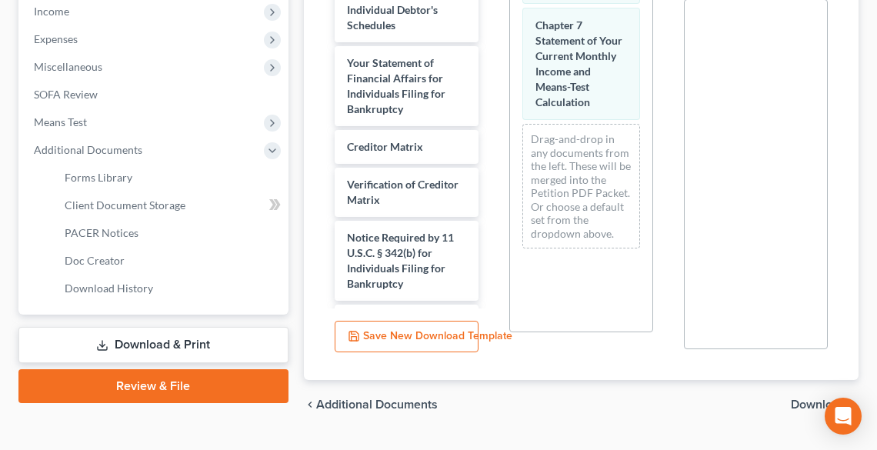
click at [817, 398] on span "Download" at bounding box center [818, 404] width 55 height 12
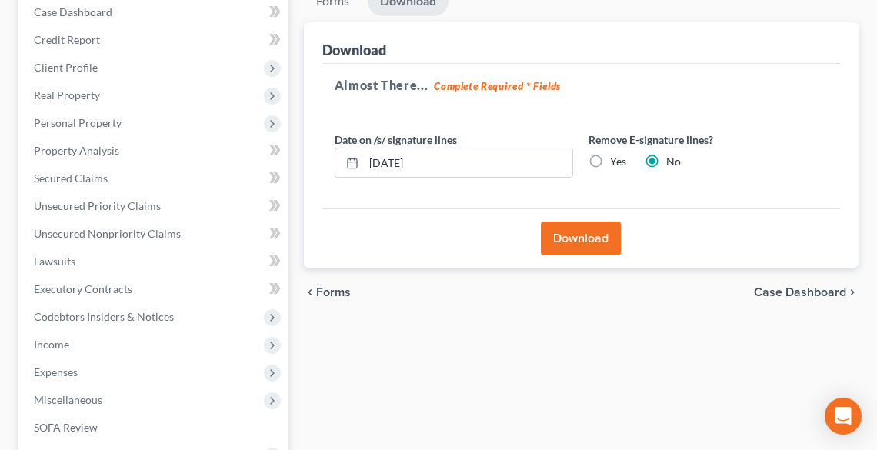
scroll to position [225, 0]
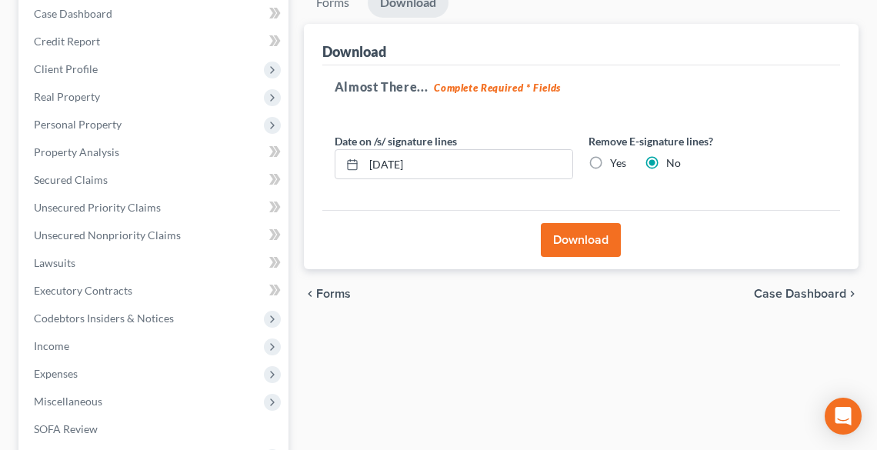
click at [568, 223] on button "Download" at bounding box center [581, 240] width 80 height 34
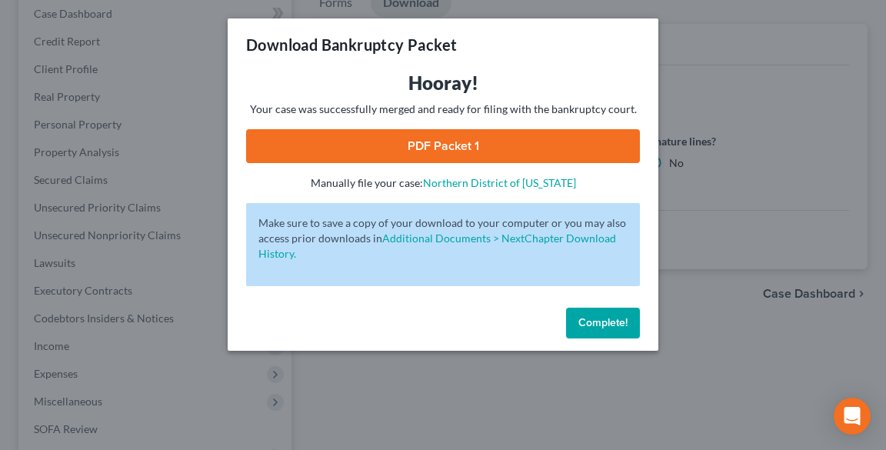
click at [421, 146] on link "PDF Packet 1" at bounding box center [443, 146] width 394 height 34
click at [598, 328] on span "Complete!" at bounding box center [602, 322] width 49 height 13
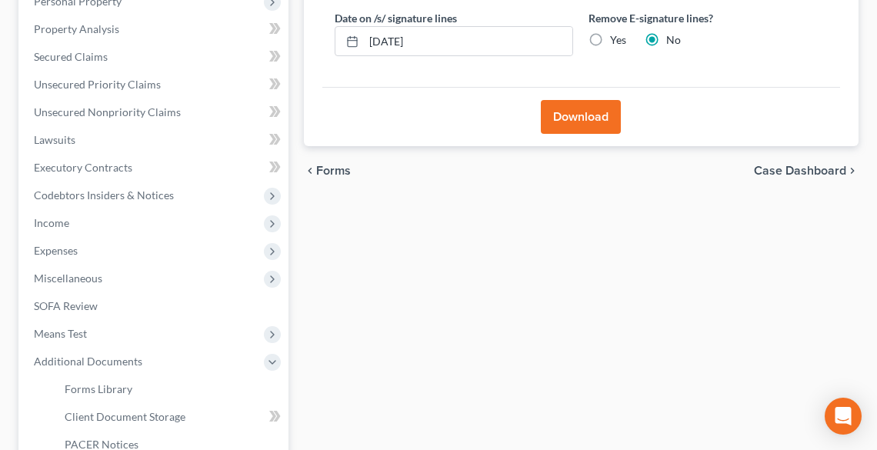
scroll to position [471, 0]
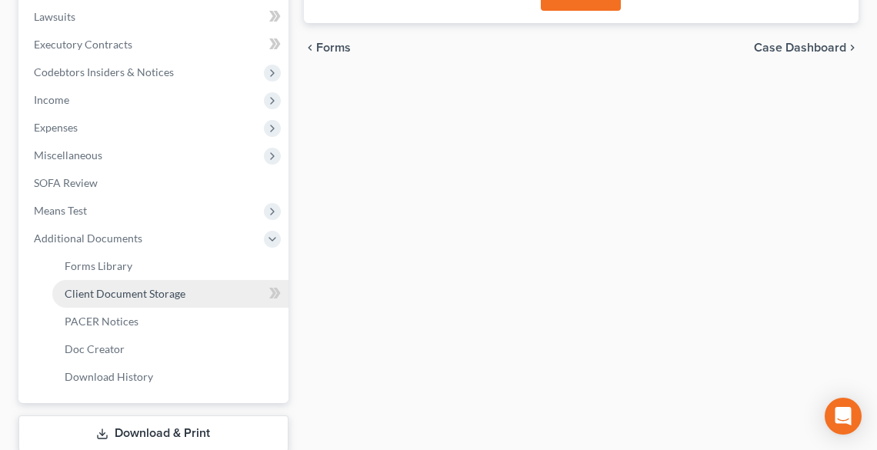
click at [128, 287] on span "Client Document Storage" at bounding box center [125, 293] width 121 height 13
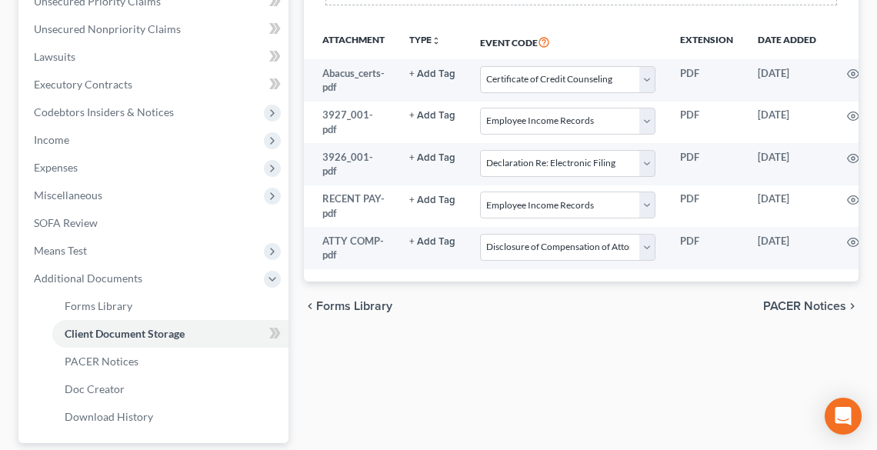
click at [812, 300] on span "PACER Notices" at bounding box center [804, 306] width 83 height 12
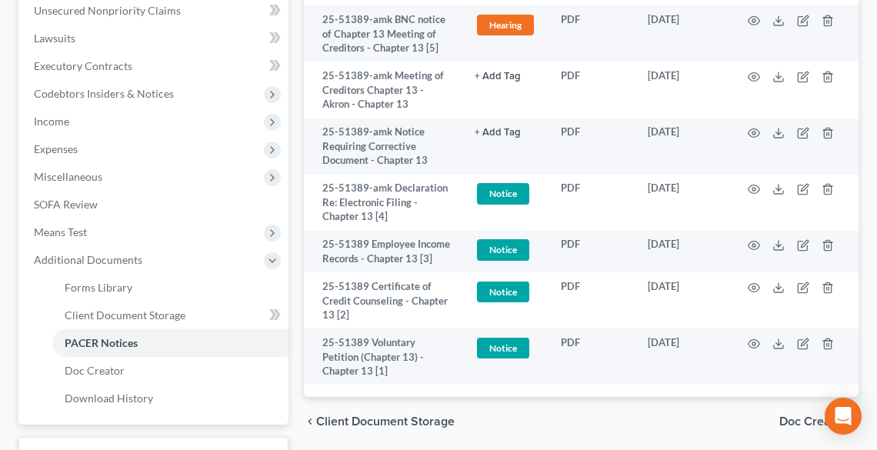
scroll to position [532, 0]
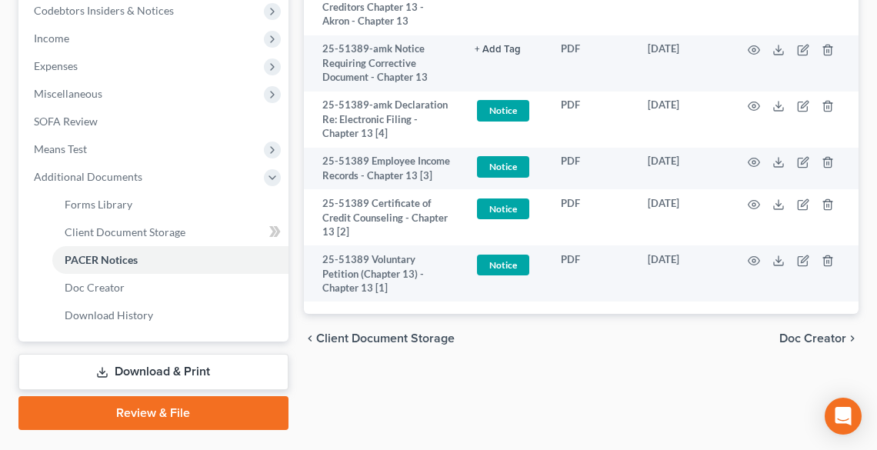
click at [213, 396] on link "Review & File" at bounding box center [153, 413] width 270 height 34
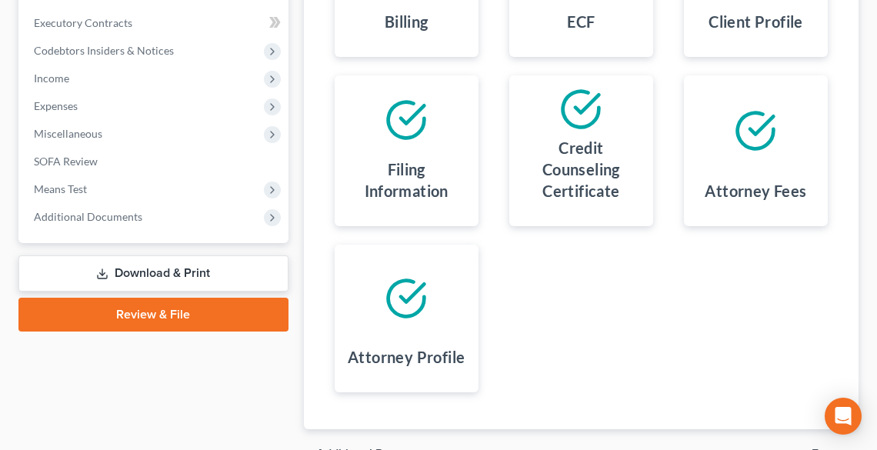
scroll to position [541, 0]
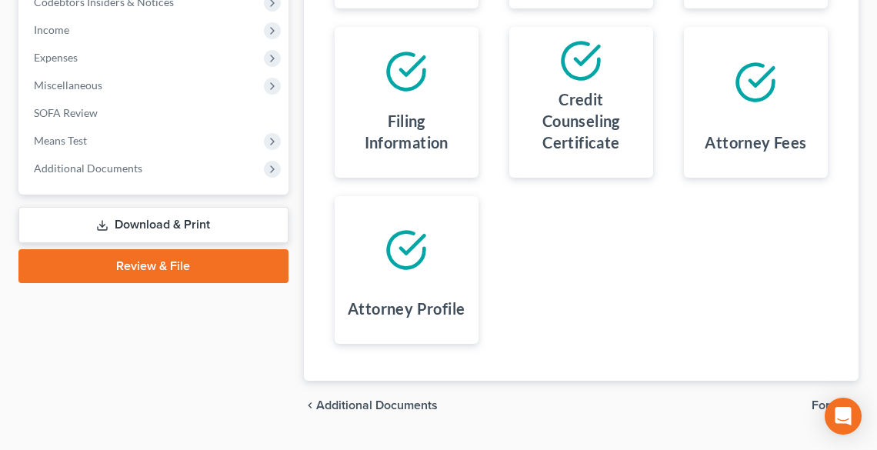
click at [834, 399] on span "Forms" at bounding box center [828, 405] width 35 height 12
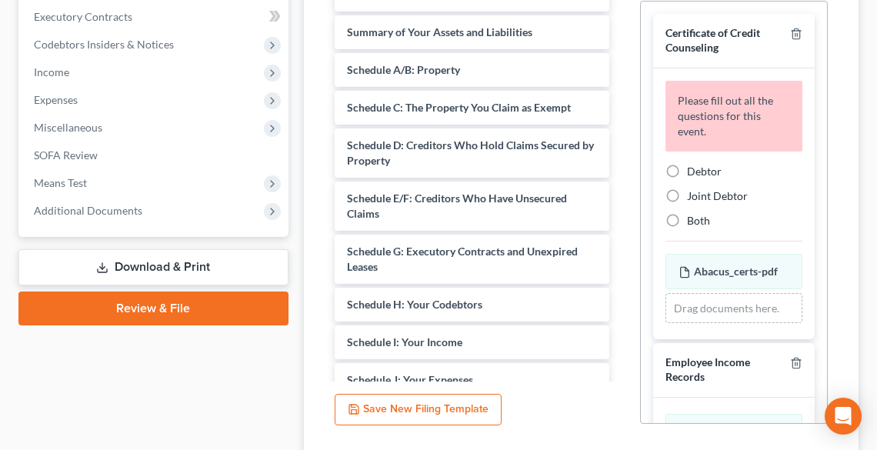
scroll to position [418, 0]
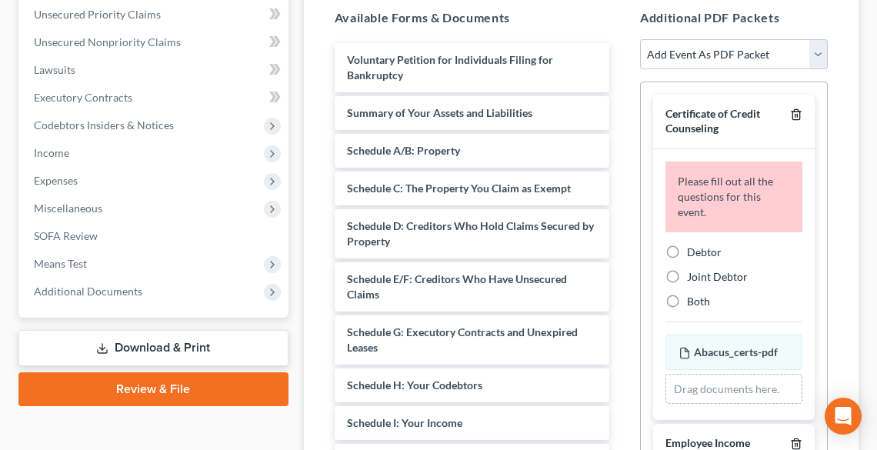
click at [791, 112] on polyline "button" at bounding box center [795, 112] width 9 height 0
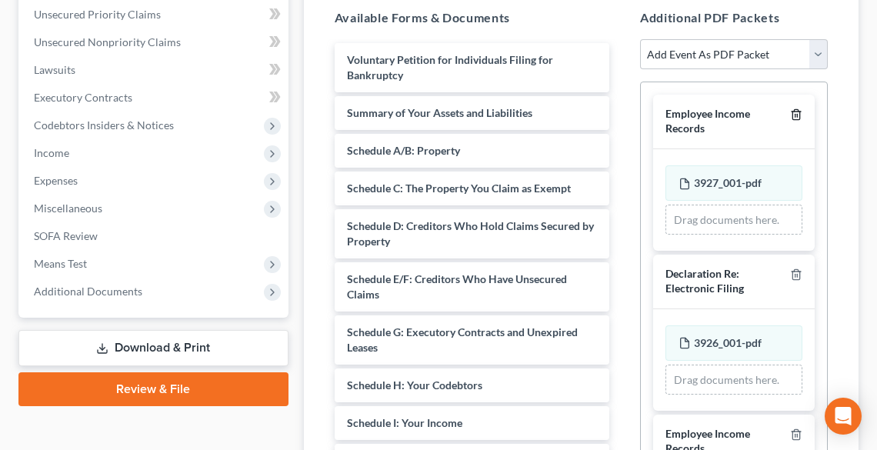
click at [791, 112] on polyline "button" at bounding box center [795, 112] width 9 height 0
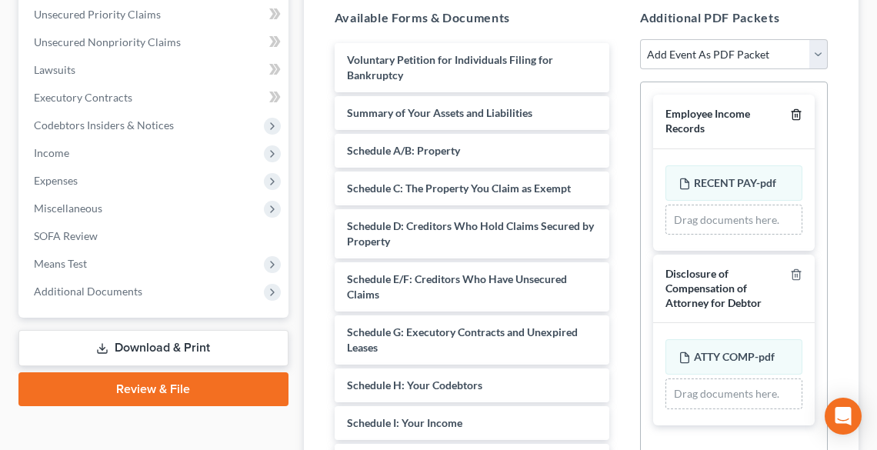
click at [794, 108] on icon "button" at bounding box center [796, 114] width 12 height 12
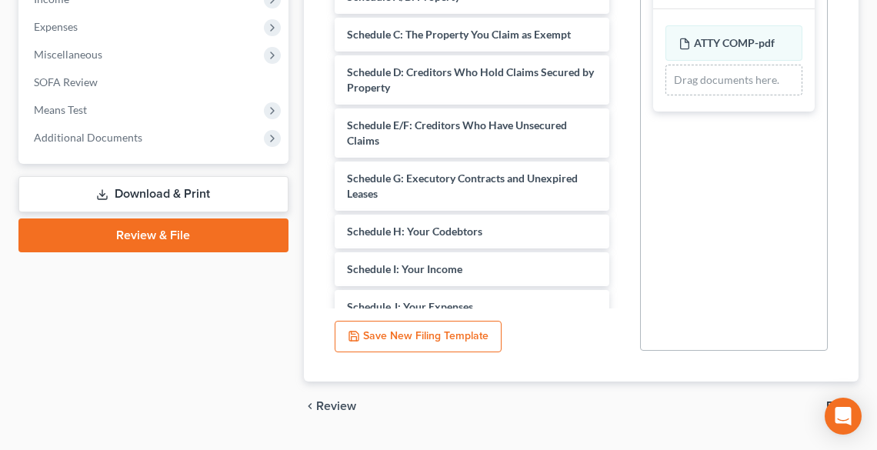
scroll to position [572, 0]
click at [842, 399] on span "File" at bounding box center [836, 405] width 20 height 12
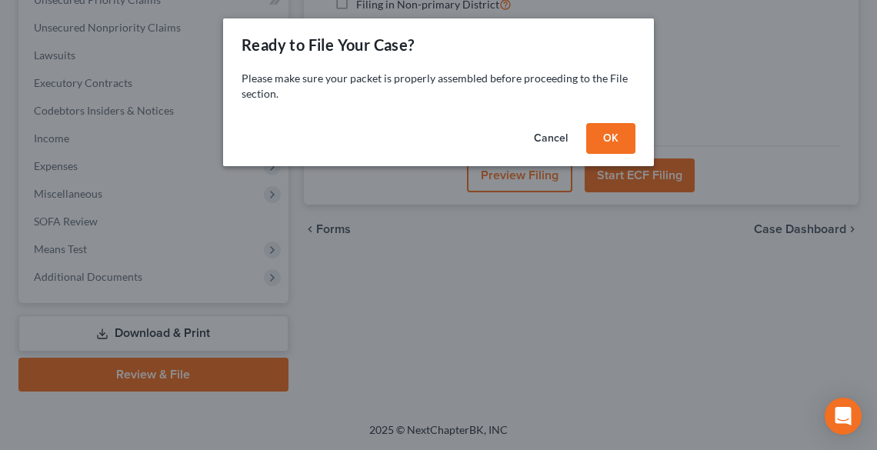
scroll to position [394, 0]
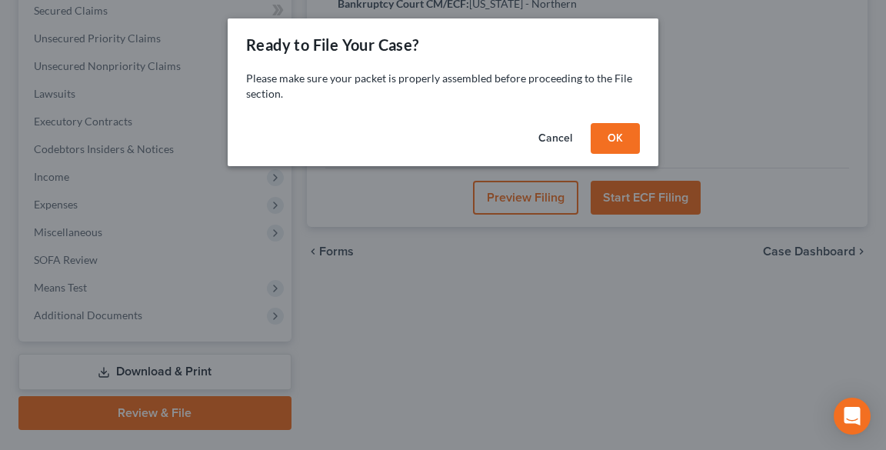
click at [626, 141] on button "OK" at bounding box center [615, 138] width 49 height 31
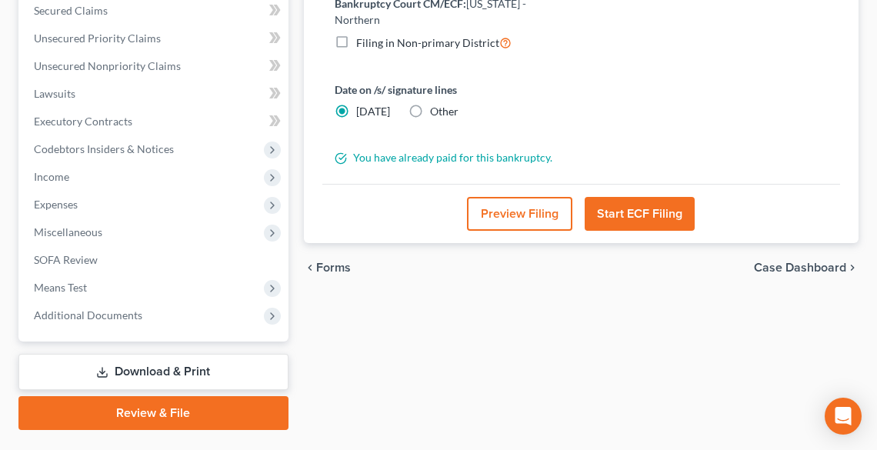
click at [635, 197] on button "Start ECF Filing" at bounding box center [640, 214] width 110 height 34
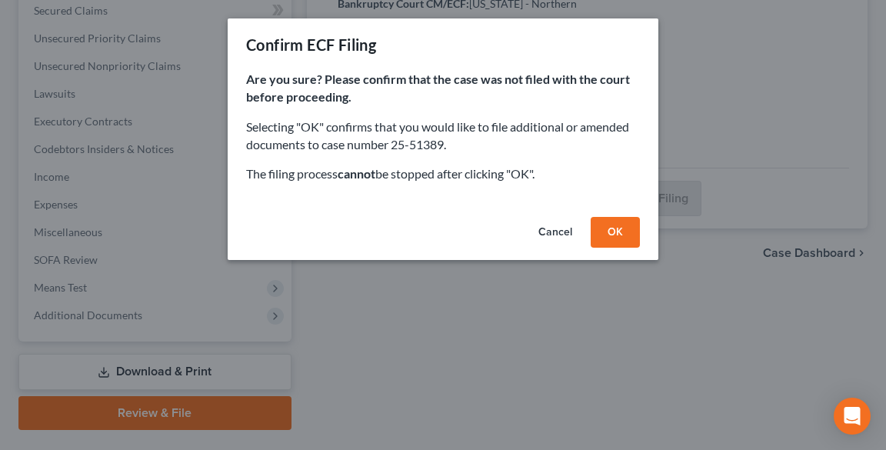
click at [615, 239] on button "OK" at bounding box center [615, 232] width 49 height 31
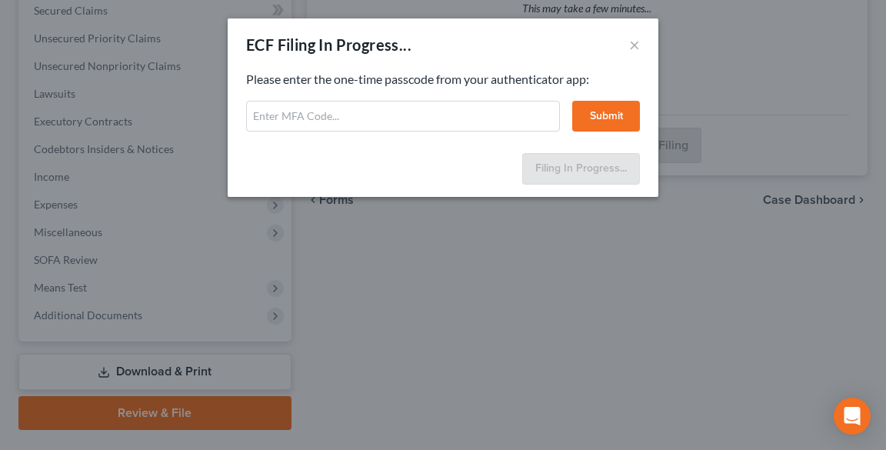
click at [381, 95] on div "Please enter the one-time passcode from your authenticator app: Submit" at bounding box center [443, 101] width 394 height 61
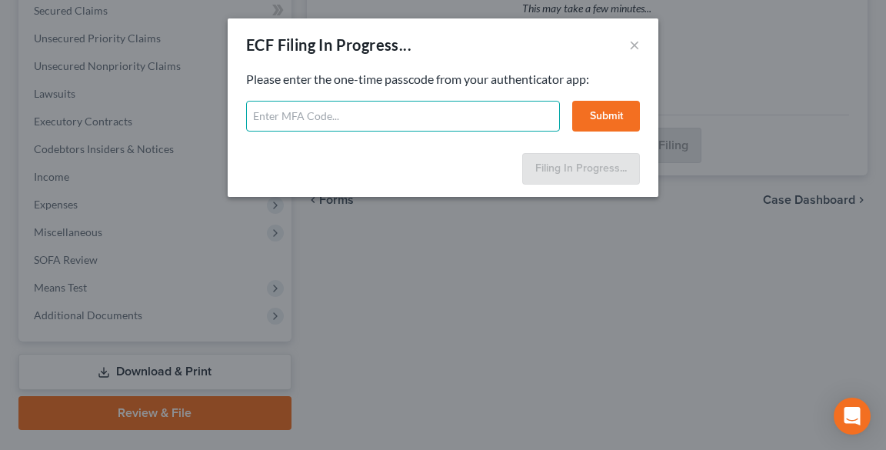
click at [381, 112] on input "text" at bounding box center [403, 116] width 314 height 31
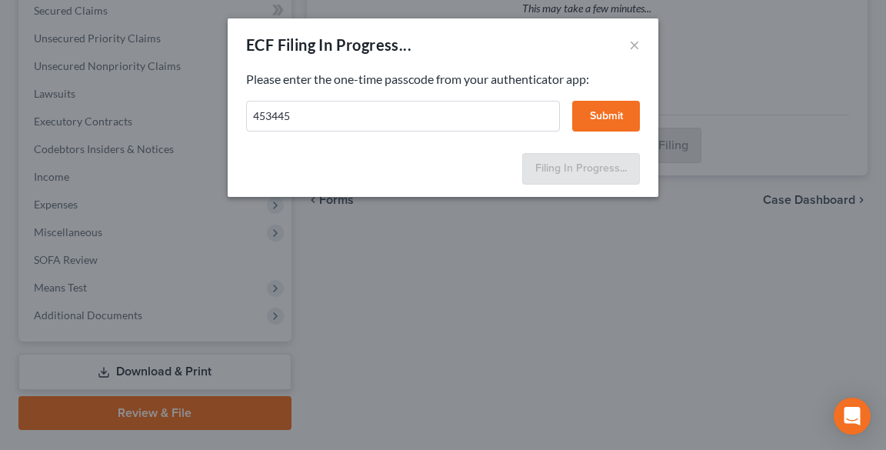
click at [616, 115] on button "Submit" at bounding box center [606, 116] width 68 height 31
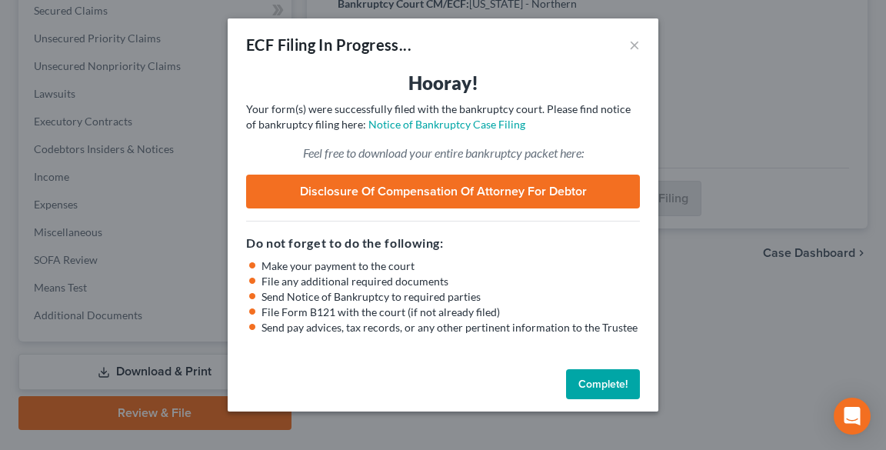
click at [595, 385] on button "Complete!" at bounding box center [603, 384] width 74 height 31
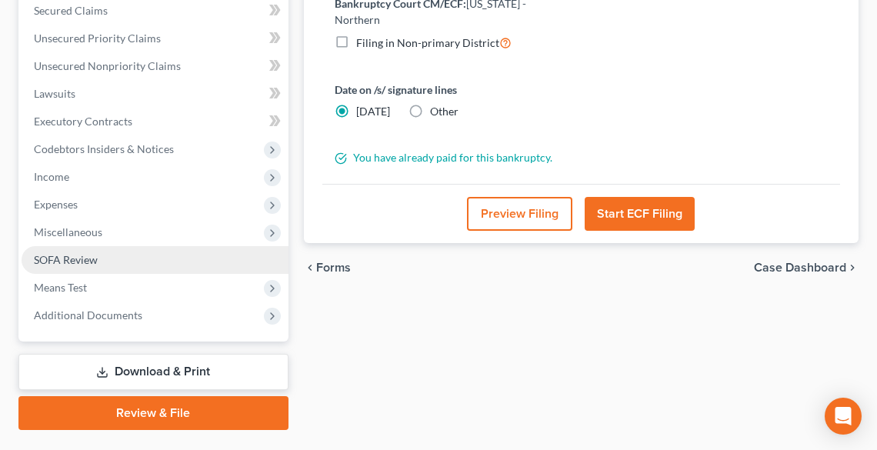
click at [77, 253] on span "SOFA Review" at bounding box center [66, 259] width 64 height 13
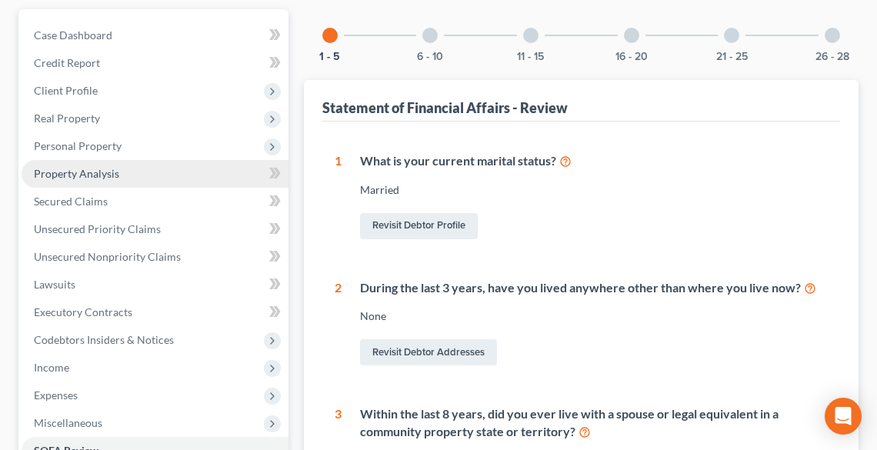
scroll to position [185, 0]
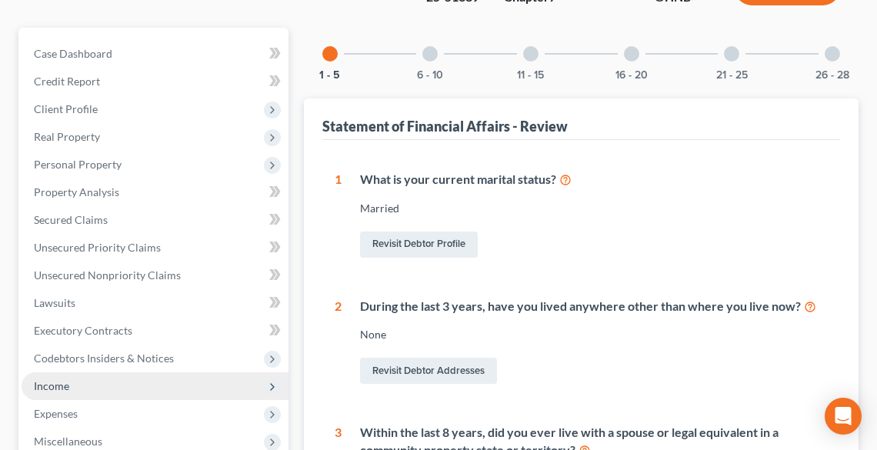
click at [78, 372] on span "Income" at bounding box center [155, 386] width 267 height 28
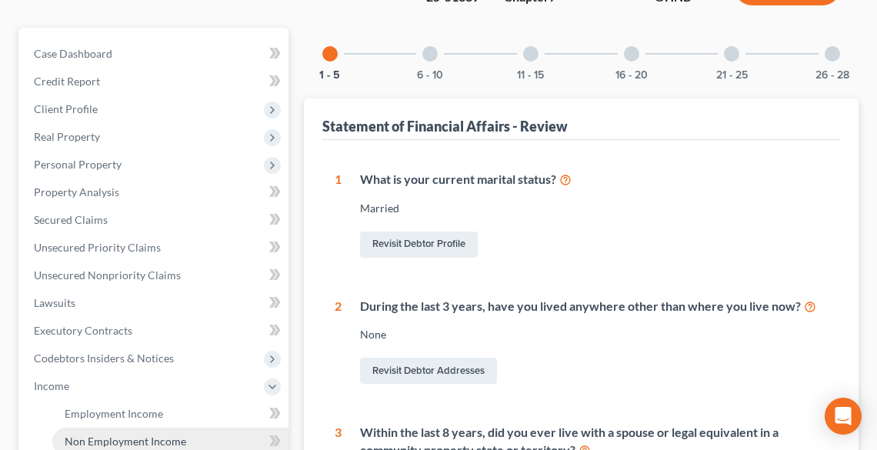
click at [120, 435] on span "Non Employment Income" at bounding box center [126, 441] width 122 height 13
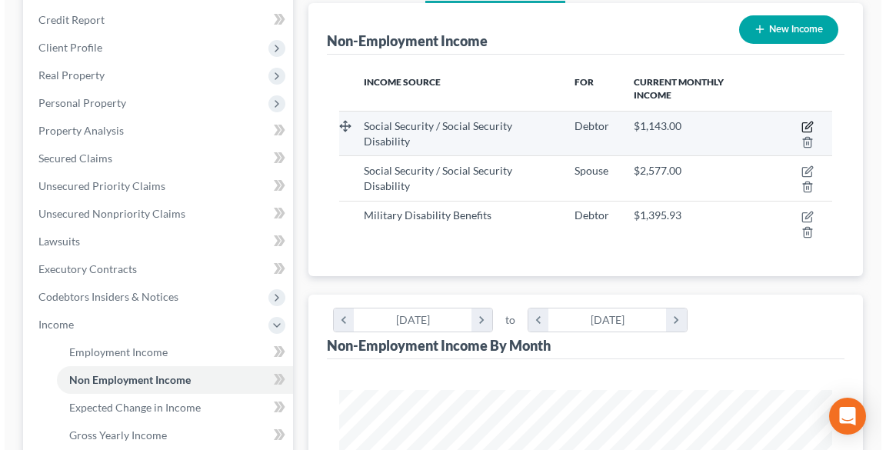
scroll to position [185, 0]
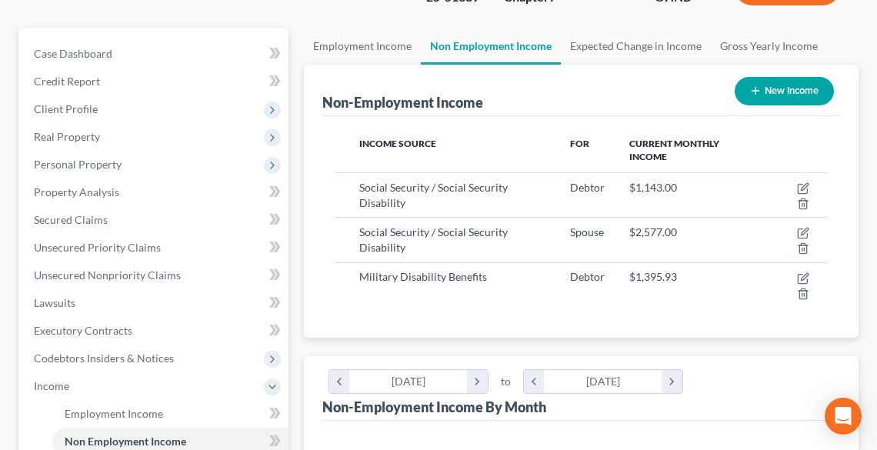
click at [788, 77] on button "New Income" at bounding box center [784, 91] width 99 height 28
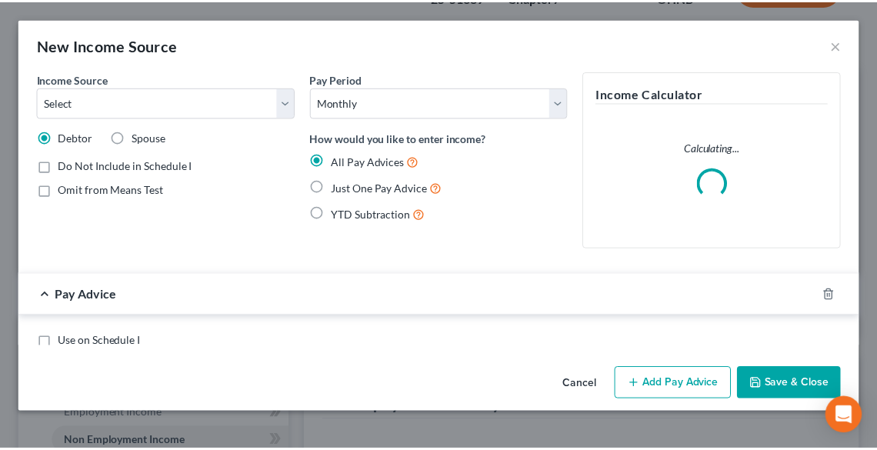
scroll to position [249, 529]
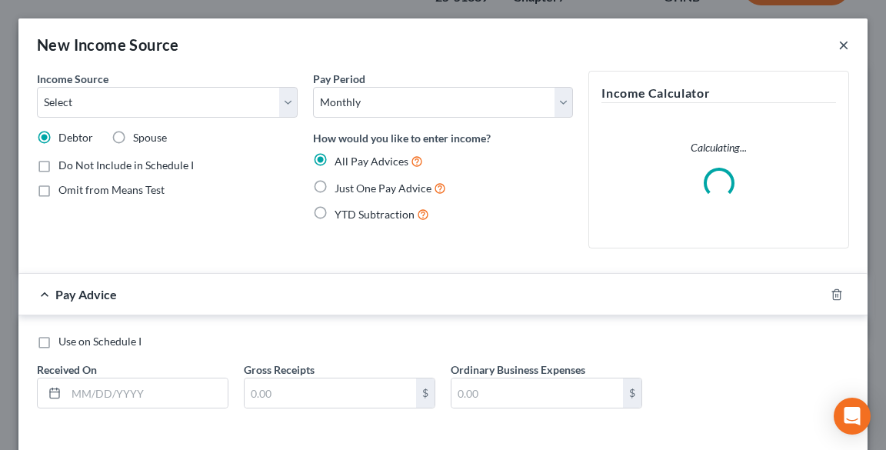
click at [838, 43] on button "×" at bounding box center [843, 44] width 11 height 18
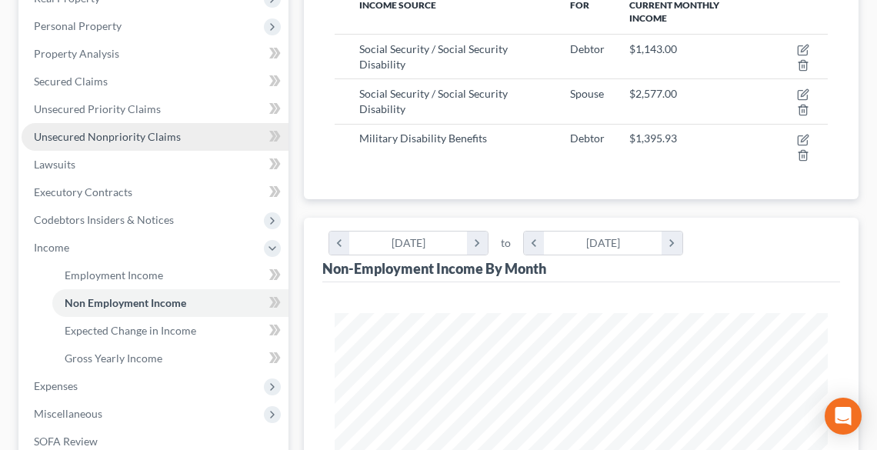
scroll to position [431, 0]
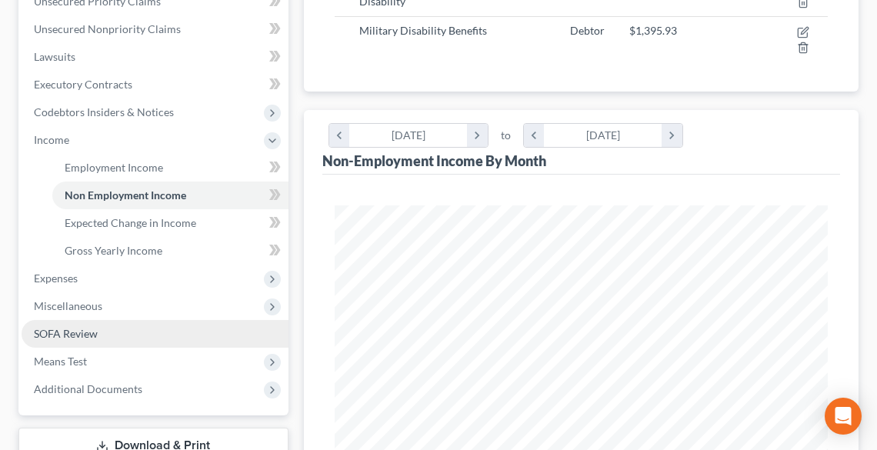
click at [68, 327] on span "SOFA Review" at bounding box center [66, 333] width 64 height 13
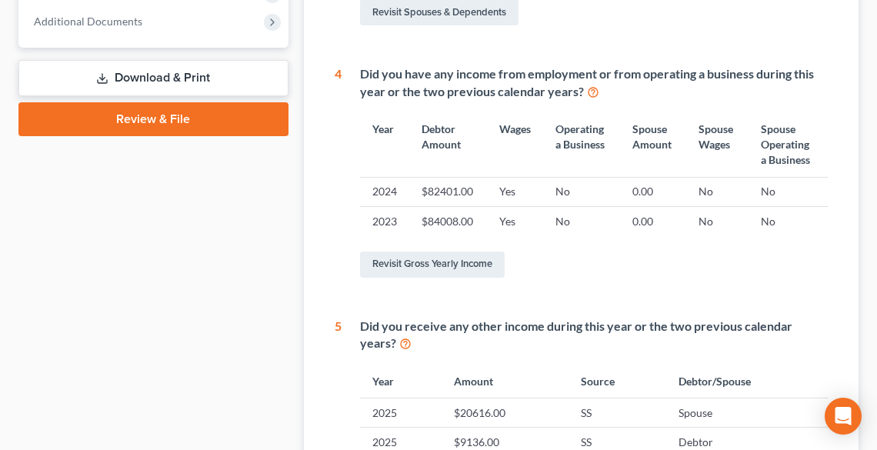
scroll to position [677, 0]
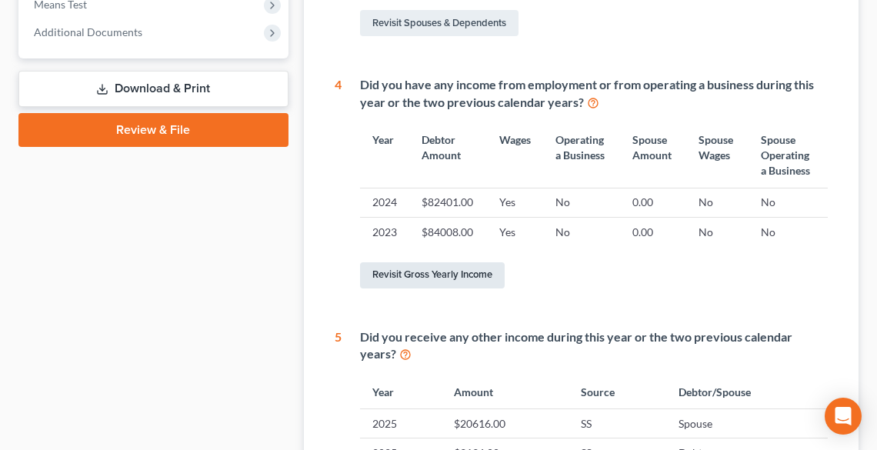
click at [436, 262] on link "Revisit Gross Yearly Income" at bounding box center [432, 275] width 145 height 26
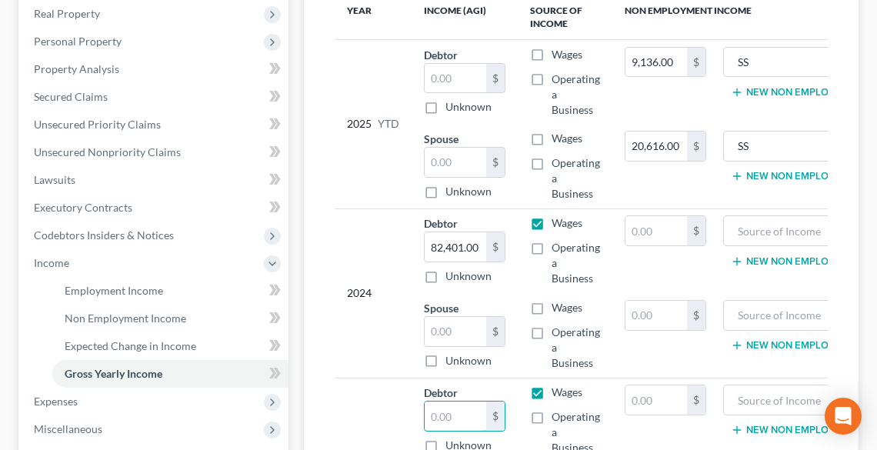
scroll to position [268, 0]
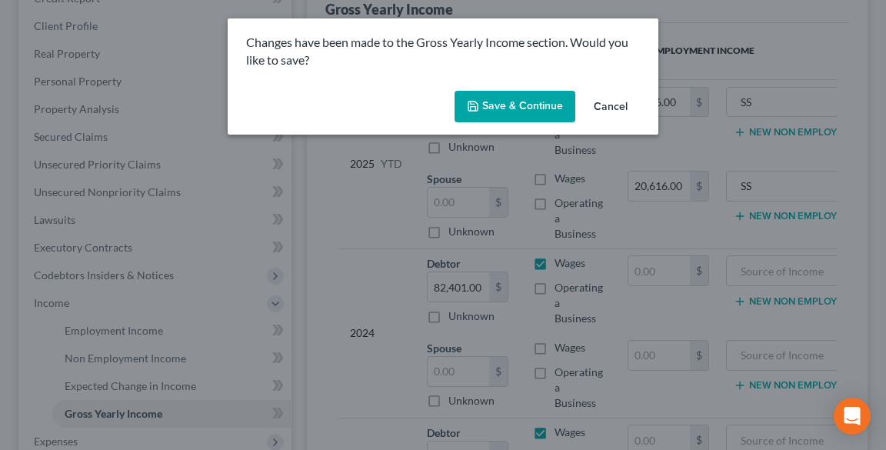
click at [615, 112] on button "Cancel" at bounding box center [610, 107] width 58 height 31
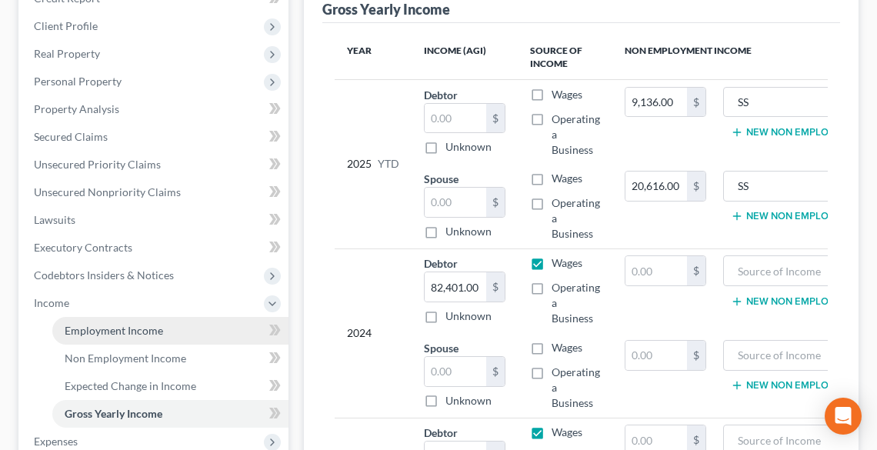
click at [105, 324] on span "Employment Income" at bounding box center [114, 330] width 98 height 13
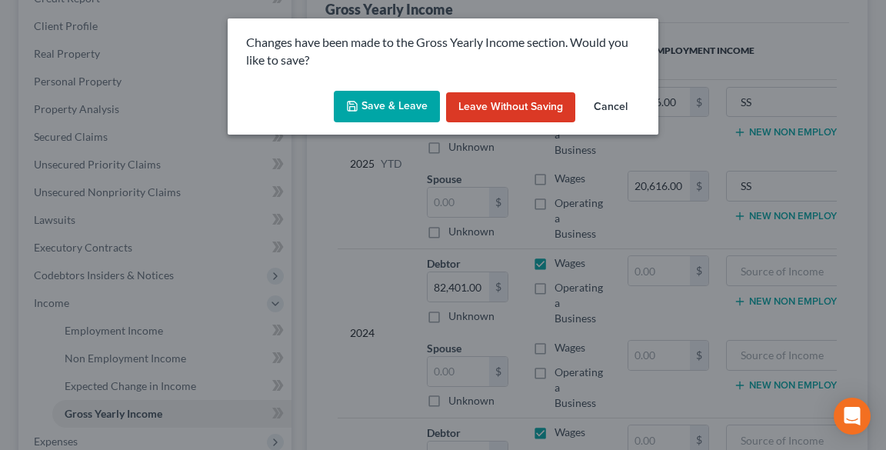
click at [520, 109] on button "Leave without Saving" at bounding box center [510, 107] width 129 height 31
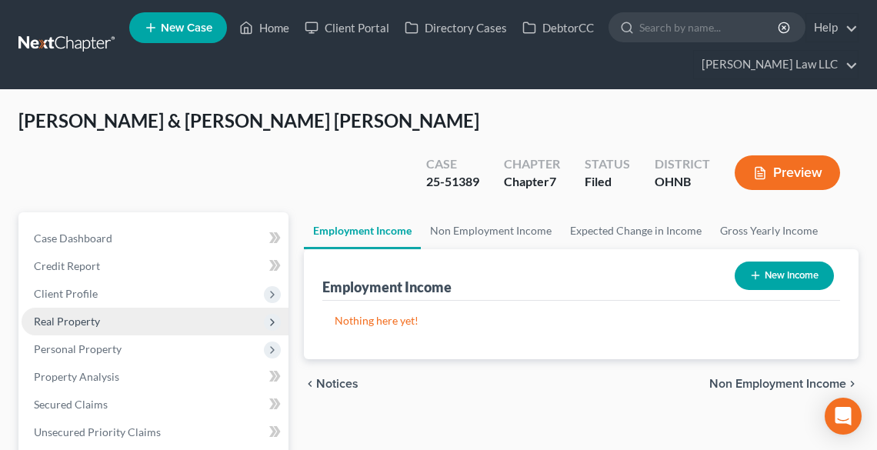
scroll to position [431, 0]
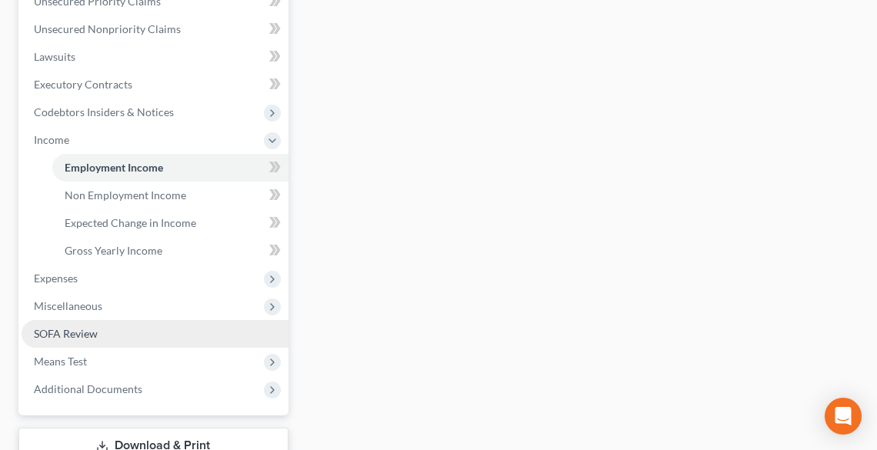
click at [75, 320] on link "SOFA Review" at bounding box center [155, 334] width 267 height 28
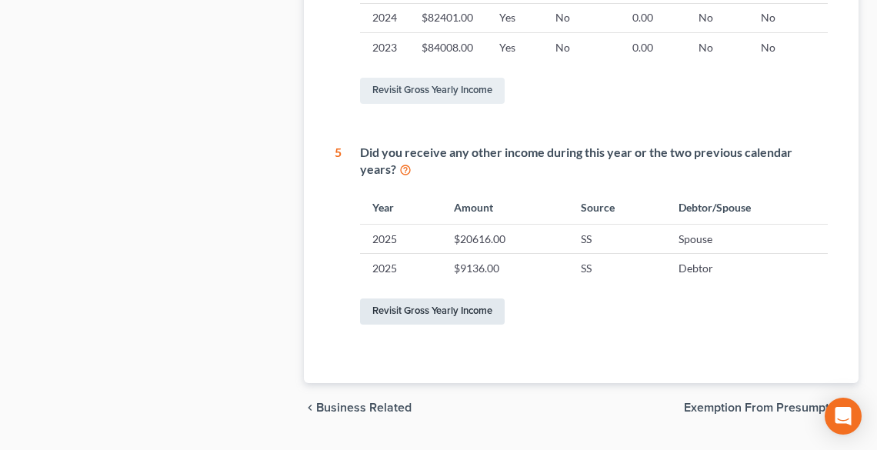
click at [469, 298] on link "Revisit Gross Yearly Income" at bounding box center [432, 311] width 145 height 26
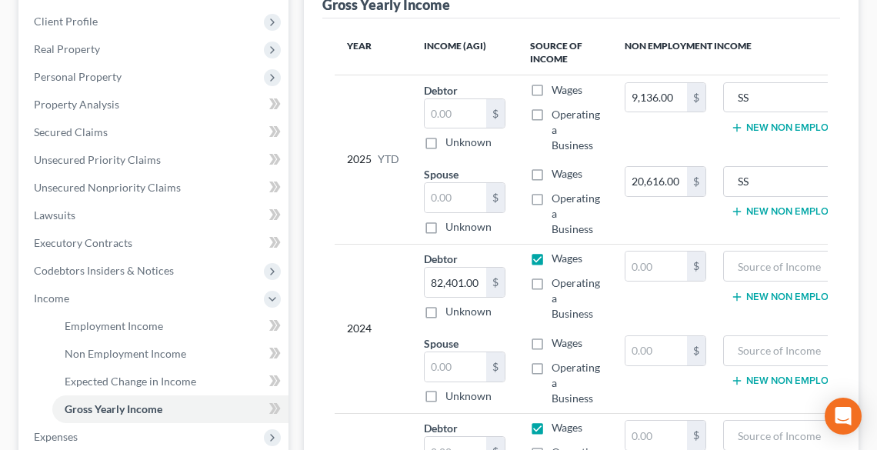
scroll to position [268, 0]
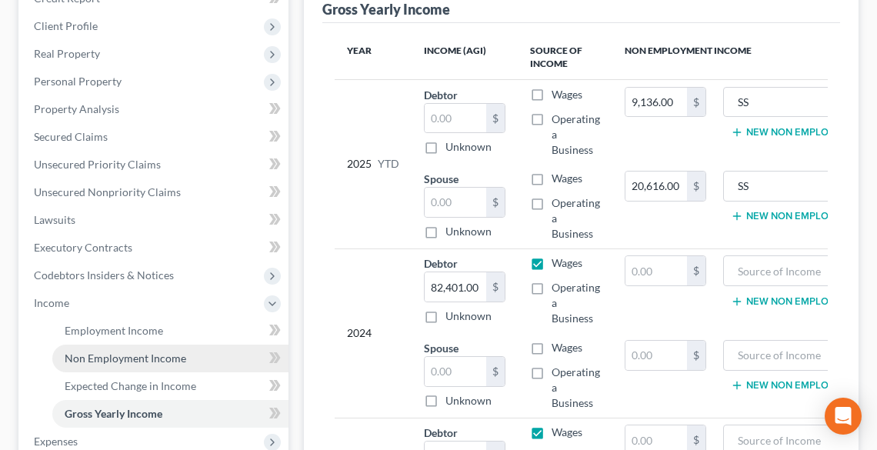
drag, startPoint x: 92, startPoint y: 313, endPoint x: 114, endPoint y: 317, distance: 21.9
click at [95, 345] on link "Non Employment Income" at bounding box center [170, 359] width 236 height 28
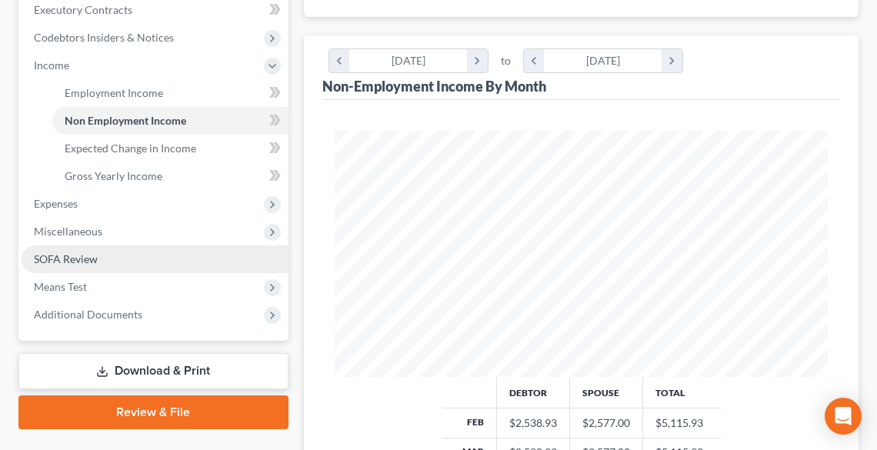
scroll to position [615, 0]
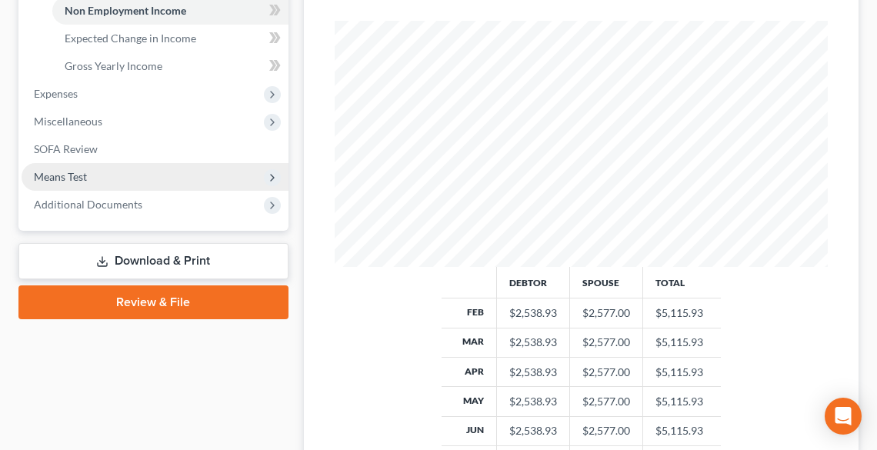
click at [59, 170] on span "Means Test" at bounding box center [60, 176] width 53 height 13
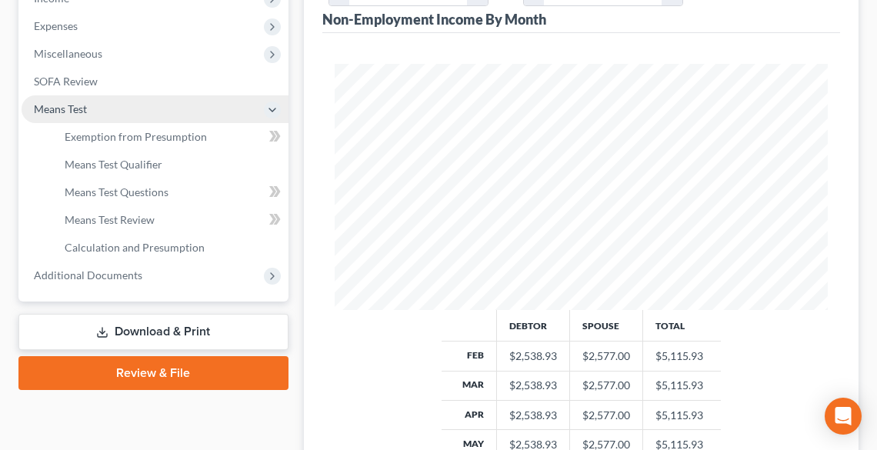
scroll to position [492, 0]
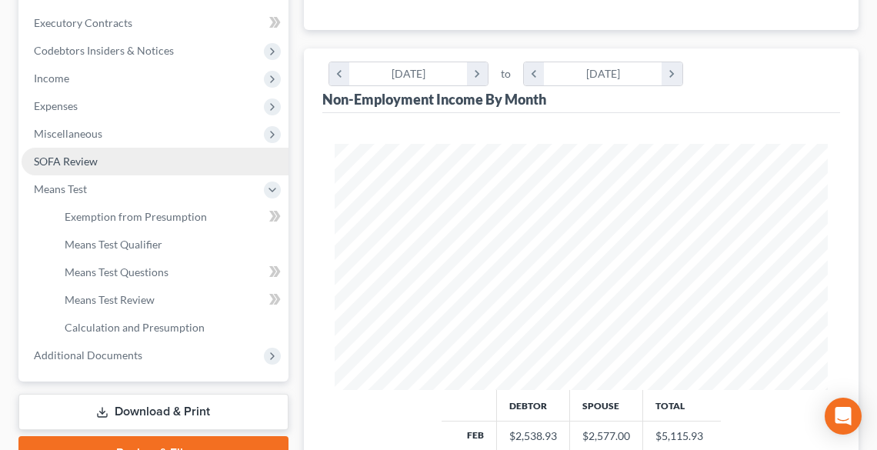
click at [97, 155] on span "SOFA Review" at bounding box center [66, 161] width 64 height 13
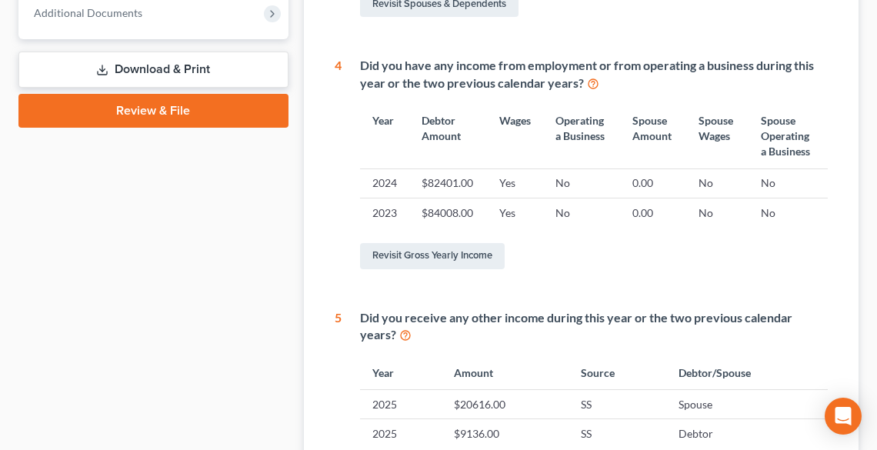
scroll to position [861, 0]
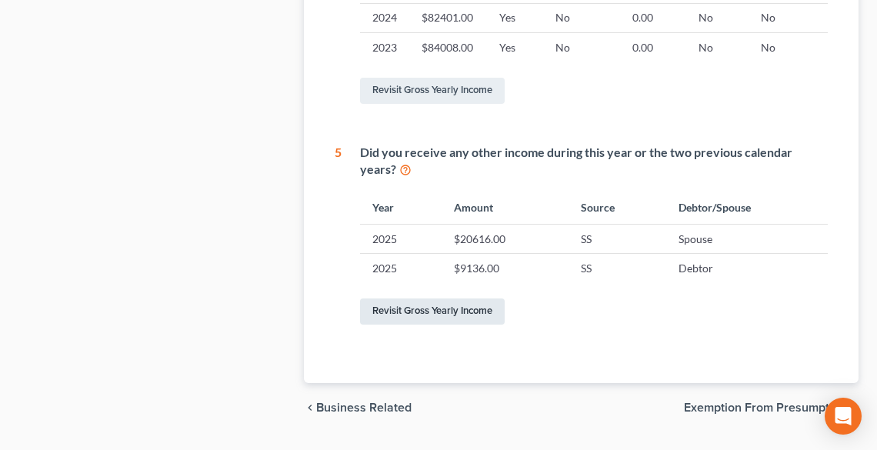
click at [481, 298] on link "Revisit Gross Yearly Income" at bounding box center [432, 311] width 145 height 26
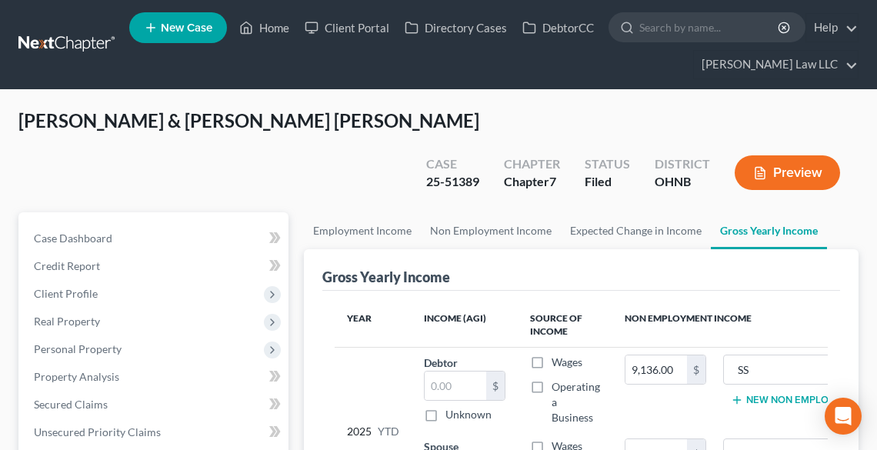
scroll to position [123, 0]
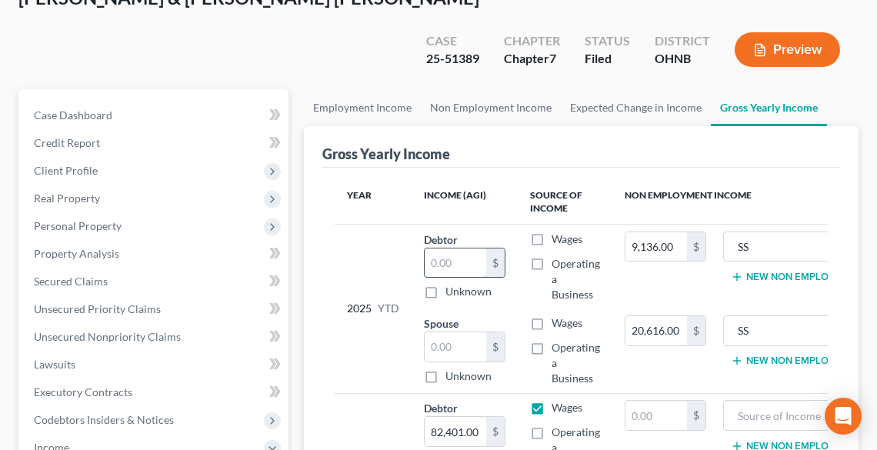
click at [453, 248] on input "text" at bounding box center [456, 262] width 62 height 29
drag, startPoint x: 476, startPoint y: 222, endPoint x: 529, endPoint y: 217, distance: 53.3
click at [415, 224] on td "Debtor 18,039.00 $ Unknown Balance Undetermined 18,039 $ Unknown" at bounding box center [464, 266] width 106 height 85
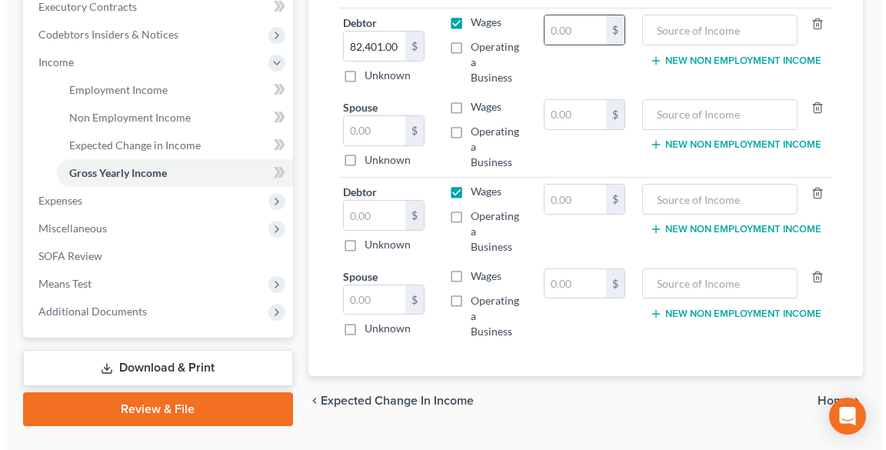
scroll to position [514, 0]
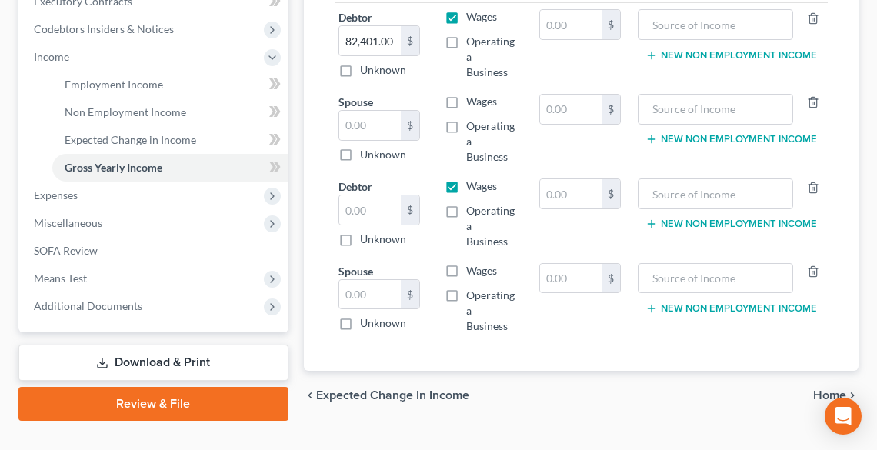
click at [137, 345] on link "Download & Print" at bounding box center [153, 363] width 270 height 36
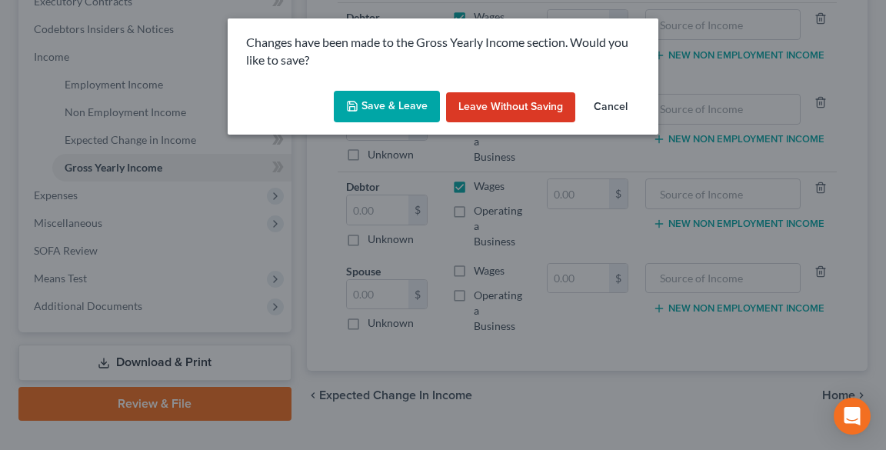
scroll to position [0, 79]
click at [378, 104] on button "Save & Leave" at bounding box center [387, 107] width 106 height 32
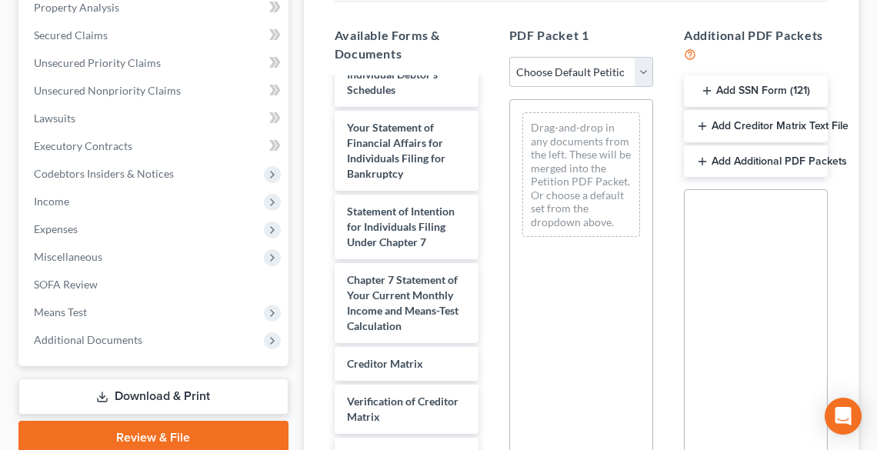
scroll to position [801, 0]
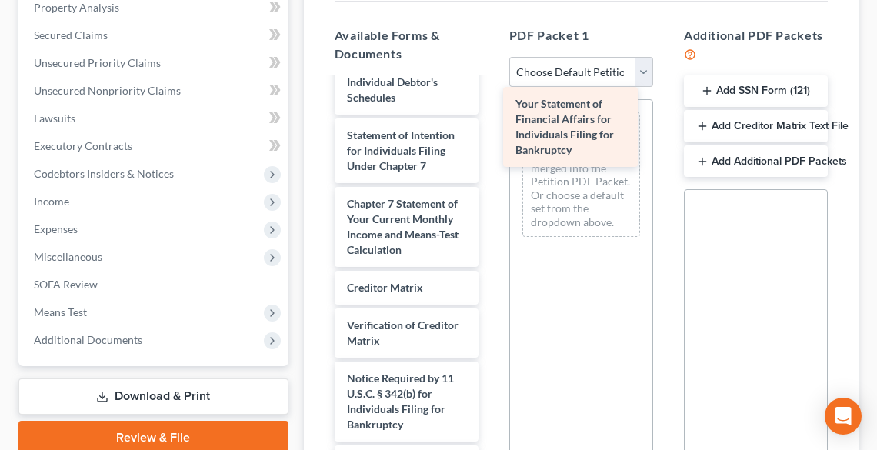
drag, startPoint x: 425, startPoint y: 142, endPoint x: 593, endPoint y: 125, distance: 169.3
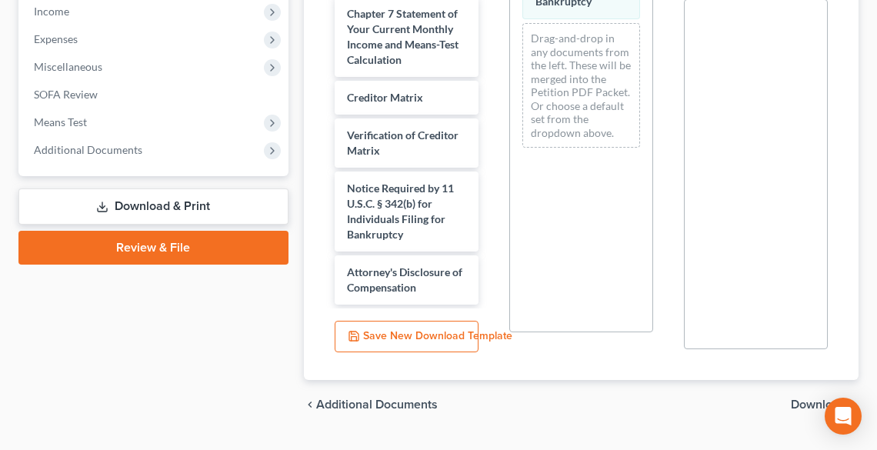
click at [812, 398] on span "Download" at bounding box center [818, 404] width 55 height 12
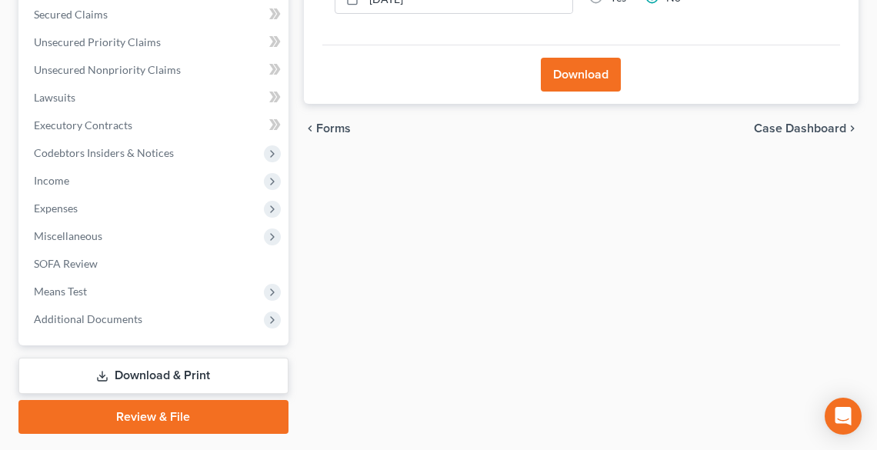
scroll to position [209, 0]
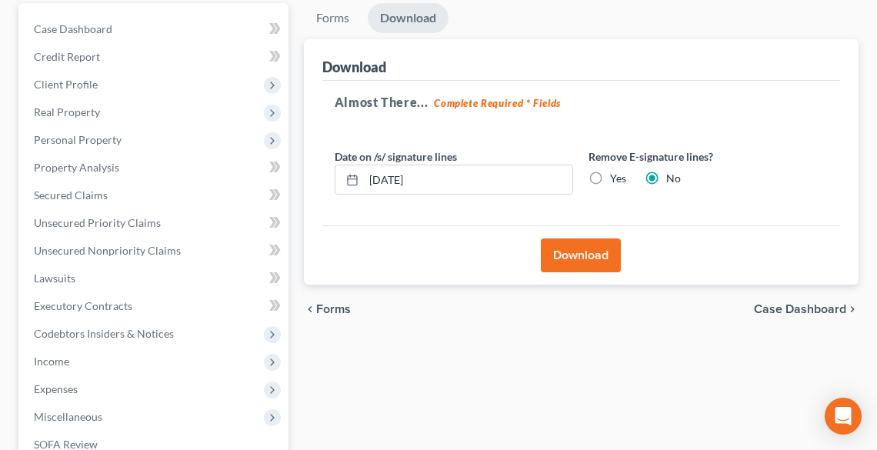
click at [591, 238] on button "Download" at bounding box center [581, 255] width 80 height 34
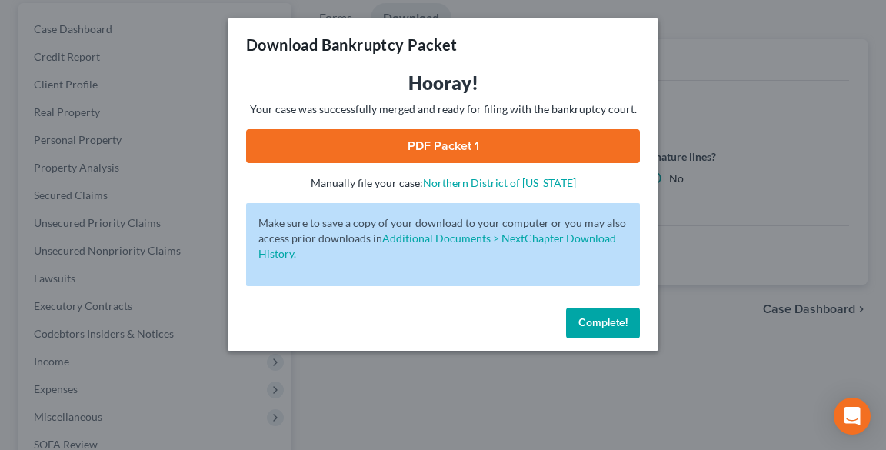
click at [429, 145] on link "PDF Packet 1" at bounding box center [443, 146] width 394 height 34
click at [594, 329] on button "Complete!" at bounding box center [603, 323] width 74 height 31
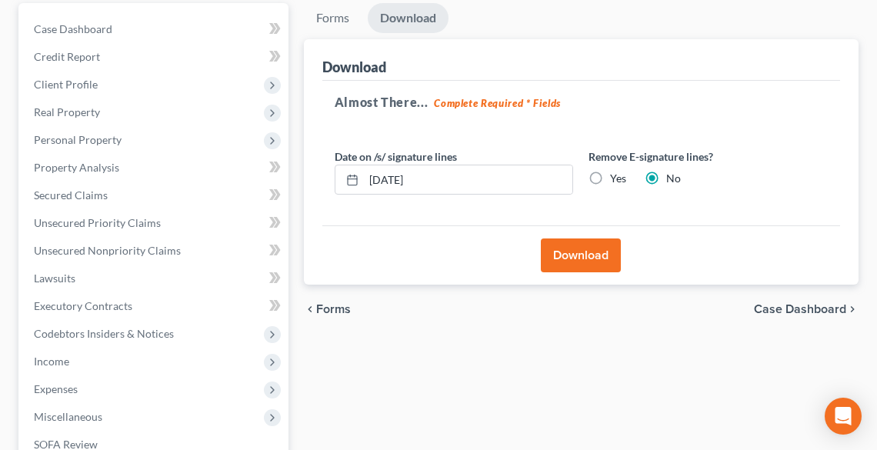
scroll to position [394, 0]
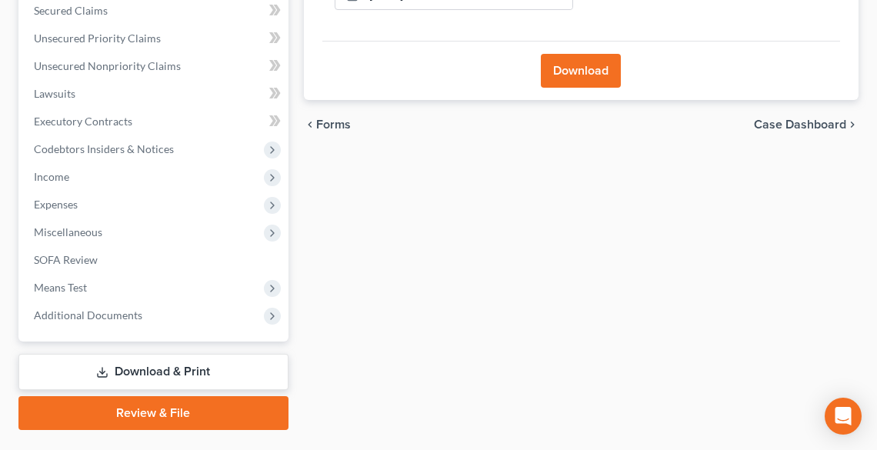
click at [172, 396] on link "Review & File" at bounding box center [153, 413] width 270 height 34
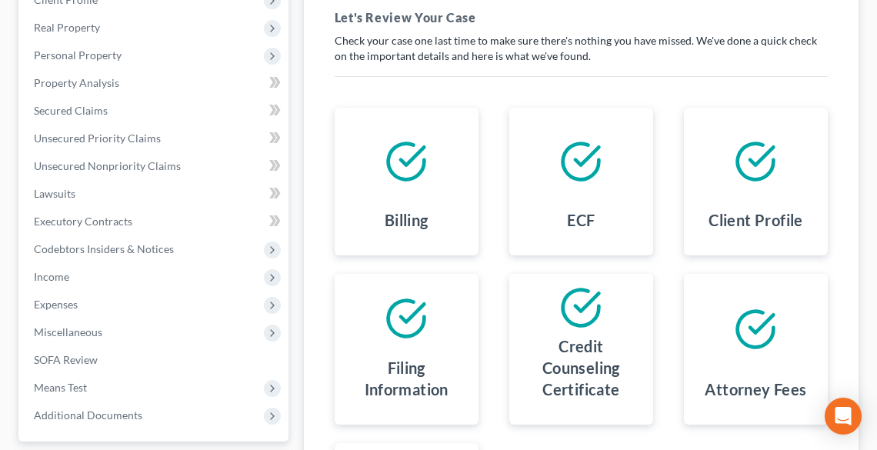
scroll to position [369, 0]
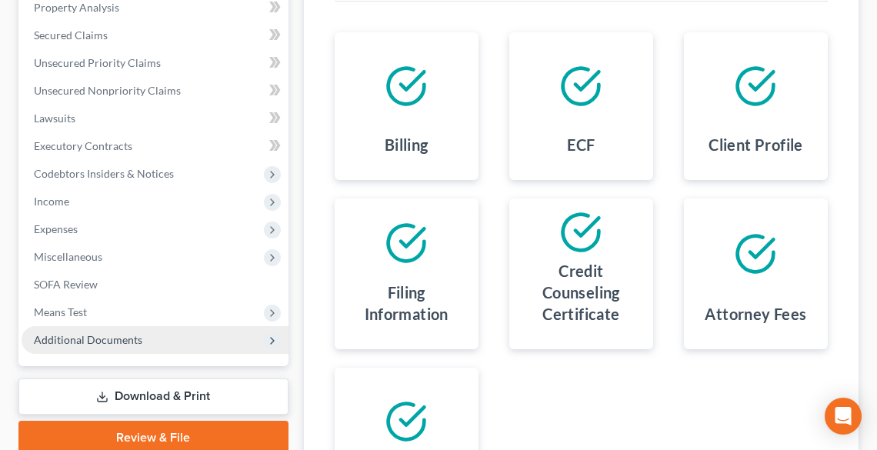
click at [81, 326] on span "Additional Documents" at bounding box center [155, 340] width 267 height 28
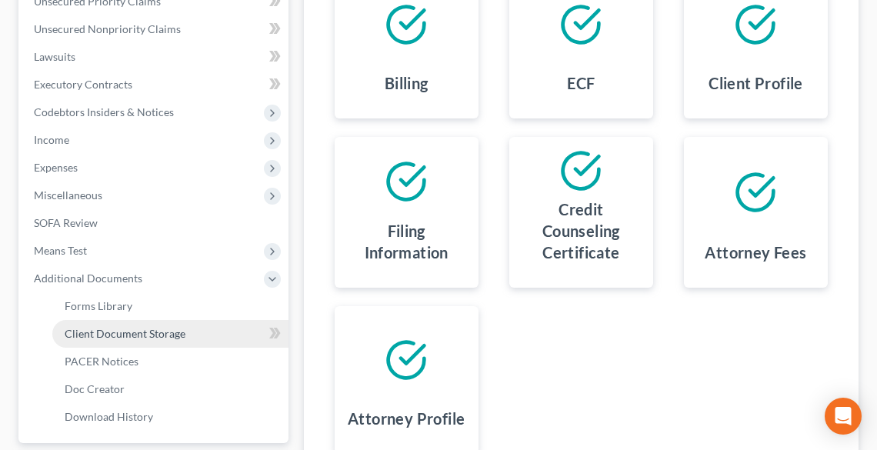
click at [86, 327] on span "Client Document Storage" at bounding box center [125, 333] width 121 height 13
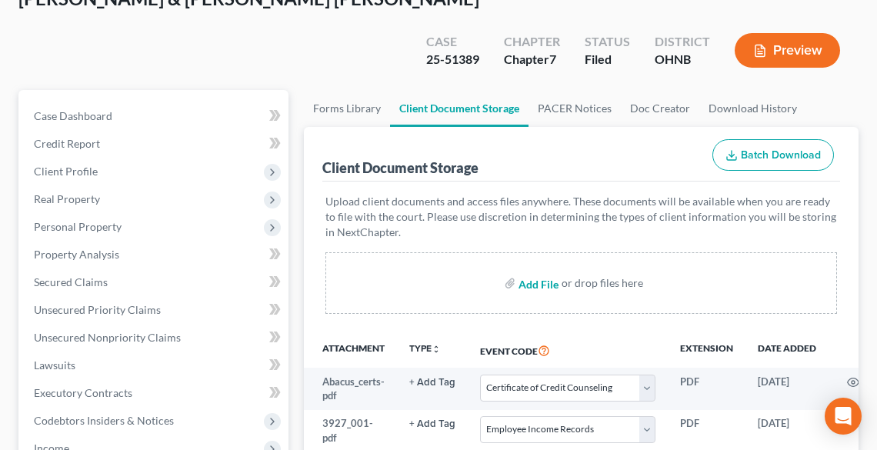
scroll to position [123, 0]
click at [535, 268] on input "file" at bounding box center [536, 282] width 37 height 28
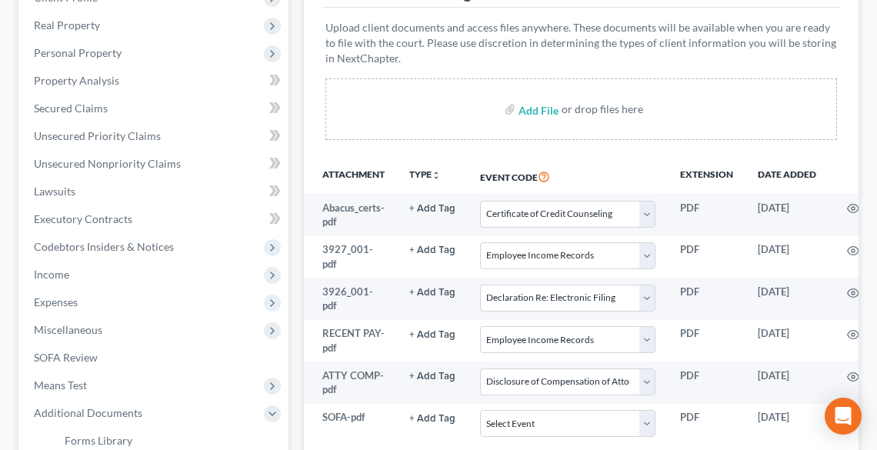
scroll to position [308, 0]
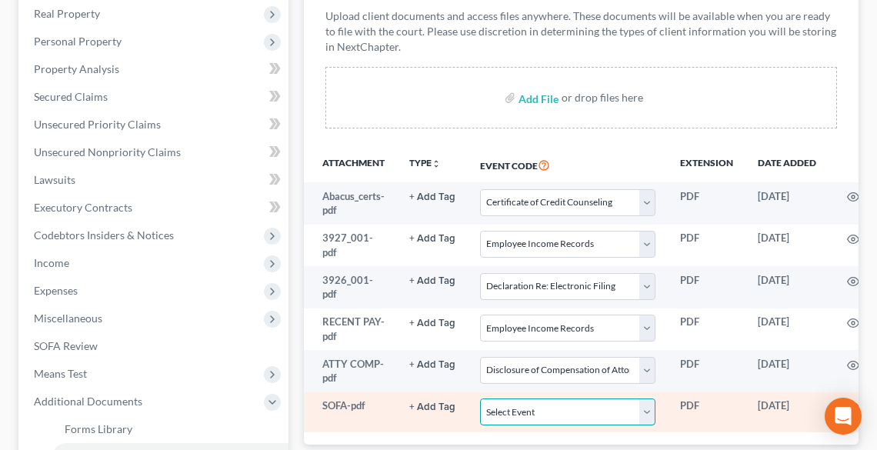
click at [587, 398] on select "Select Event 20 Largest Unsecured Creditors Amended List of Creditors (Fee) Ame…" at bounding box center [567, 411] width 175 height 27
click at [480, 398] on select "Select Event 20 Largest Unsecured Creditors Amended List of Creditors (Fee) Ame…" at bounding box center [567, 411] width 175 height 27
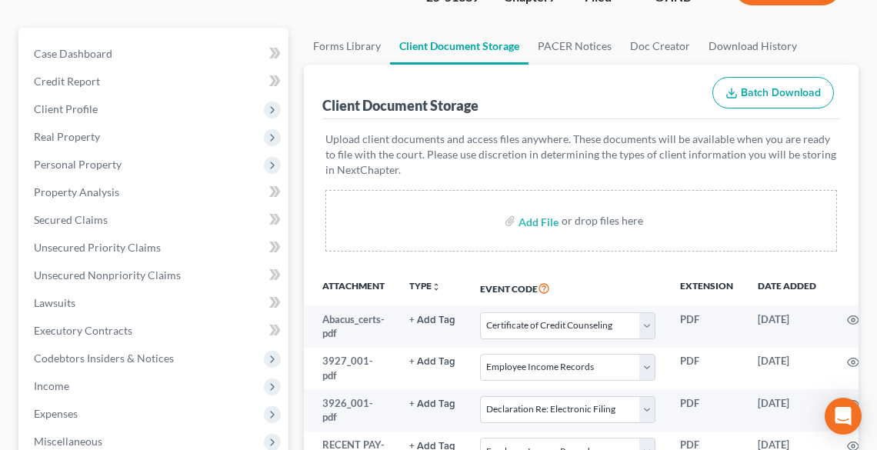
scroll to position [185, 0]
click at [547, 207] on input "file" at bounding box center [536, 221] width 37 height 28
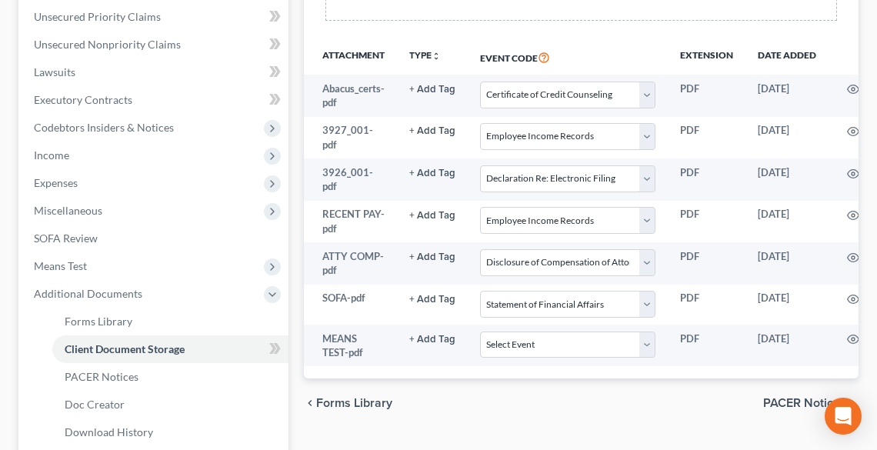
scroll to position [431, 0]
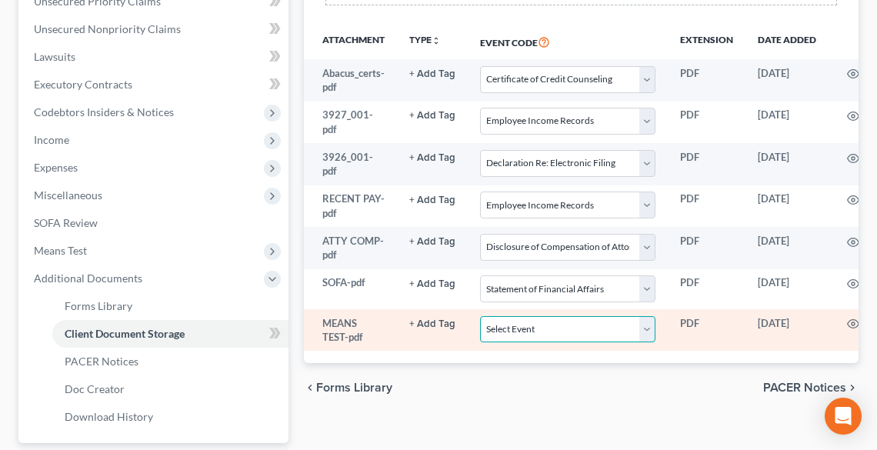
click at [588, 316] on select "Select Event 20 Largest Unsecured Creditors Amended List of Creditors (Fee) Ame…" at bounding box center [567, 329] width 175 height 27
click at [480, 316] on select "Select Event 20 Largest Unsecured Creditors Amended List of Creditors (Fee) Ame…" at bounding box center [567, 329] width 175 height 27
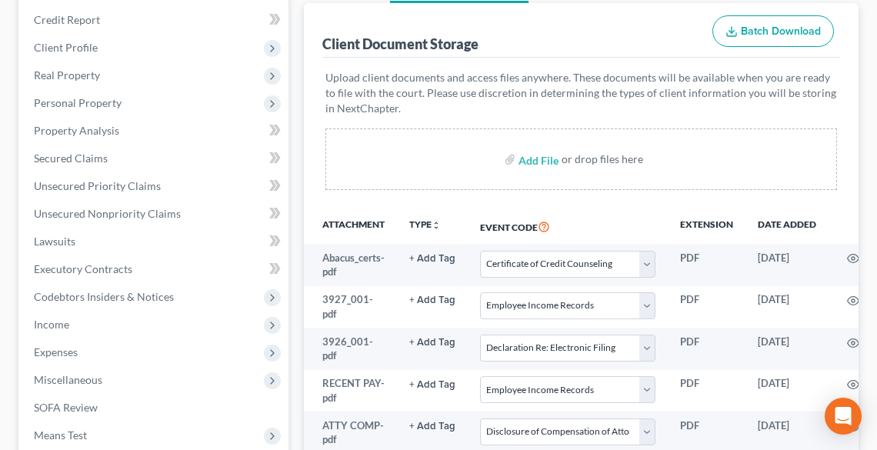
scroll to position [185, 0]
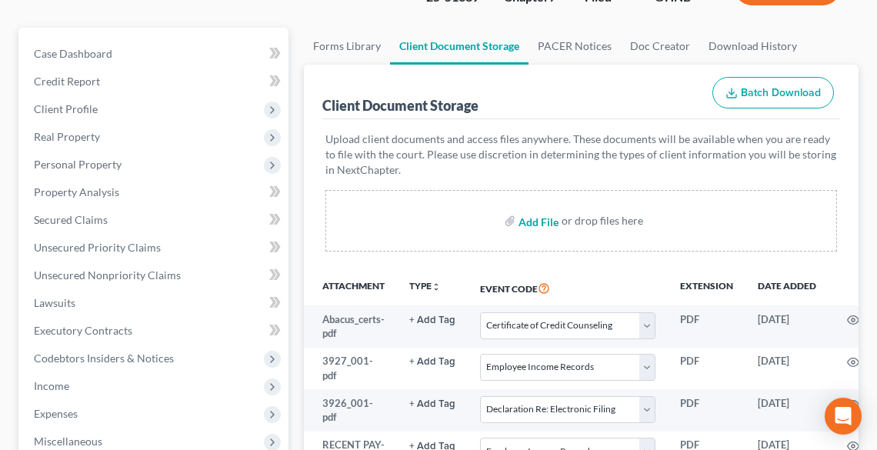
click at [535, 207] on input "file" at bounding box center [536, 221] width 37 height 28
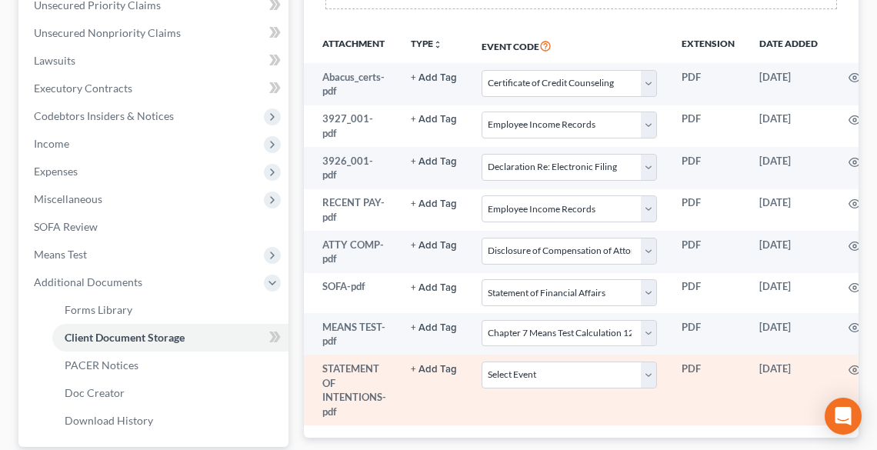
scroll to position [431, 0]
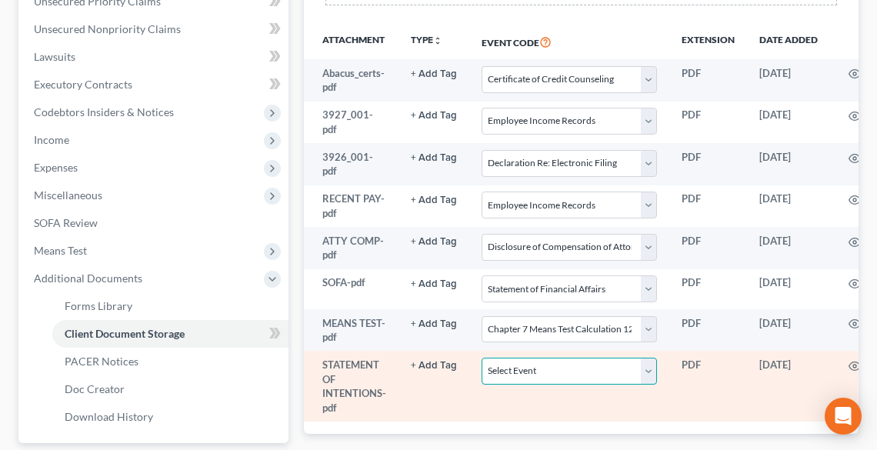
click at [554, 358] on select "Select Event 20 Largest Unsecured Creditors Amended List of Creditors (Fee) Ame…" at bounding box center [568, 371] width 175 height 27
click at [850, 360] on icon "button" at bounding box center [854, 366] width 12 height 12
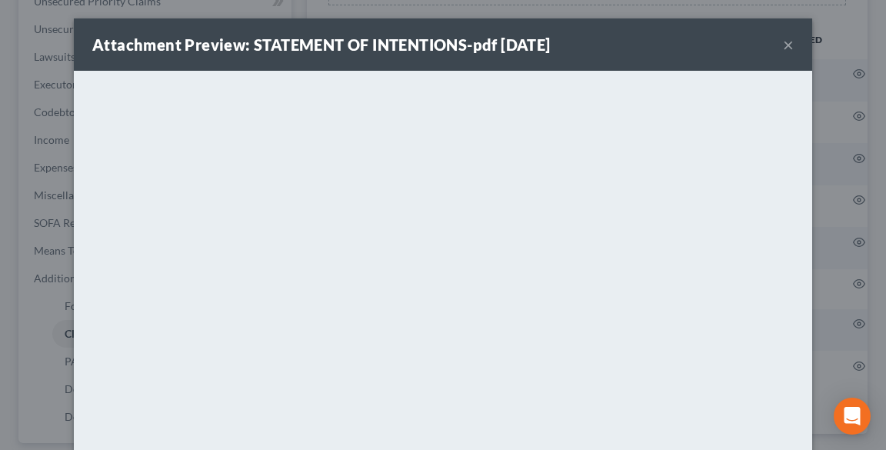
click at [788, 48] on button "×" at bounding box center [788, 44] width 11 height 18
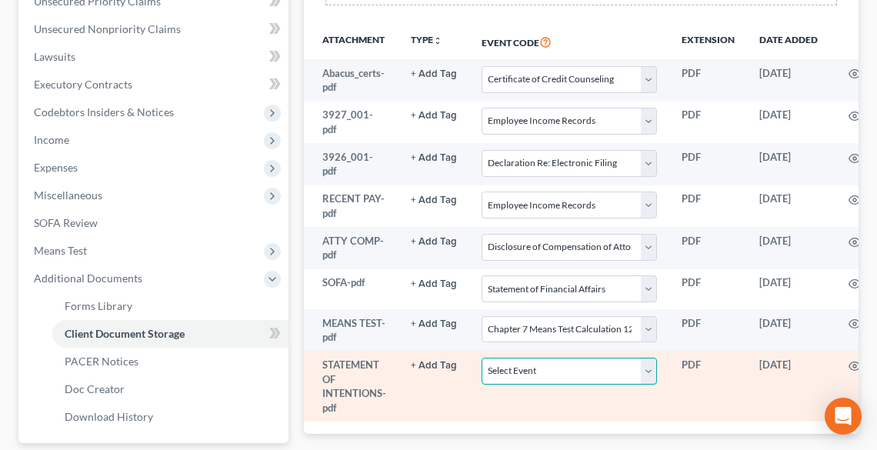
click at [535, 358] on select "Select Event 20 Largest Unsecured Creditors Amended List of Creditors (Fee) Ame…" at bounding box center [568, 371] width 175 height 27
click at [481, 358] on select "Select Event 20 Largest Unsecured Creditors Amended List of Creditors (Fee) Ame…" at bounding box center [568, 371] width 175 height 27
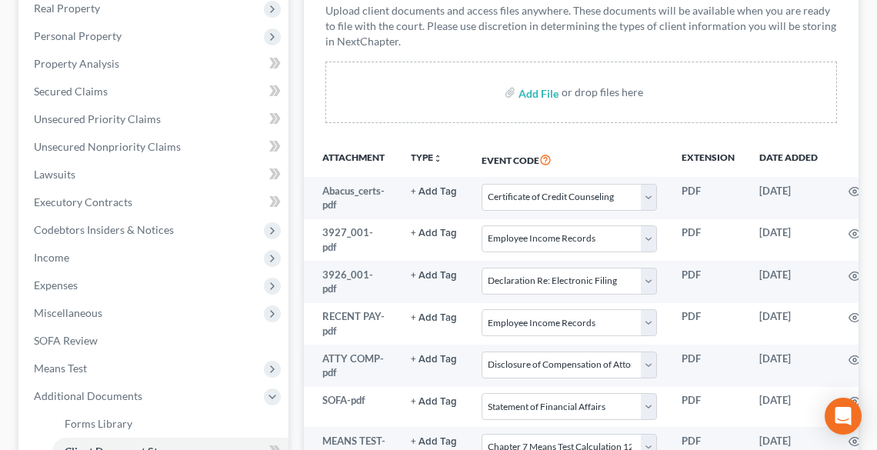
scroll to position [246, 0]
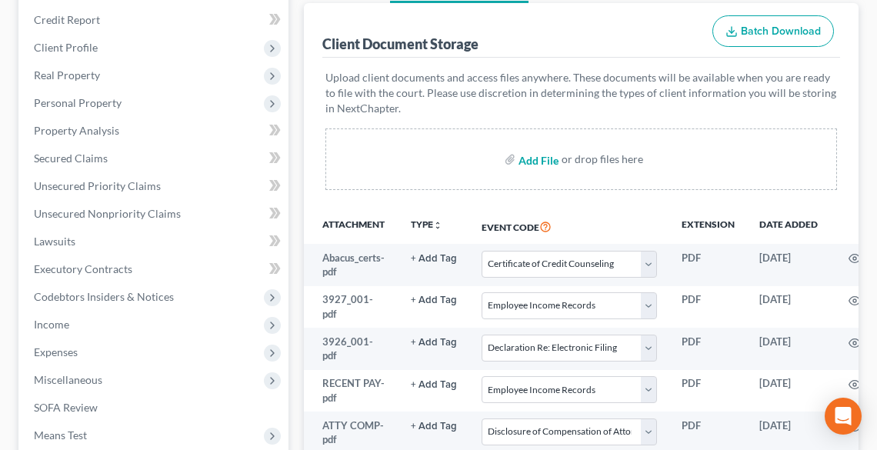
click at [545, 145] on input "file" at bounding box center [536, 159] width 37 height 28
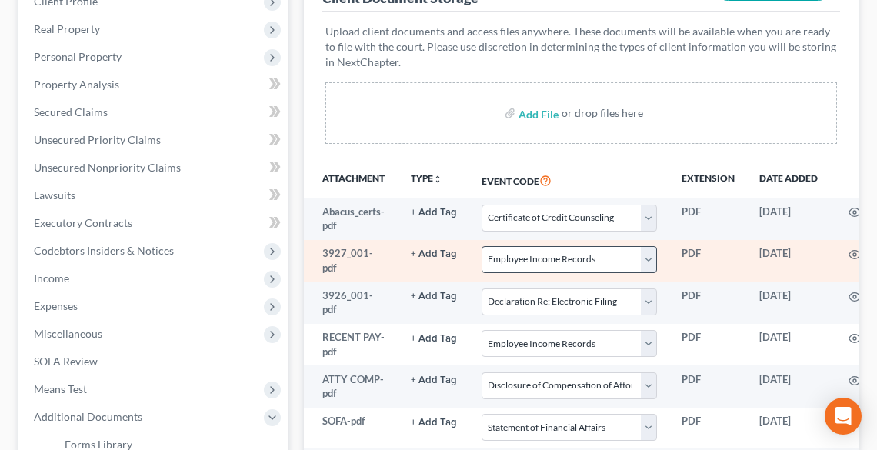
scroll to position [431, 0]
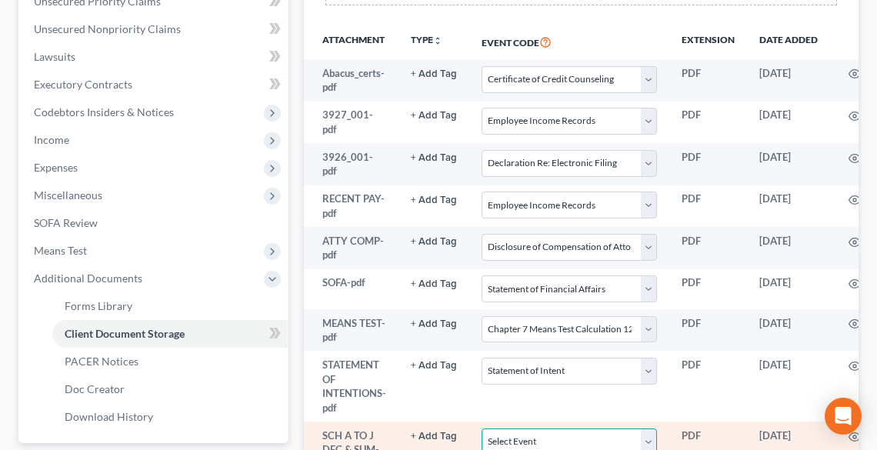
click at [565, 428] on select "Select Event 20 Largest Unsecured Creditors Amended List of Creditors (Fee) Ame…" at bounding box center [568, 441] width 175 height 27
click at [481, 428] on select "Select Event 20 Largest Unsecured Creditors Amended List of Creditors (Fee) Ame…" at bounding box center [568, 441] width 175 height 27
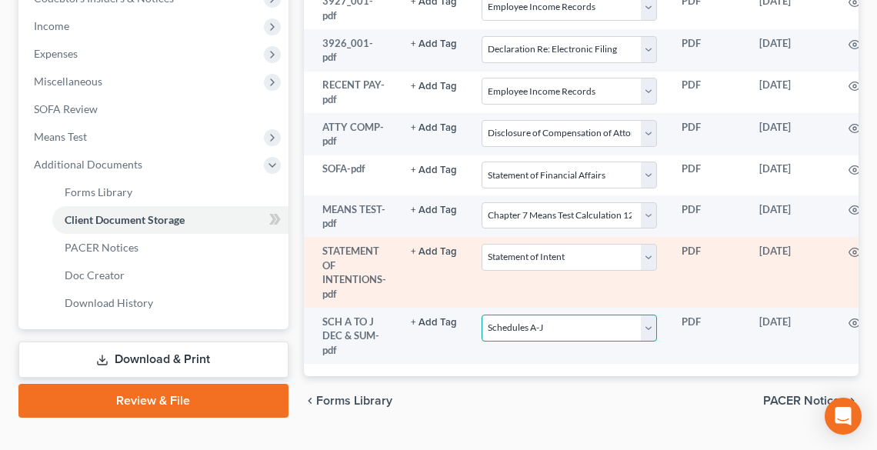
scroll to position [545, 0]
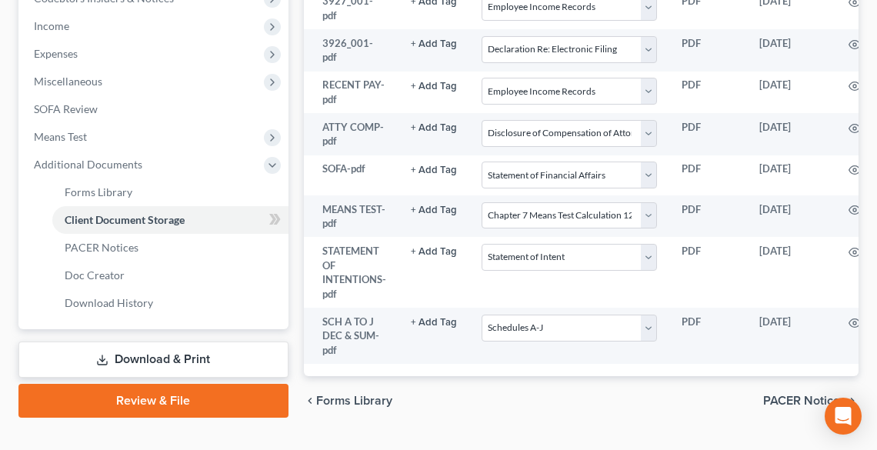
click at [154, 384] on link "Review & File" at bounding box center [153, 401] width 270 height 34
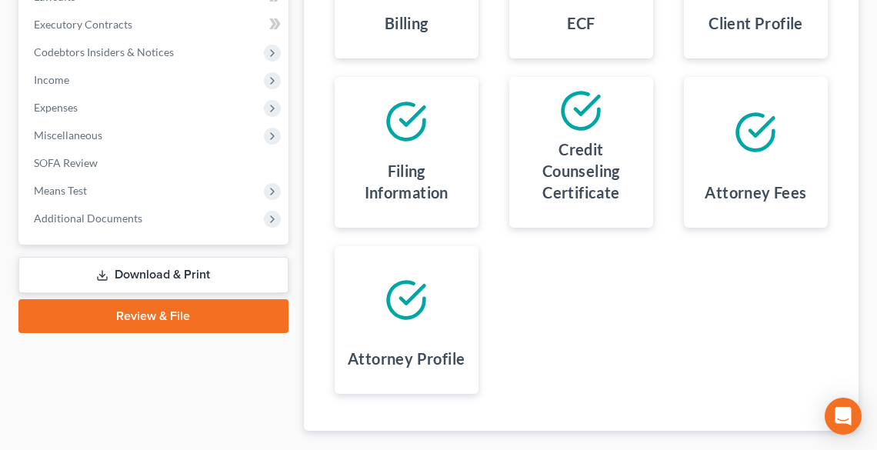
scroll to position [541, 0]
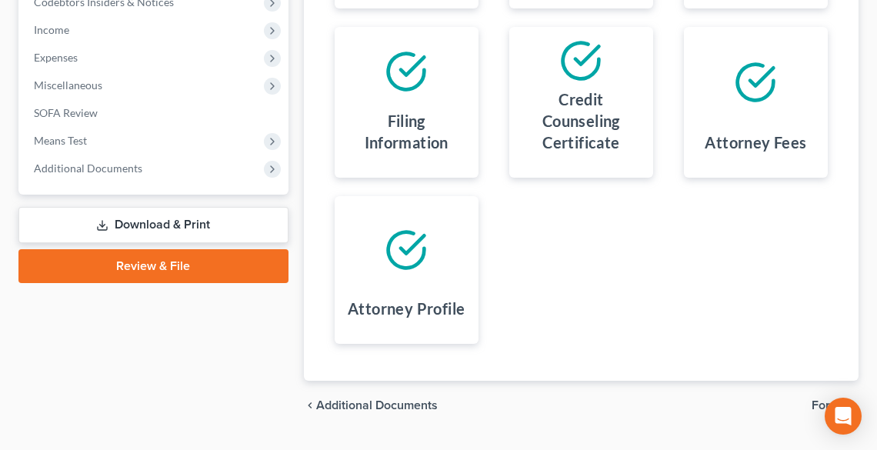
click at [831, 399] on span "Forms" at bounding box center [828, 405] width 35 height 12
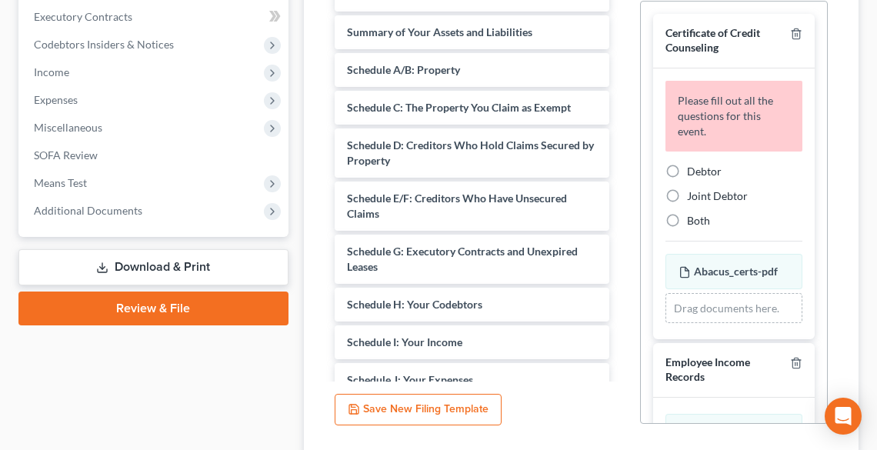
scroll to position [418, 0]
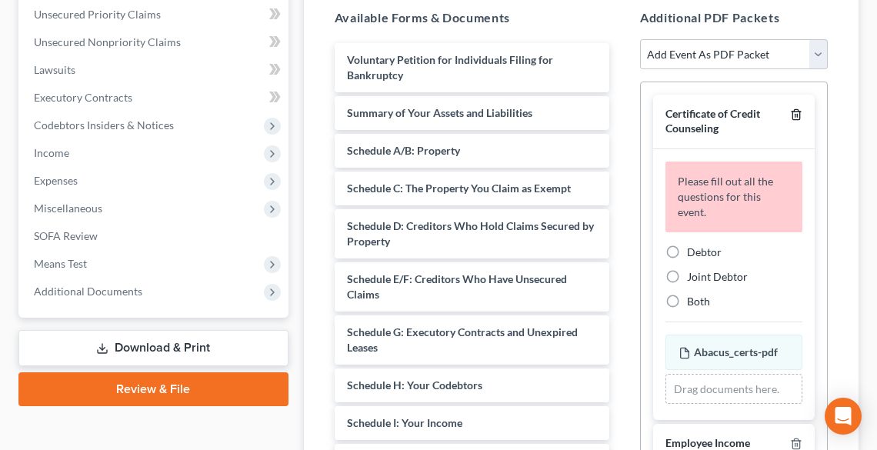
click at [790, 108] on icon "button" at bounding box center [796, 114] width 12 height 12
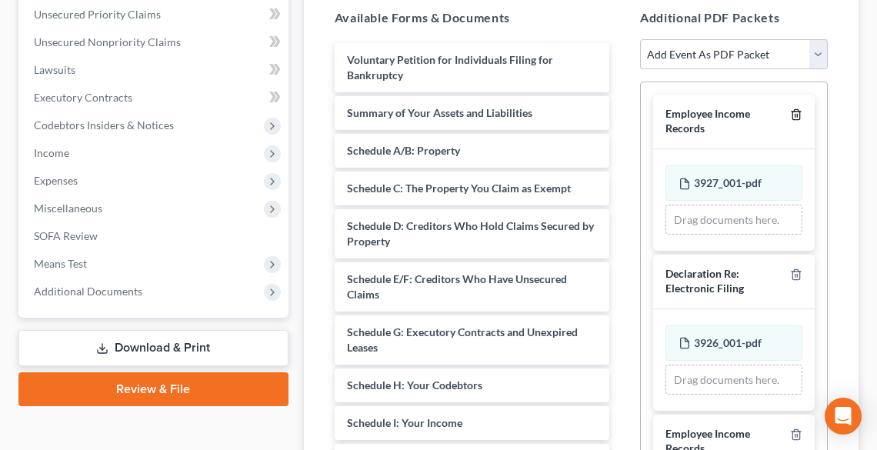
click at [790, 108] on icon "button" at bounding box center [796, 114] width 12 height 12
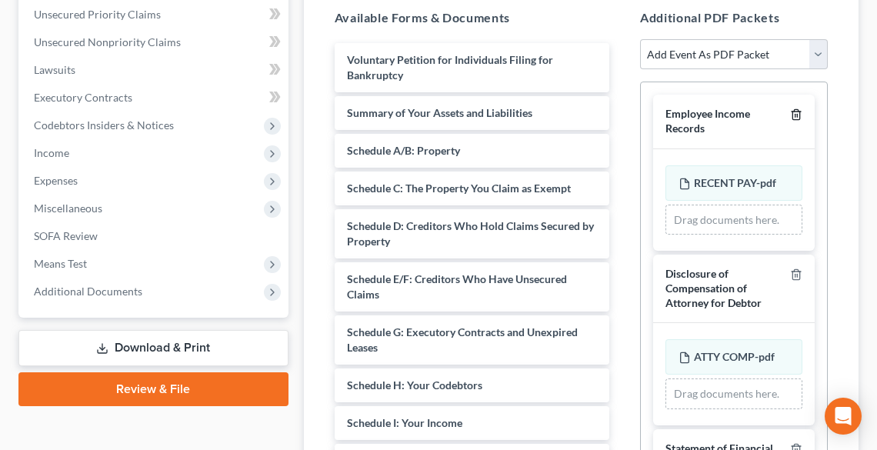
click at [790, 108] on icon "button" at bounding box center [796, 114] width 12 height 12
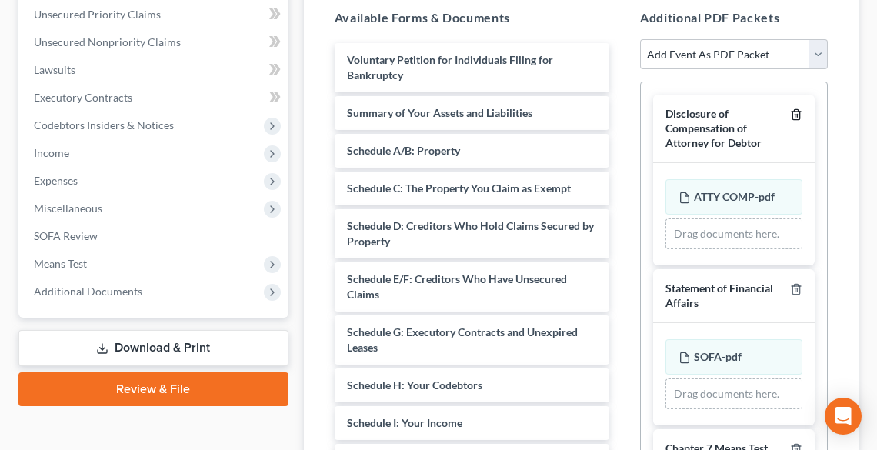
click at [790, 108] on icon "button" at bounding box center [796, 114] width 12 height 12
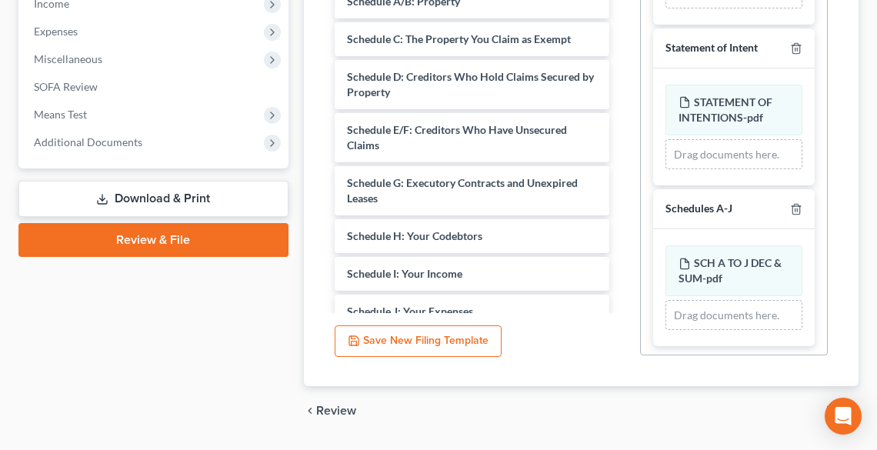
scroll to position [572, 0]
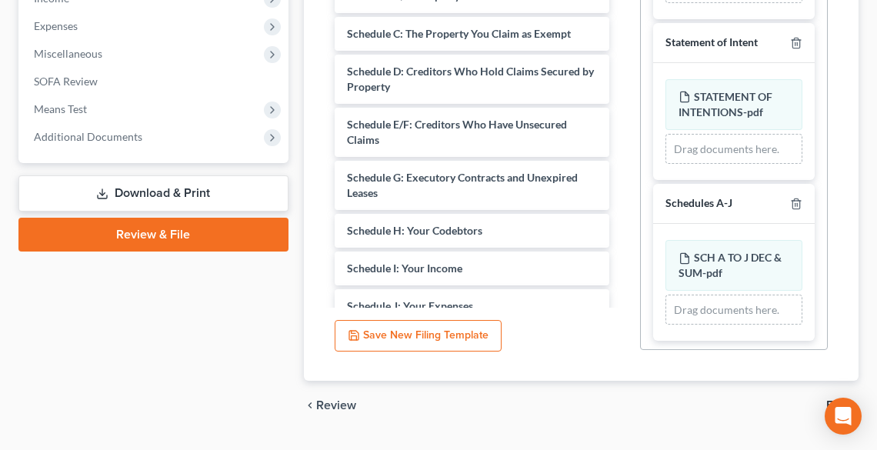
click at [840, 399] on span "File" at bounding box center [836, 405] width 20 height 12
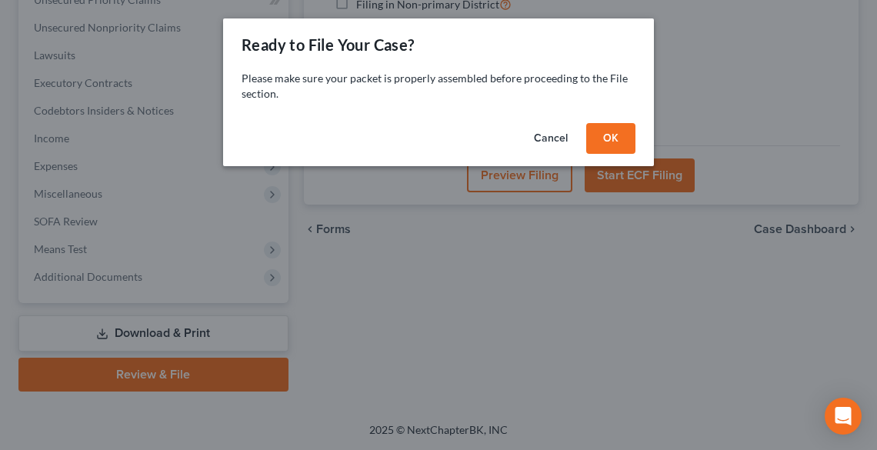
scroll to position [394, 0]
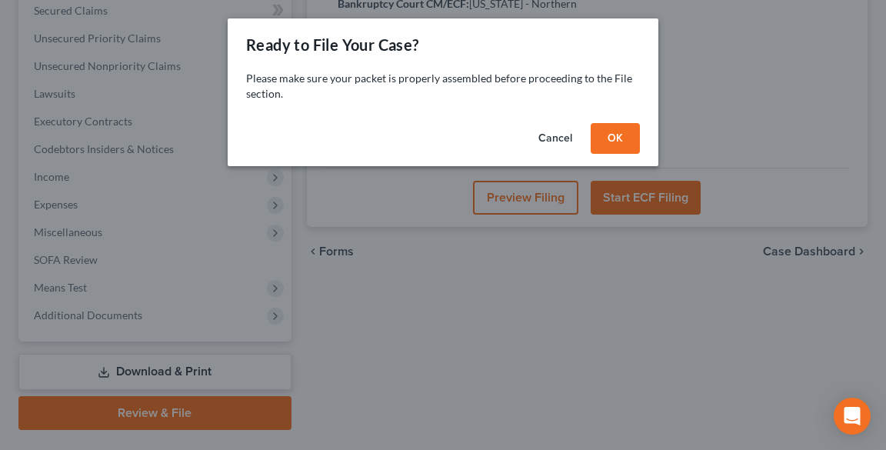
drag, startPoint x: 618, startPoint y: 140, endPoint x: 628, endPoint y: 147, distance: 11.5
click at [618, 140] on button "OK" at bounding box center [615, 138] width 49 height 31
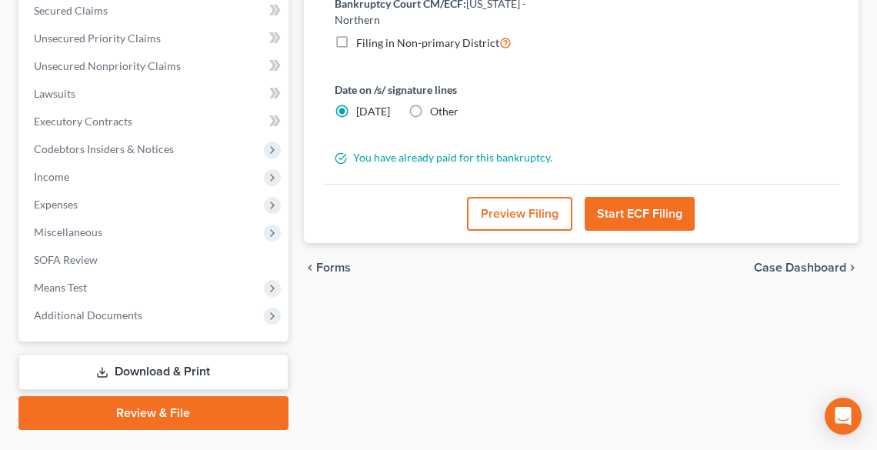
click at [643, 197] on button "Start ECF Filing" at bounding box center [640, 214] width 110 height 34
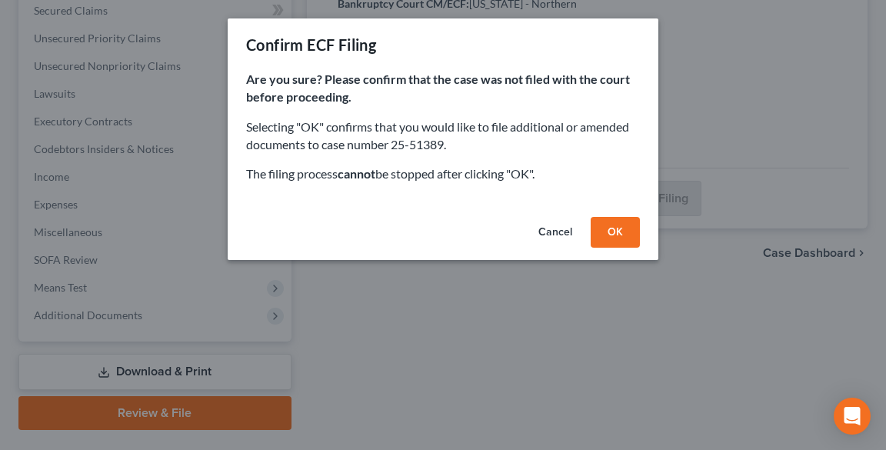
click at [620, 237] on button "OK" at bounding box center [615, 232] width 49 height 31
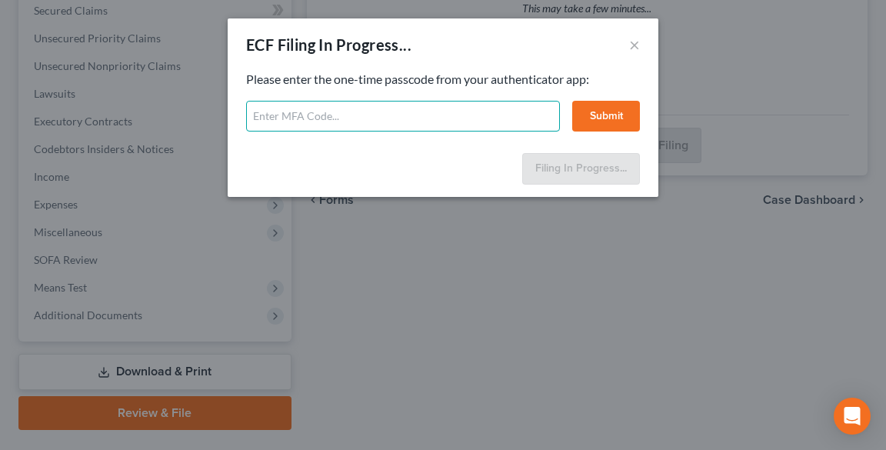
click at [447, 105] on input "text" at bounding box center [403, 116] width 314 height 31
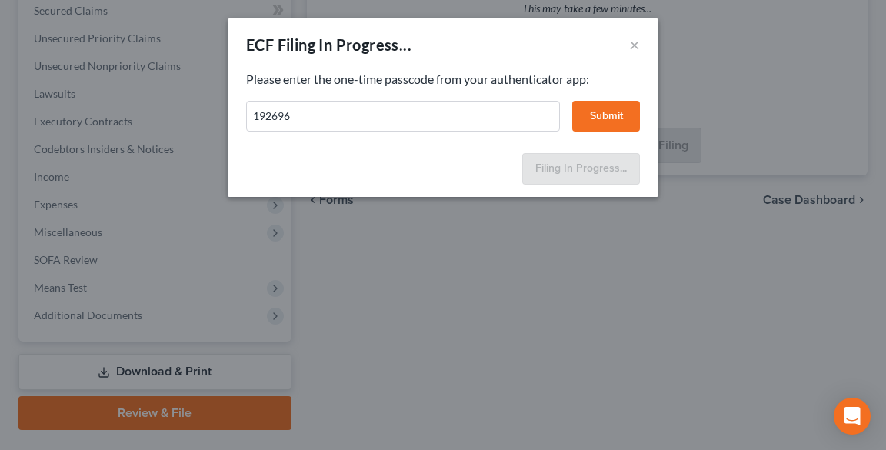
click at [618, 115] on button "Submit" at bounding box center [606, 116] width 68 height 31
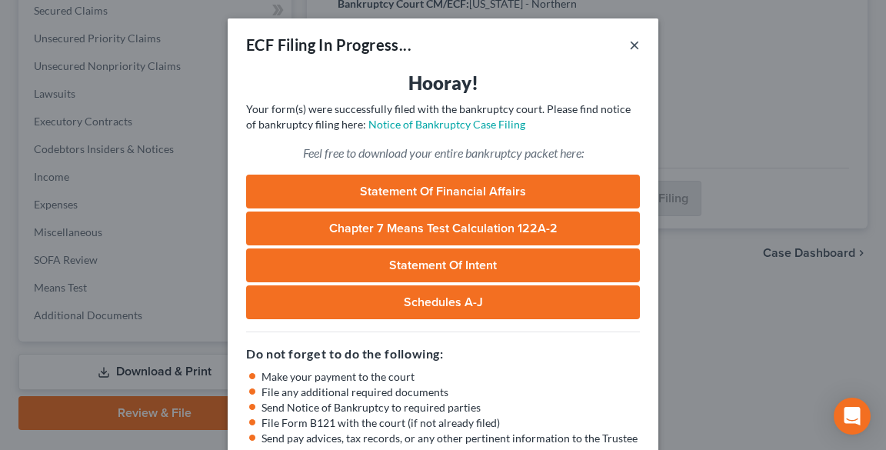
click at [632, 47] on button "×" at bounding box center [634, 44] width 11 height 18
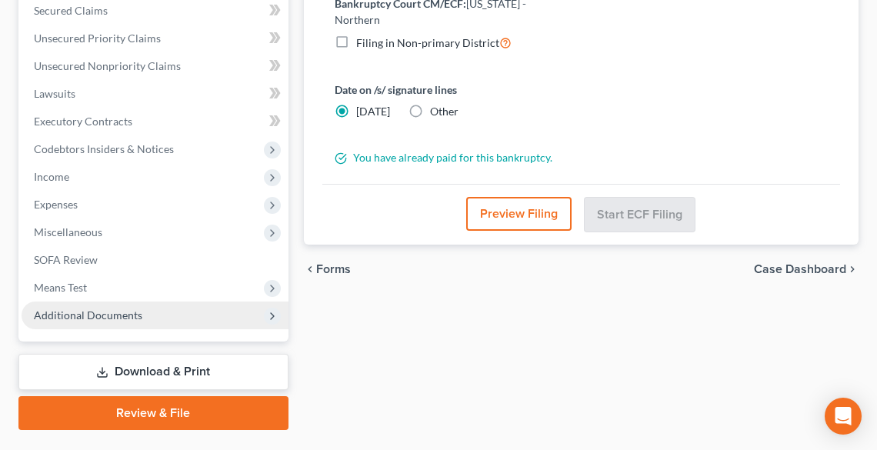
click at [95, 308] on span "Additional Documents" at bounding box center [88, 314] width 108 height 13
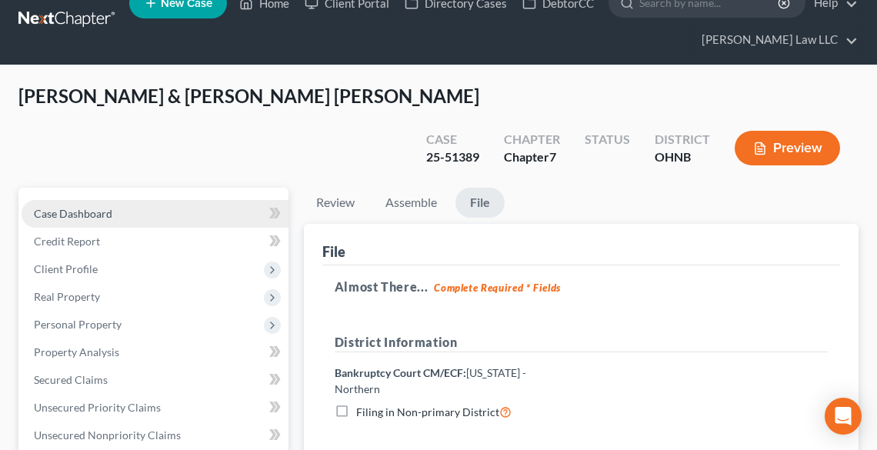
click at [95, 207] on span "Case Dashboard" at bounding box center [73, 213] width 78 height 13
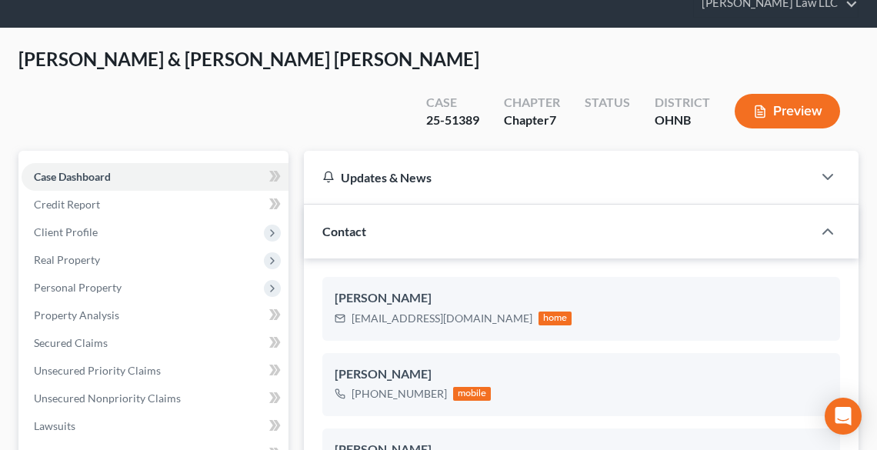
scroll to position [123, 0]
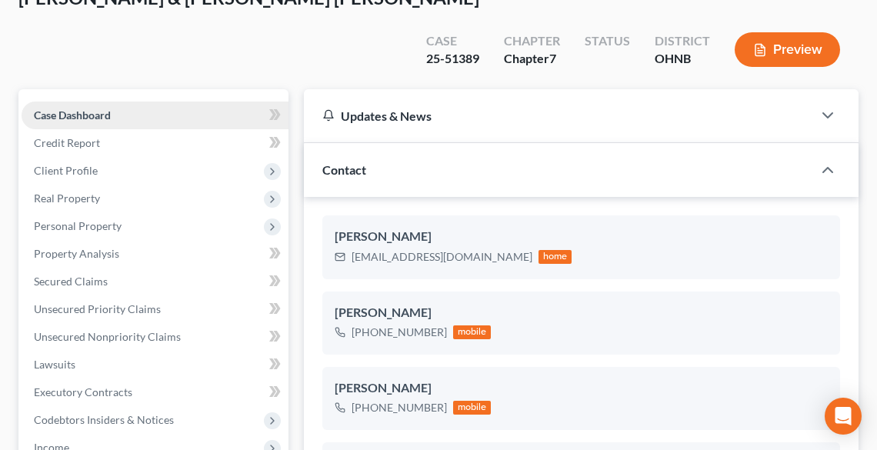
click at [143, 102] on link "Case Dashboard" at bounding box center [155, 116] width 267 height 28
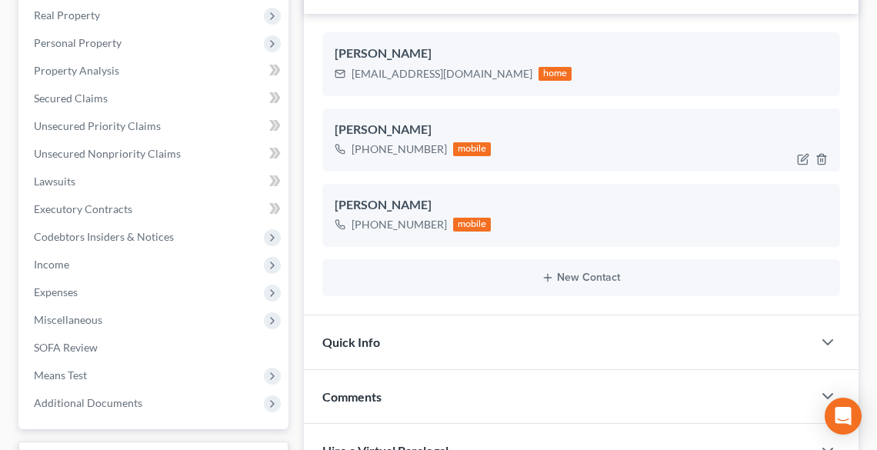
scroll to position [308, 0]
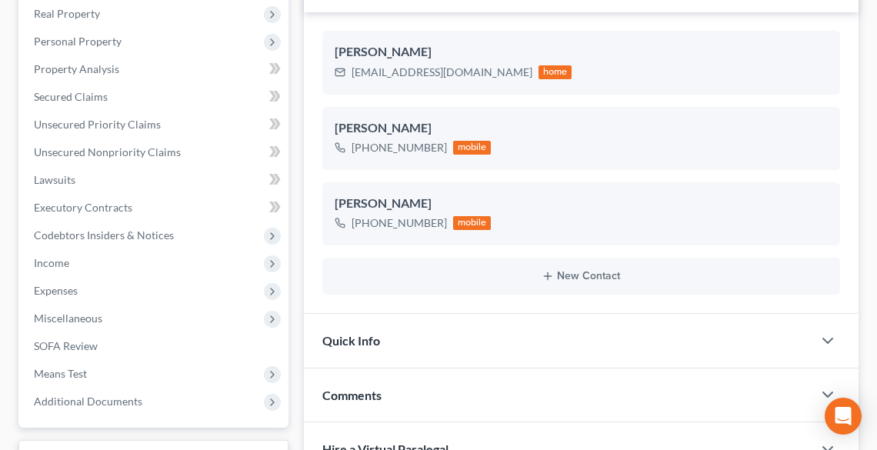
click at [631, 368] on div "Comments" at bounding box center [558, 394] width 508 height 53
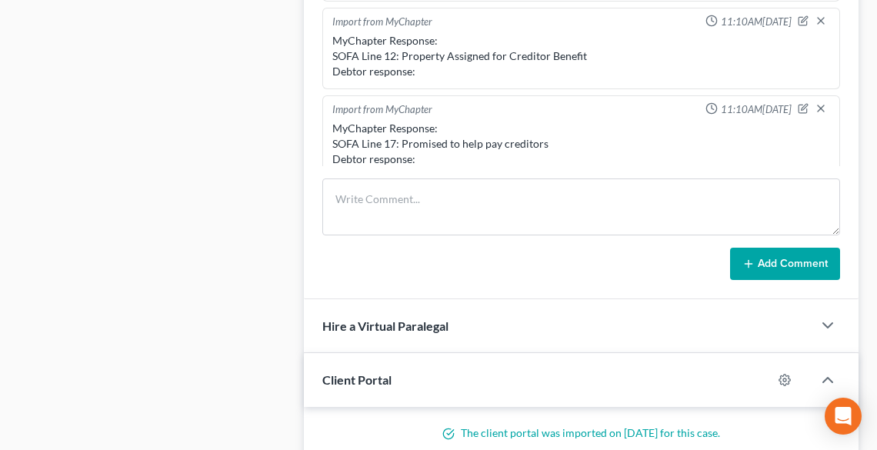
scroll to position [861, 0]
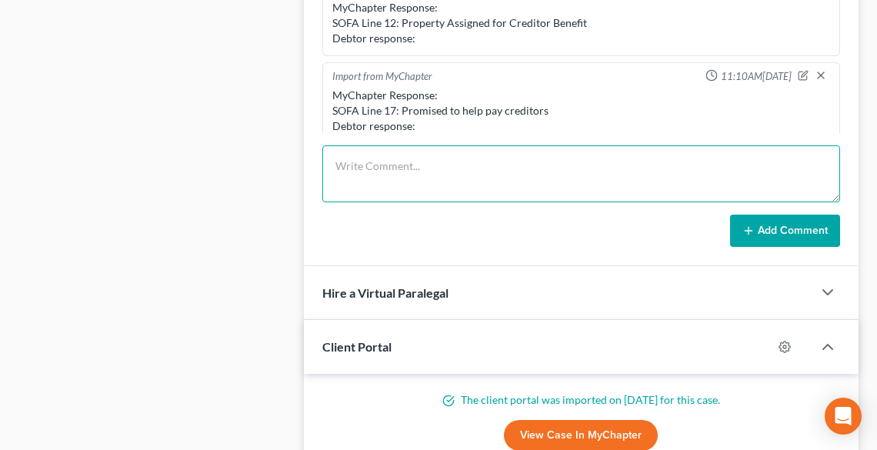
click at [419, 145] on textarea at bounding box center [581, 173] width 518 height 57
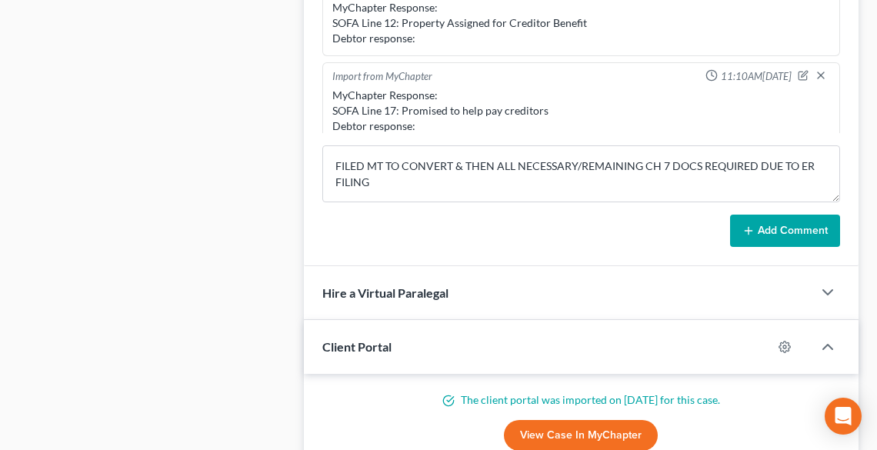
click at [775, 215] on button "Add Comment" at bounding box center [785, 231] width 110 height 32
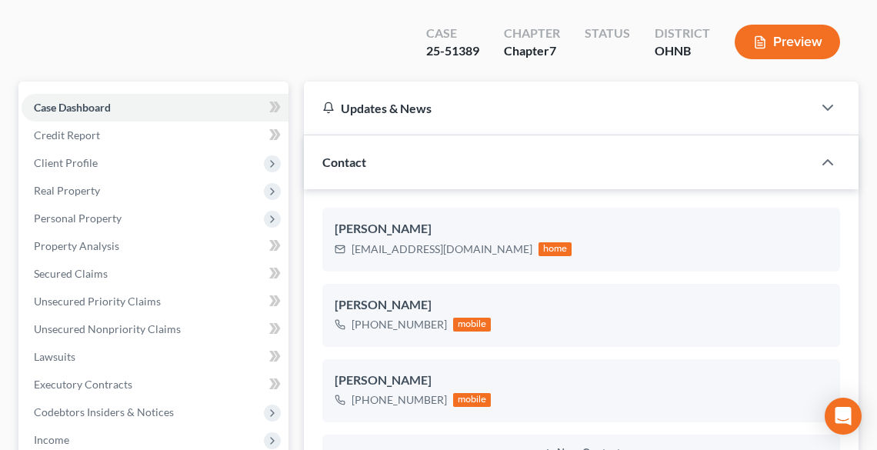
scroll to position [0, 0]
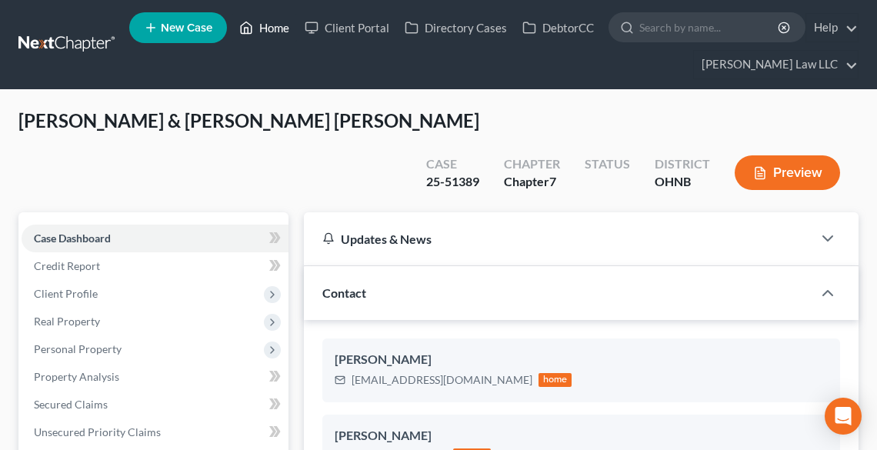
click at [275, 28] on link "Home" at bounding box center [264, 28] width 65 height 28
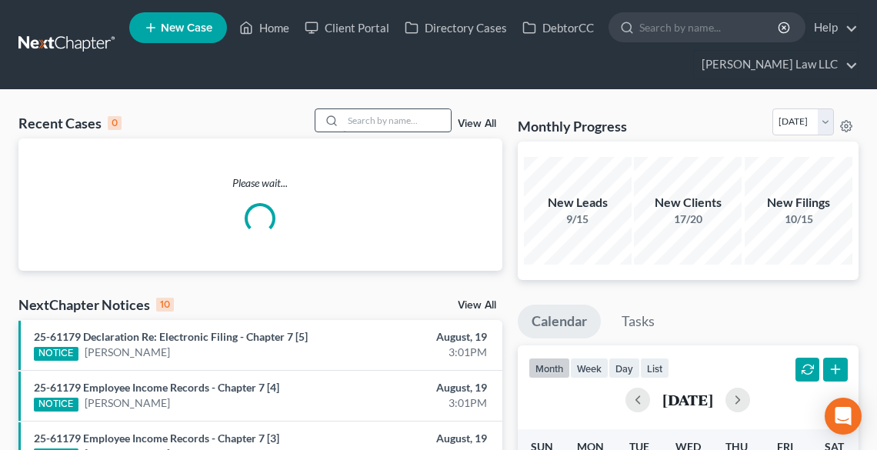
click at [372, 120] on input "search" at bounding box center [397, 120] width 108 height 22
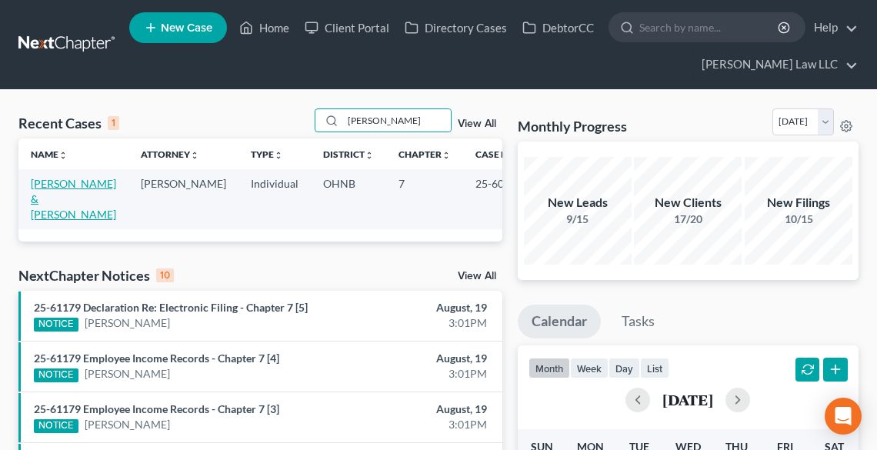
click at [49, 193] on link "[PERSON_NAME] & [PERSON_NAME]" at bounding box center [73, 199] width 85 height 44
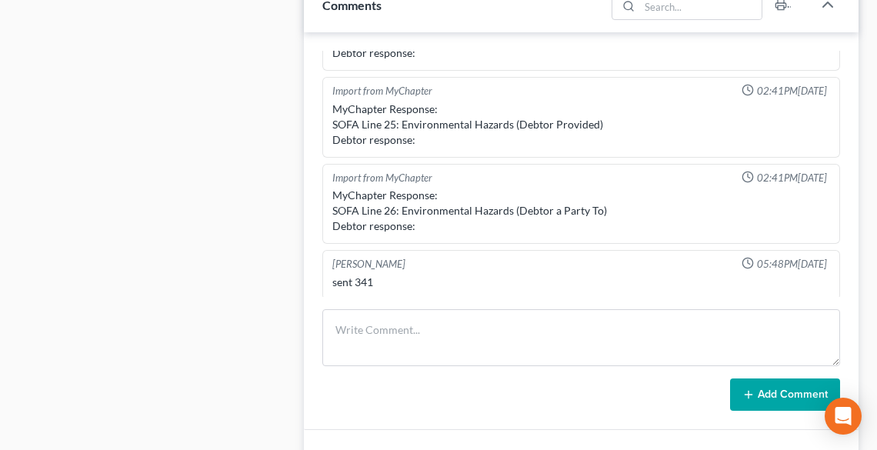
scroll to position [985, 0]
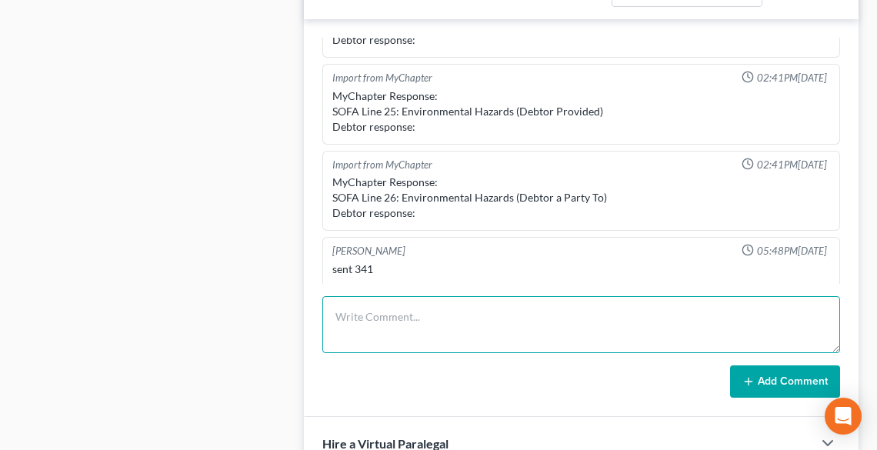
click at [415, 320] on textarea at bounding box center [581, 324] width 518 height 57
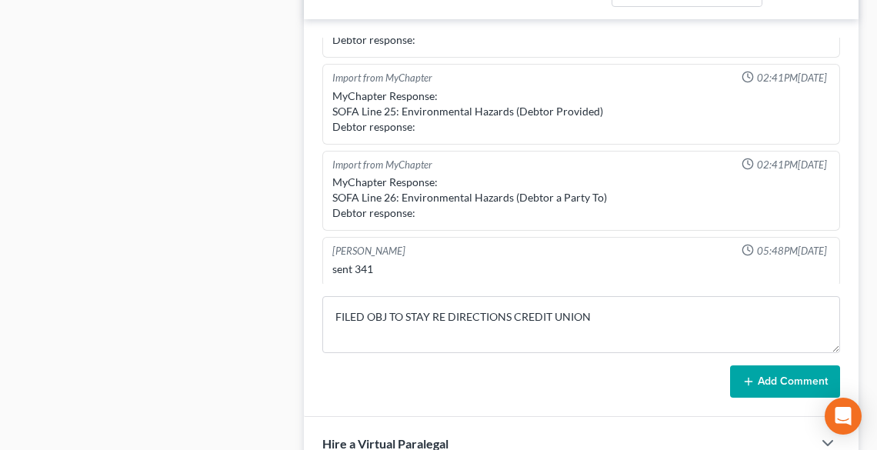
click at [781, 388] on button "Add Comment" at bounding box center [785, 381] width 110 height 32
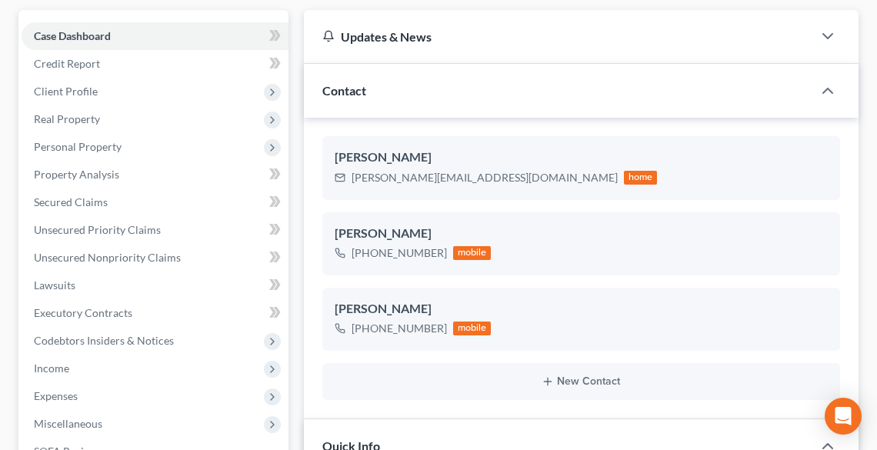
scroll to position [0, 0]
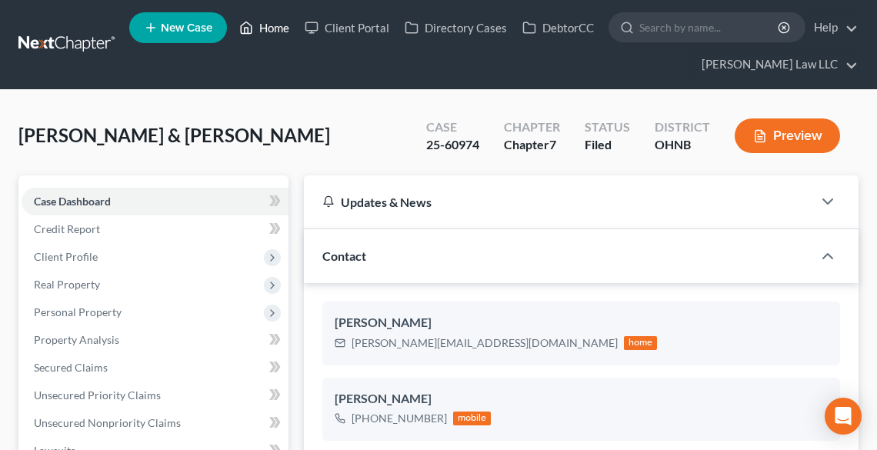
drag, startPoint x: 264, startPoint y: 30, endPoint x: 243, endPoint y: 63, distance: 39.1
click at [264, 29] on link "Home" at bounding box center [264, 28] width 65 height 28
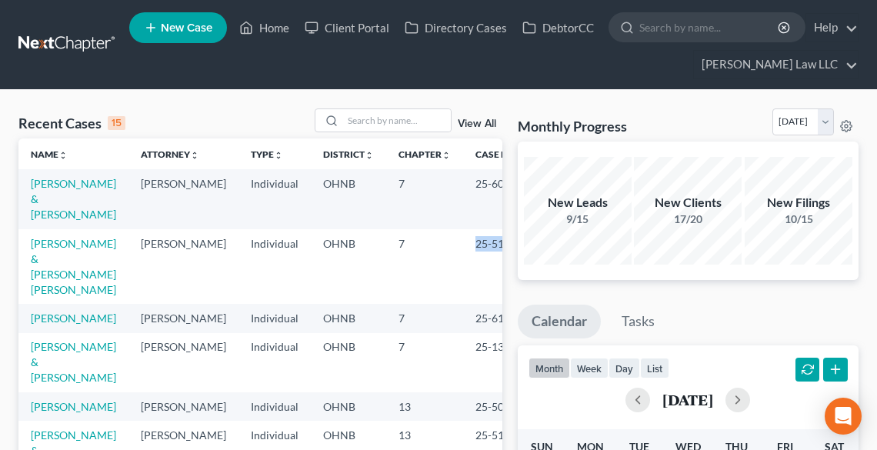
drag, startPoint x: 480, startPoint y: 228, endPoint x: 418, endPoint y: 225, distance: 61.6
click at [463, 229] on td "25-51389" at bounding box center [500, 266] width 74 height 75
copy td "25-51389"
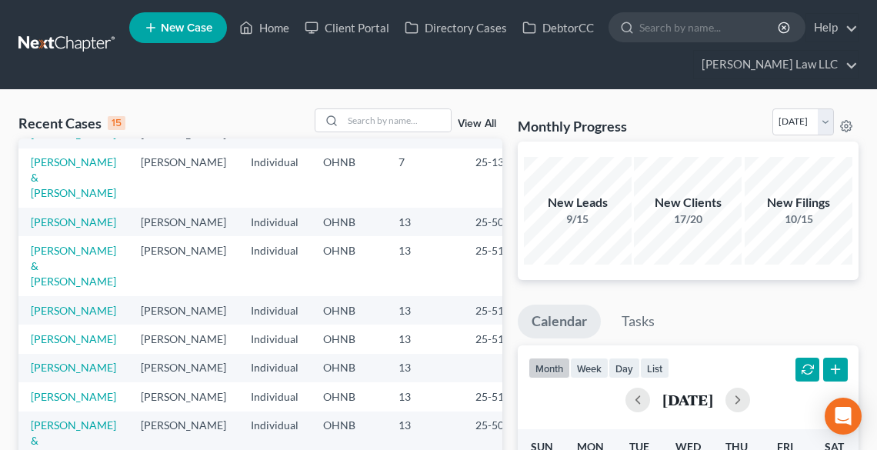
scroll to position [308, 0]
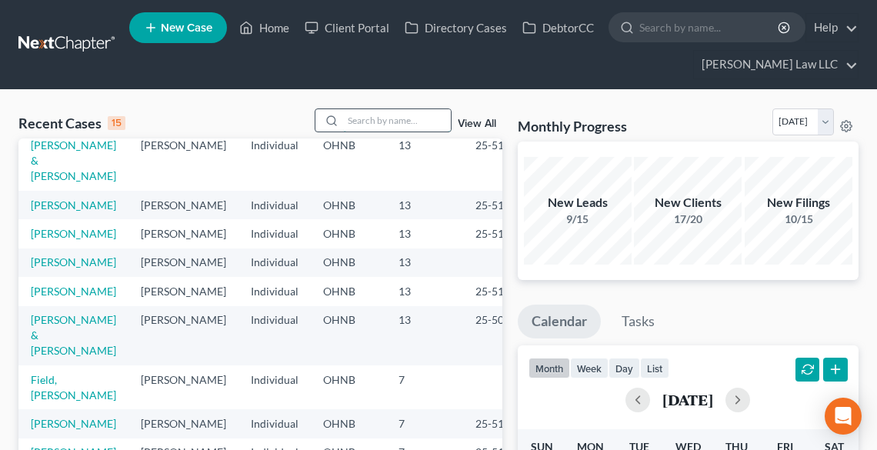
click at [403, 120] on input "search" at bounding box center [397, 120] width 108 height 22
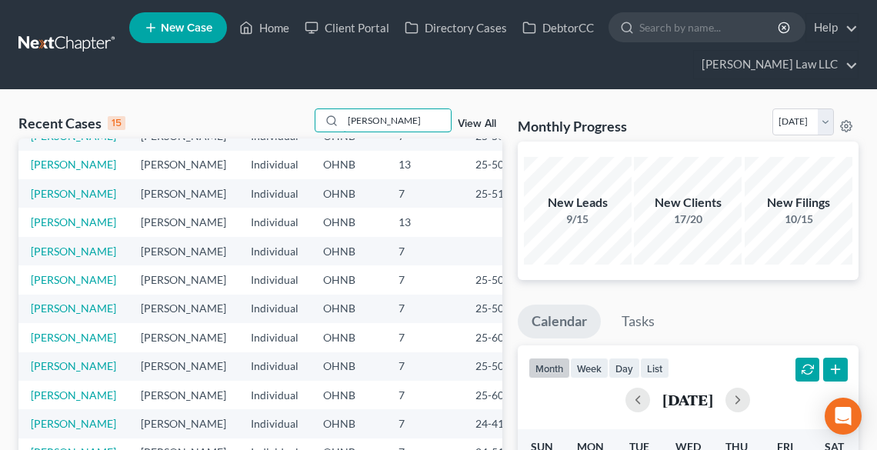
scroll to position [0, 0]
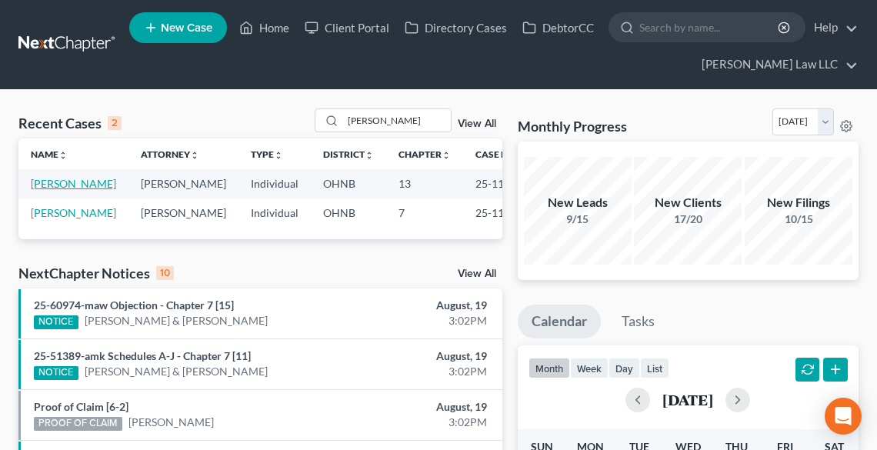
click at [41, 188] on link "[PERSON_NAME]" at bounding box center [73, 183] width 85 height 13
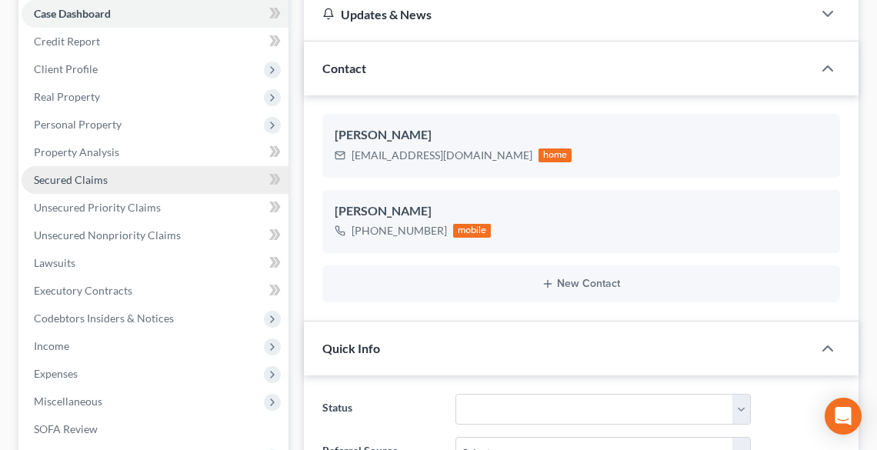
scroll to position [369, 0]
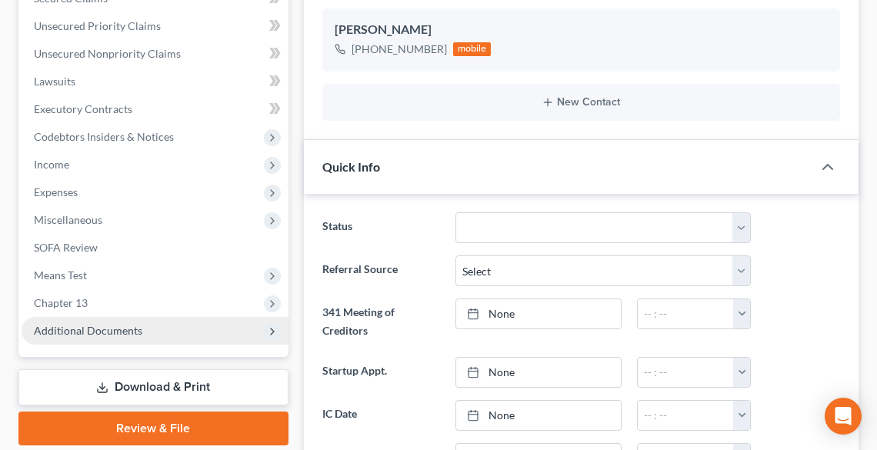
click at [62, 332] on span "Additional Documents" at bounding box center [88, 330] width 108 height 13
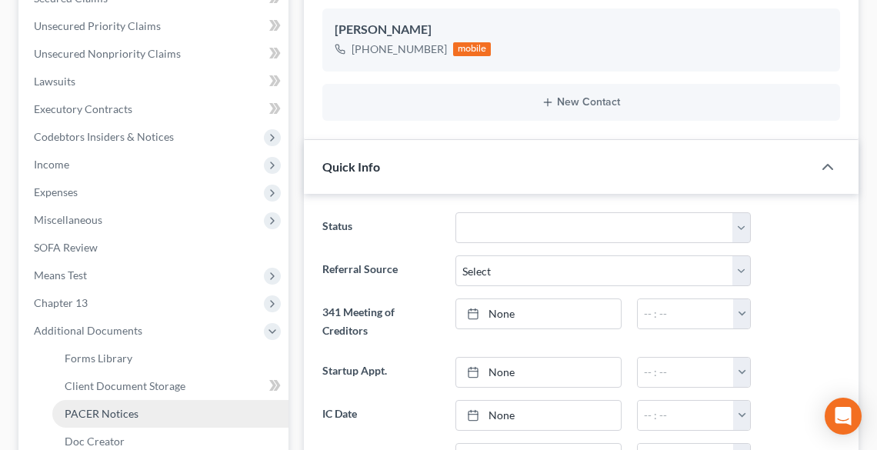
click at [98, 410] on span "PACER Notices" at bounding box center [102, 413] width 74 height 13
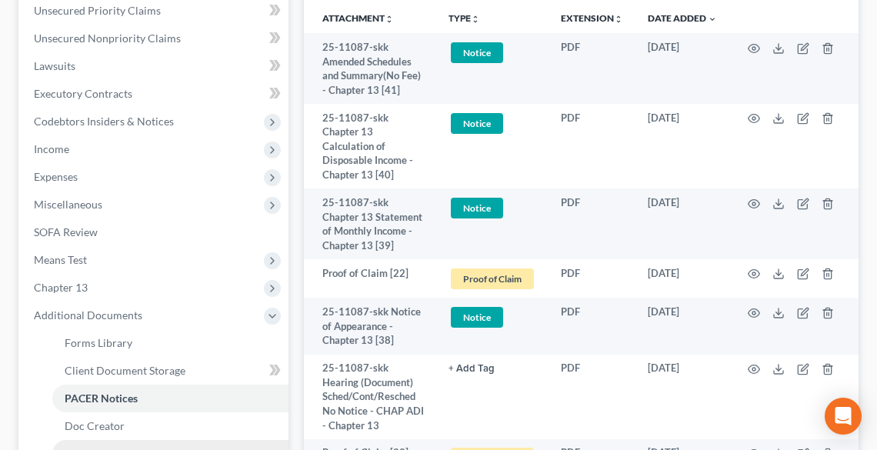
scroll to position [554, 0]
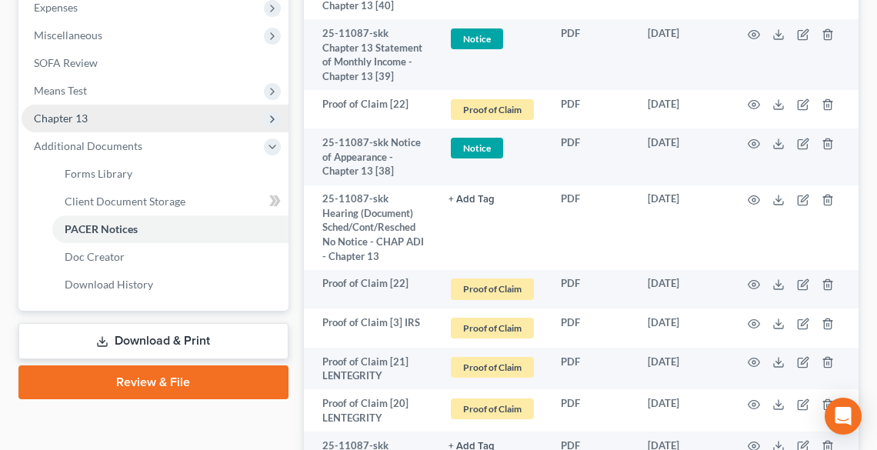
click at [89, 122] on span "Chapter 13" at bounding box center [155, 119] width 267 height 28
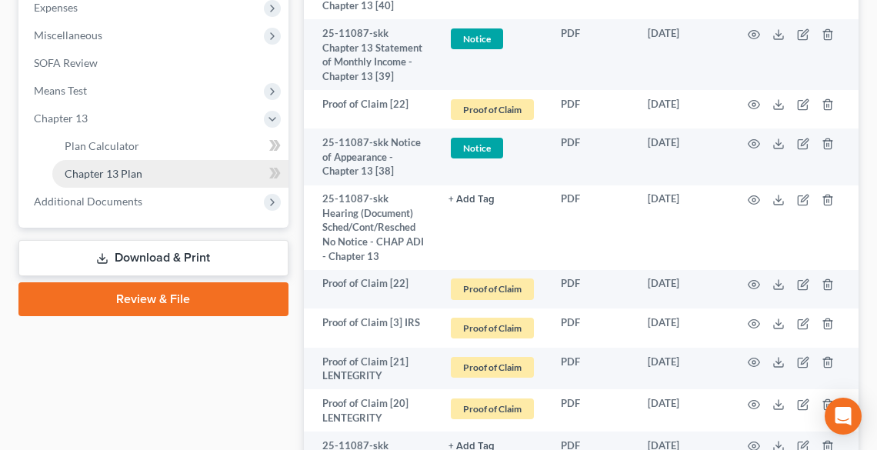
click at [120, 172] on span "Chapter 13 Plan" at bounding box center [104, 173] width 78 height 13
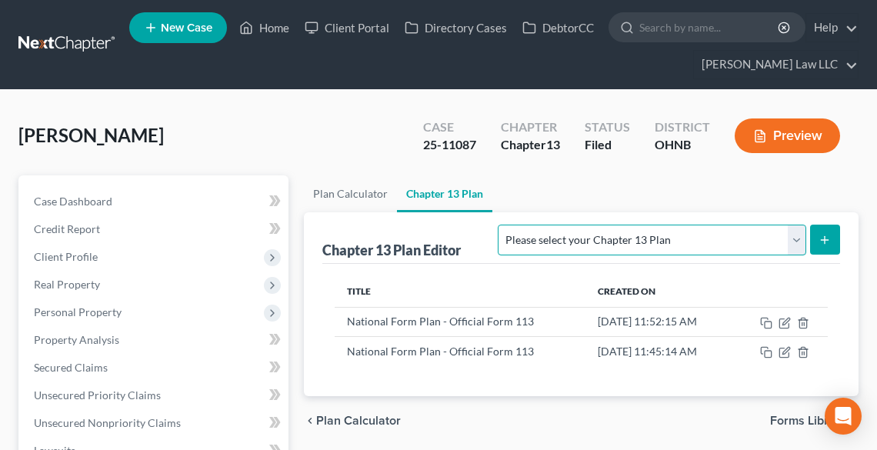
click at [668, 246] on select "Please select your Chapter 13 Plan National Form Plan - Official Form 113 North…" at bounding box center [652, 240] width 308 height 31
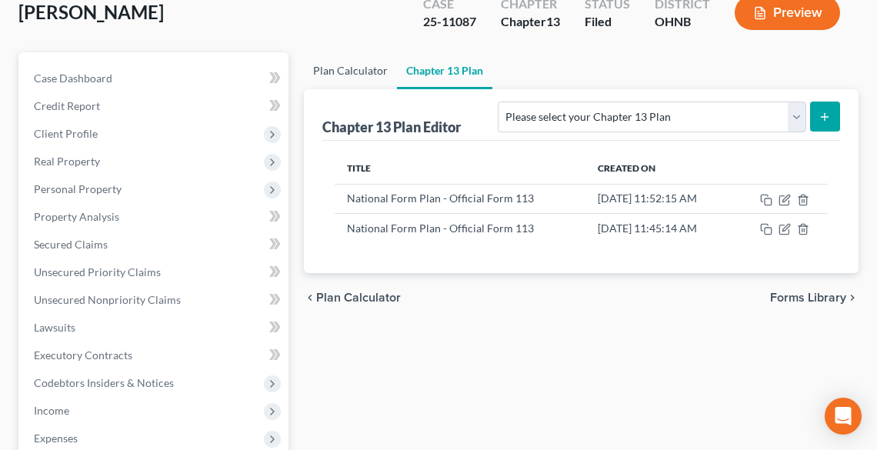
click at [339, 75] on link "Plan Calculator" at bounding box center [350, 70] width 93 height 37
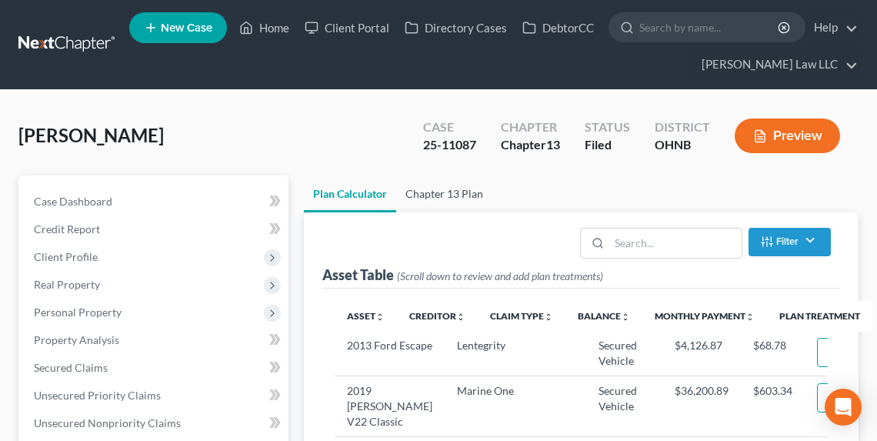
click at [439, 191] on link "Chapter 13 Plan" at bounding box center [444, 193] width 96 height 37
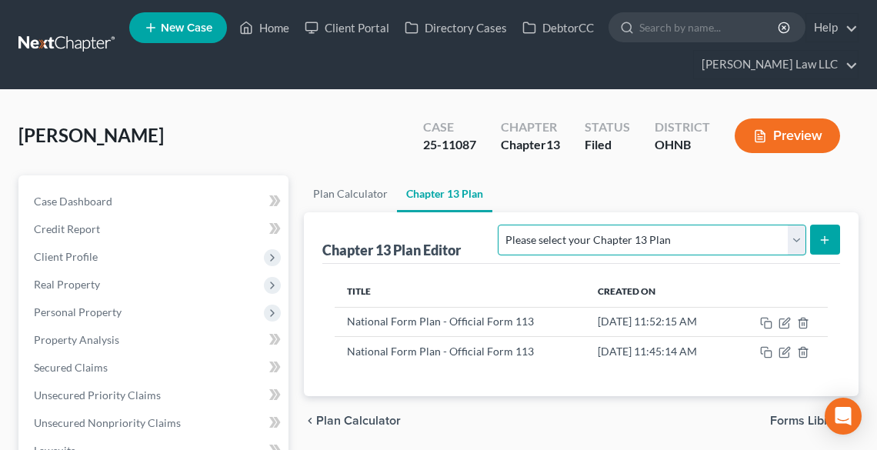
click at [778, 244] on select "Please select your Chapter 13 Plan National Form Plan - Official Form 113 North…" at bounding box center [652, 240] width 308 height 31
click at [588, 225] on select "Please select your Chapter 13 Plan National Form Plan - Official Form 113 North…" at bounding box center [652, 240] width 308 height 31
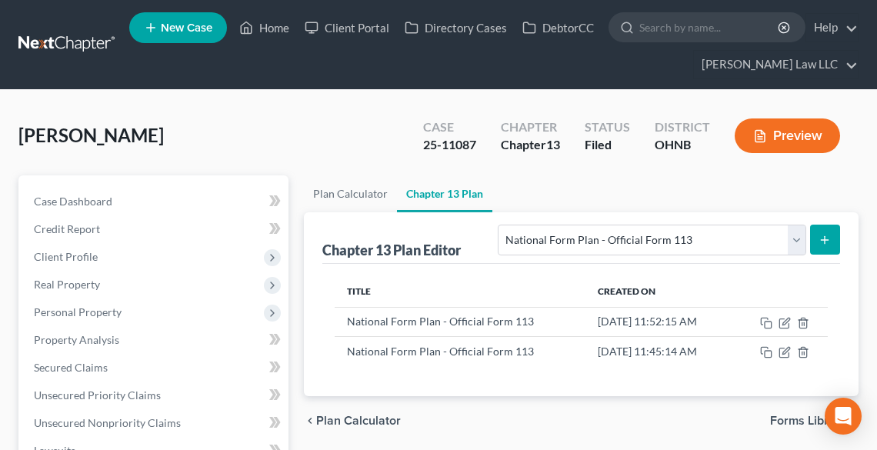
click at [831, 232] on button "submit" at bounding box center [825, 240] width 30 height 30
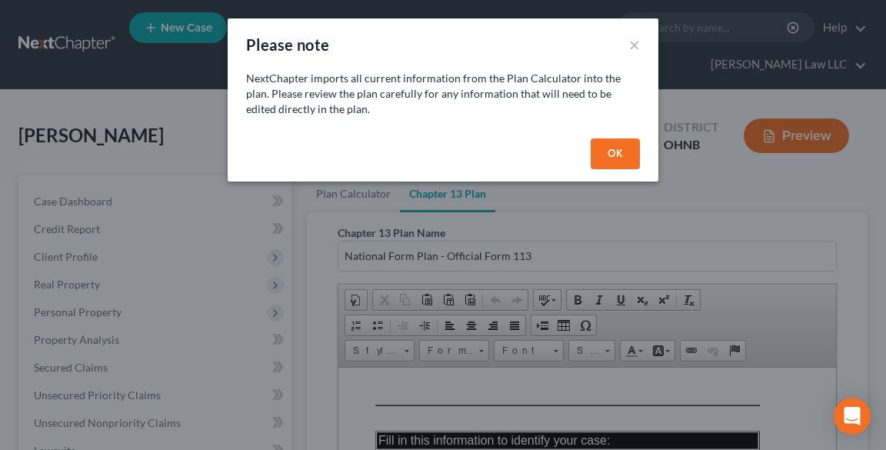
click at [618, 148] on button "OK" at bounding box center [615, 153] width 49 height 31
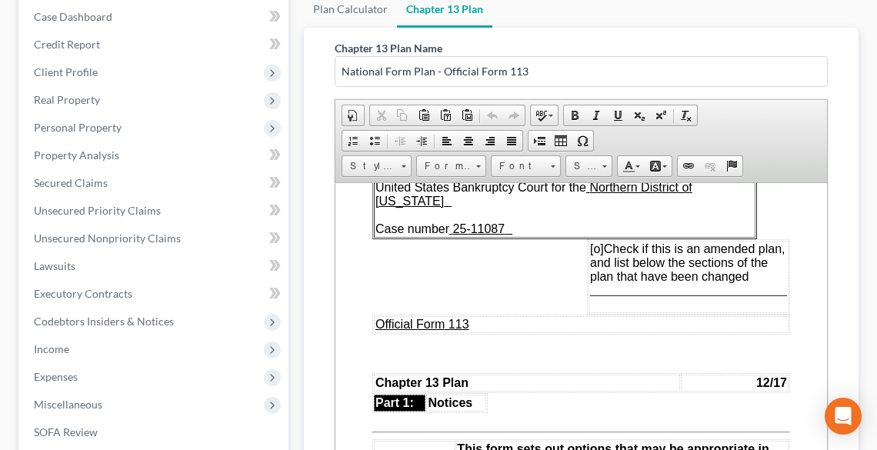
scroll to position [123, 0]
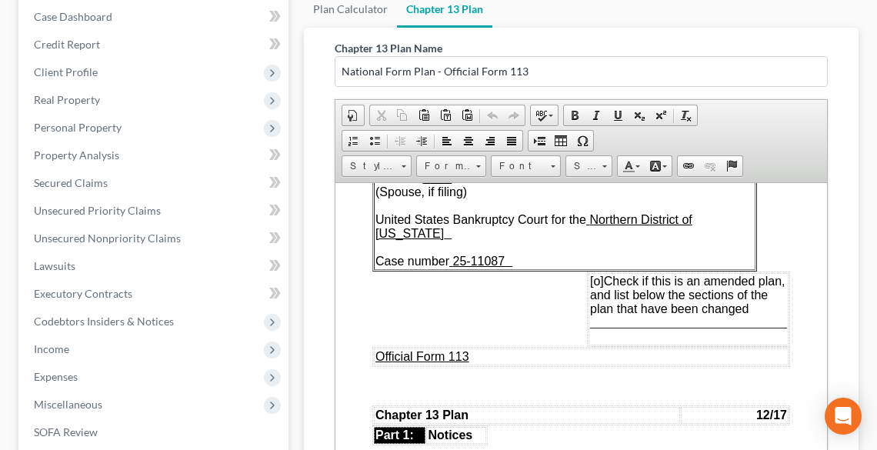
click at [589, 274] on span "[o]" at bounding box center [596, 280] width 14 height 13
drag, startPoint x: 609, startPoint y: 317, endPoint x: 700, endPoint y: 318, distance: 90.8
click at [701, 318] on td "[x] Check if this is an amended plan, and list below the sections of the plan t…" at bounding box center [688, 308] width 200 height 72
click at [699, 317] on td "[x] Check if this is an amended plan, and list below the sections of the plan t…" at bounding box center [688, 308] width 200 height 72
click at [701, 315] on span "________________________________" at bounding box center [687, 321] width 197 height 13
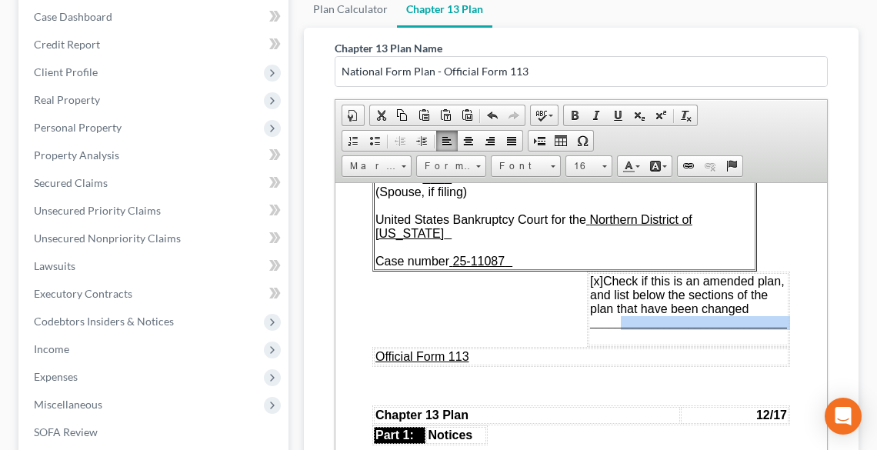
click at [665, 315] on span "________________________________" at bounding box center [687, 321] width 197 height 13
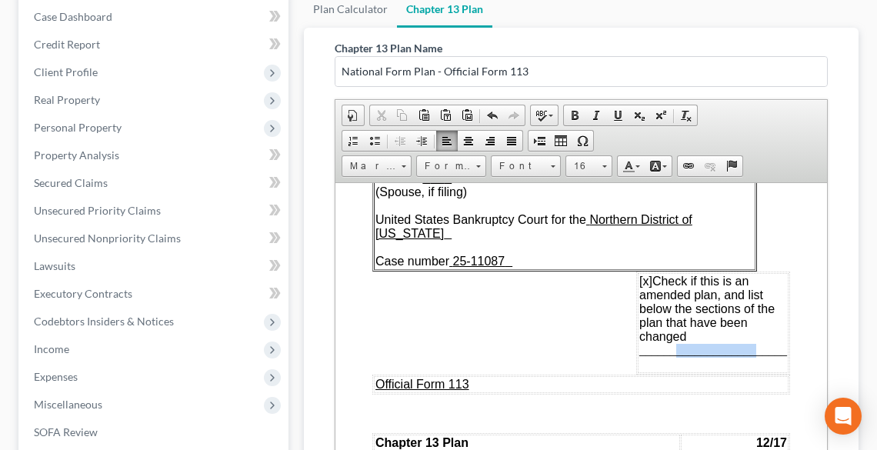
drag, startPoint x: 679, startPoint y: 341, endPoint x: 748, endPoint y: 339, distance: 69.2
click at [748, 343] on span "________________________" at bounding box center [712, 349] width 148 height 13
click at [844, 274] on div "Chapter 13 Plan Name National Form Plan - Official Form 113 Rich Text Editor, d…" at bounding box center [581, 328] width 555 height 600
click at [690, 328] on td "[x] Check if this is an amended plan, and list below the sections of the plan t…" at bounding box center [712, 322] width 151 height 100
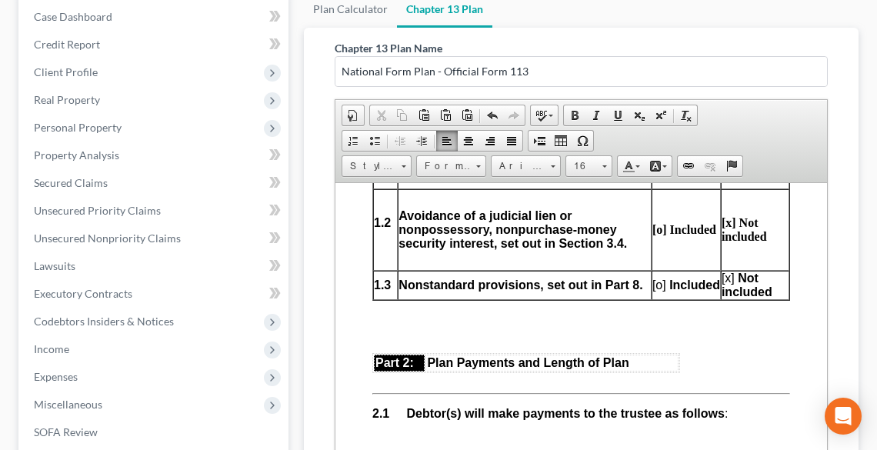
scroll to position [1046, 0]
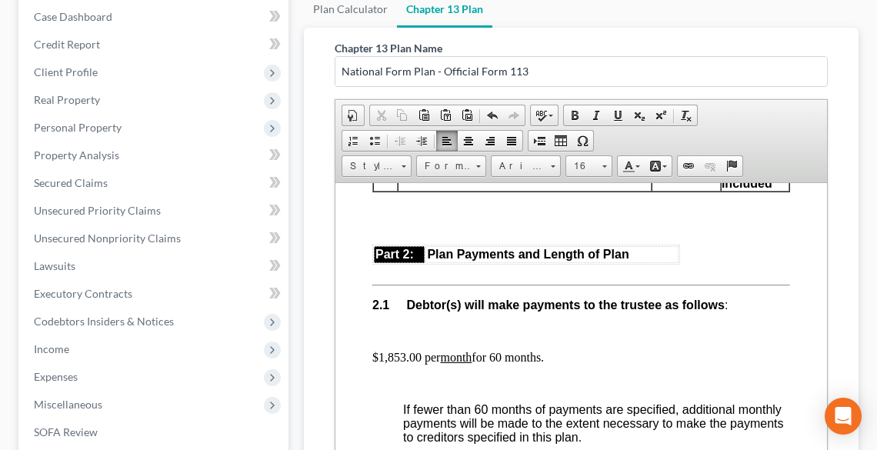
click at [403, 355] on p "$1,853.00 per month for 60 months." at bounding box center [580, 357] width 418 height 14
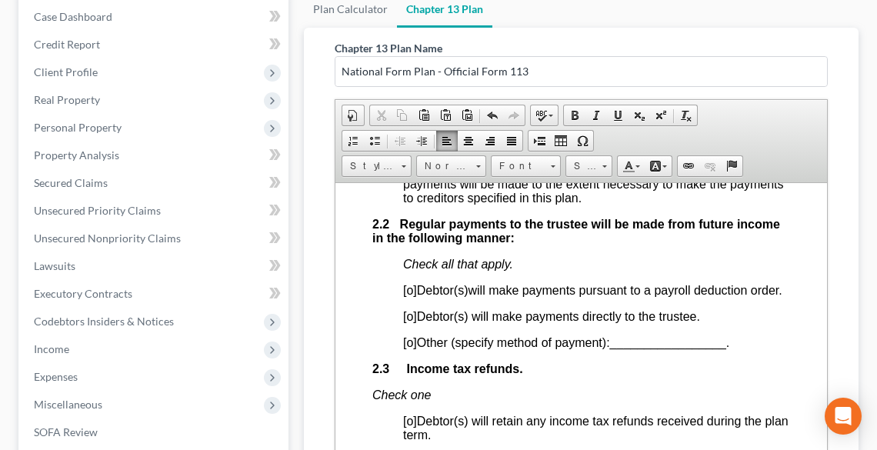
scroll to position [1292, 0]
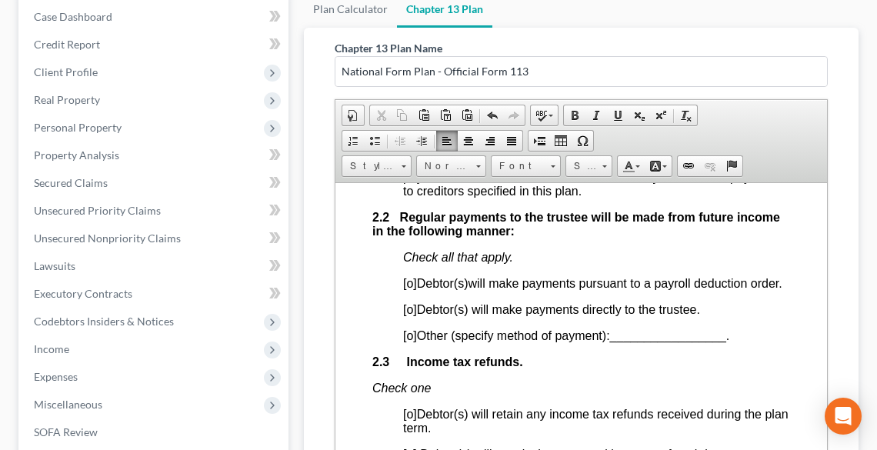
click at [411, 286] on span "[o]" at bounding box center [409, 282] width 14 height 13
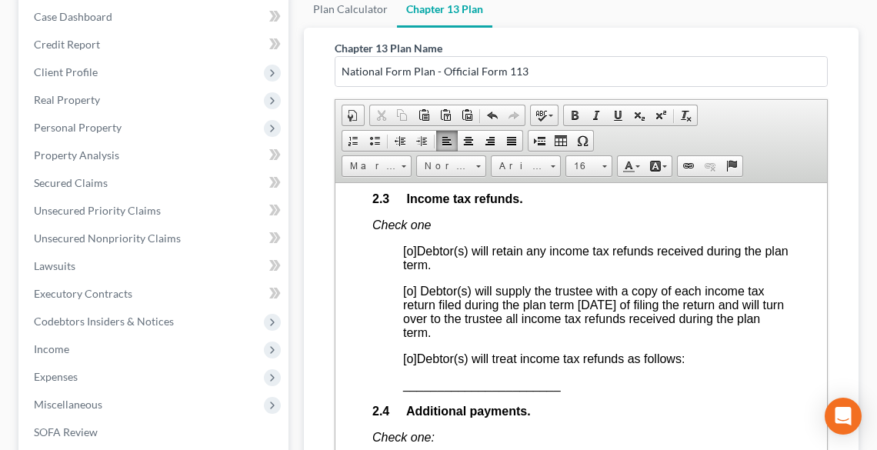
scroll to position [1477, 0]
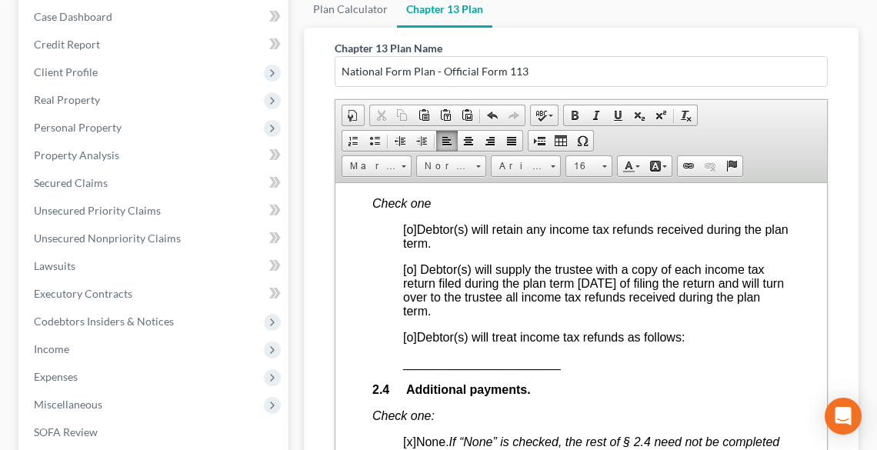
click at [409, 343] on span "[o]" at bounding box center [409, 336] width 14 height 13
drag, startPoint x: 403, startPoint y: 384, endPoint x: 419, endPoint y: 382, distance: 16.2
click at [403, 369] on span "_______________________" at bounding box center [481, 362] width 158 height 13
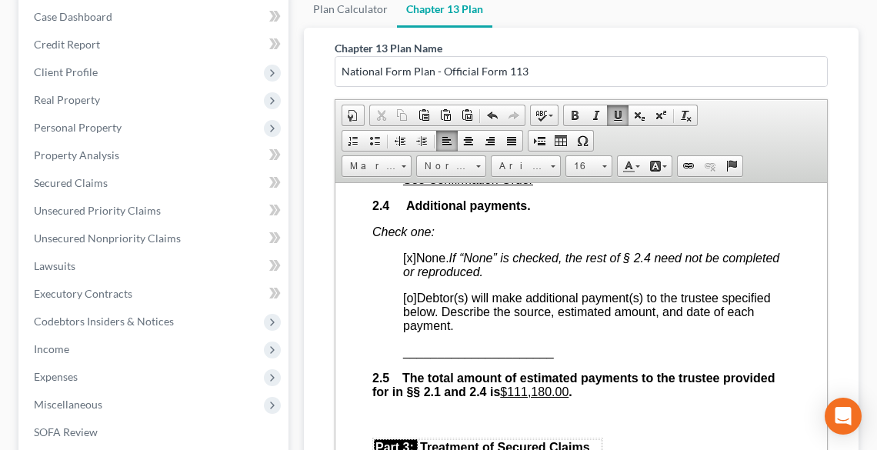
scroll to position [1661, 0]
drag, startPoint x: 525, startPoint y: 413, endPoint x: 536, endPoint y: 444, distance: 32.6
click at [525, 397] on u "$111,180.00" at bounding box center [533, 390] width 68 height 13
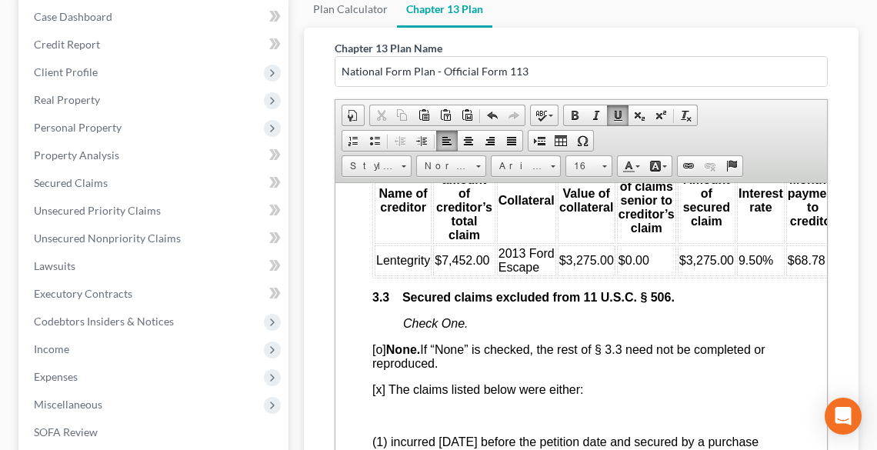
scroll to position [2646, 0]
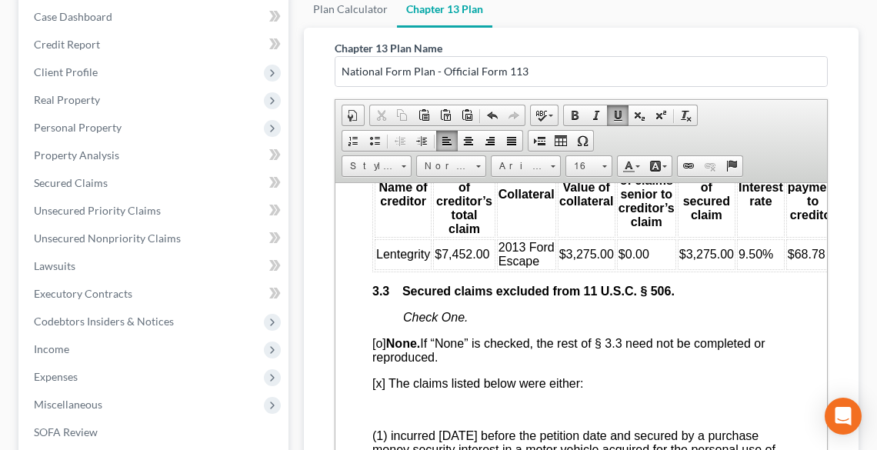
click at [804, 260] on span "$68.78" at bounding box center [806, 253] width 38 height 13
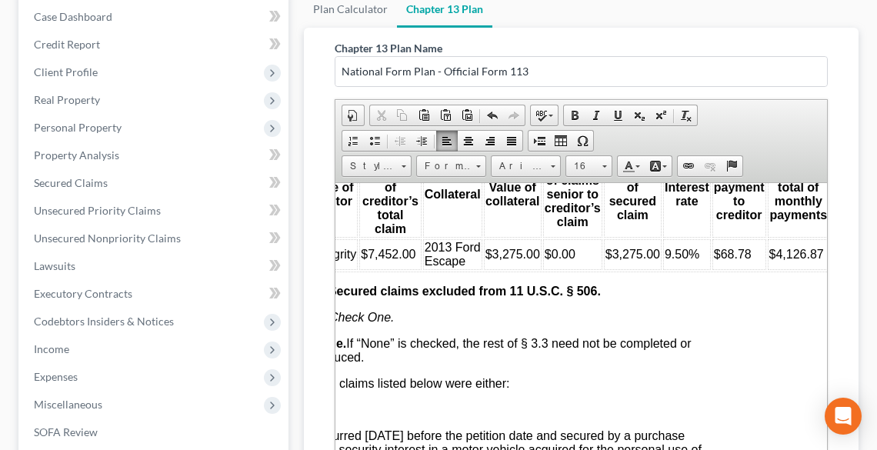
scroll to position [2646, 37]
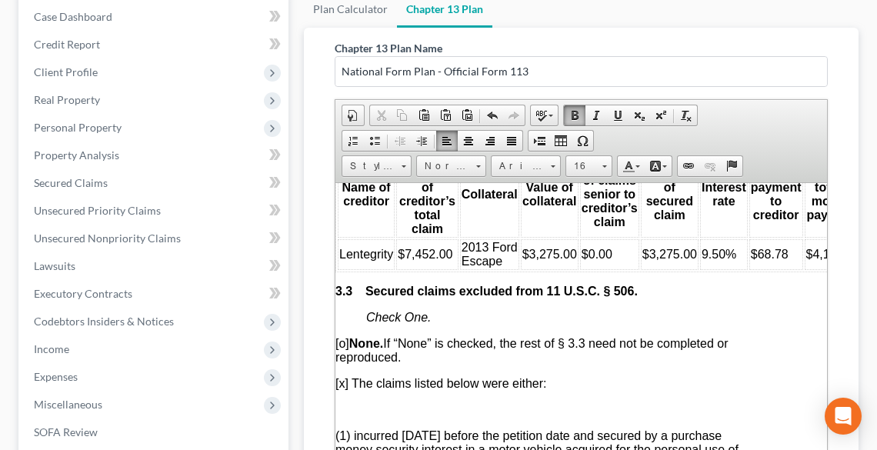
click at [809, 260] on span "$4,126.87" at bounding box center [832, 253] width 55 height 13
click at [810, 260] on span "$4,126.87" at bounding box center [832, 253] width 55 height 13
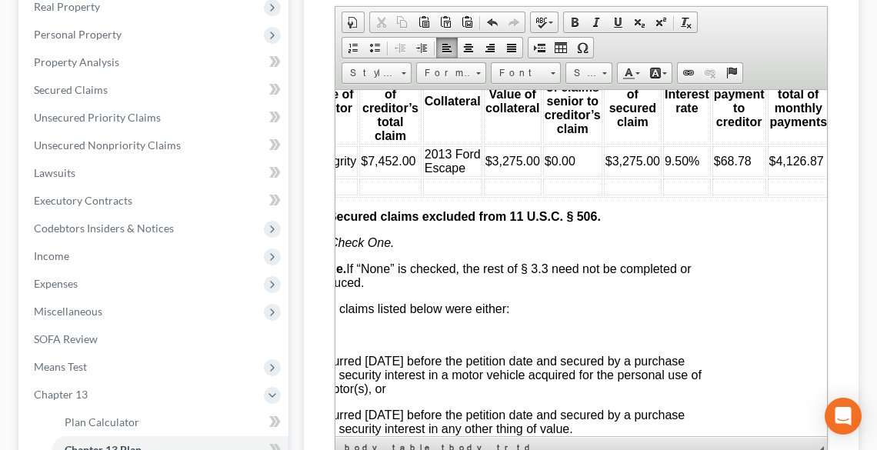
scroll to position [2646, 0]
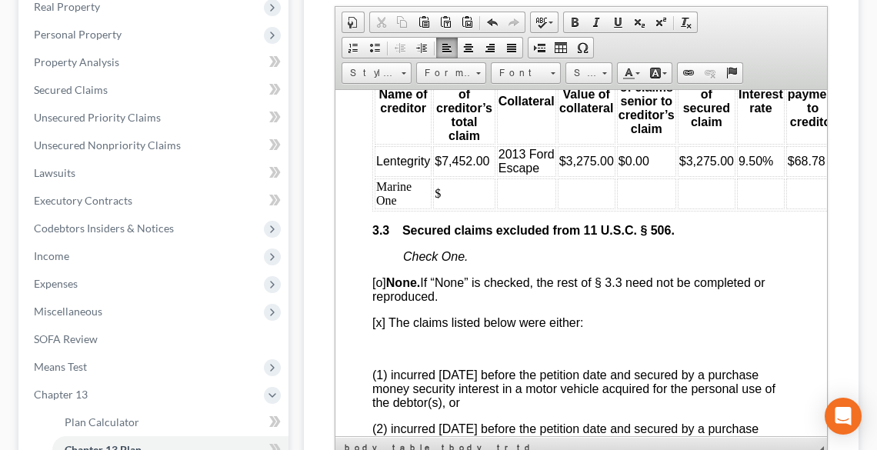
click at [453, 208] on td "$" at bounding box center [463, 193] width 62 height 31
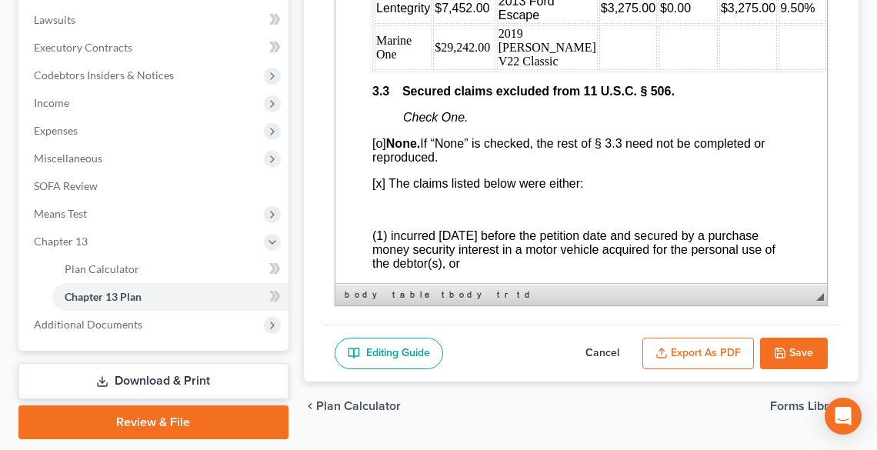
scroll to position [435, 0]
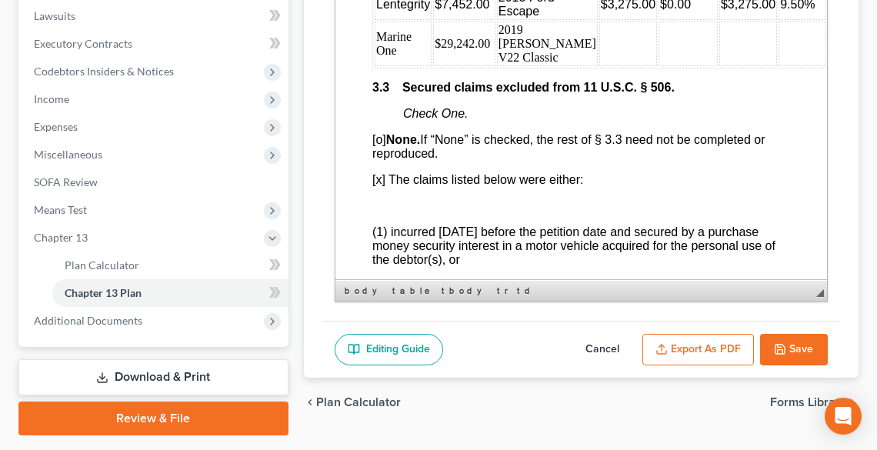
click at [797, 352] on button "Save" at bounding box center [794, 350] width 68 height 32
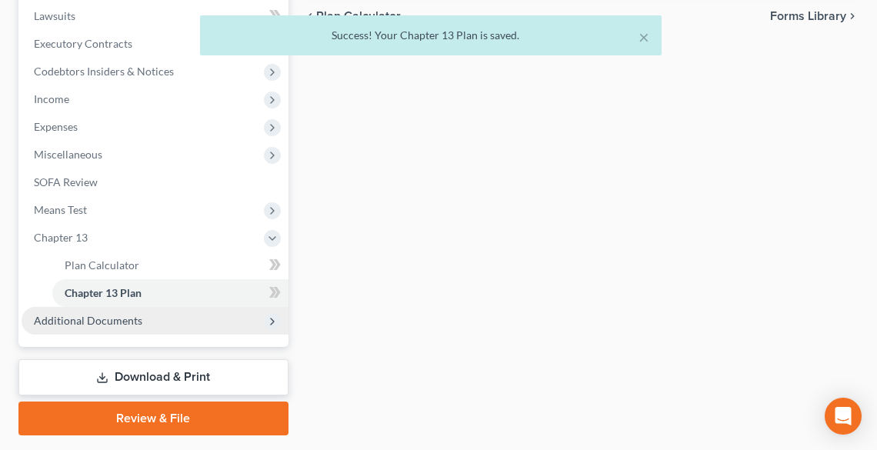
click at [98, 322] on span "Additional Documents" at bounding box center [88, 320] width 108 height 13
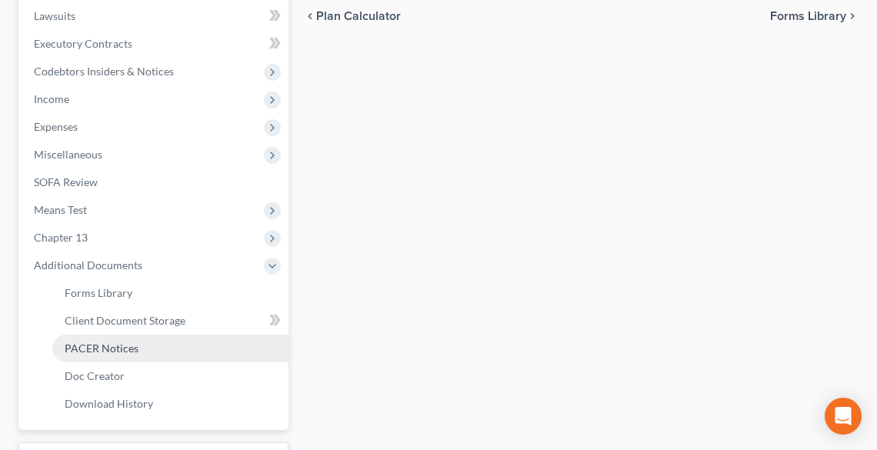
click at [105, 358] on link "PACER Notices" at bounding box center [170, 349] width 236 height 28
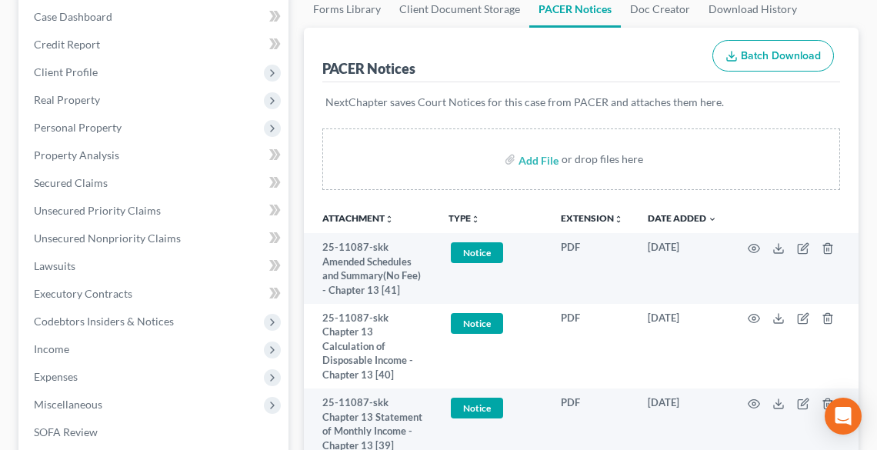
scroll to position [308, 0]
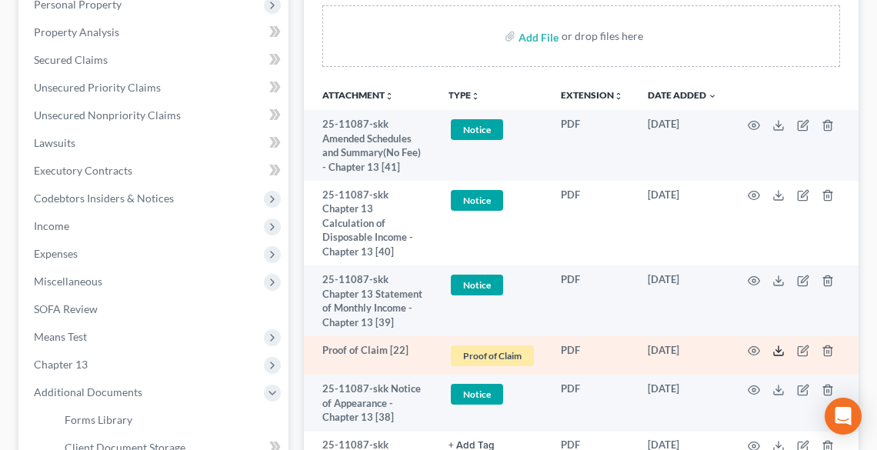
click at [778, 351] on polyline at bounding box center [778, 351] width 5 height 2
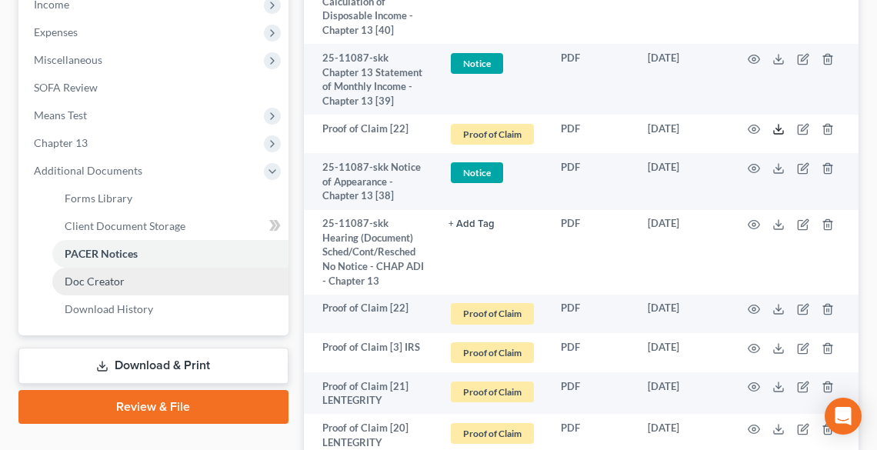
scroll to position [554, 0]
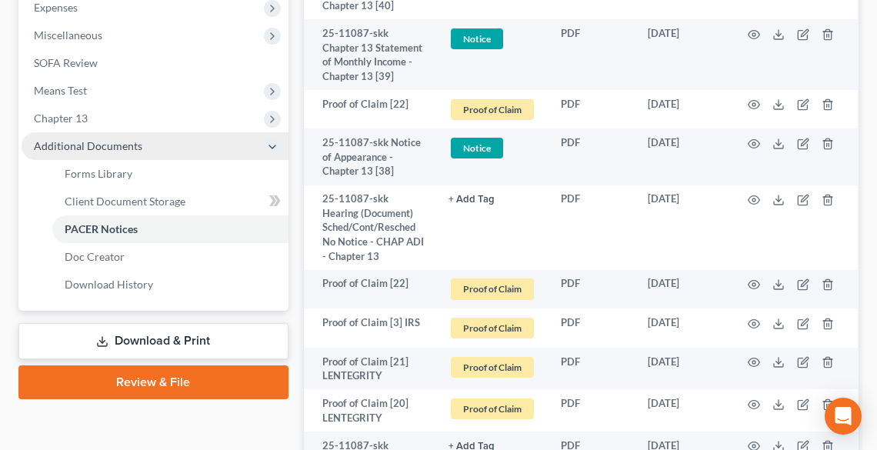
click at [68, 123] on span "Chapter 13" at bounding box center [61, 118] width 54 height 13
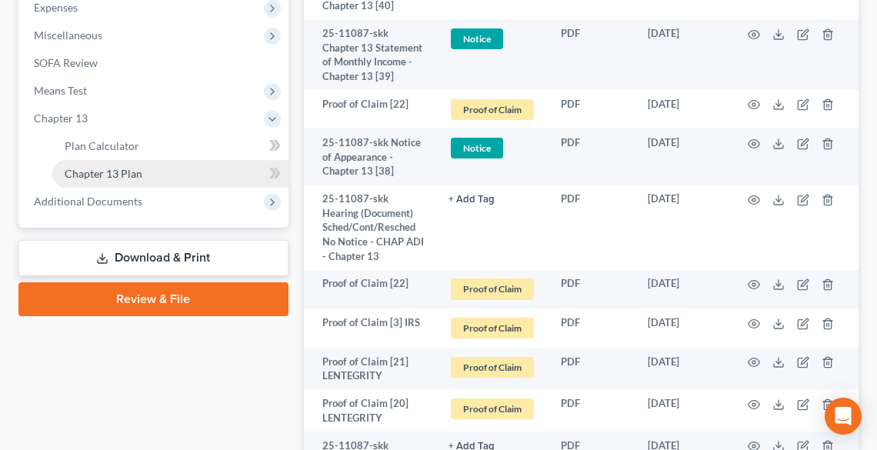
click at [104, 176] on span "Chapter 13 Plan" at bounding box center [104, 173] width 78 height 13
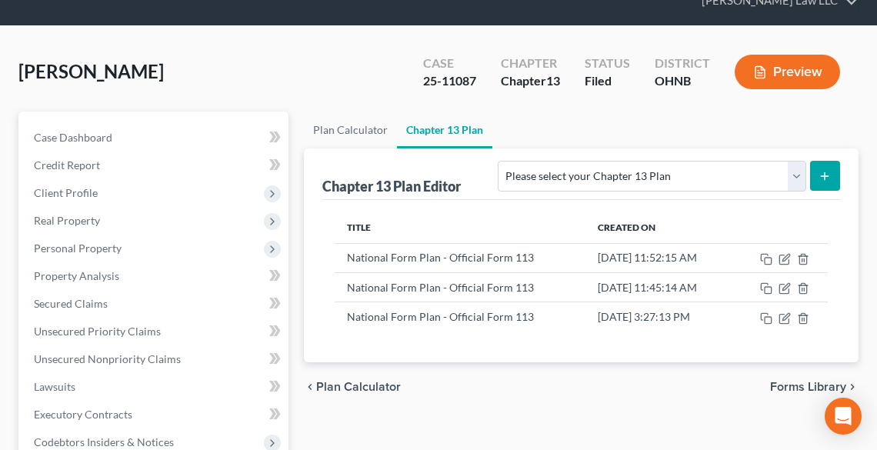
scroll to position [123, 0]
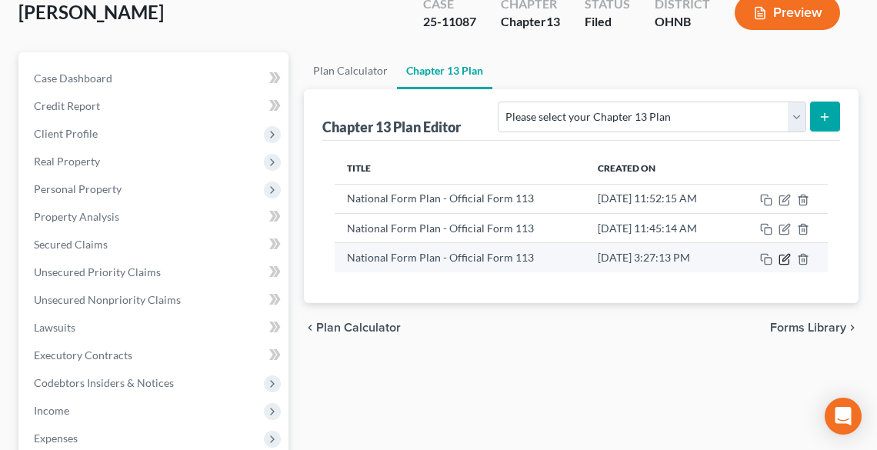
click at [781, 256] on icon "button" at bounding box center [784, 259] width 12 height 12
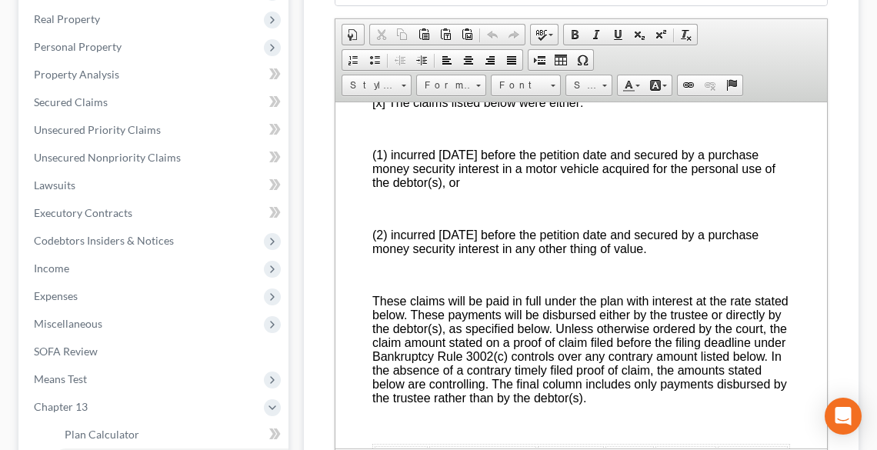
scroll to position [2707, 0]
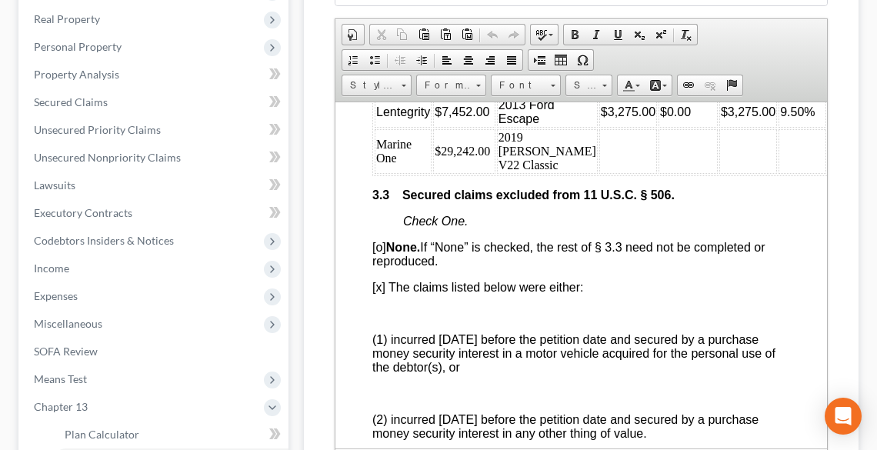
drag, startPoint x: 446, startPoint y: 197, endPoint x: 459, endPoint y: 207, distance: 16.5
click at [446, 173] on td "$29,242.00" at bounding box center [463, 150] width 62 height 45
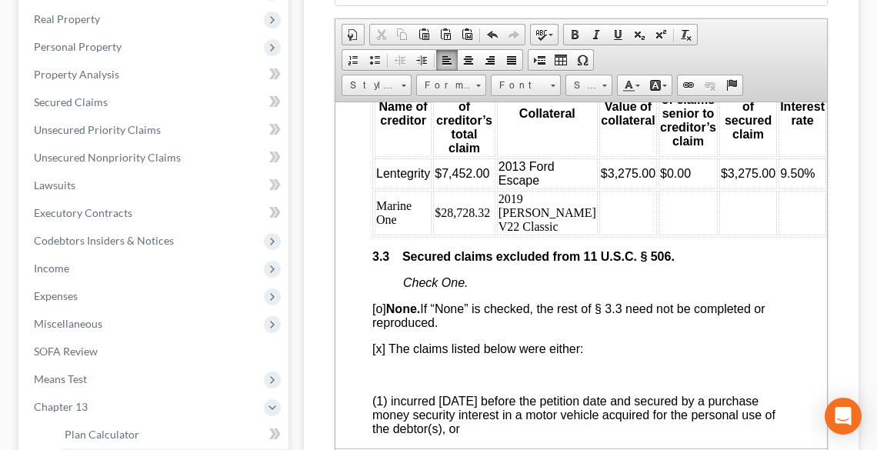
scroll to position [2646, 0]
click at [481, 235] on td "$28,728.32" at bounding box center [463, 212] width 62 height 45
drag, startPoint x: 487, startPoint y: 261, endPoint x: 432, endPoint y: 268, distance: 55.0
click at [432, 235] on td "$28,728.32" at bounding box center [463, 212] width 62 height 45
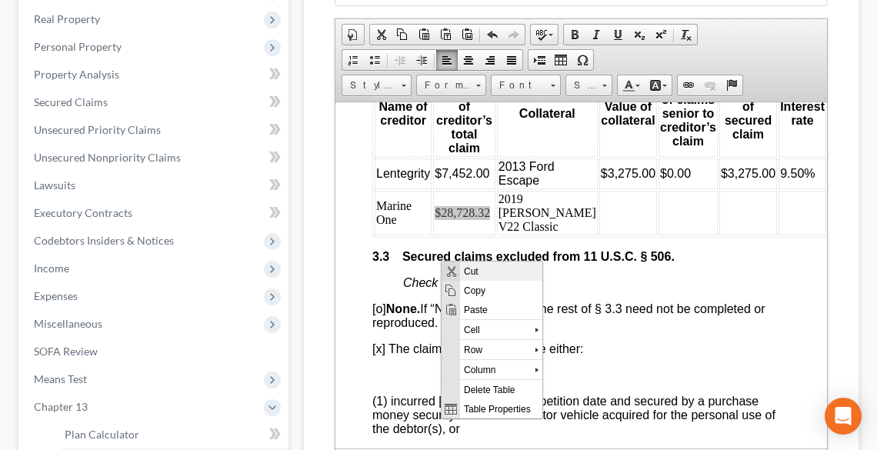
scroll to position [0, 0]
click at [474, 289] on span "Copy" at bounding box center [501, 290] width 82 height 19
copy td "$28,728.32"
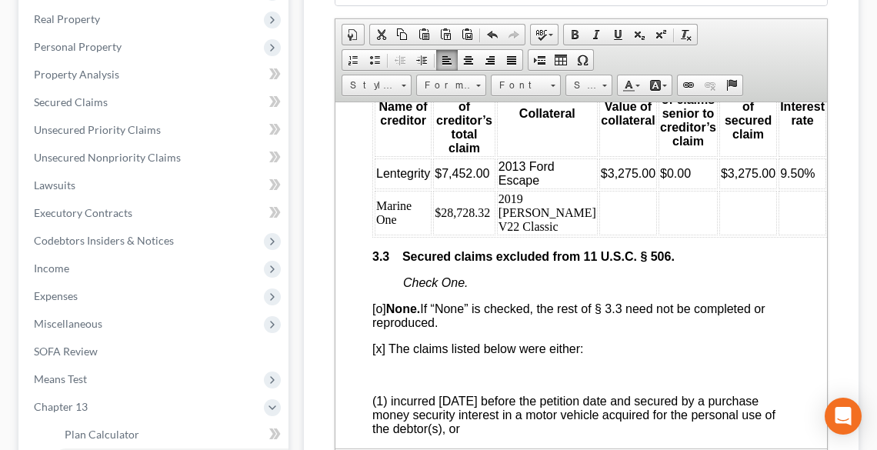
click at [598, 235] on td at bounding box center [627, 212] width 58 height 45
click at [658, 235] on td at bounding box center [687, 212] width 59 height 45
click at [719, 235] on td at bounding box center [748, 212] width 58 height 45
click at [779, 235] on td at bounding box center [803, 212] width 48 height 45
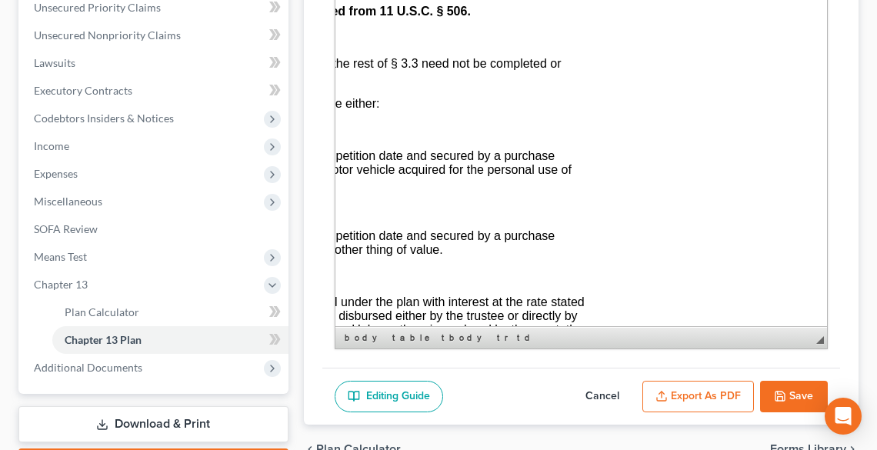
scroll to position [415, 0]
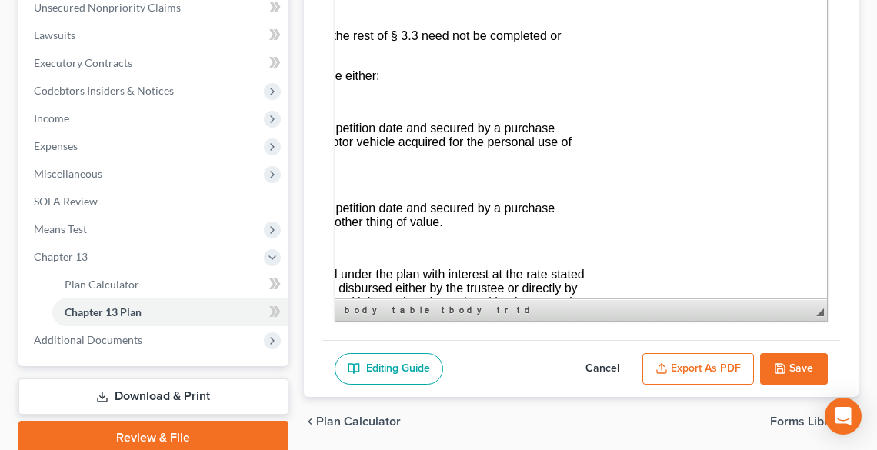
click at [793, 367] on button "Save" at bounding box center [794, 369] width 68 height 32
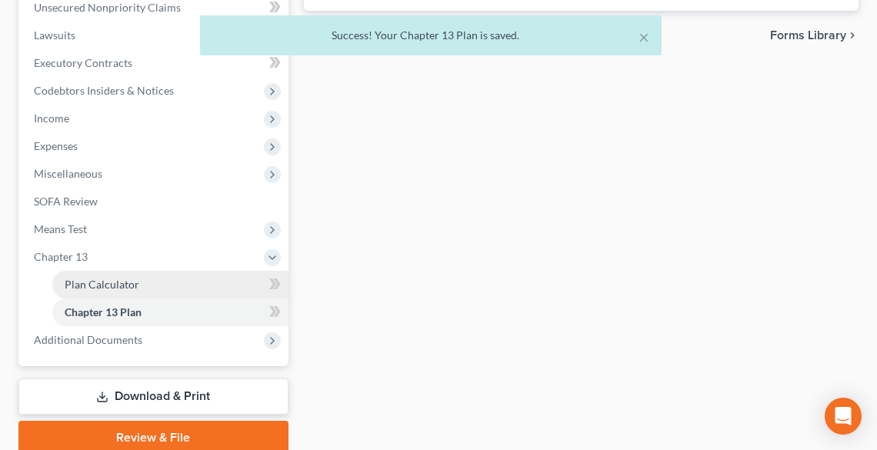
click at [101, 278] on span "Plan Calculator" at bounding box center [102, 284] width 75 height 13
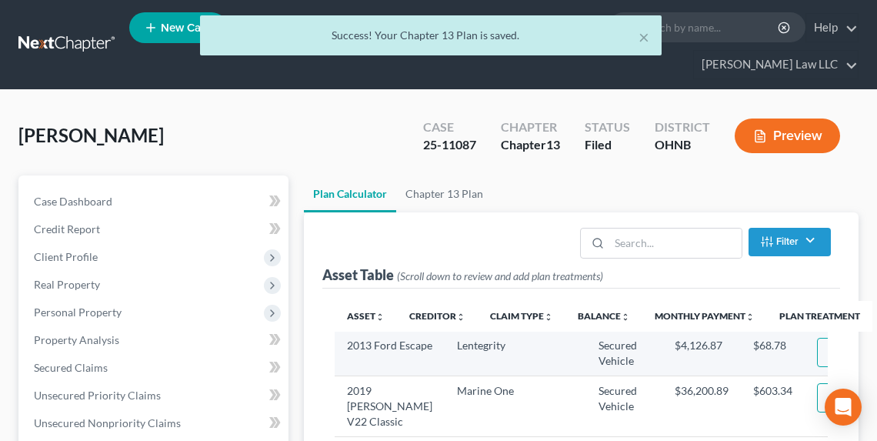
select select "59"
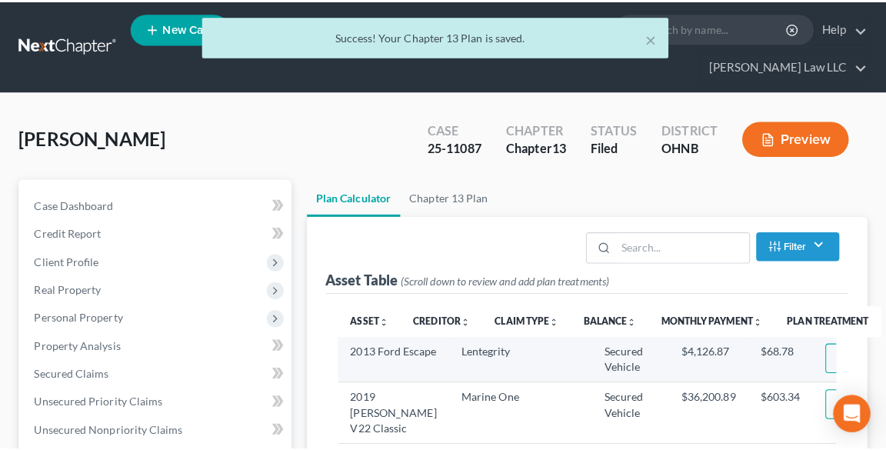
scroll to position [62, 0]
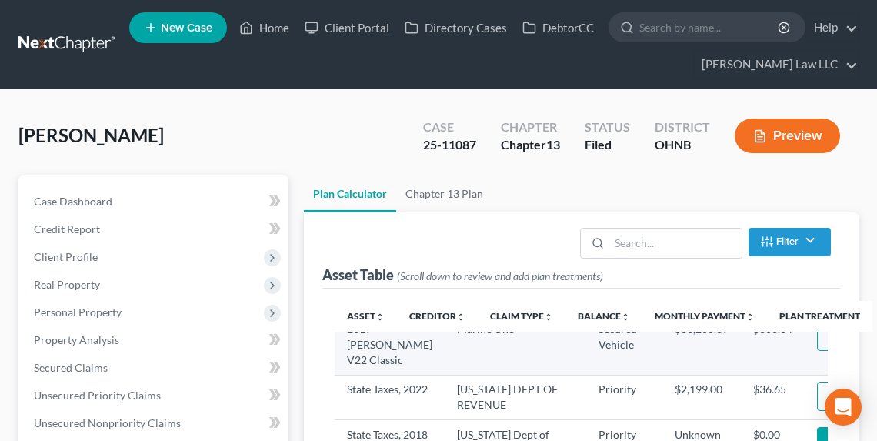
click at [817, 347] on button "Edit Plan Treatment" at bounding box center [880, 336] width 126 height 29
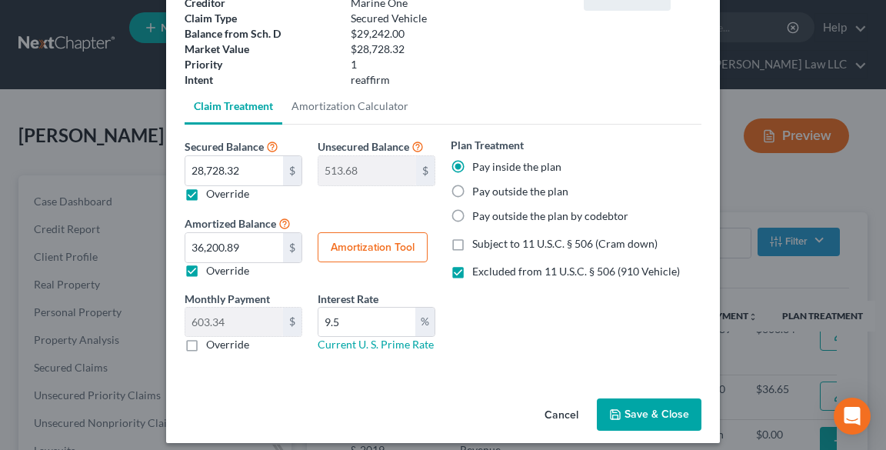
scroll to position [123, 0]
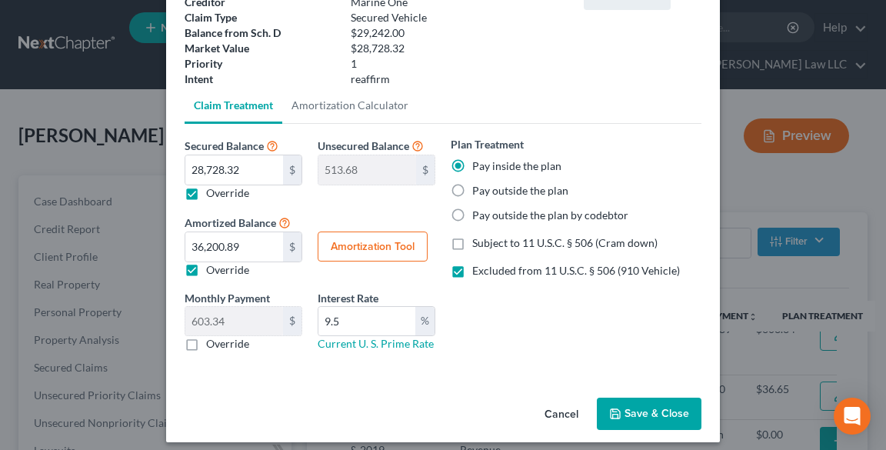
drag, startPoint x: 645, startPoint y: 417, endPoint x: 328, endPoint y: 231, distance: 367.5
click at [645, 416] on button "Save & Close" at bounding box center [649, 414] width 105 height 32
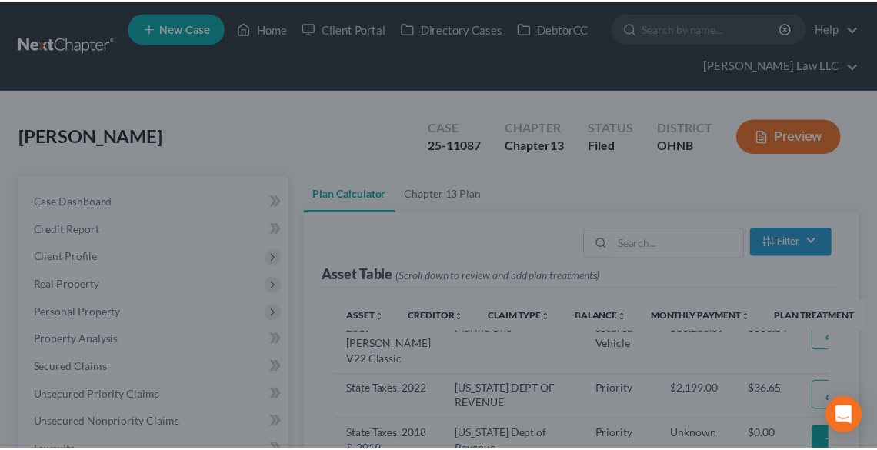
scroll to position [0, 0]
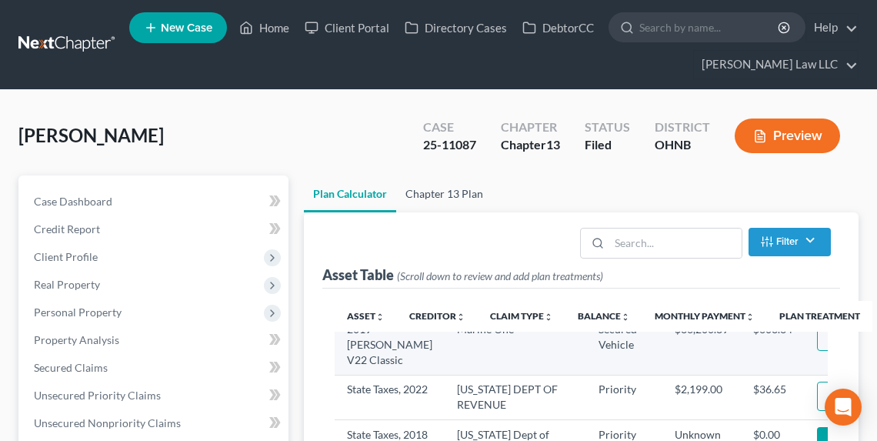
drag, startPoint x: 450, startPoint y: 191, endPoint x: 585, endPoint y: 332, distance: 195.3
click at [450, 191] on link "Chapter 13 Plan" at bounding box center [444, 193] width 96 height 37
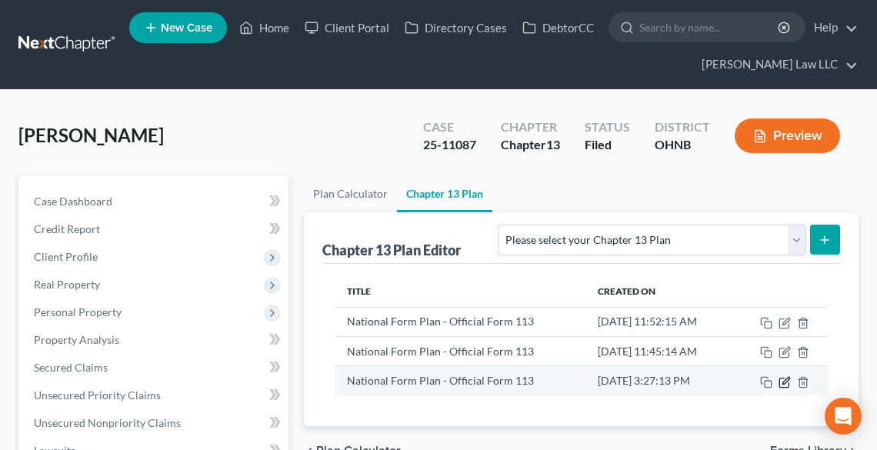
click at [786, 380] on icon "button" at bounding box center [785, 380] width 7 height 7
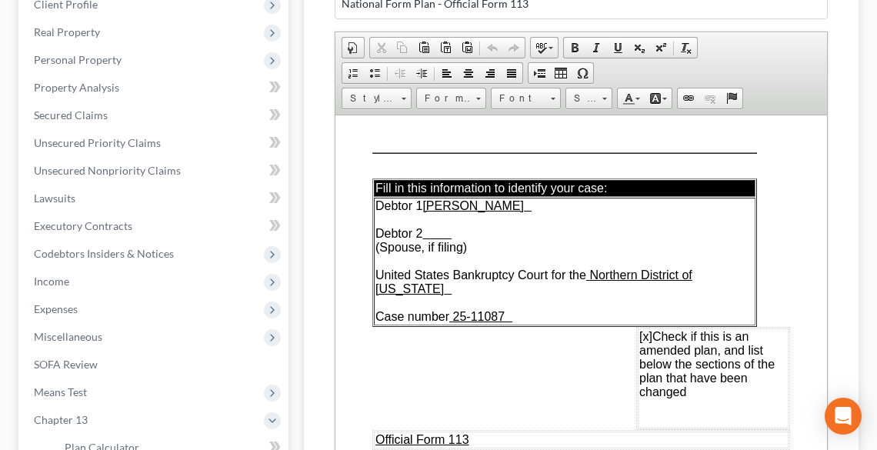
scroll to position [310, 0]
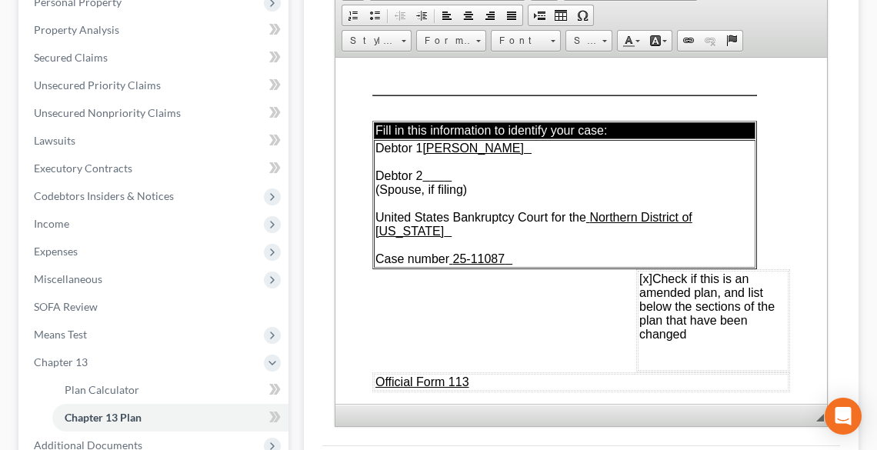
drag, startPoint x: 883, startPoint y: 197, endPoint x: 405, endPoint y: 268, distance: 483.0
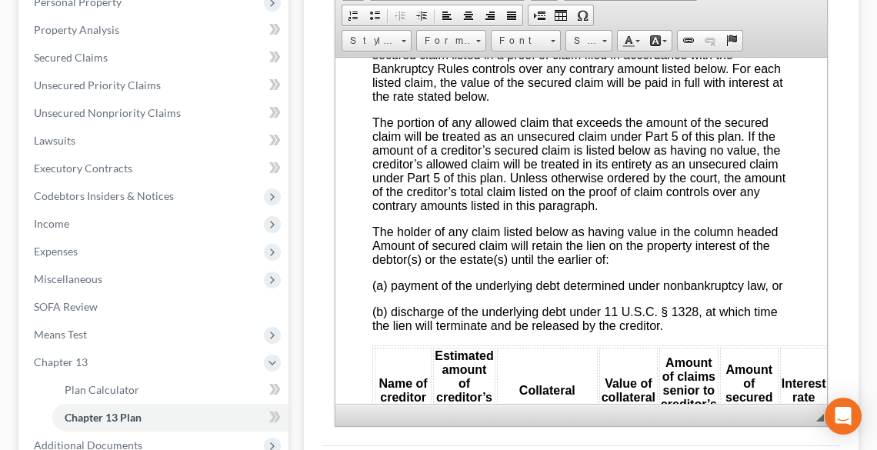
scroll to position [2646, 0]
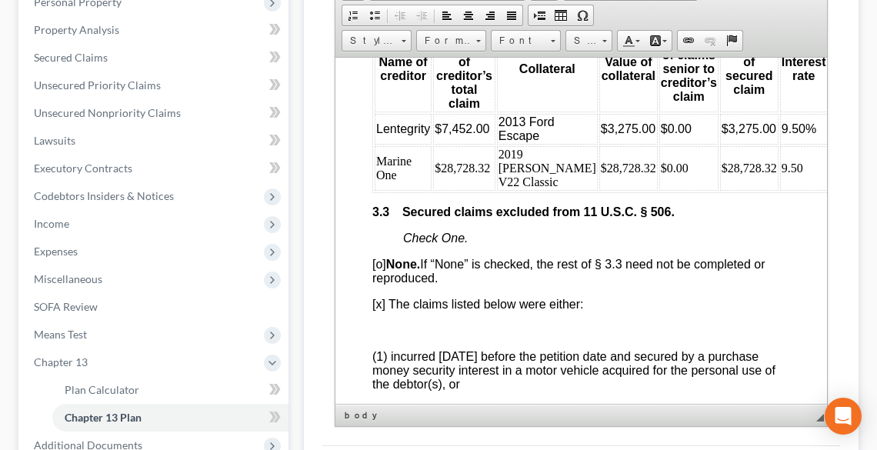
click at [828, 190] on td at bounding box center [855, 167] width 54 height 45
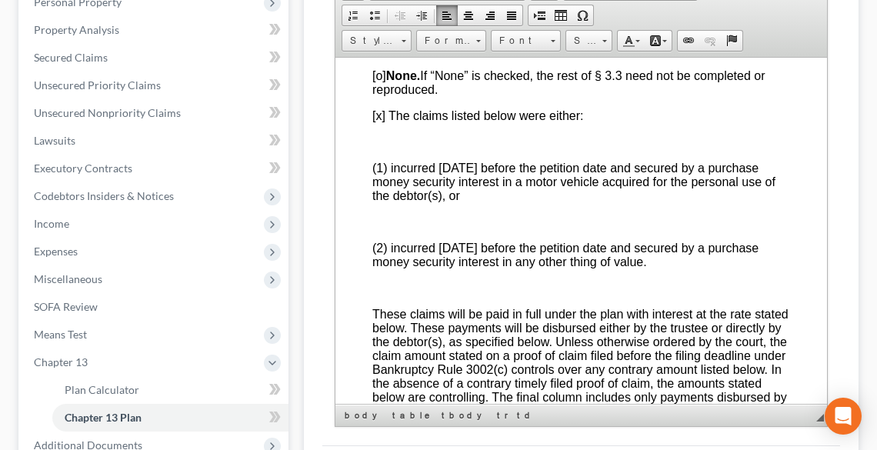
scroll to position [2830, 0]
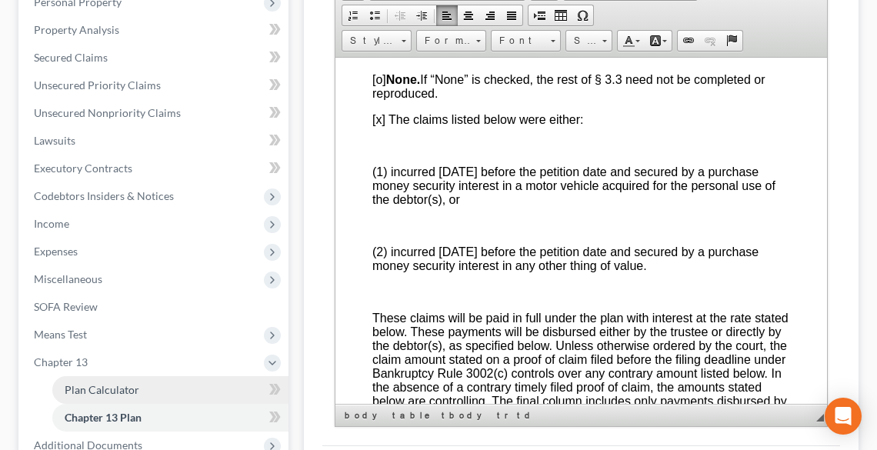
click at [128, 391] on span "Plan Calculator" at bounding box center [102, 389] width 75 height 13
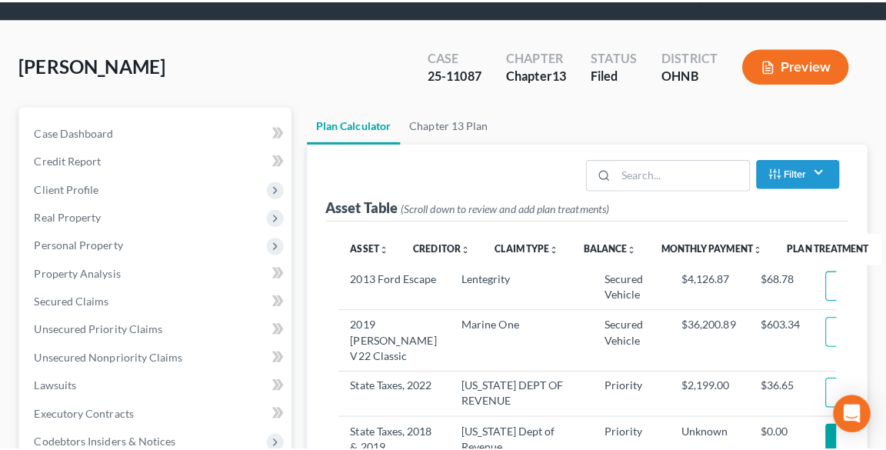
scroll to position [185, 0]
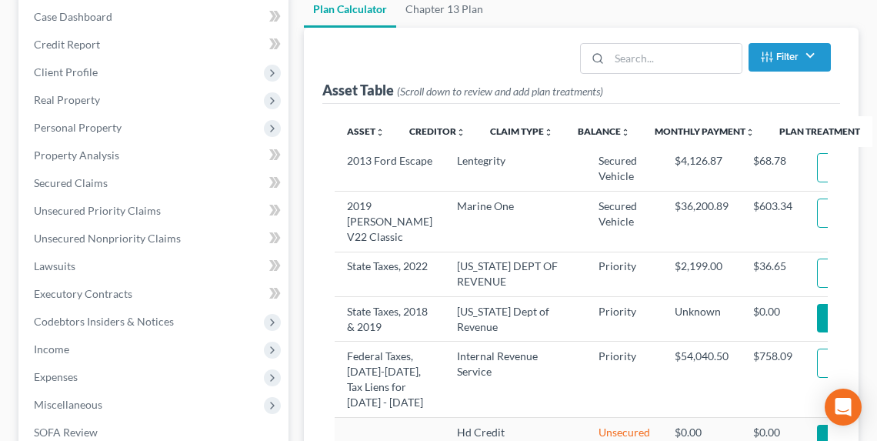
select select "59"
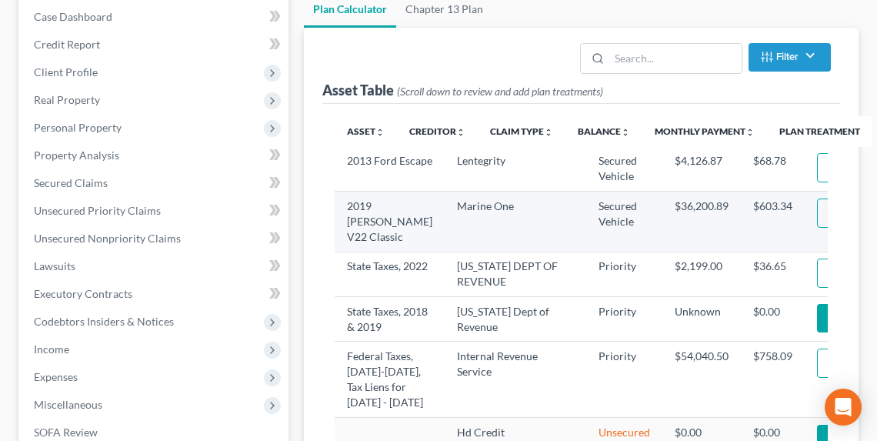
click at [817, 228] on button "Edit Plan Treatment" at bounding box center [880, 212] width 126 height 29
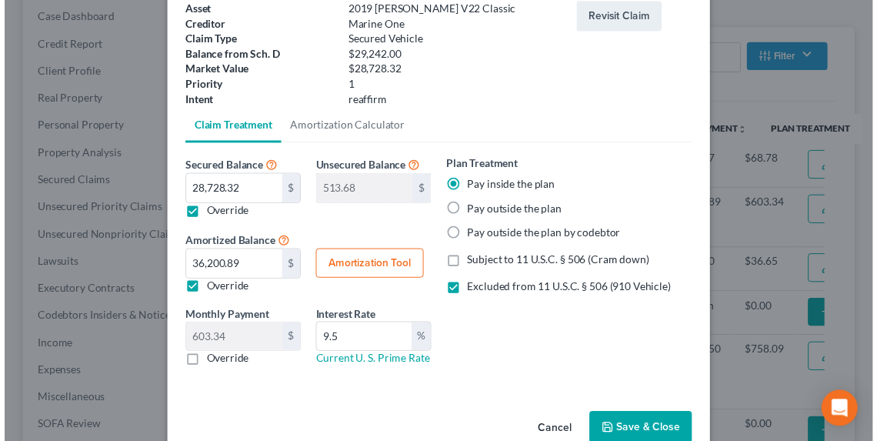
scroll to position [123, 0]
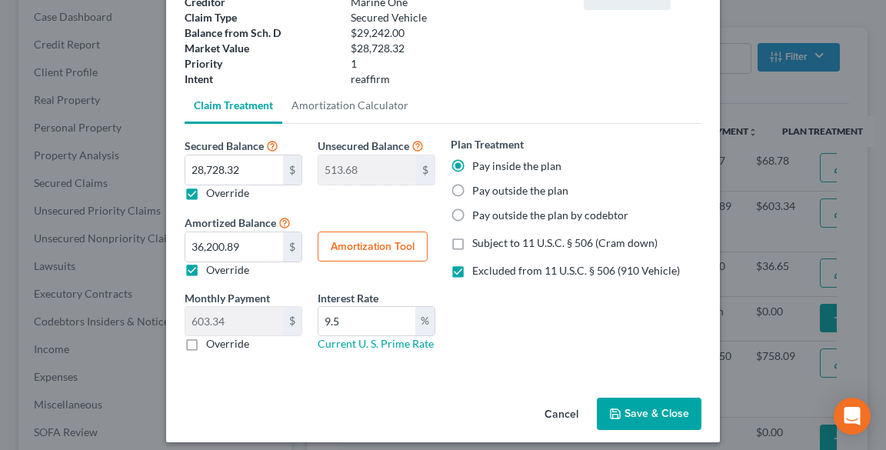
click at [635, 414] on button "Save & Close" at bounding box center [649, 414] width 105 height 32
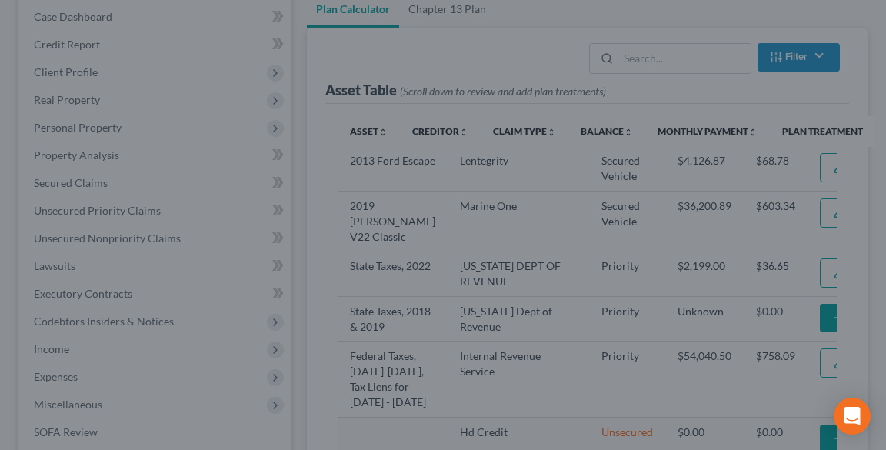
select select "59"
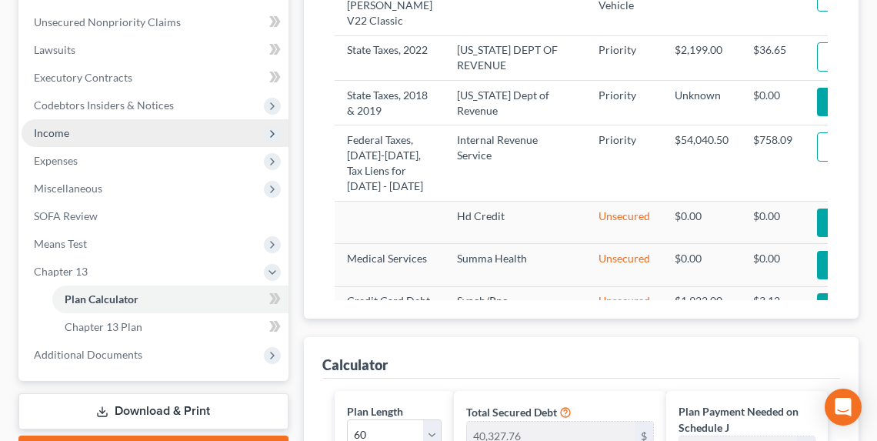
scroll to position [554, 0]
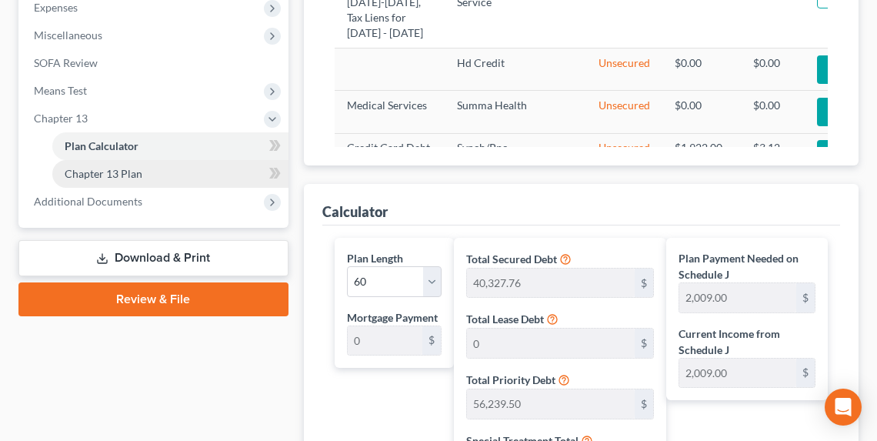
click at [132, 176] on span "Chapter 13 Plan" at bounding box center [104, 173] width 78 height 13
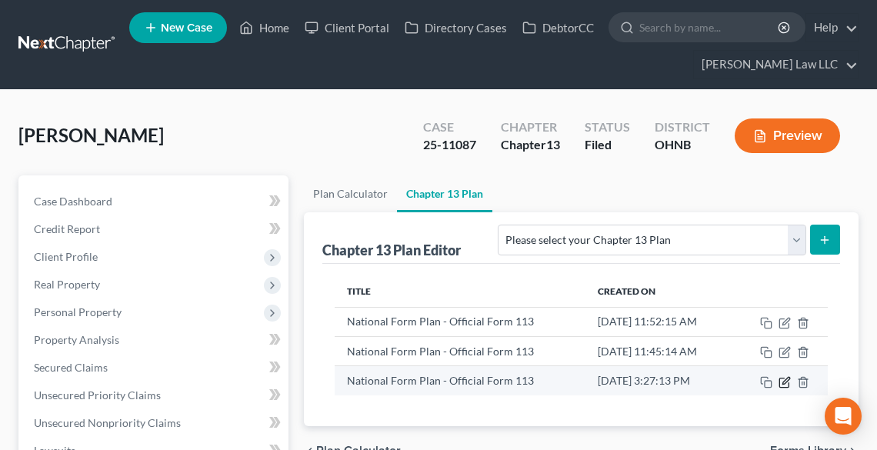
click at [785, 381] on icon "button" at bounding box center [784, 382] width 12 height 12
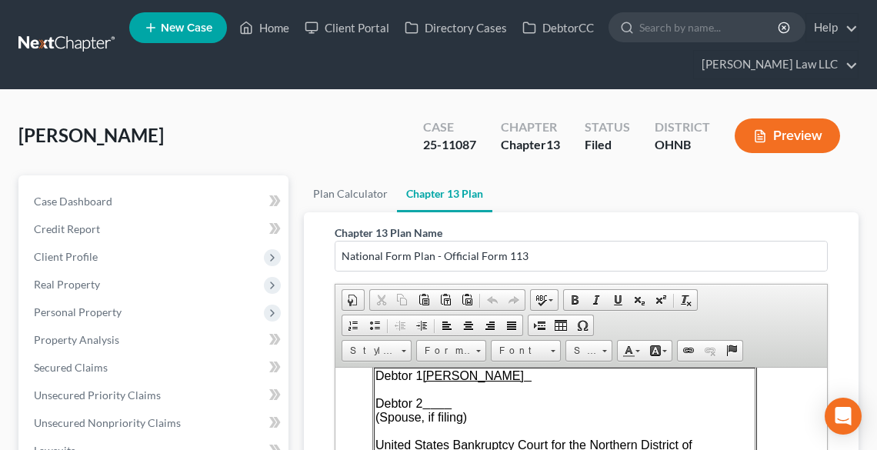
scroll to position [246, 0]
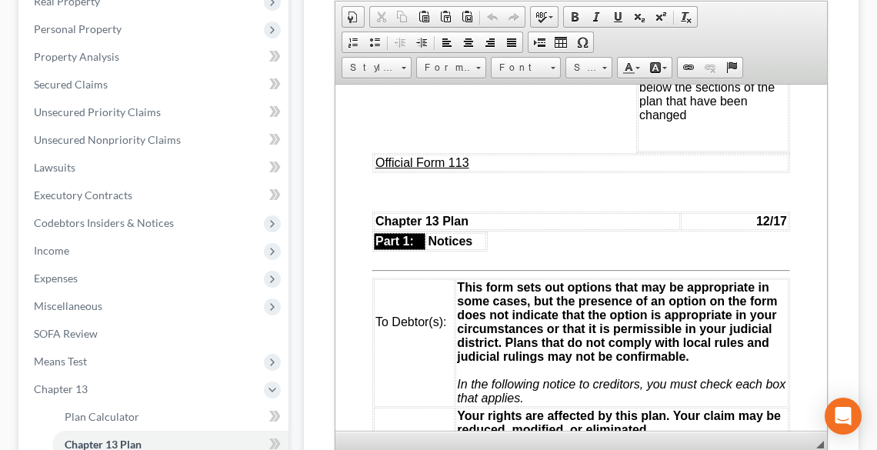
drag, startPoint x: 878, startPoint y: 200, endPoint x: 248, endPoint y: 195, distance: 630.0
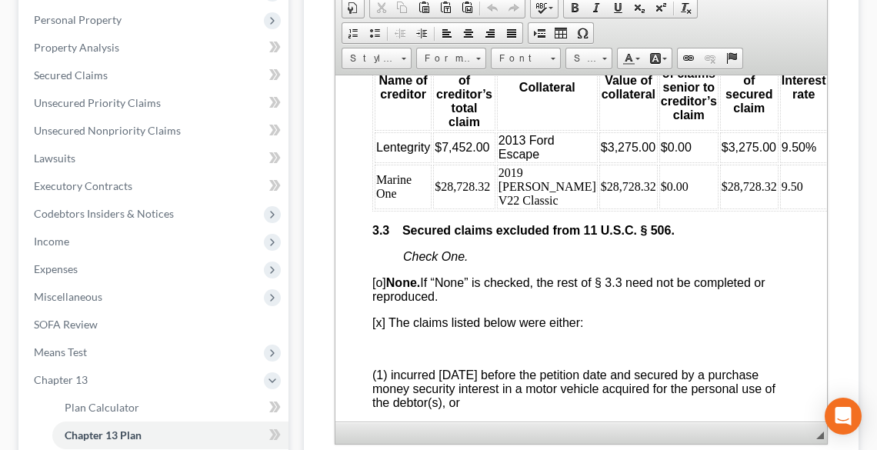
scroll to position [2646, 0]
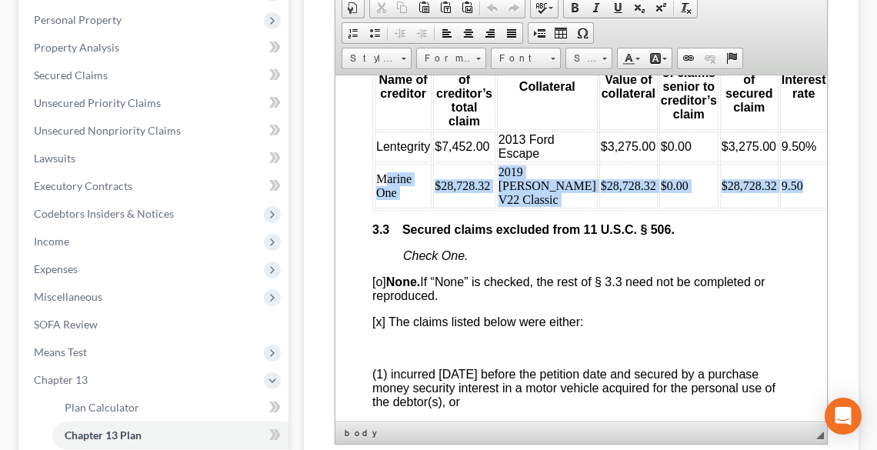
drag, startPoint x: 385, startPoint y: 223, endPoint x: 773, endPoint y: 235, distance: 388.6
click at [773, 208] on tr "Marine One $28,728.32 2019 Terry V22 Classic $28,728.32 $0.00 $28,728.32 9.50" at bounding box center [659, 185] width 571 height 45
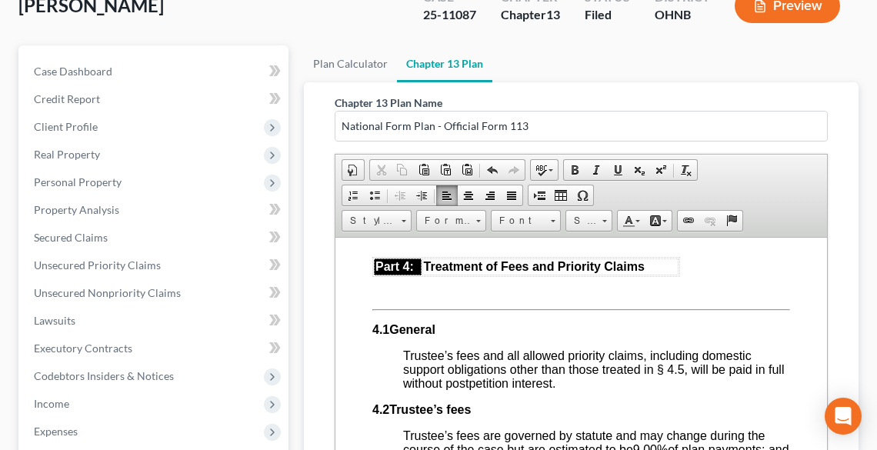
scroll to position [3815, 0]
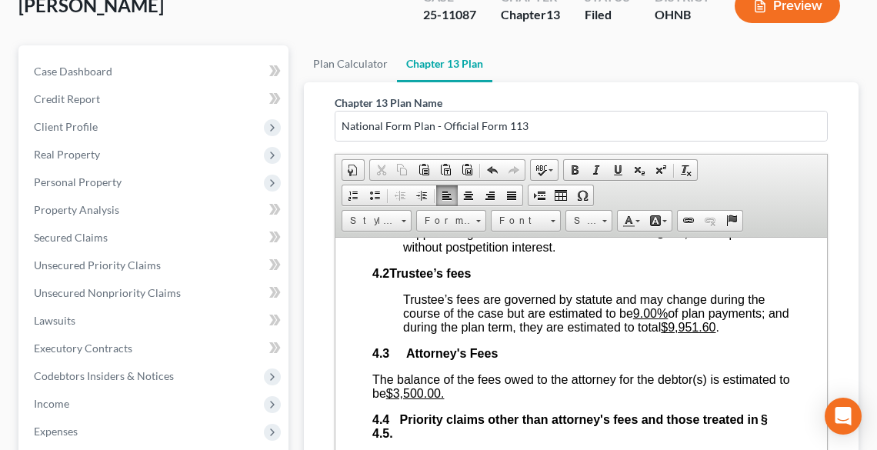
click at [696, 333] on u "$9,951.60" at bounding box center [687, 326] width 55 height 13
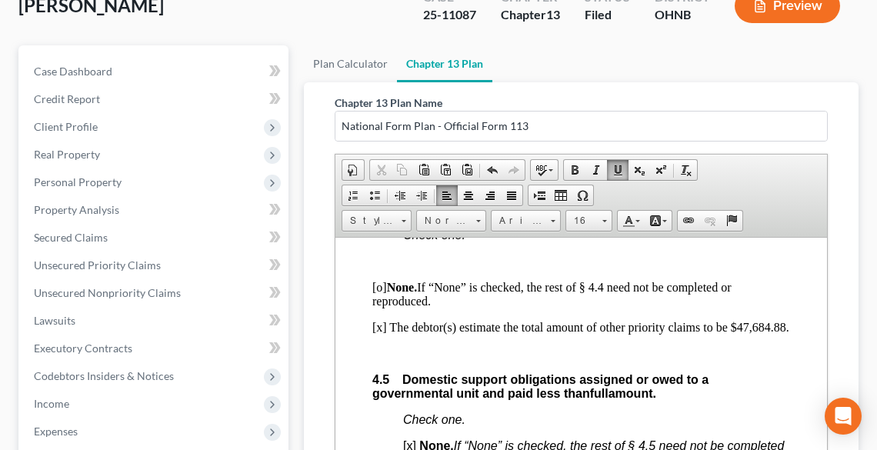
scroll to position [4061, 0]
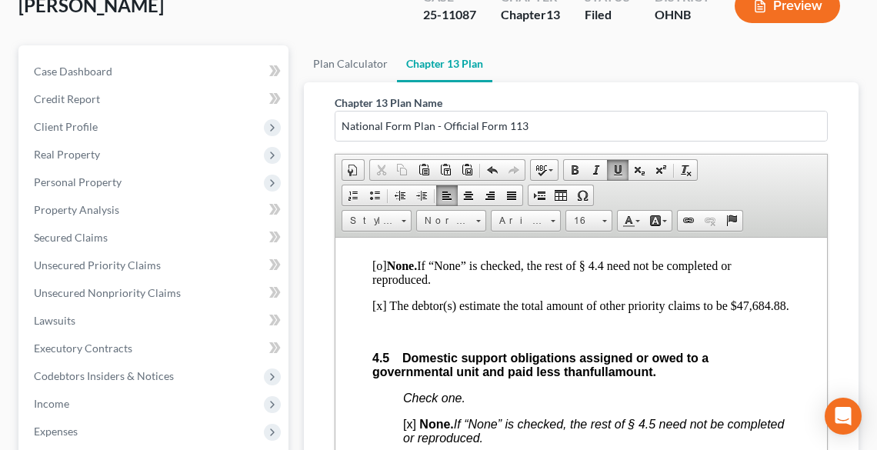
click at [502, 312] on p "[x] The debtor(s) estimate the total amount of other priority claims to be $47,…" at bounding box center [580, 305] width 418 height 14
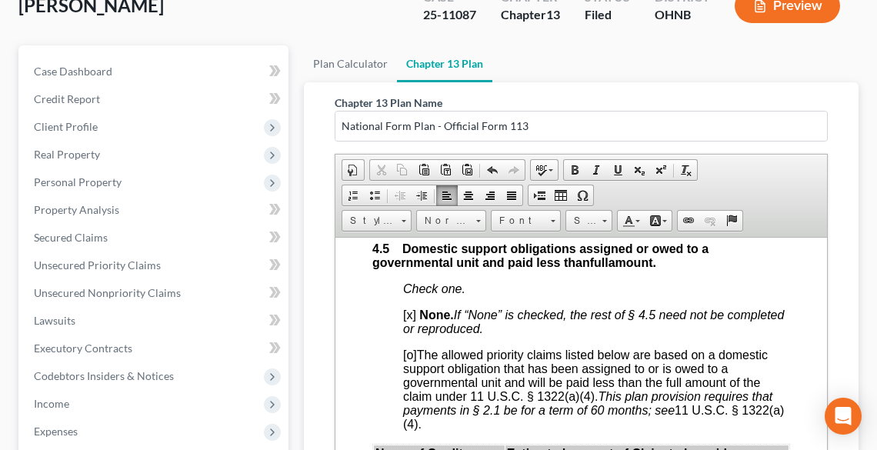
scroll to position [4123, 0]
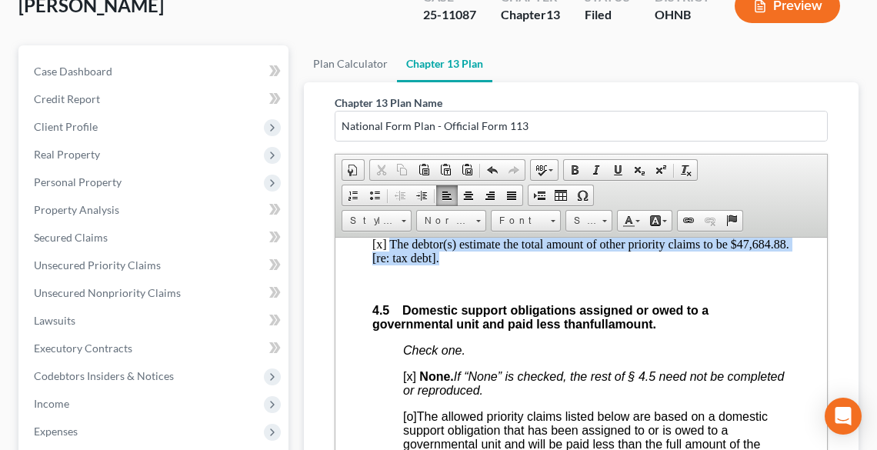
drag, startPoint x: 390, startPoint y: 308, endPoint x: 500, endPoint y: 318, distance: 110.5
click at [500, 265] on p "[x] The debtor(s) estimate the total amount of other priority claims to be $47,…" at bounding box center [580, 251] width 418 height 28
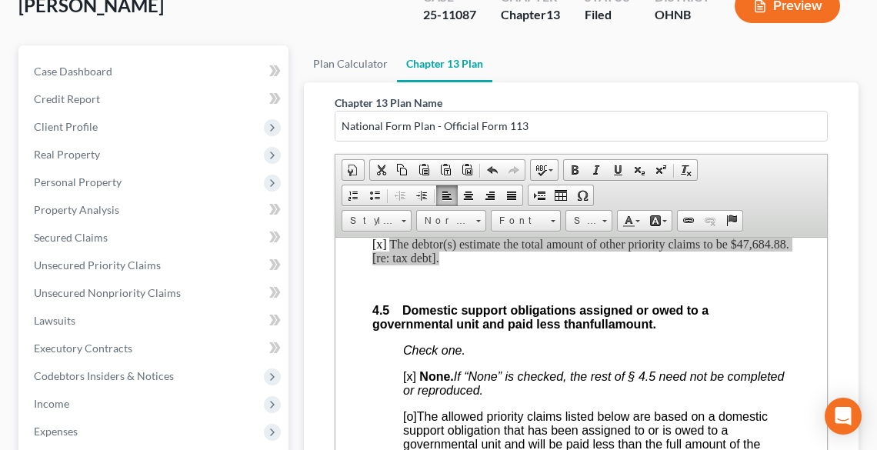
scroll to position [0, 0]
click at [533, 343] on span "Copy" at bounding box center [552, 347] width 82 height 19
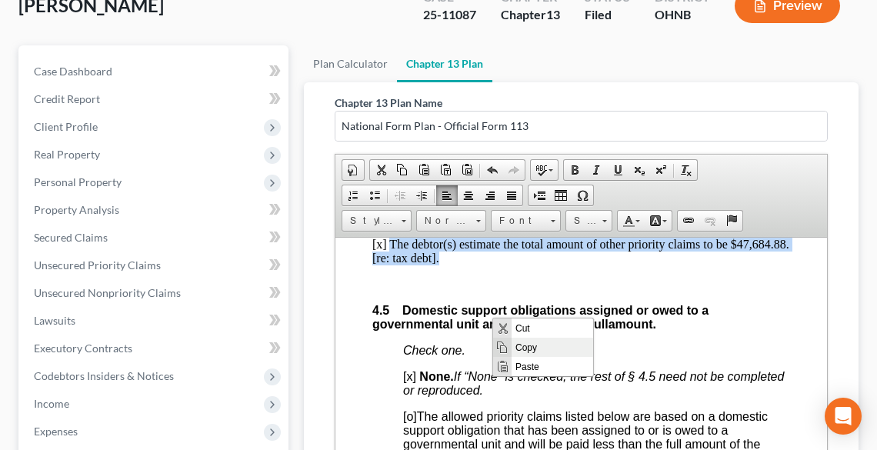
copy p "The debtor(s) estimate the total amount of other priority claims to be $47,684.…"
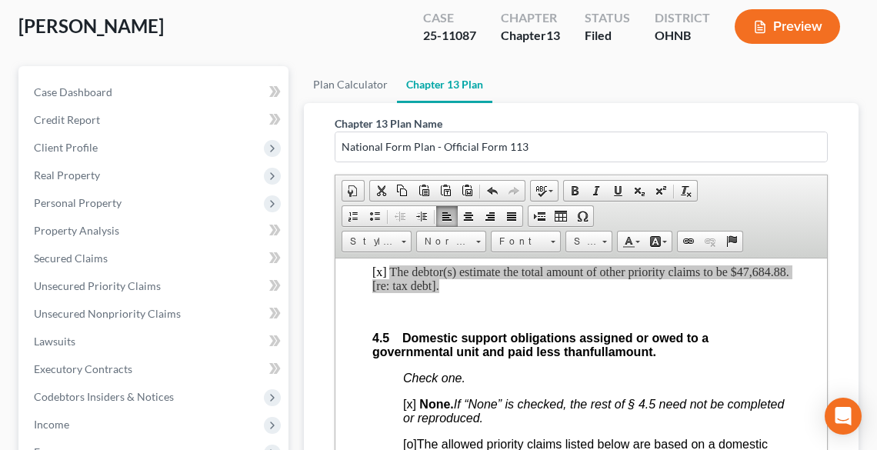
scroll to position [4123, 0]
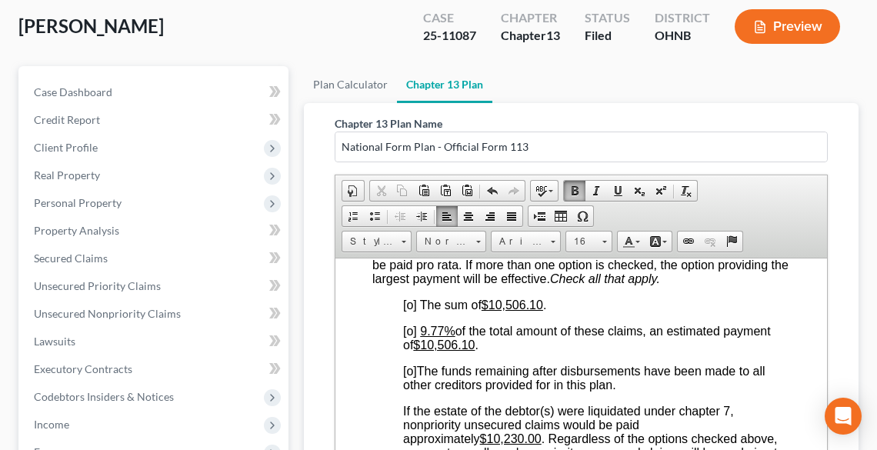
scroll to position [4553, 0]
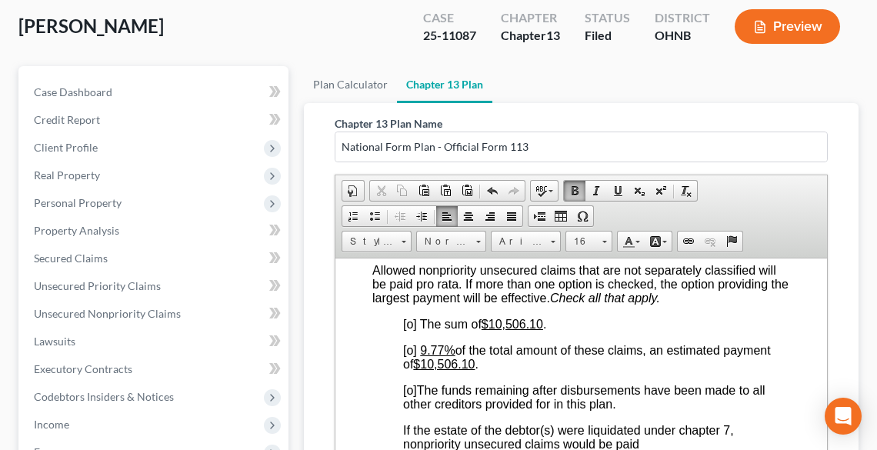
click at [407, 330] on span "[o]" at bounding box center [409, 323] width 14 height 13
click at [408, 356] on span "[o]" at bounding box center [409, 349] width 14 height 13
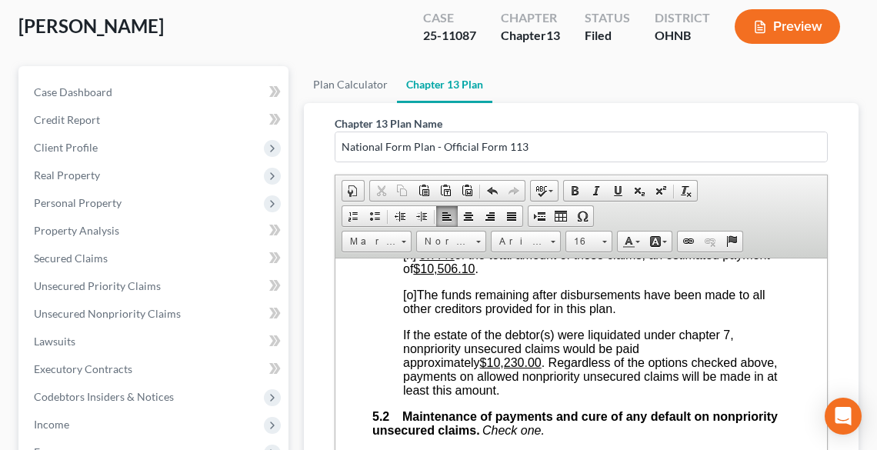
scroll to position [4676, 0]
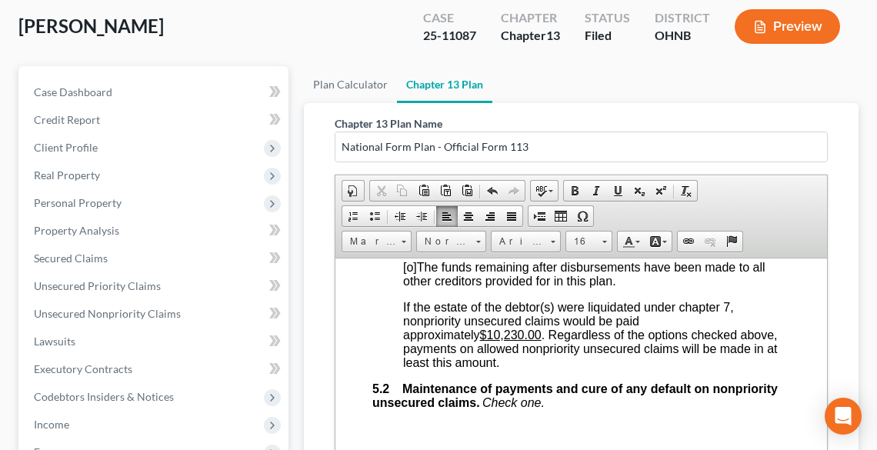
click at [494, 341] on u "$10,230.00" at bounding box center [510, 334] width 62 height 13
click at [490, 341] on u "$N/A" at bounding box center [493, 334] width 28 height 13
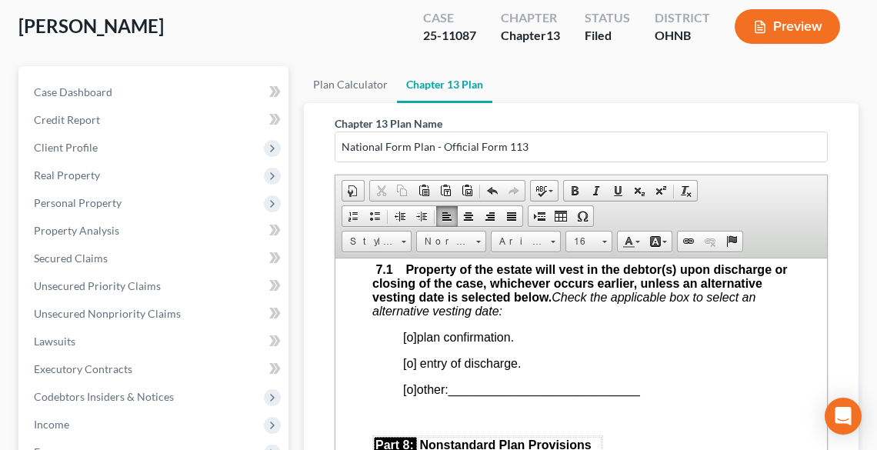
scroll to position [5415, 0]
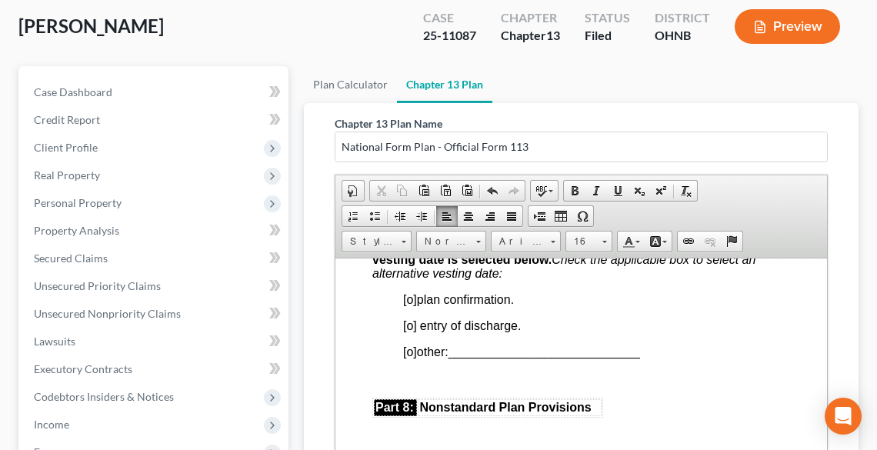
click at [415, 305] on span "[o] plan confirmation." at bounding box center [457, 298] width 111 height 13
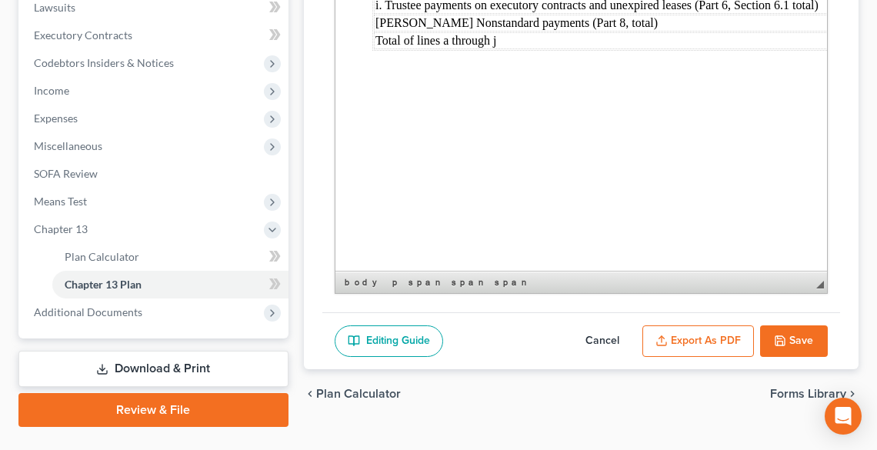
scroll to position [477, 0]
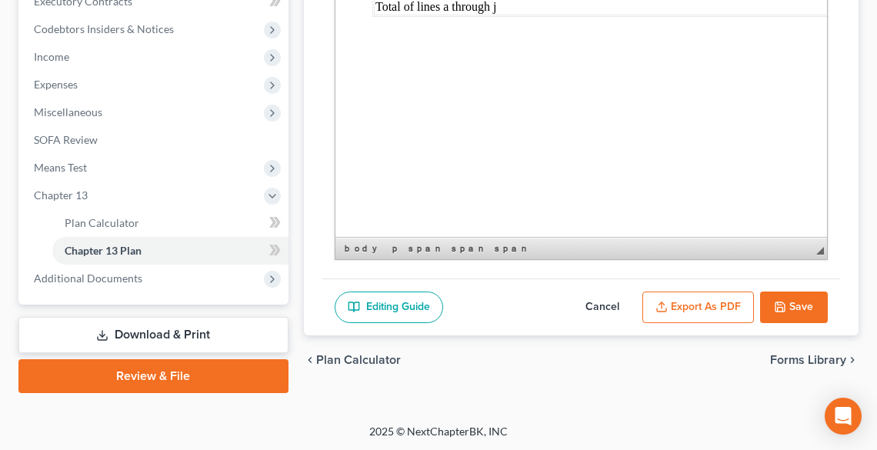
click at [809, 292] on button "Save" at bounding box center [794, 308] width 68 height 32
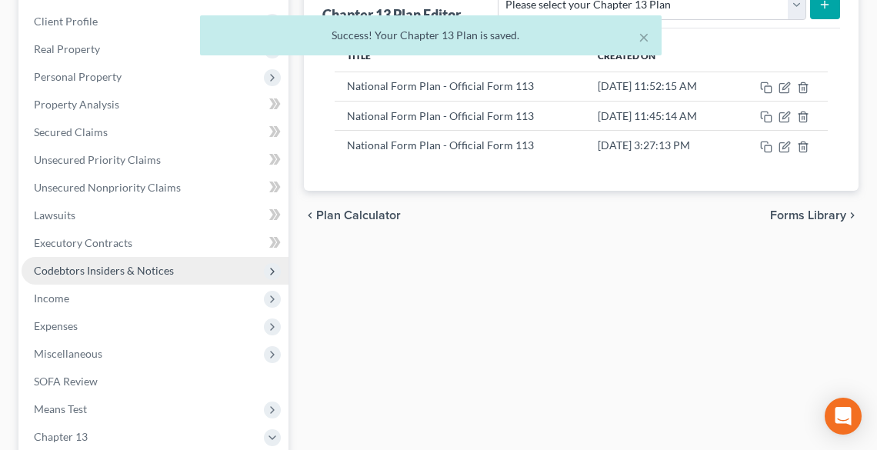
scroll to position [231, 0]
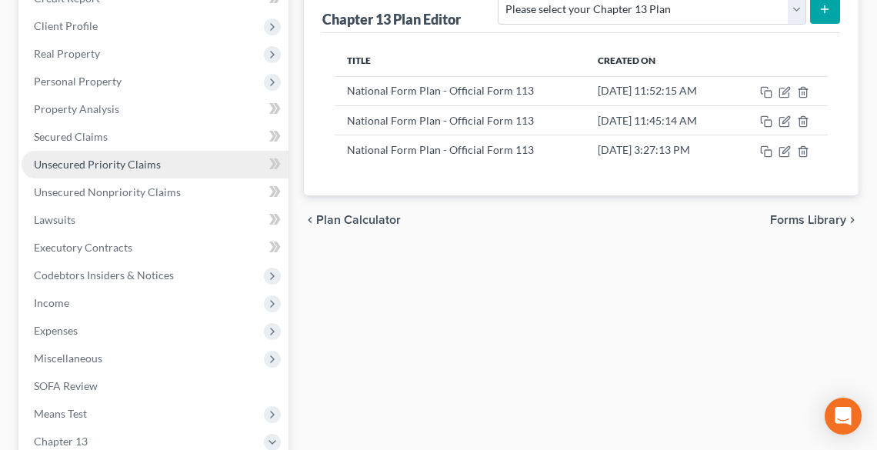
click at [80, 165] on span "Unsecured Priority Claims" at bounding box center [97, 164] width 127 height 13
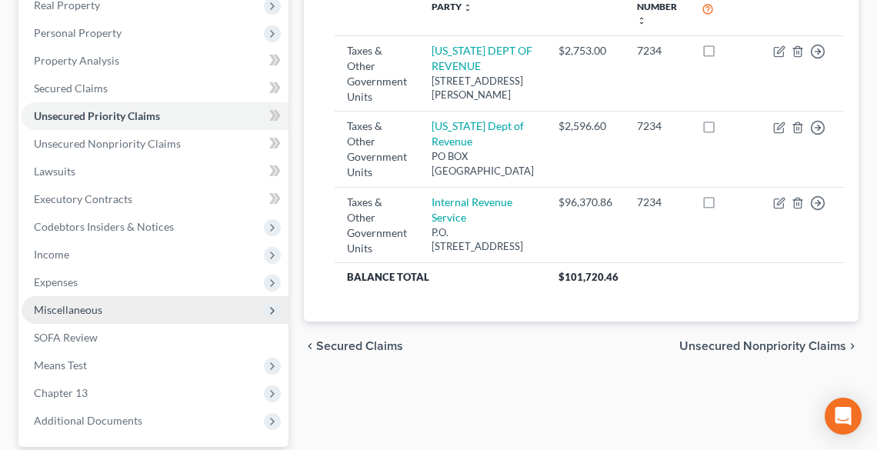
scroll to position [369, 0]
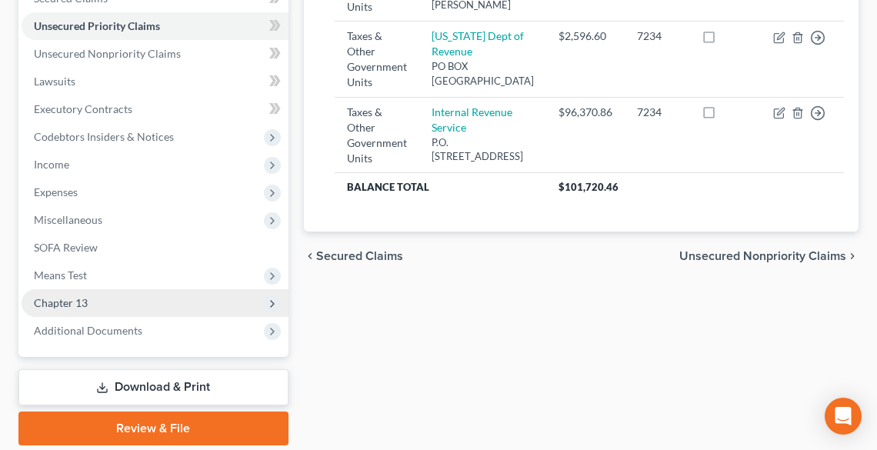
click at [58, 305] on span "Chapter 13" at bounding box center [61, 302] width 54 height 13
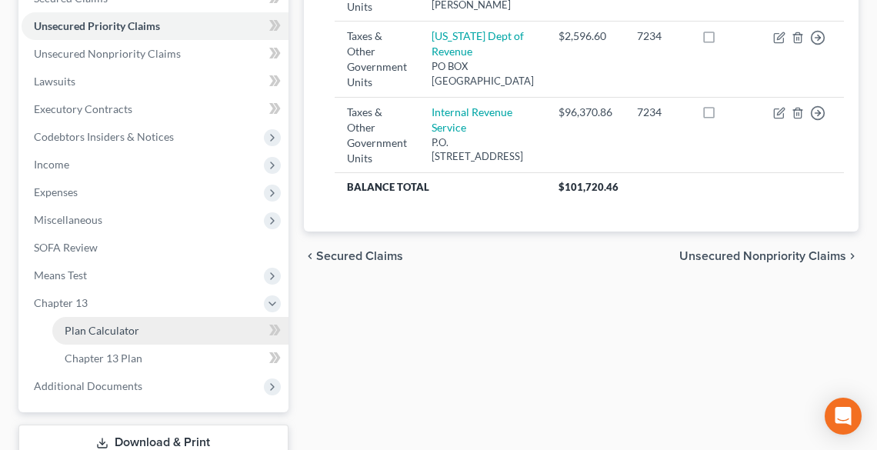
click at [76, 326] on span "Plan Calculator" at bounding box center [102, 330] width 75 height 13
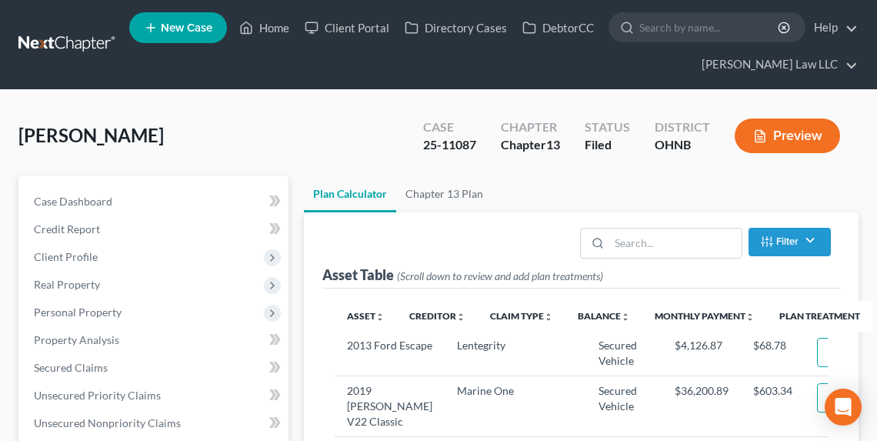
select select "59"
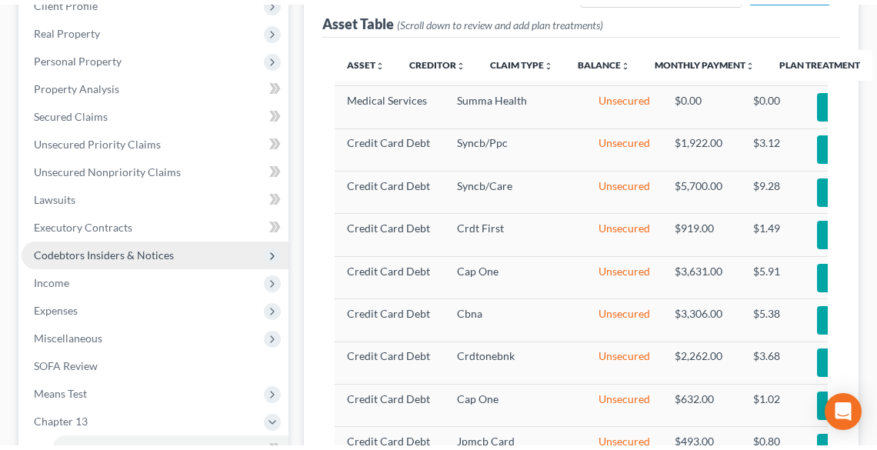
scroll to position [369, 0]
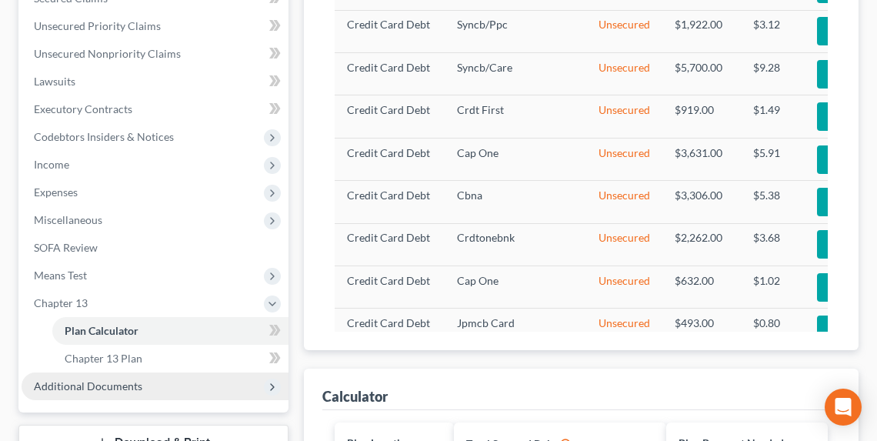
click at [111, 388] on span "Additional Documents" at bounding box center [88, 385] width 108 height 13
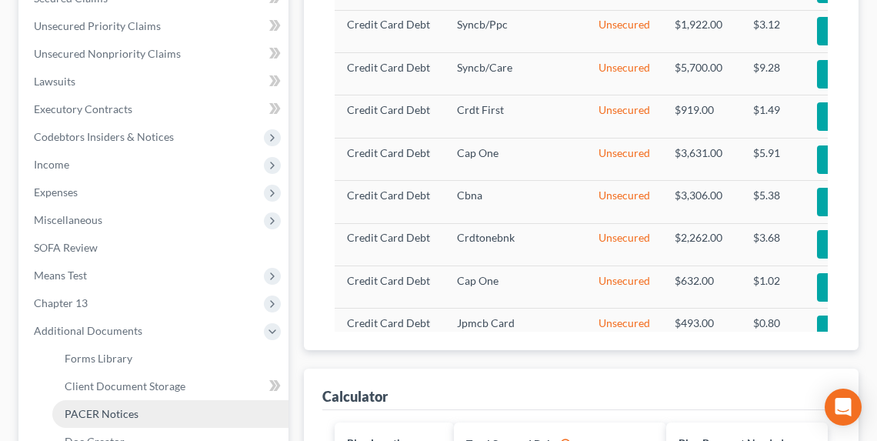
click at [124, 411] on span "PACER Notices" at bounding box center [102, 413] width 74 height 13
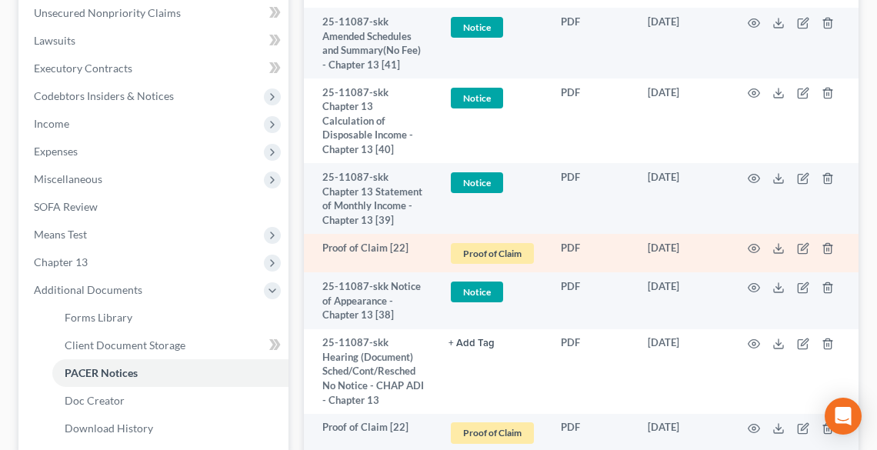
scroll to position [554, 0]
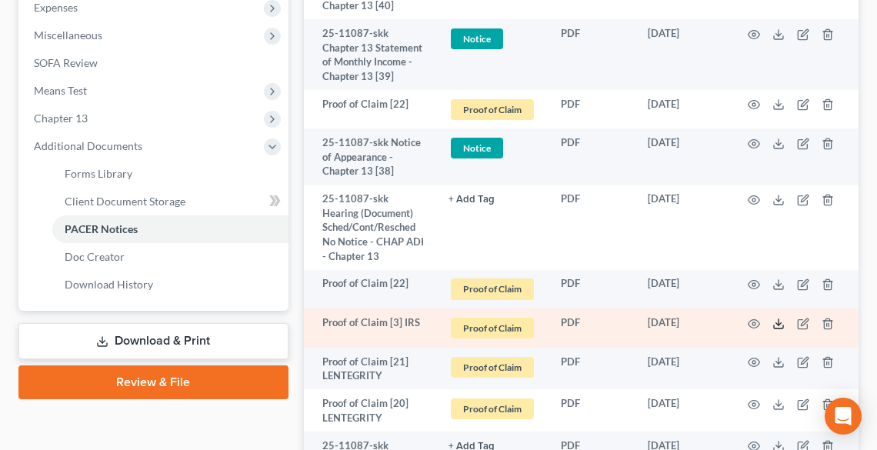
click at [772, 322] on icon at bounding box center [778, 324] width 12 height 12
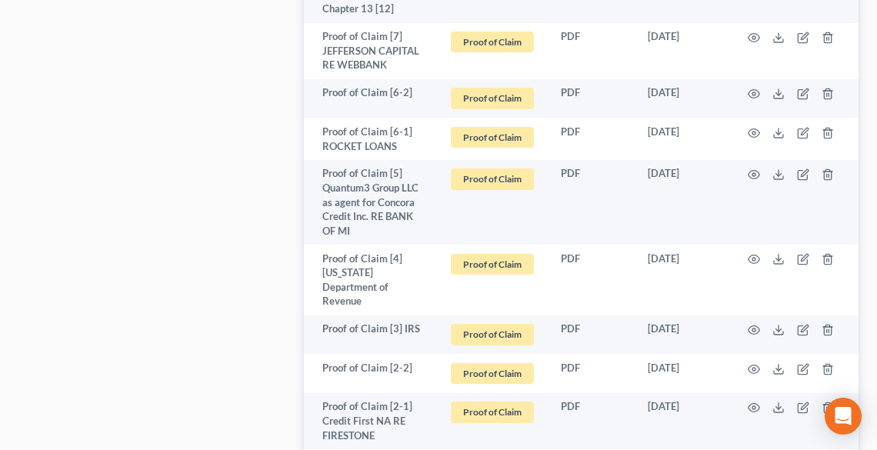
scroll to position [3815, 0]
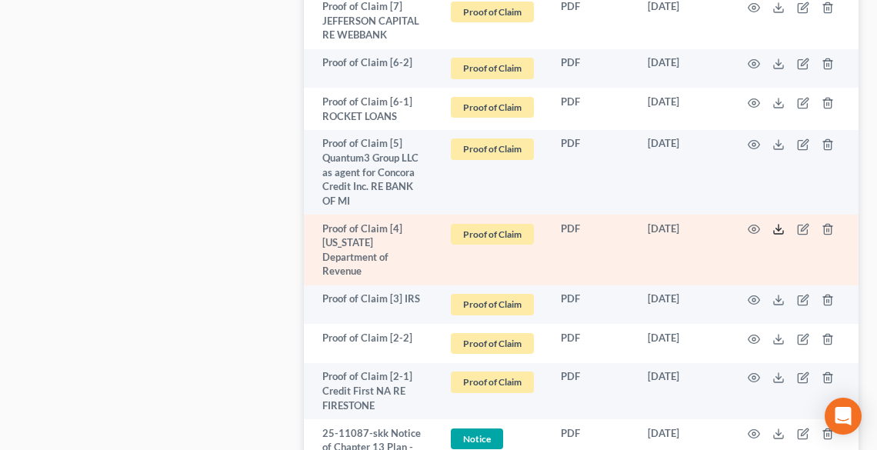
click at [776, 228] on polyline at bounding box center [778, 229] width 5 height 2
click at [775, 223] on icon at bounding box center [778, 229] width 12 height 12
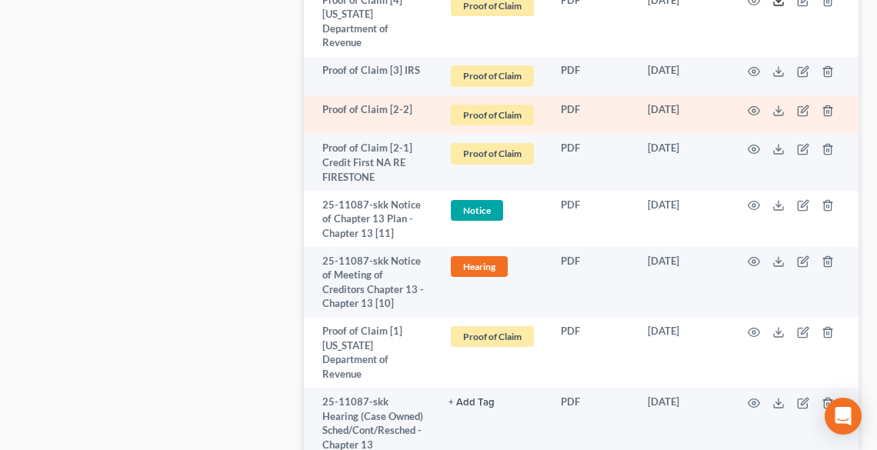
scroll to position [4061, 0]
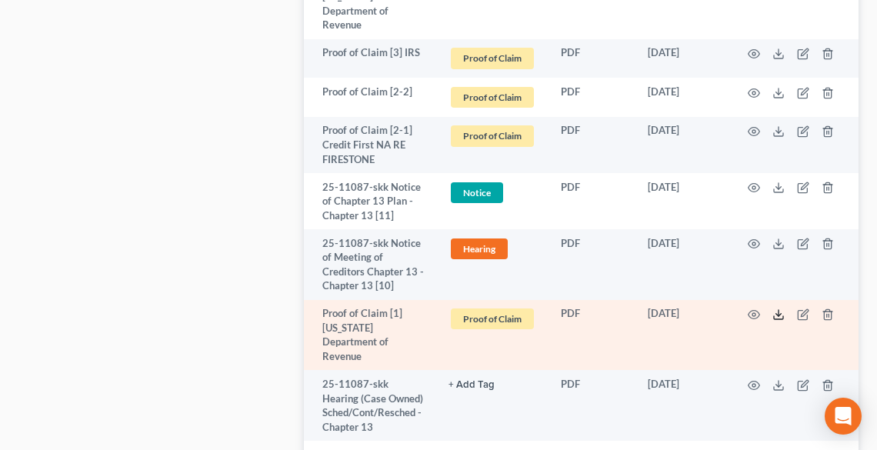
click at [784, 308] on icon at bounding box center [778, 314] width 12 height 12
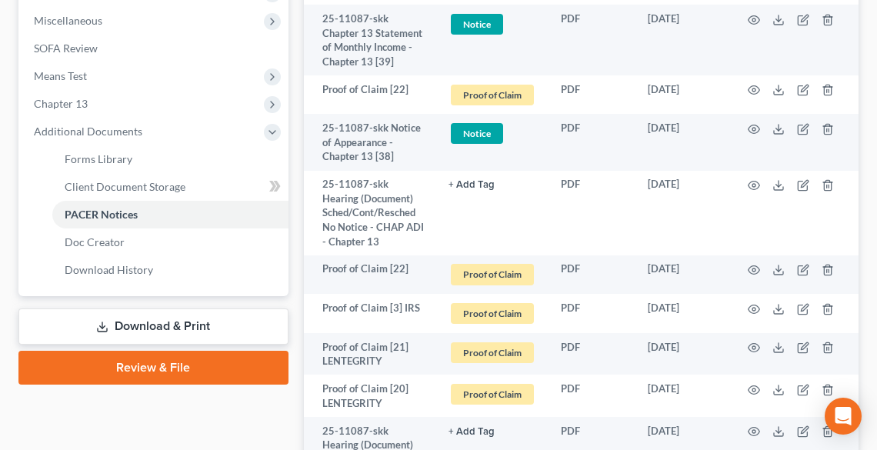
scroll to position [568, 0]
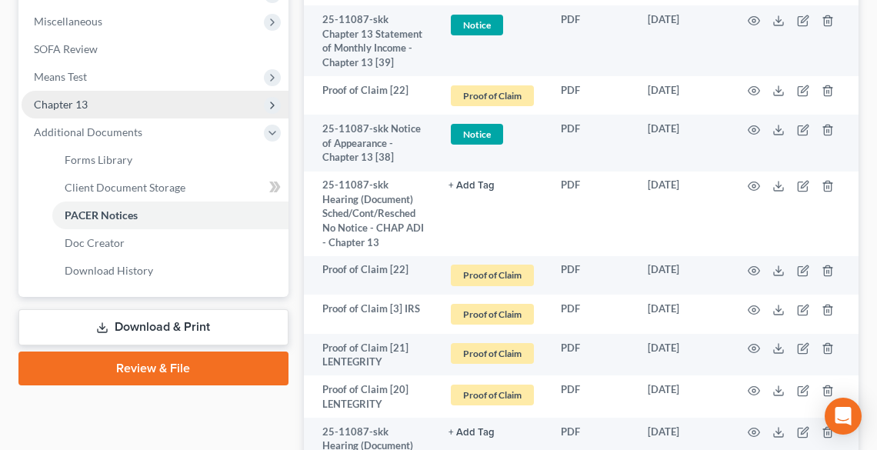
click at [74, 99] on span "Chapter 13" at bounding box center [61, 104] width 54 height 13
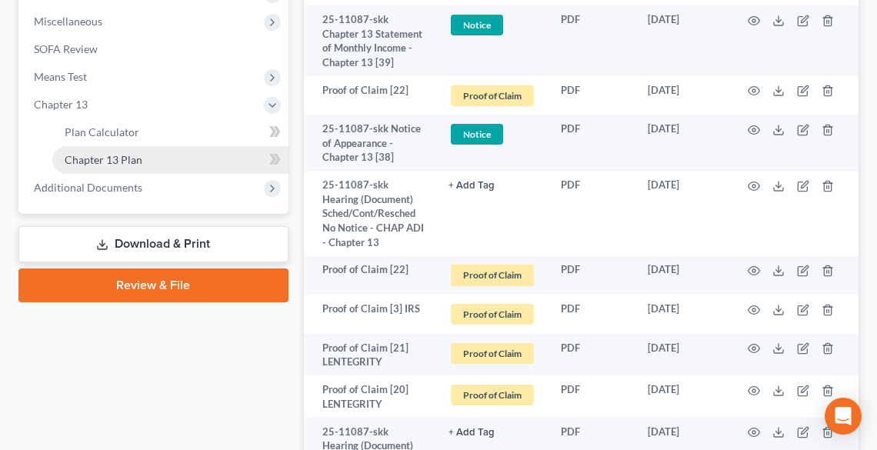
click at [120, 156] on span "Chapter 13 Plan" at bounding box center [104, 159] width 78 height 13
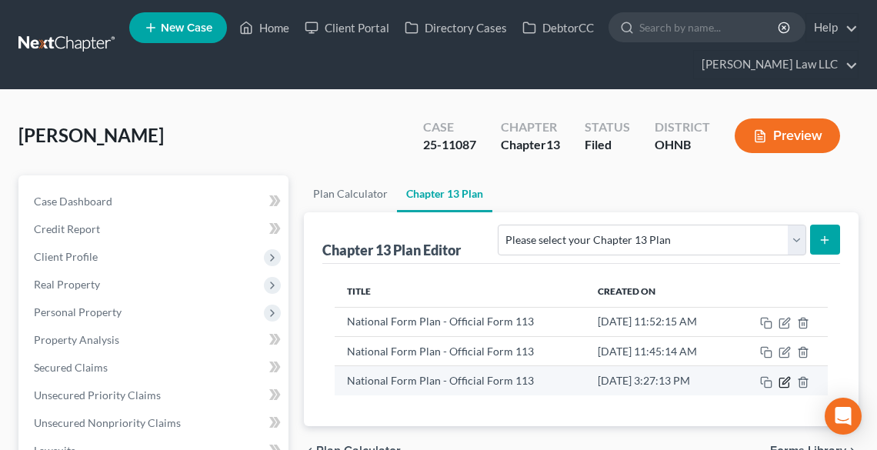
click at [785, 378] on icon "button" at bounding box center [784, 382] width 12 height 12
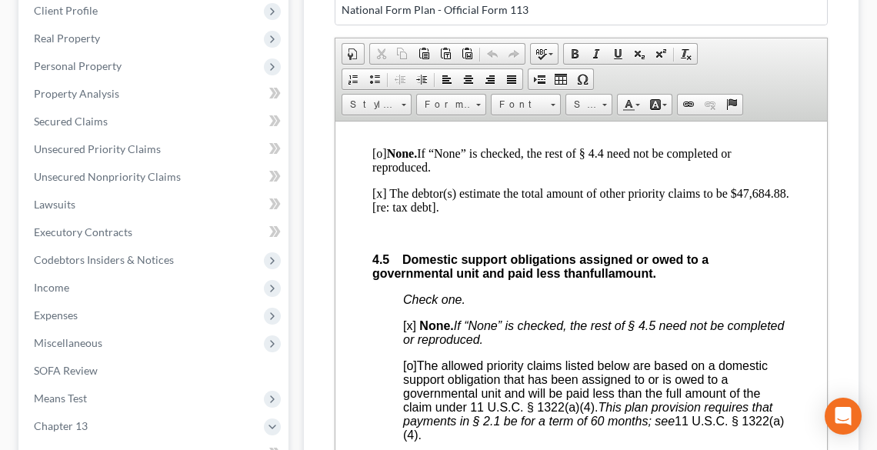
scroll to position [4061, 0]
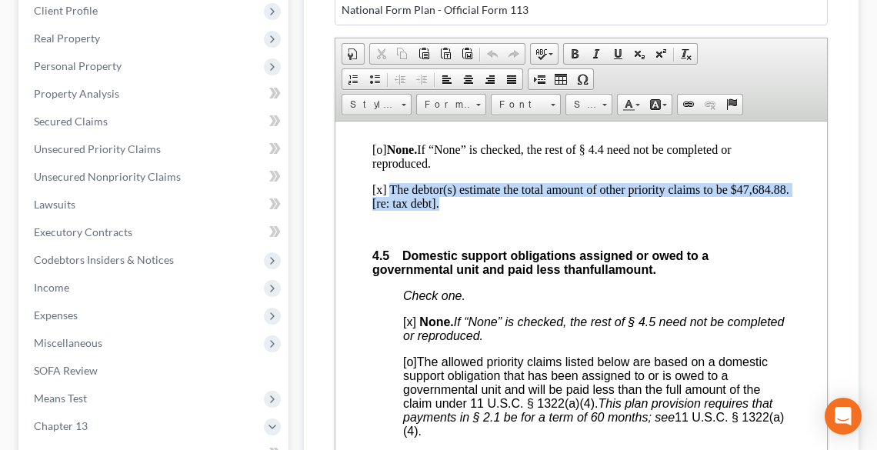
drag, startPoint x: 388, startPoint y: 255, endPoint x: 508, endPoint y: 275, distance: 121.6
click at [508, 210] on p "[x] The debtor(s) estimate the total amount of other priority claims to be $47,…" at bounding box center [580, 196] width 418 height 28
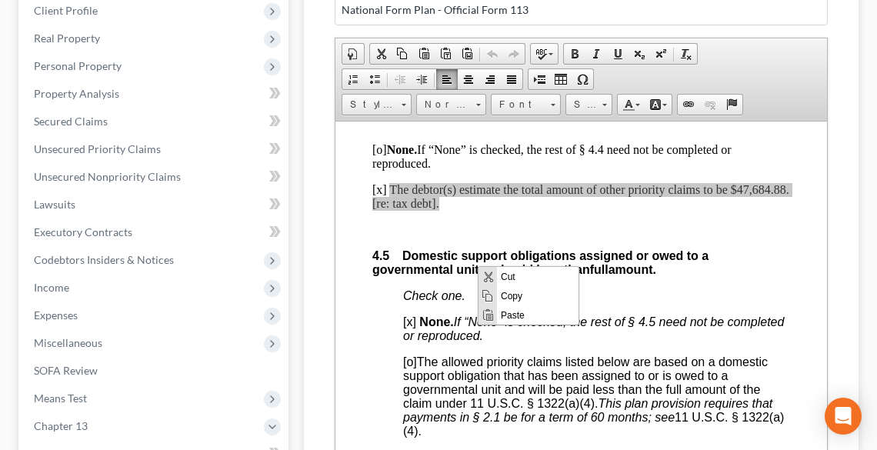
scroll to position [0, 0]
click at [511, 290] on span "Copy" at bounding box center [538, 295] width 82 height 19
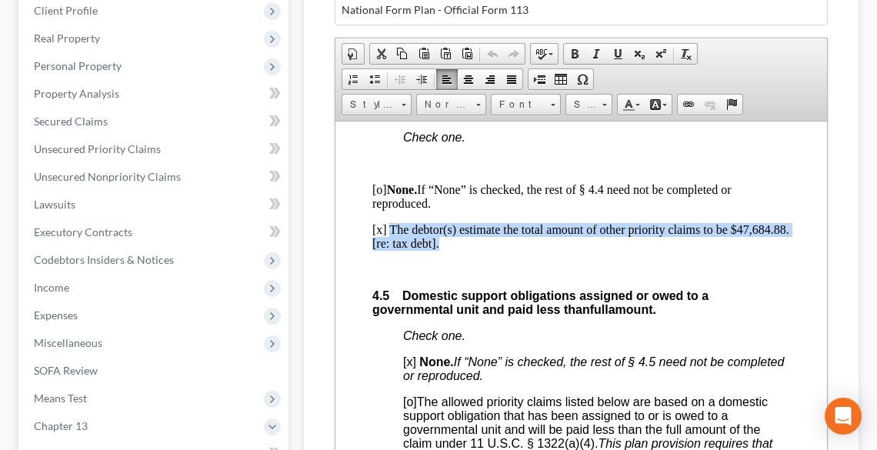
scroll to position [4000, 0]
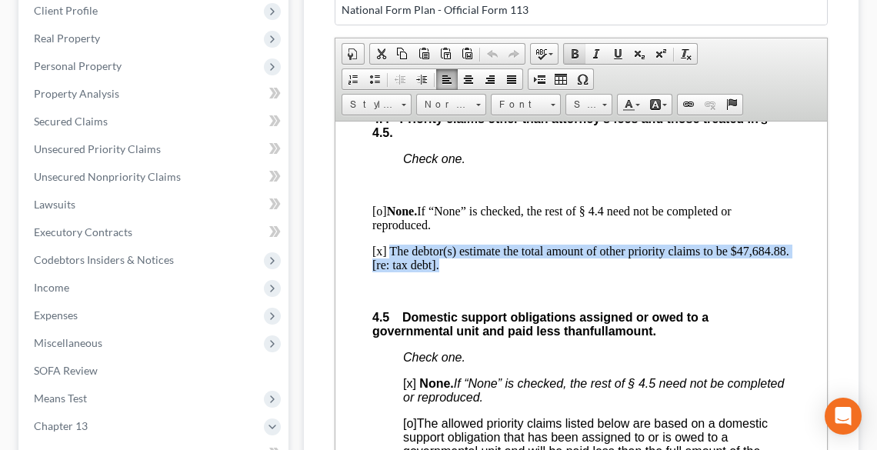
click at [575, 52] on span at bounding box center [574, 54] width 12 height 12
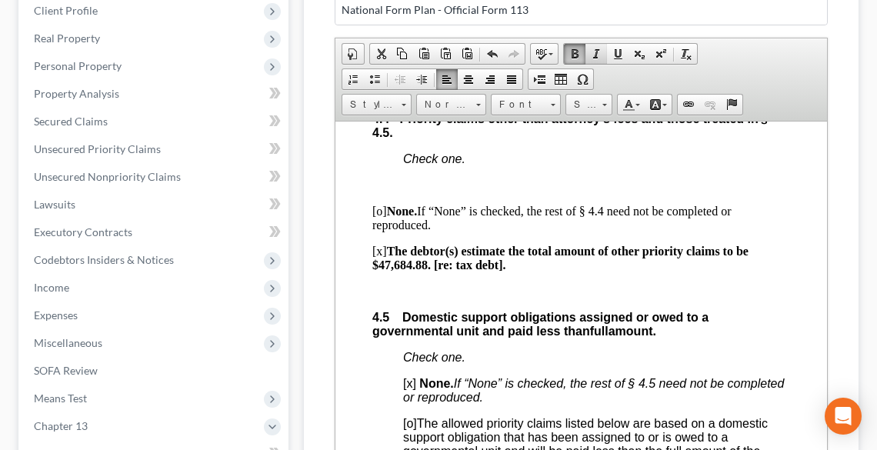
click at [596, 55] on span at bounding box center [596, 54] width 12 height 12
click at [588, 104] on span "Size" at bounding box center [581, 105] width 31 height 20
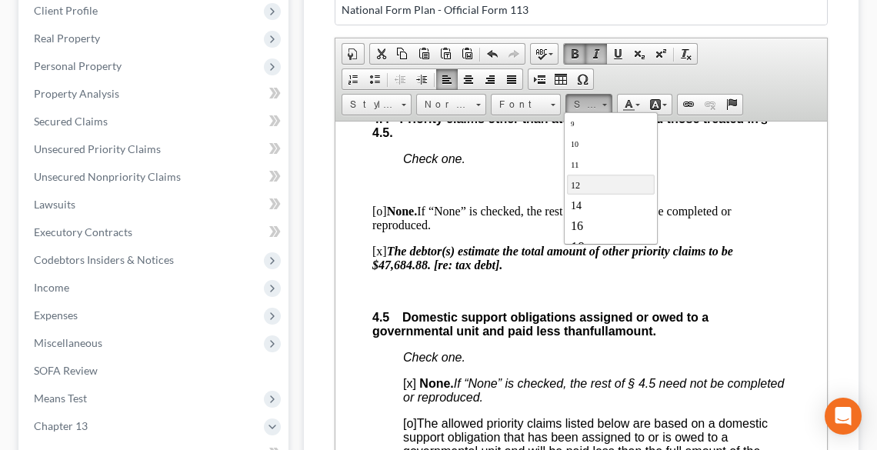
scroll to position [62, 0]
click at [575, 223] on span "18" at bounding box center [578, 225] width 14 height 15
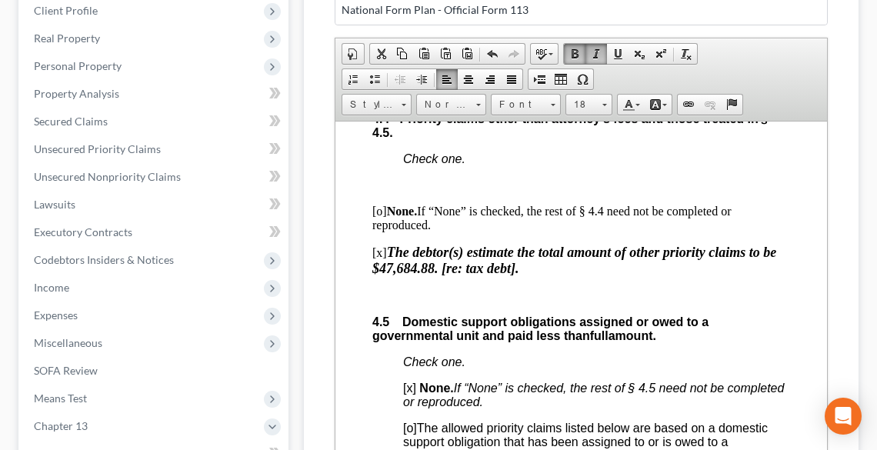
scroll to position [0, 0]
click at [618, 302] on p at bounding box center [580, 295] width 418 height 14
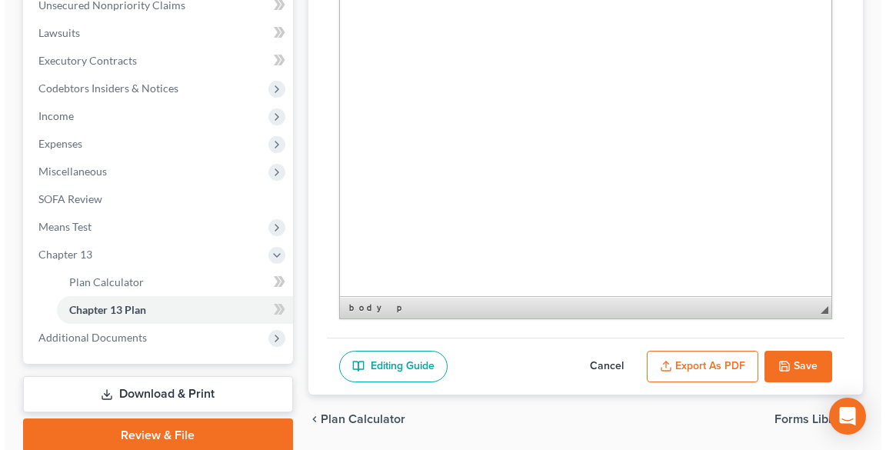
scroll to position [477, 0]
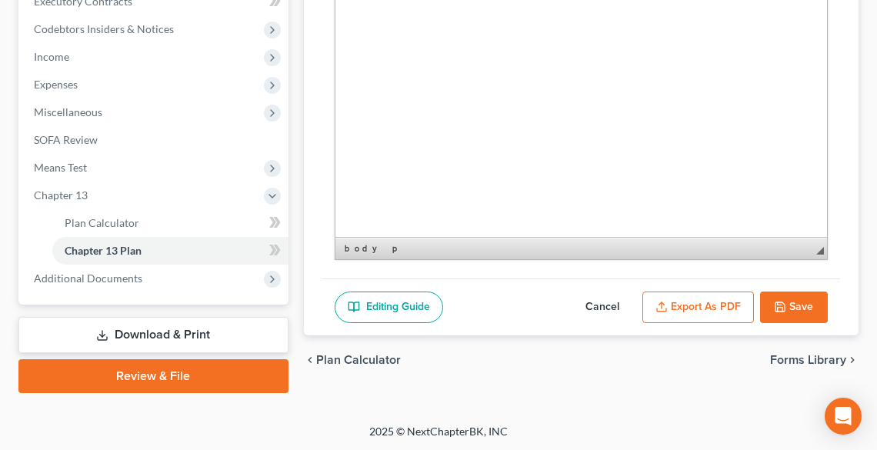
click at [683, 308] on button "Export as PDF" at bounding box center [698, 308] width 112 height 32
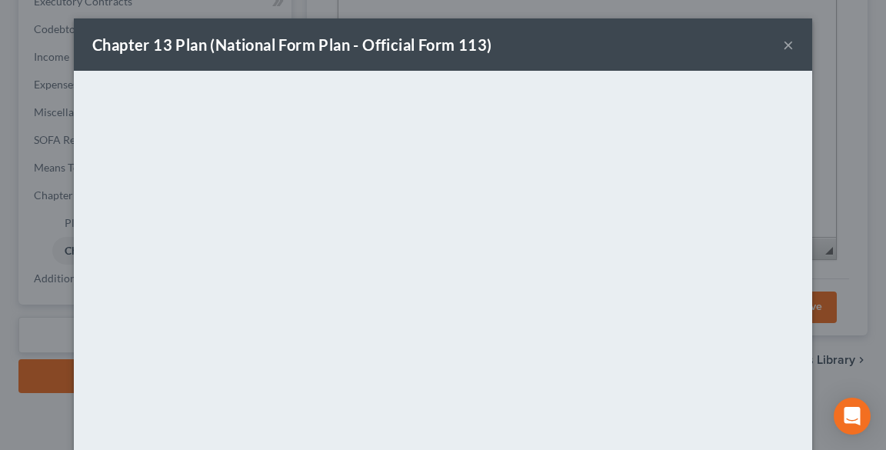
click at [788, 40] on button "×" at bounding box center [788, 44] width 11 height 18
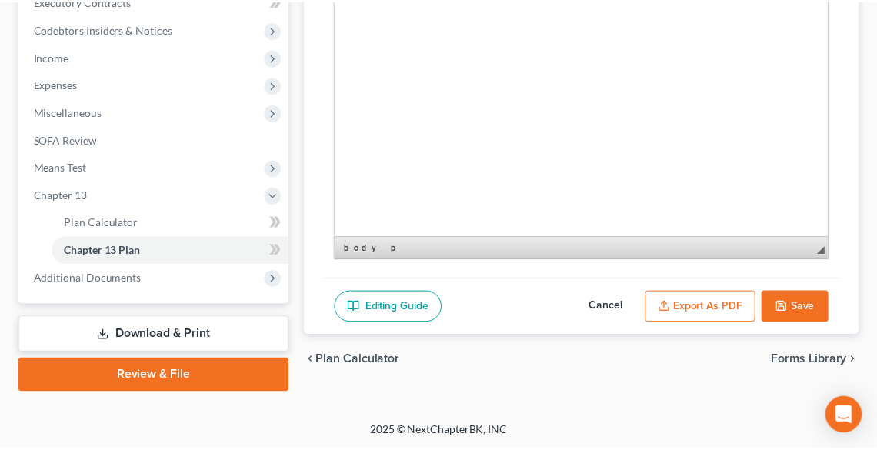
scroll to position [6902, 0]
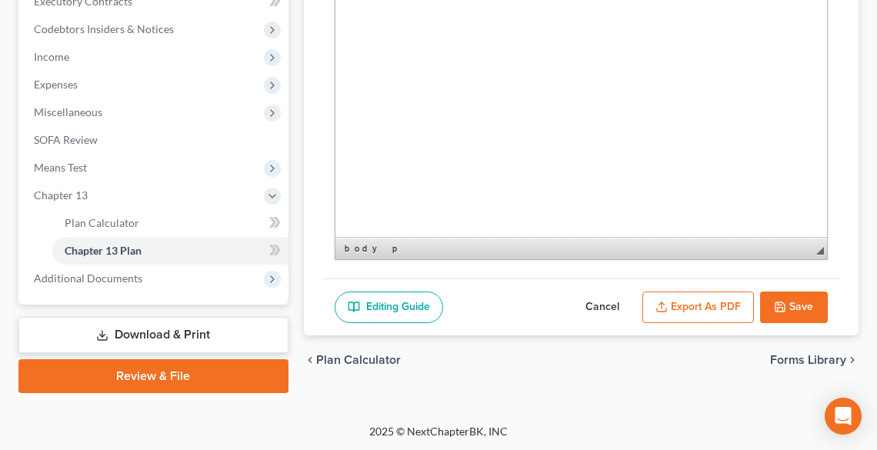
click at [800, 301] on button "Save" at bounding box center [794, 308] width 68 height 32
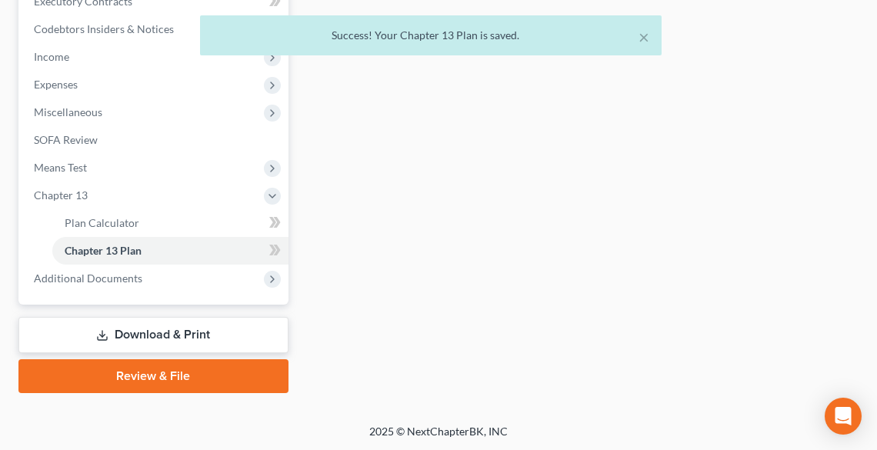
click at [162, 339] on link "Download & Print" at bounding box center [153, 335] width 270 height 36
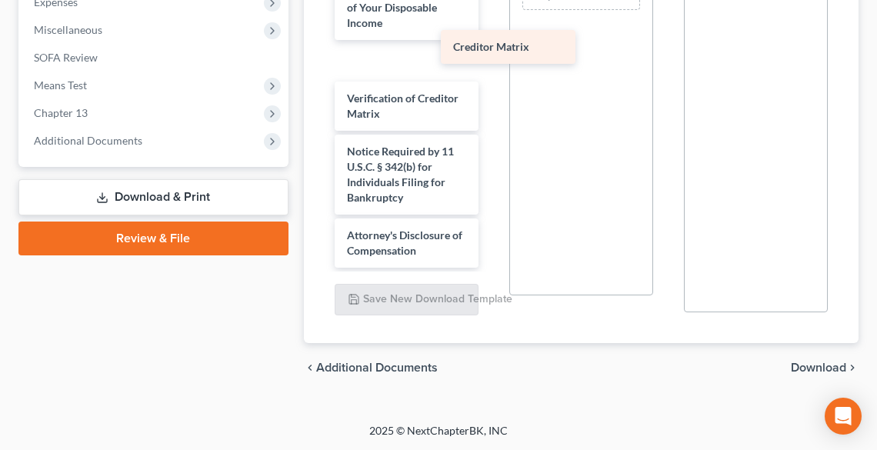
scroll to position [865, 0]
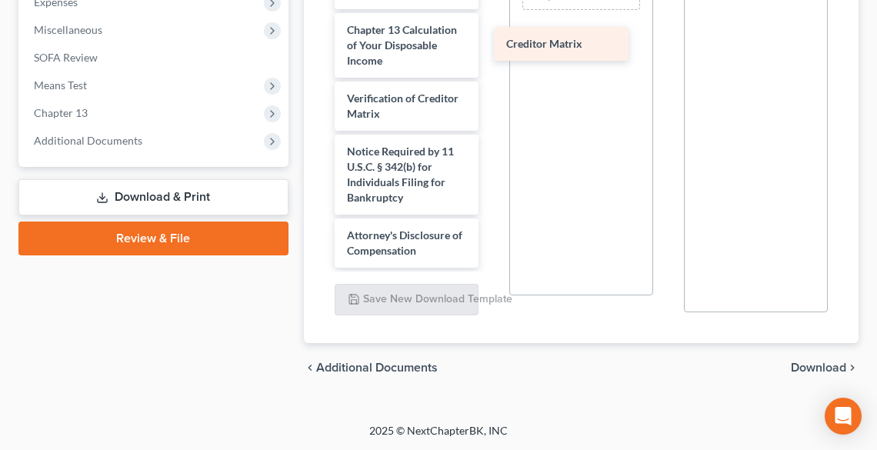
drag, startPoint x: 375, startPoint y: 55, endPoint x: 535, endPoint y: 40, distance: 159.9
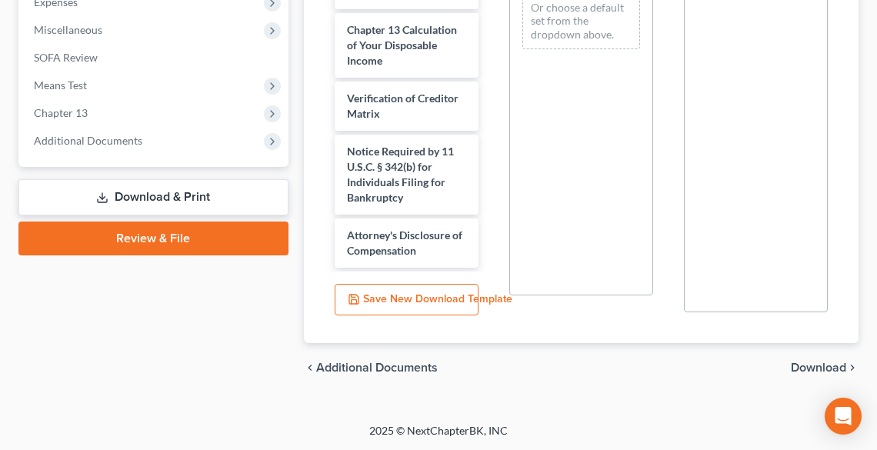
click at [823, 371] on span "Download" at bounding box center [818, 367] width 55 height 12
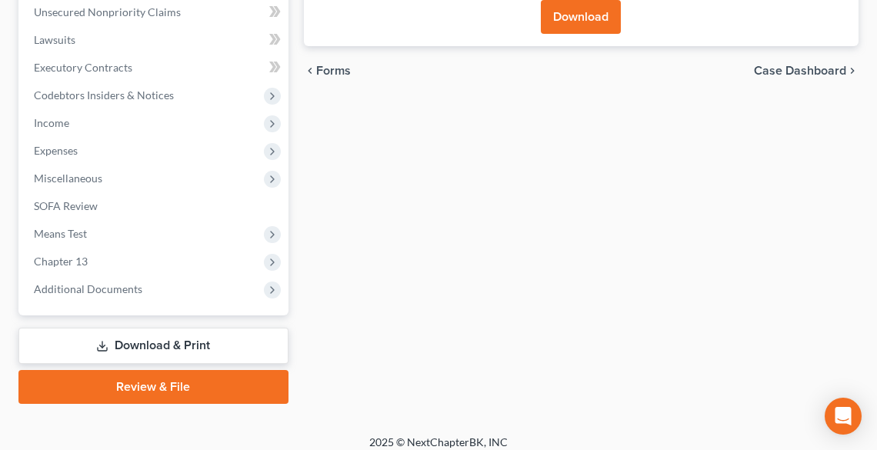
scroll to position [237, 0]
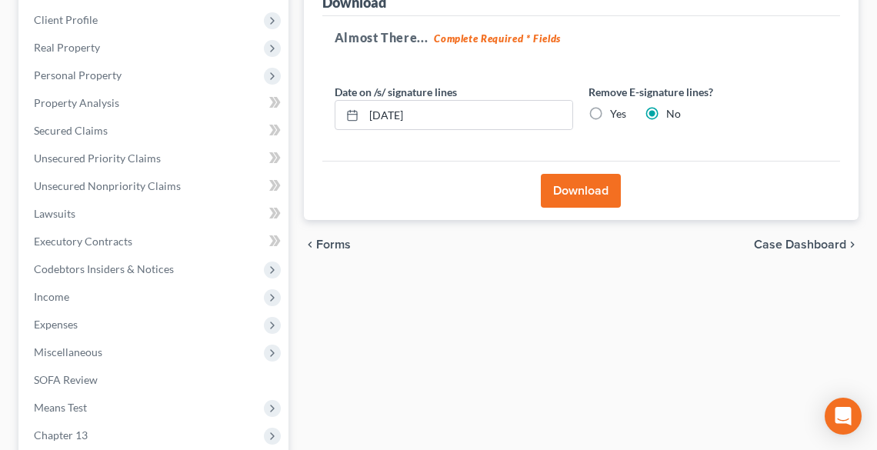
click at [592, 192] on button "Download" at bounding box center [581, 191] width 80 height 34
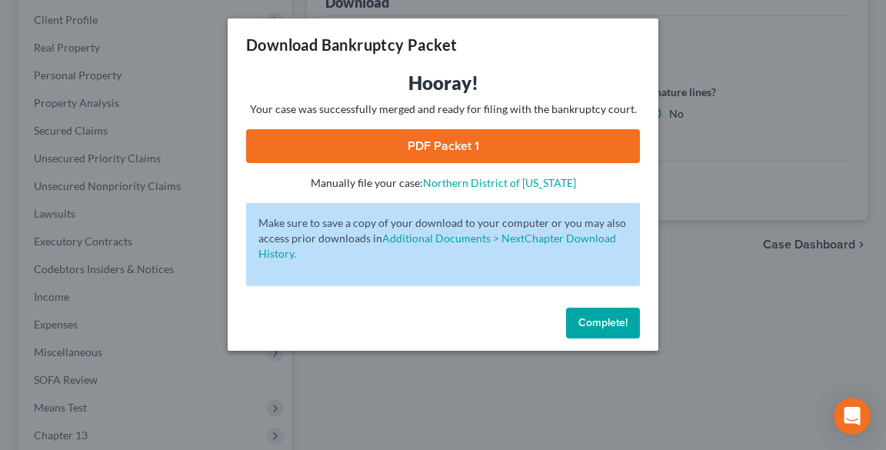
drag, startPoint x: 474, startPoint y: 151, endPoint x: 496, endPoint y: 161, distance: 24.4
click at [474, 151] on link "PDF Packet 1" at bounding box center [443, 146] width 394 height 34
click at [600, 318] on span "Complete!" at bounding box center [602, 322] width 49 height 13
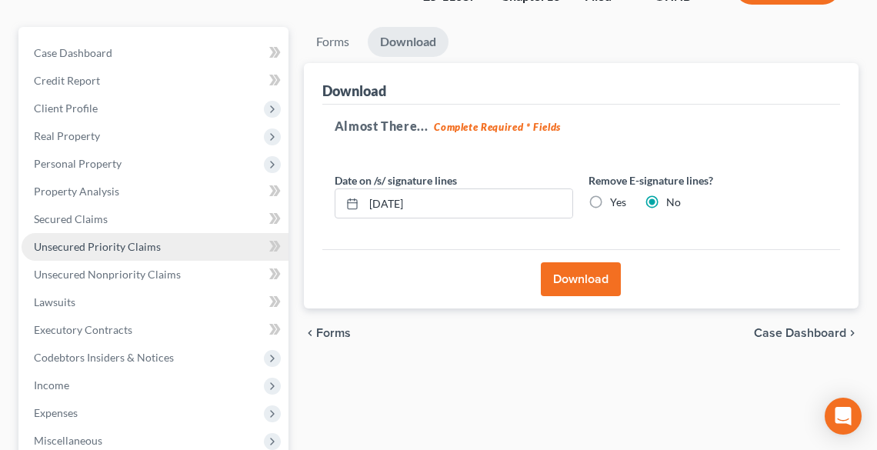
scroll to position [0, 0]
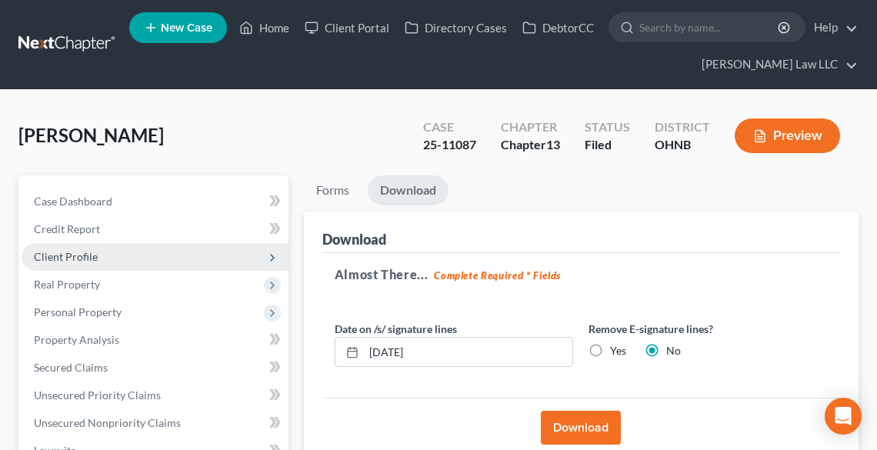
click at [100, 260] on span "Client Profile" at bounding box center [155, 257] width 267 height 28
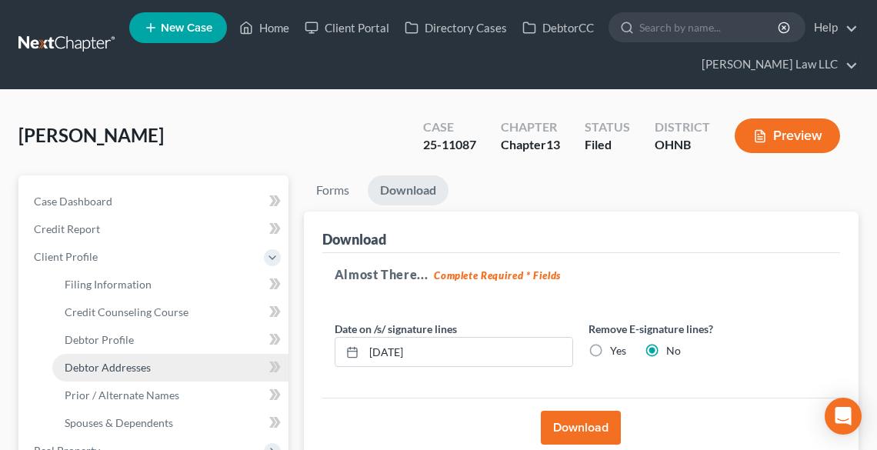
click at [128, 365] on span "Debtor Addresses" at bounding box center [108, 367] width 86 height 13
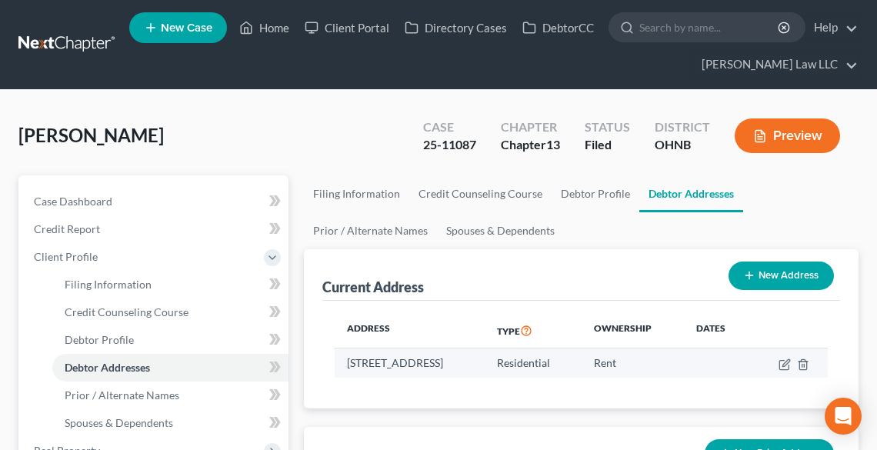
drag, startPoint x: 341, startPoint y: 363, endPoint x: 378, endPoint y: 374, distance: 38.5
click at [378, 374] on td "6077 Glasgow Street, Madison, OH 44057" at bounding box center [410, 362] width 151 height 29
copy td "6077 Glasgow Street, Madison, OH 44057"
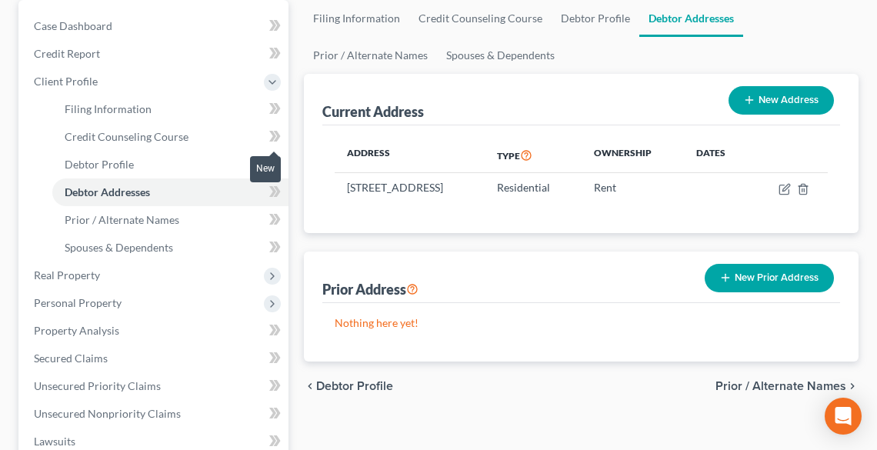
scroll to position [185, 0]
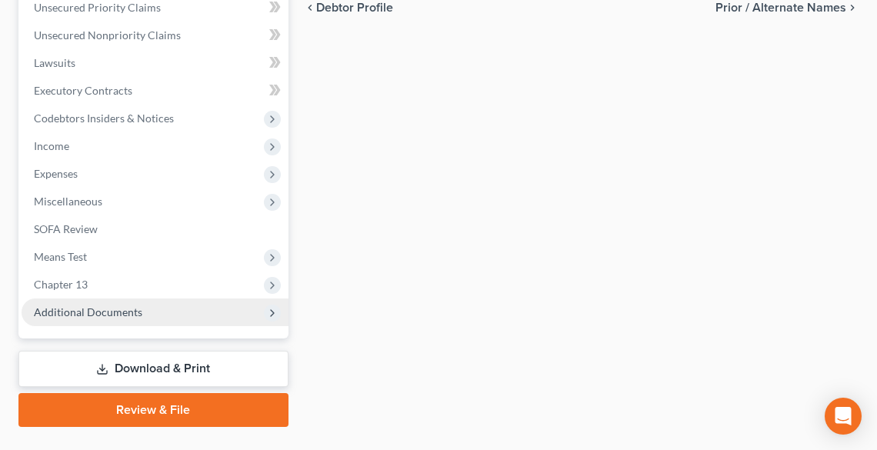
click at [68, 307] on span "Additional Documents" at bounding box center [88, 311] width 108 height 13
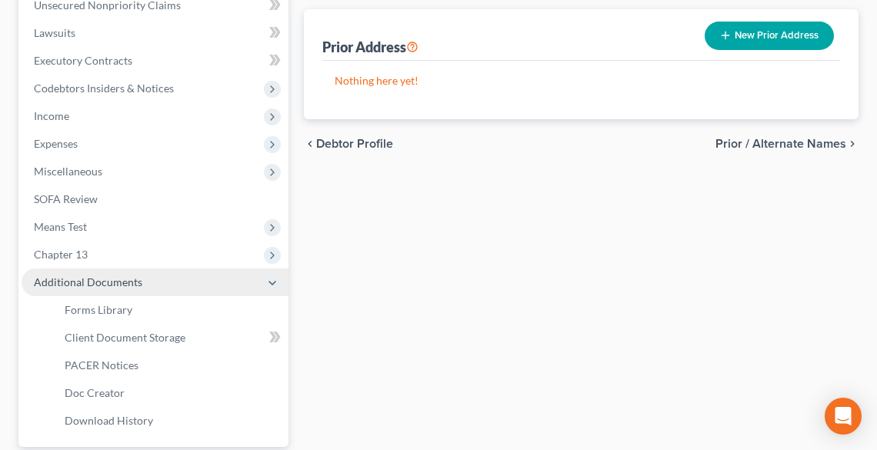
scroll to position [388, 0]
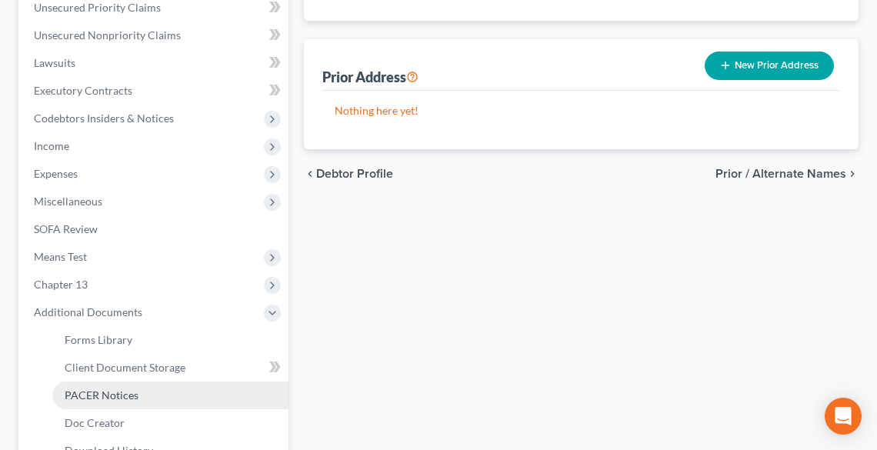
click at [123, 389] on span "PACER Notices" at bounding box center [102, 394] width 74 height 13
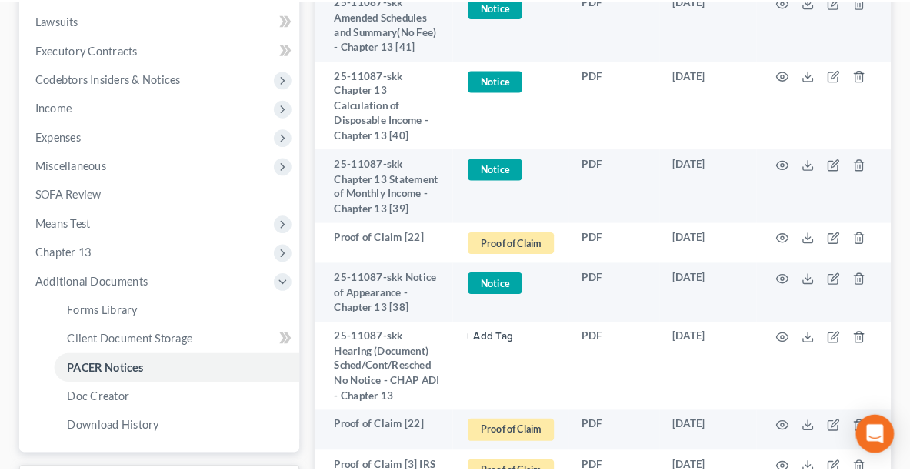
scroll to position [861, 0]
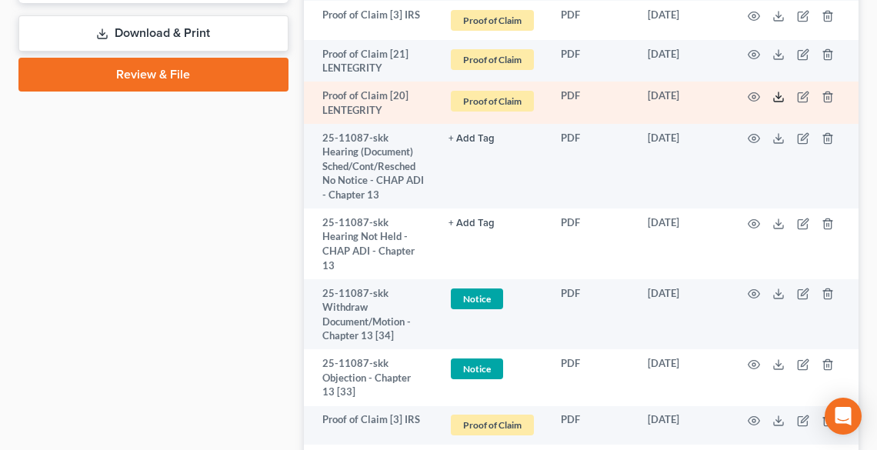
click at [775, 95] on icon at bounding box center [778, 97] width 12 height 12
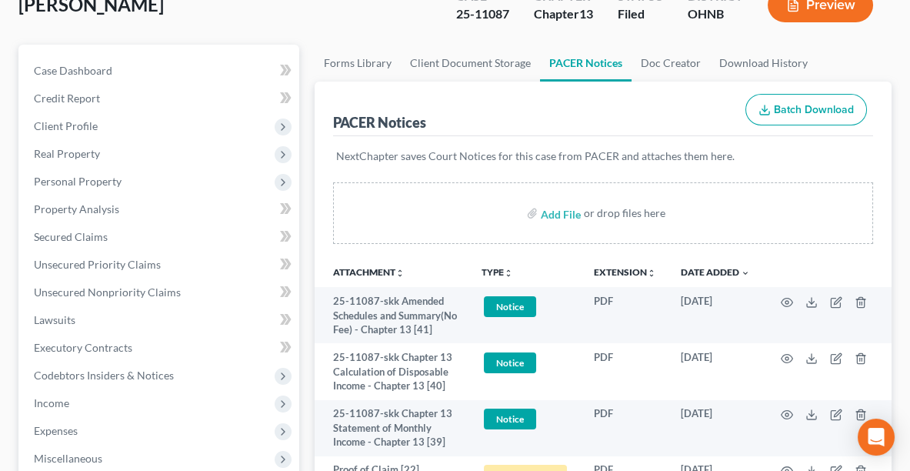
scroll to position [0, 0]
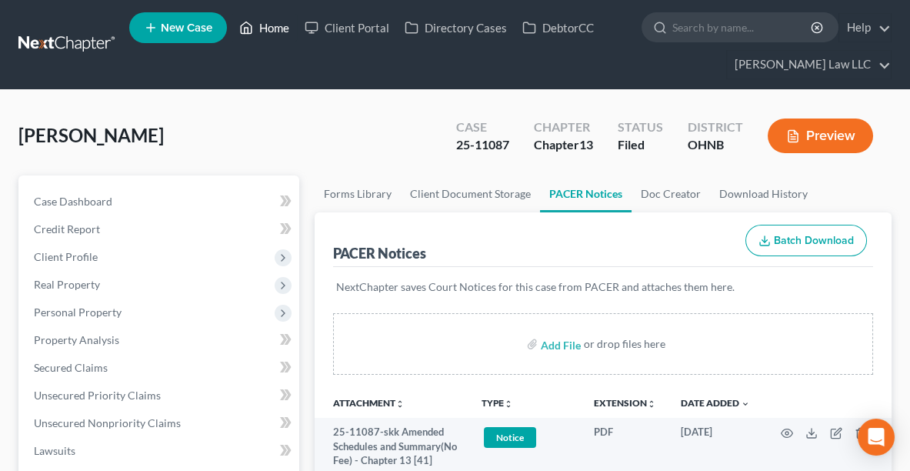
click at [278, 28] on link "Home" at bounding box center [264, 28] width 65 height 28
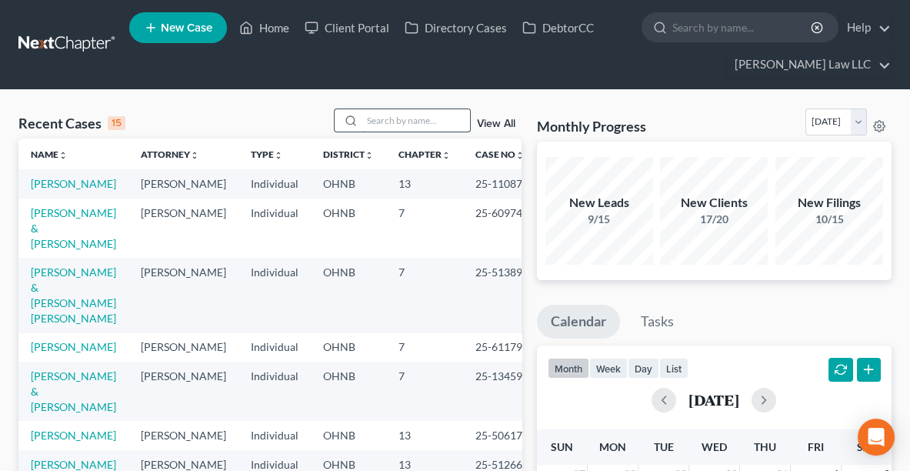
click at [432, 122] on input "search" at bounding box center [416, 120] width 108 height 22
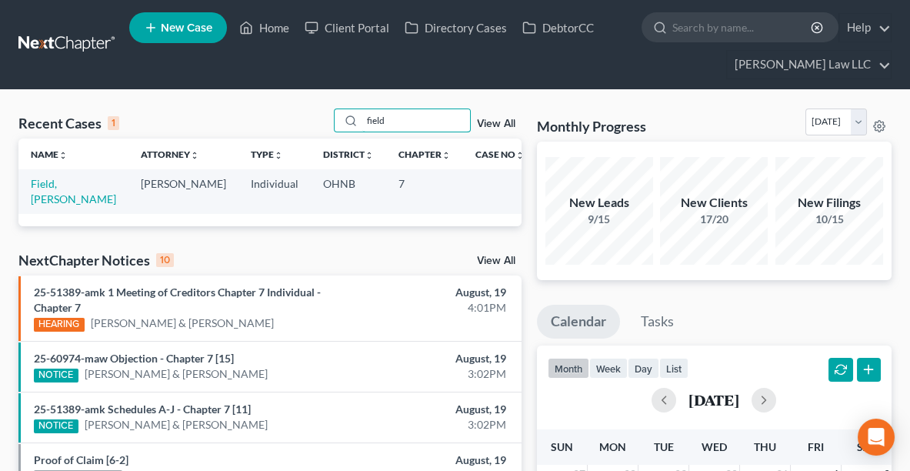
type input "field"
click at [87, 180] on td "Field, [PERSON_NAME]" at bounding box center [73, 191] width 110 height 44
click at [77, 182] on link "Field, [PERSON_NAME]" at bounding box center [73, 191] width 85 height 28
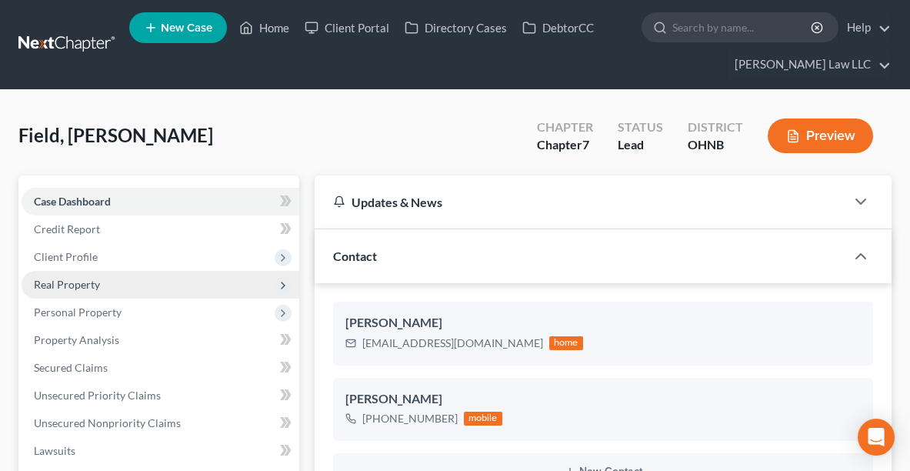
click at [85, 271] on span "Real Property" at bounding box center [161, 285] width 278 height 28
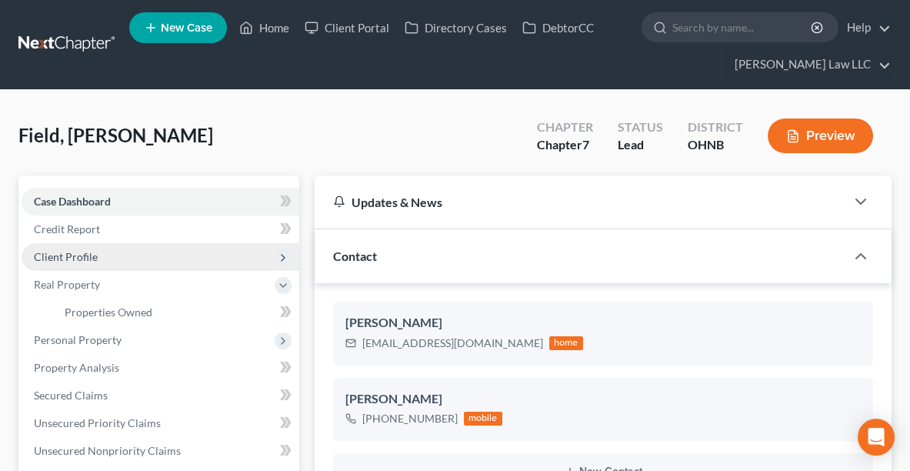
click at [79, 261] on span "Client Profile" at bounding box center [66, 256] width 64 height 13
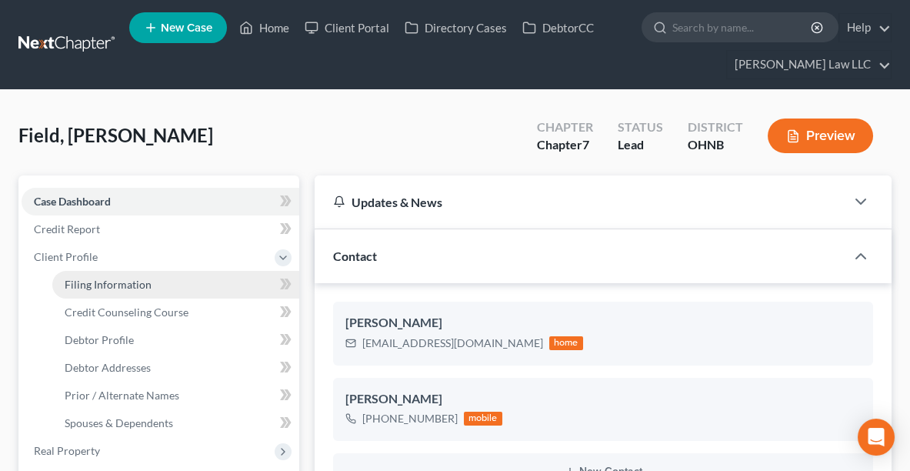
click at [144, 287] on span "Filing Information" at bounding box center [108, 284] width 87 height 13
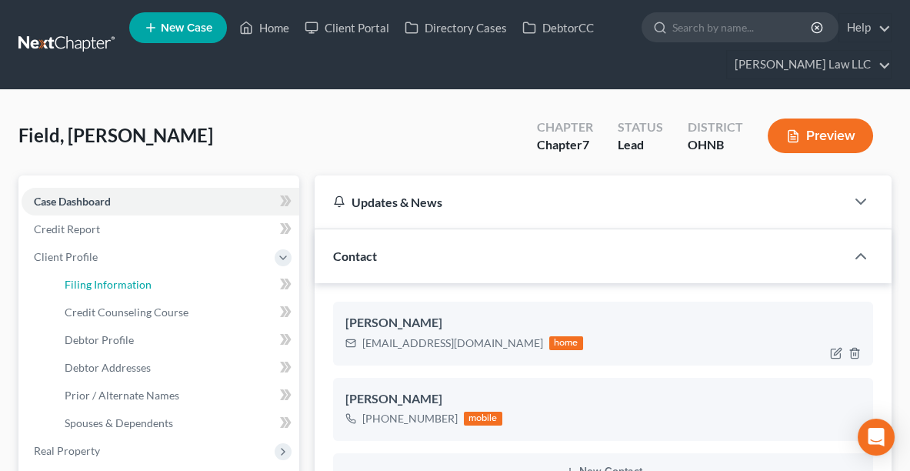
select select "1"
select select "0"
select select "61"
select select "0"
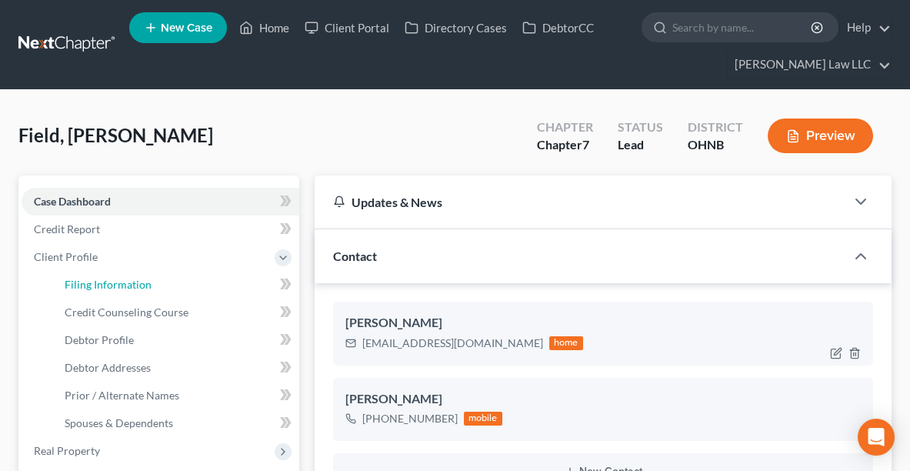
select select "36"
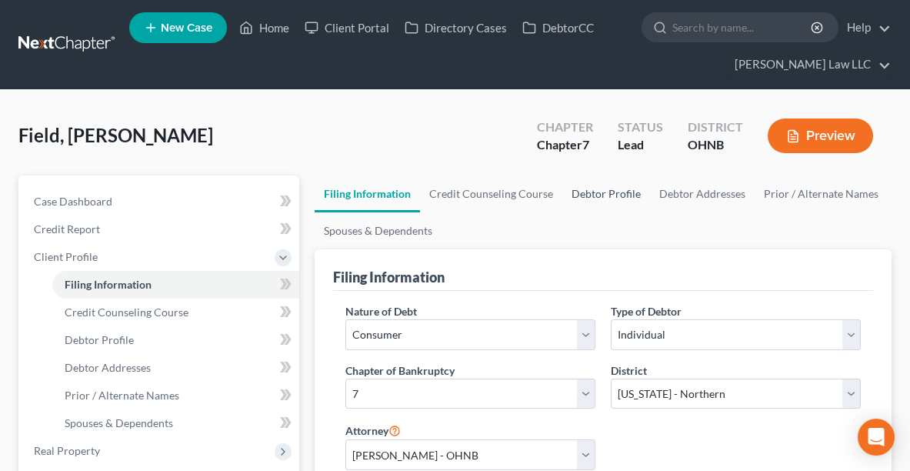
click at [577, 194] on link "Debtor Profile" at bounding box center [606, 193] width 88 height 37
select select "0"
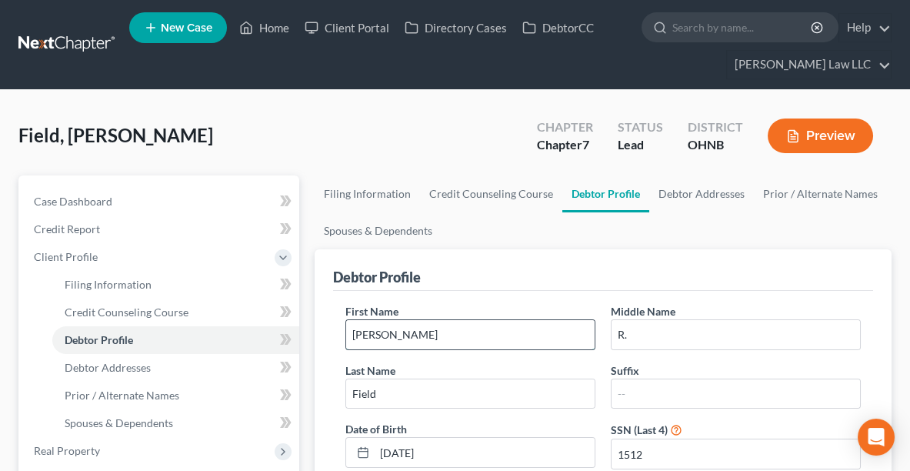
click at [392, 332] on input "Mitch" at bounding box center [470, 334] width 248 height 29
type input "Mitchell"
click at [841, 191] on link "Prior / Alternate Names" at bounding box center [820, 193] width 133 height 37
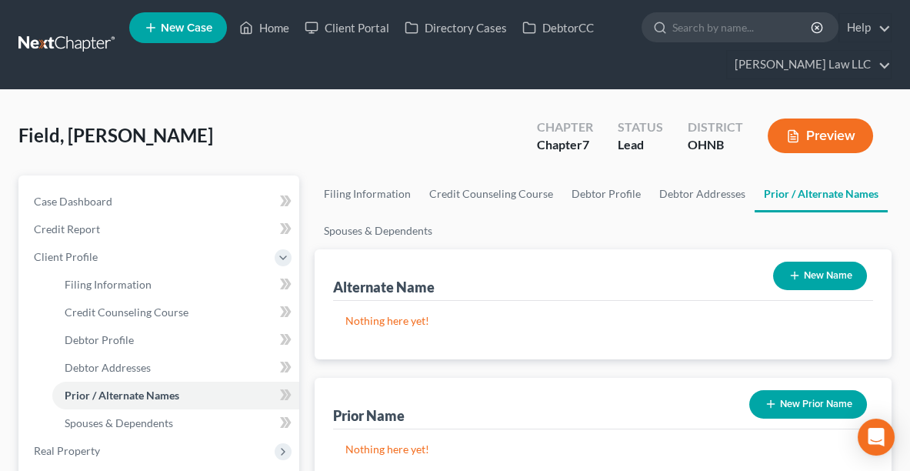
click at [838, 269] on button "New Name" at bounding box center [820, 276] width 94 height 28
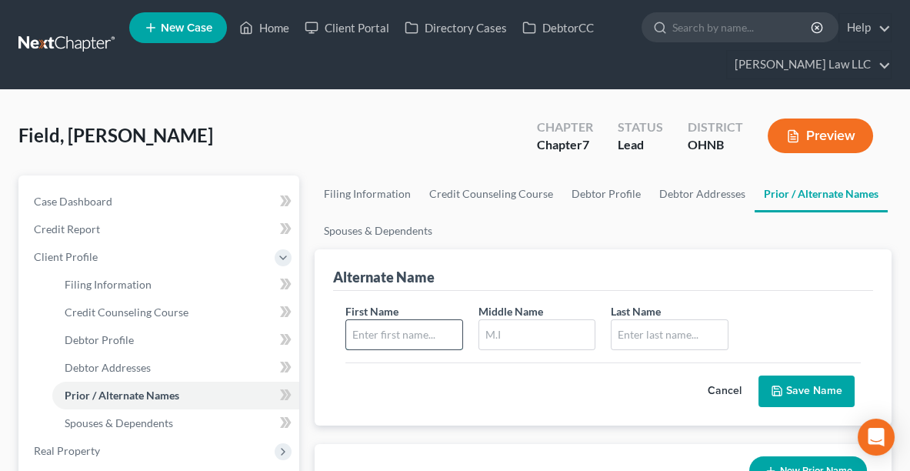
click at [382, 335] on input "text" at bounding box center [404, 334] width 116 height 29
click at [382, 335] on input "Mitch R" at bounding box center [404, 334] width 116 height 29
type input "Mitch"
type input "R."
type input "Field"
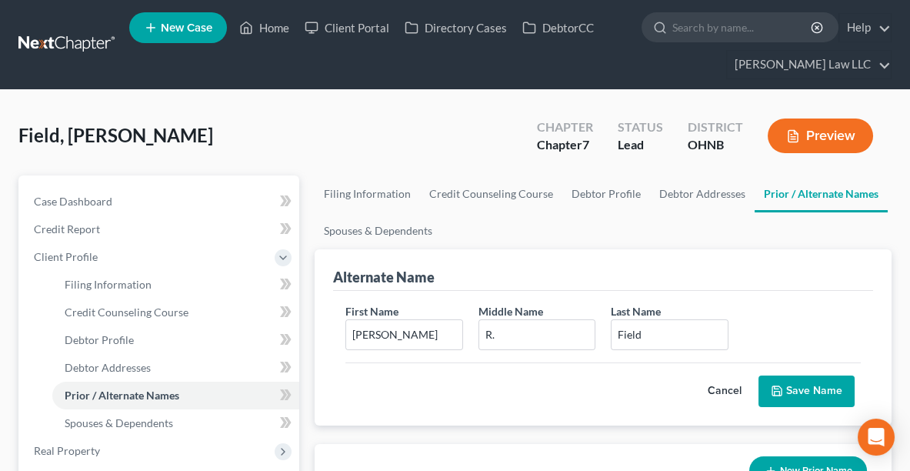
click at [799, 382] on button "Save Name" at bounding box center [806, 391] width 96 height 32
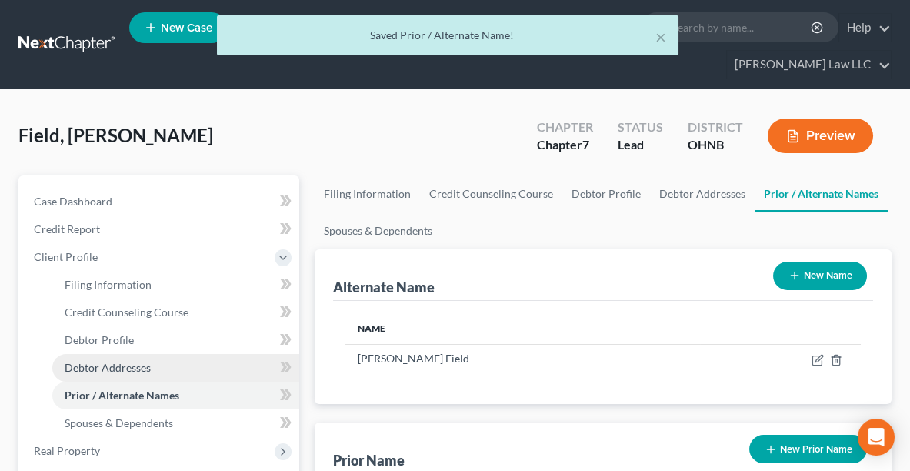
click at [132, 362] on span "Debtor Addresses" at bounding box center [108, 367] width 86 height 13
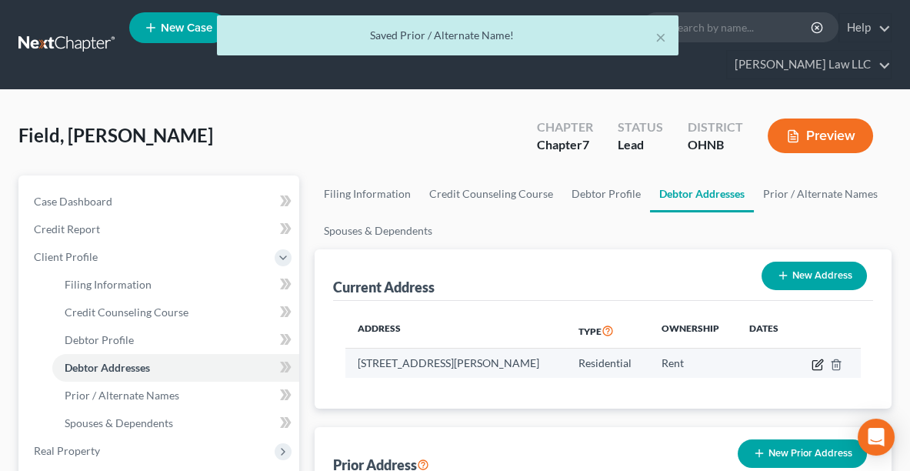
click at [820, 359] on icon "button" at bounding box center [818, 362] width 7 height 7
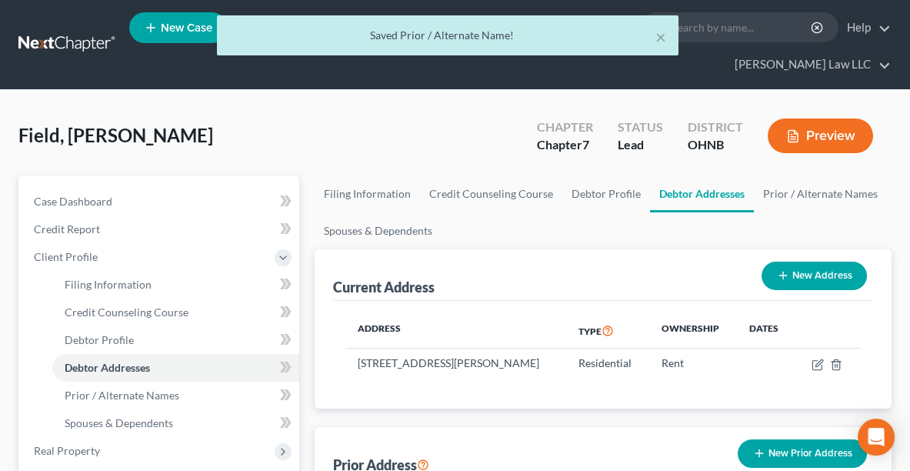
select select "36"
select select "17"
select select "0"
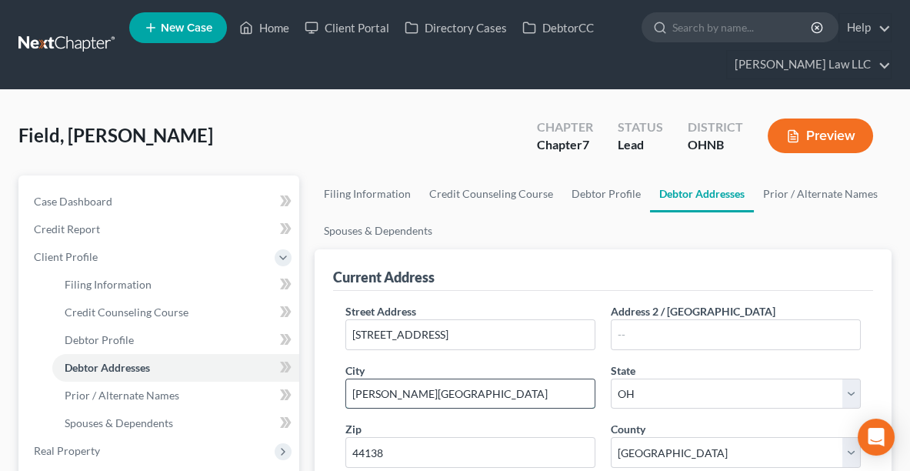
click at [392, 391] on input "Olmstead Township" at bounding box center [470, 393] width 248 height 29
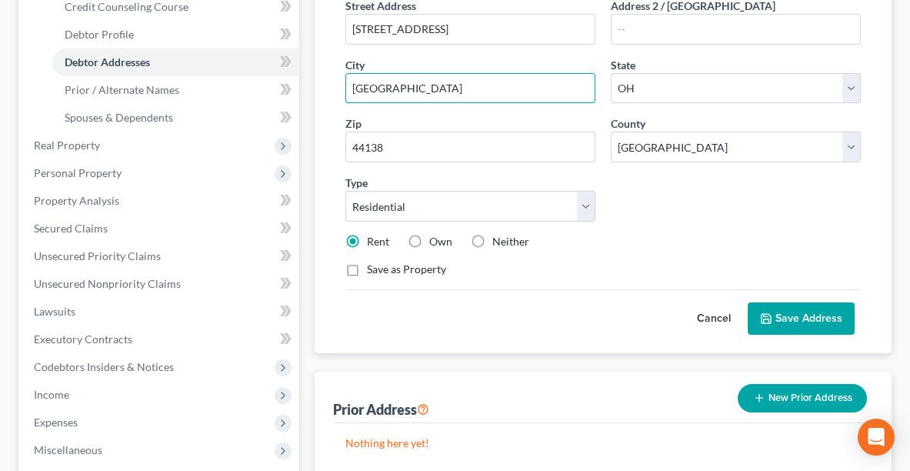
scroll to position [305, 0]
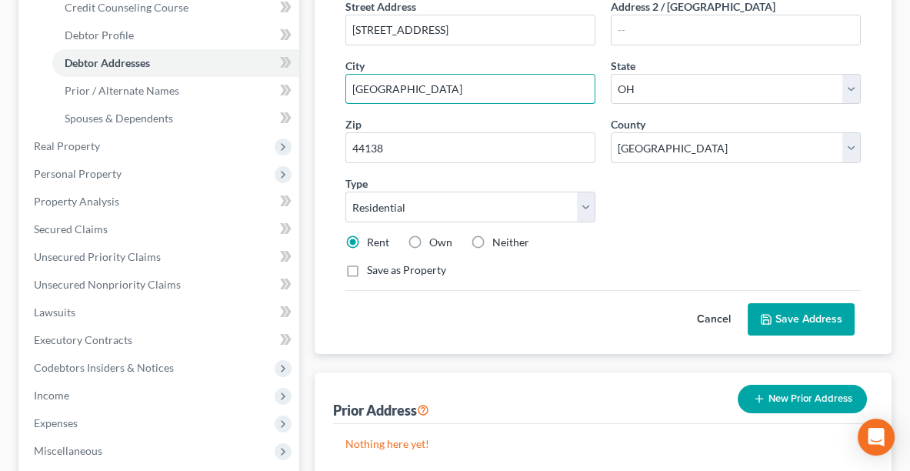
type input "Olmsted Township"
click at [806, 323] on button "Save Address" at bounding box center [801, 319] width 107 height 32
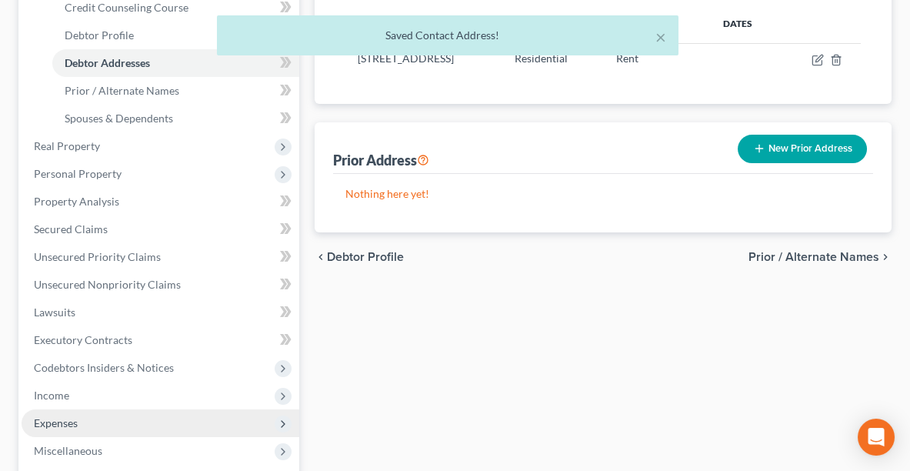
click at [109, 421] on span "Expenses" at bounding box center [161, 423] width 278 height 28
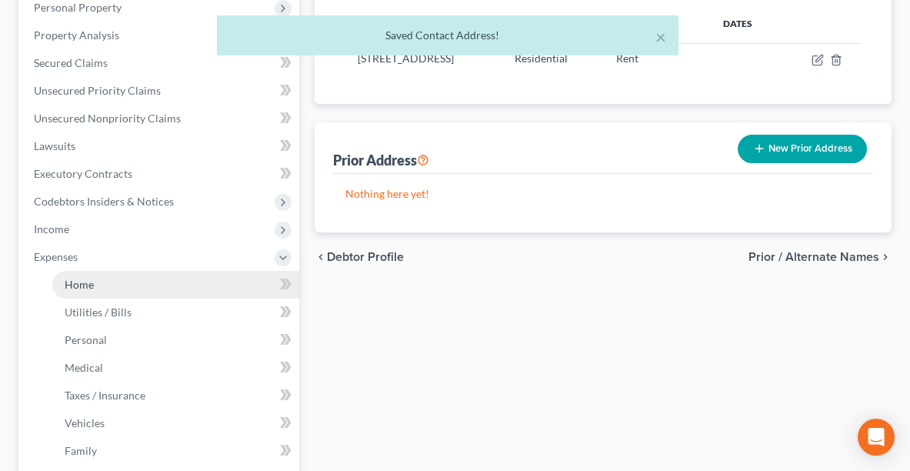
click at [103, 284] on link "Home" at bounding box center [175, 285] width 247 height 28
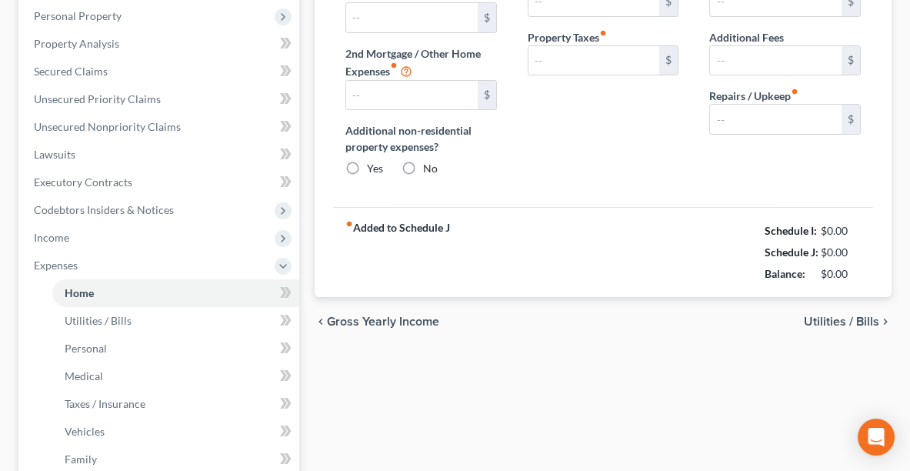
type input "420.00"
type input "0.00"
radio input "true"
type input "0.00"
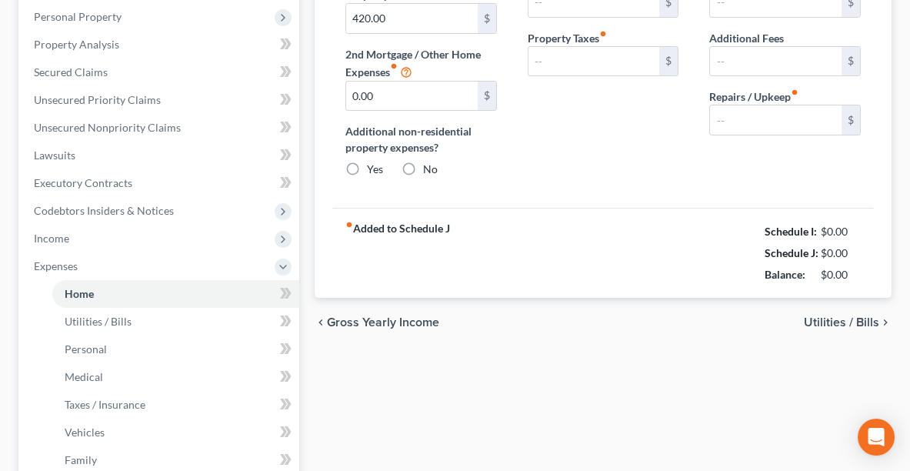
type input "0.00"
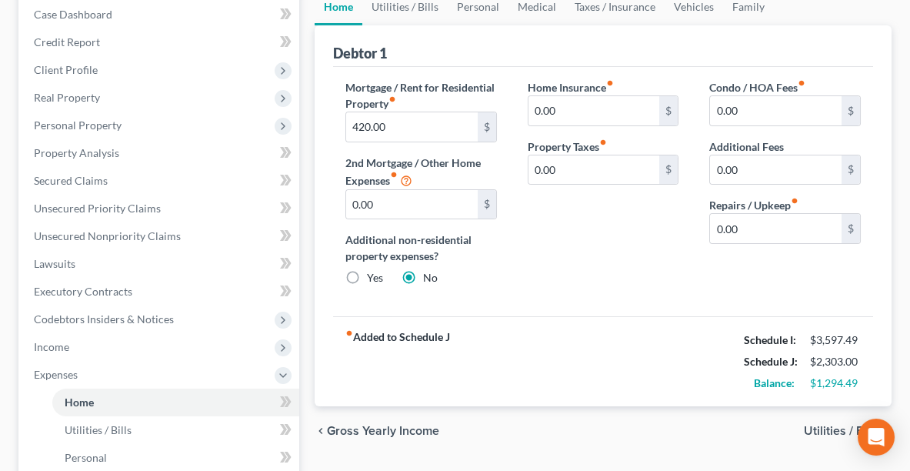
scroll to position [185, 0]
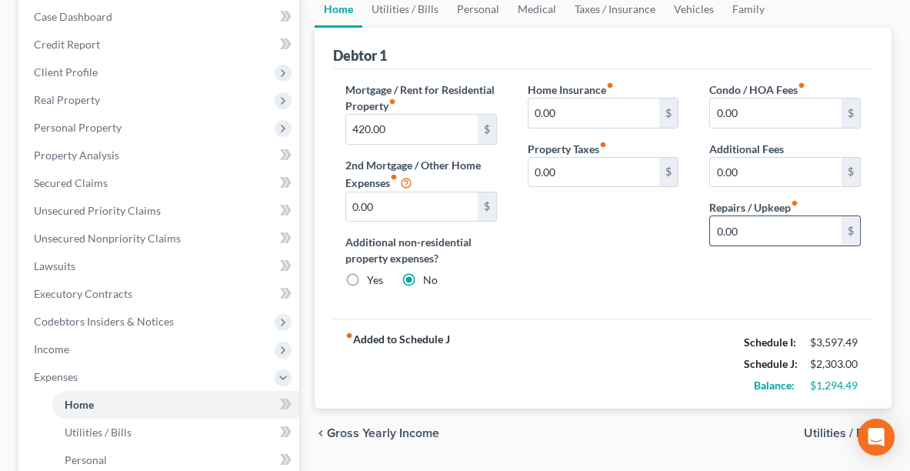
click at [795, 235] on input "0.00" at bounding box center [776, 230] width 132 height 29
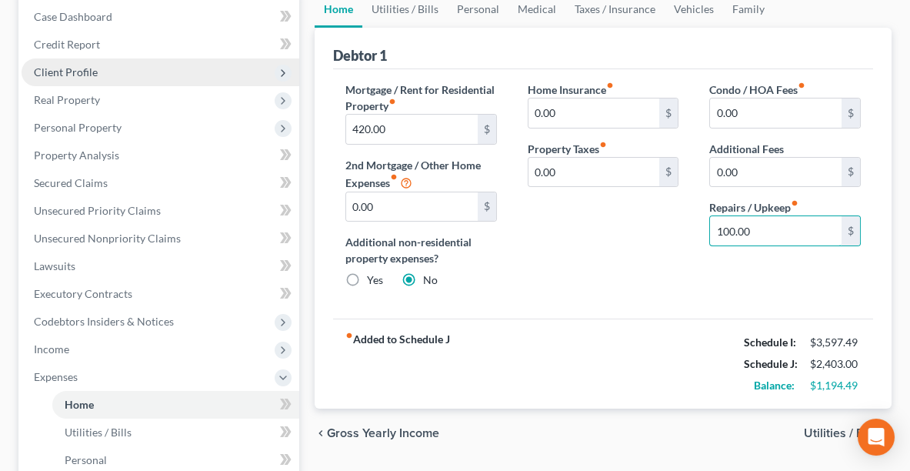
type input "100.00"
click at [46, 76] on span "Client Profile" at bounding box center [161, 72] width 278 height 28
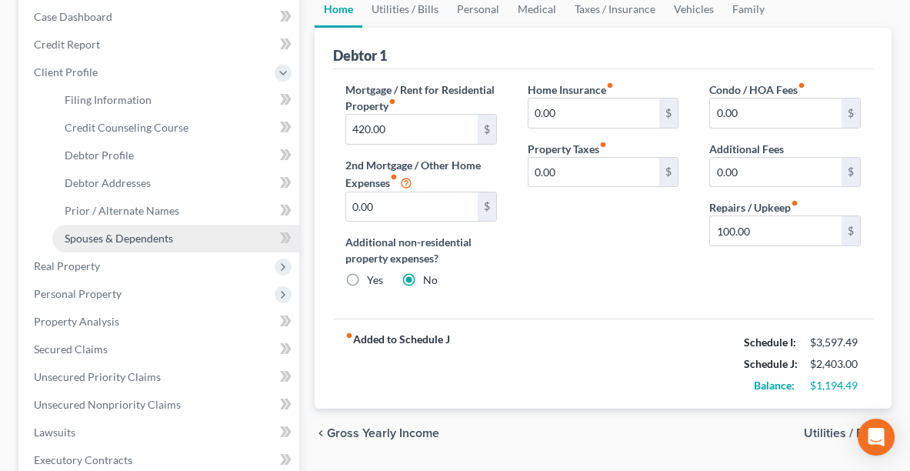
click at [100, 232] on span "Spouses & Dependents" at bounding box center [119, 238] width 108 height 13
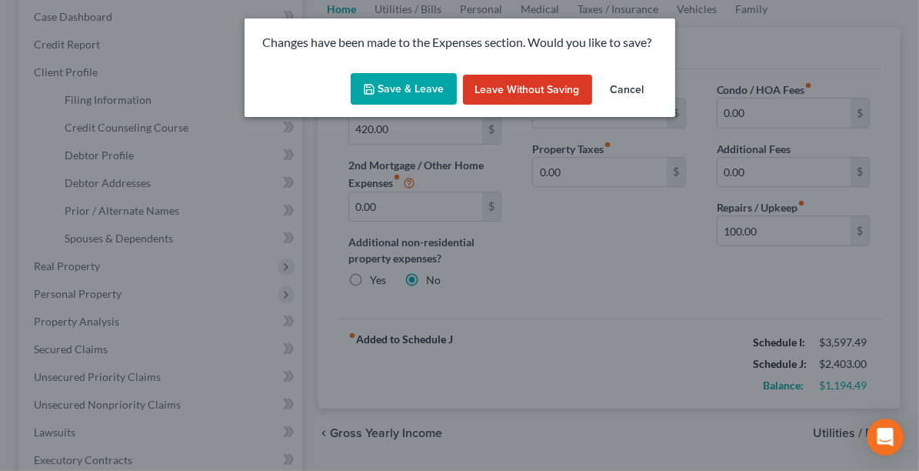
click at [415, 93] on button "Save & Leave" at bounding box center [404, 89] width 106 height 32
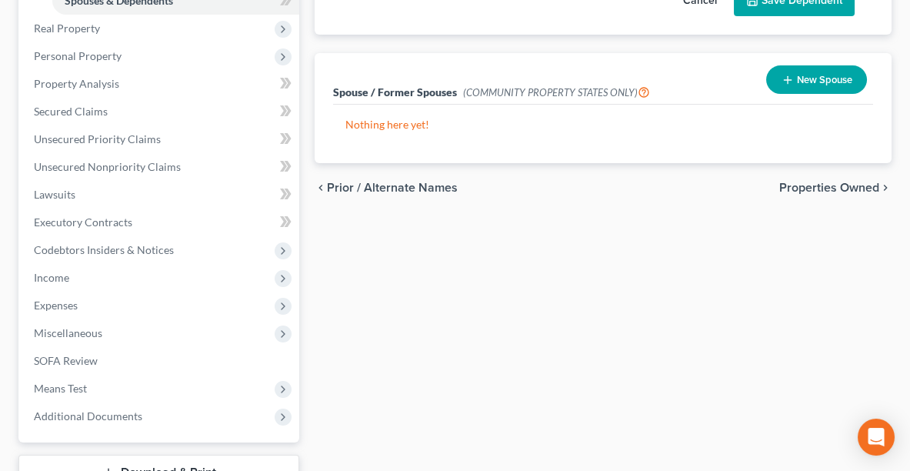
scroll to position [455, 0]
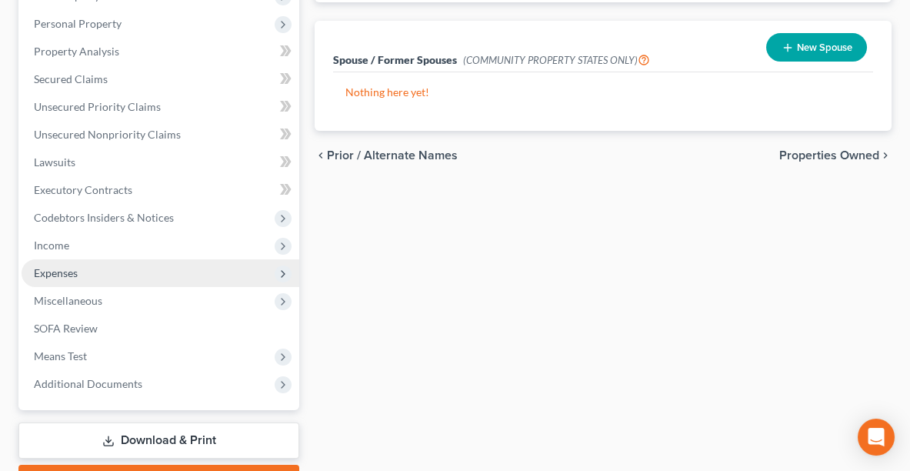
click at [78, 274] on span "Expenses" at bounding box center [56, 272] width 44 height 13
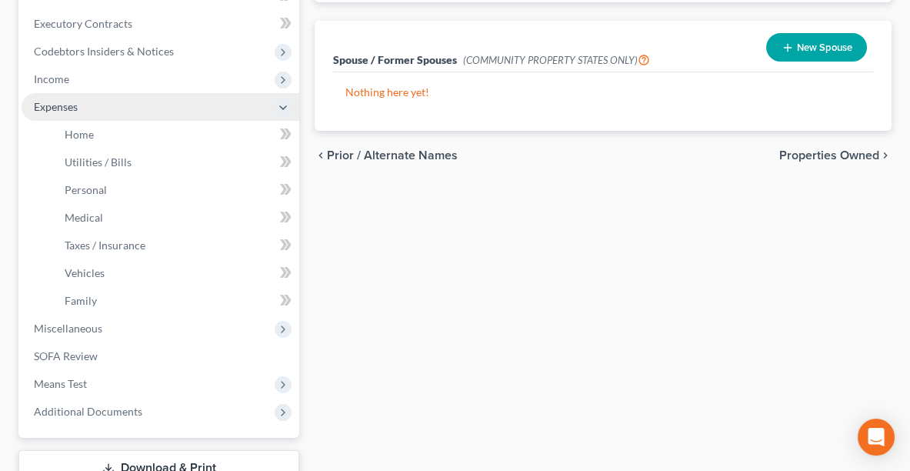
scroll to position [288, 0]
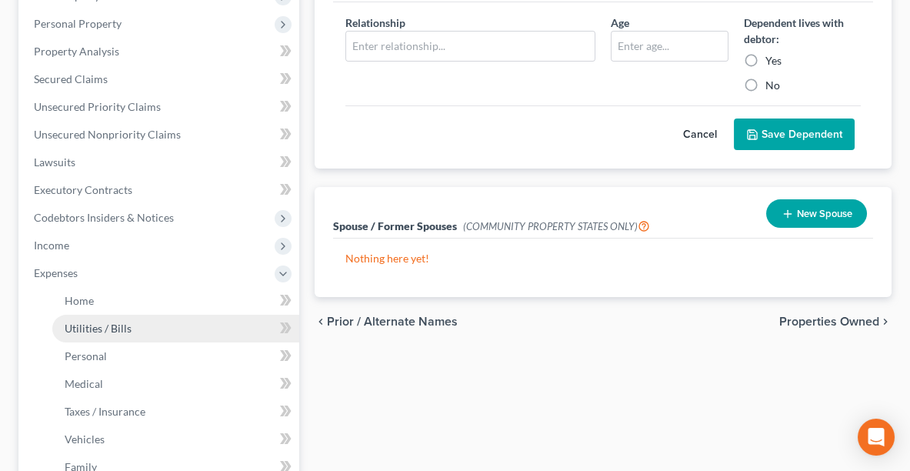
click at [83, 327] on span "Utilities / Bills" at bounding box center [98, 328] width 67 height 13
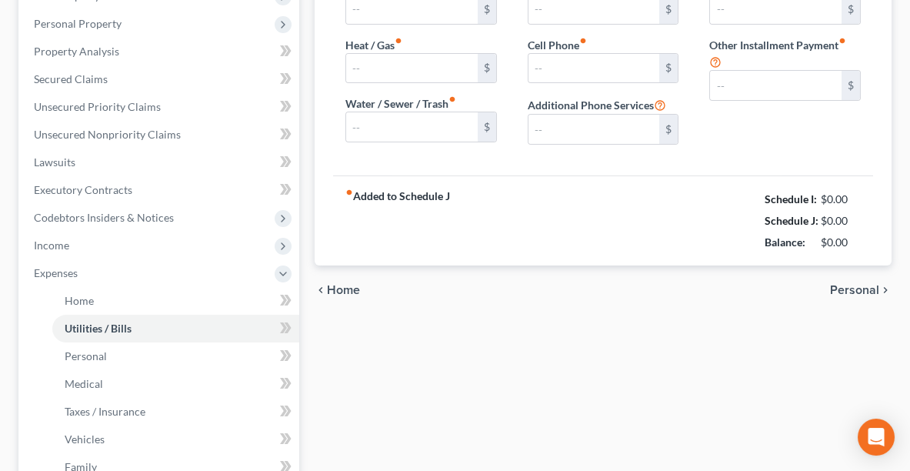
type input "0.00"
type input "90.00"
type input "130.00"
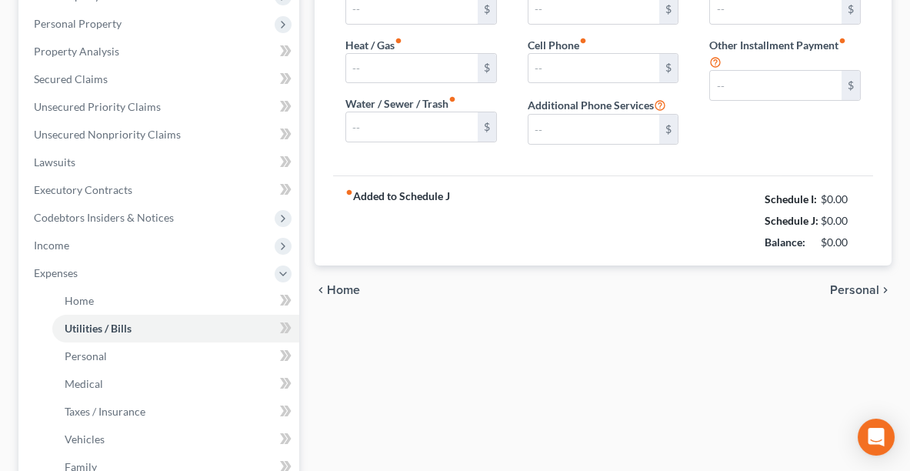
type input "0.00"
type input "50.00"
type input "Streaming Apps"
type input "0.00"
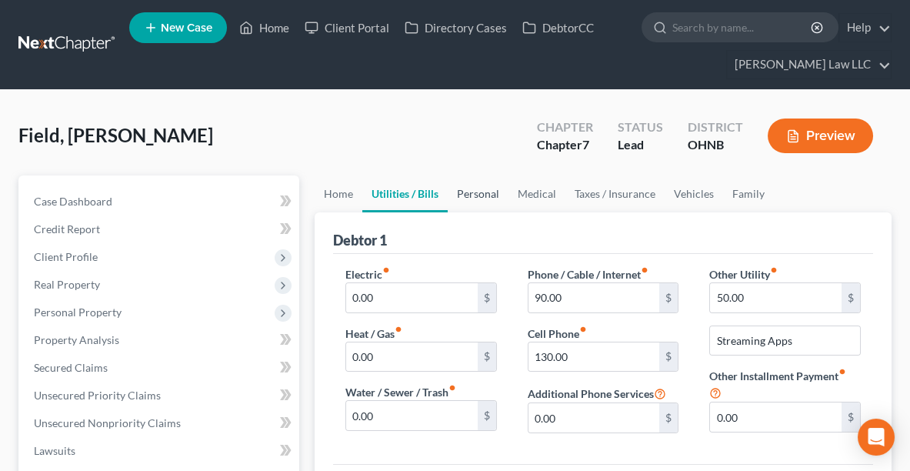
click at [481, 191] on link "Personal" at bounding box center [478, 193] width 61 height 37
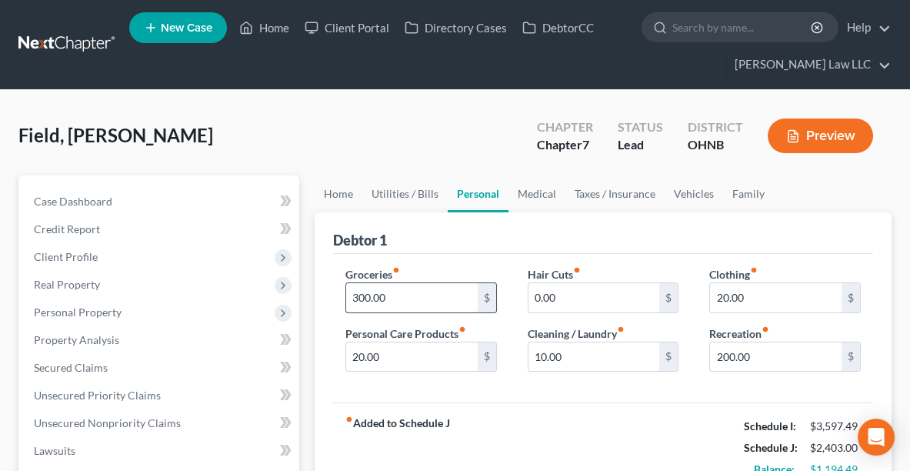
click at [408, 288] on input "300.00" at bounding box center [412, 297] width 132 height 29
type input "450.00"
click at [542, 192] on link "Medical" at bounding box center [536, 193] width 57 height 37
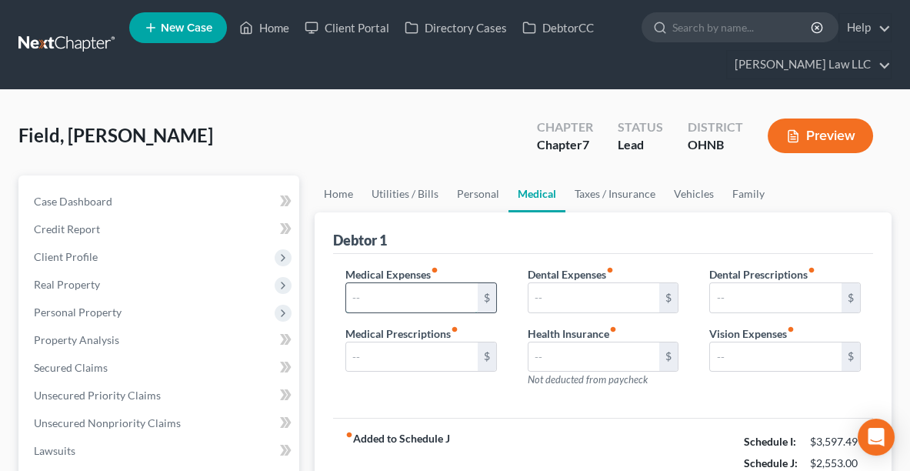
click at [385, 294] on input "text" at bounding box center [412, 297] width 132 height 29
type input "50.00"
click at [591, 196] on link "Taxes / Insurance" at bounding box center [614, 193] width 99 height 37
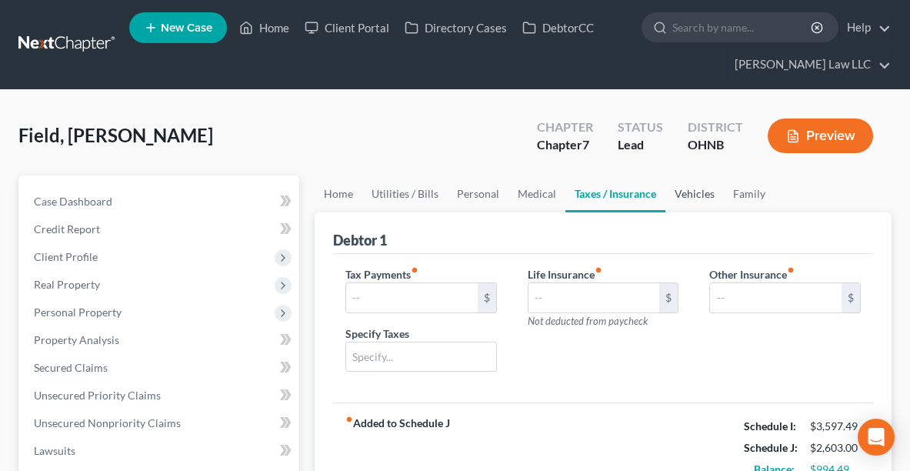
click at [680, 195] on link "Vehicles" at bounding box center [694, 193] width 58 height 37
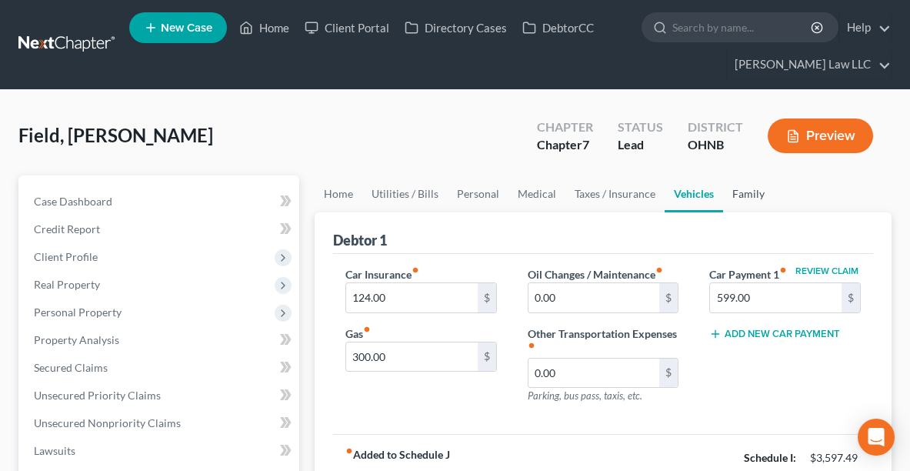
click at [757, 197] on link "Family" at bounding box center [748, 193] width 51 height 37
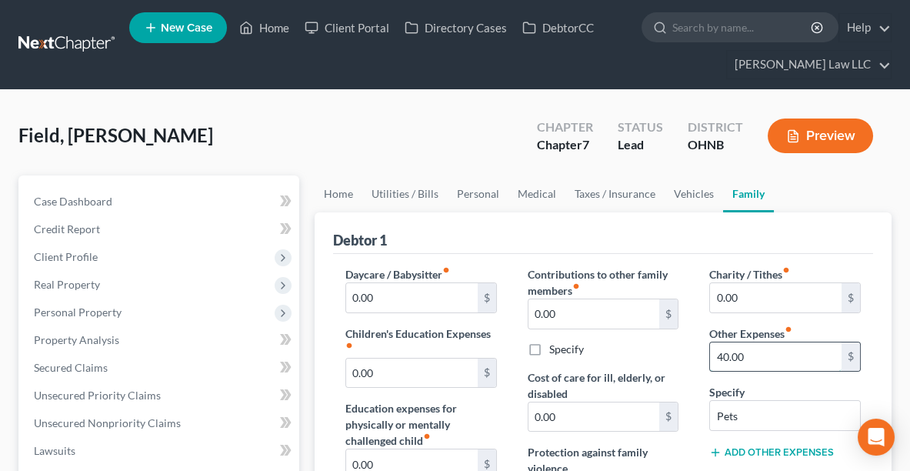
click at [762, 354] on input "40.00" at bounding box center [776, 356] width 132 height 29
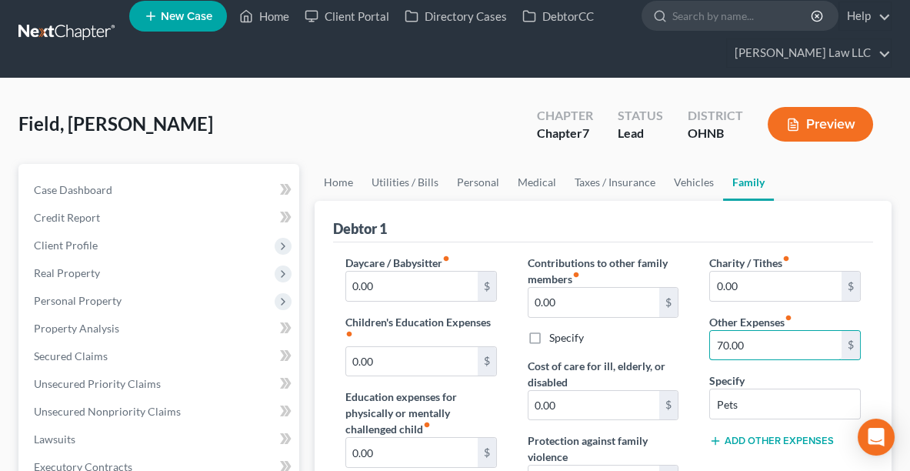
scroll to position [15, 0]
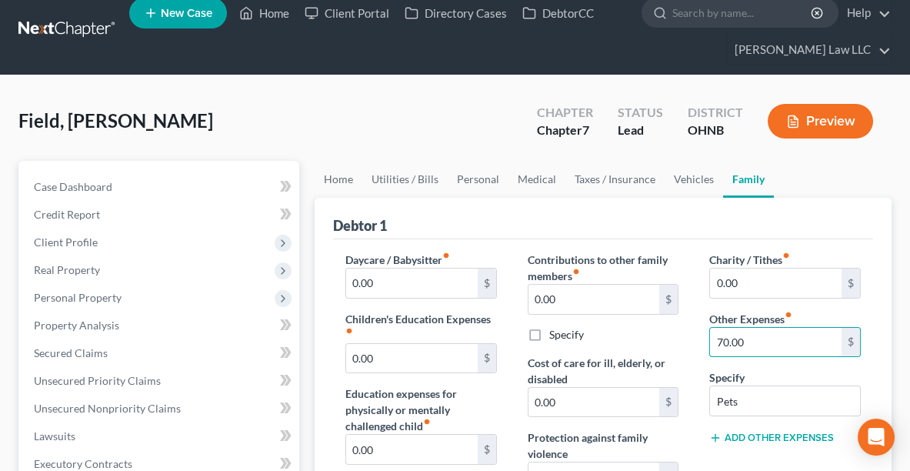
type input "70.00"
click at [820, 115] on button "Preview" at bounding box center [820, 121] width 105 height 35
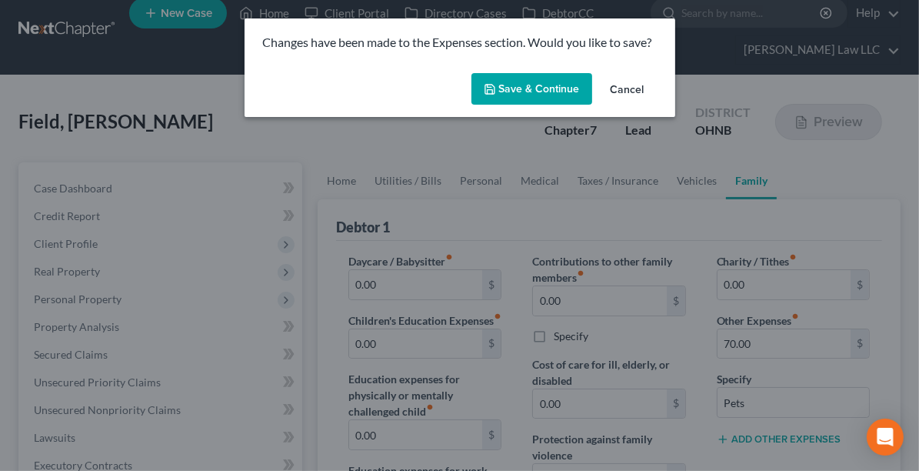
click at [531, 85] on button "Save & Continue" at bounding box center [531, 89] width 121 height 32
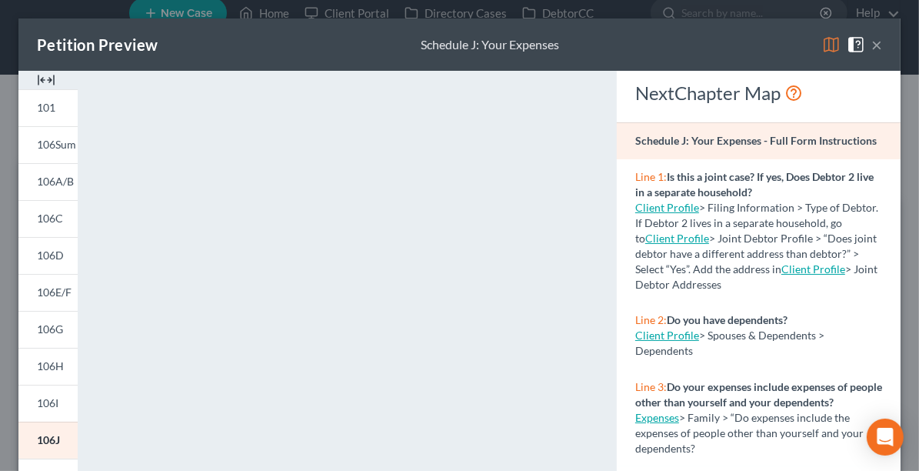
click at [871, 44] on button "×" at bounding box center [876, 44] width 11 height 18
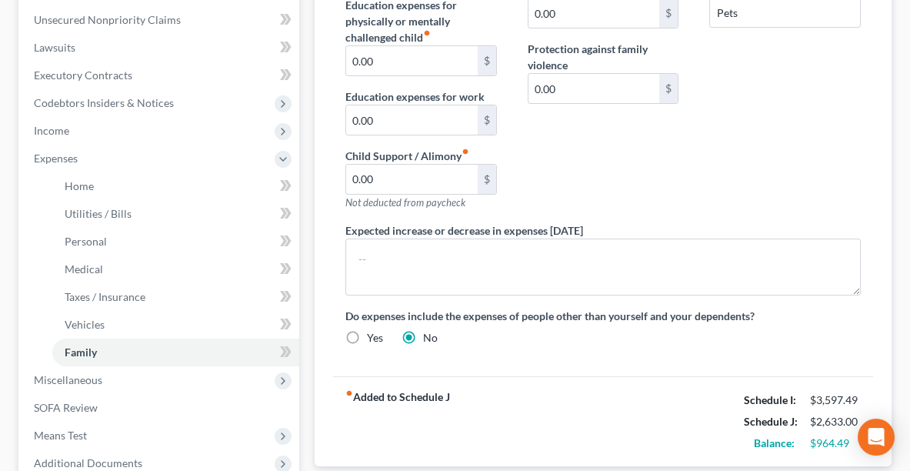
scroll to position [400, 0]
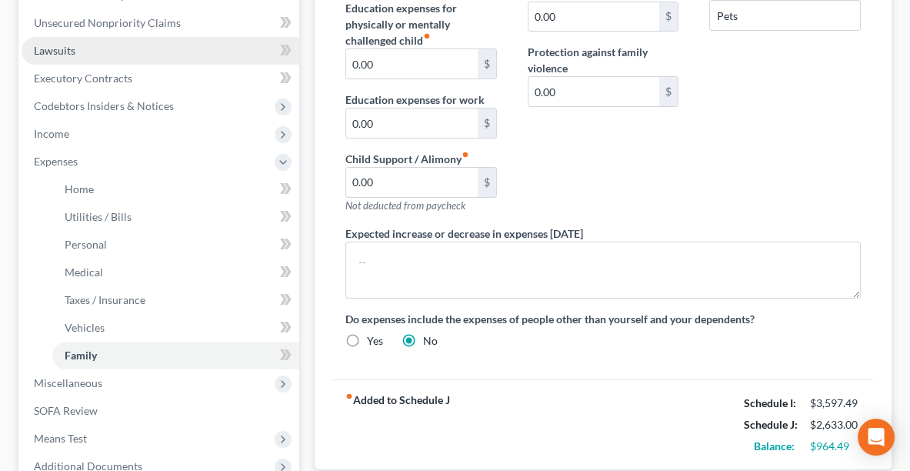
click at [48, 44] on span "Lawsuits" at bounding box center [55, 50] width 42 height 13
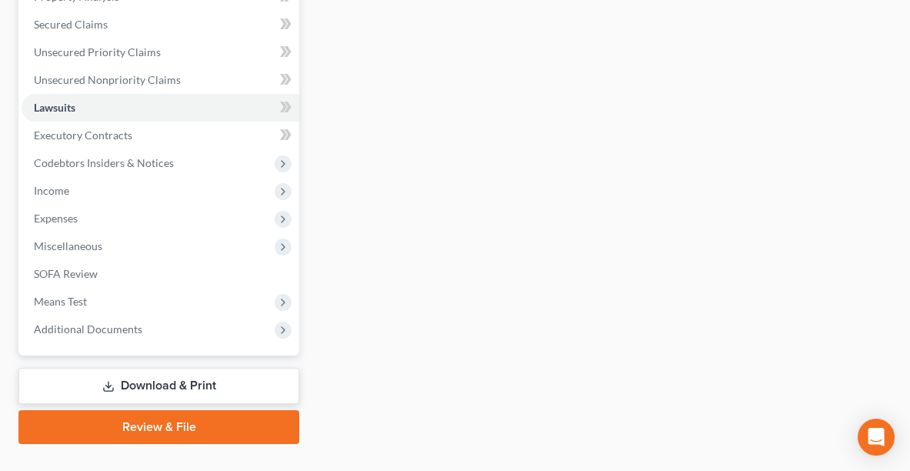
scroll to position [371, 0]
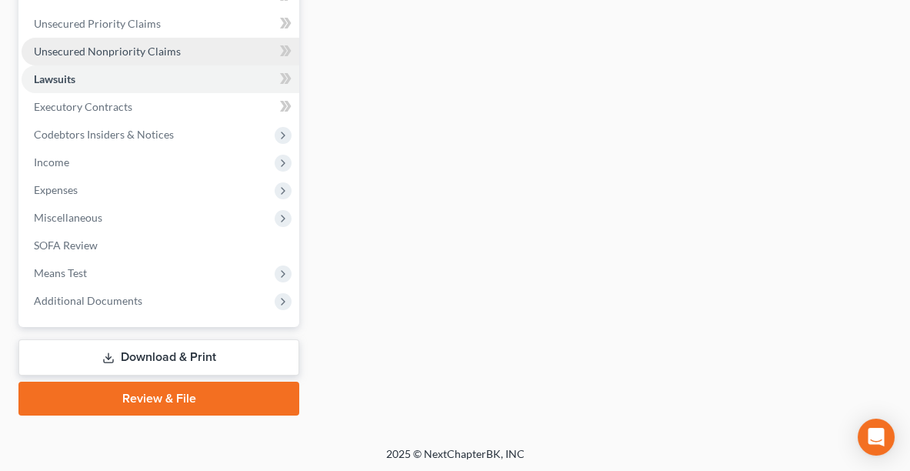
click at [155, 49] on span "Unsecured Nonpriority Claims" at bounding box center [107, 51] width 147 height 13
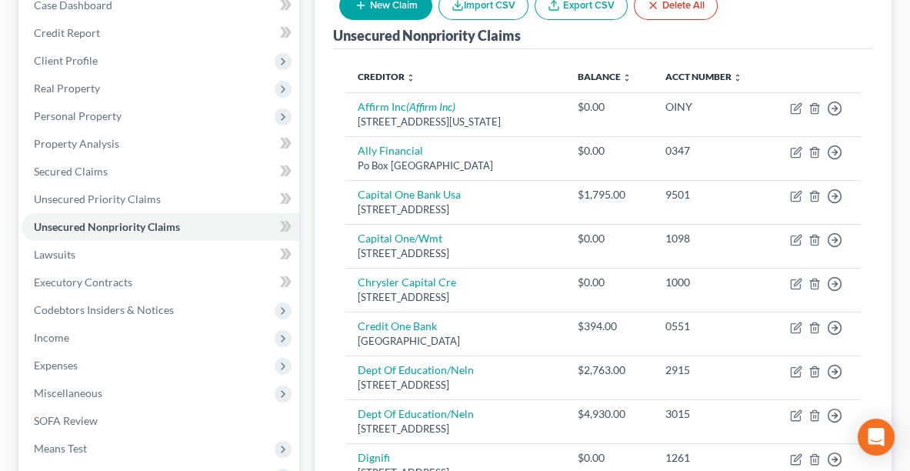
scroll to position [201, 0]
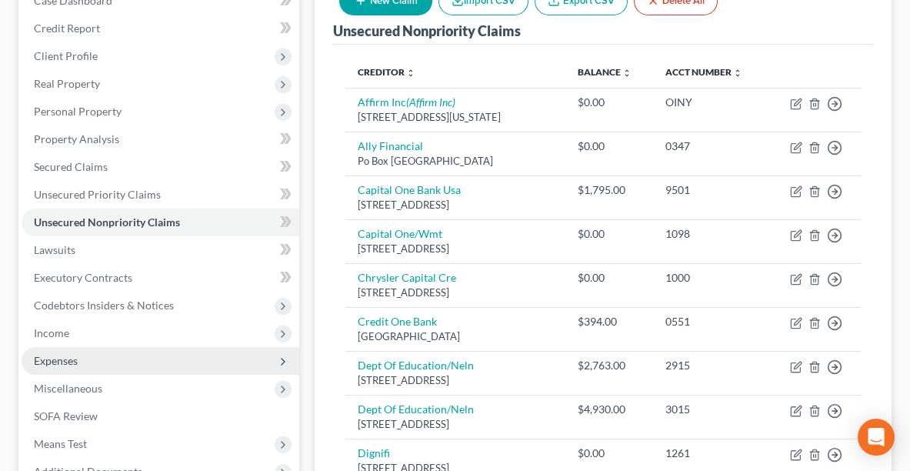
click at [54, 357] on span "Expenses" at bounding box center [56, 360] width 44 height 13
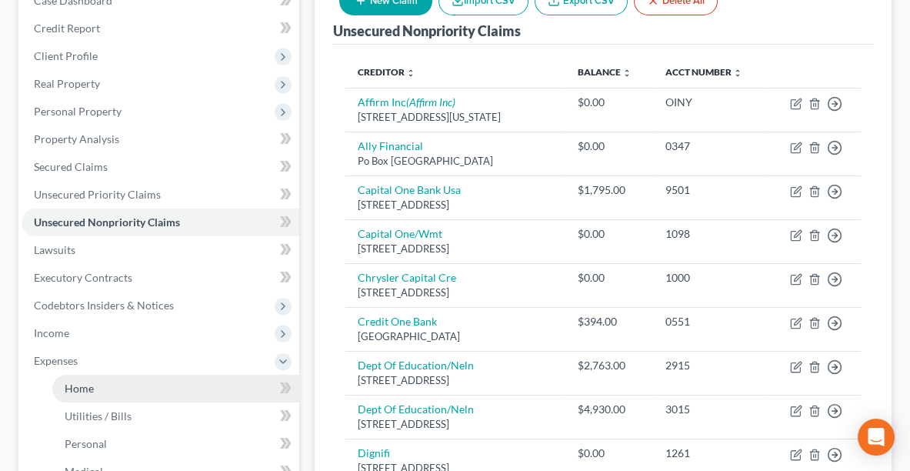
click at [78, 385] on span "Home" at bounding box center [79, 387] width 29 height 13
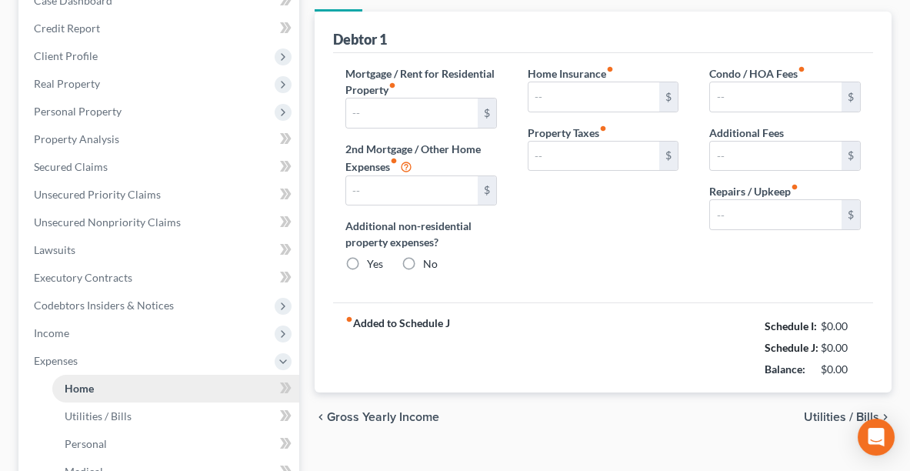
type input "420.00"
type input "0.00"
radio input "true"
type input "0.00"
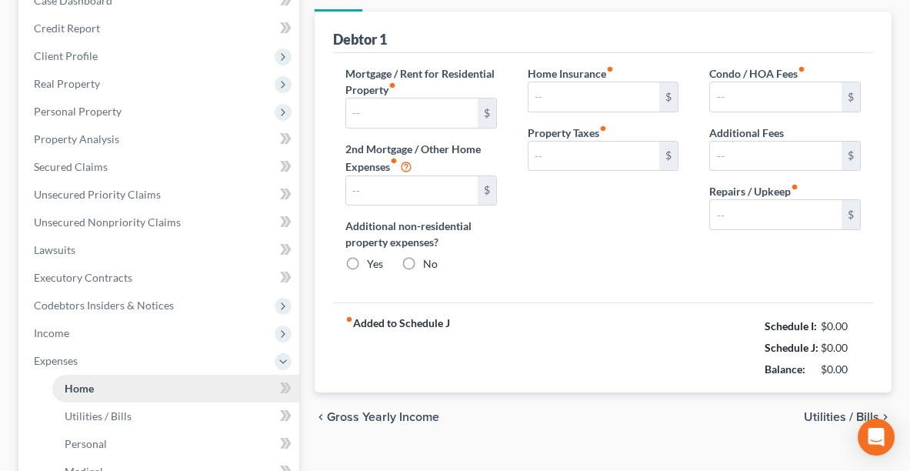
type input "0.00"
type input "100.00"
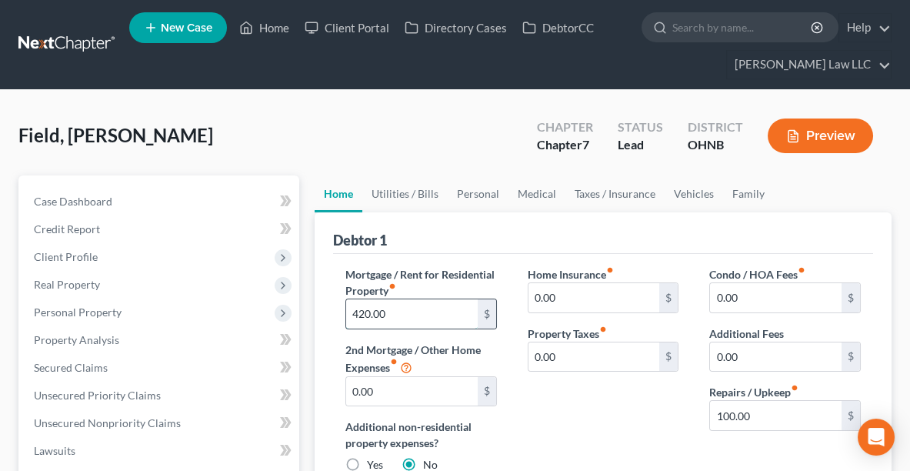
click at [431, 319] on input "420.00" at bounding box center [412, 313] width 132 height 29
type input "900.00"
click at [428, 184] on link "Utilities / Bills" at bounding box center [404, 193] width 85 height 37
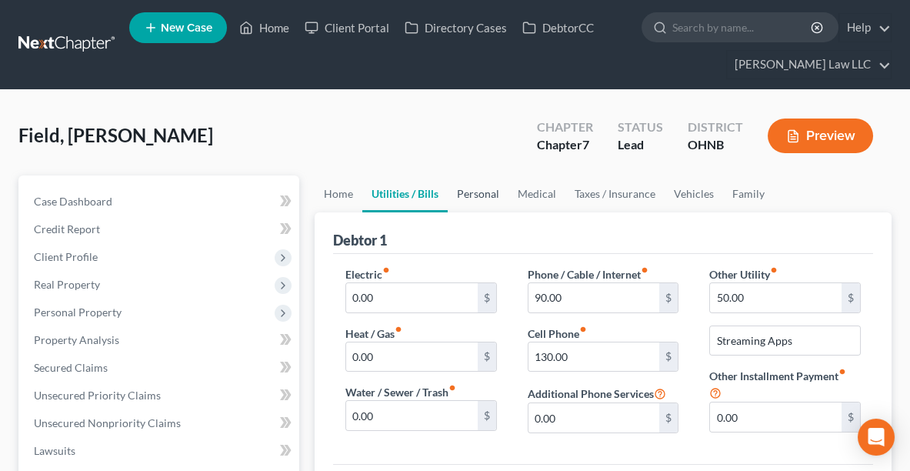
click at [489, 192] on link "Personal" at bounding box center [478, 193] width 61 height 37
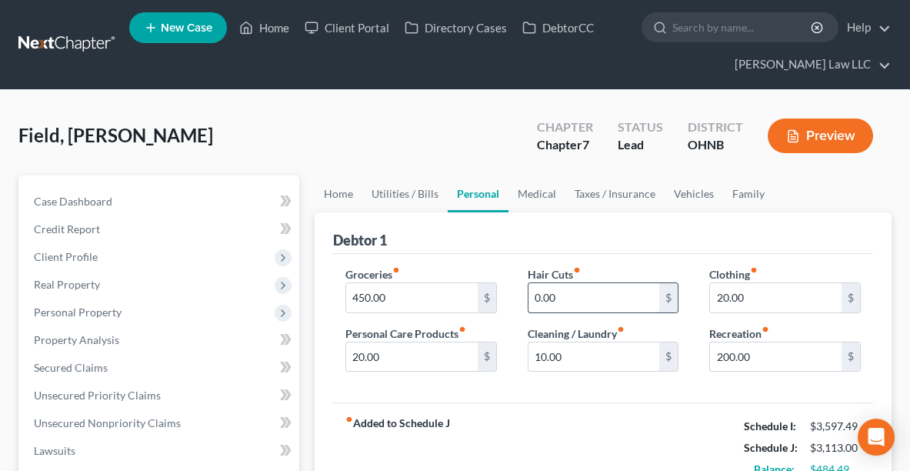
click at [580, 287] on input "0.00" at bounding box center [594, 297] width 132 height 29
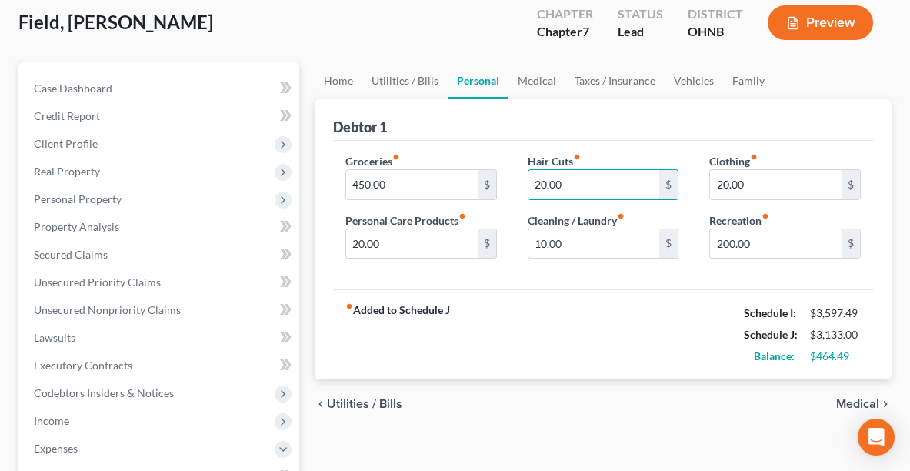
scroll to position [114, 0]
type input "20.00"
click at [731, 79] on link "Family" at bounding box center [748, 80] width 51 height 37
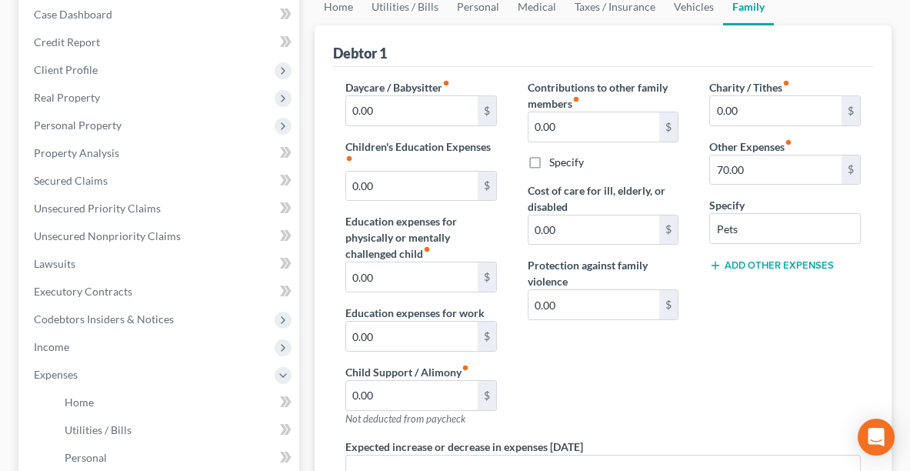
scroll to position [302, 0]
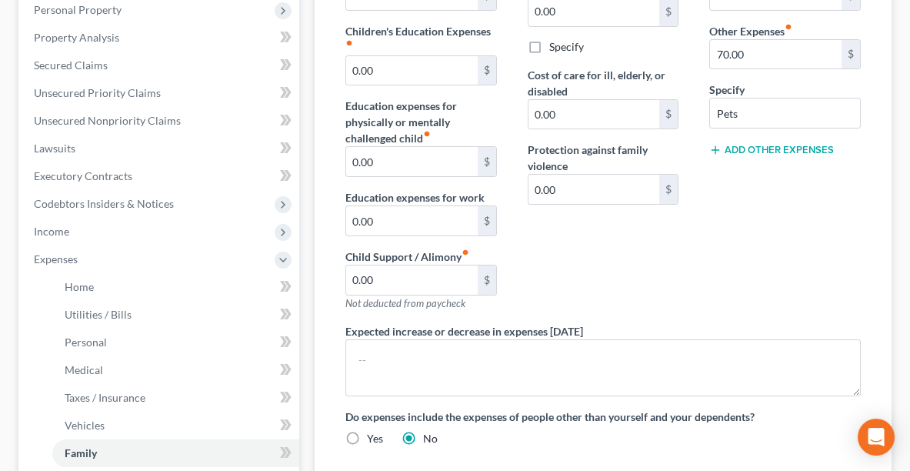
click at [787, 148] on button "Add Other Expenses" at bounding box center [771, 150] width 125 height 12
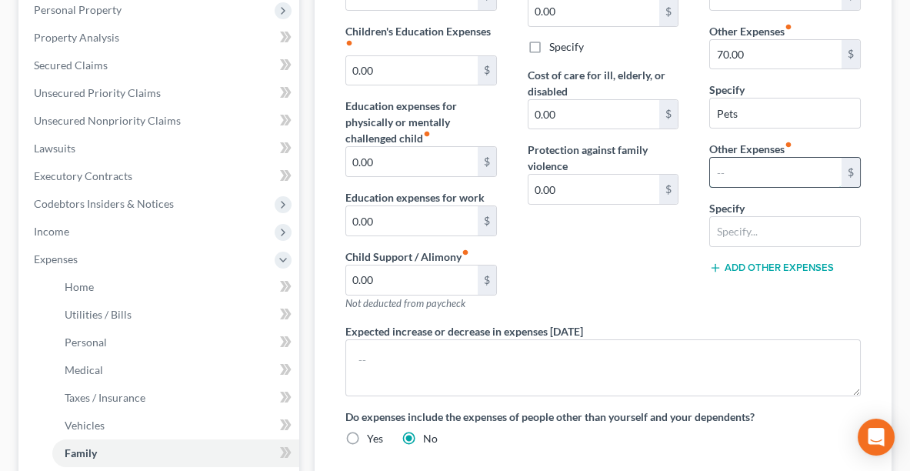
click at [773, 162] on input "text" at bounding box center [776, 172] width 132 height 29
type input "120.00"
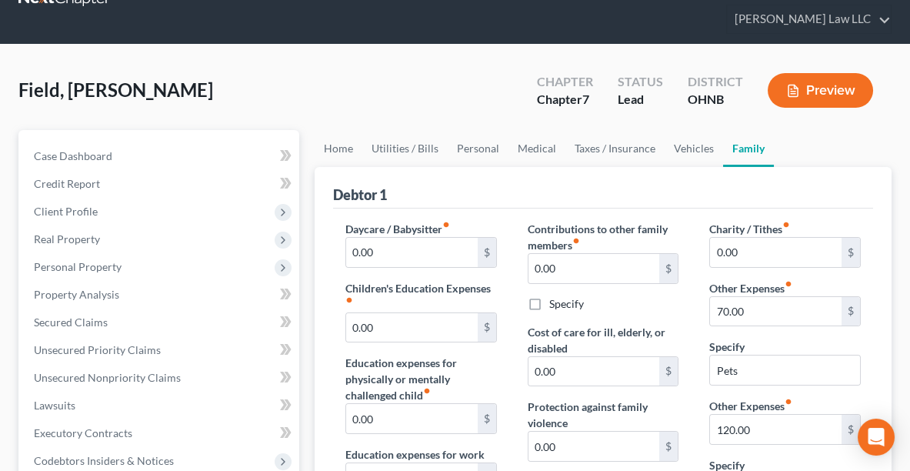
scroll to position [42, 0]
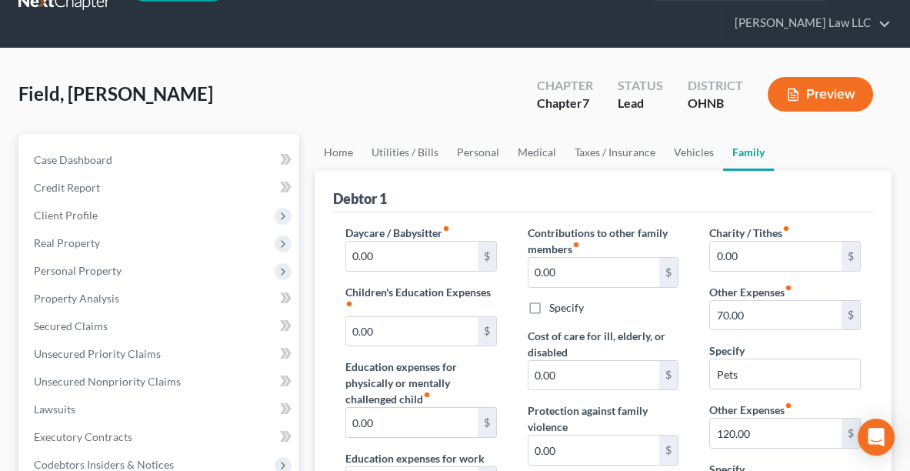
type input "Student Loans"
click at [825, 99] on button "Preview" at bounding box center [820, 94] width 105 height 35
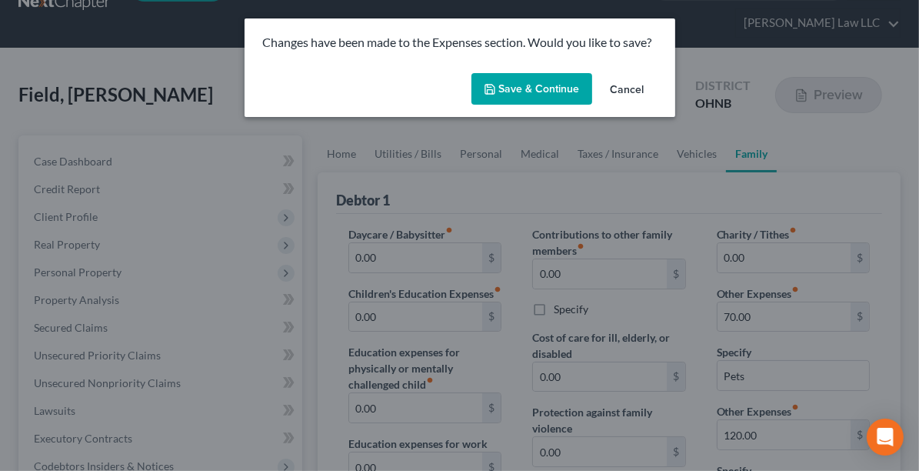
click at [531, 92] on button "Save & Continue" at bounding box center [531, 89] width 121 height 32
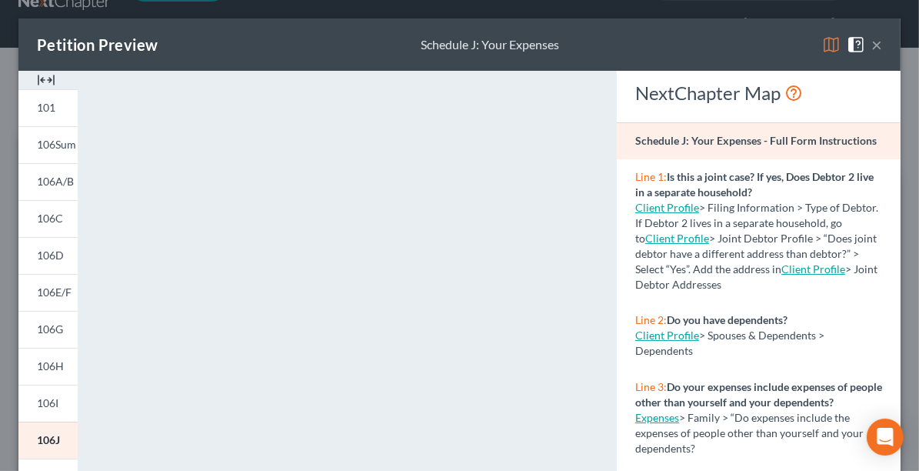
click at [871, 40] on button "×" at bounding box center [876, 44] width 11 height 18
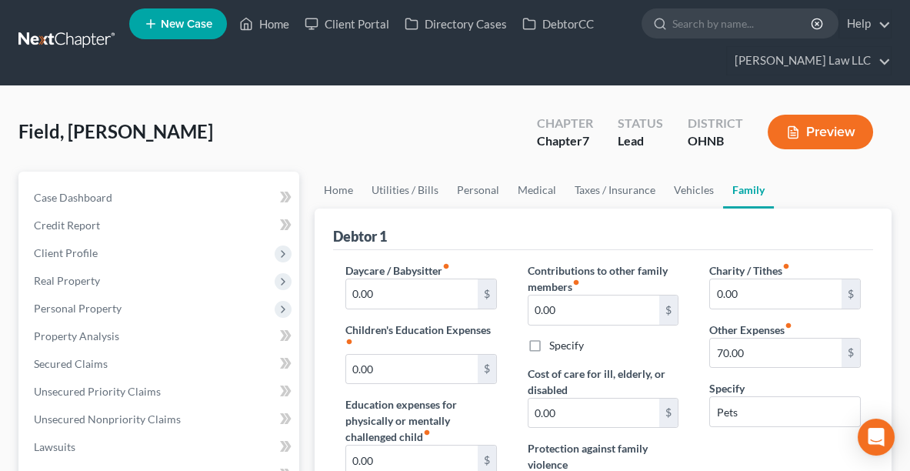
scroll to position [0, 0]
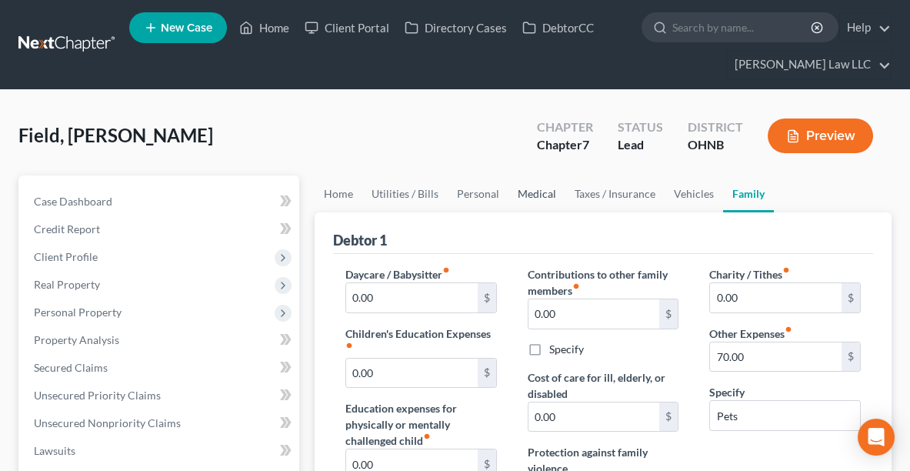
click at [539, 198] on link "Medical" at bounding box center [536, 193] width 57 height 37
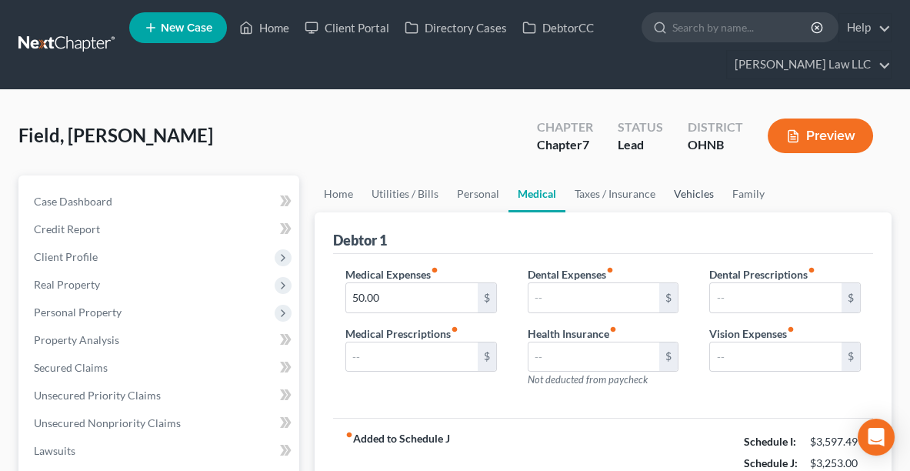
click at [685, 192] on link "Vehicles" at bounding box center [694, 193] width 58 height 37
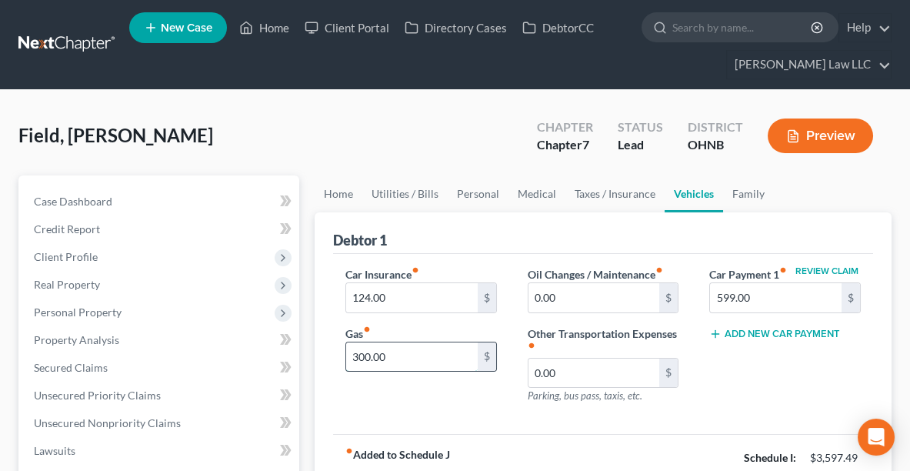
click at [419, 363] on input "300.00" at bounding box center [412, 356] width 132 height 29
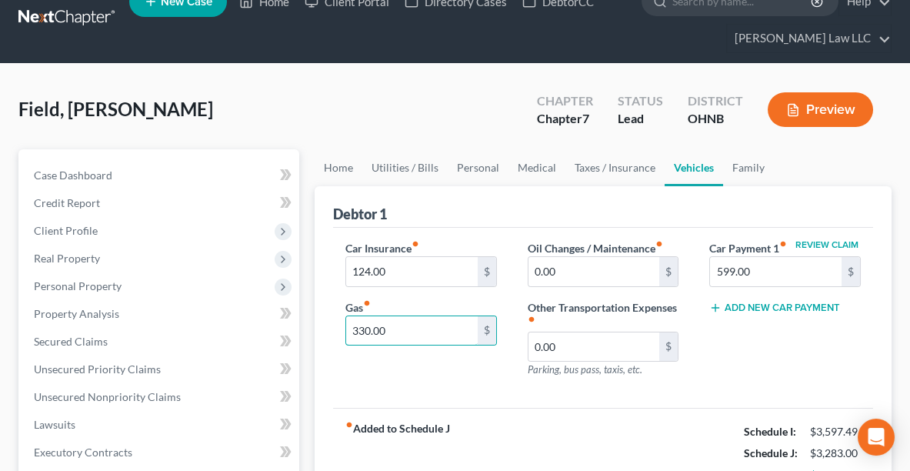
scroll to position [27, 0]
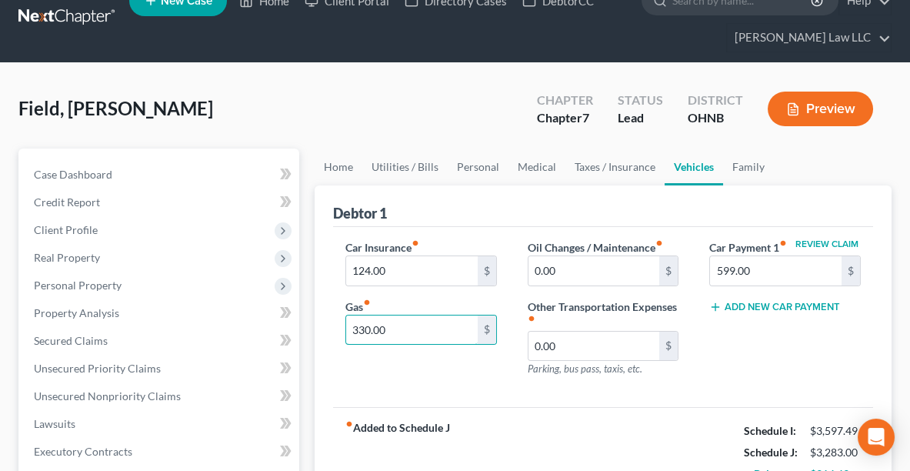
type input "330.00"
click at [843, 108] on button "Preview" at bounding box center [820, 109] width 105 height 35
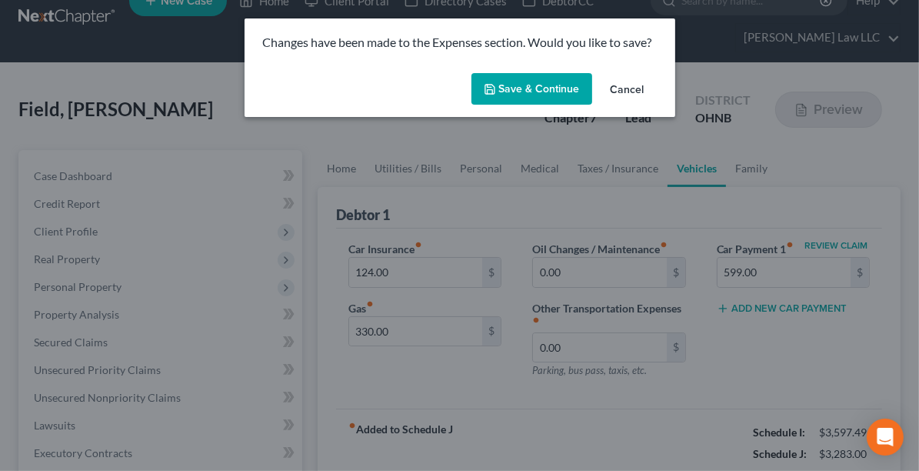
click at [558, 77] on button "Save & Continue" at bounding box center [531, 89] width 121 height 32
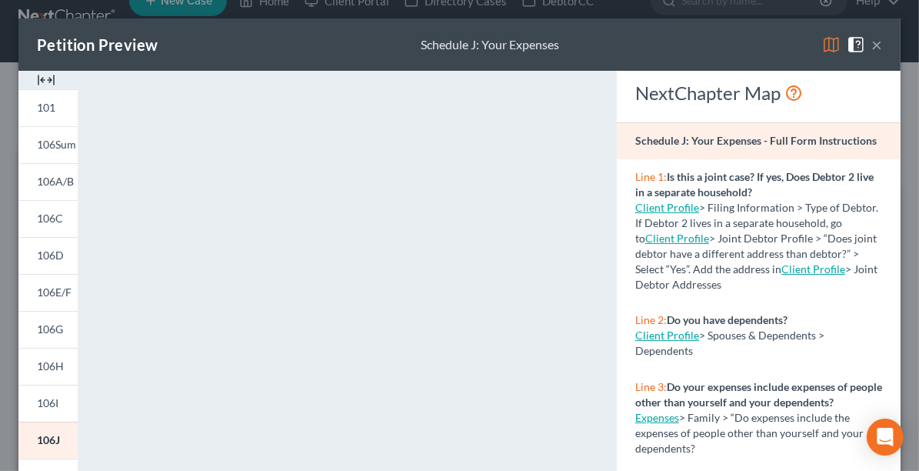
click at [871, 47] on button "×" at bounding box center [876, 44] width 11 height 18
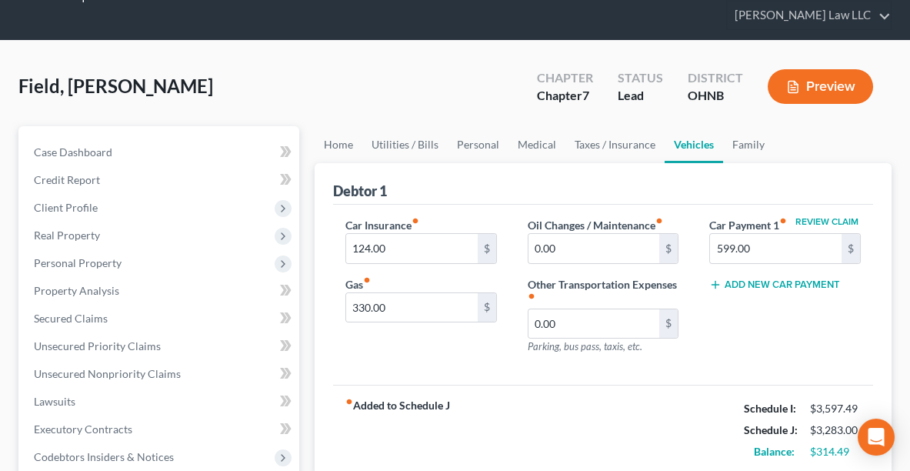
scroll to position [46, 0]
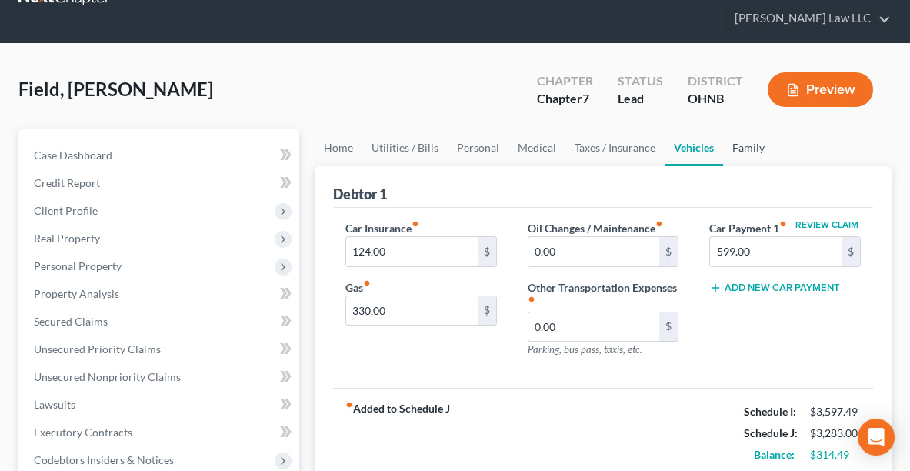
click at [748, 140] on link "Family" at bounding box center [748, 147] width 51 height 37
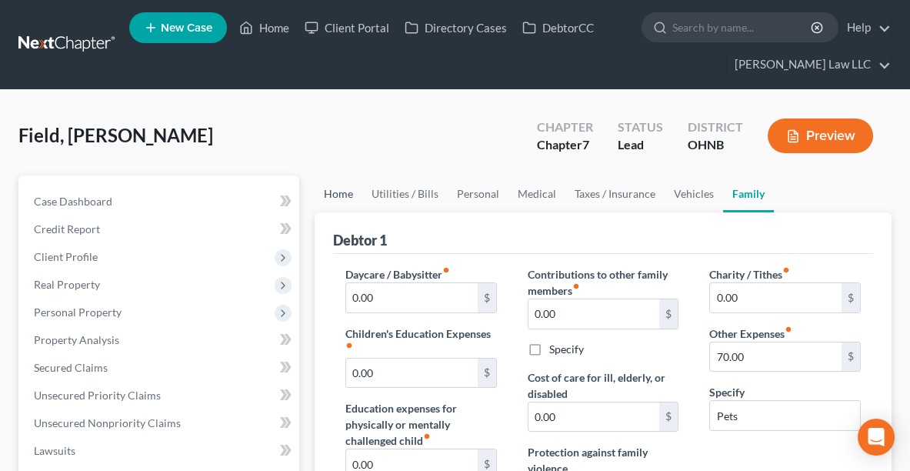
click at [345, 194] on link "Home" at bounding box center [339, 193] width 48 height 37
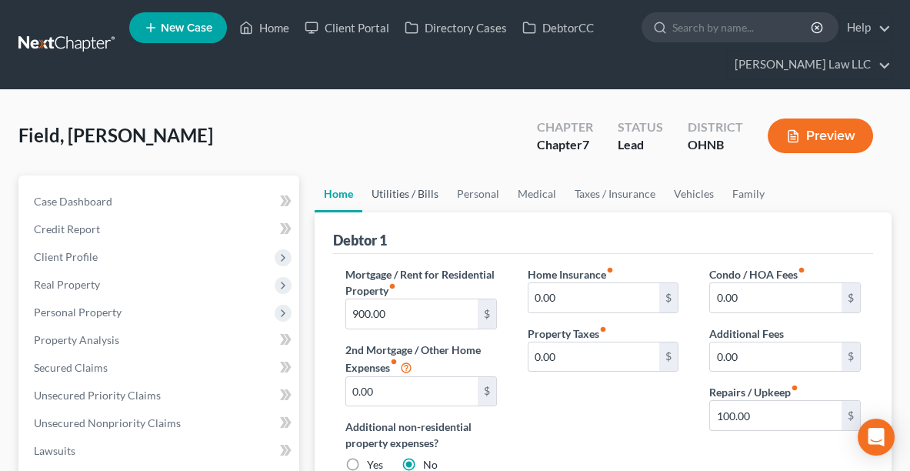
click at [429, 200] on link "Utilities / Bills" at bounding box center [404, 193] width 85 height 37
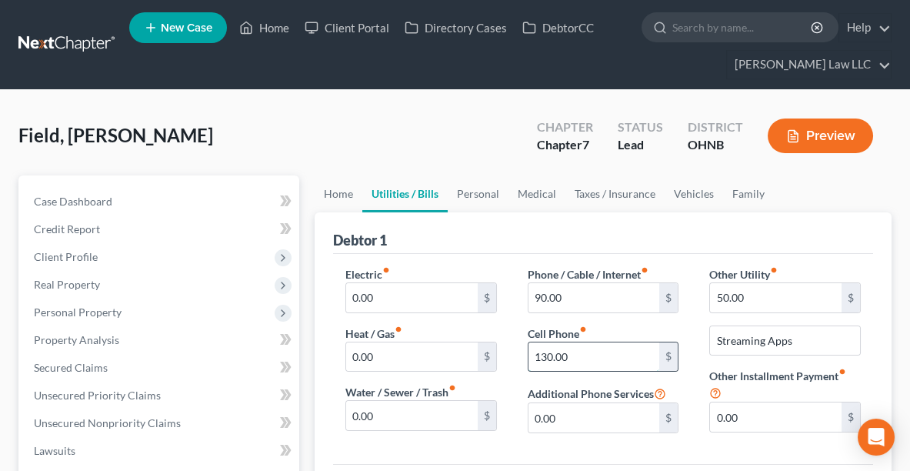
click at [589, 363] on input "130.00" at bounding box center [594, 356] width 132 height 29
click at [340, 196] on link "Home" at bounding box center [339, 193] width 48 height 37
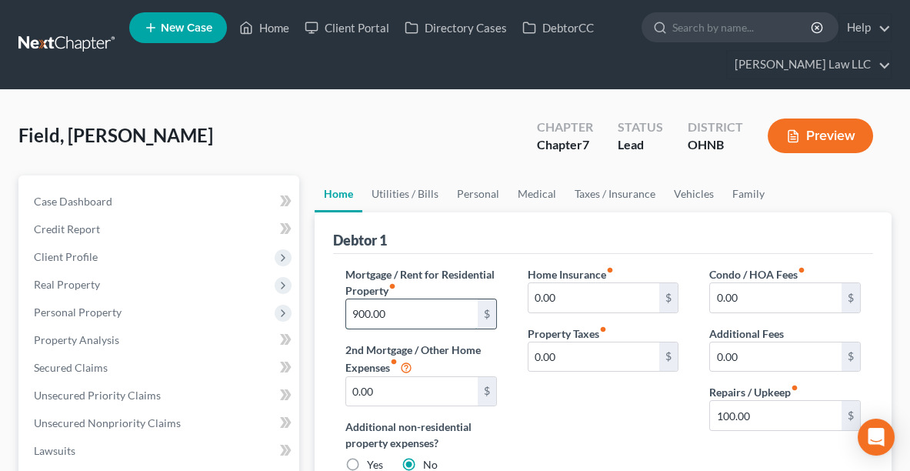
click at [422, 310] on input "900.00" at bounding box center [412, 313] width 132 height 29
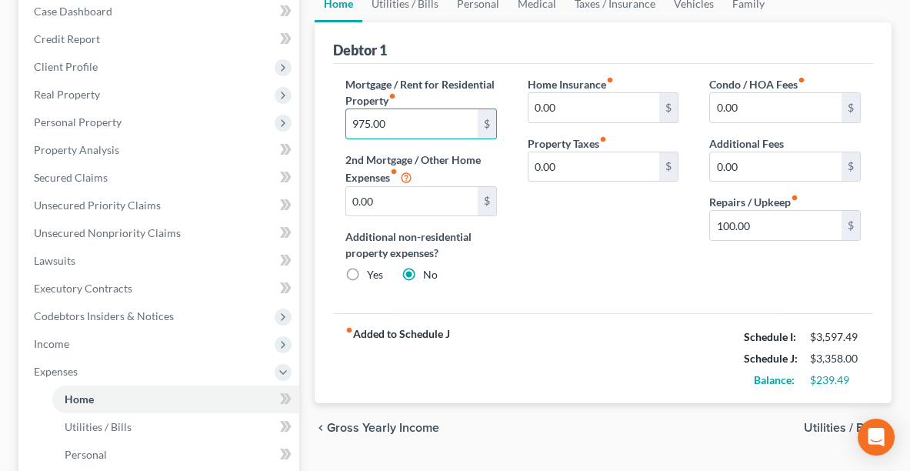
scroll to position [185, 0]
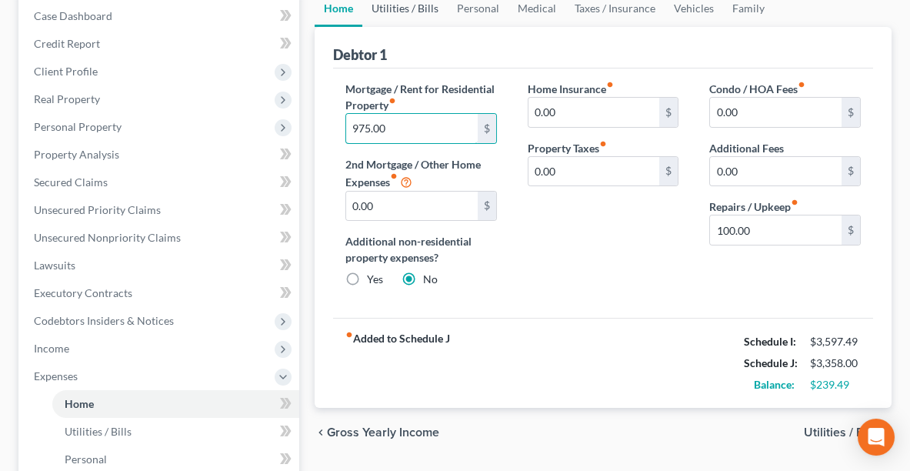
type input "975.00"
click at [403, 5] on link "Utilities / Bills" at bounding box center [404, 8] width 85 height 37
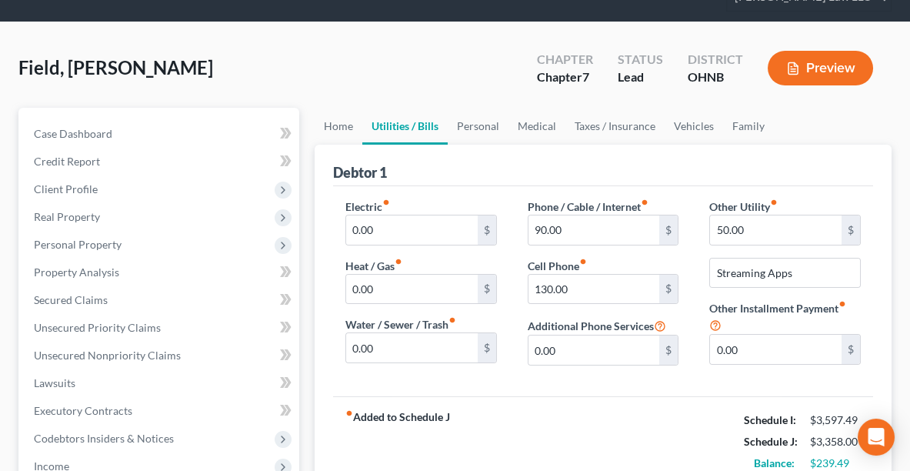
scroll to position [69, 0]
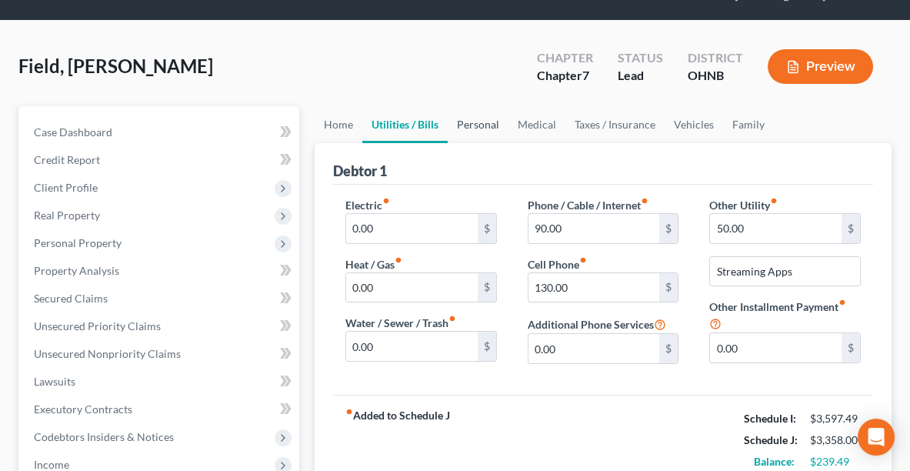
click at [501, 131] on link "Personal" at bounding box center [478, 124] width 61 height 37
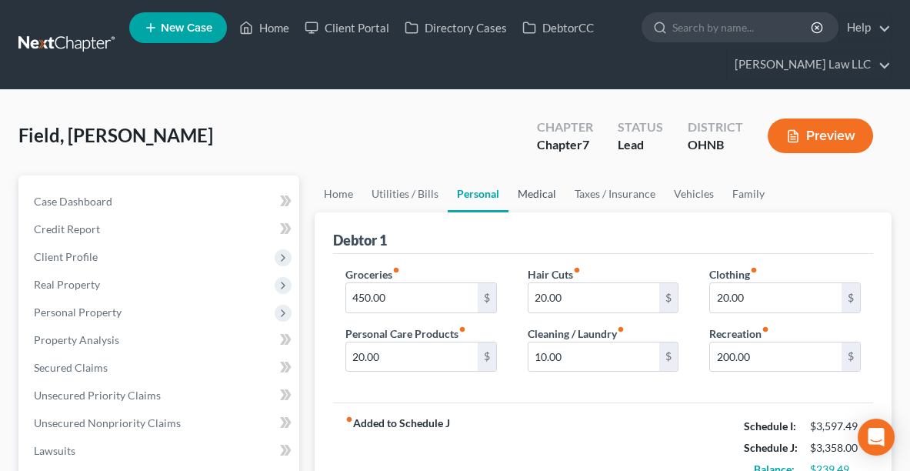
click at [530, 191] on link "Medical" at bounding box center [536, 193] width 57 height 37
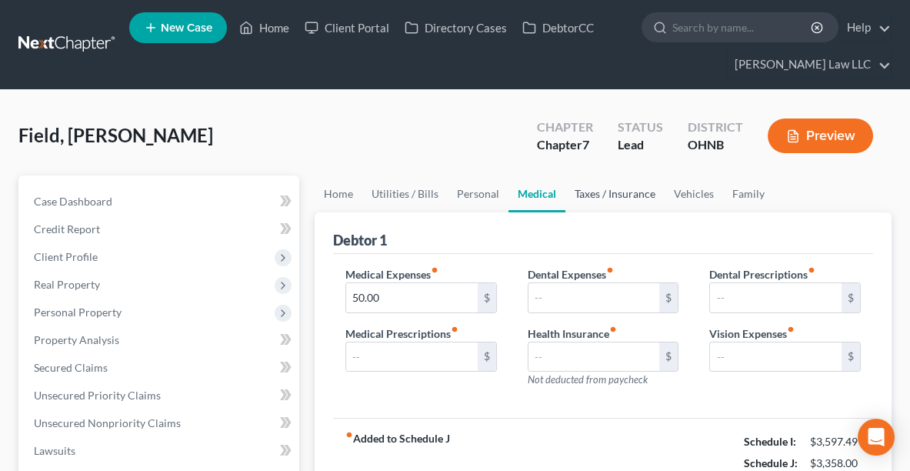
click at [598, 190] on link "Taxes / Insurance" at bounding box center [614, 193] width 99 height 37
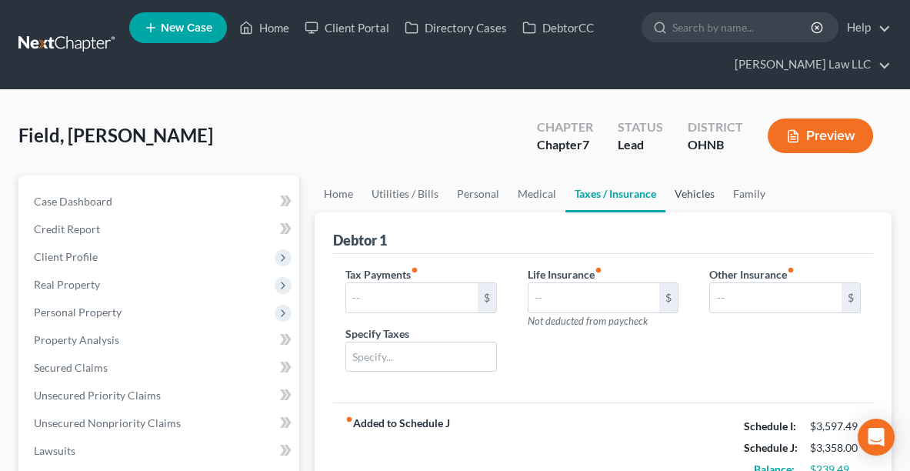
click at [696, 199] on link "Vehicles" at bounding box center [694, 193] width 58 height 37
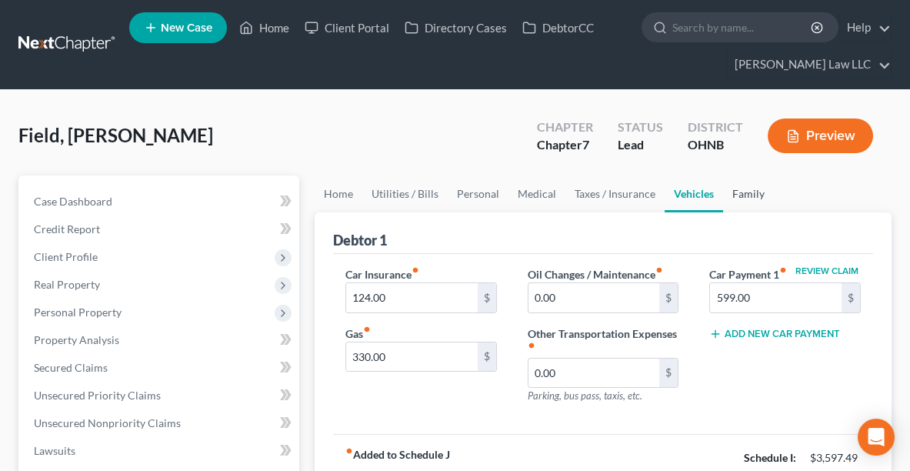
click at [727, 188] on link "Family" at bounding box center [748, 193] width 51 height 37
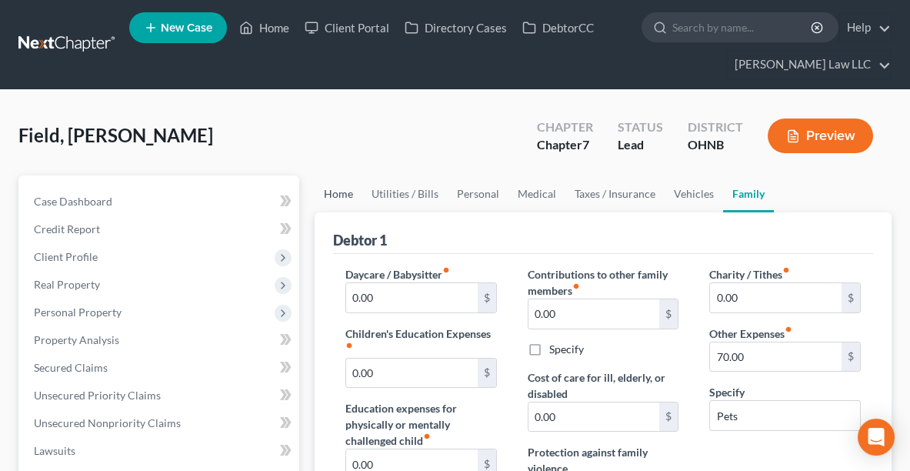
click at [349, 201] on link "Home" at bounding box center [339, 193] width 48 height 37
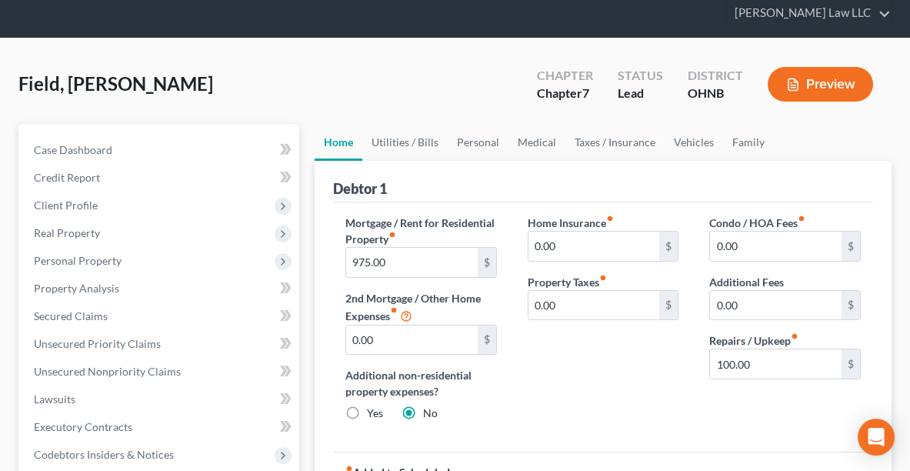
scroll to position [32, 0]
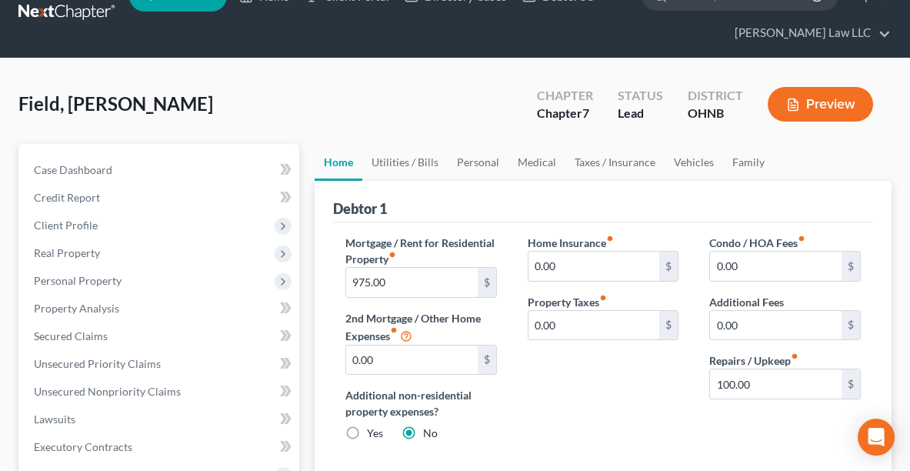
click at [833, 105] on button "Preview" at bounding box center [820, 104] width 105 height 35
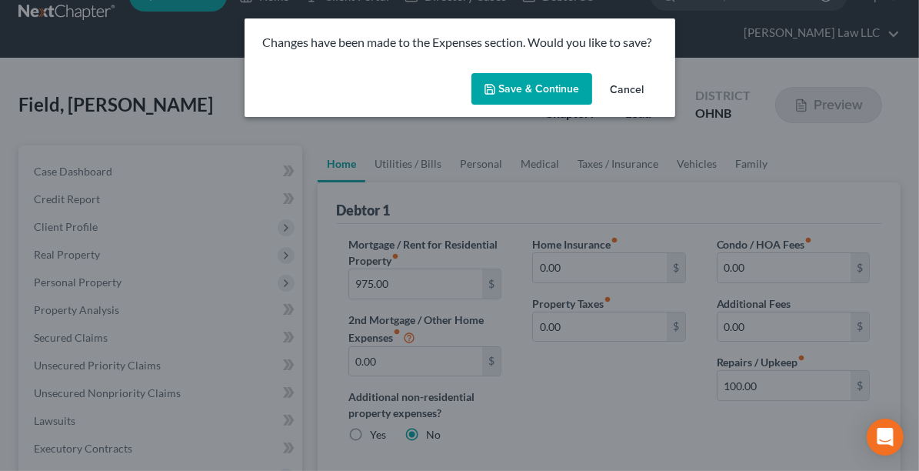
click at [530, 94] on button "Save & Continue" at bounding box center [531, 89] width 121 height 32
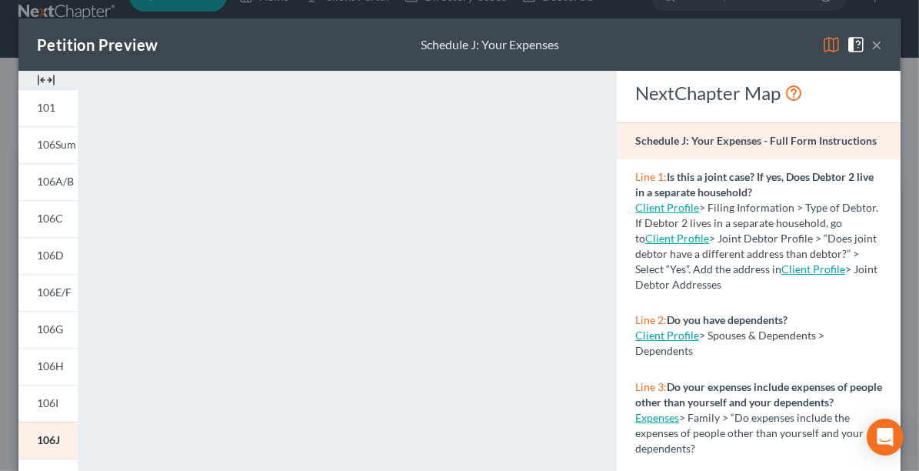
click at [871, 45] on button "×" at bounding box center [876, 44] width 11 height 18
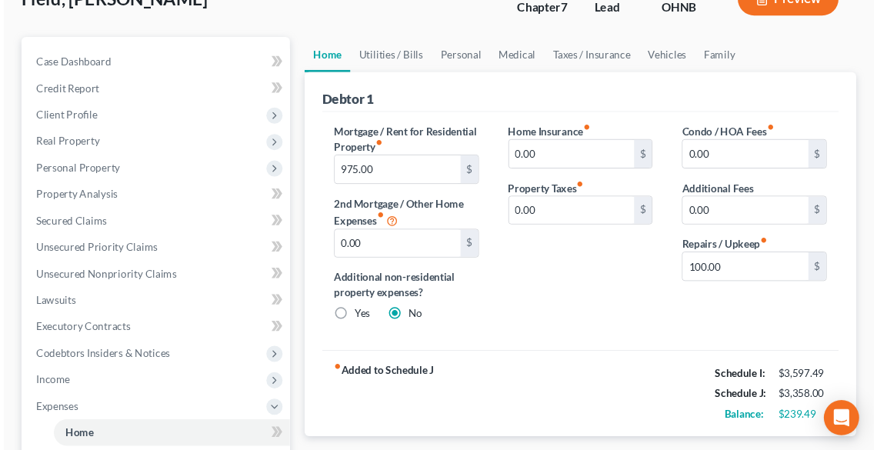
scroll to position [0, 0]
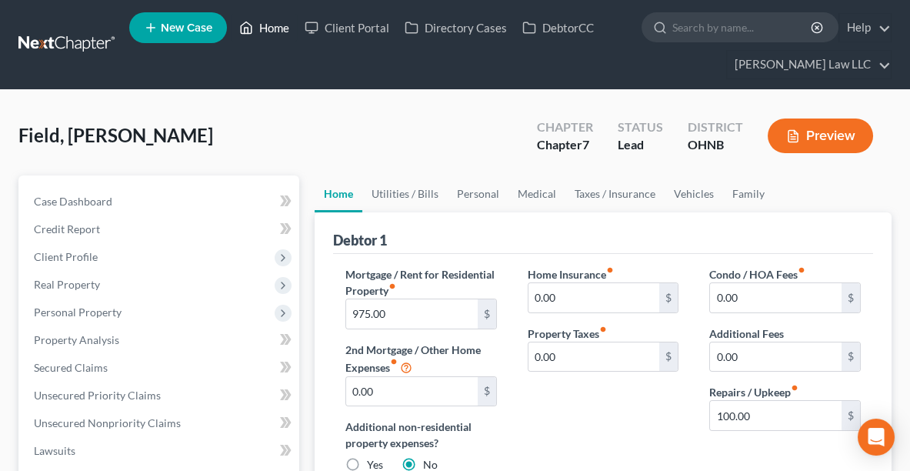
click at [259, 32] on link "Home" at bounding box center [264, 28] width 65 height 28
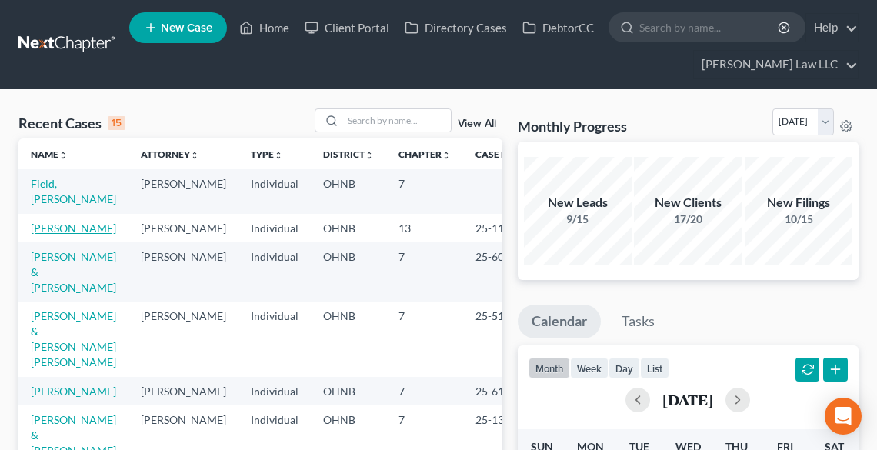
click at [54, 231] on link "[PERSON_NAME]" at bounding box center [73, 228] width 85 height 13
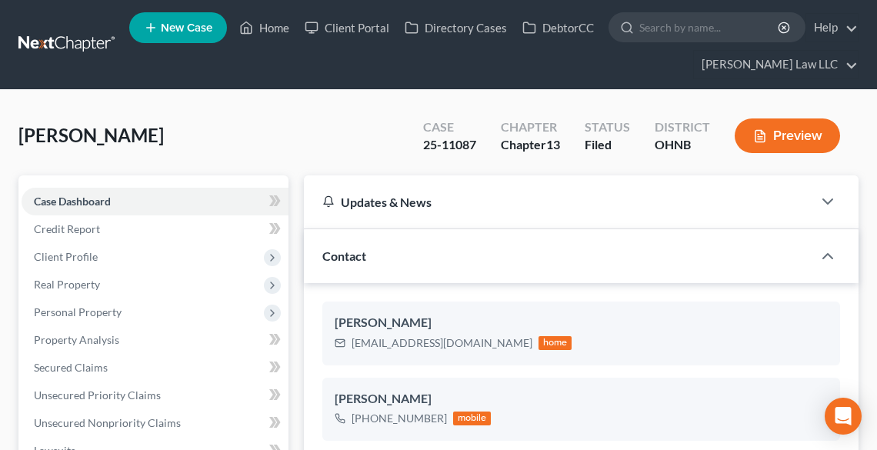
scroll to position [815, 0]
